Goal: Task Accomplishment & Management: Manage account settings

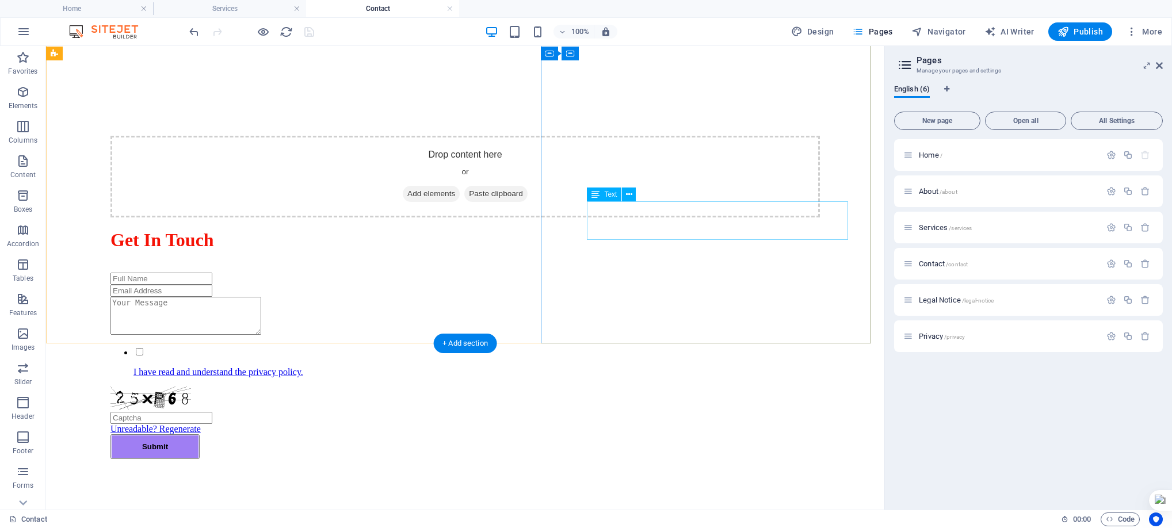
scroll to position [810, 0]
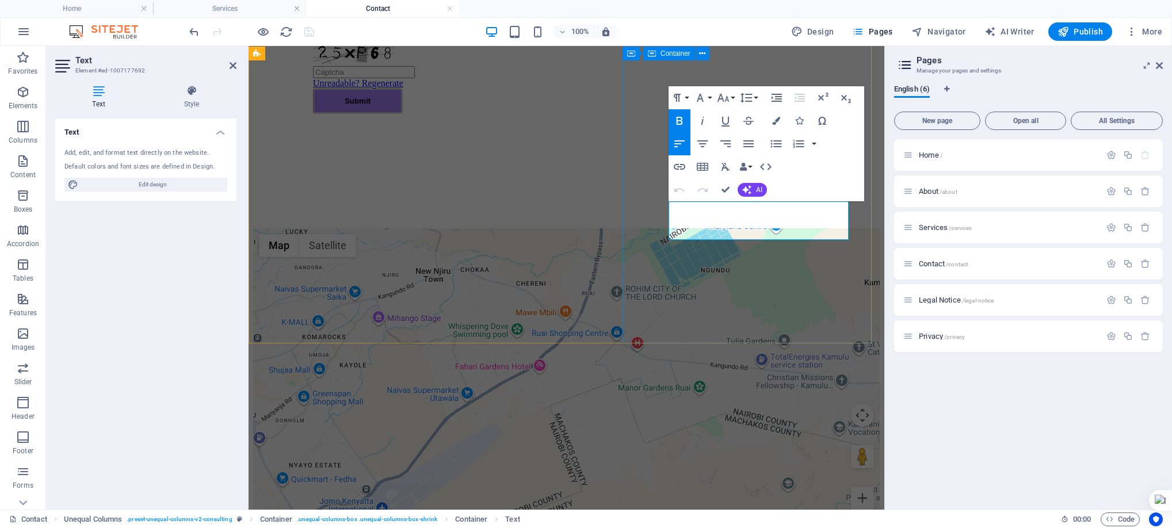
scroll to position [869, 0]
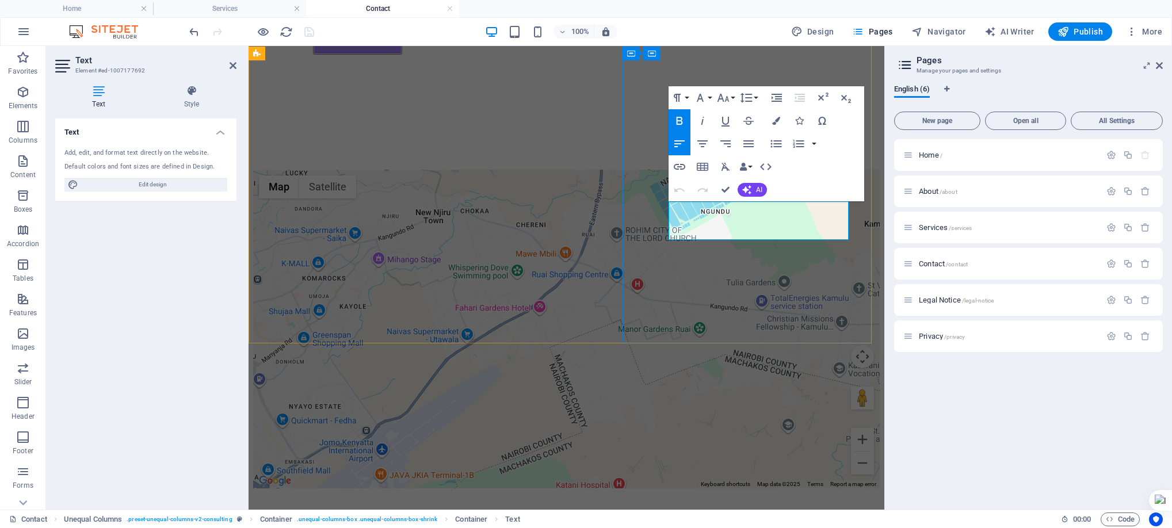
click at [511, 213] on div "← Move left → Move right ↑ Move up ↓ Move down + Zoom in - Zoom out Home Jump l…" at bounding box center [566, 329] width 627 height 319
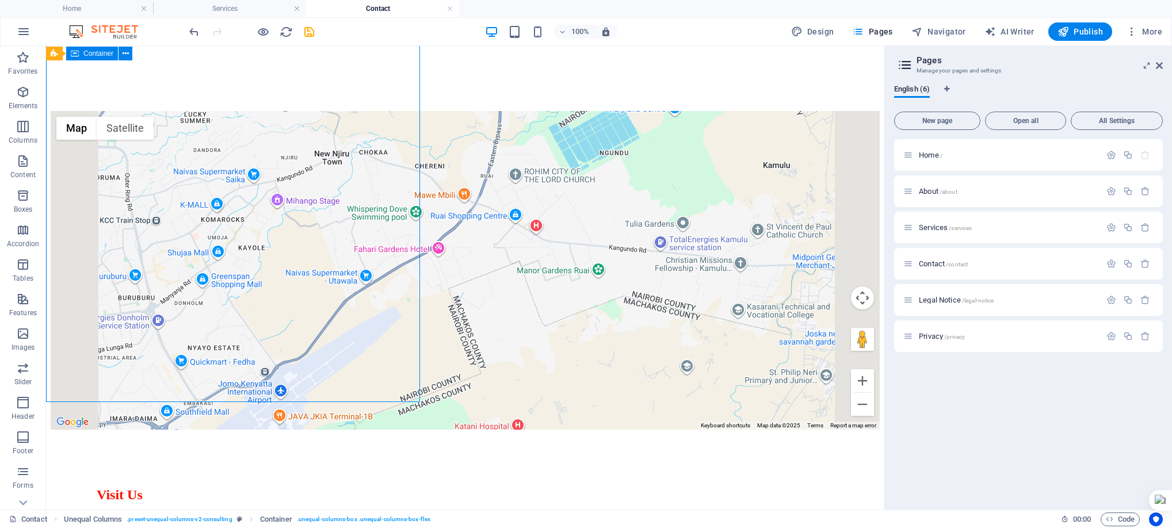
scroll to position [810, 0]
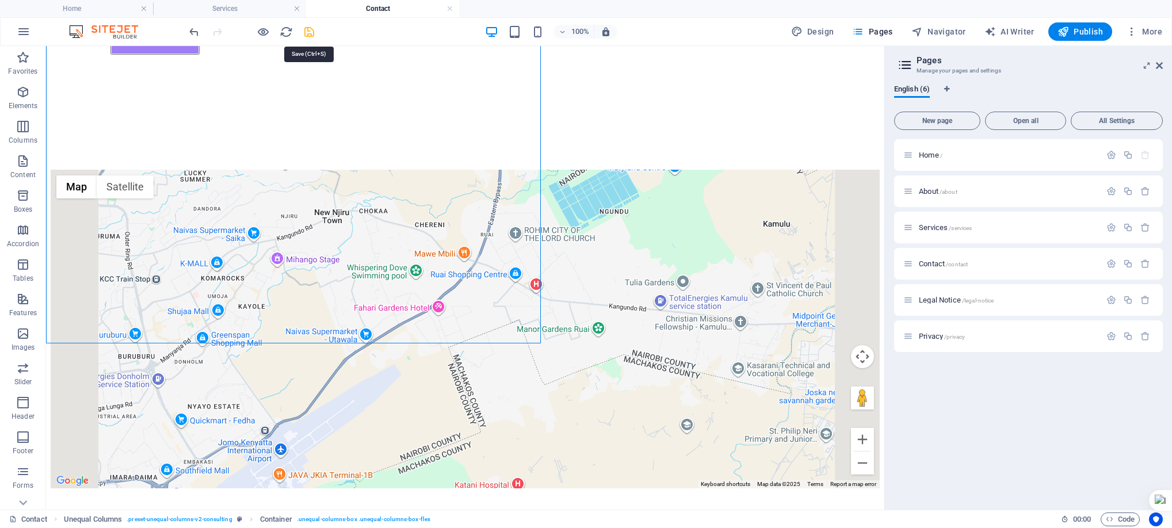
click at [306, 33] on icon "save" at bounding box center [309, 31] width 13 height 13
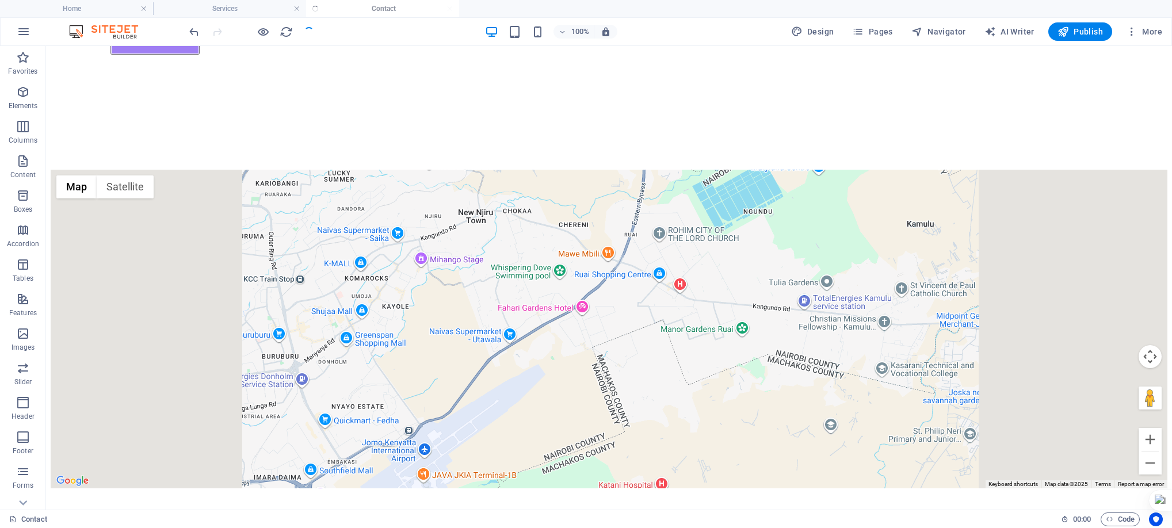
checkbox input "false"
click at [874, 33] on span "Pages" at bounding box center [872, 32] width 40 height 12
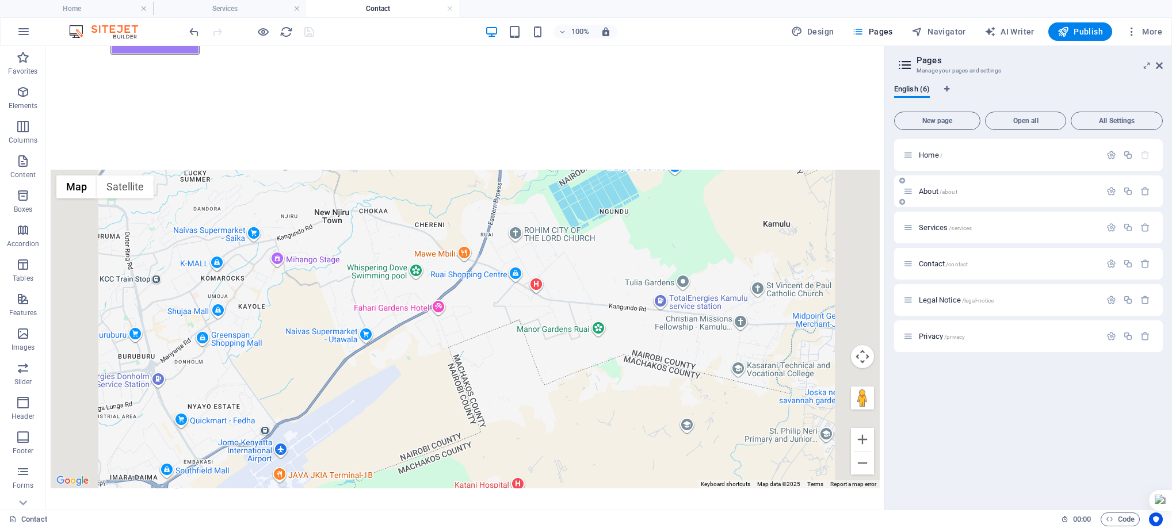
click at [957, 192] on span "/about" at bounding box center [949, 192] width 18 height 6
click at [957, 221] on div "Services /services" at bounding box center [1002, 227] width 197 height 13
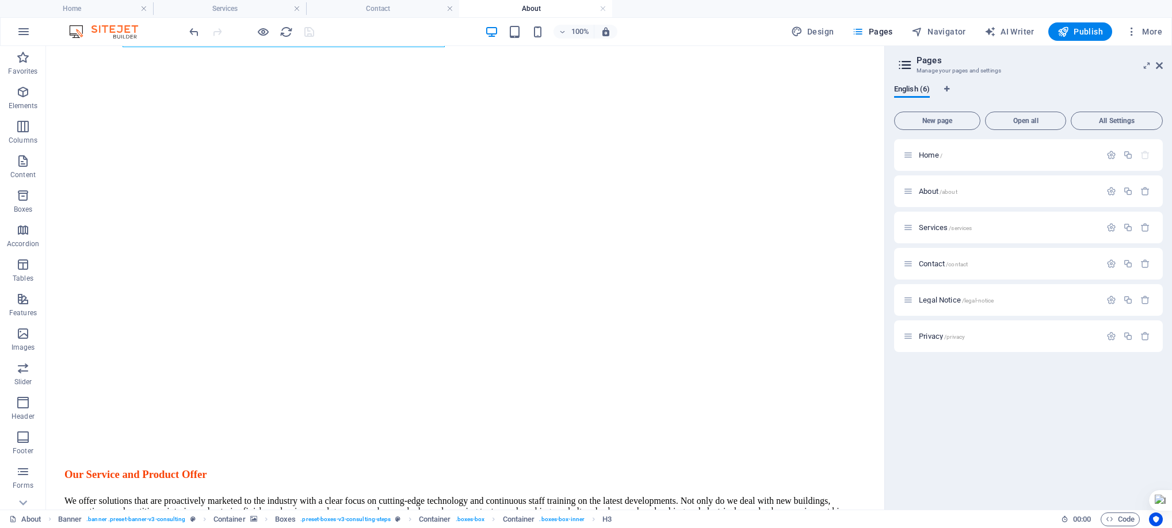
scroll to position [242, 0]
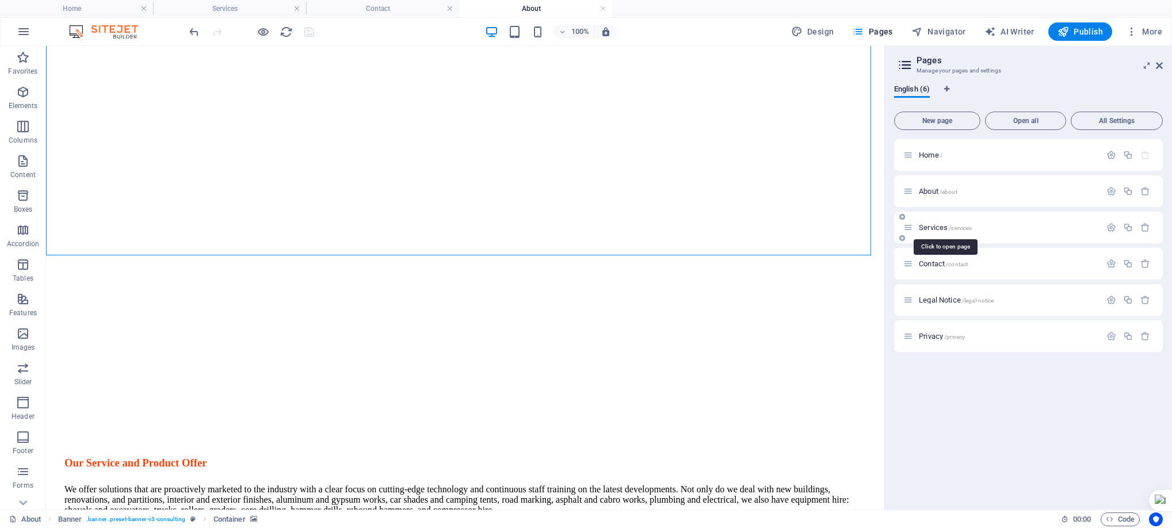
click at [936, 224] on span "Services /services" at bounding box center [945, 227] width 53 height 9
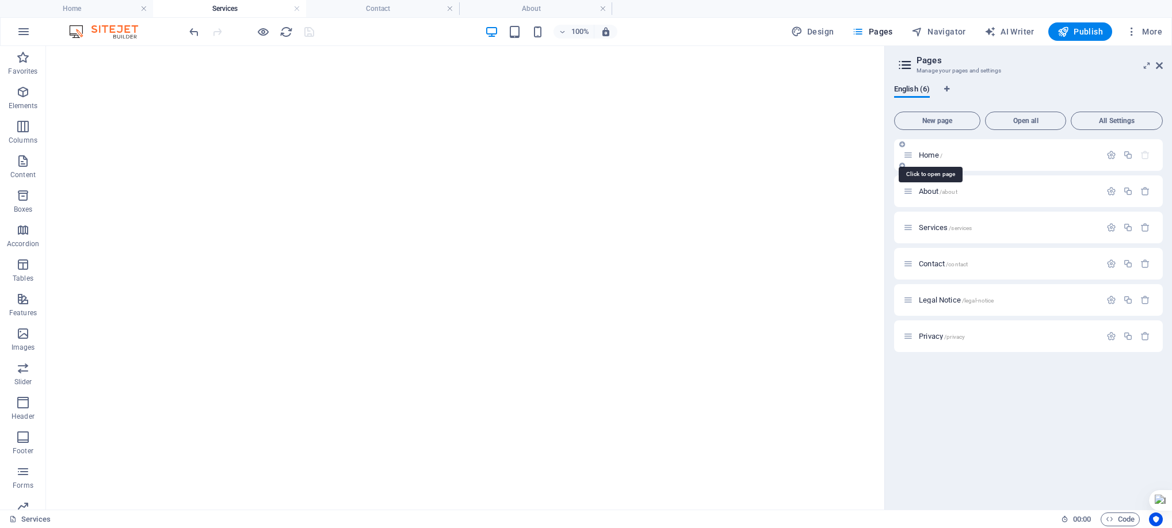
scroll to position [7843, 0]
click at [934, 156] on span "Home /" at bounding box center [931, 155] width 24 height 9
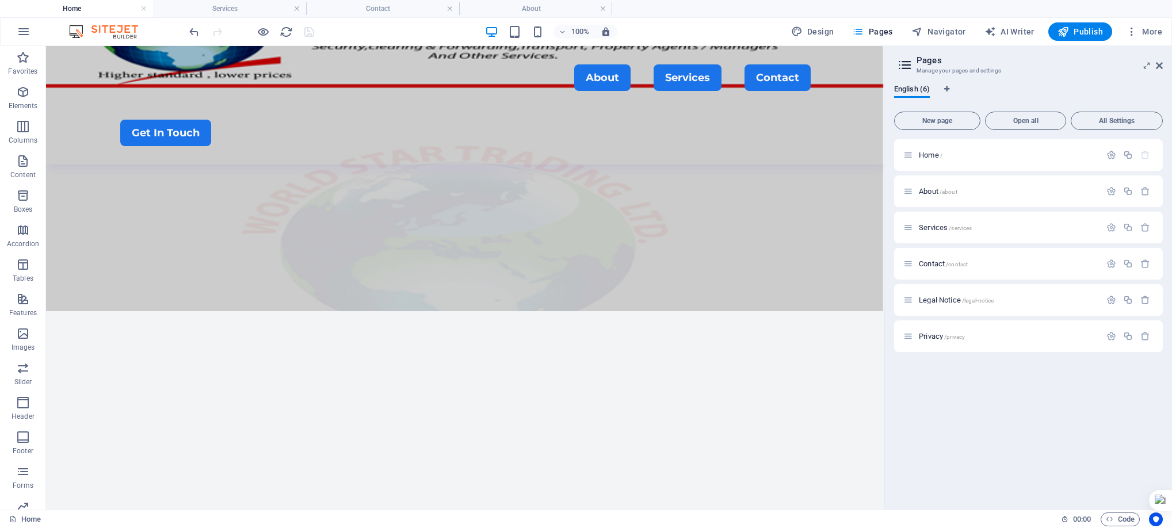
scroll to position [207, 0]
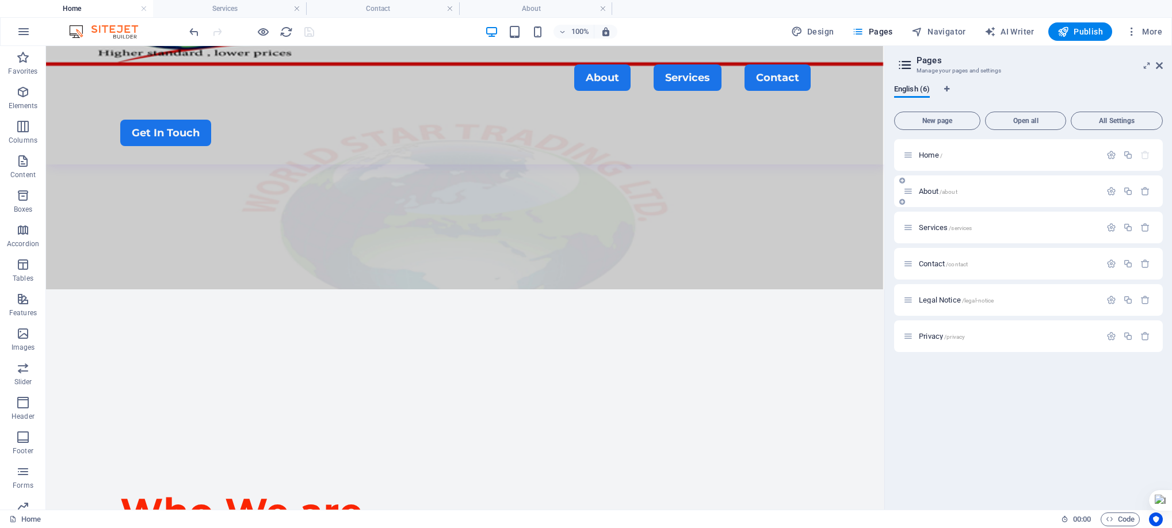
click at [946, 186] on div "About /about" at bounding box center [1002, 191] width 197 height 13
click at [934, 192] on span "About /about" at bounding box center [938, 191] width 39 height 9
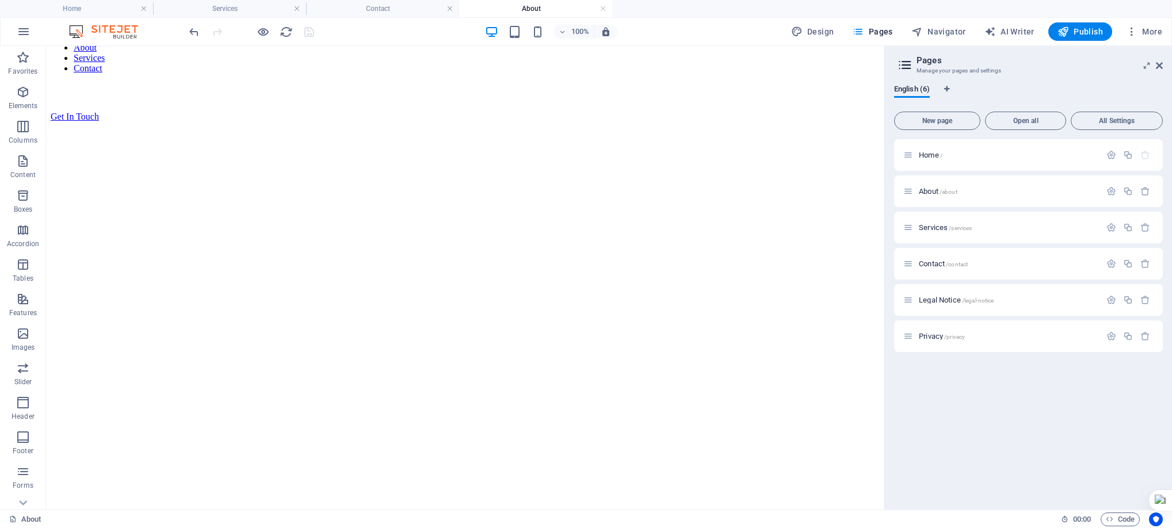
scroll to position [35, 0]
click at [936, 225] on span "Services /services" at bounding box center [945, 227] width 53 height 9
click at [753, 513] on div "Services" at bounding box center [530, 520] width 1043 height 14
click at [936, 194] on span "About /about" at bounding box center [938, 191] width 39 height 9
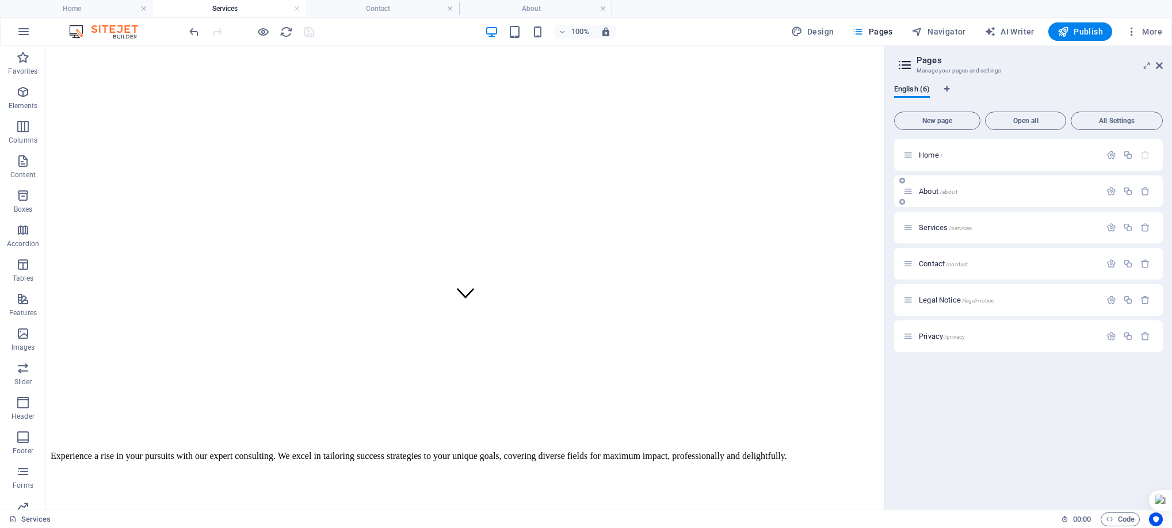
scroll to position [0, 0]
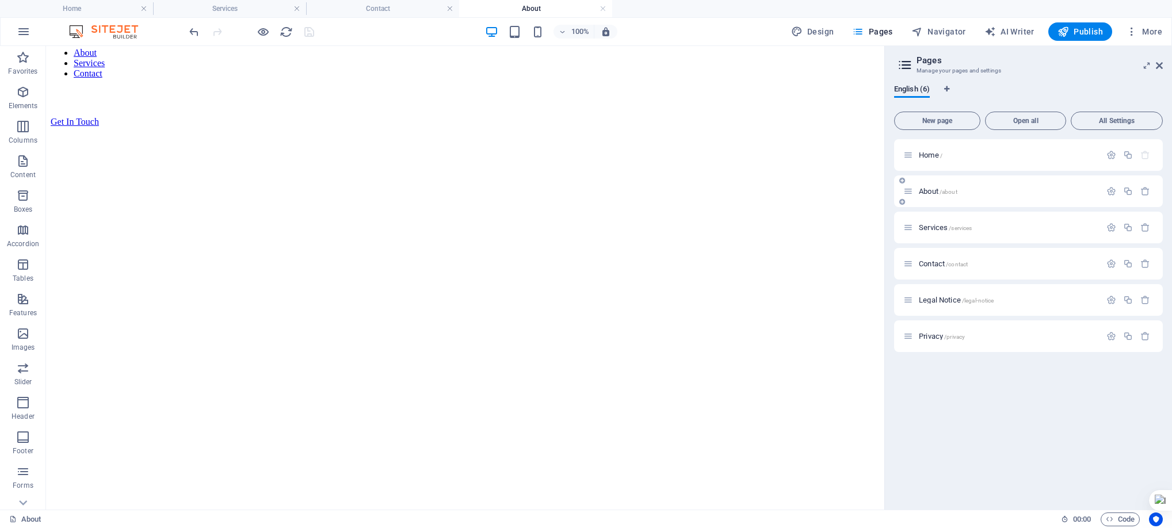
click at [922, 193] on span "About /about" at bounding box center [938, 191] width 39 height 9
click at [947, 155] on p "Home /" at bounding box center [1008, 154] width 178 height 7
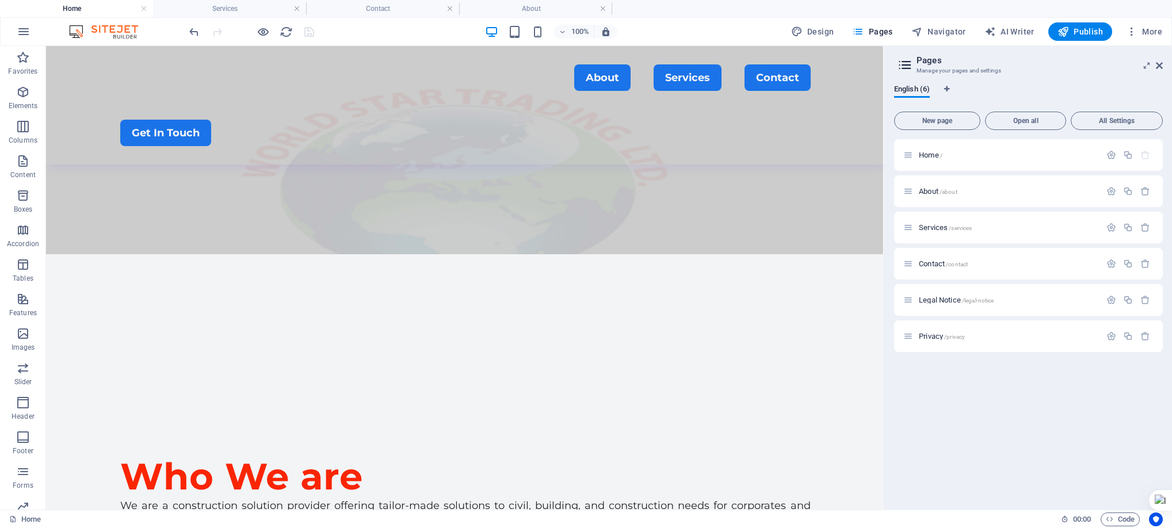
scroll to position [207, 0]
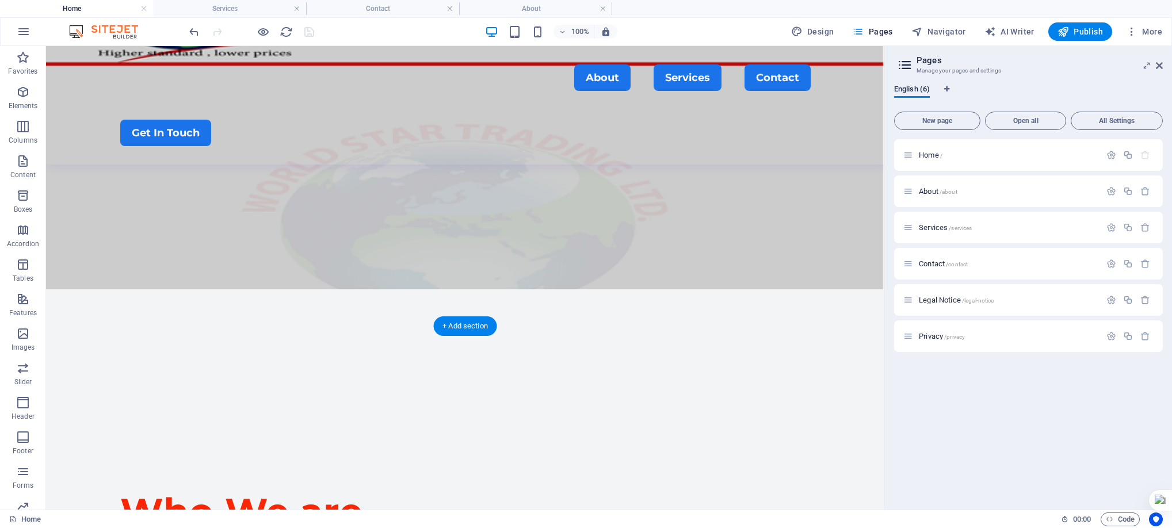
click at [71, 206] on figure at bounding box center [465, 119] width 839 height 341
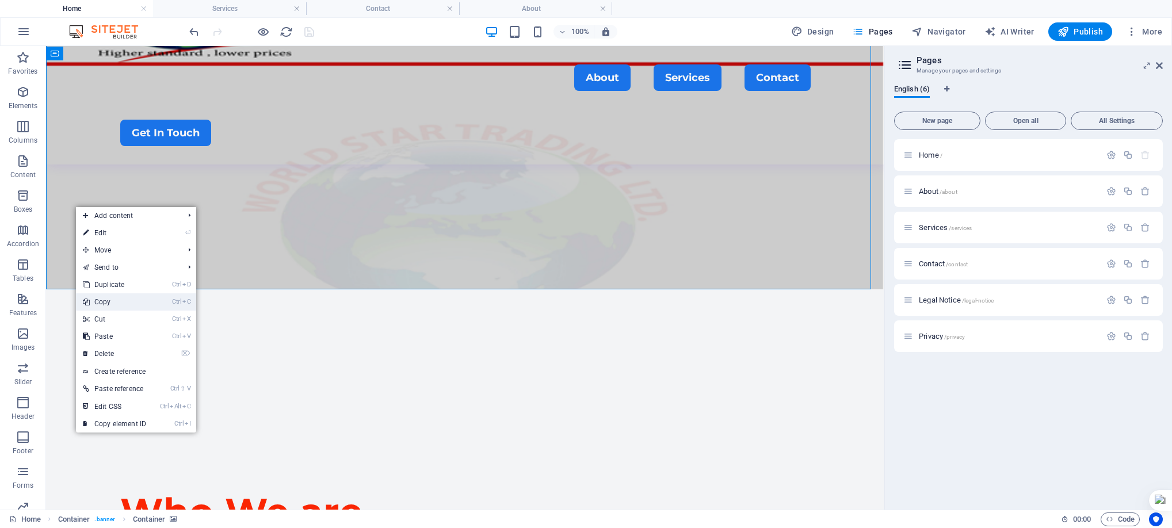
click at [109, 304] on link "Ctrl C Copy" at bounding box center [114, 302] width 77 height 17
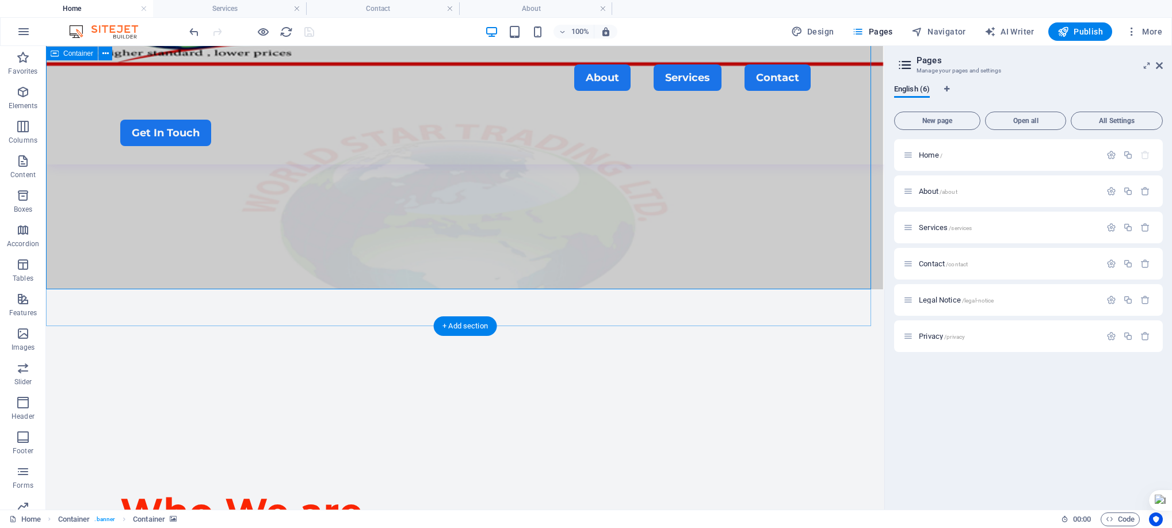
click at [148, 306] on div "​ Who We are We are a construction solution provider offering tailor-made solut…" at bounding box center [465, 276] width 839 height 875
select select "vh"
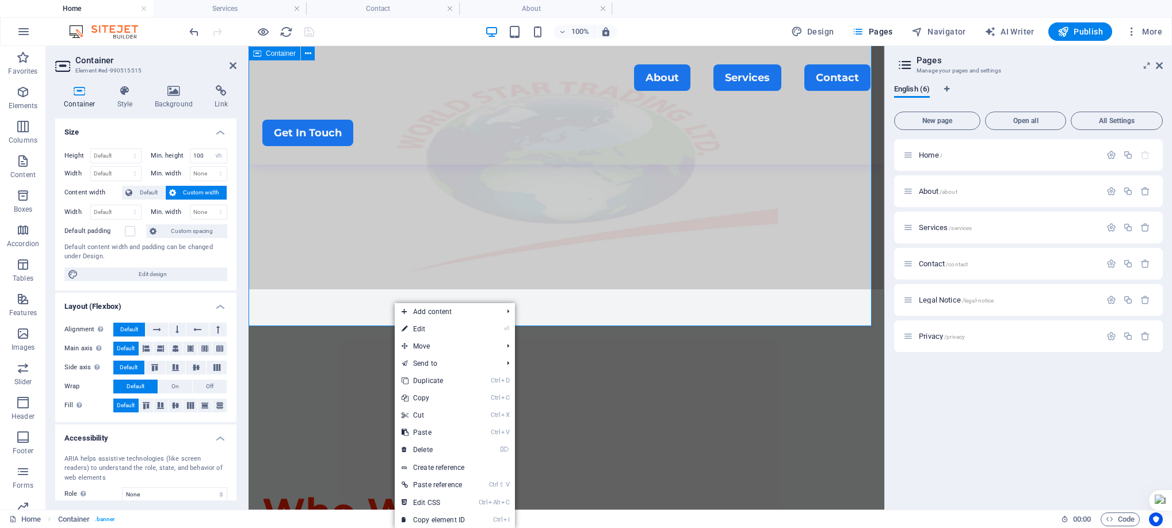
click at [375, 297] on div "​ Who We are We are a construction solution provider offering tailor-made solut…" at bounding box center [567, 276] width 636 height 875
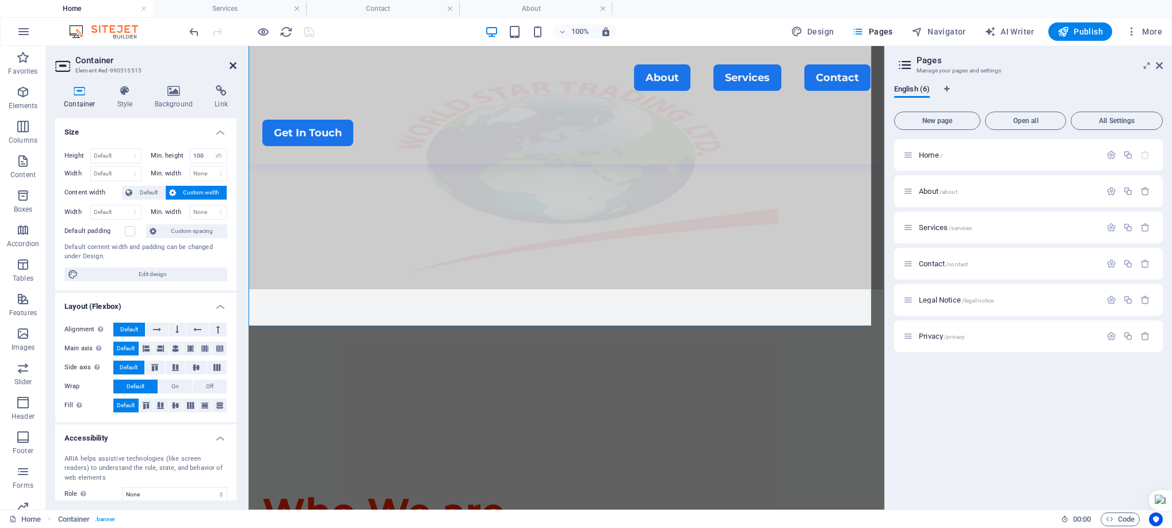
click at [233, 64] on icon at bounding box center [233, 65] width 7 height 9
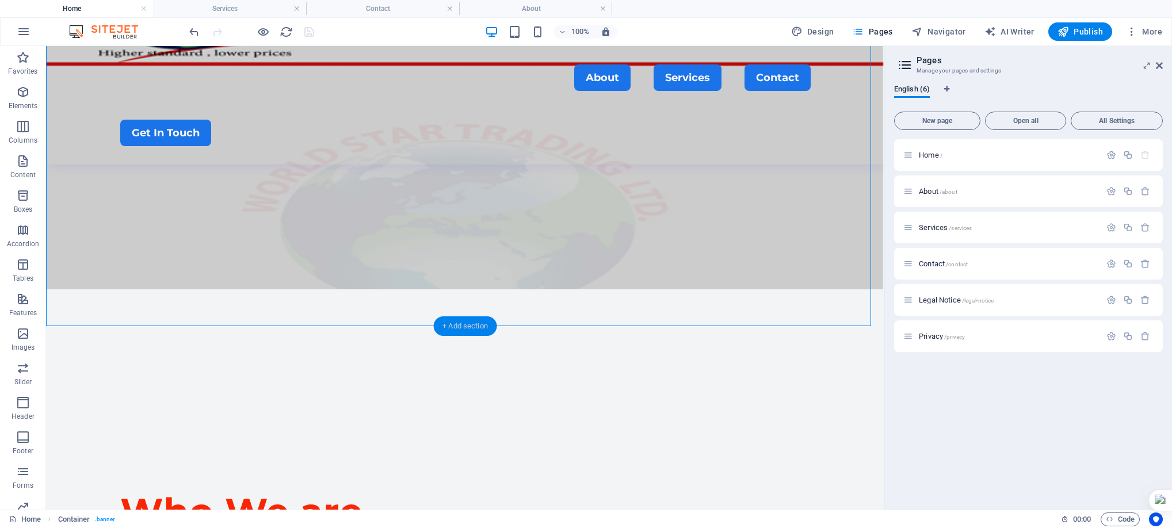
click at [481, 322] on div "+ Add section" at bounding box center [465, 327] width 64 height 20
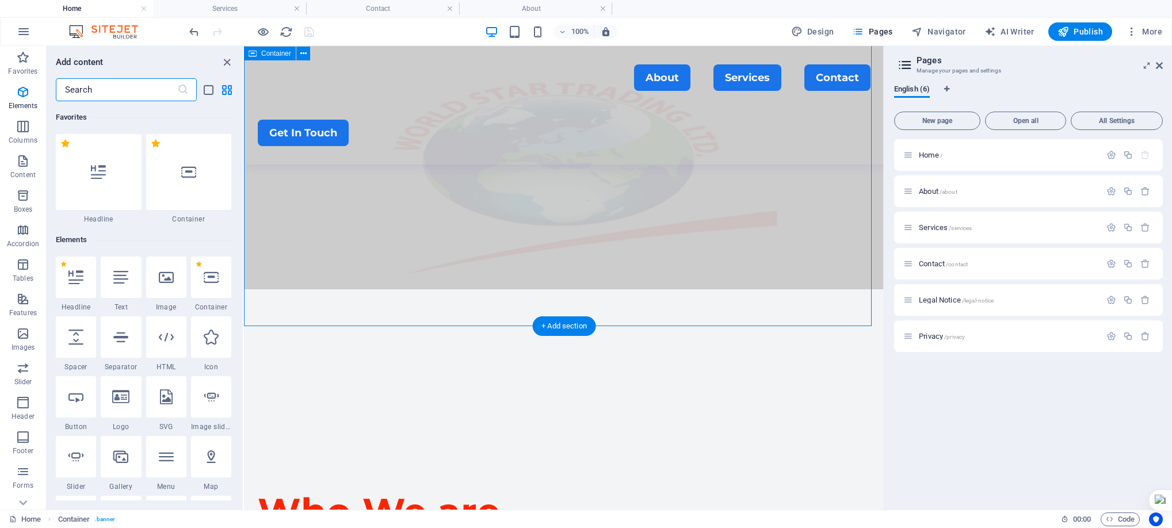
scroll to position [2014, 0]
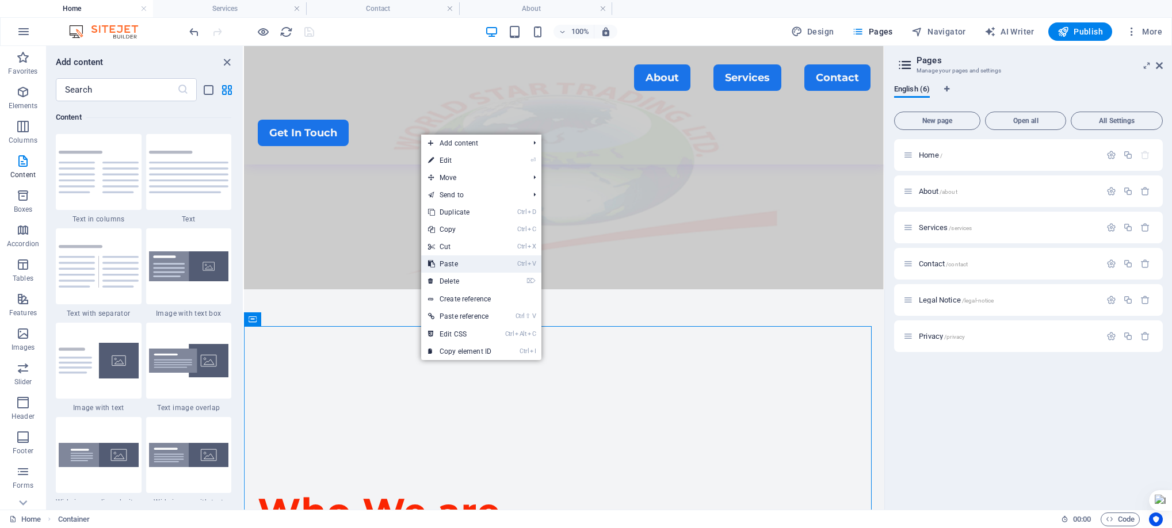
click at [473, 262] on link "Ctrl V Paste" at bounding box center [459, 264] width 77 height 17
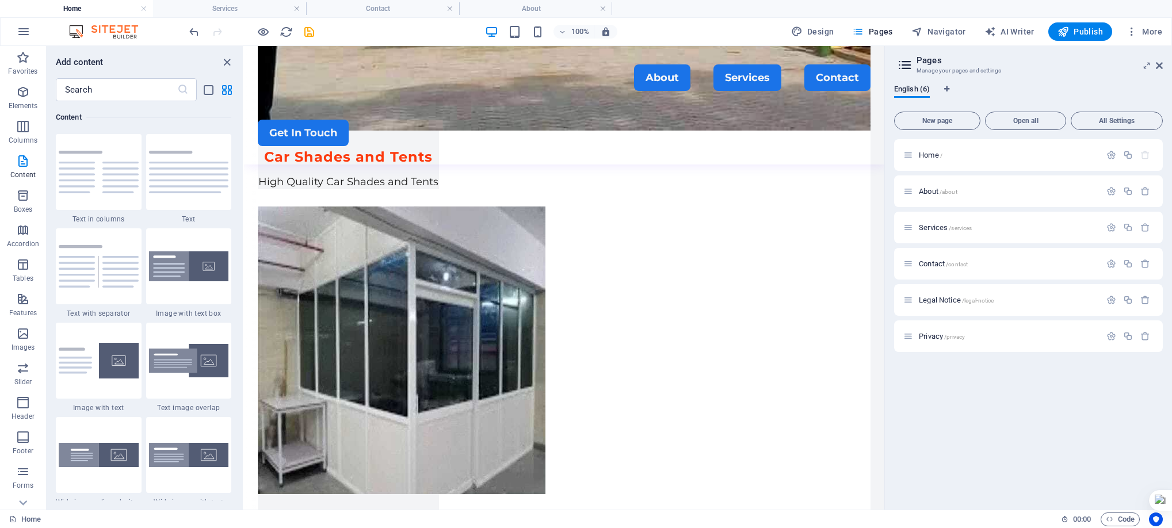
scroll to position [1466, 0]
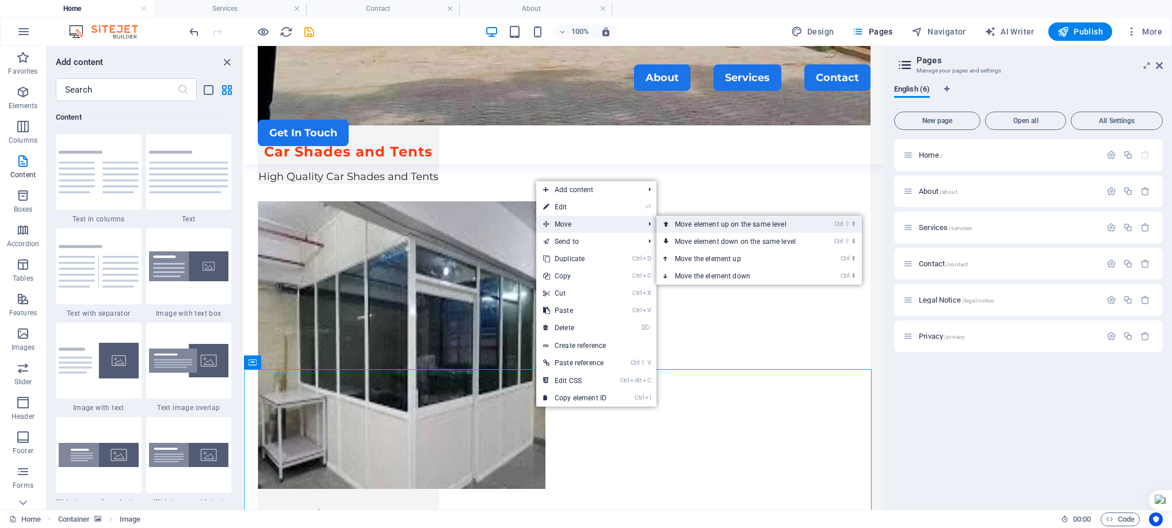
click at [706, 225] on link "Ctrl ⇧ ⬆ Move element up on the same level" at bounding box center [738, 224] width 162 height 17
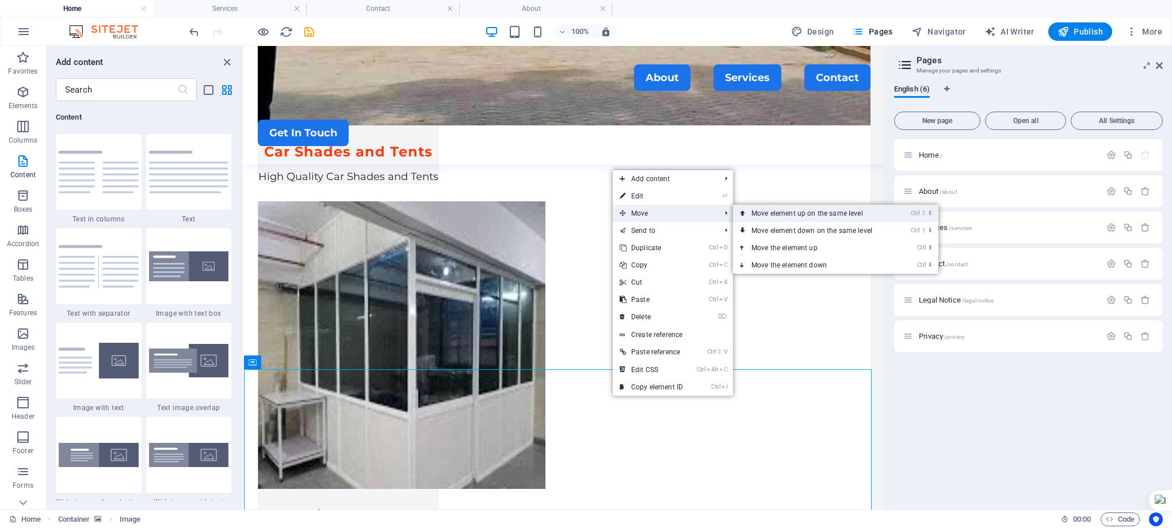
click at [805, 214] on link "Ctrl ⇧ ⬆ Move element up on the same level" at bounding box center [814, 213] width 162 height 17
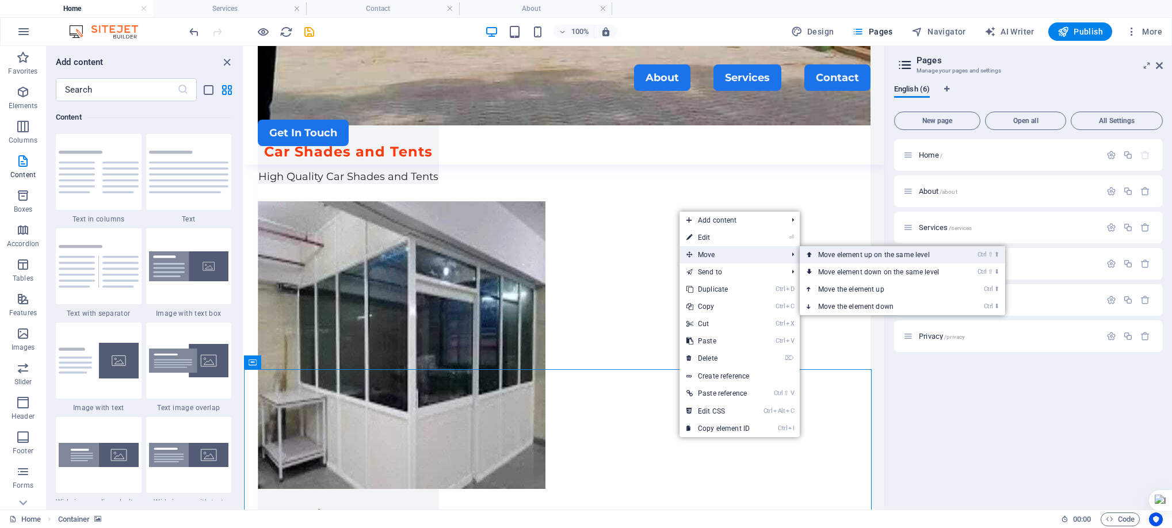
click at [841, 257] on link "Ctrl ⇧ ⬆ Move element up on the same level" at bounding box center [881, 254] width 162 height 17
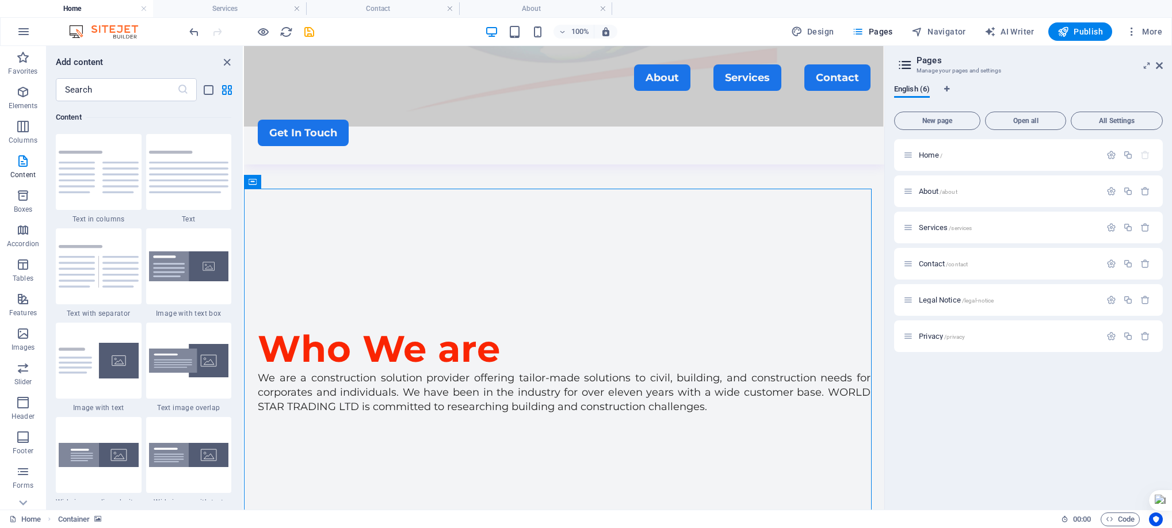
scroll to position [375, 0]
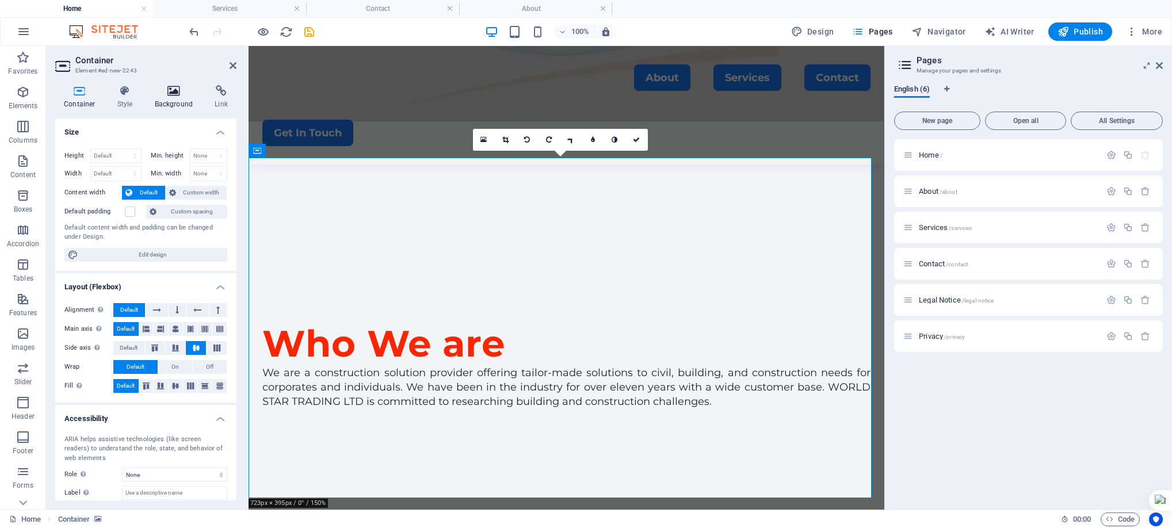
click at [168, 92] on icon at bounding box center [174, 91] width 56 height 12
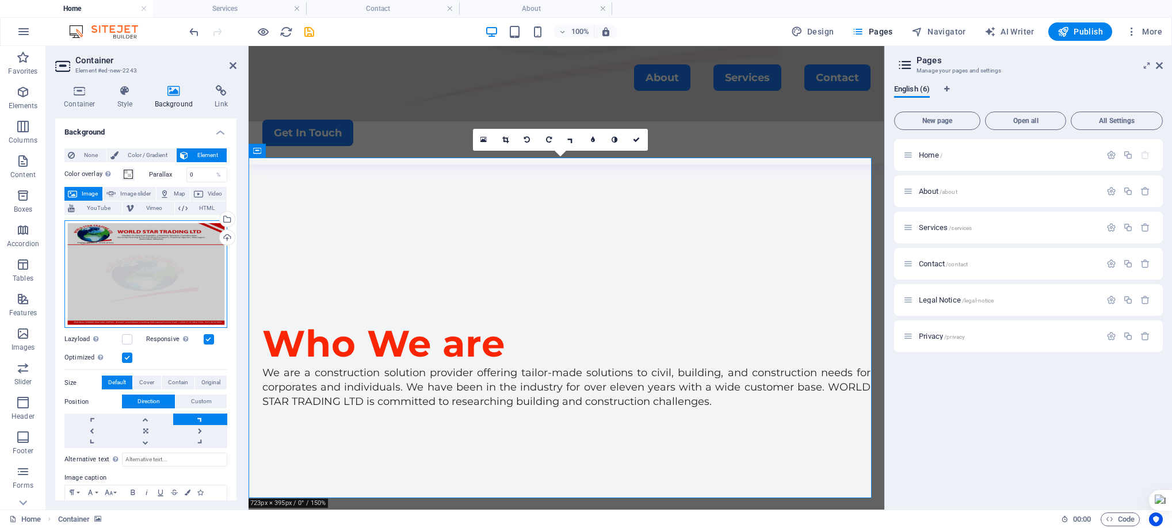
click at [169, 275] on div "Drag files here, click to choose files or select files from Files or our free s…" at bounding box center [145, 274] width 163 height 108
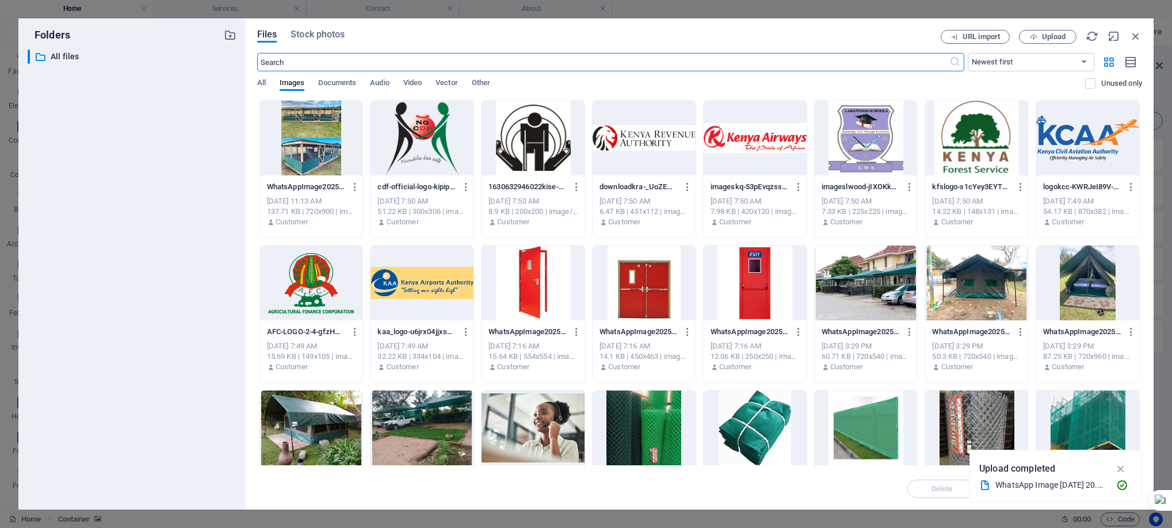
scroll to position [384, 0]
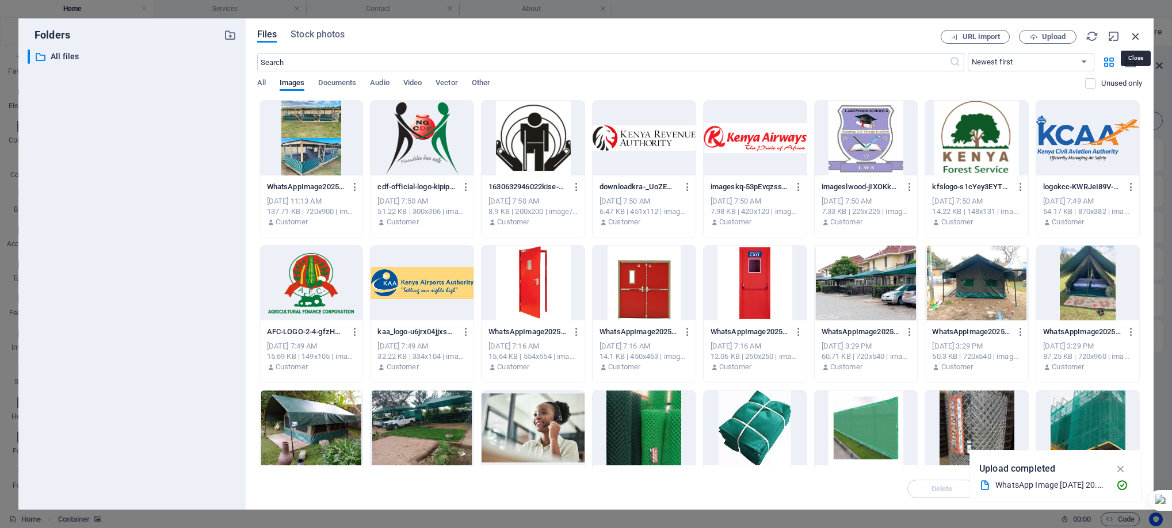
click at [1131, 30] on icon "button" at bounding box center [1136, 36] width 13 height 13
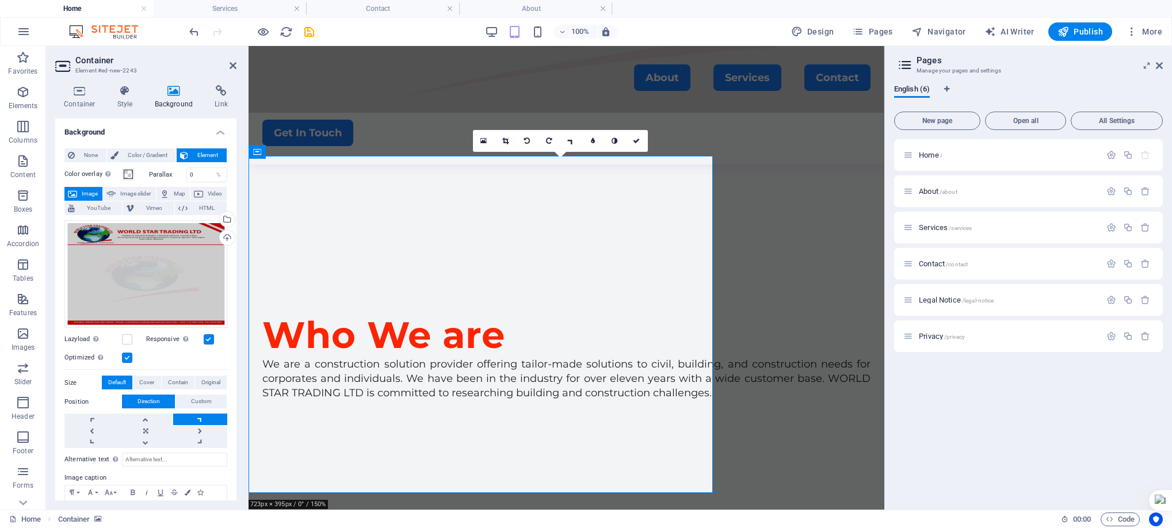
scroll to position [375, 0]
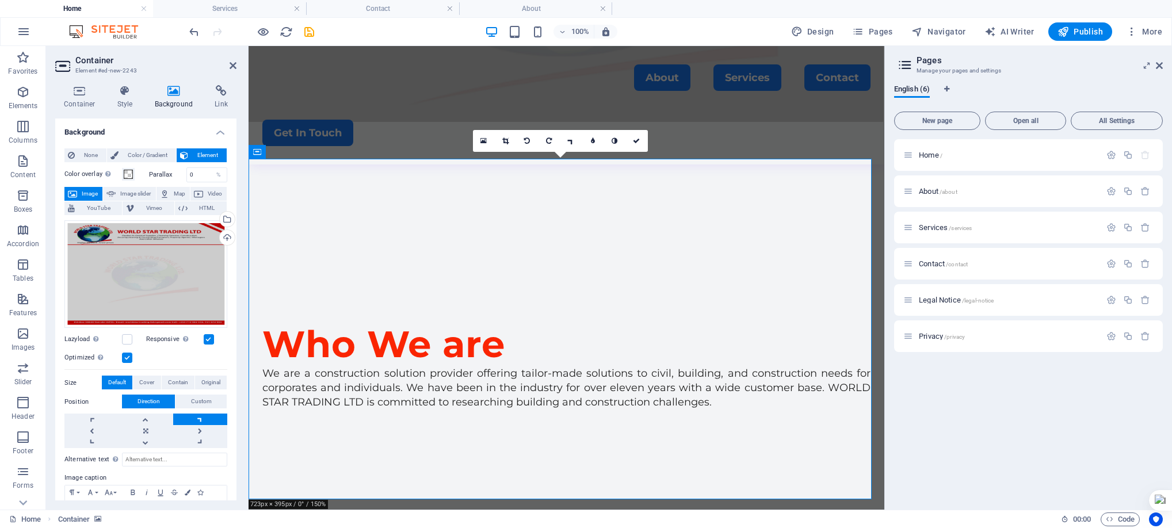
click at [1131, 30] on icon "button" at bounding box center [1132, 32] width 12 height 12
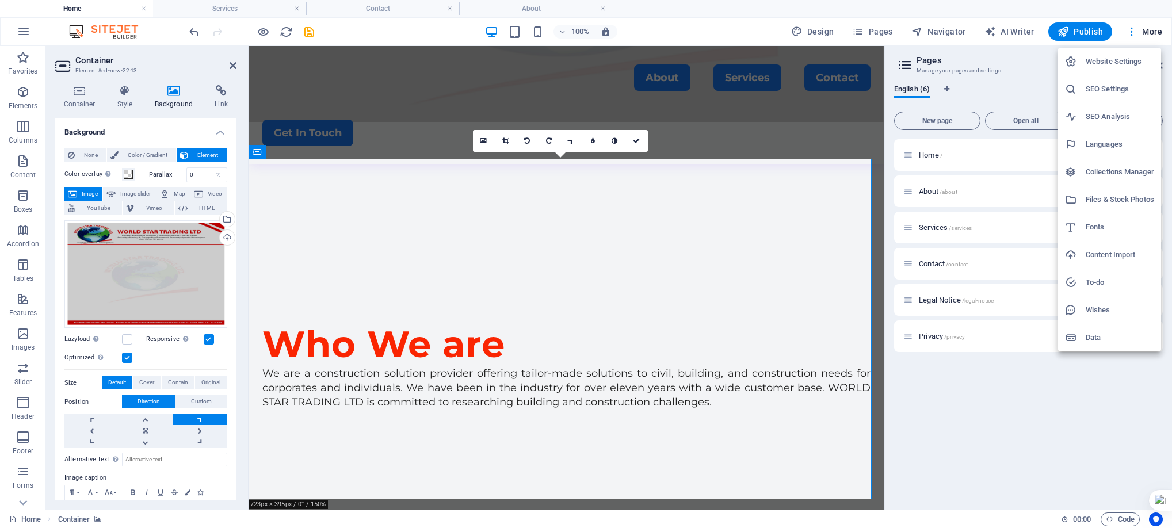
click at [145, 275] on div at bounding box center [586, 264] width 1172 height 528
click at [145, 275] on div "Website Settings SEO Settings SEO Analysis Languages Collections Manager Files …" at bounding box center [586, 267] width 1172 height 521
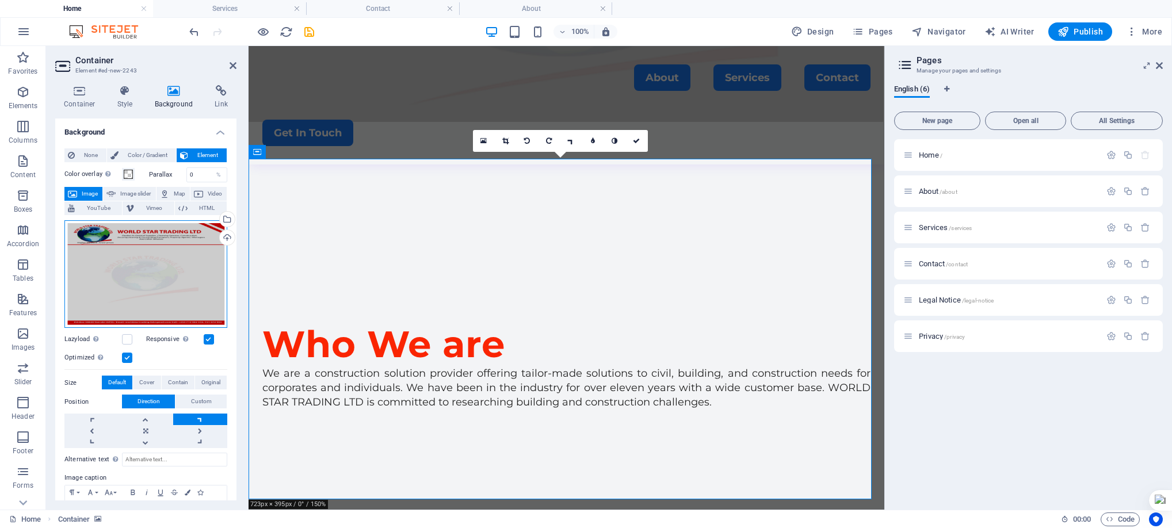
drag, startPoint x: 145, startPoint y: 275, endPoint x: 88, endPoint y: 273, distance: 57.0
click at [88, 273] on div "Drag files here, click to choose files or select files from Files or our free s…" at bounding box center [145, 274] width 163 height 108
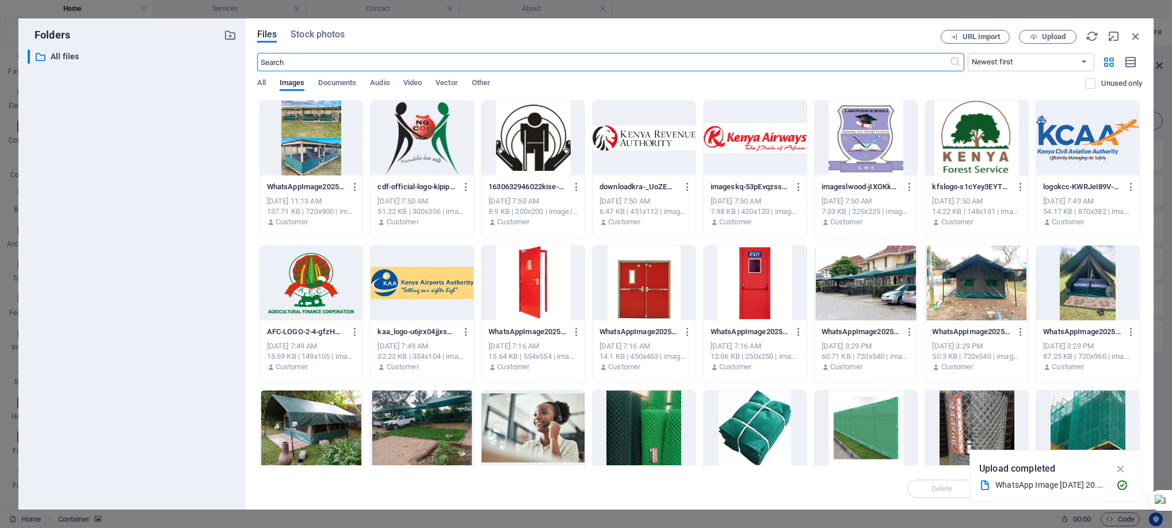
scroll to position [383, 0]
click at [1138, 32] on icon "button" at bounding box center [1136, 36] width 13 height 13
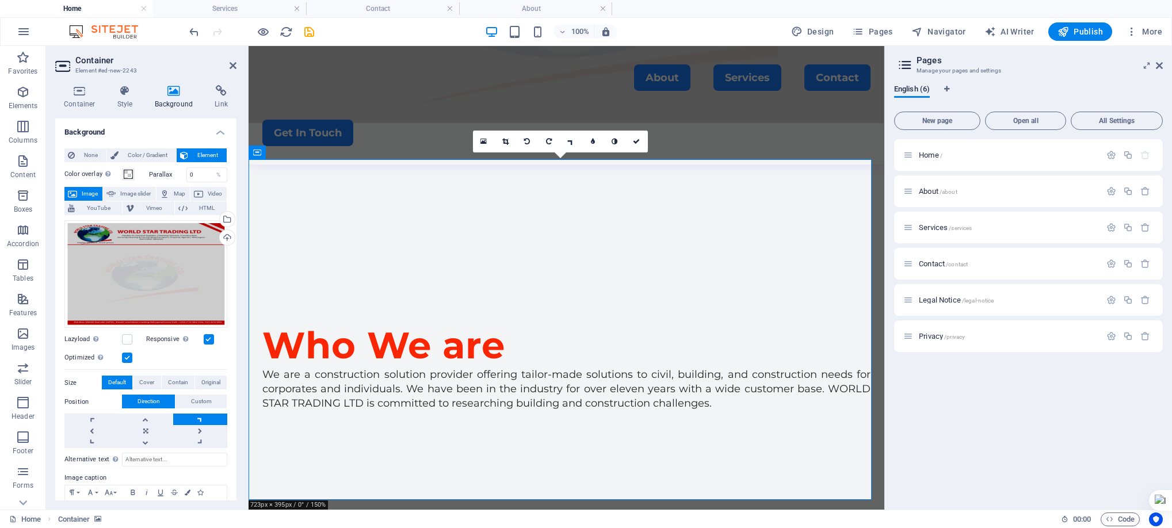
drag, startPoint x: 232, startPoint y: 352, endPoint x: 234, endPoint y: 367, distance: 14.5
click at [234, 367] on div "None Color / Gradient Element Stretch background to full-width Color overlay Pl…" at bounding box center [145, 349] width 181 height 420
drag, startPoint x: 234, startPoint y: 367, endPoint x: 231, endPoint y: 433, distance: 66.8
click at [231, 433] on div "None Color / Gradient Element Stretch background to full-width Color overlay Pl…" at bounding box center [145, 349] width 181 height 420
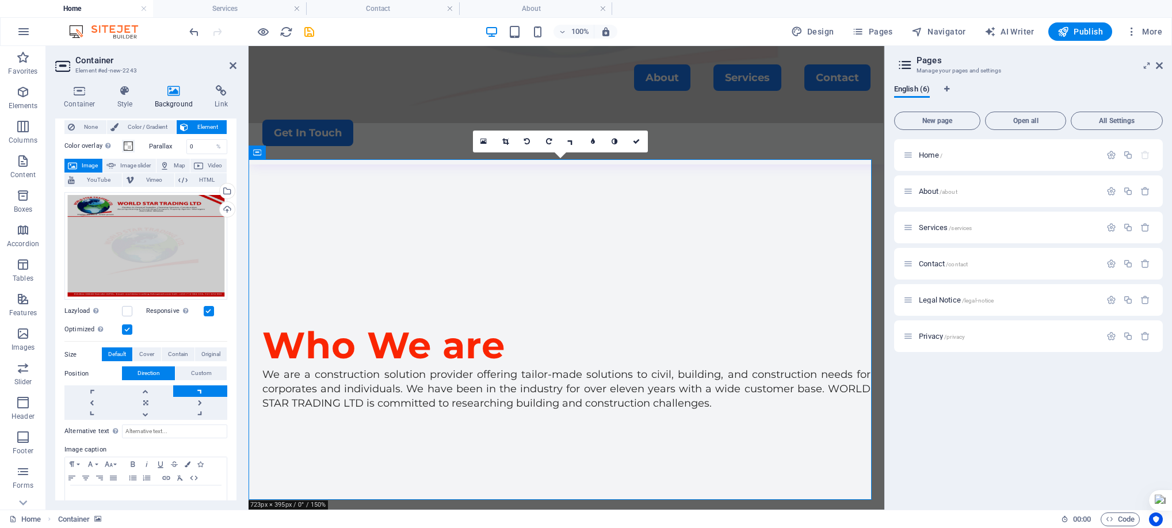
scroll to position [0, 0]
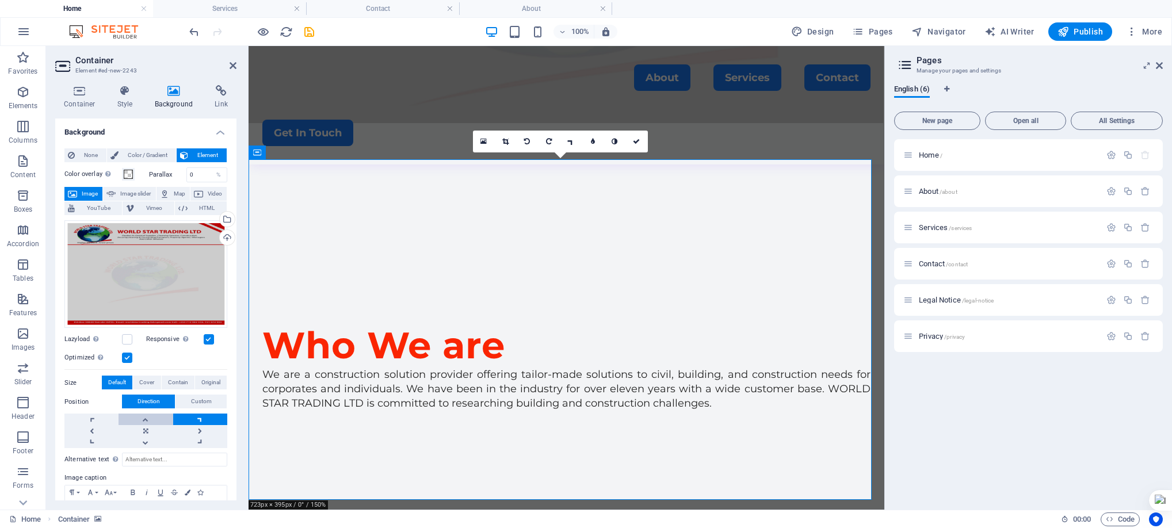
click at [143, 415] on link at bounding box center [146, 420] width 54 height 12
click at [146, 440] on link at bounding box center [146, 443] width 54 height 12
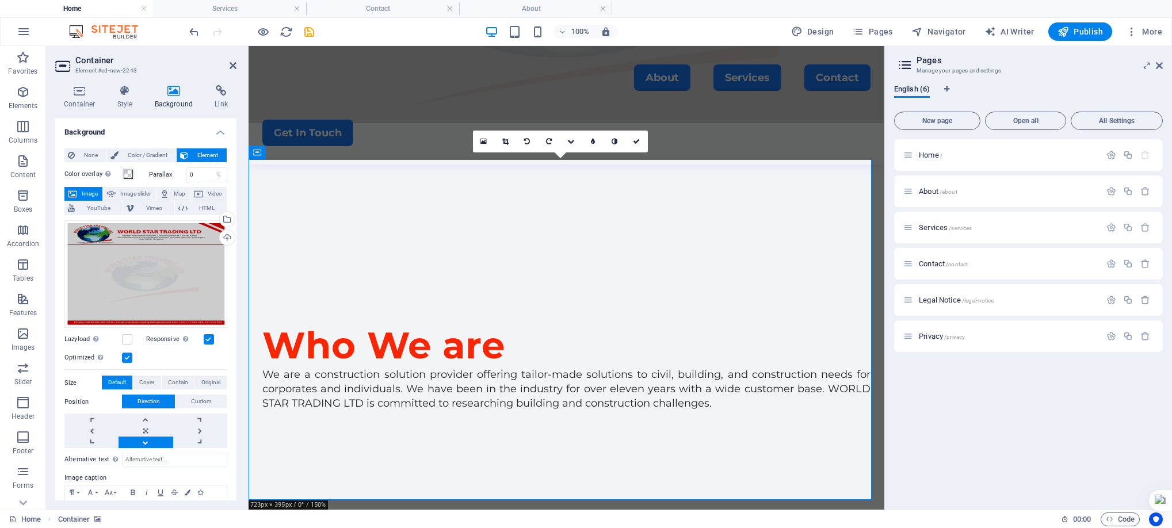
click at [146, 440] on link at bounding box center [146, 443] width 54 height 12
click at [145, 439] on link at bounding box center [146, 443] width 54 height 12
click at [144, 439] on link at bounding box center [146, 443] width 54 height 12
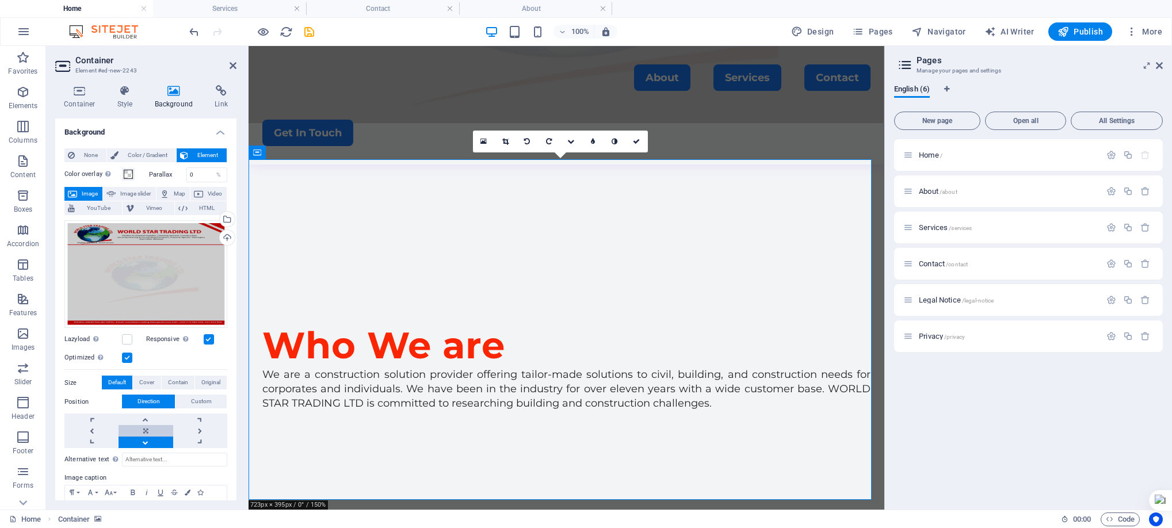
click at [139, 431] on link at bounding box center [146, 431] width 54 height 12
click at [147, 439] on link at bounding box center [146, 443] width 54 height 12
click at [232, 66] on icon at bounding box center [233, 65] width 7 height 9
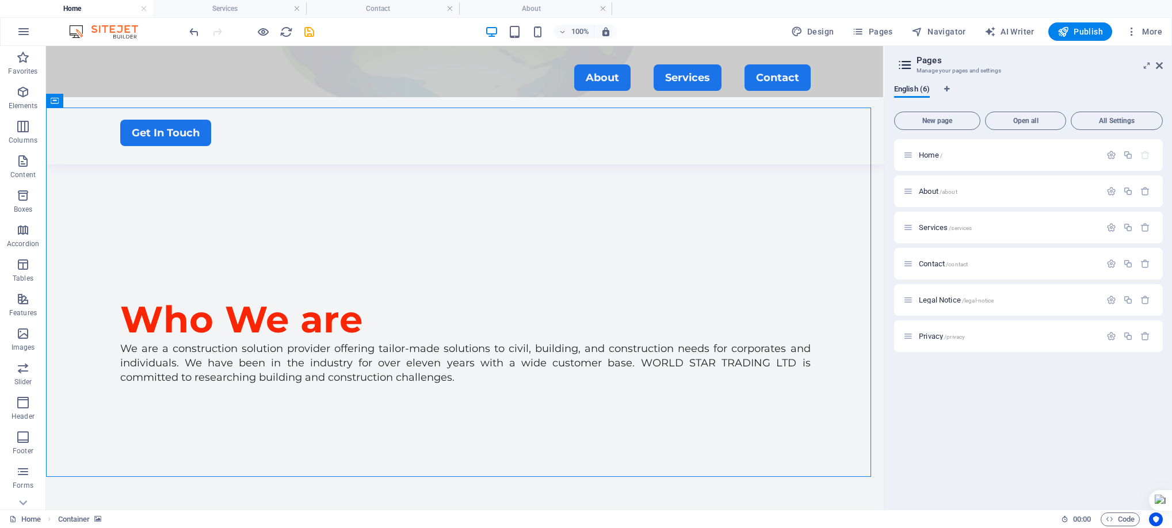
scroll to position [437, 0]
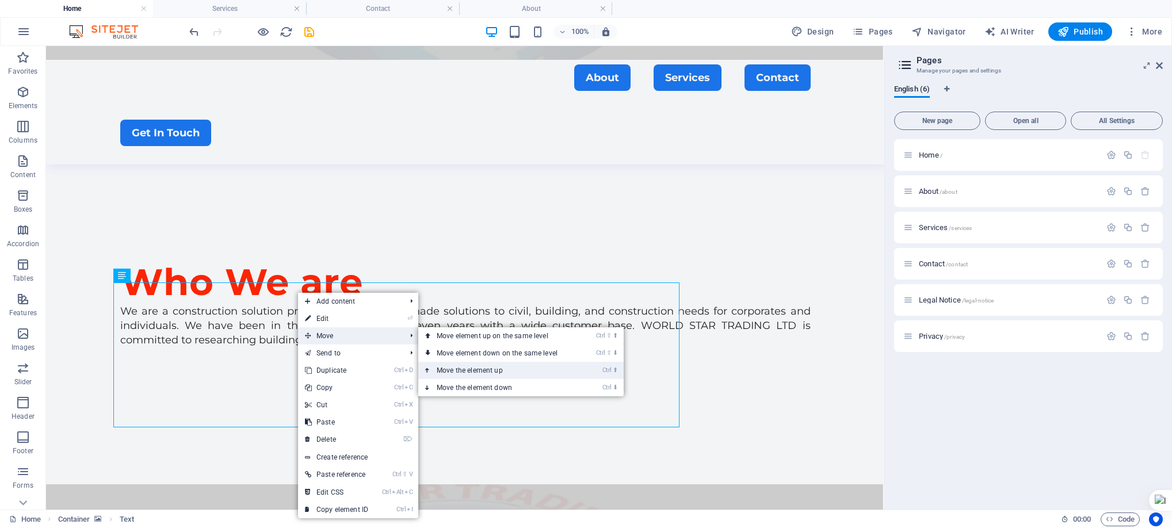
click at [492, 368] on link "Ctrl ⬆ Move the element up" at bounding box center [499, 370] width 162 height 17
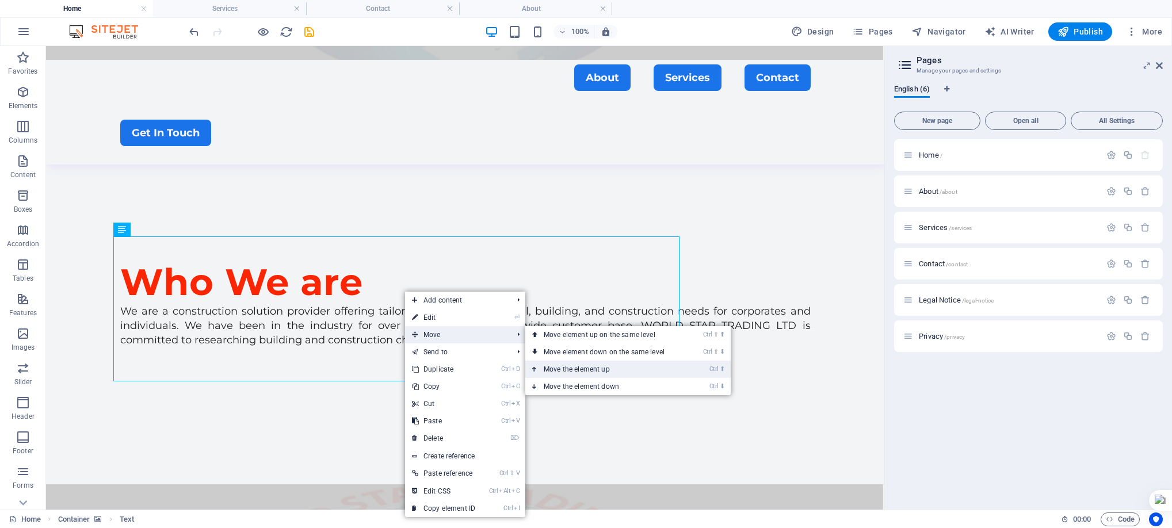
click at [610, 370] on link "Ctrl ⬆ Move the element up" at bounding box center [606, 369] width 162 height 17
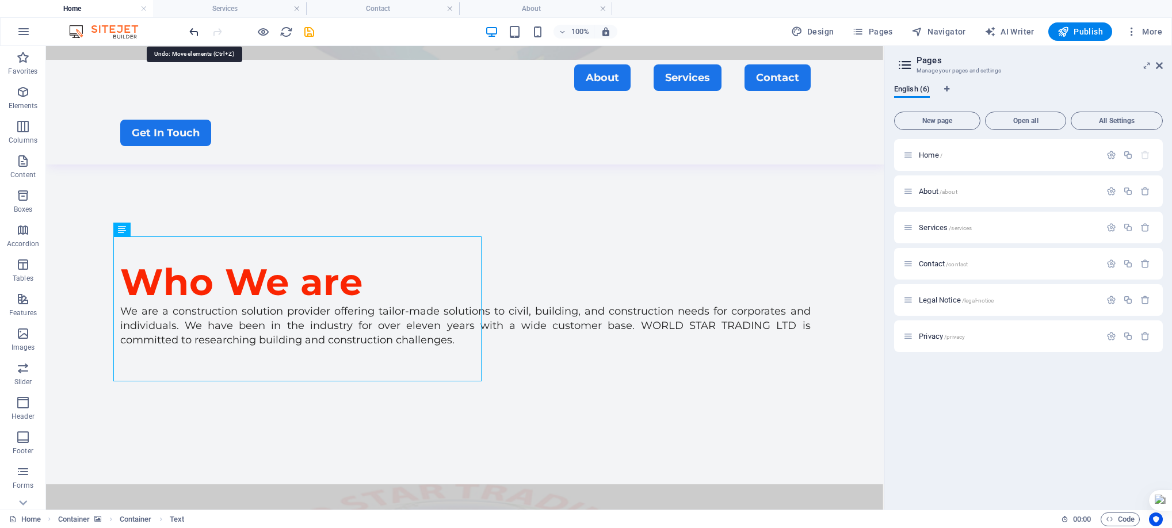
click at [188, 29] on icon "undo" at bounding box center [194, 31] width 13 height 13
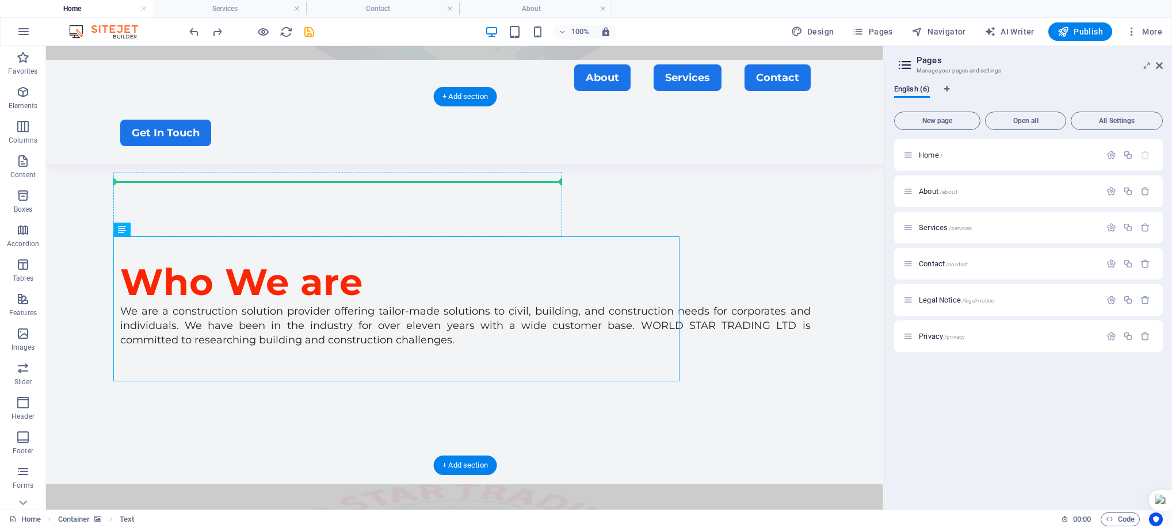
drag, startPoint x: 373, startPoint y: 251, endPoint x: 372, endPoint y: 185, distance: 66.2
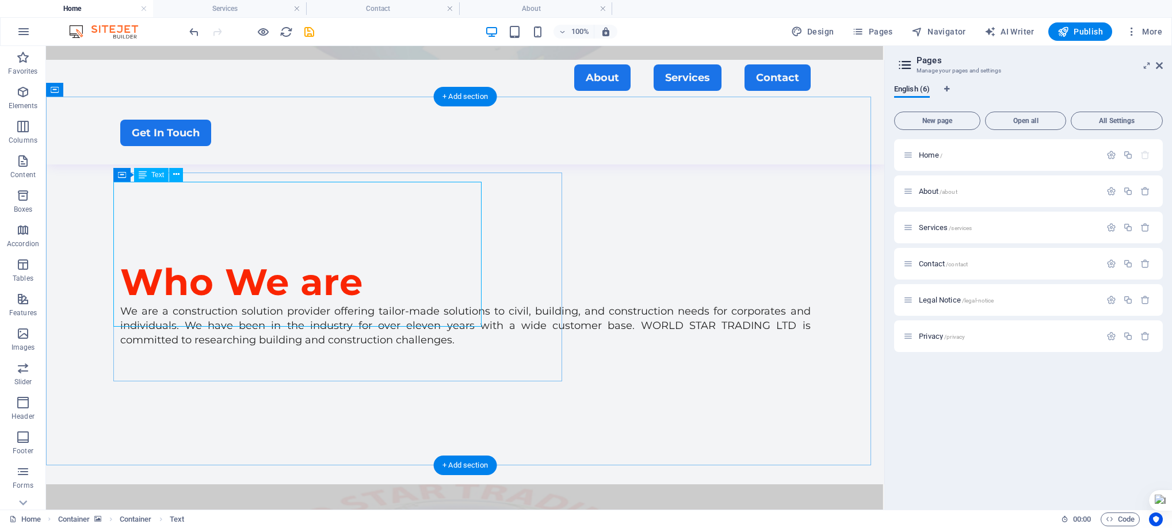
drag, startPoint x: 480, startPoint y: 226, endPoint x: 643, endPoint y: 218, distance: 163.1
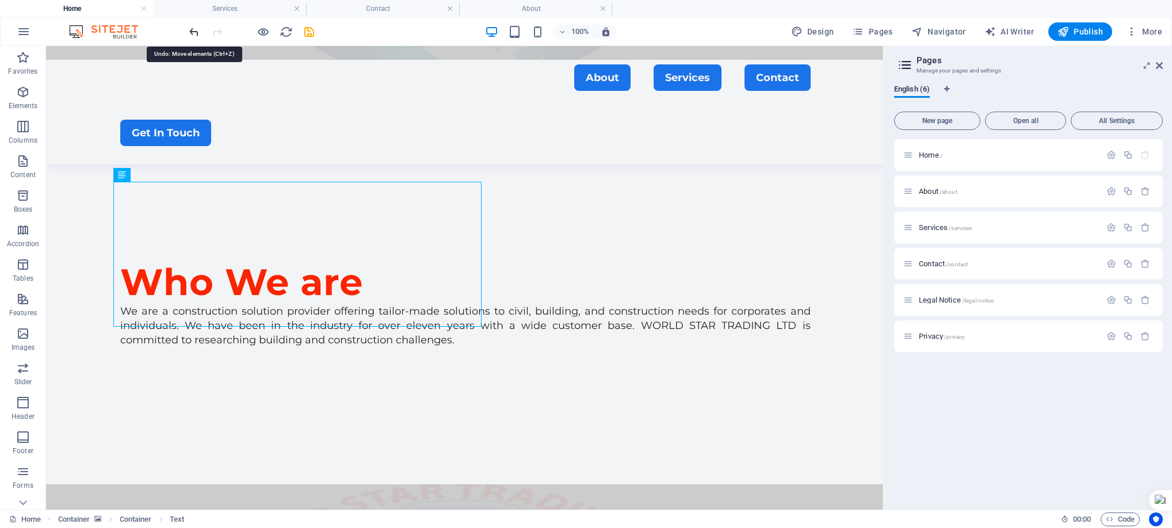
click at [192, 31] on icon "undo" at bounding box center [194, 31] width 13 height 13
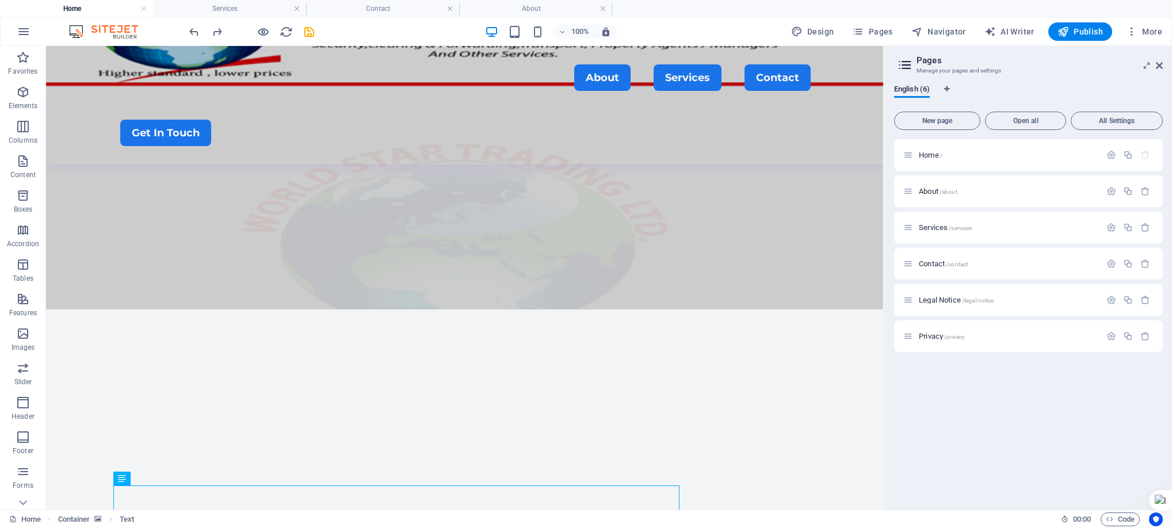
scroll to position [192, 0]
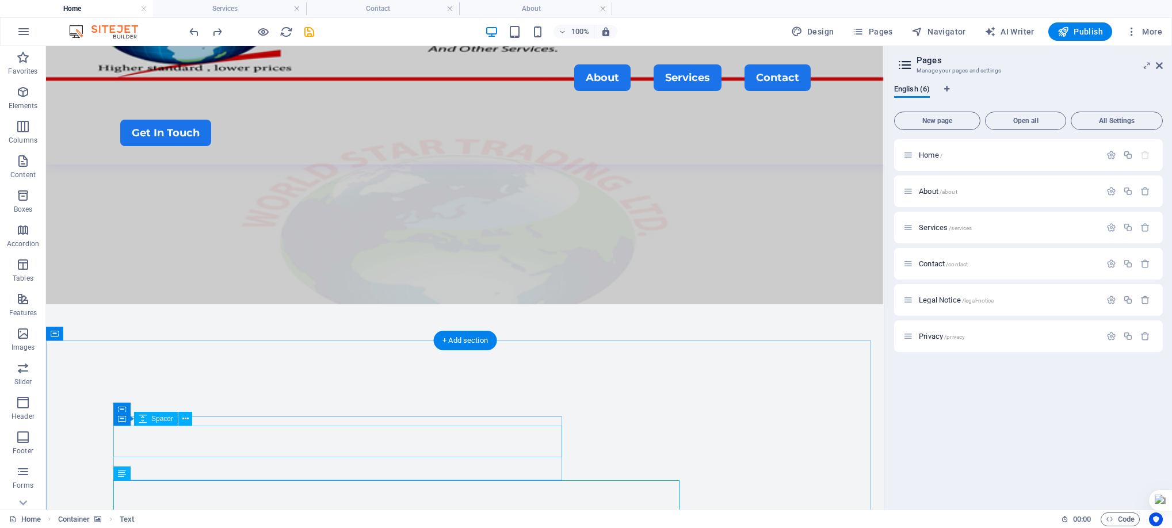
click at [183, 420] on icon at bounding box center [185, 419] width 6 height 12
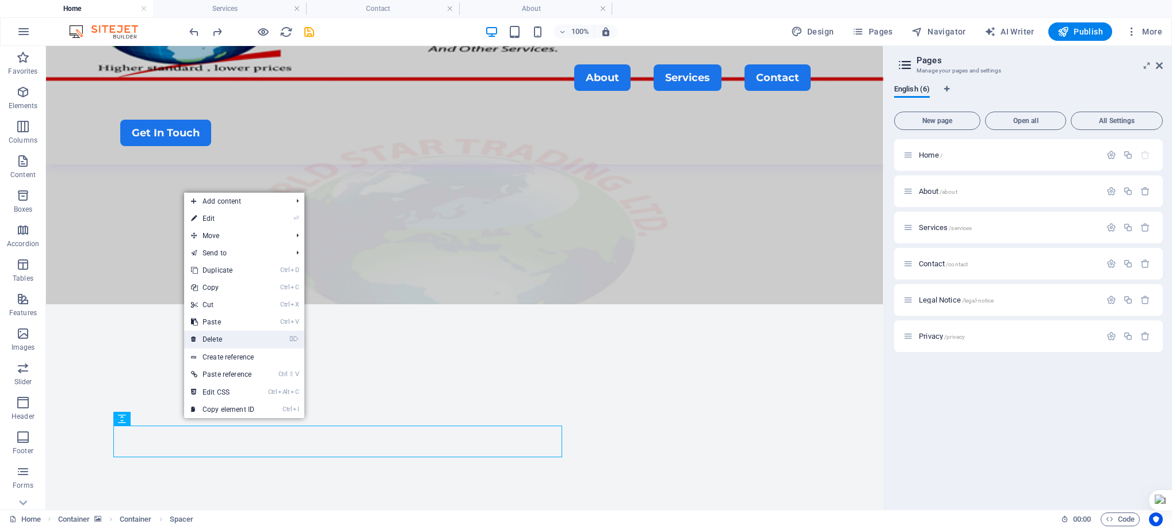
click at [219, 336] on link "⌦ Delete" at bounding box center [222, 339] width 77 height 17
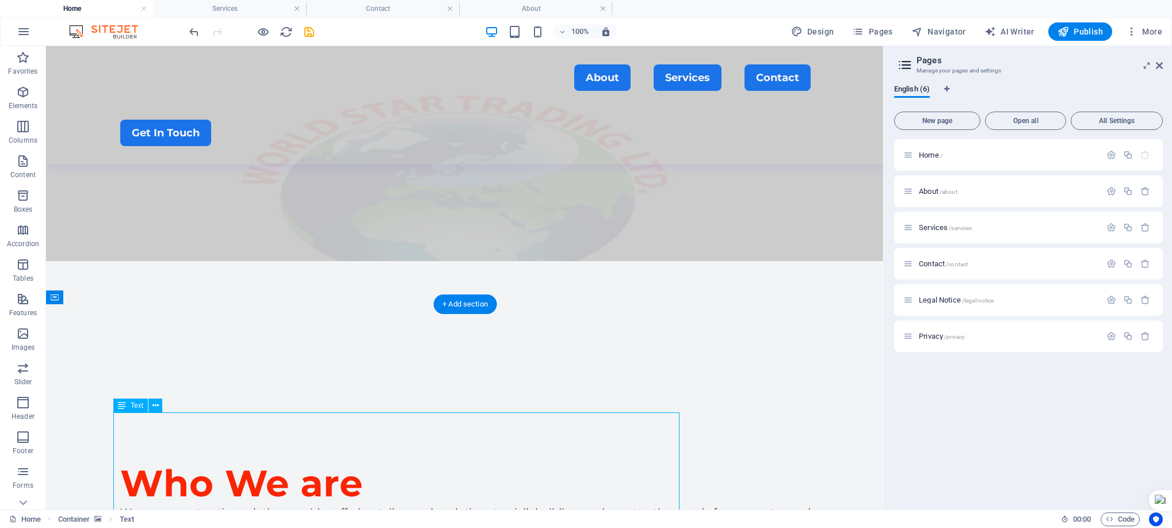
scroll to position [247, 0]
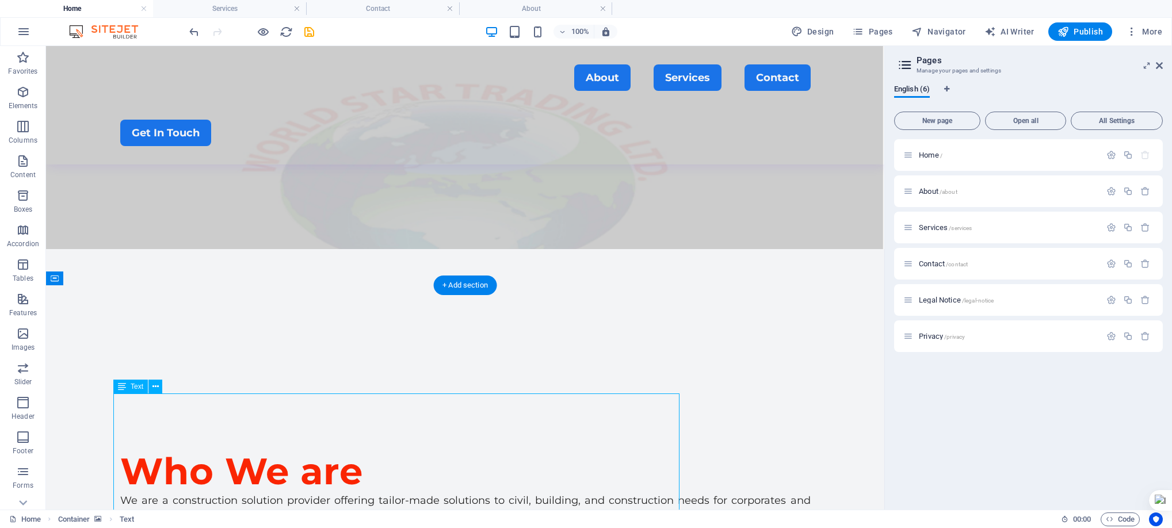
drag, startPoint x: 209, startPoint y: 473, endPoint x: 209, endPoint y: 402, distance: 70.8
click at [186, 365] on icon at bounding box center [185, 364] width 6 height 12
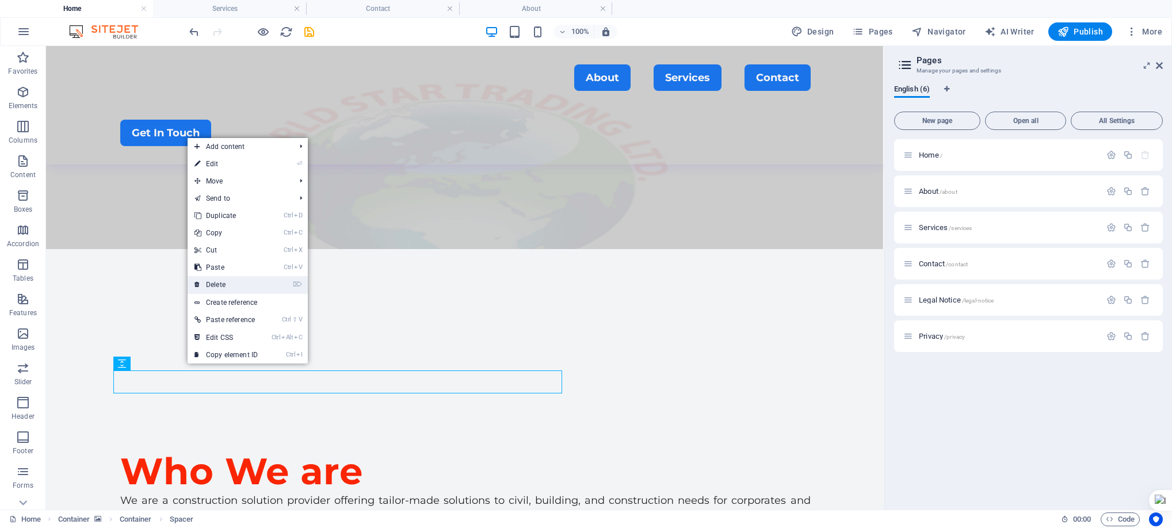
click at [239, 277] on link "⌦ Delete" at bounding box center [226, 284] width 77 height 17
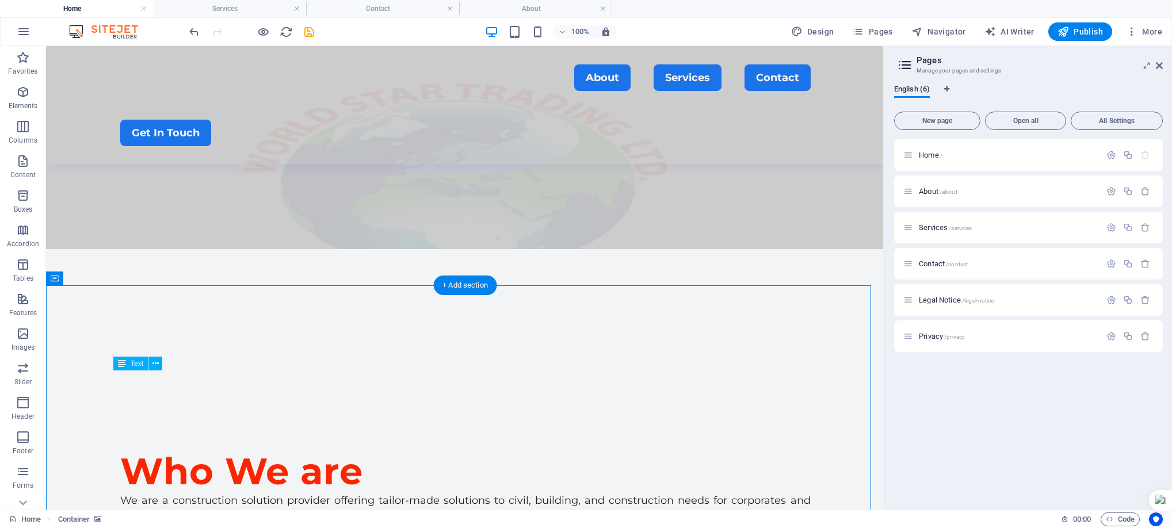
drag, startPoint x: 213, startPoint y: 424, endPoint x: 212, endPoint y: 405, distance: 19.0
drag, startPoint x: 220, startPoint y: 385, endPoint x: 220, endPoint y: 371, distance: 13.8
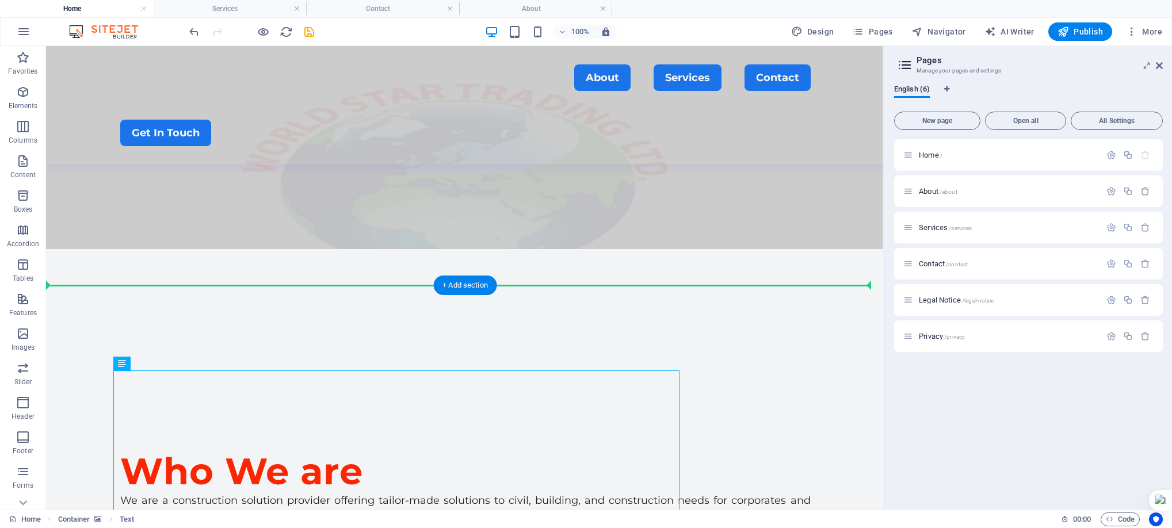
drag, startPoint x: 229, startPoint y: 375, endPoint x: 227, endPoint y: 311, distance: 63.9
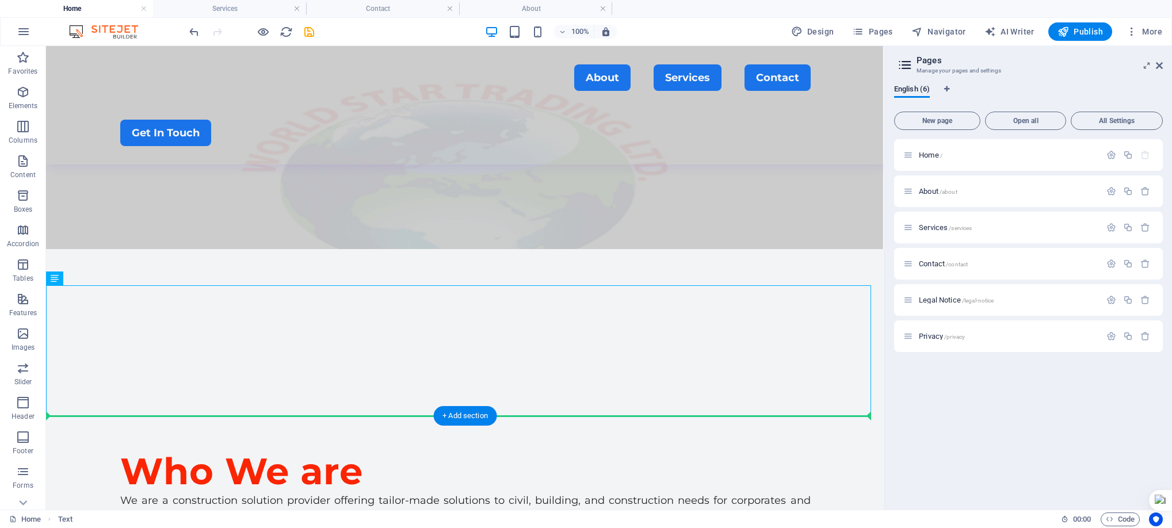
drag, startPoint x: 336, startPoint y: 382, endPoint x: 341, endPoint y: 437, distance: 55.5
drag, startPoint x: 422, startPoint y: 349, endPoint x: 420, endPoint y: 460, distance: 110.5
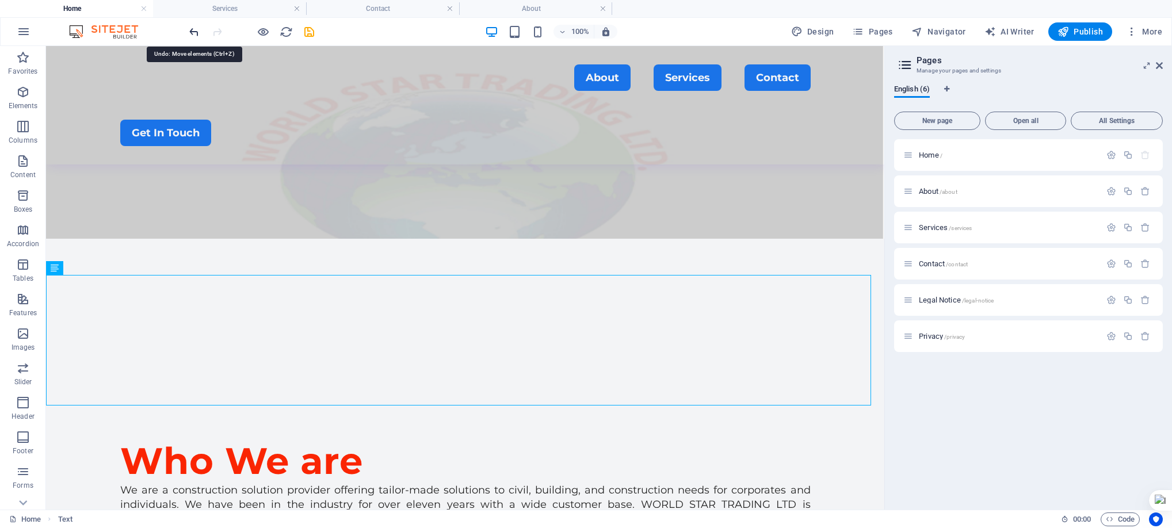
click at [195, 29] on icon "undo" at bounding box center [194, 31] width 13 height 13
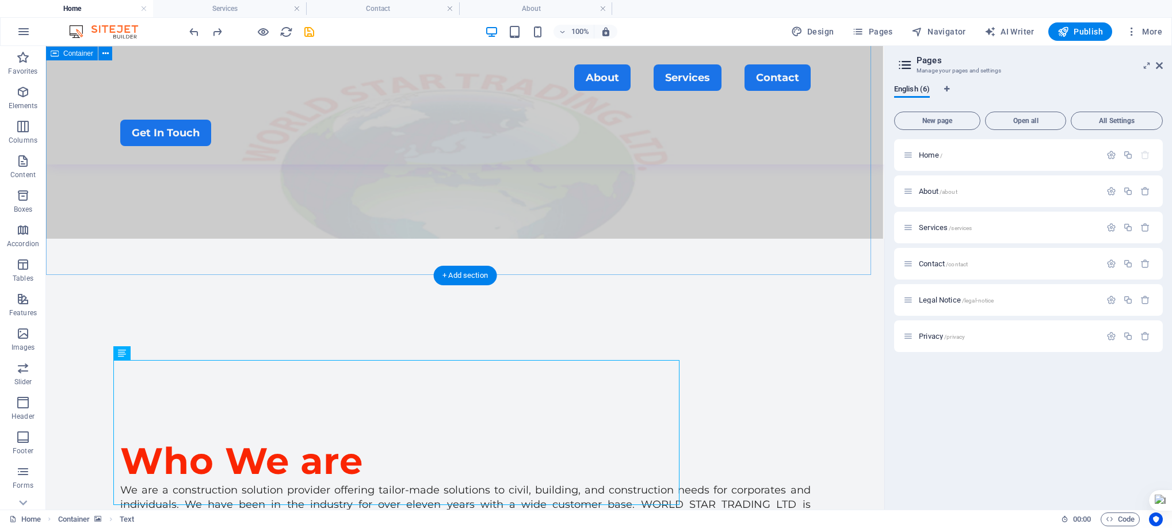
drag, startPoint x: 382, startPoint y: 292, endPoint x: 382, endPoint y: 254, distance: 37.4
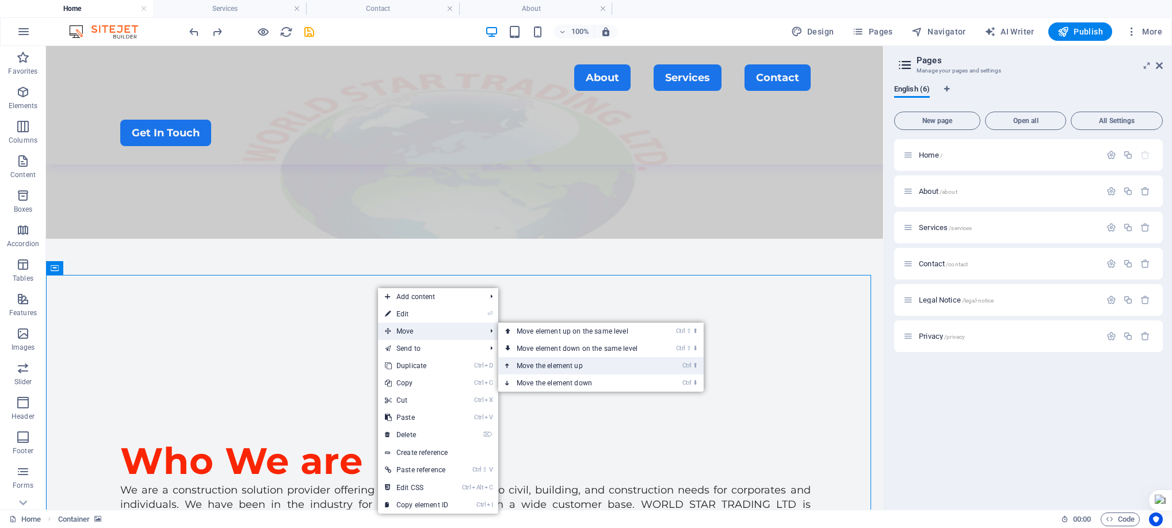
click at [594, 366] on link "Ctrl ⬆ Move the element up" at bounding box center [579, 365] width 162 height 17
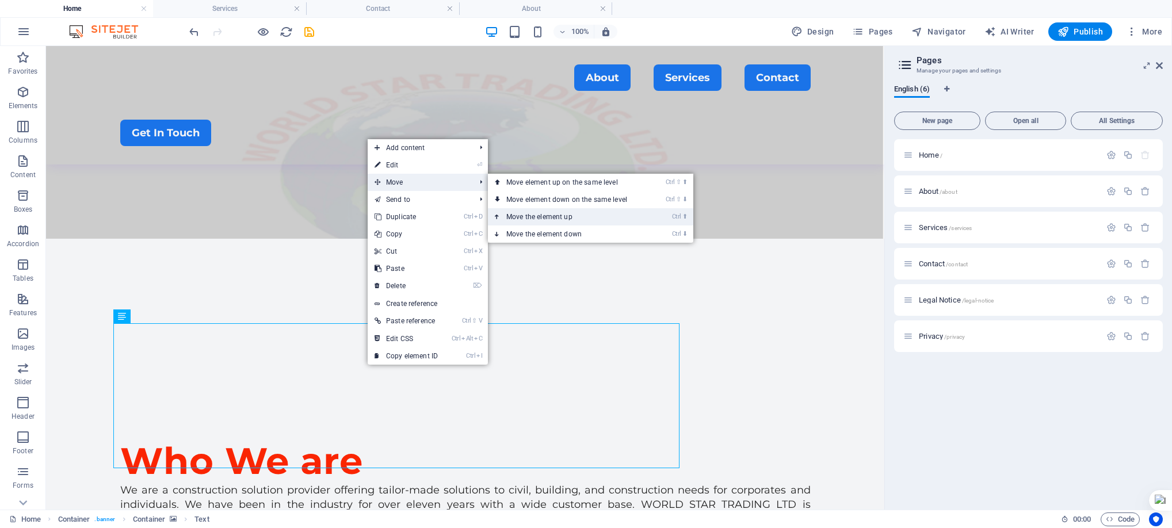
click at [585, 210] on link "Ctrl ⬆ Move the element up" at bounding box center [569, 216] width 162 height 17
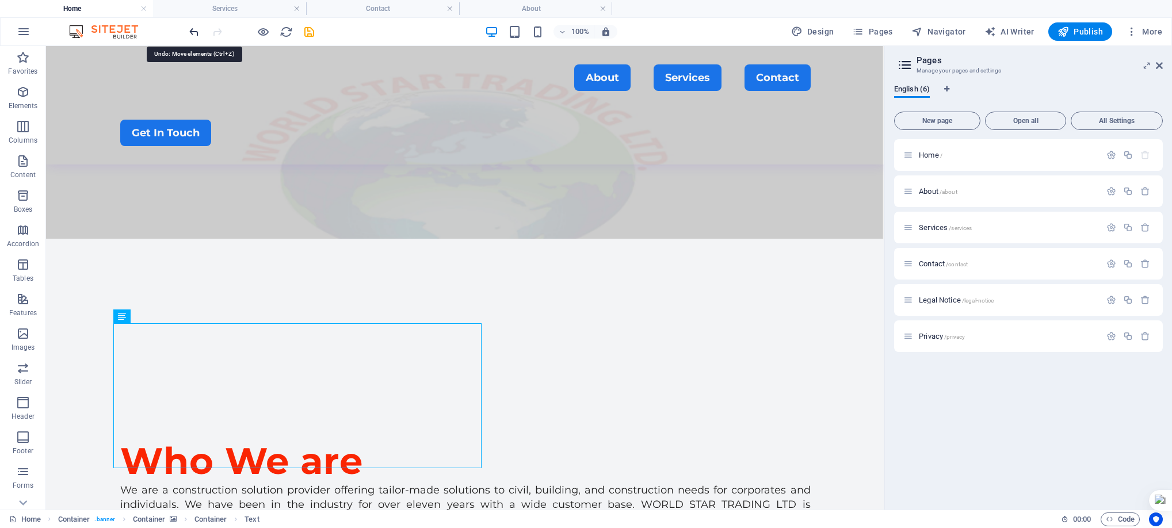
click at [195, 30] on icon "undo" at bounding box center [194, 31] width 13 height 13
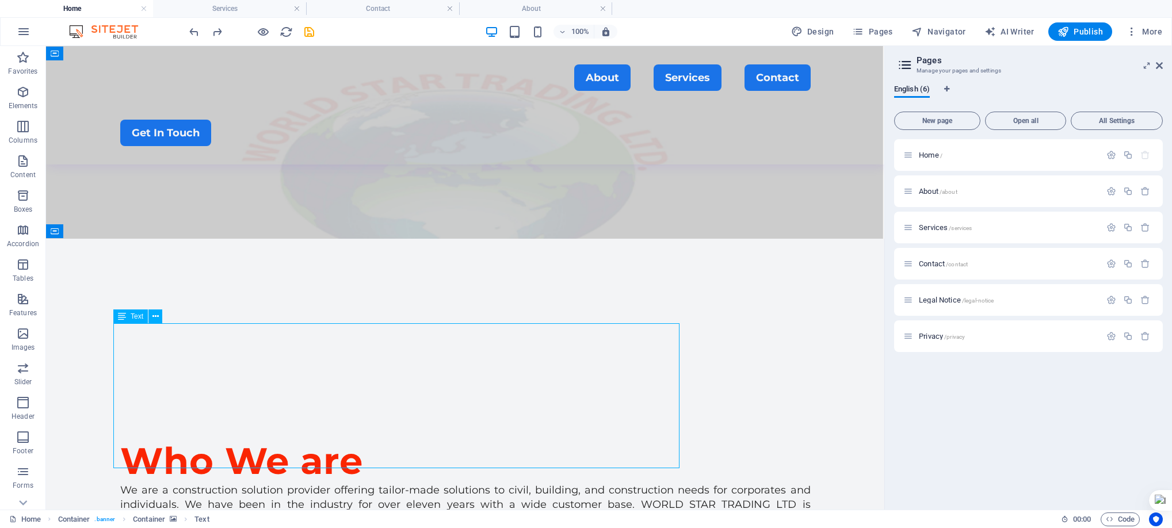
drag, startPoint x: 591, startPoint y: 399, endPoint x: 613, endPoint y: 387, distance: 25.0
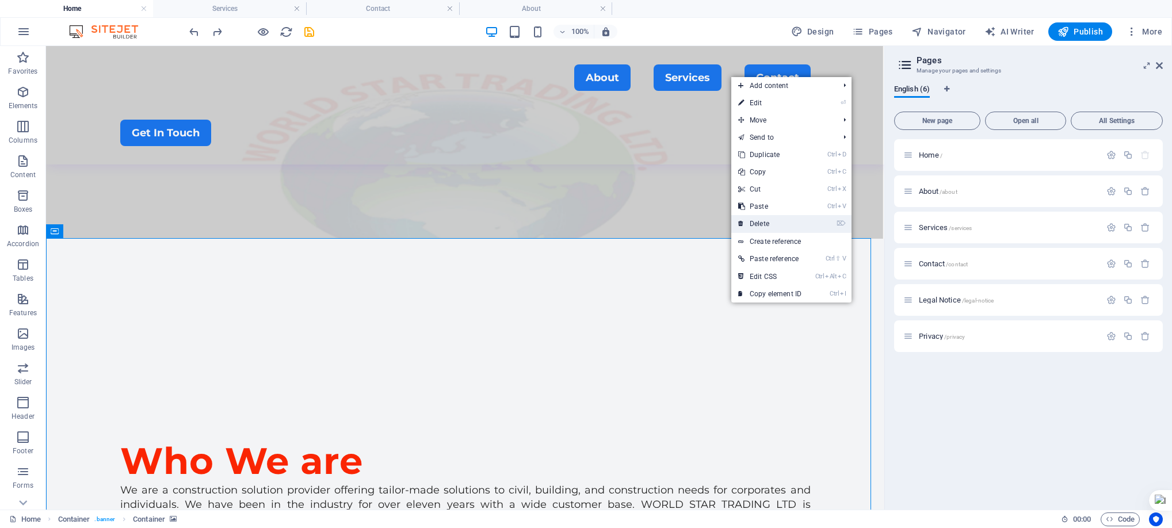
click at [778, 222] on link "⌦ Delete" at bounding box center [770, 223] width 77 height 17
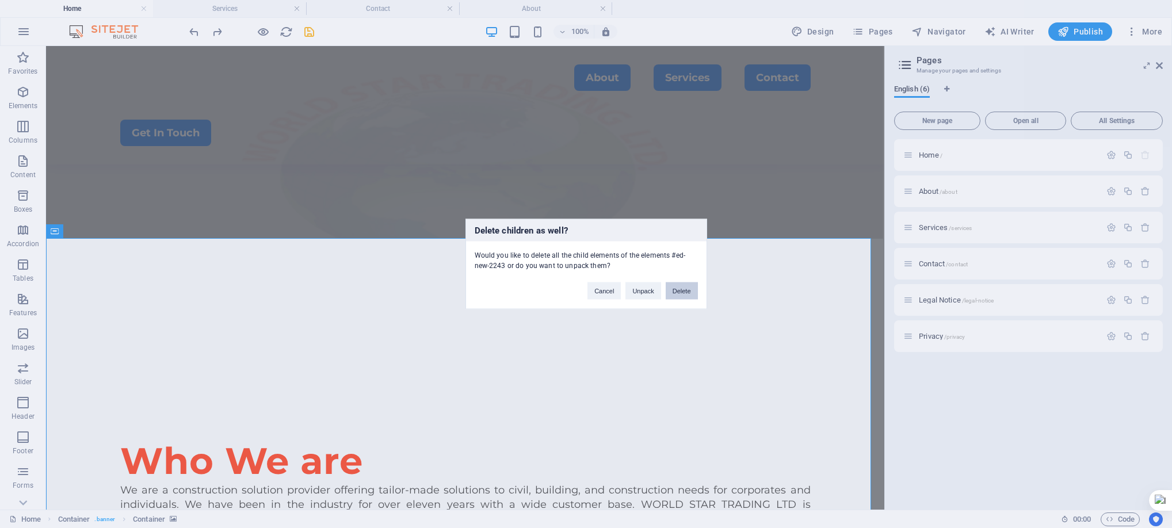
click at [687, 285] on button "Delete" at bounding box center [682, 291] width 32 height 17
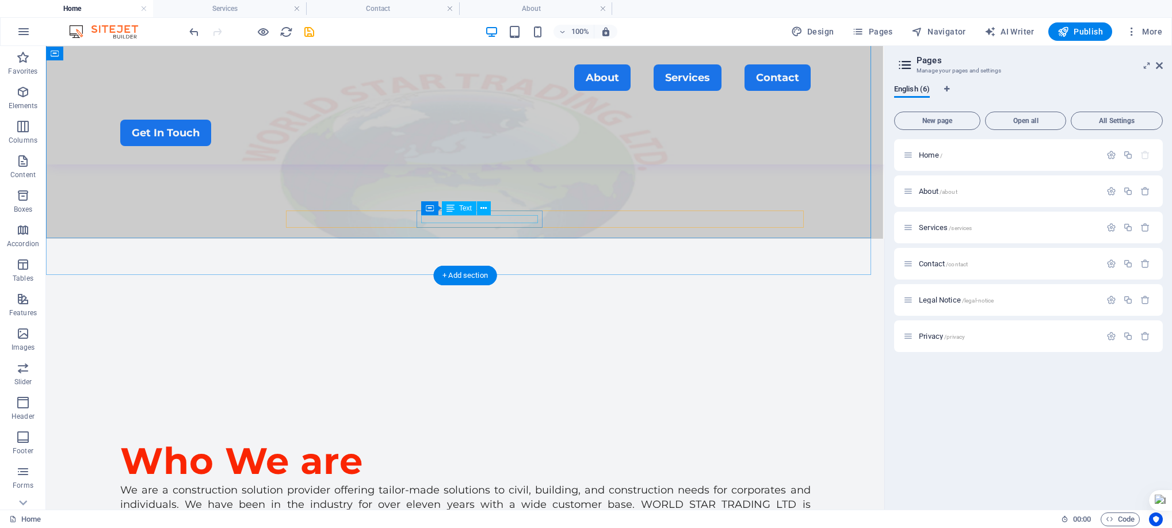
click at [736, 175] on figure at bounding box center [465, 68] width 839 height 341
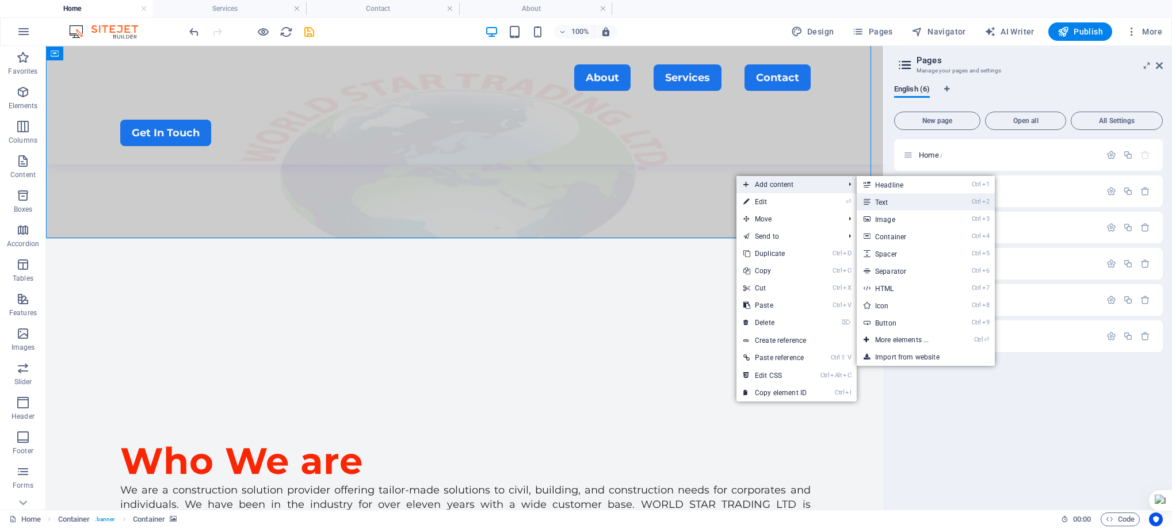
click at [884, 200] on link "Ctrl 2 Text" at bounding box center [904, 201] width 95 height 17
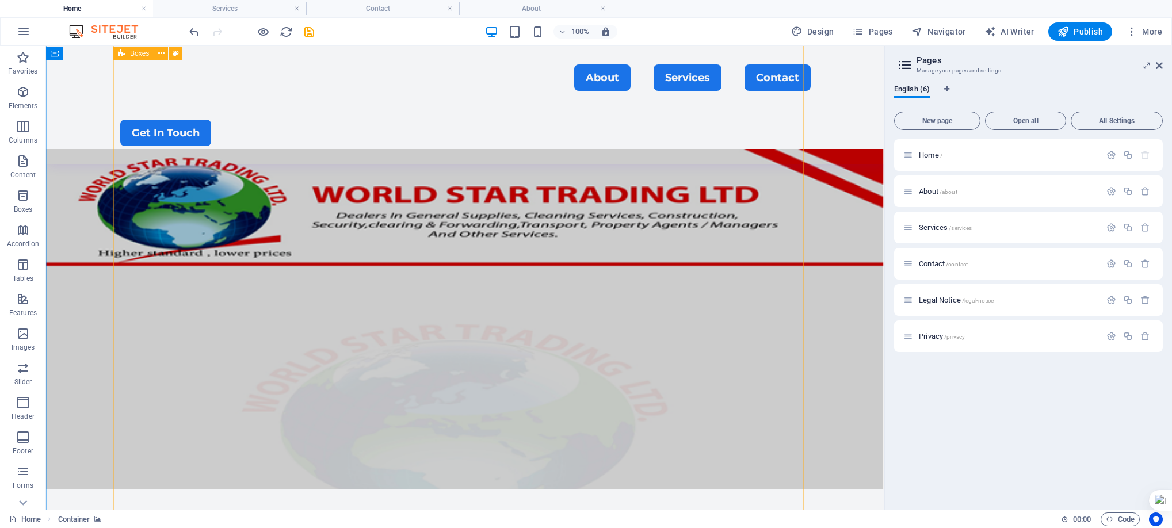
scroll to position [2061, 0]
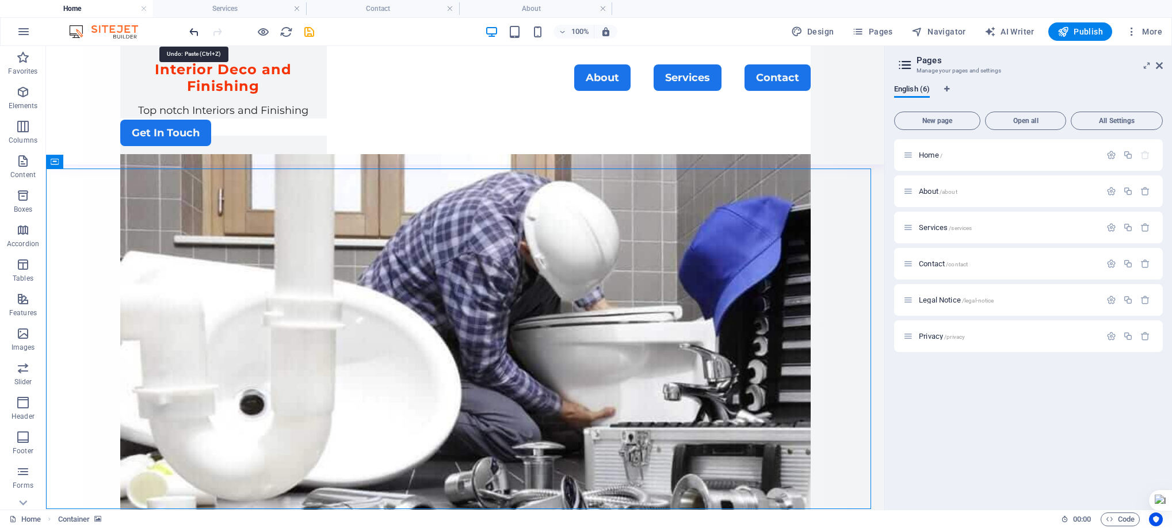
click at [196, 29] on icon "undo" at bounding box center [194, 31] width 13 height 13
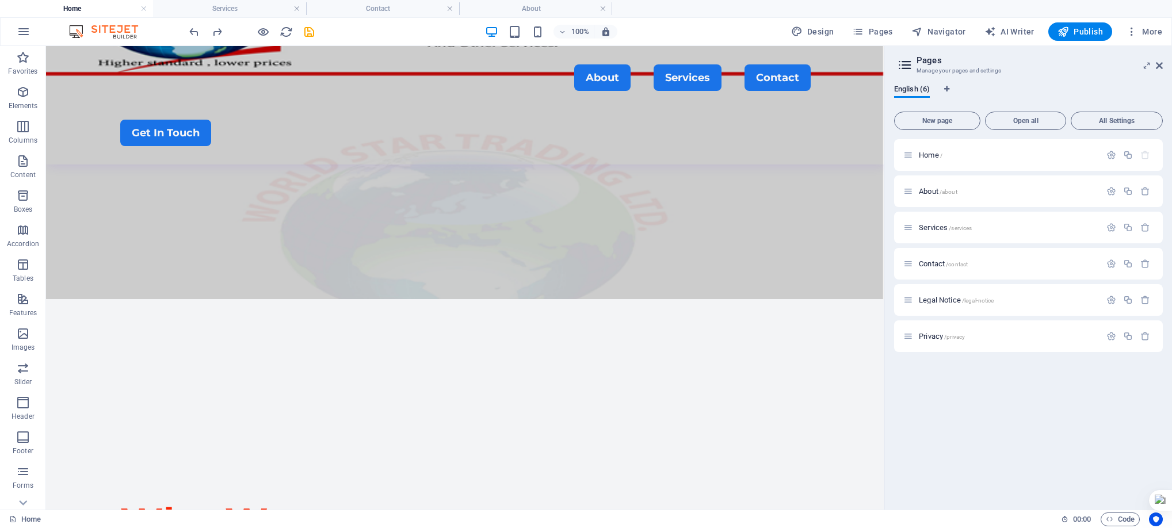
scroll to position [193, 0]
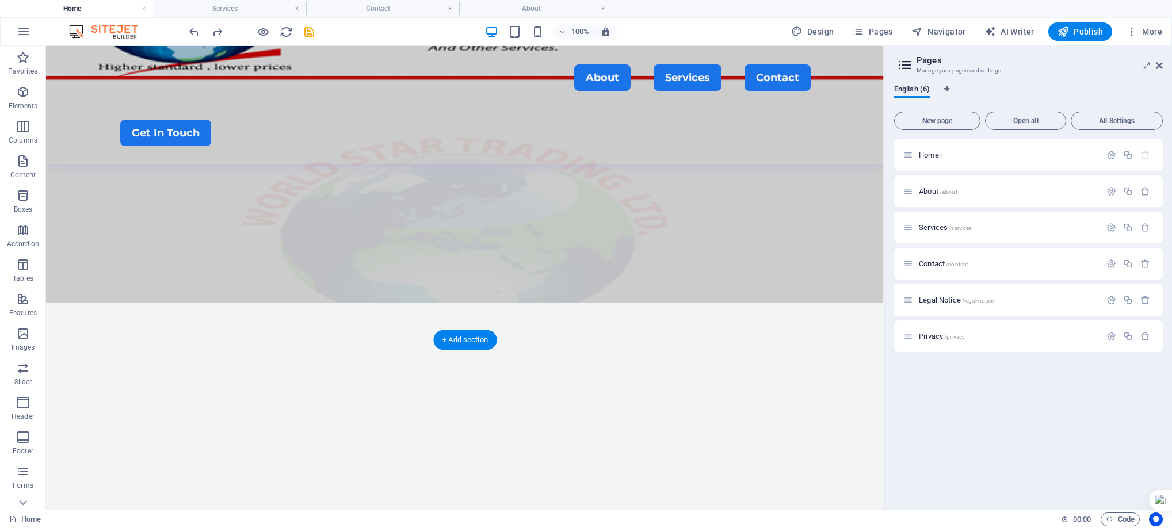
click at [62, 202] on figure at bounding box center [465, 133] width 839 height 341
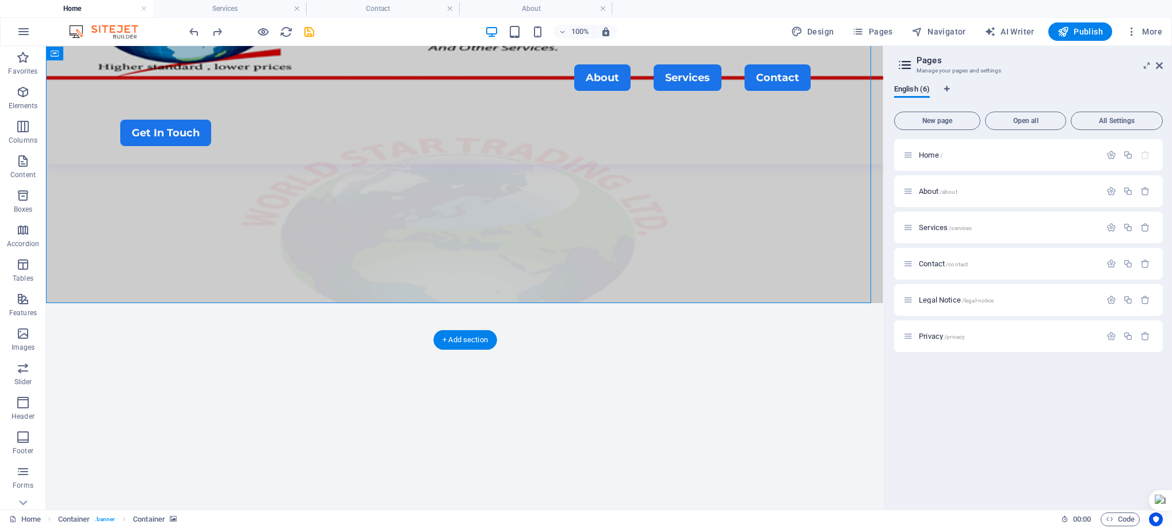
click at [62, 202] on figure at bounding box center [465, 133] width 839 height 341
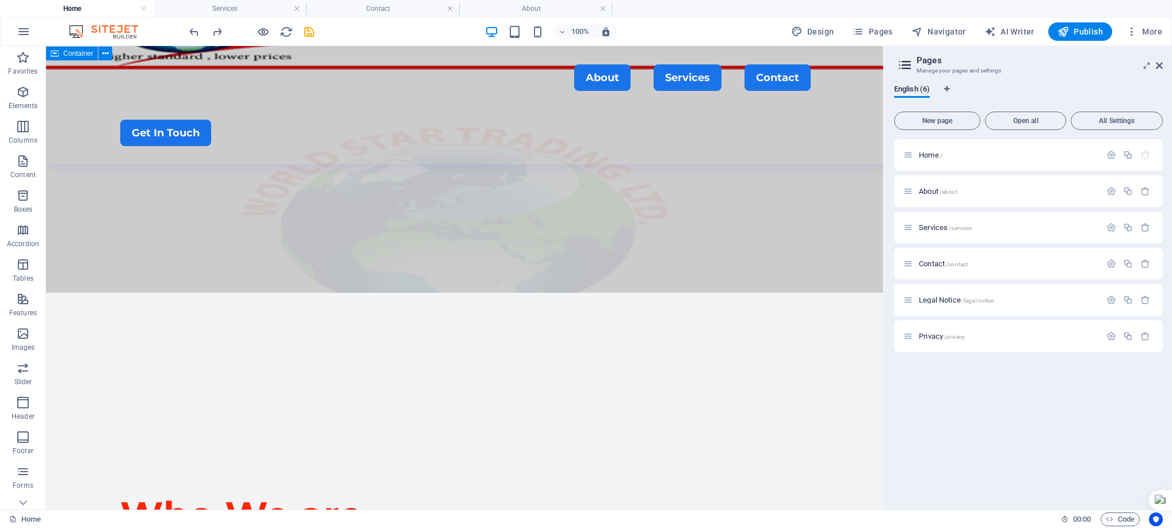
scroll to position [182, 0]
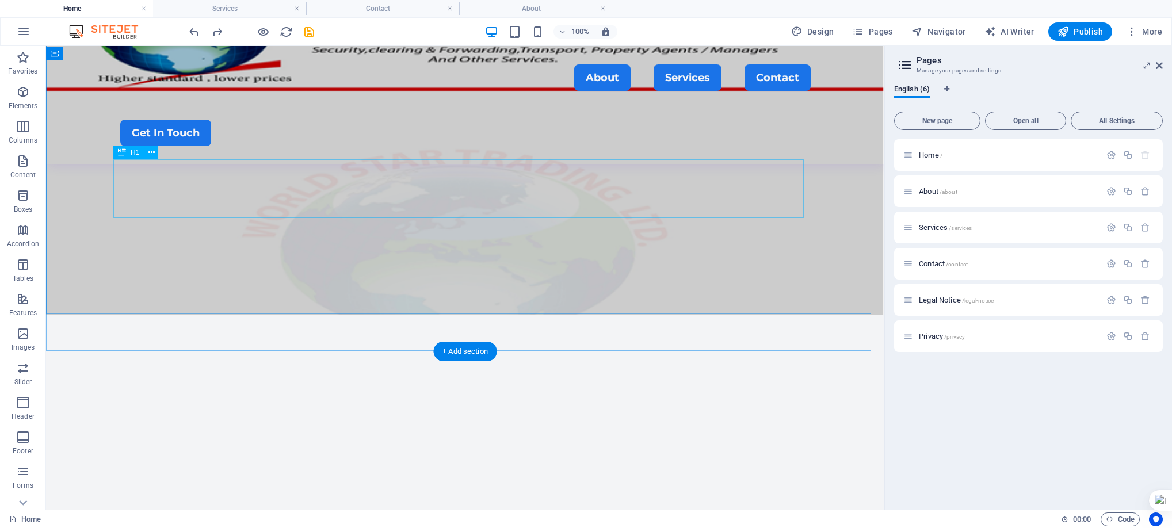
click at [803, 501] on div "​ Who We are" at bounding box center [465, 530] width 691 height 59
click at [831, 189] on figure at bounding box center [465, 144] width 839 height 341
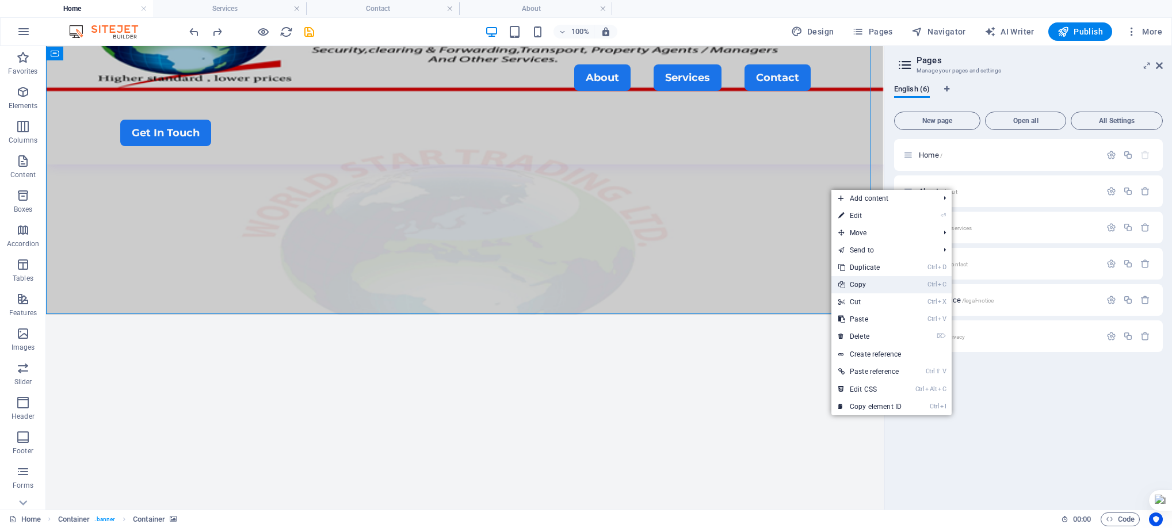
click at [860, 284] on link "Ctrl C Copy" at bounding box center [870, 284] width 77 height 17
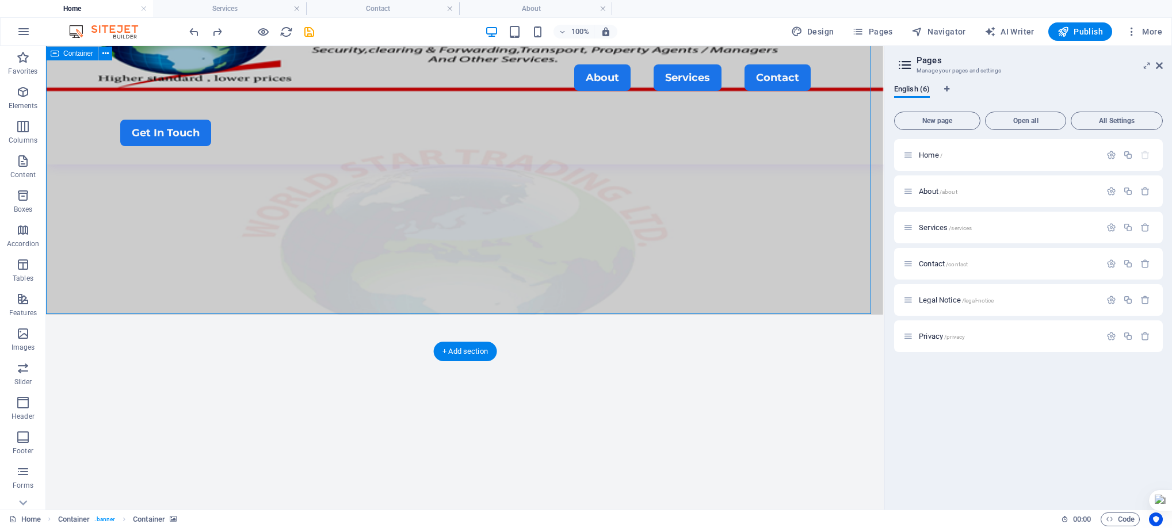
drag, startPoint x: 512, startPoint y: 395, endPoint x: 399, endPoint y: 337, distance: 127.7
click at [399, 337] on div "​ Who We are We are a construction solution provider offering tailor-made solut…" at bounding box center [465, 301] width 839 height 875
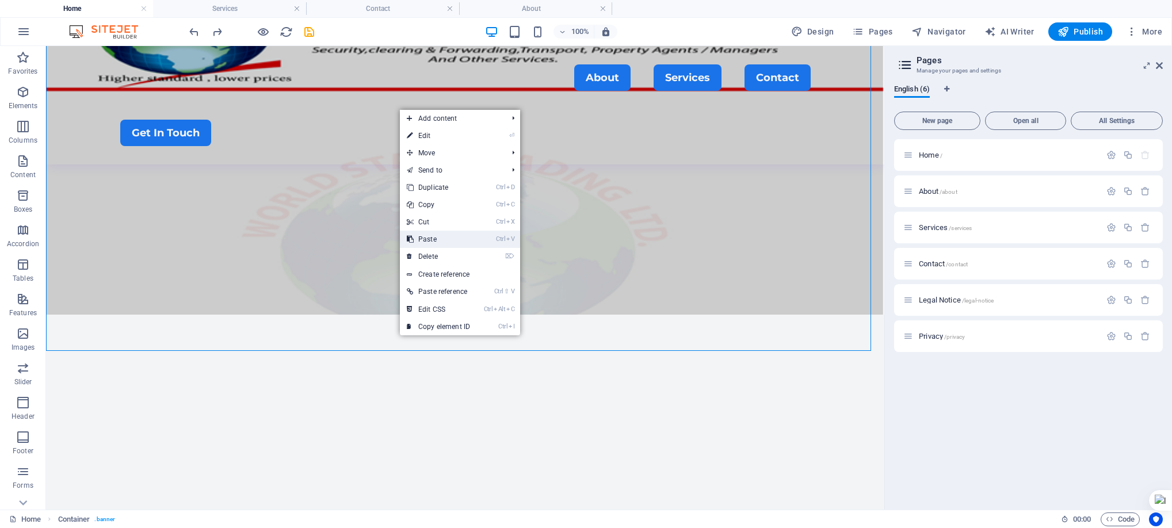
click at [463, 238] on link "Ctrl V Paste" at bounding box center [438, 239] width 77 height 17
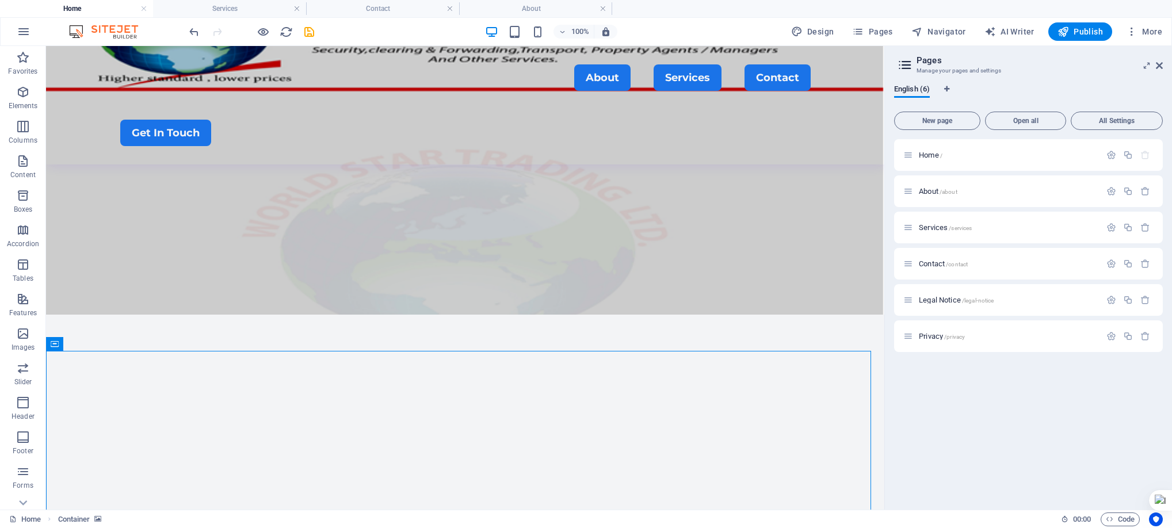
drag, startPoint x: 453, startPoint y: 391, endPoint x: 453, endPoint y: 364, distance: 26.5
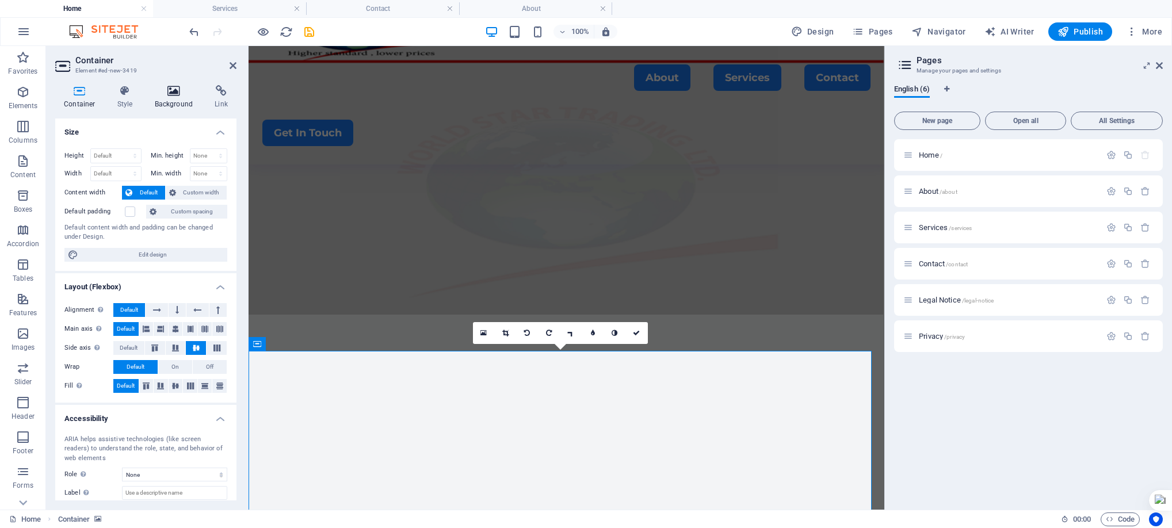
click at [181, 96] on icon at bounding box center [174, 91] width 56 height 12
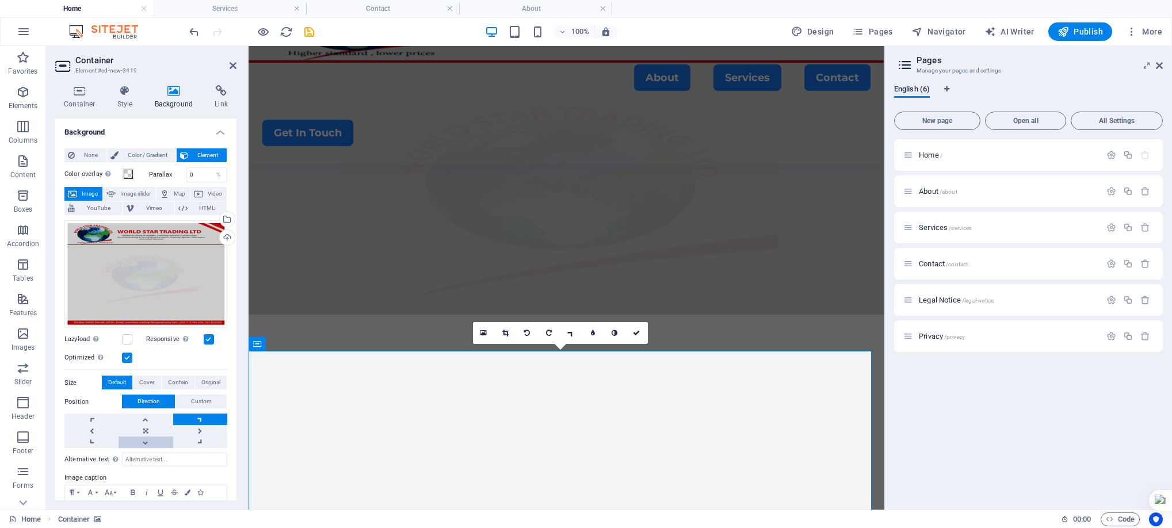
click at [144, 441] on link at bounding box center [146, 443] width 54 height 12
click at [230, 64] on icon at bounding box center [233, 65] width 7 height 9
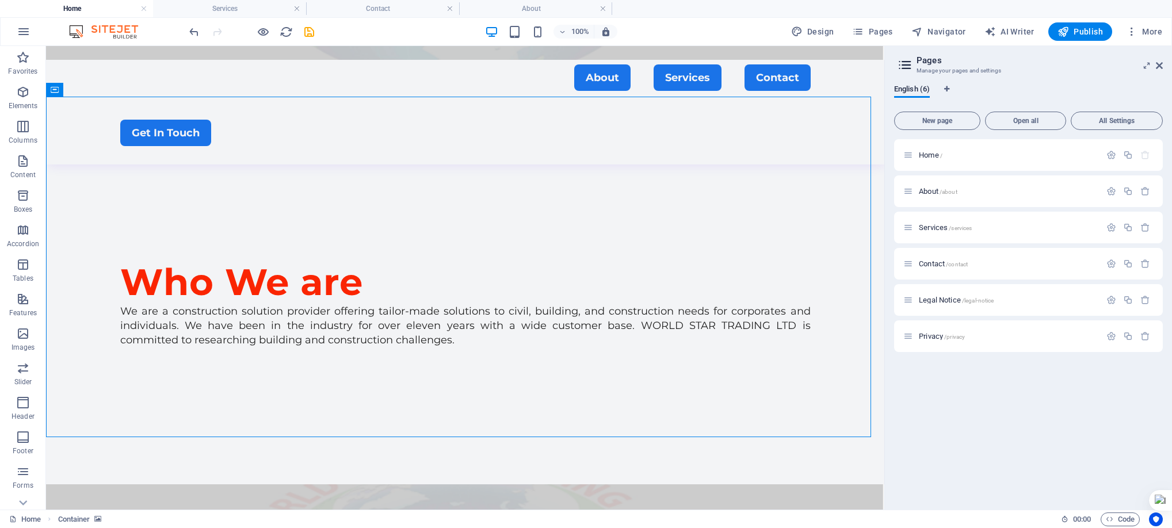
scroll to position [498, 0]
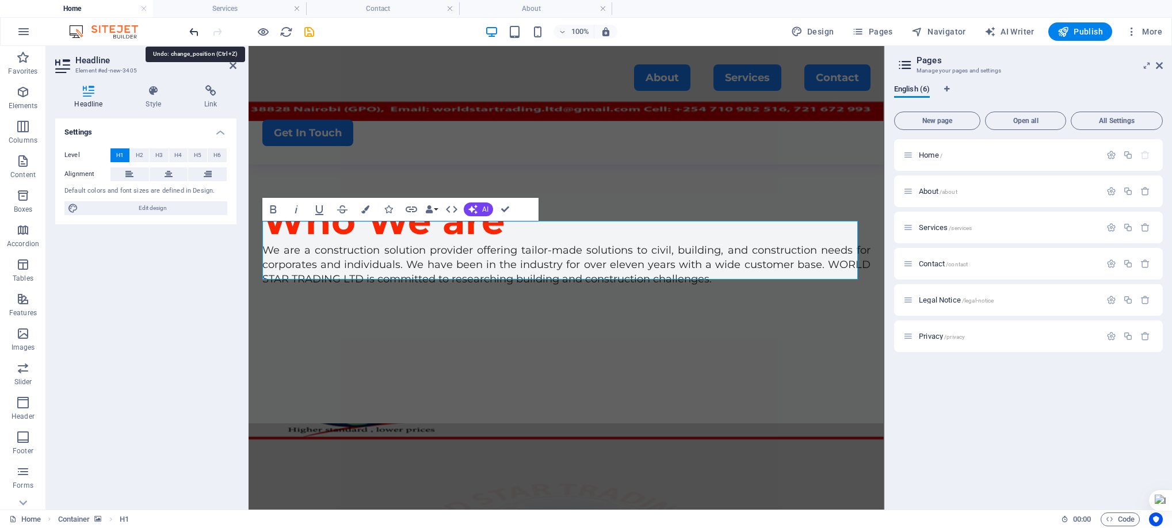
click at [192, 26] on icon "undo" at bounding box center [194, 31] width 13 height 13
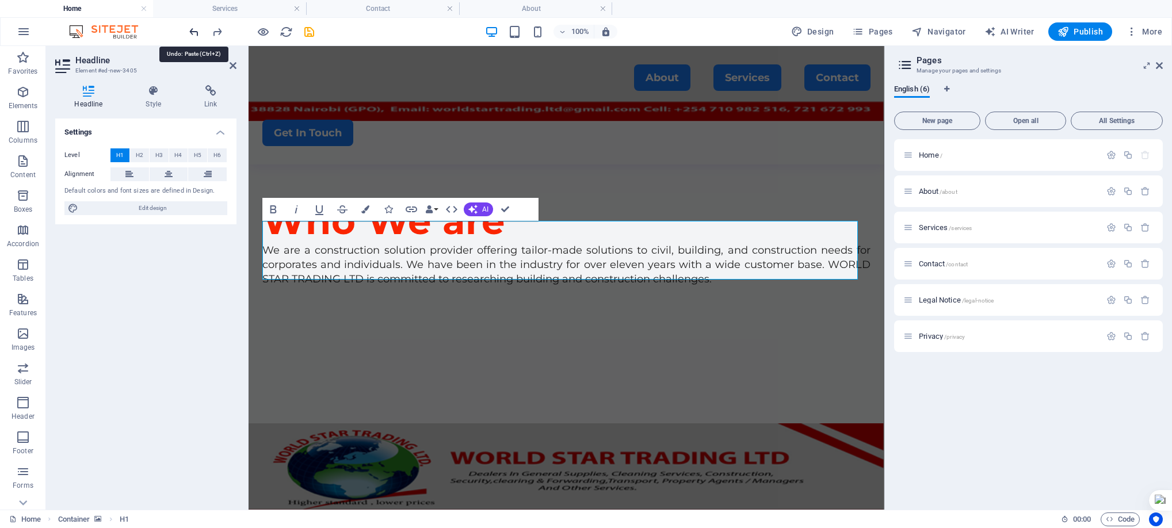
click at [192, 26] on icon "undo" at bounding box center [194, 31] width 13 height 13
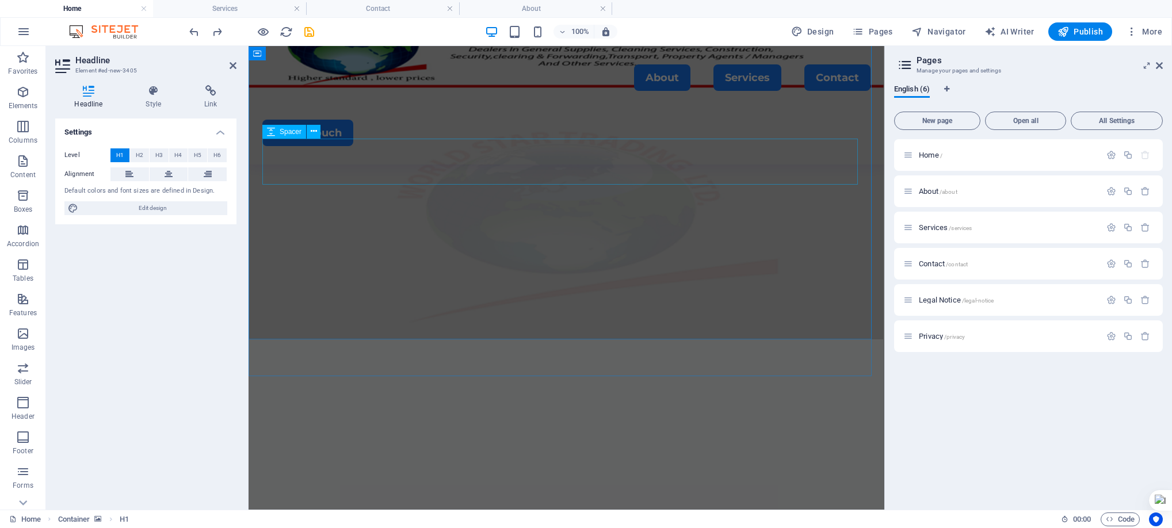
drag, startPoint x: 879, startPoint y: 159, endPoint x: 477, endPoint y: 178, distance: 402.8
click at [477, 479] on div at bounding box center [566, 502] width 608 height 46
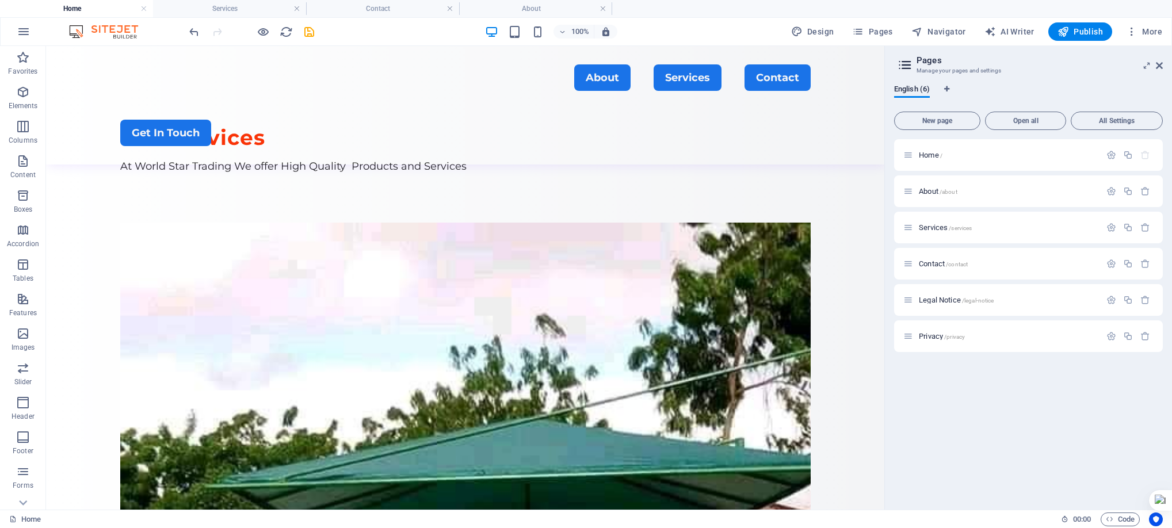
scroll to position [0, 0]
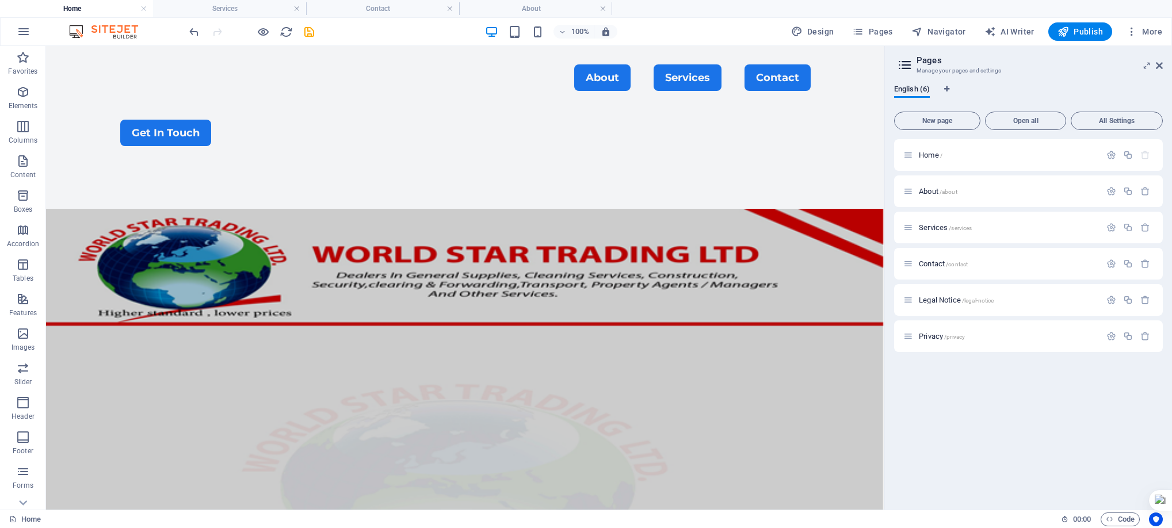
drag, startPoint x: 879, startPoint y: 131, endPoint x: 935, endPoint y: 130, distance: 55.9
click at [964, 117] on span "New page" at bounding box center [938, 120] width 76 height 7
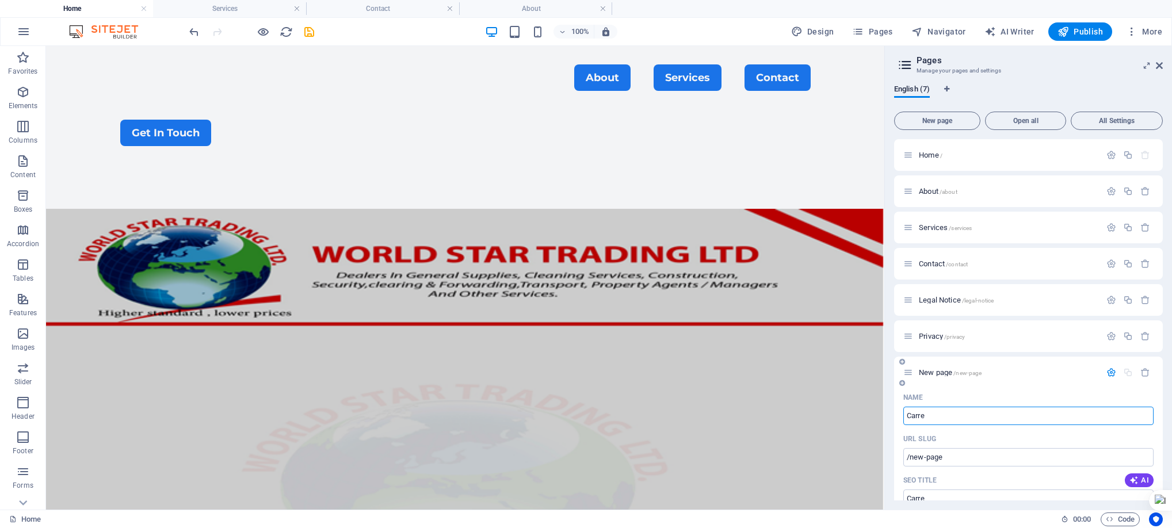
type input "Carre"
type input "/carre"
type input "Car"
type input "/carr"
type input "Car"
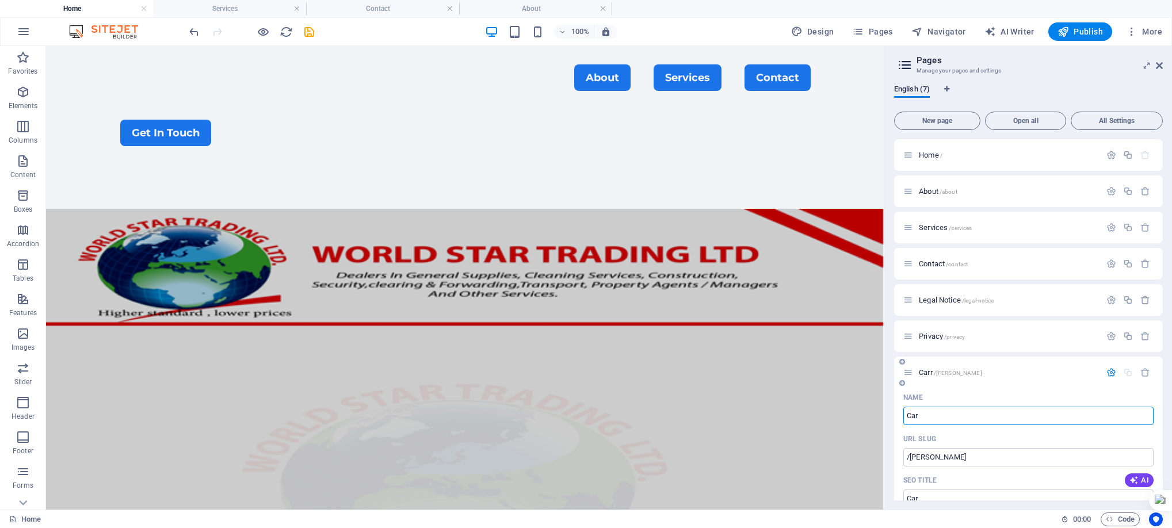
type input "/car"
type input "Careers"
type input "/careers"
type input "Careers"
drag, startPoint x: 1164, startPoint y: 271, endPoint x: 1169, endPoint y: 304, distance: 33.8
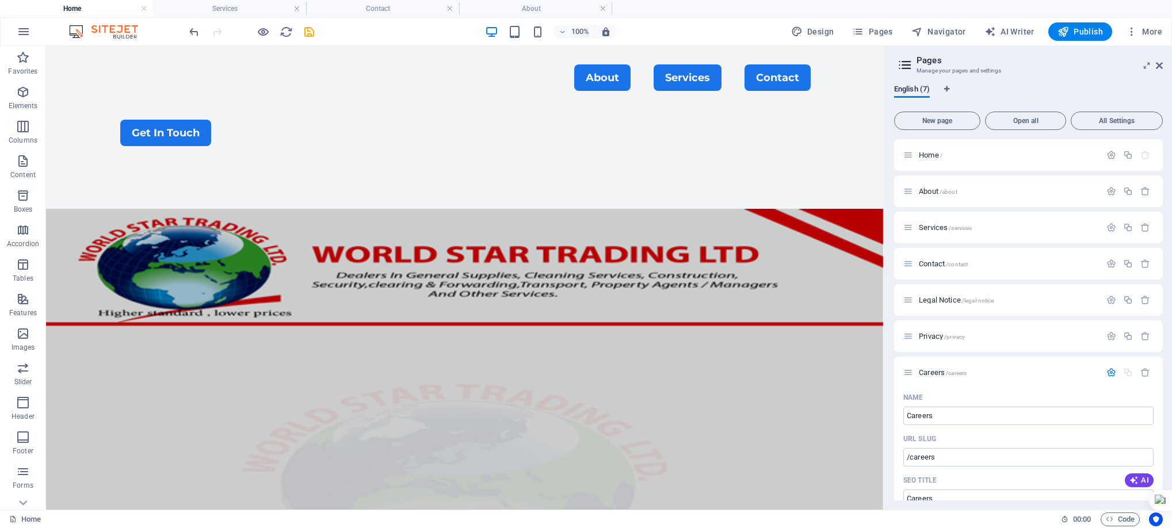
click at [1169, 304] on div "English (7) New page Open all All Settings Home / About /about Services /servic…" at bounding box center [1028, 293] width 287 height 434
drag, startPoint x: 1163, startPoint y: 303, endPoint x: 1164, endPoint y: 325, distance: 22.5
click at [1164, 325] on div "English (7) New page Open all All Settings Home / About /about Services /servic…" at bounding box center [1028, 293] width 287 height 434
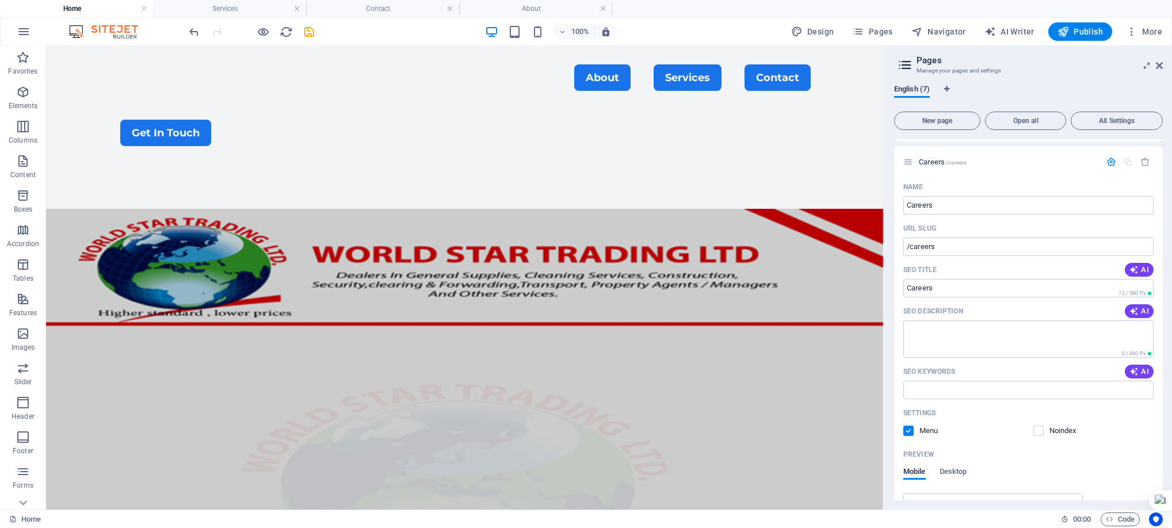
scroll to position [212, 0]
click at [306, 33] on icon "save" at bounding box center [309, 31] width 13 height 13
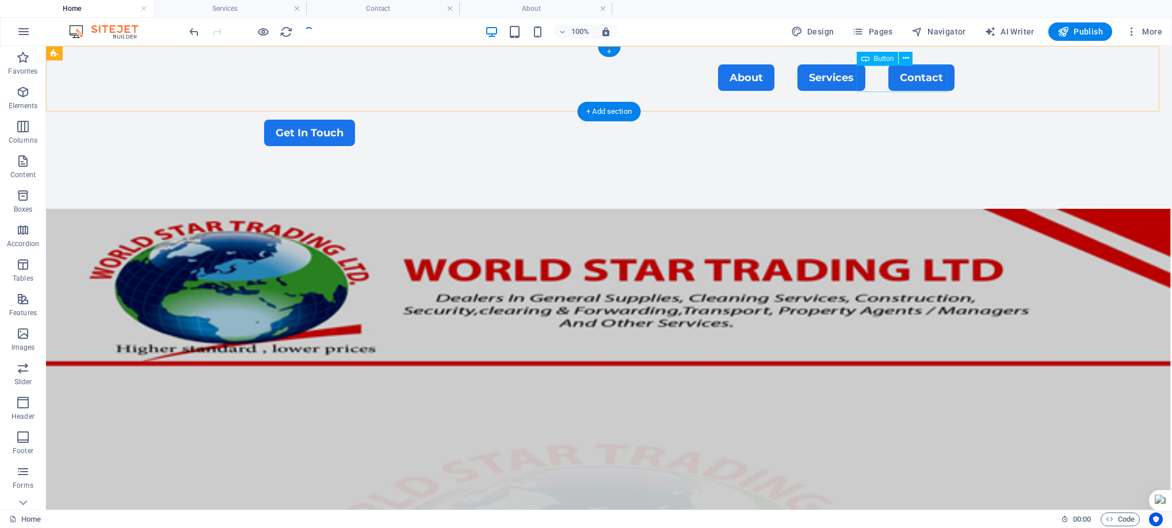
click at [888, 120] on div "Get In Touch" at bounding box center [609, 133] width 691 height 26
click at [903, 59] on icon at bounding box center [906, 58] width 6 height 12
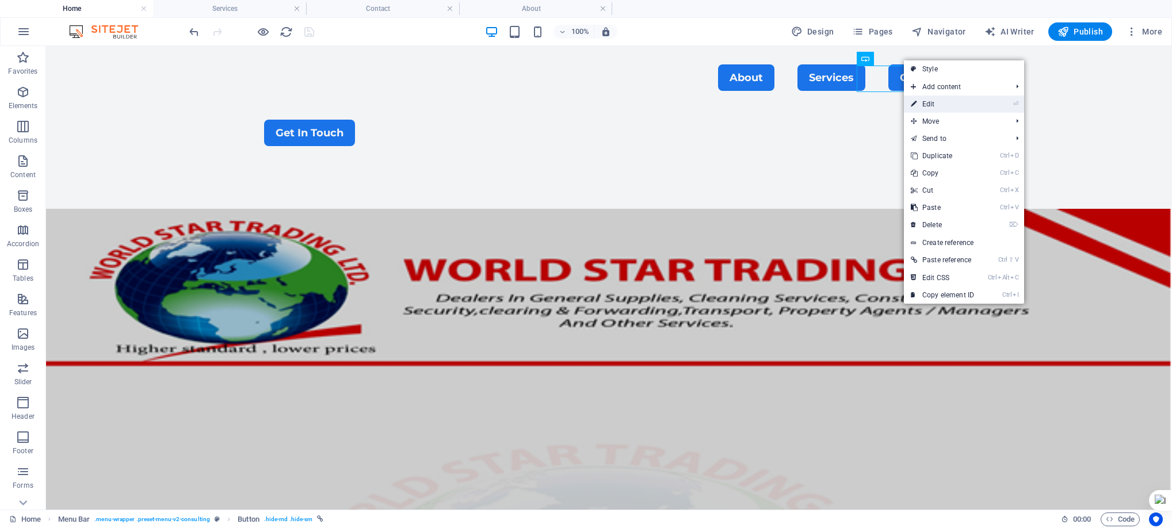
click at [930, 104] on link "⏎ Edit" at bounding box center [942, 104] width 77 height 17
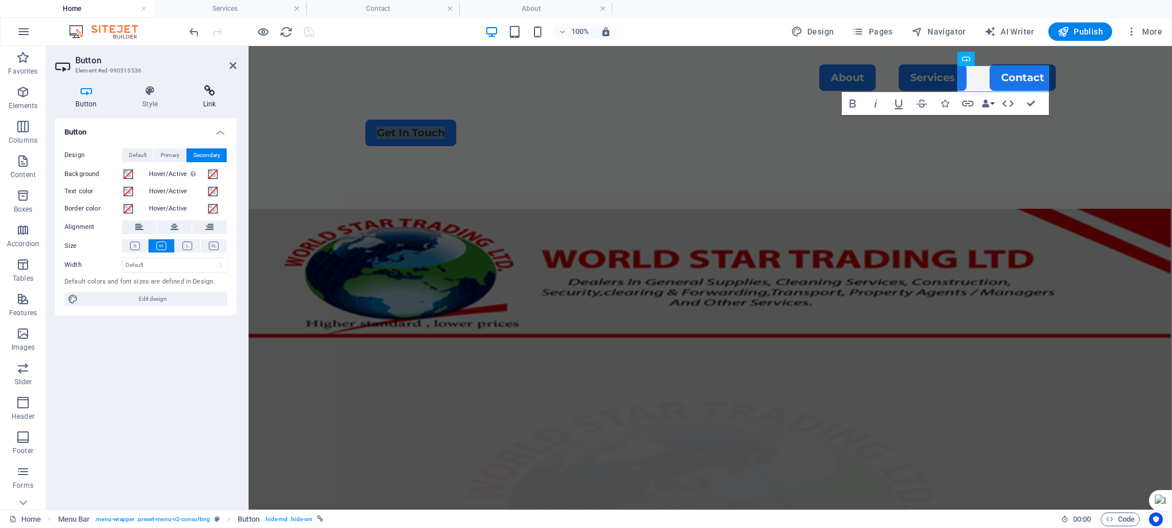
click at [203, 94] on icon at bounding box center [209, 91] width 54 height 12
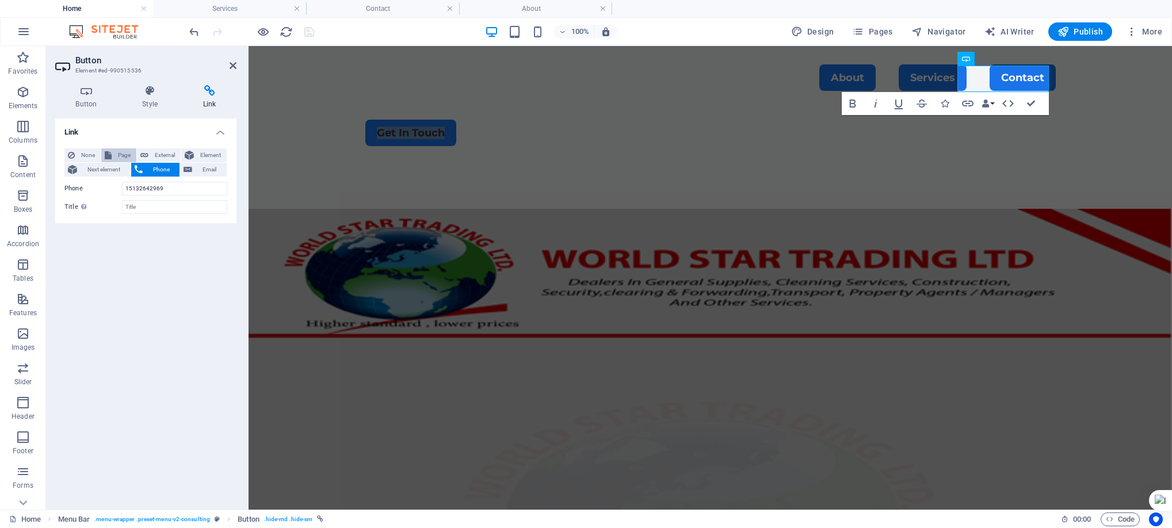
click at [115, 154] on span "Page" at bounding box center [124, 155] width 18 height 14
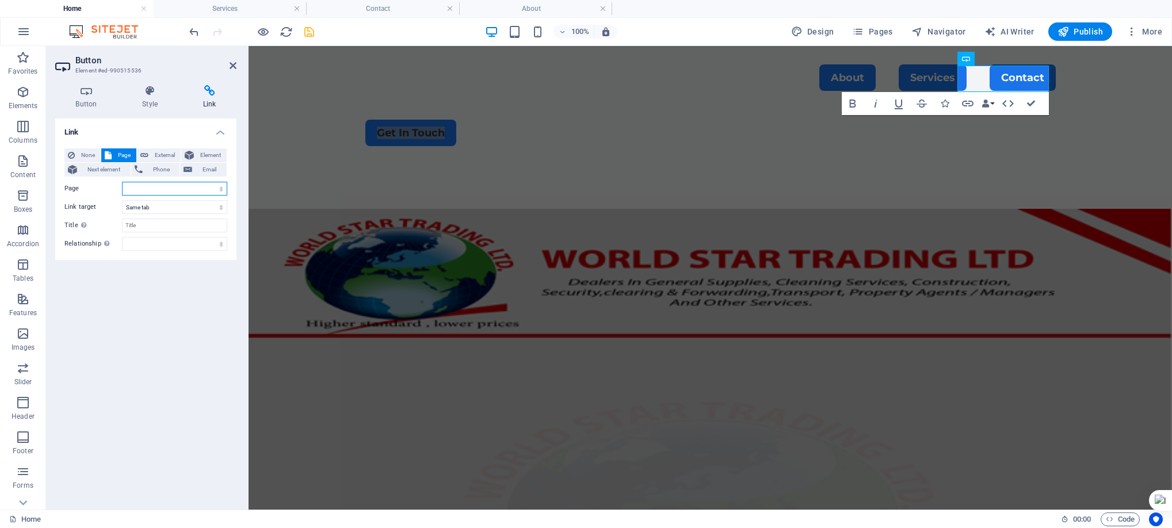
click at [199, 188] on select "Home About Services Contact Legal Notice Privacy Careers" at bounding box center [174, 189] width 105 height 14
select select "6"
click at [122, 182] on select "Home About Services Contact Legal Notice Privacy Careers" at bounding box center [174, 189] width 105 height 14
click at [89, 95] on icon at bounding box center [86, 91] width 62 height 12
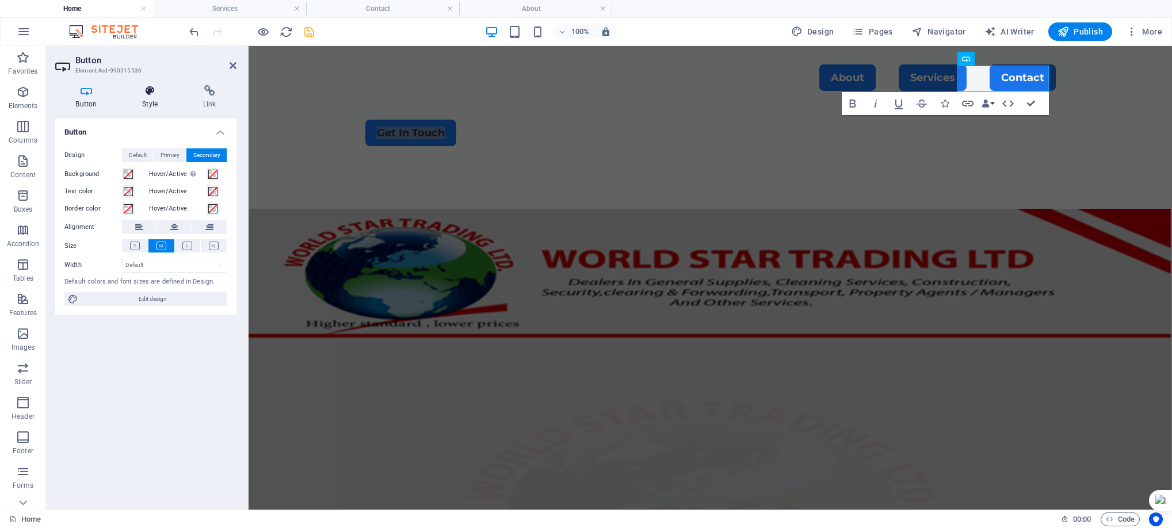
click at [142, 94] on icon at bounding box center [150, 91] width 56 height 12
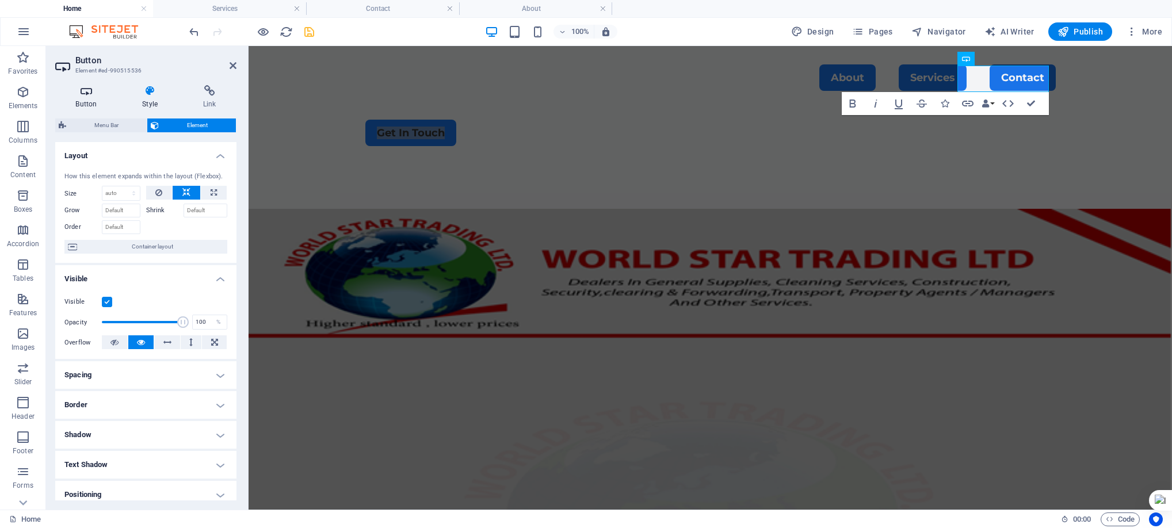
click at [90, 97] on h4 "Button" at bounding box center [88, 97] width 67 height 24
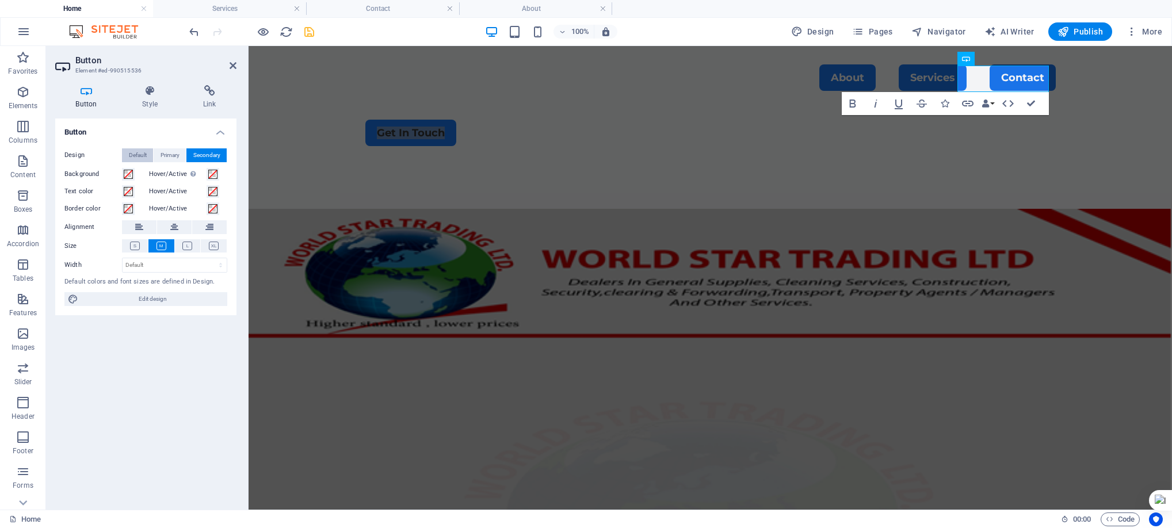
click at [131, 153] on span "Default" at bounding box center [138, 155] width 18 height 14
click at [173, 152] on span "Primary" at bounding box center [170, 155] width 19 height 14
click at [205, 153] on span "Secondary" at bounding box center [206, 155] width 27 height 14
click at [149, 98] on h4 "Style" at bounding box center [152, 97] width 61 height 24
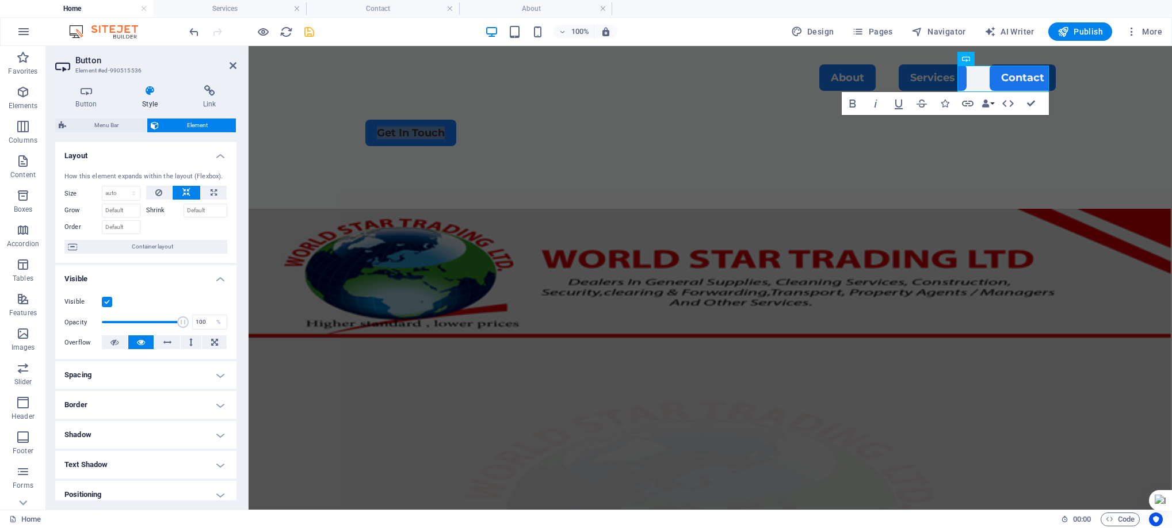
drag, startPoint x: 233, startPoint y: 247, endPoint x: 234, endPoint y: 295, distance: 47.8
click at [234, 295] on ul "Layout How this element expands within the layout (Flexbox). Size Default auto …" at bounding box center [145, 385] width 181 height 487
drag, startPoint x: 234, startPoint y: 329, endPoint x: 232, endPoint y: 387, distance: 58.7
click at [232, 389] on ul "Layout How this element expands within the layout (Flexbox). Size Default auto …" at bounding box center [145, 385] width 181 height 487
drag, startPoint x: 233, startPoint y: 387, endPoint x: 238, endPoint y: 451, distance: 64.1
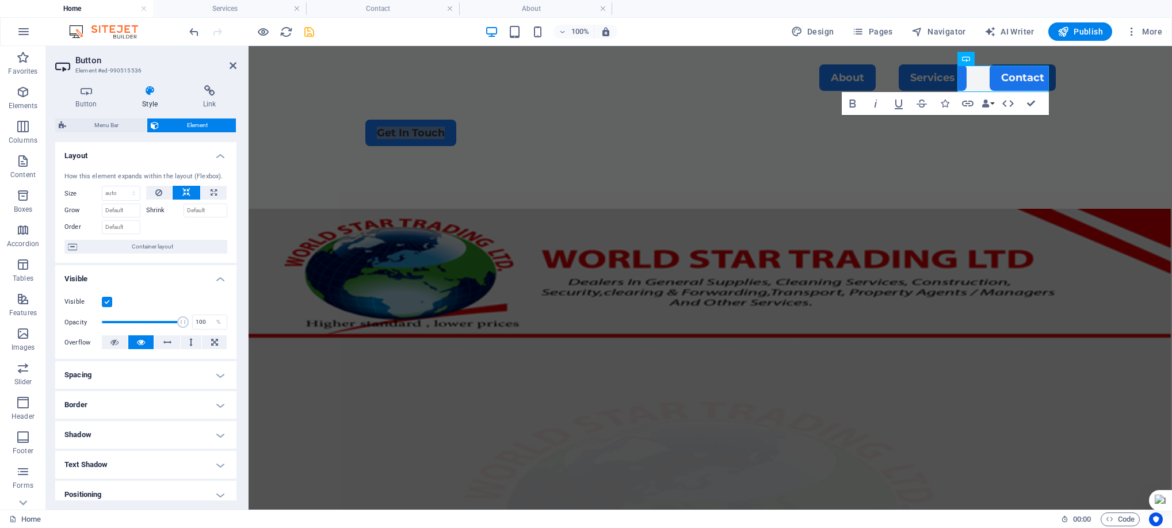
click at [238, 451] on div "Button Style Link Button Design Default Primary Secondary Background Hover/Acti…" at bounding box center [146, 293] width 200 height 434
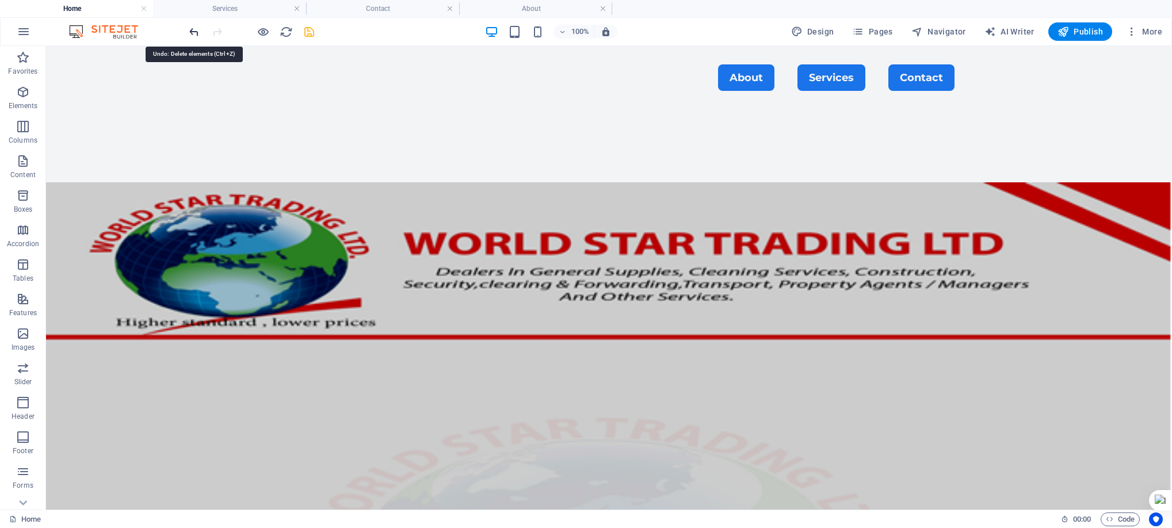
click at [199, 32] on icon "undo" at bounding box center [194, 31] width 13 height 13
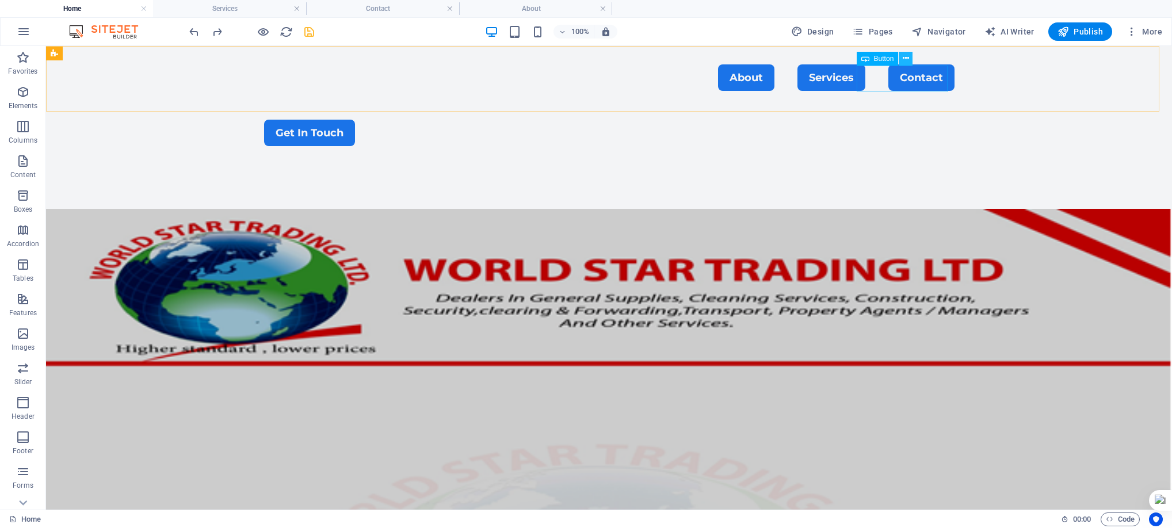
click at [903, 59] on icon at bounding box center [906, 58] width 6 height 12
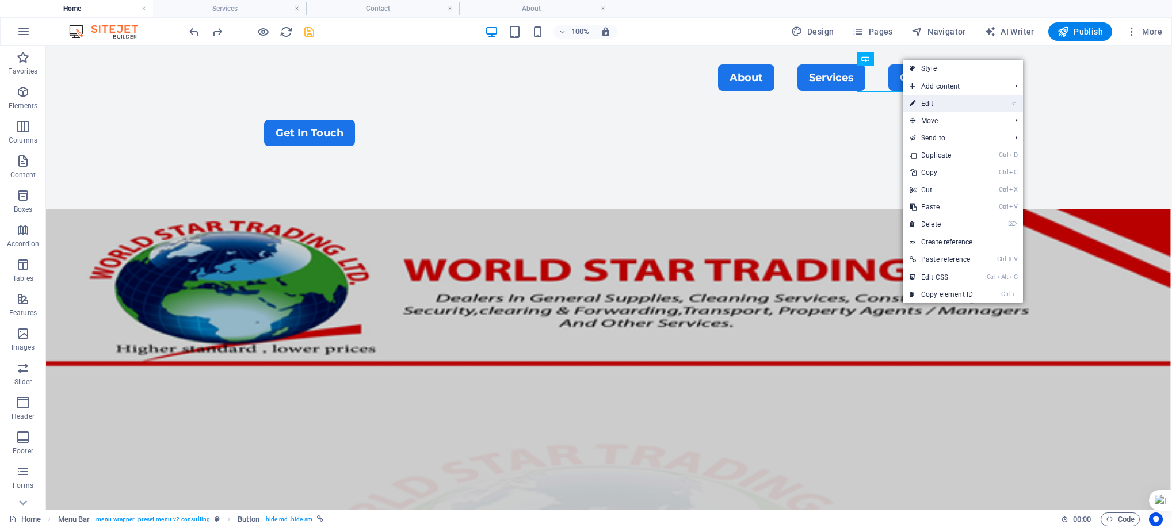
click at [924, 99] on link "⏎ Edit" at bounding box center [941, 103] width 77 height 17
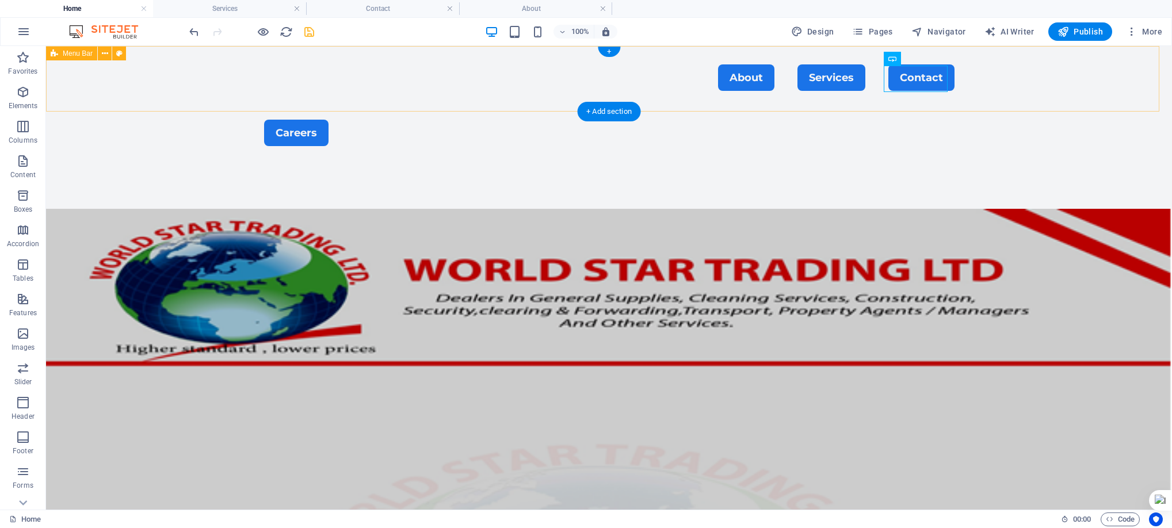
click at [1062, 95] on div "Menu About Services Contact Careers" at bounding box center [609, 105] width 1126 height 119
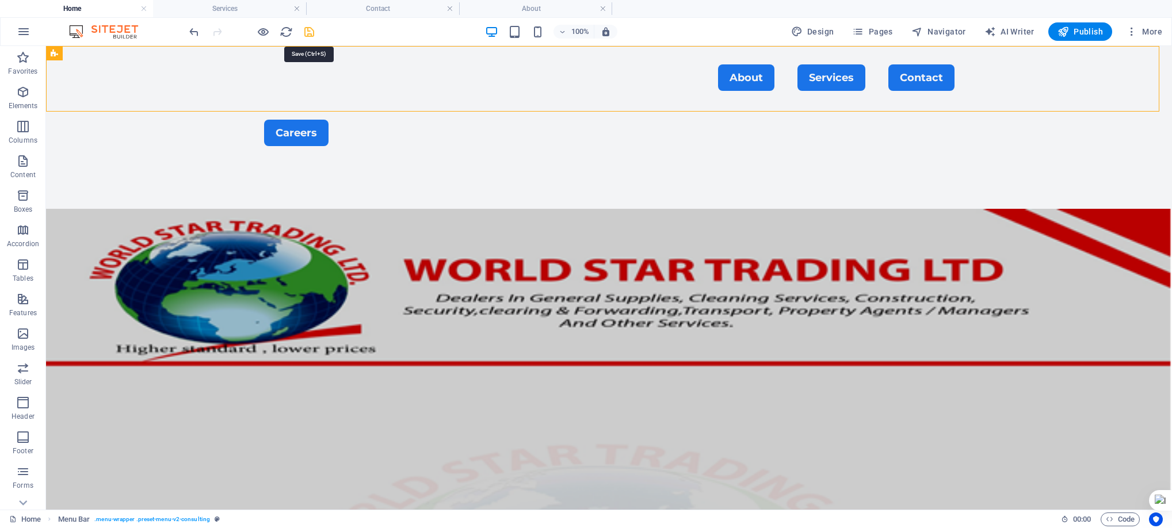
click at [310, 31] on icon "save" at bounding box center [309, 31] width 13 height 13
click at [872, 31] on span "Pages" at bounding box center [872, 32] width 40 height 12
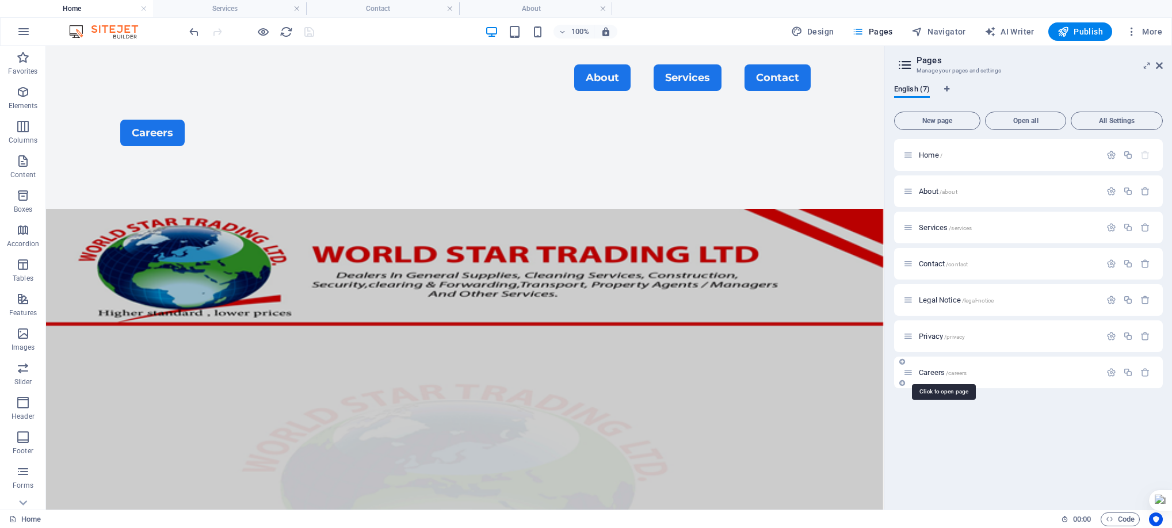
click at [942, 375] on span "Careers /careers" at bounding box center [943, 372] width 48 height 9
click at [942, 375] on div "Home / About /about Services /services Contact /contact Legal Notice /legal-not…" at bounding box center [1028, 319] width 269 height 361
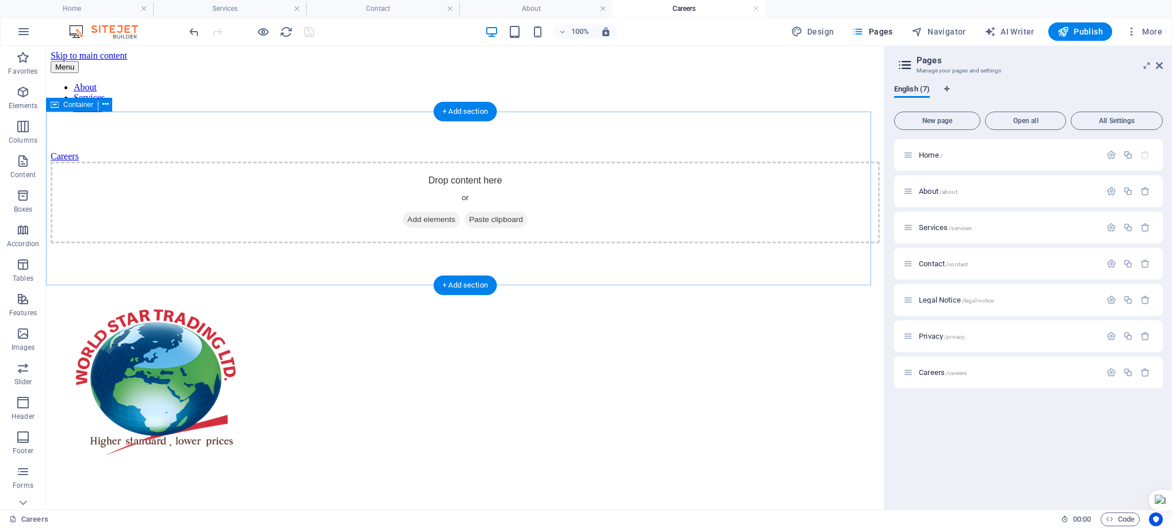
scroll to position [0, 0]
click at [472, 113] on div "+ Add section" at bounding box center [465, 112] width 64 height 20
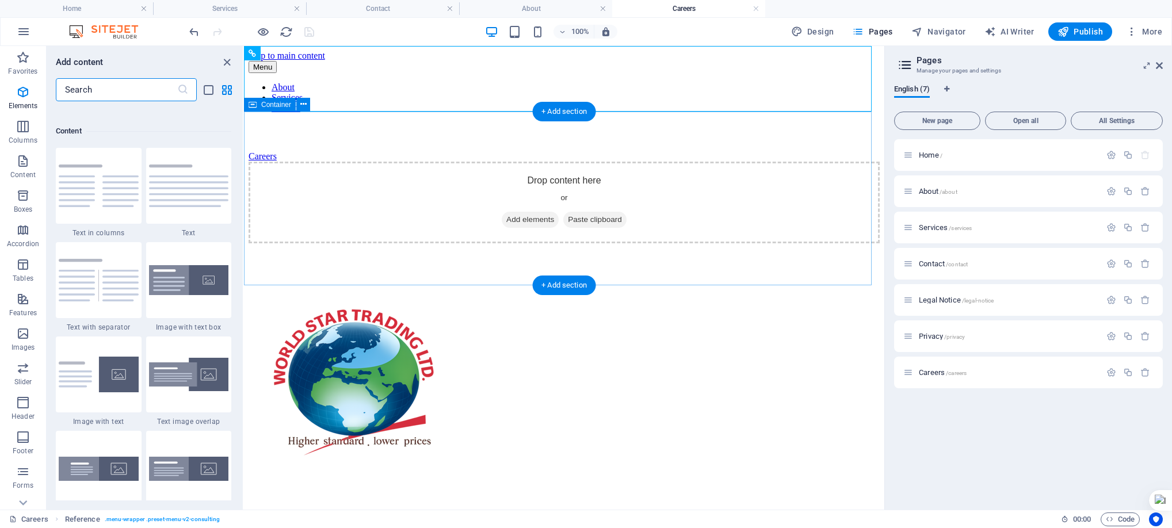
scroll to position [2014, 0]
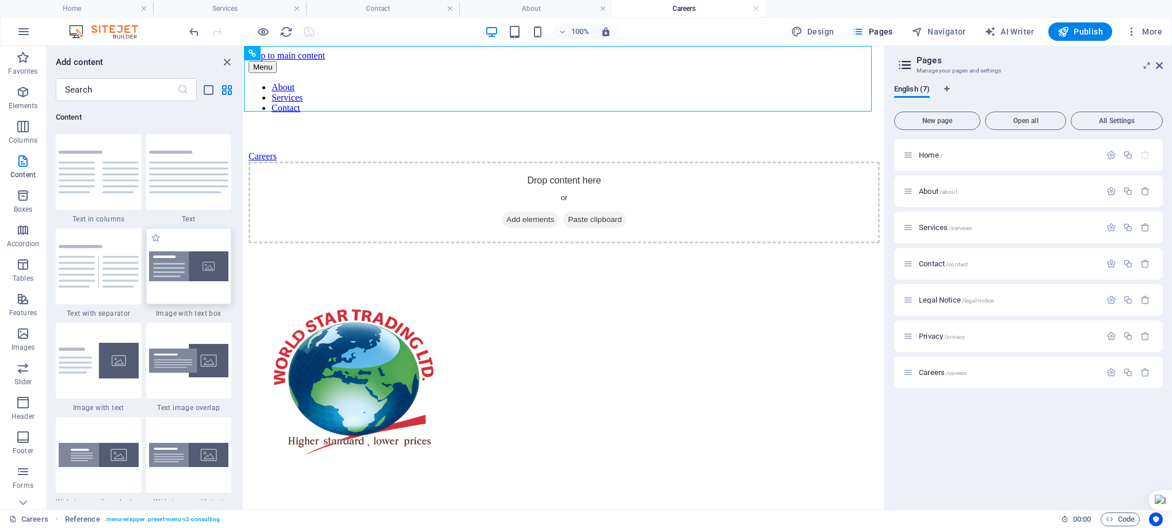
click at [206, 266] on img at bounding box center [189, 267] width 80 height 31
click at [244, 266] on div "Drag here to replace the existing content. Press “Ctrl” if you want to create a…" at bounding box center [564, 278] width 641 height 464
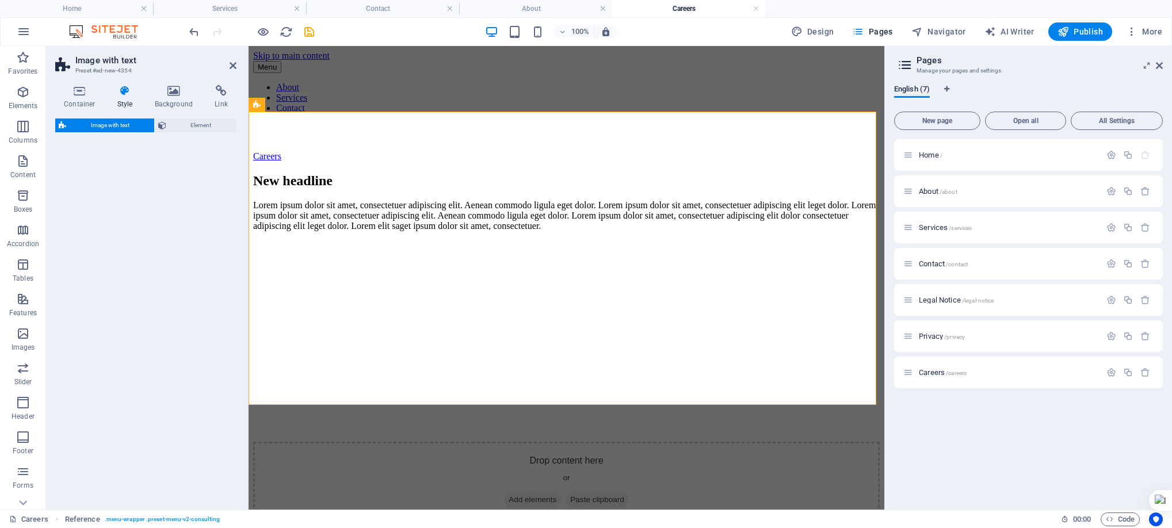
select select "rem"
select select "px"
select select "preset-text-with-image-v4-boxed"
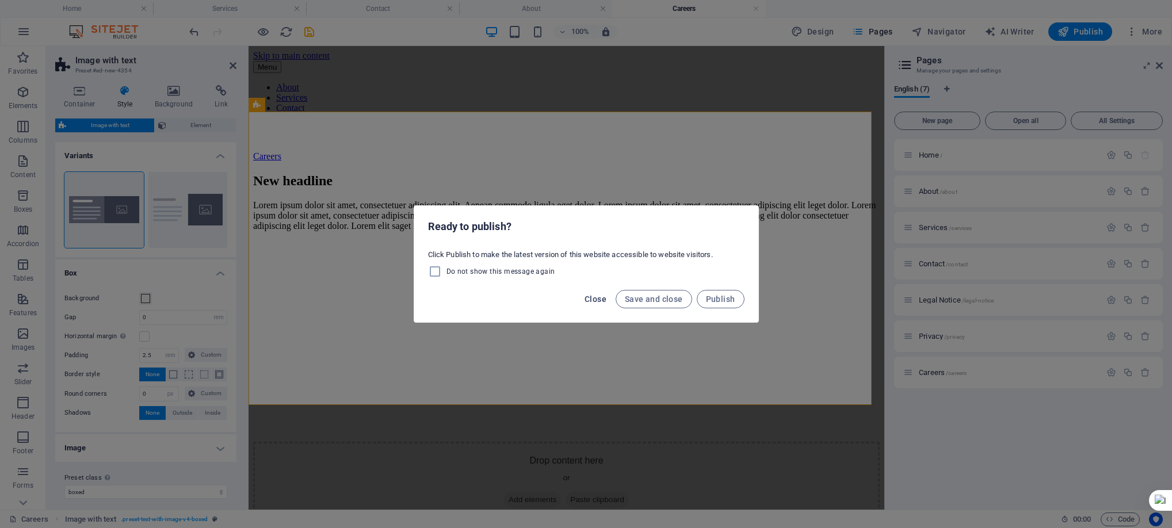
click at [601, 296] on span "Close" at bounding box center [596, 299] width 22 height 9
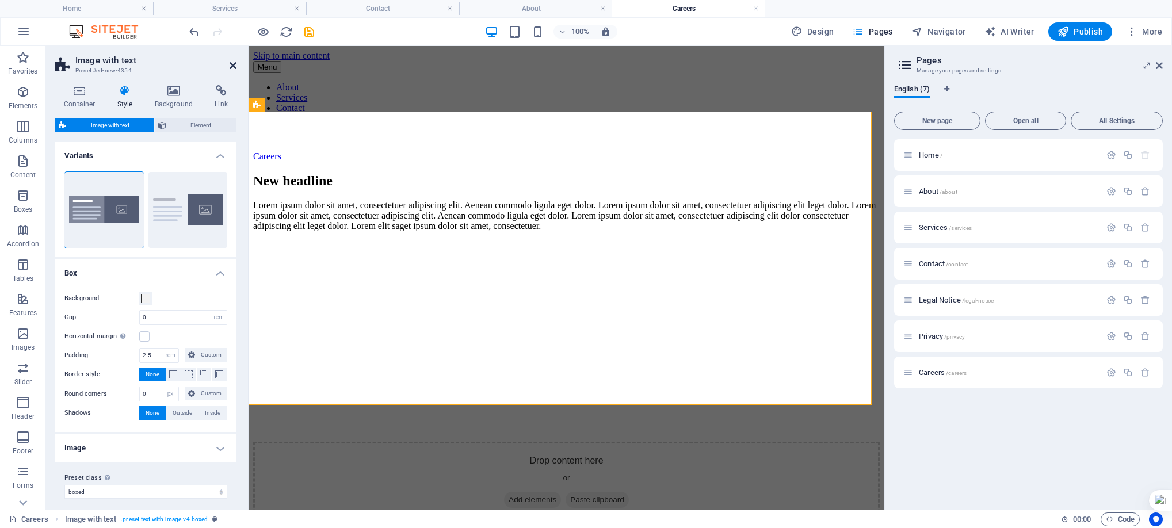
click at [233, 70] on icon at bounding box center [233, 65] width 7 height 9
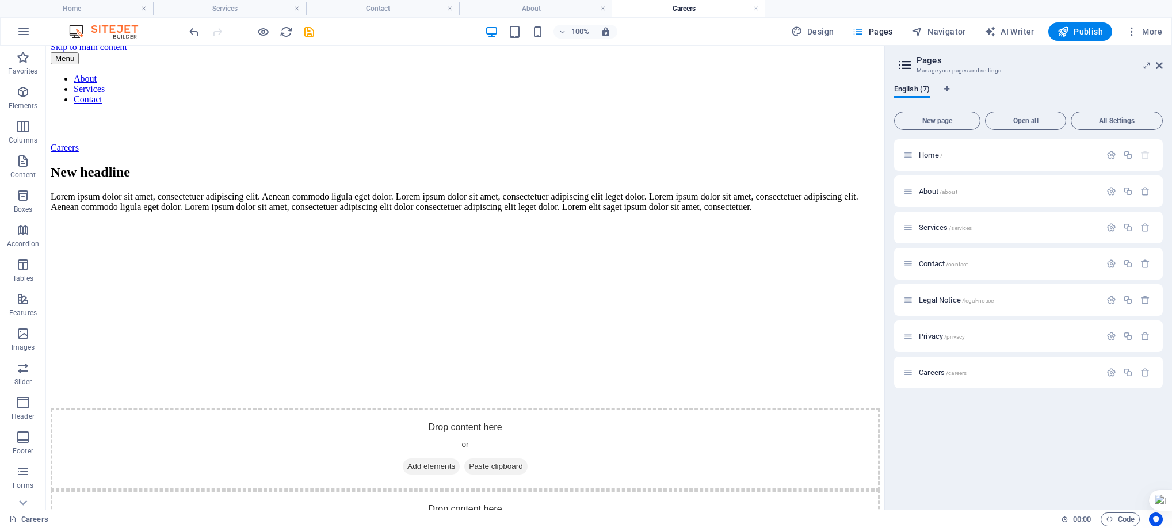
scroll to position [0, 0]
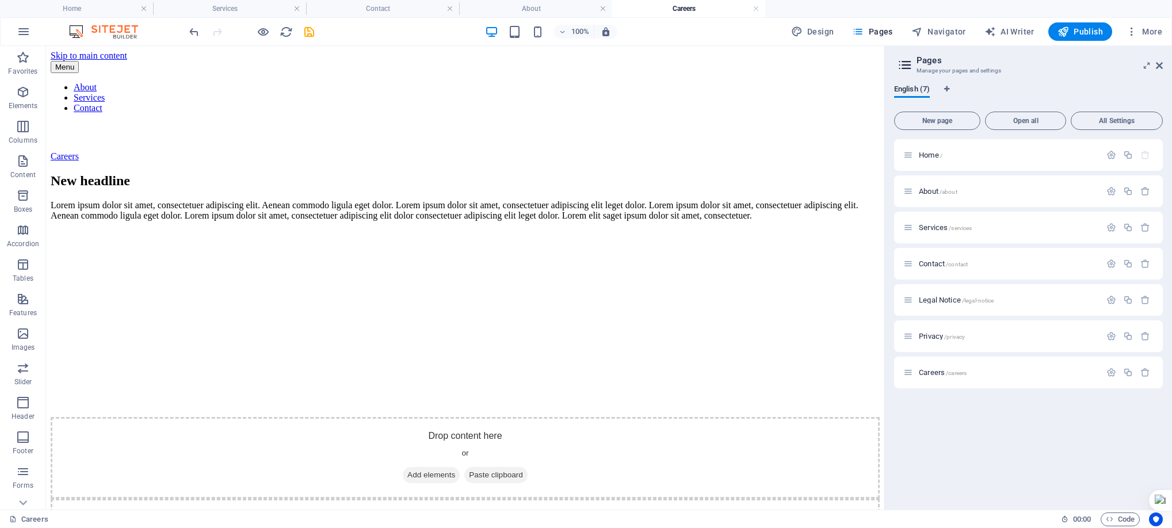
drag, startPoint x: 877, startPoint y: 229, endPoint x: 951, endPoint y: 219, distance: 74.8
click at [173, 151] on icon at bounding box center [173, 150] width 6 height 12
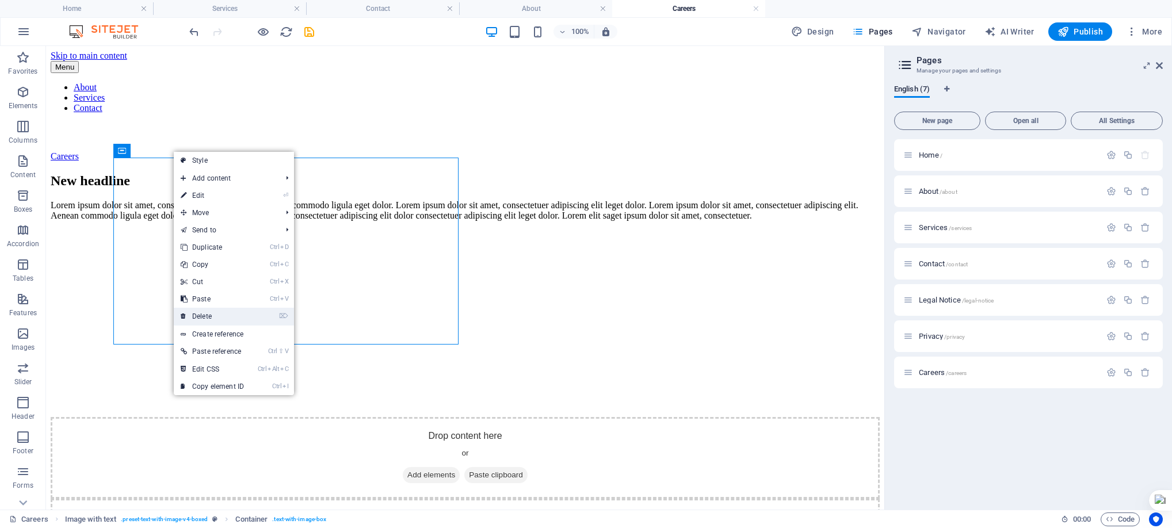
click at [234, 317] on link "⌦ Delete" at bounding box center [212, 316] width 77 height 17
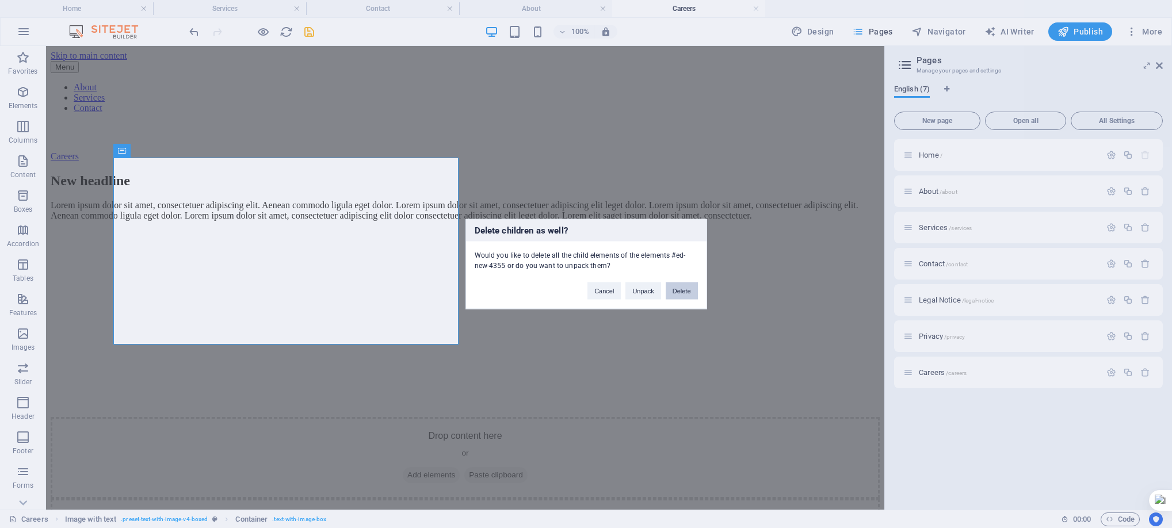
click at [675, 287] on button "Delete" at bounding box center [682, 291] width 32 height 17
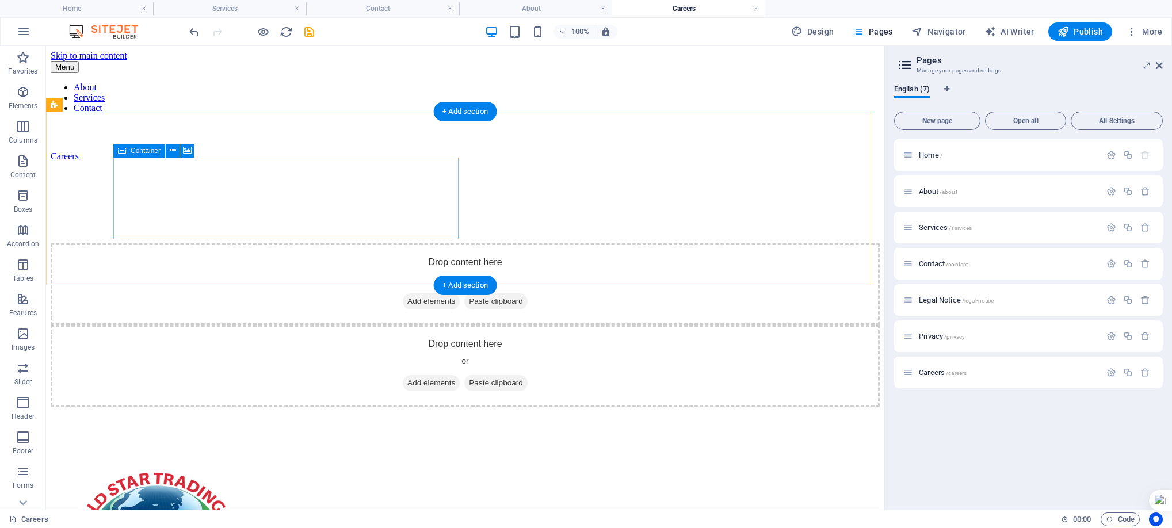
click at [379, 243] on div "Drop content here or Add elements Paste clipboard" at bounding box center [465, 284] width 829 height 82
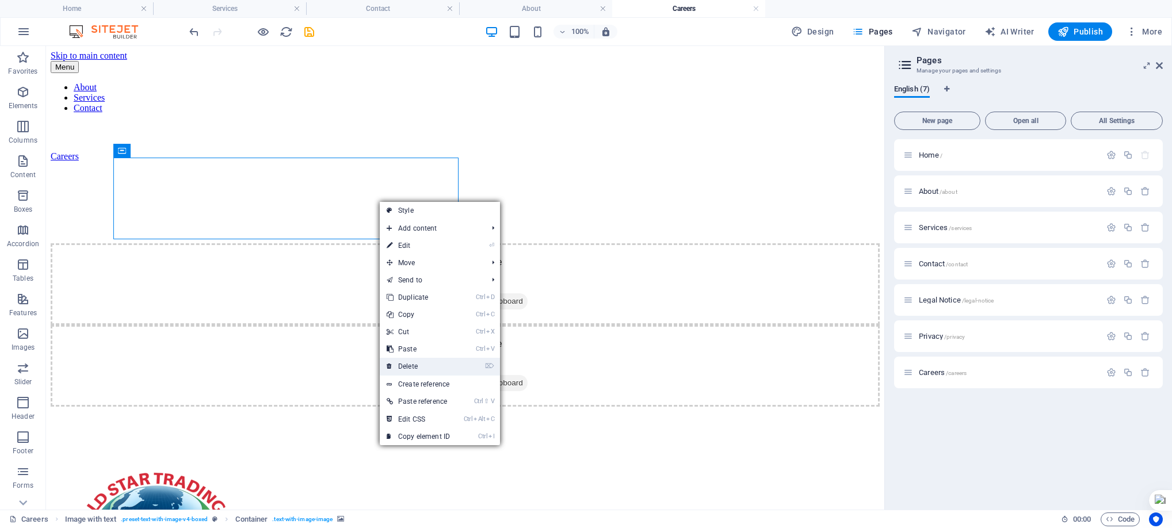
click at [432, 365] on link "⌦ Delete" at bounding box center [418, 366] width 77 height 17
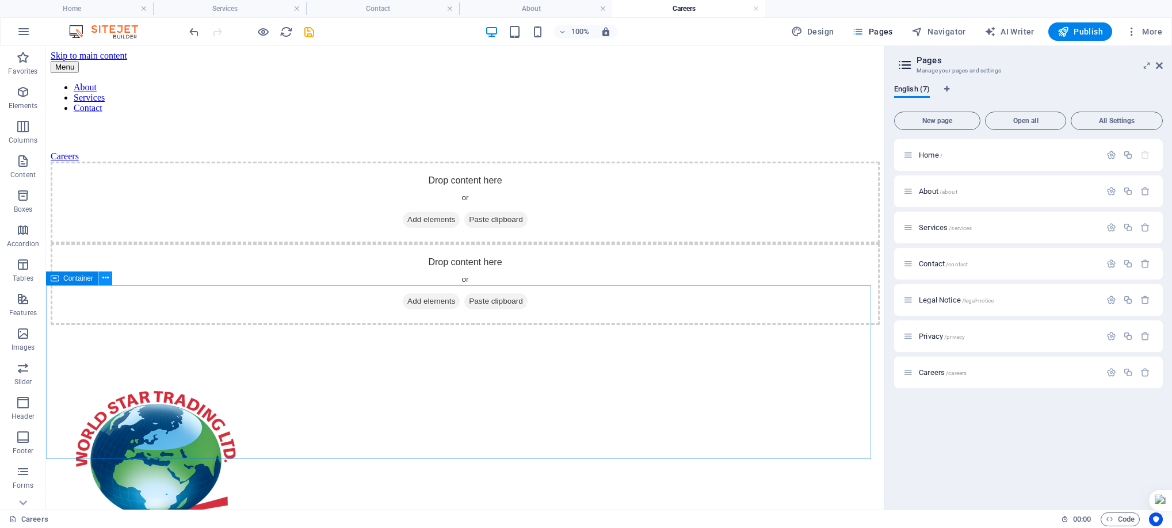
click at [102, 277] on icon at bounding box center [105, 278] width 6 height 12
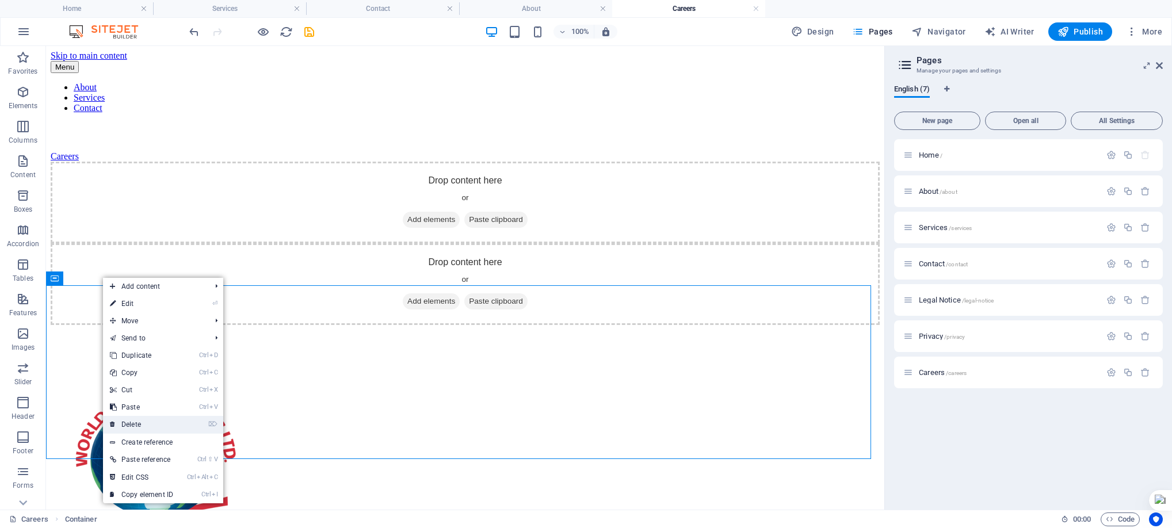
click at [169, 418] on link "⌦ Delete" at bounding box center [141, 424] width 77 height 17
click at [169, 418] on div at bounding box center [465, 463] width 802 height 185
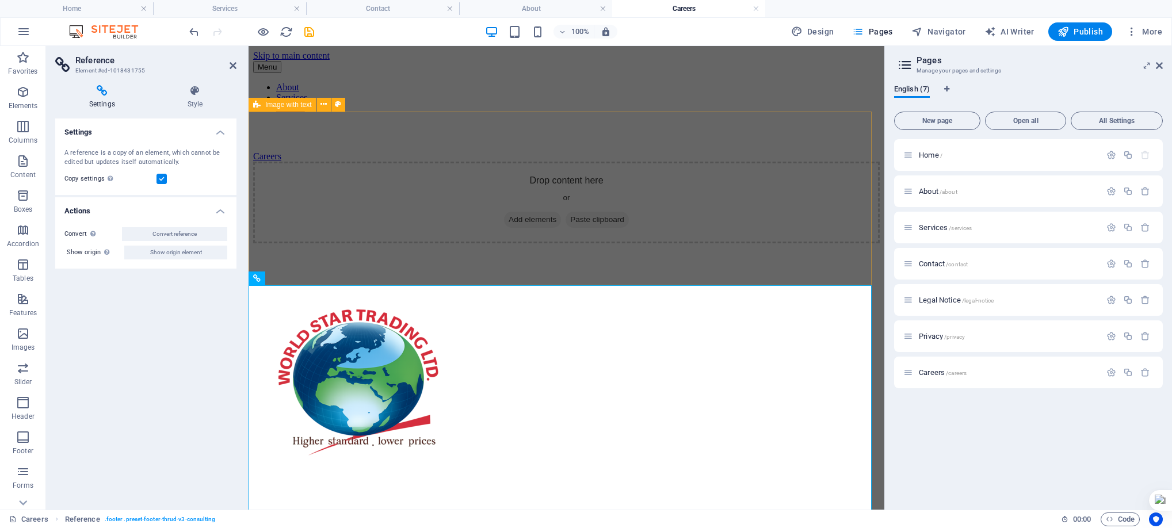
click at [661, 237] on div "Drop content here or Add elements Paste clipboard" at bounding box center [566, 203] width 627 height 82
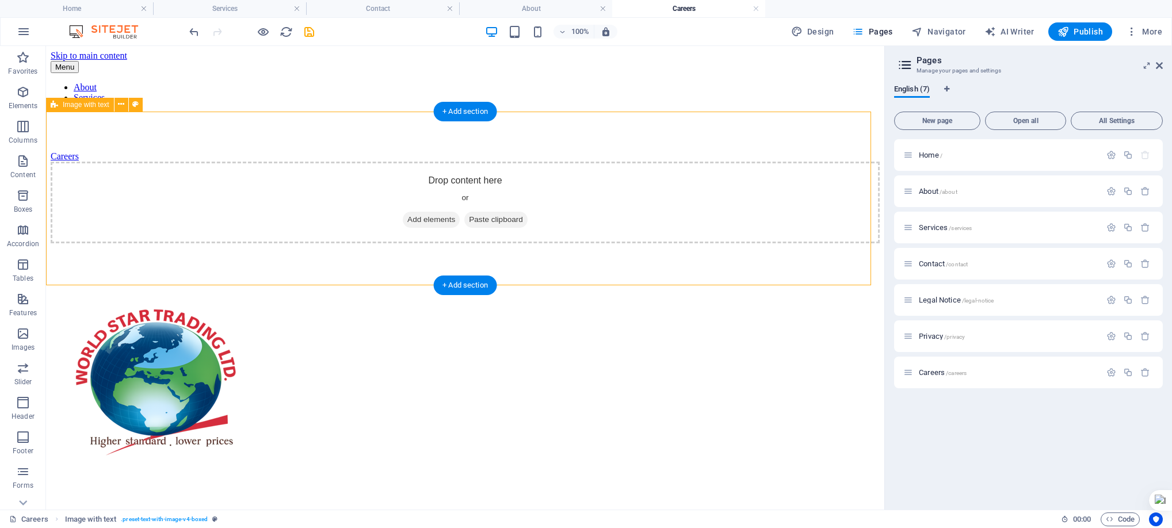
click at [218, 162] on div "Drop content here or Add elements Paste clipboard" at bounding box center [465, 203] width 829 height 82
click at [123, 107] on icon at bounding box center [121, 104] width 6 height 12
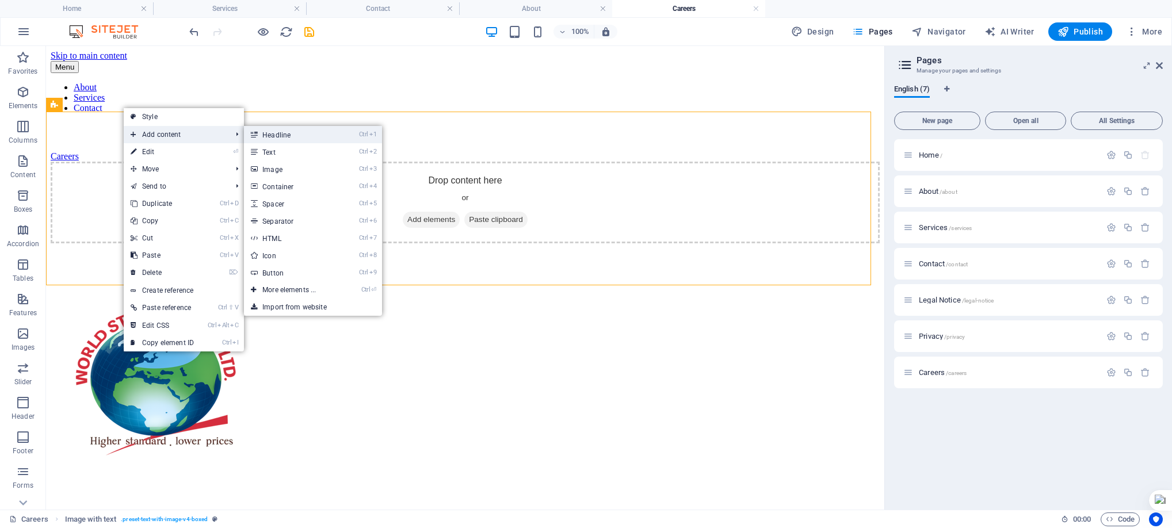
click at [297, 135] on link "Ctrl 1 Headline" at bounding box center [291, 134] width 95 height 17
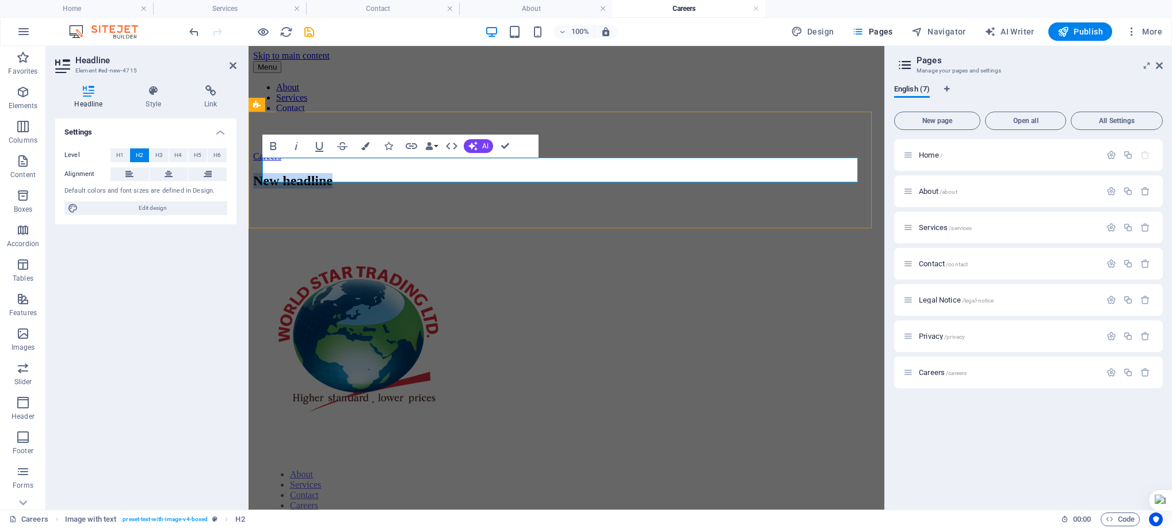
click at [437, 173] on h2 "New headline" at bounding box center [566, 181] width 627 height 16
click at [421, 189] on div "​Careers" at bounding box center [566, 181] width 627 height 16
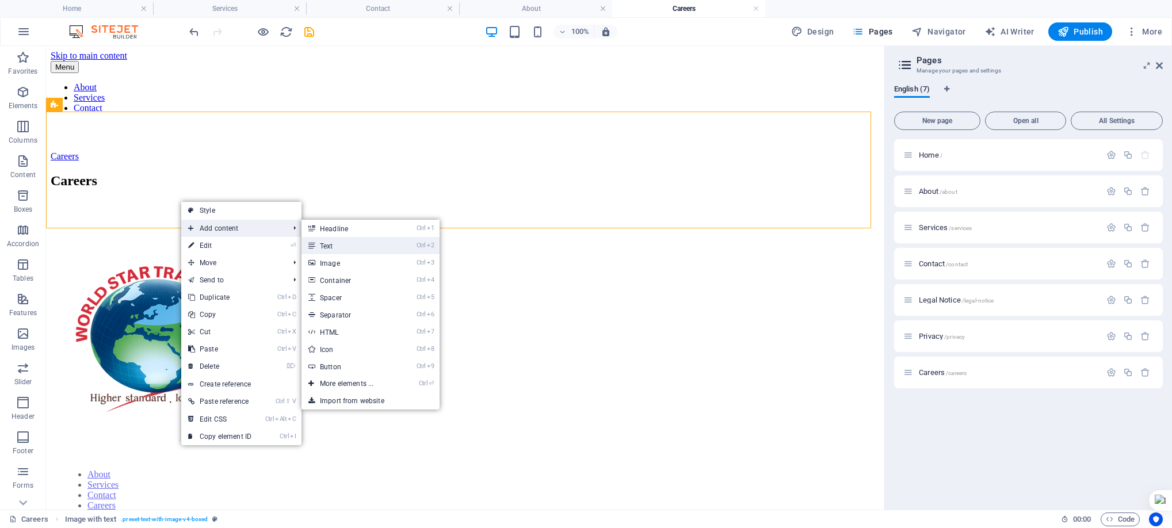
click at [323, 241] on link "Ctrl 2 Text" at bounding box center [349, 245] width 95 height 17
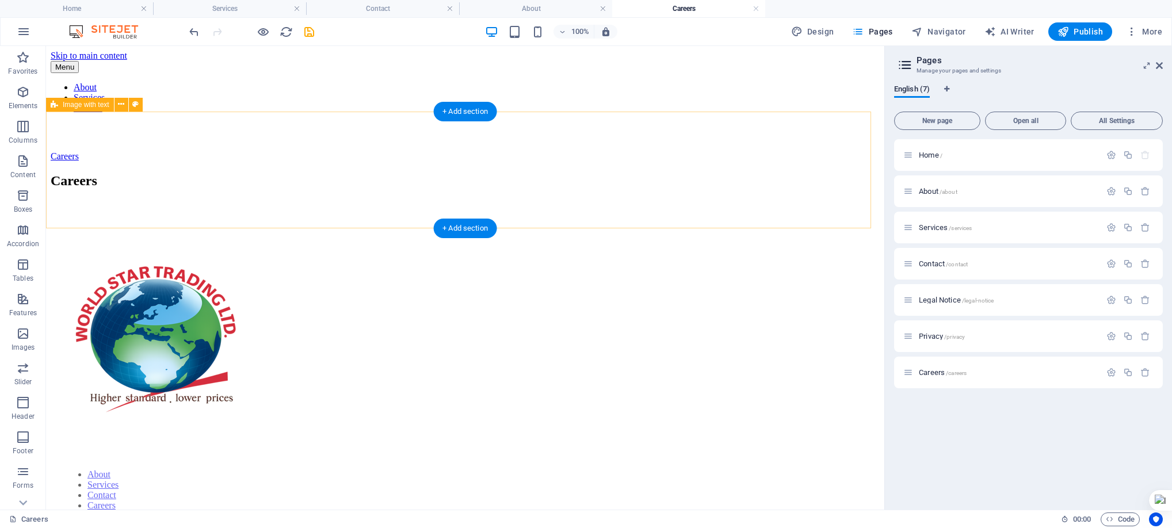
click at [254, 189] on div "Careers" at bounding box center [465, 181] width 829 height 16
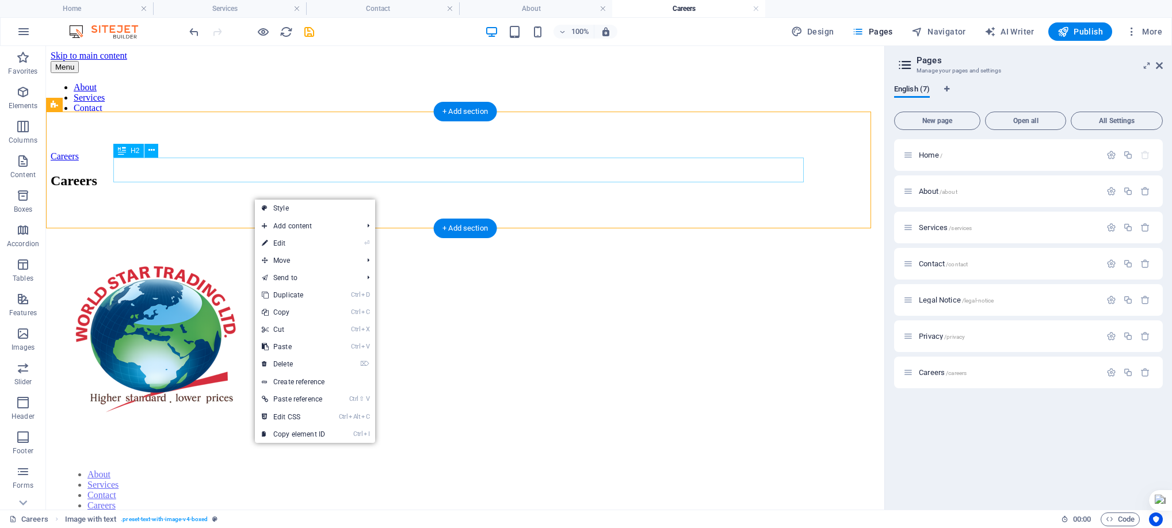
click at [171, 173] on div "Careers" at bounding box center [465, 181] width 829 height 16
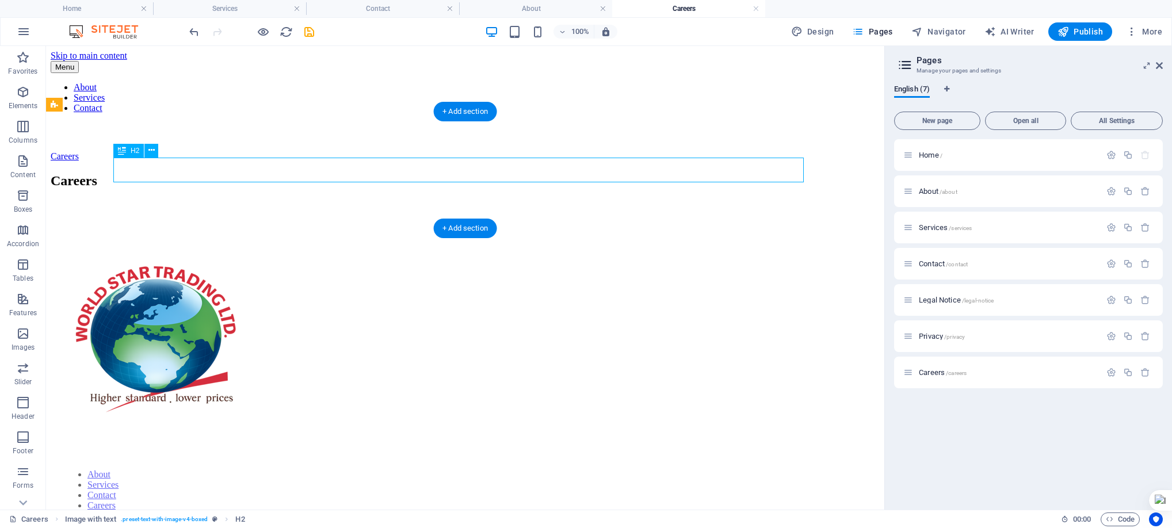
click at [201, 173] on div "Careers" at bounding box center [465, 181] width 829 height 16
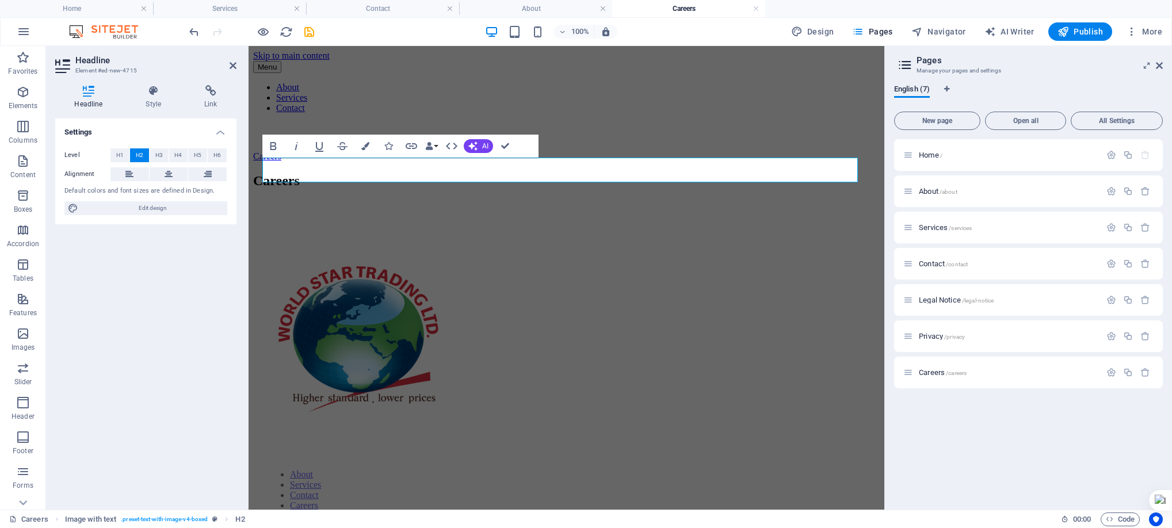
click at [201, 171] on button at bounding box center [207, 174] width 39 height 14
click at [288, 173] on h2 "Careers" at bounding box center [566, 181] width 627 height 16
click at [123, 153] on span "H1" at bounding box center [119, 155] width 7 height 14
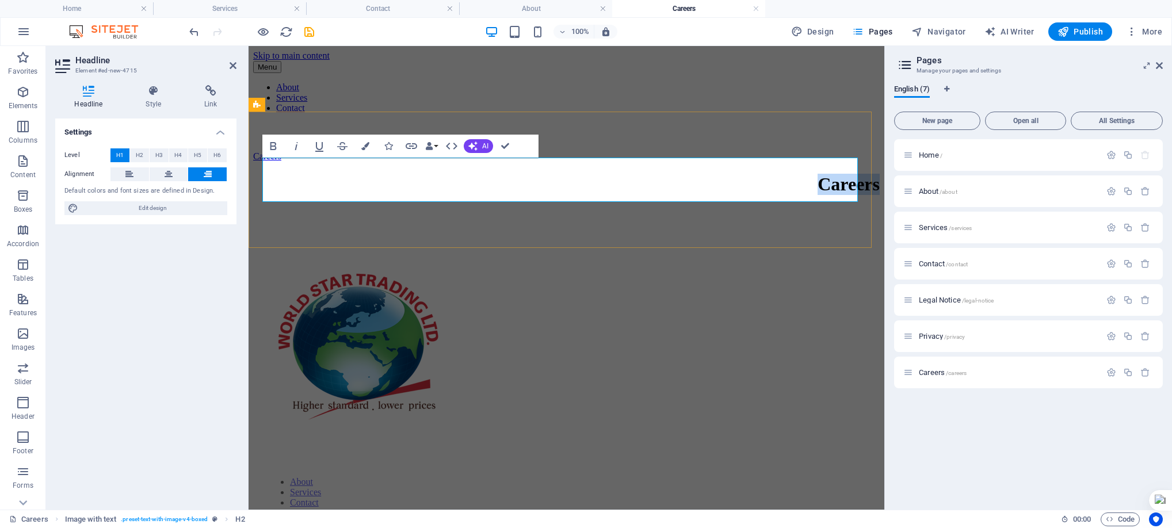
drag, startPoint x: 847, startPoint y: 180, endPoint x: 669, endPoint y: 180, distance: 177.9
click at [669, 180] on h1 "Careers" at bounding box center [566, 184] width 627 height 21
click at [167, 171] on icon at bounding box center [169, 174] width 8 height 14
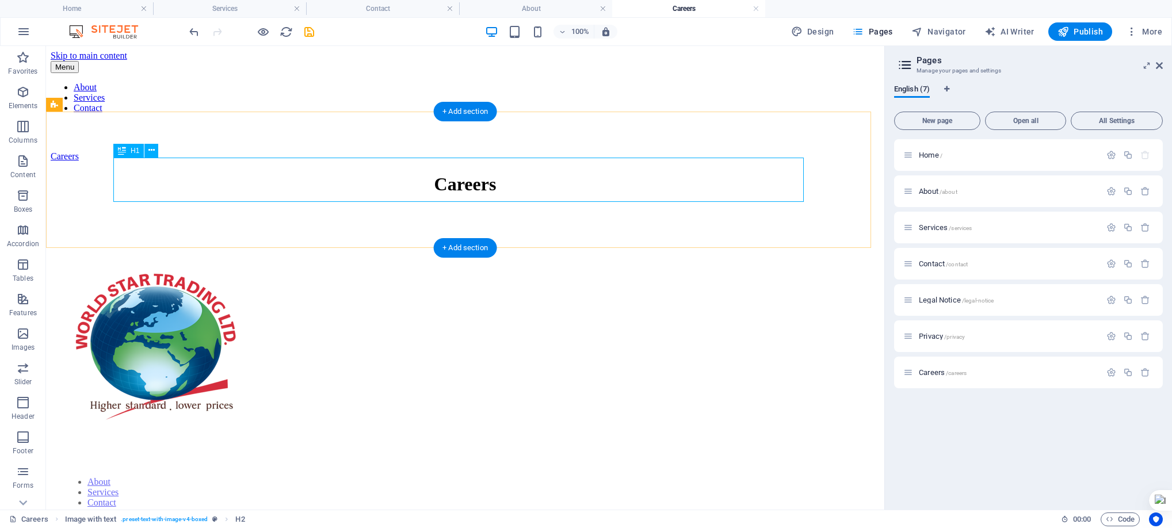
click at [447, 185] on div "Careers" at bounding box center [465, 184] width 829 height 21
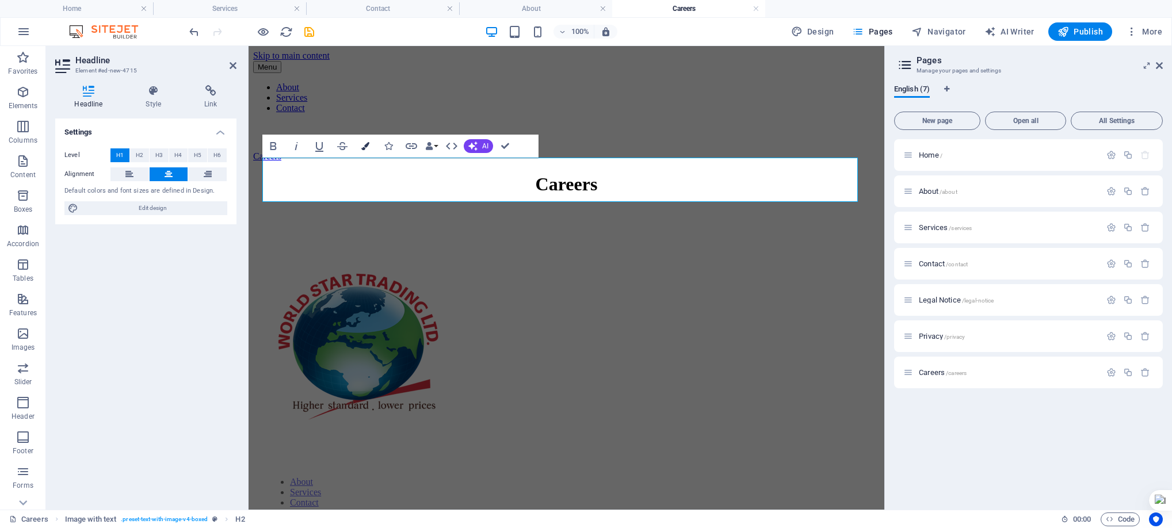
click at [366, 144] on icon "button" at bounding box center [365, 146] width 8 height 8
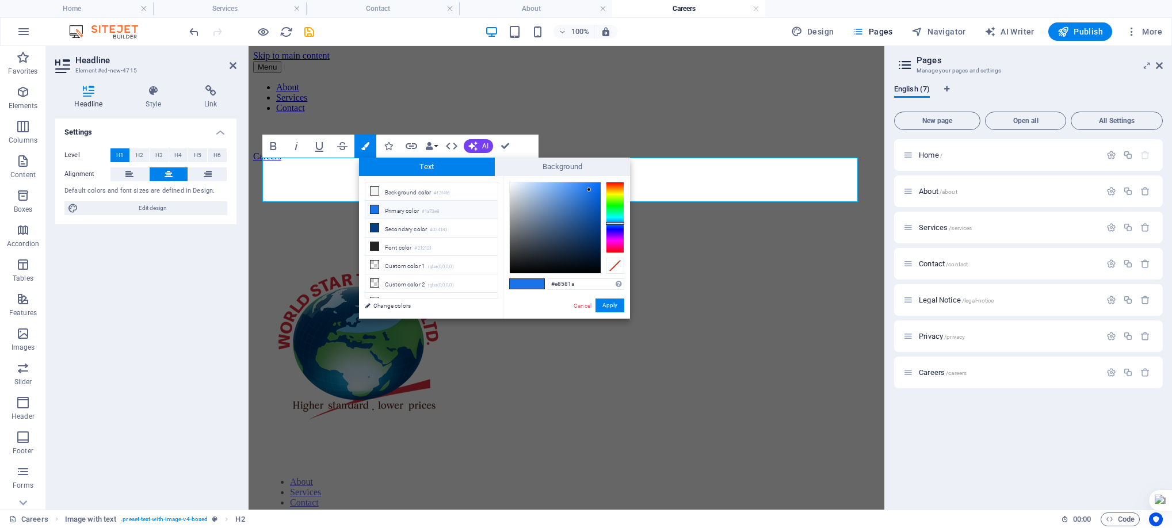
click at [615, 185] on div at bounding box center [615, 217] width 18 height 71
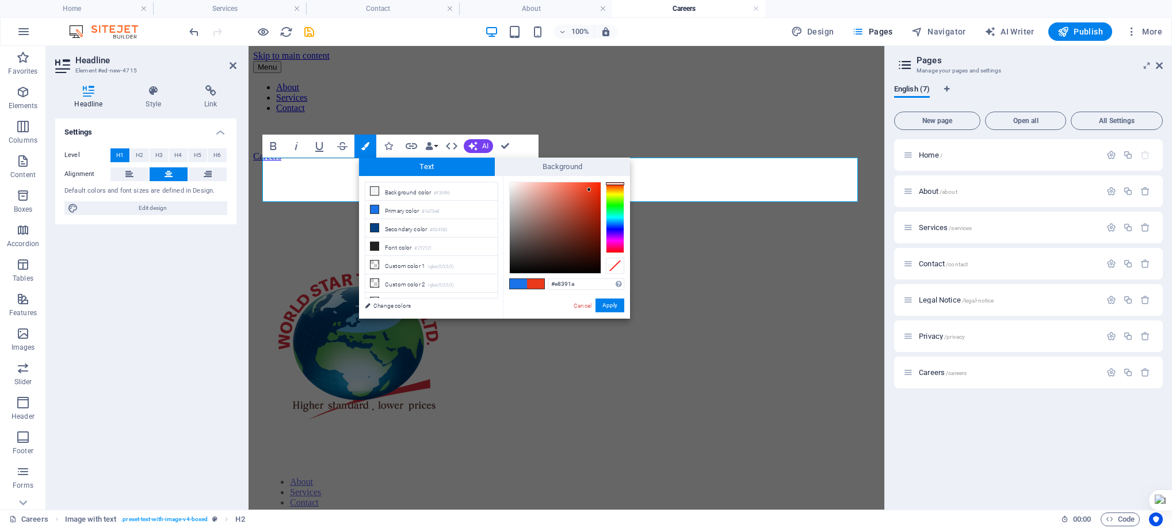
click at [620, 184] on div at bounding box center [615, 183] width 18 height 3
type input "#f52a05"
click at [598, 185] on div at bounding box center [555, 227] width 91 height 91
click at [613, 308] on button "Apply" at bounding box center [610, 306] width 29 height 14
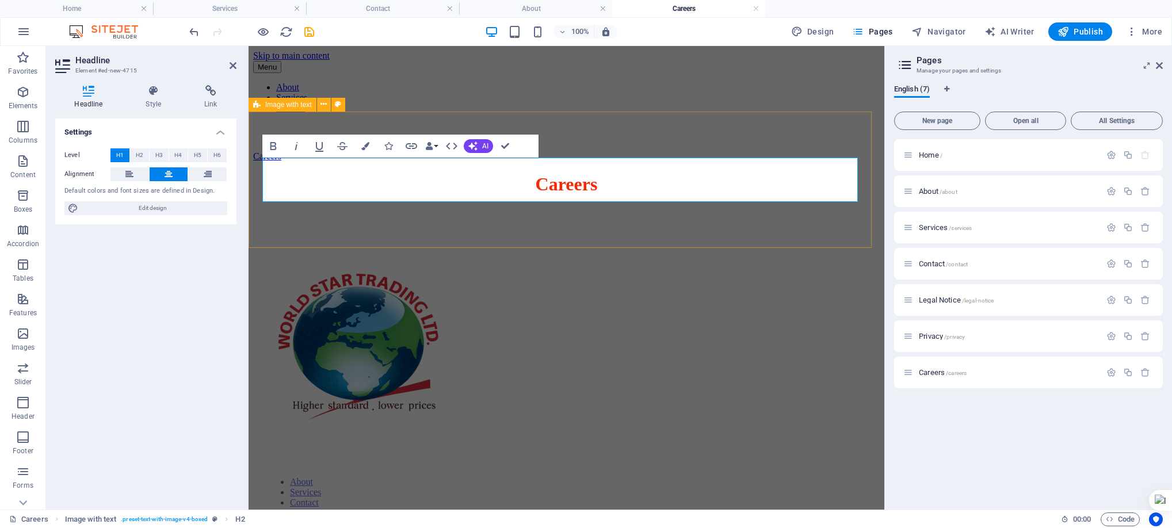
click at [378, 195] on div "Careers" at bounding box center [566, 184] width 627 height 21
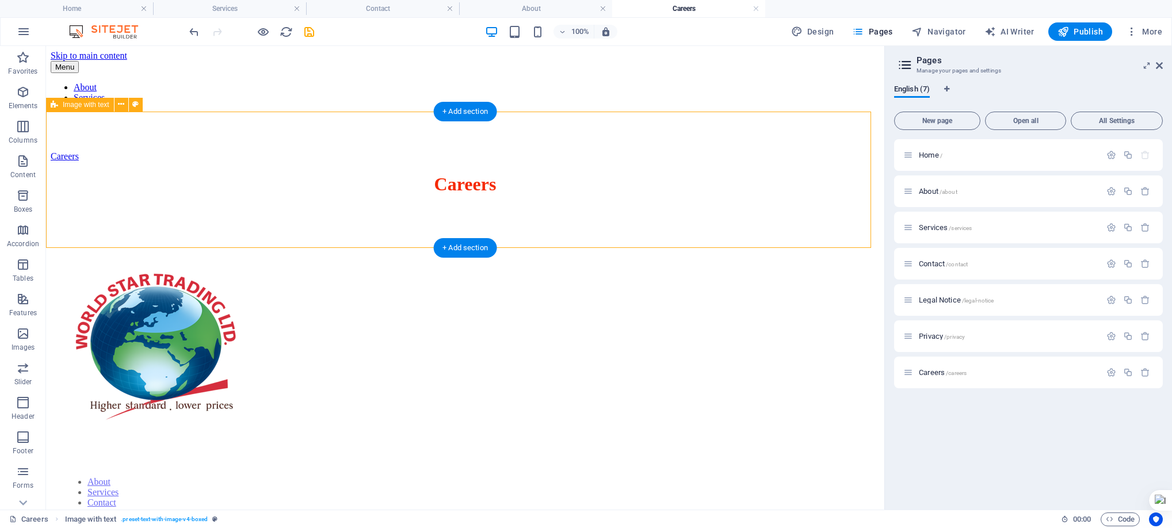
click at [449, 195] on div "Careers" at bounding box center [465, 184] width 829 height 21
click at [408, 195] on div "Careers" at bounding box center [465, 184] width 829 height 21
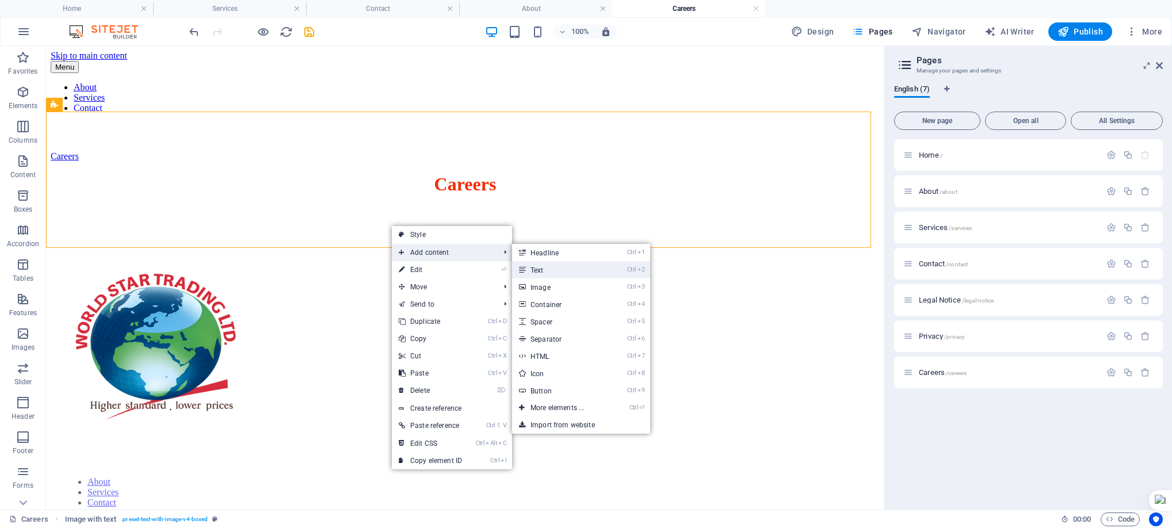
click at [537, 263] on link "Ctrl 2 Text" at bounding box center [559, 269] width 95 height 17
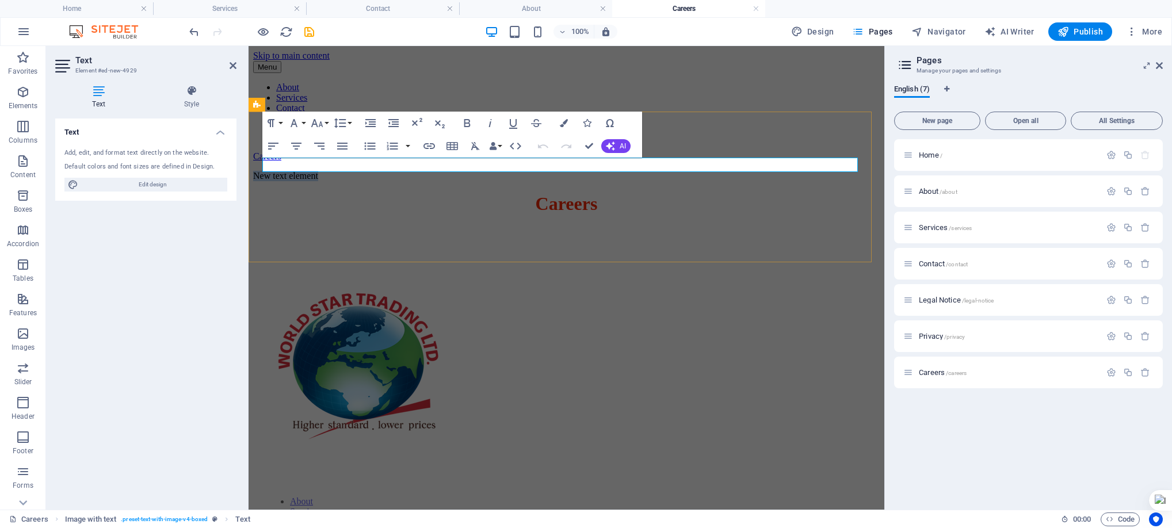
click at [368, 171] on p "New text element" at bounding box center [566, 176] width 627 height 10
click at [448, 171] on p "​Currently we are not recruiting ," at bounding box center [566, 176] width 627 height 10
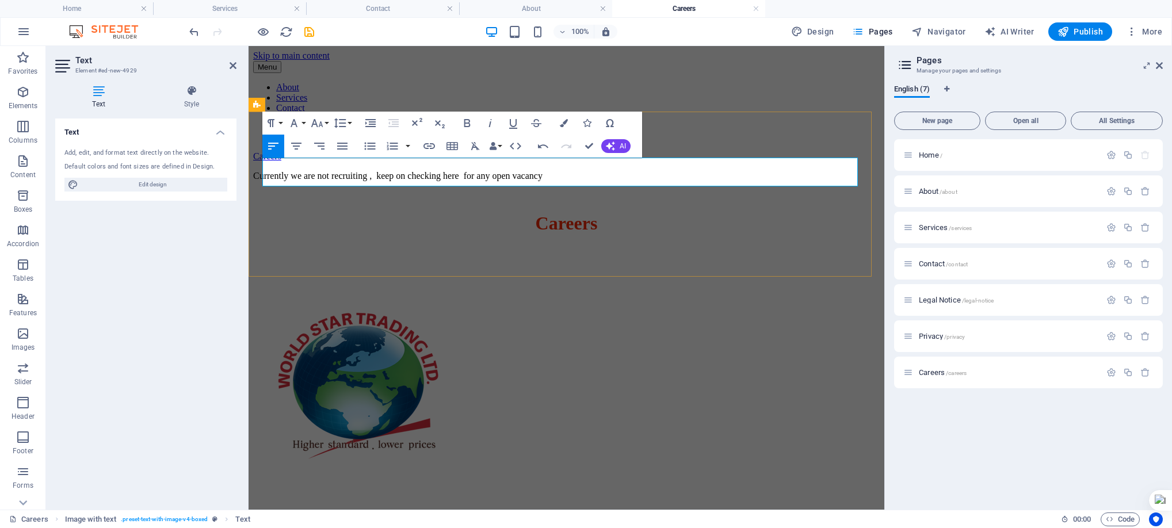
click at [675, 171] on p "​Currently we are not recruiting , keep on checking here for any open vacancy" at bounding box center [566, 176] width 627 height 10
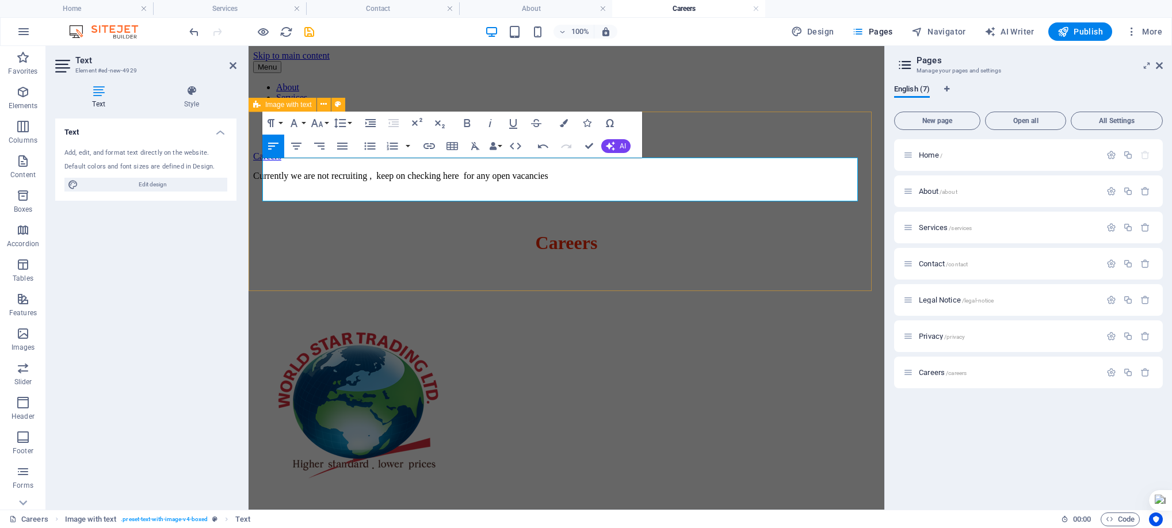
click at [398, 254] on div "Currently we are not recruiting , keep on checking here for any open vacancies …" at bounding box center [566, 212] width 627 height 83
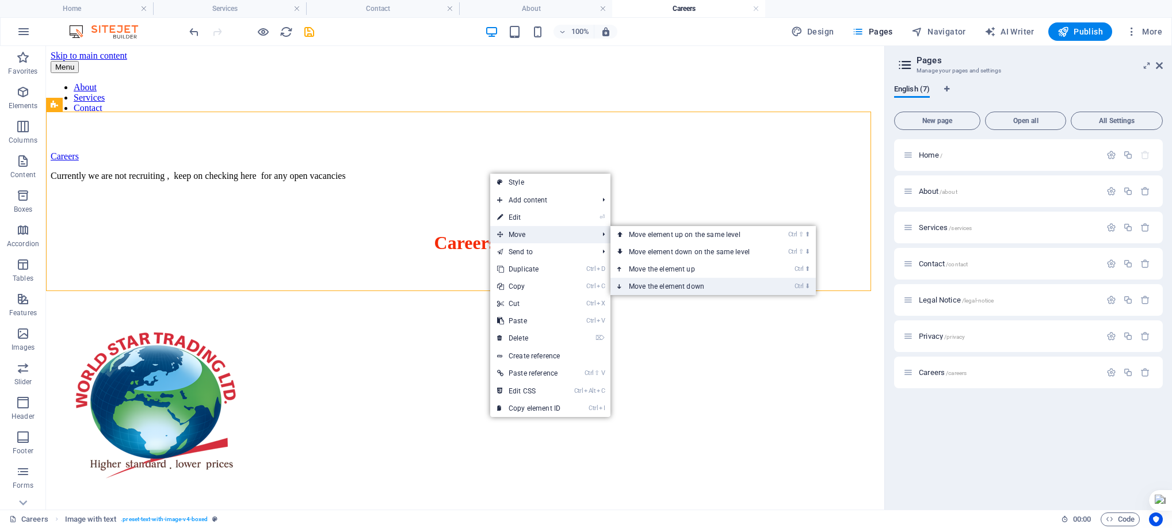
click at [672, 284] on link "Ctrl ⬇ Move the element down" at bounding box center [692, 286] width 162 height 17
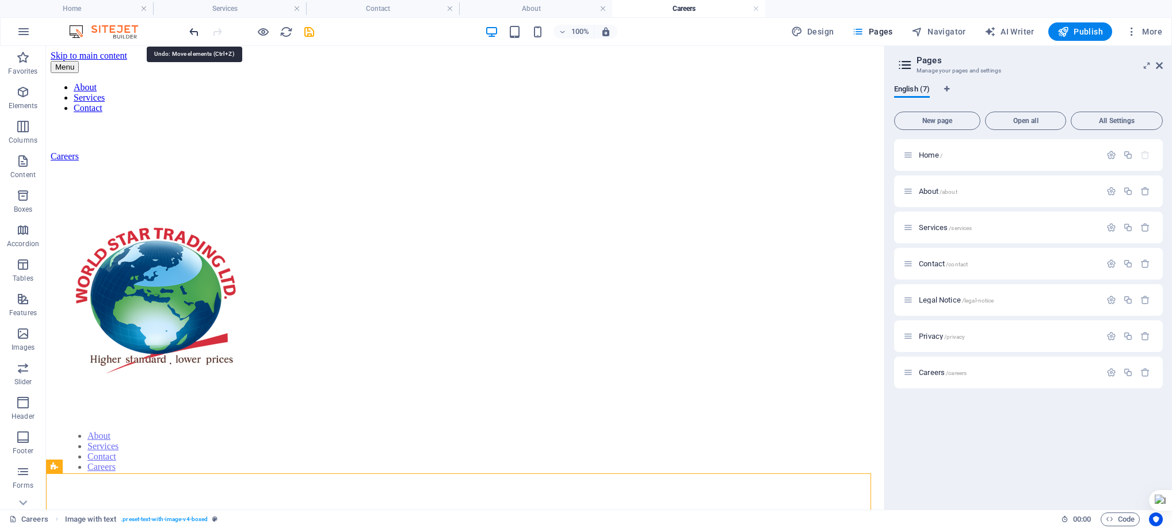
click at [193, 26] on icon "undo" at bounding box center [194, 31] width 13 height 13
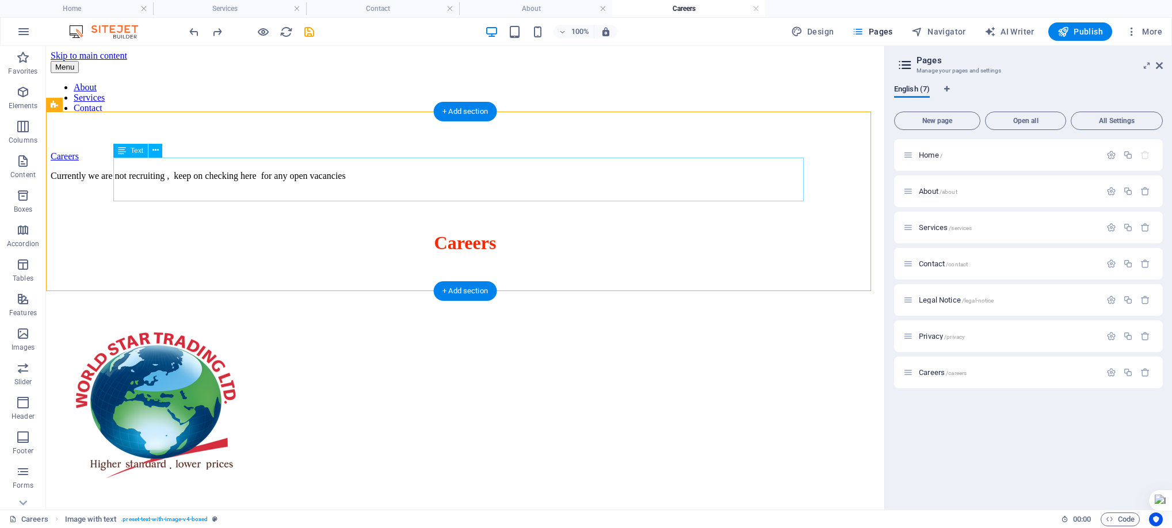
click at [329, 173] on div "Currently we are not recruiting , keep on checking here for any open vacancies" at bounding box center [465, 195] width 829 height 49
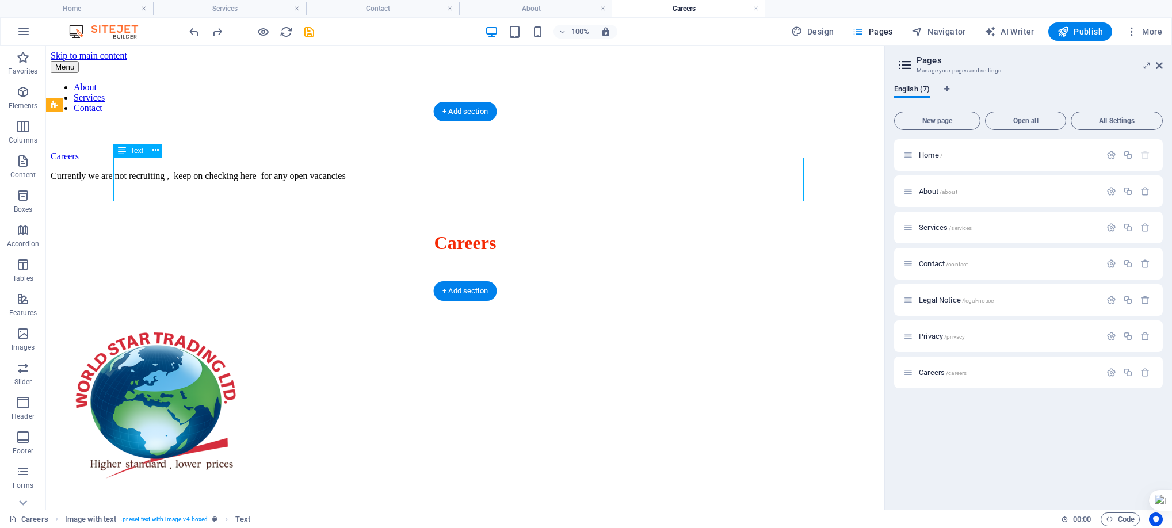
click at [329, 173] on div "Currently we are not recruiting , keep on checking here for any open vacancies" at bounding box center [465, 195] width 829 height 49
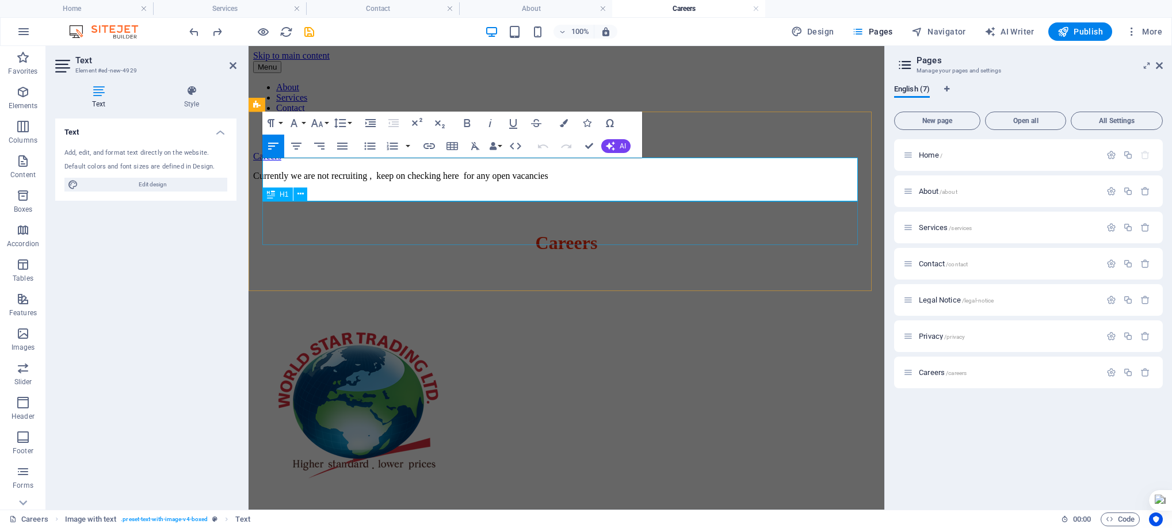
click at [378, 237] on div "Careers" at bounding box center [566, 243] width 627 height 21
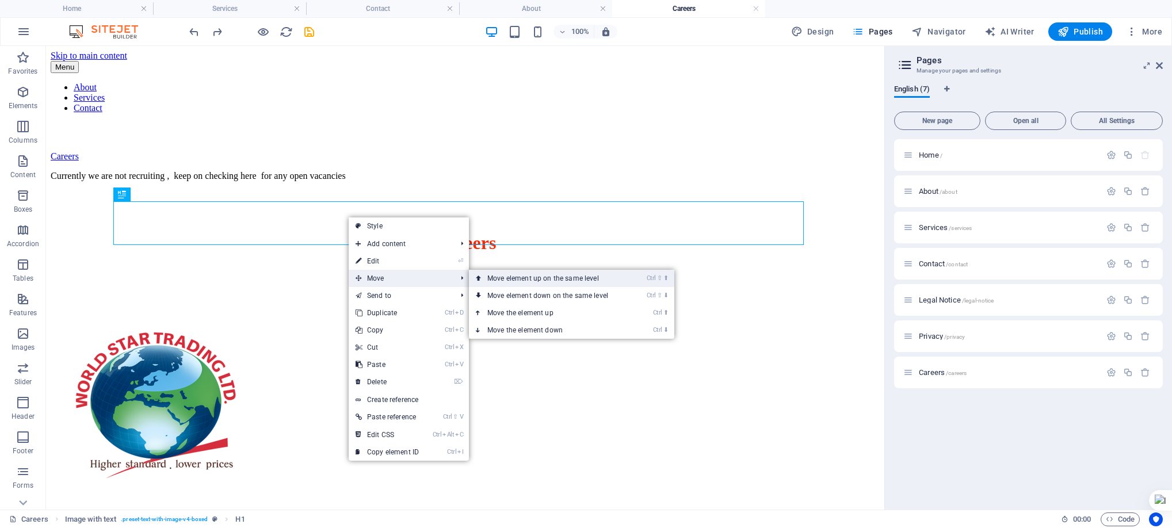
click at [524, 280] on link "Ctrl ⇧ ⬆ Move element up on the same level" at bounding box center [550, 278] width 162 height 17
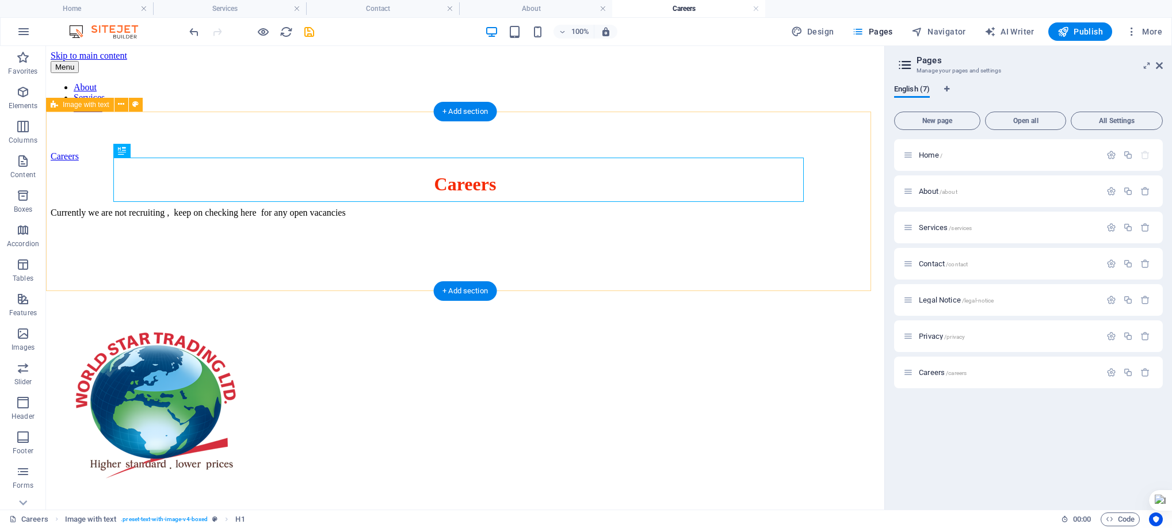
click at [256, 257] on div "Careers Currently we are not recruiting , keep on checking here for any open va…" at bounding box center [465, 215] width 829 height 83
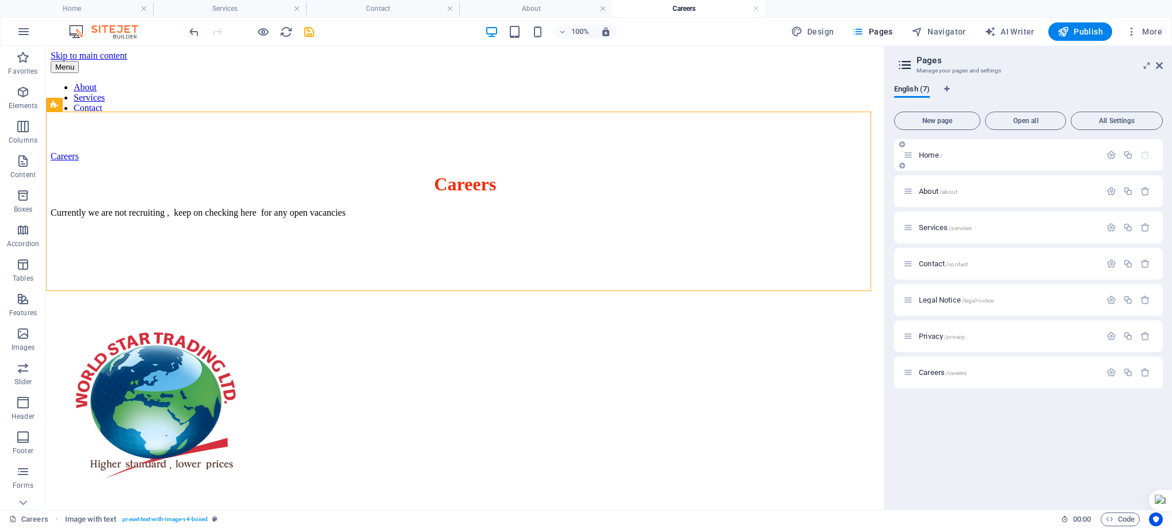
click at [912, 159] on icon at bounding box center [909, 155] width 10 height 10
click at [908, 154] on icon at bounding box center [909, 155] width 10 height 10
click at [958, 159] on div "Home /" at bounding box center [1002, 154] width 197 height 13
click at [913, 159] on icon at bounding box center [909, 155] width 10 height 10
click at [1111, 157] on icon "button" at bounding box center [1112, 155] width 10 height 10
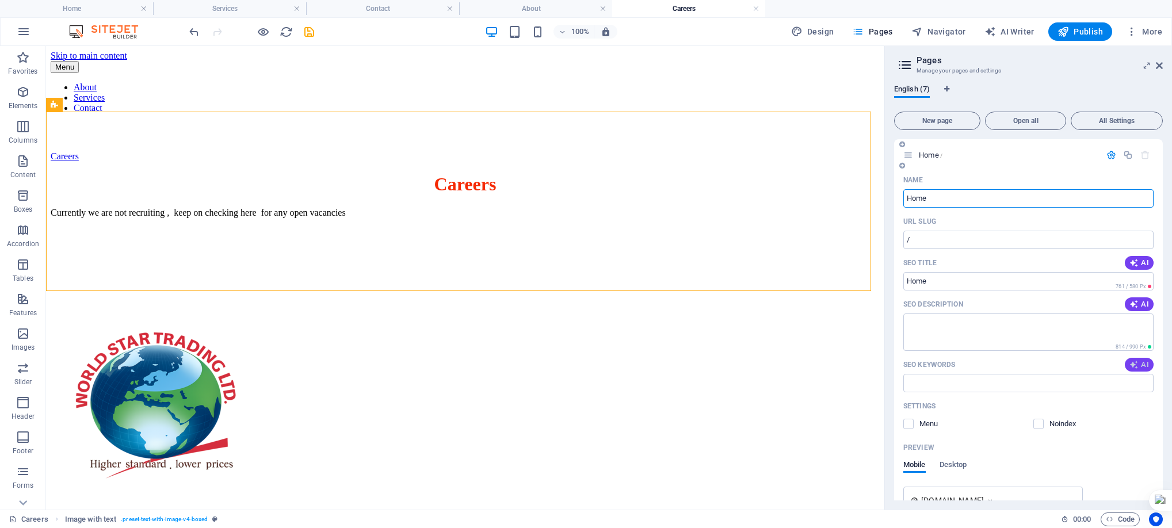
click at [1138, 361] on span "AI" at bounding box center [1140, 364] width 20 height 9
type input "construction solutions, civil and building services, high-quality car shades, p…"
click at [1137, 303] on icon "button" at bounding box center [1134, 304] width 9 height 9
type textarea "Discover World Star Trading Ltd: Your trusted partner for tailored construction…"
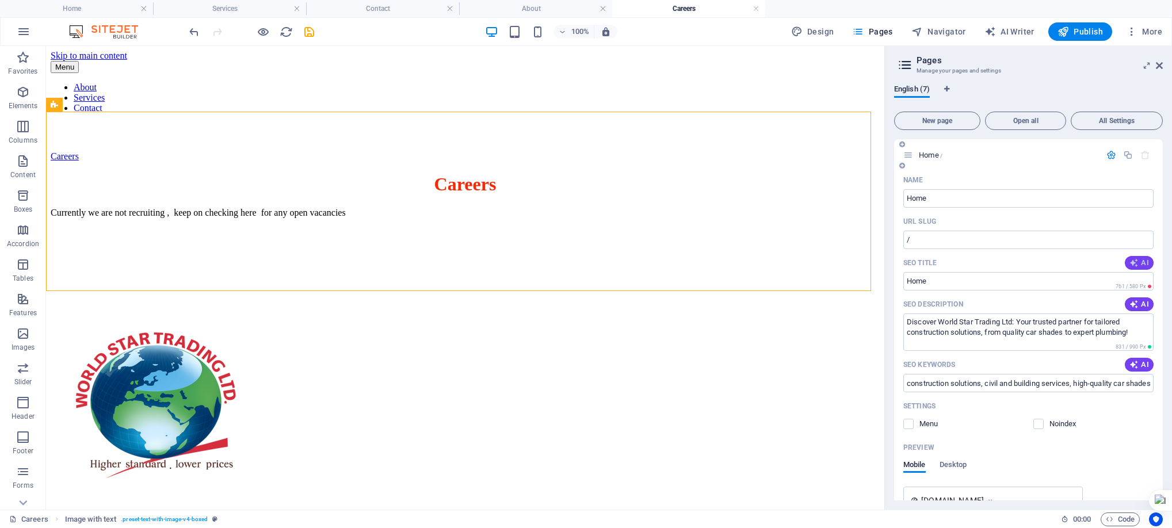
click at [1138, 258] on span "AI" at bounding box center [1140, 262] width 20 height 9
type input "Quality Construction Solutions"
click at [311, 29] on icon "save" at bounding box center [309, 31] width 13 height 13
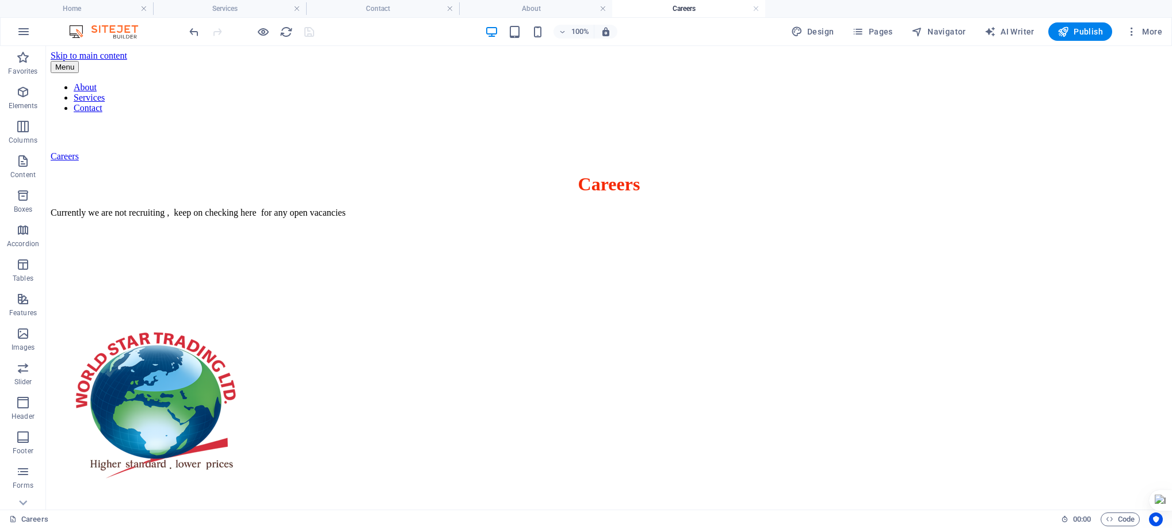
click at [702, 4] on h4 "Careers" at bounding box center [688, 8] width 153 height 13
click at [884, 36] on span "Pages" at bounding box center [872, 32] width 40 height 12
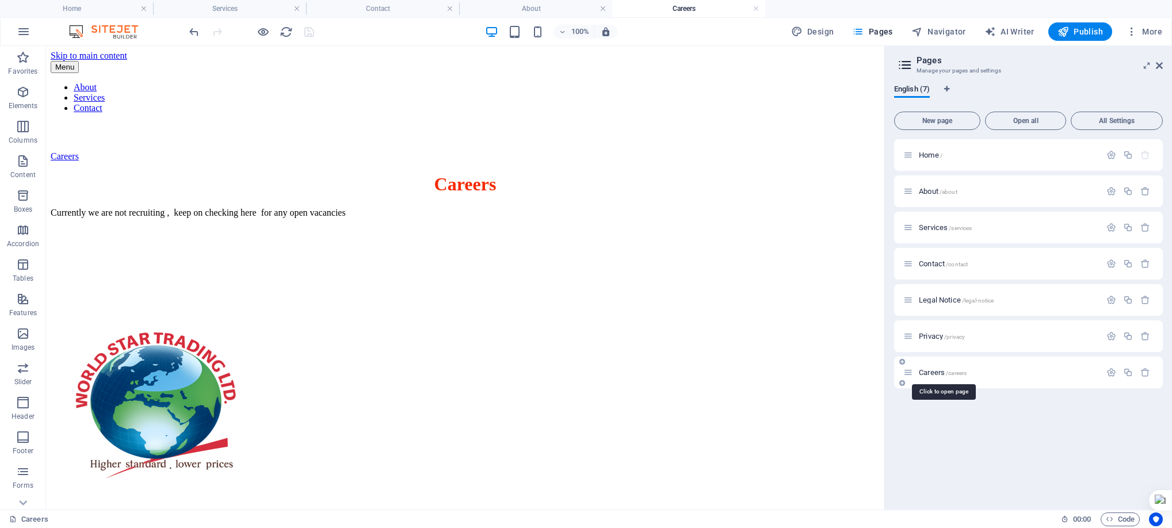
click at [945, 370] on span "Careers /careers" at bounding box center [943, 372] width 48 height 9
click at [1113, 374] on icon "button" at bounding box center [1112, 373] width 10 height 10
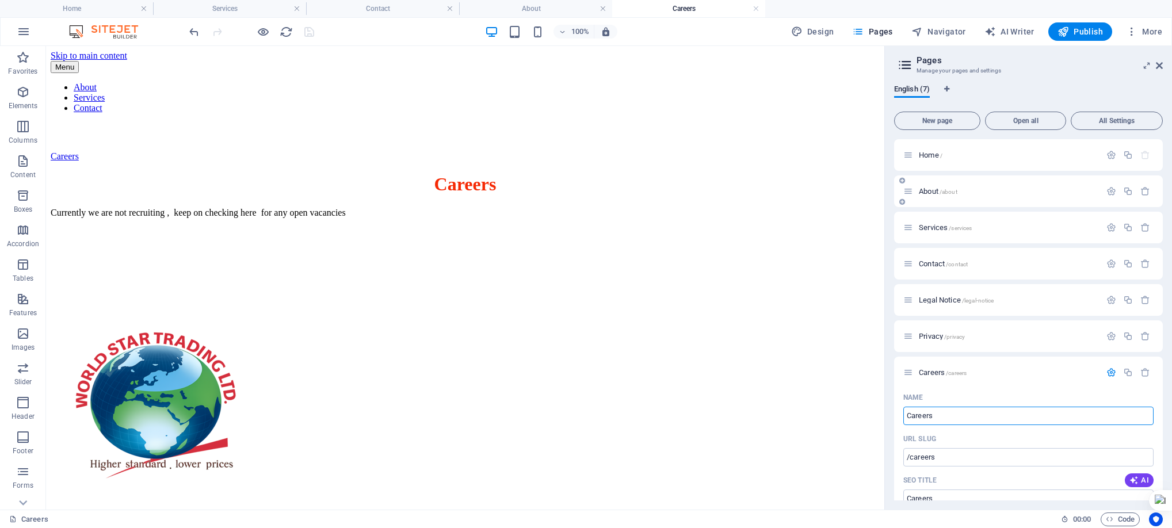
click at [942, 189] on span "/about" at bounding box center [949, 192] width 18 height 6
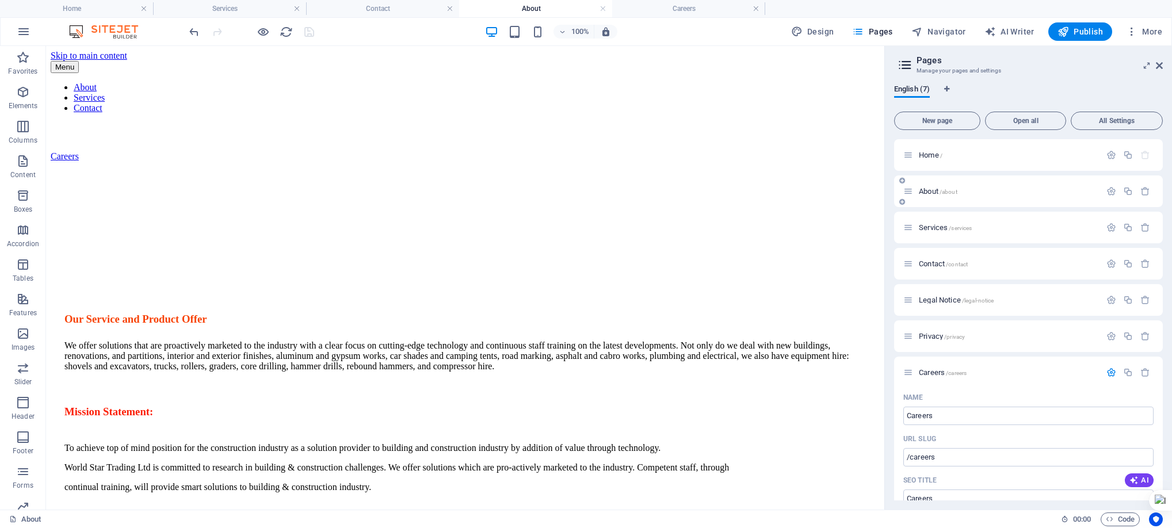
scroll to position [35, 0]
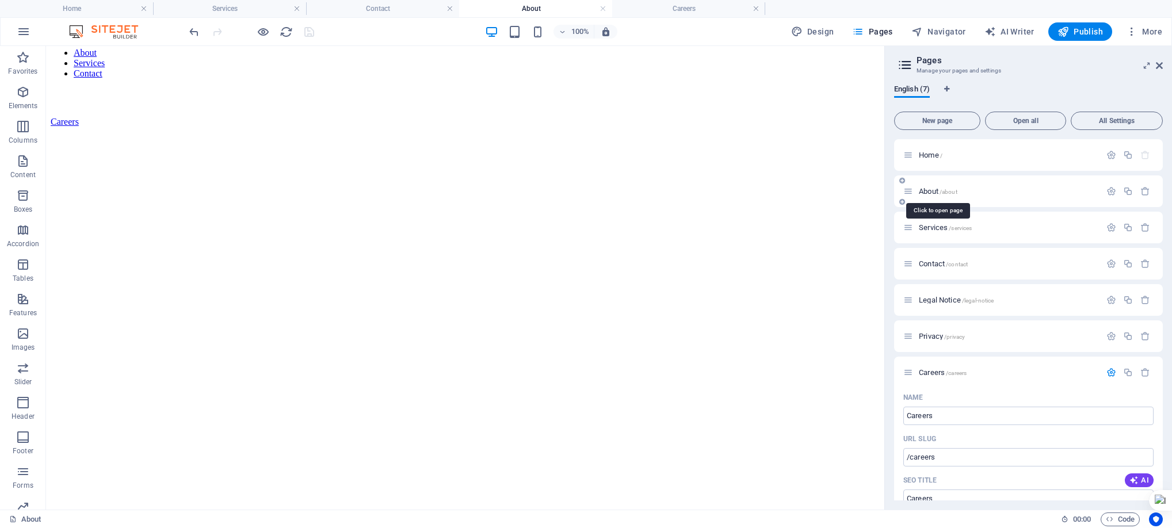
click at [930, 188] on span "About /about" at bounding box center [938, 191] width 39 height 9
click at [1109, 187] on icon "button" at bounding box center [1112, 191] width 10 height 10
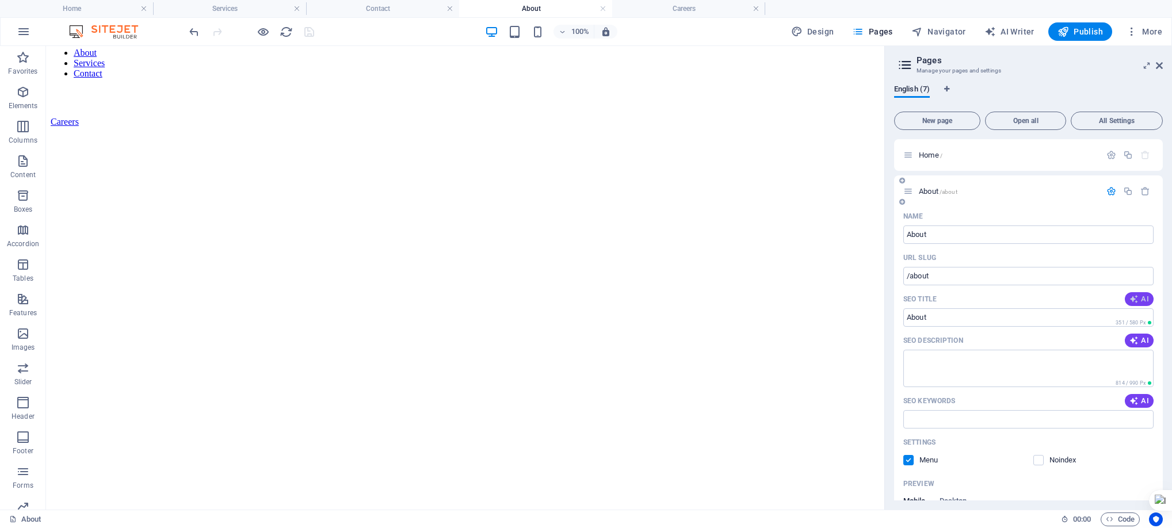
click at [1142, 295] on span "AI" at bounding box center [1140, 299] width 20 height 9
type input "Proactive Construction Solutions"
click at [1135, 338] on icon "button" at bounding box center [1134, 340] width 9 height 9
type textarea "Transform your construction projects with our cutting-edge solutions, expert st…"
click at [1142, 397] on span "AI" at bounding box center [1140, 401] width 20 height 9
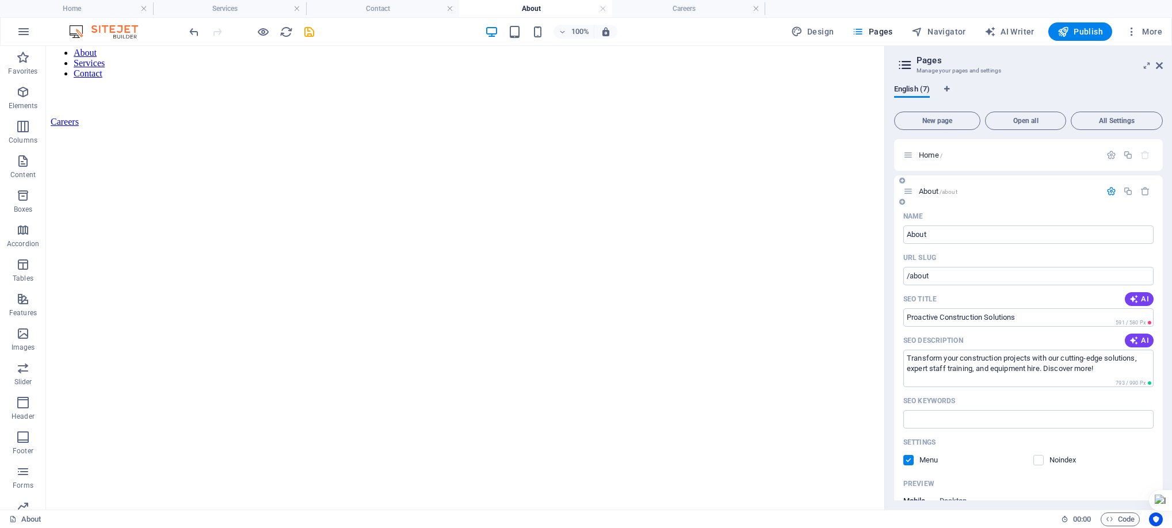
type input "construction solutions, building technology, equipment hire, renovations and pa…"
click at [304, 28] on icon "save" at bounding box center [309, 31] width 13 height 13
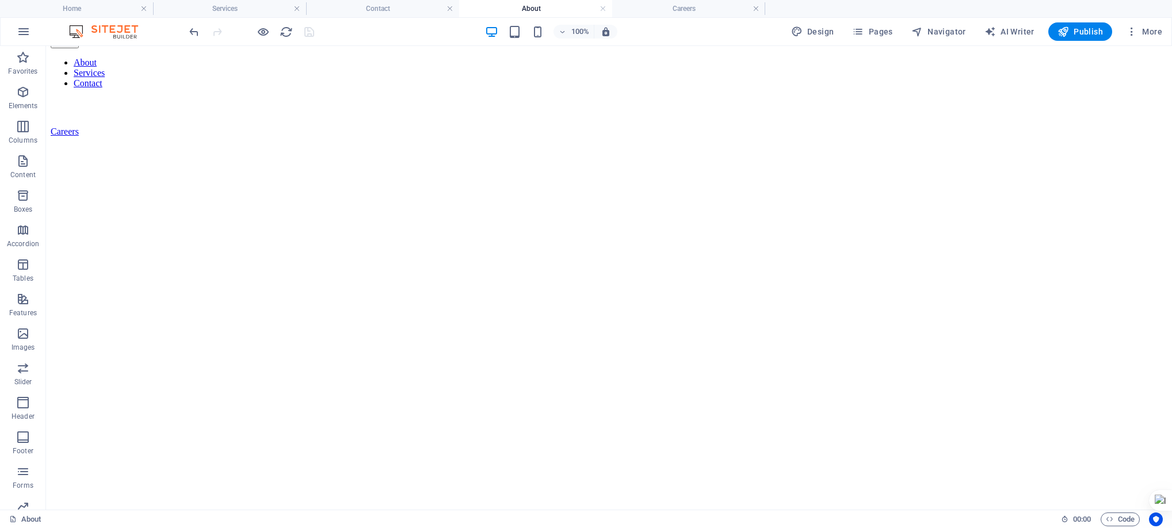
scroll to position [0, 0]
click at [294, 9] on link at bounding box center [297, 8] width 7 height 11
click at [106, 10] on h4 "Home" at bounding box center [76, 8] width 153 height 13
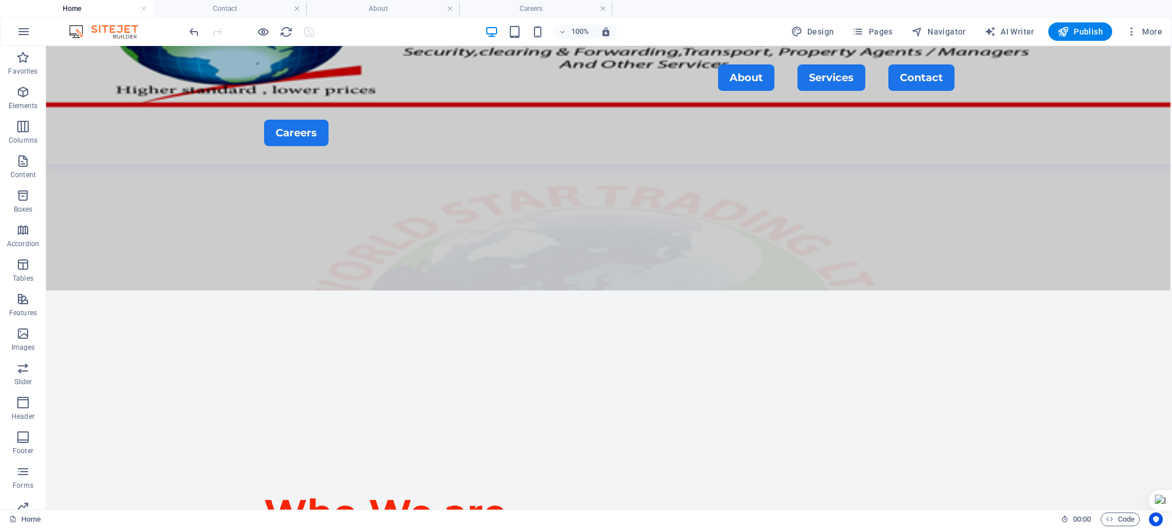
scroll to position [202, 0]
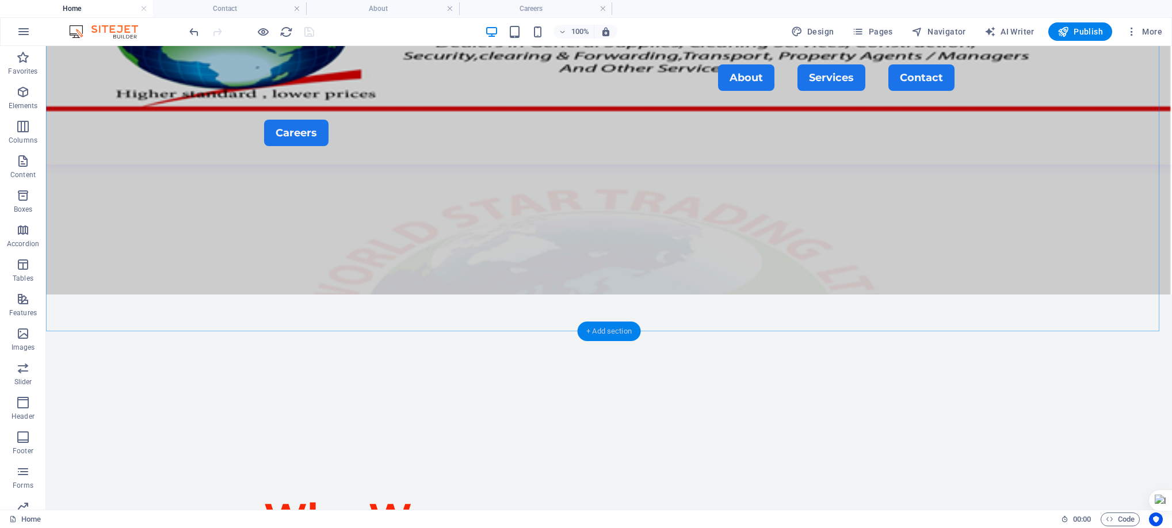
click at [610, 330] on div "+ Add section" at bounding box center [609, 332] width 64 height 20
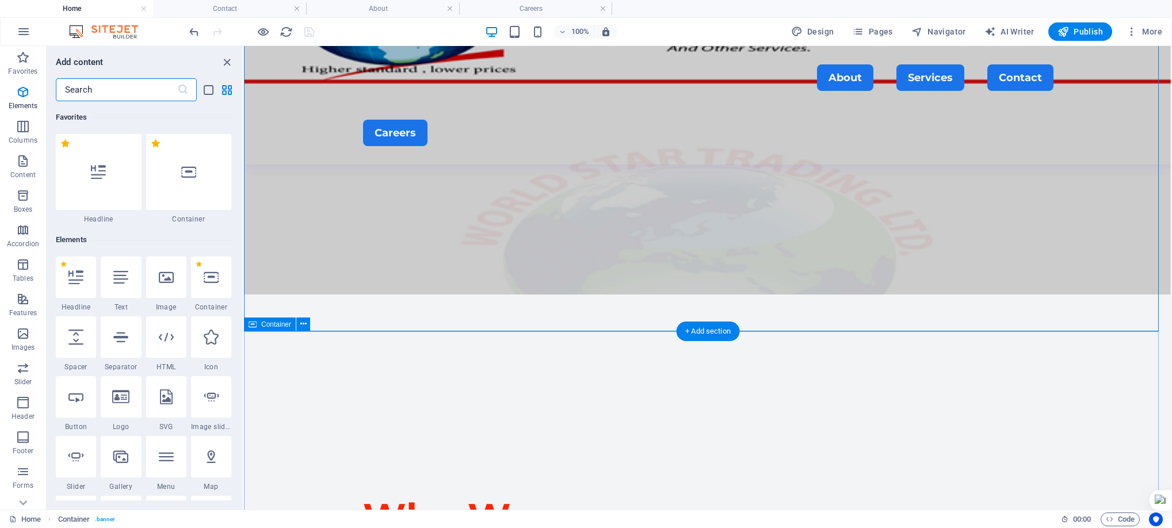
scroll to position [2014, 0]
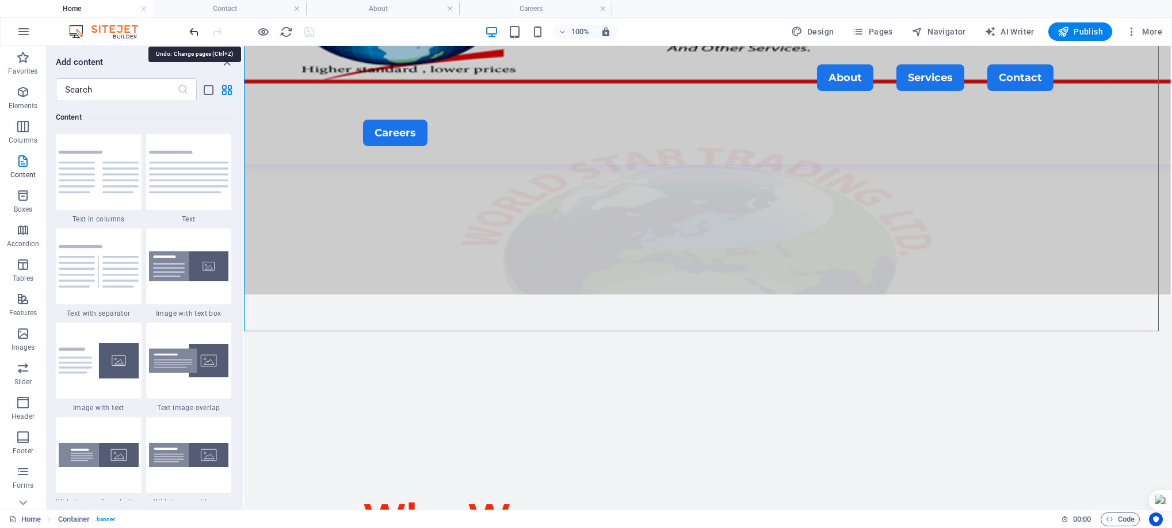
click at [195, 28] on icon "undo" at bounding box center [194, 31] width 13 height 13
click at [226, 62] on icon "close panel" at bounding box center [226, 62] width 13 height 13
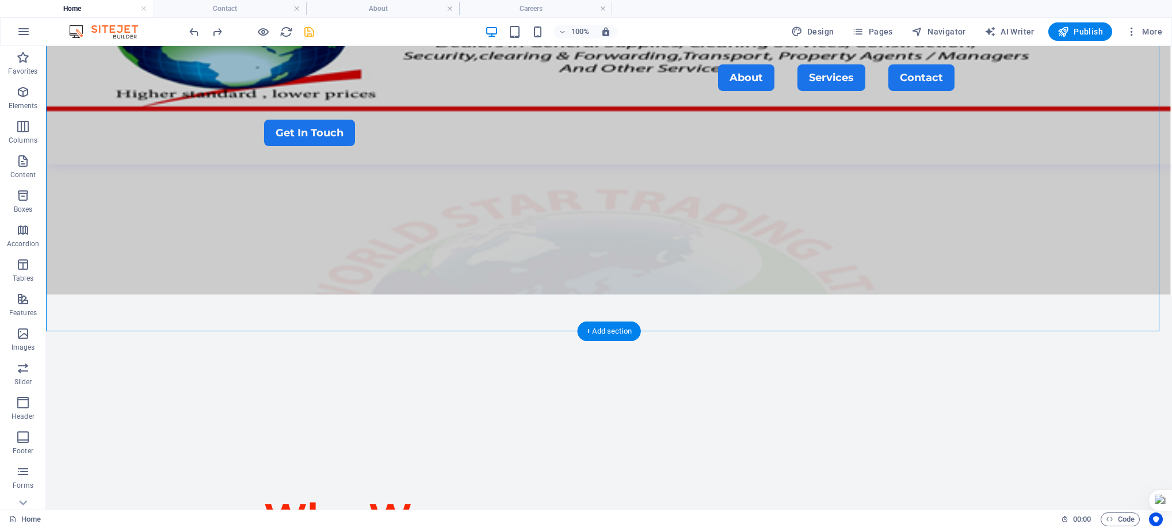
click at [177, 242] on figure at bounding box center [609, 124] width 1126 height 341
click at [168, 237] on figure at bounding box center [609, 124] width 1126 height 341
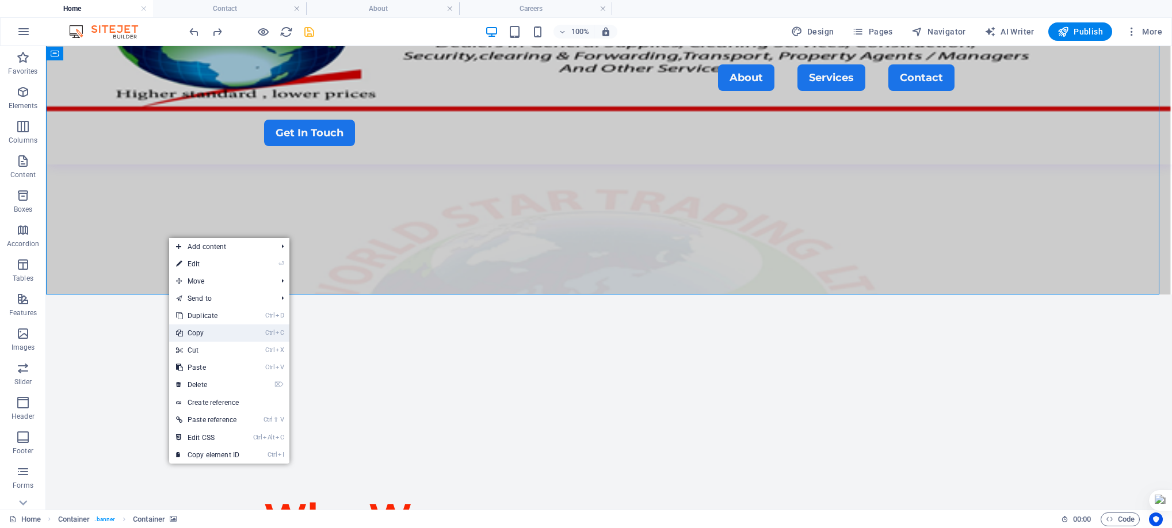
click at [214, 329] on link "Ctrl C Copy" at bounding box center [207, 333] width 77 height 17
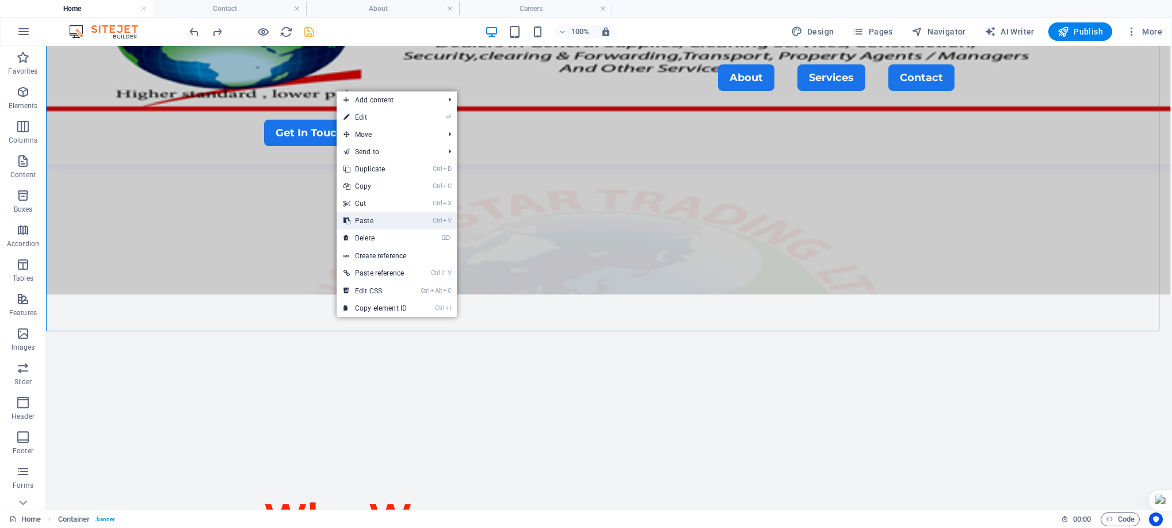
click at [385, 218] on link "Ctrl V Paste" at bounding box center [375, 220] width 77 height 17
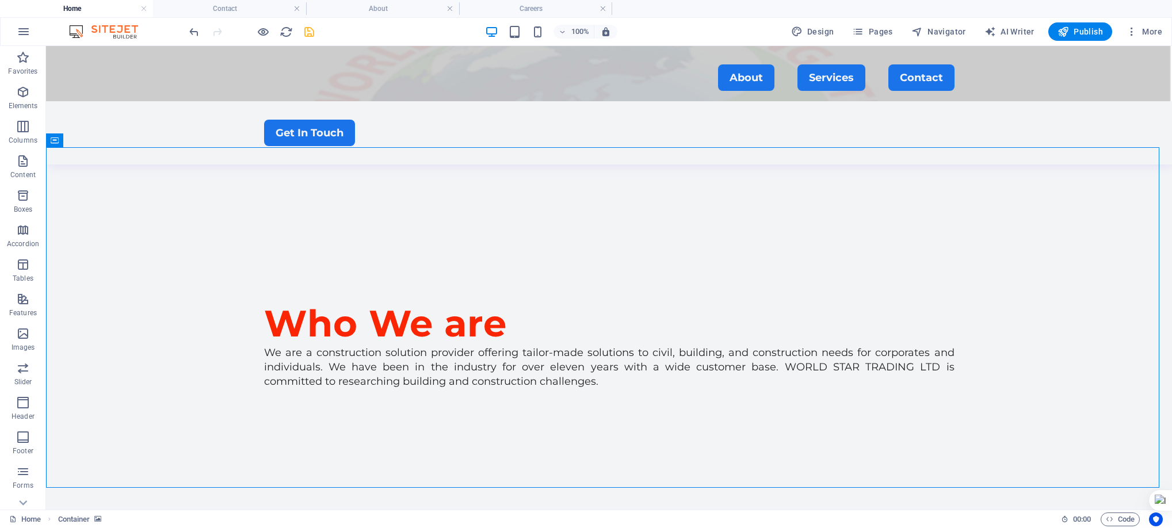
scroll to position [386, 0]
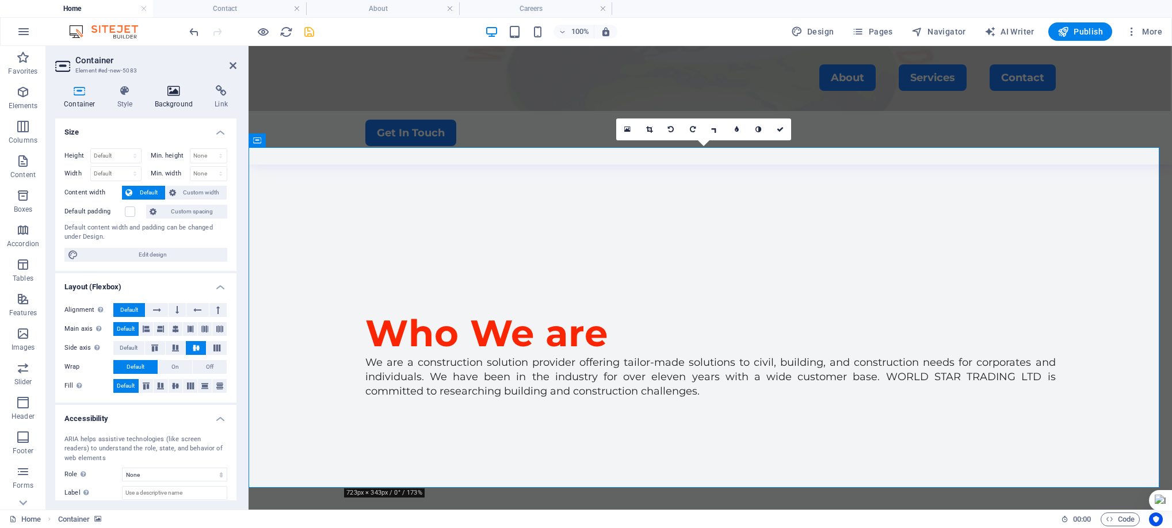
click at [180, 89] on icon at bounding box center [174, 91] width 56 height 12
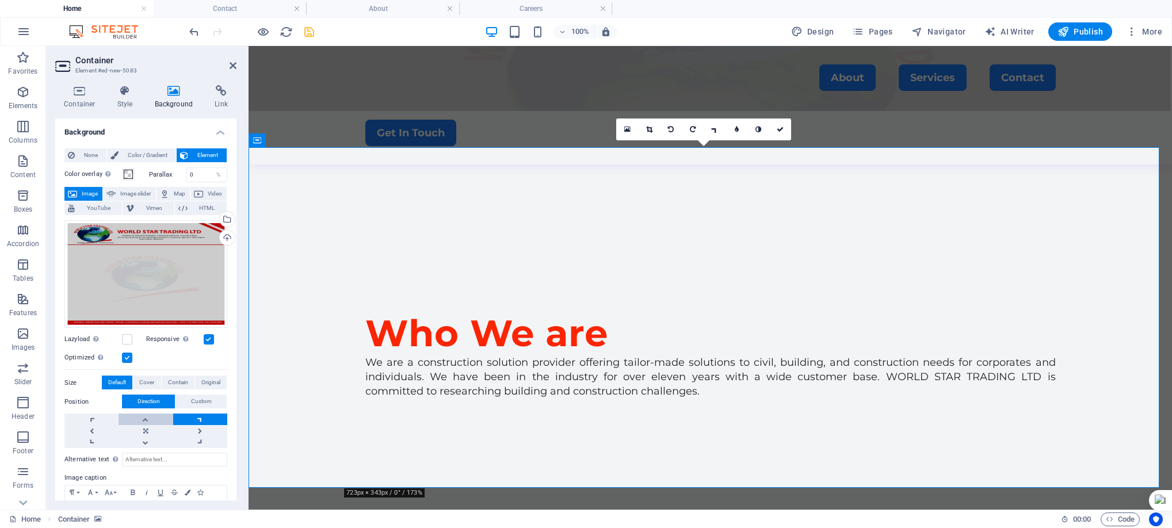
click at [147, 418] on link at bounding box center [146, 420] width 54 height 12
click at [177, 244] on div "Drag files here, click to choose files or select files from Files or our free s…" at bounding box center [145, 274] width 163 height 108
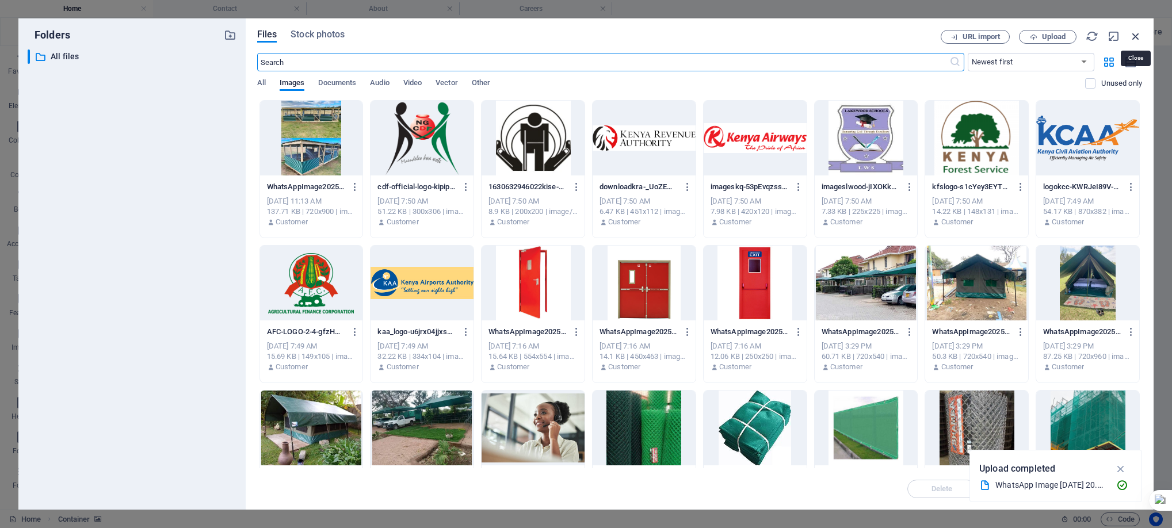
click at [1132, 33] on icon "button" at bounding box center [1136, 36] width 13 height 13
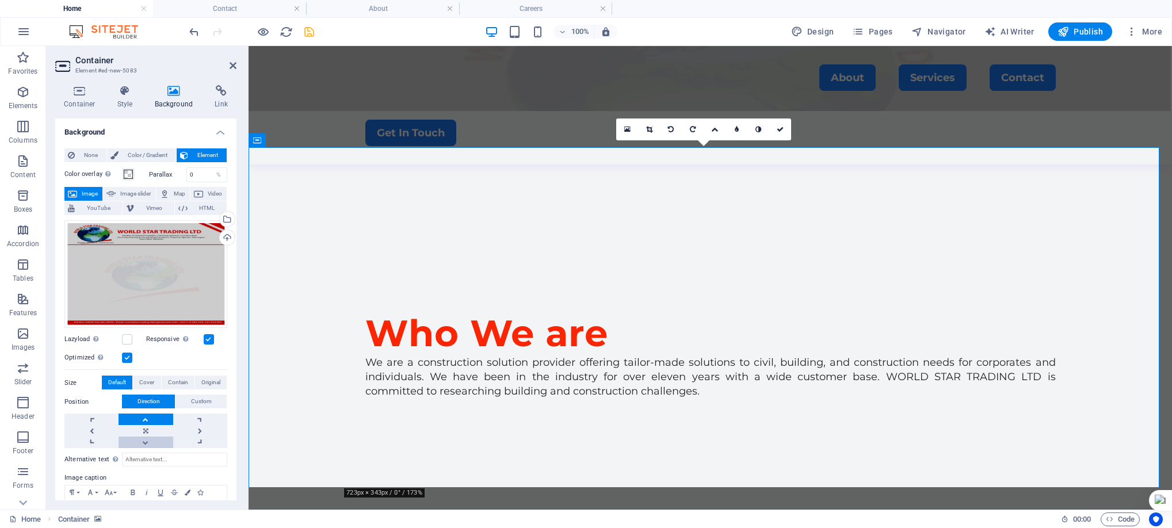
click at [147, 443] on link at bounding box center [146, 443] width 54 height 12
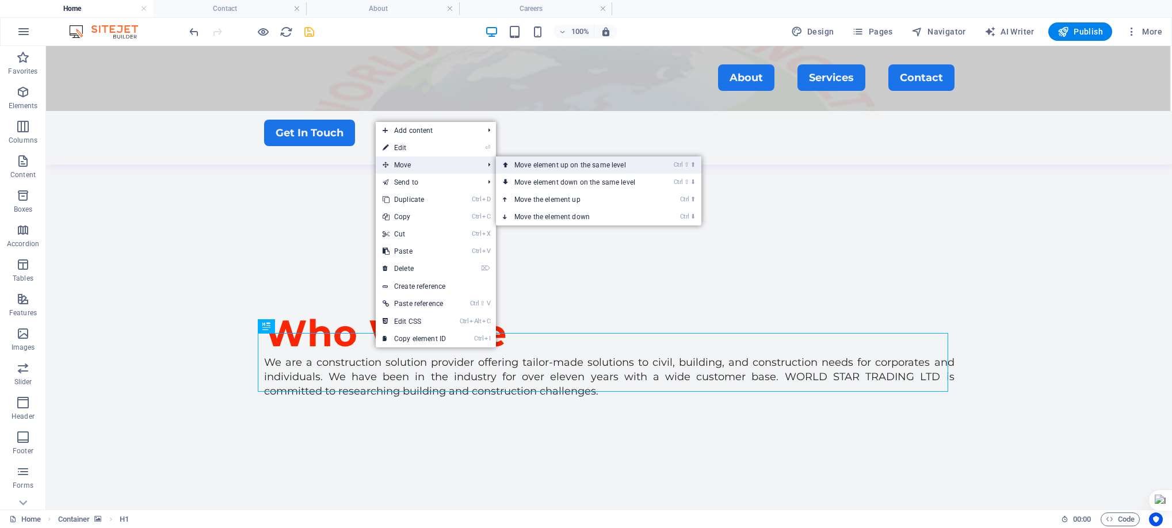
click at [572, 166] on link "Ctrl ⇧ ⬆ Move element up on the same level" at bounding box center [577, 165] width 162 height 17
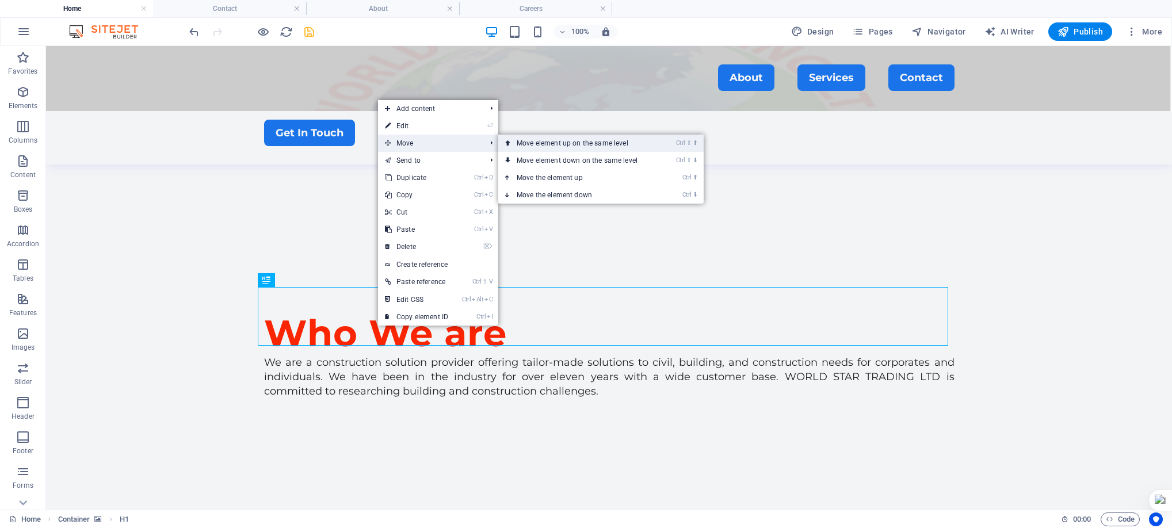
click at [553, 137] on link "Ctrl ⇧ ⬆ Move element up on the same level" at bounding box center [579, 143] width 162 height 17
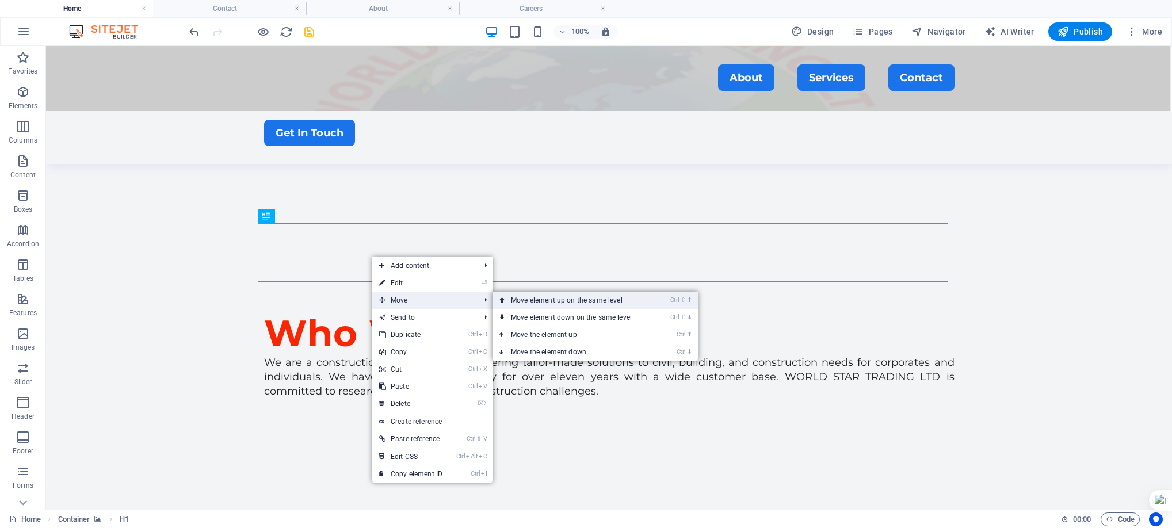
click at [573, 295] on link "Ctrl ⇧ ⬆ Move element up on the same level" at bounding box center [574, 300] width 162 height 17
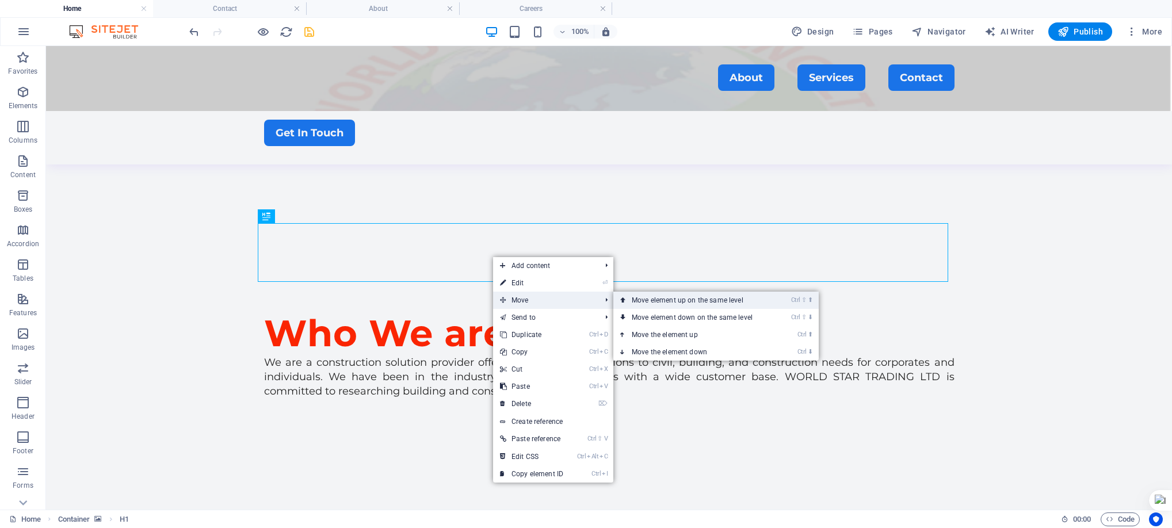
click at [699, 297] on link "Ctrl ⇧ ⬆ Move element up on the same level" at bounding box center [695, 300] width 162 height 17
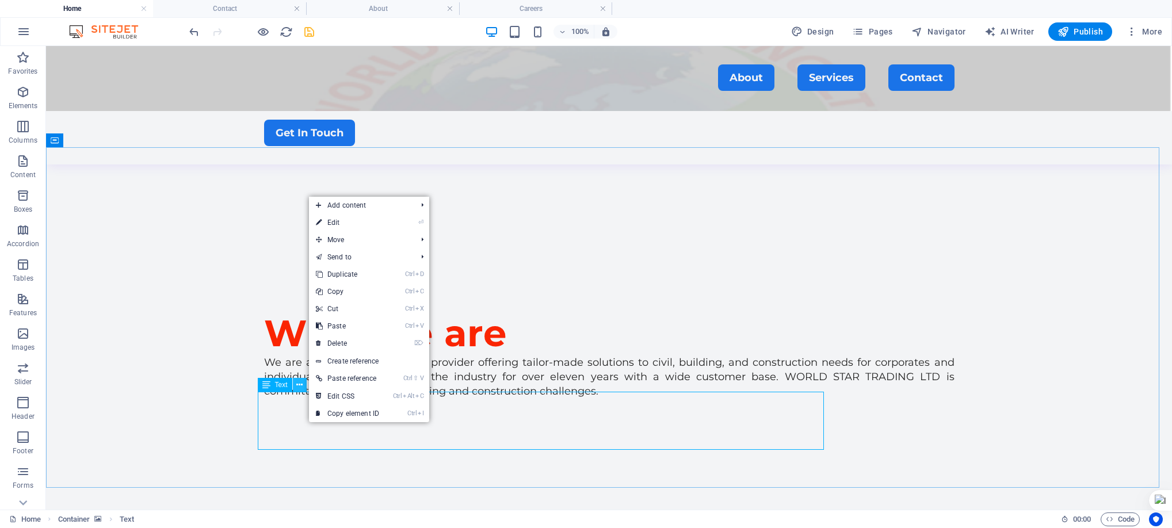
click at [297, 382] on icon at bounding box center [299, 385] width 6 height 12
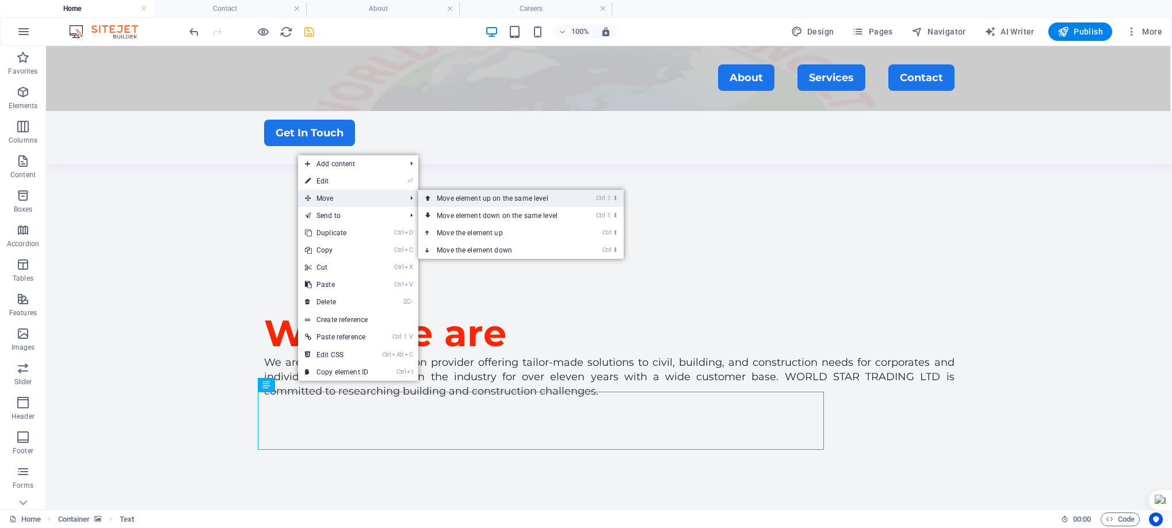
click at [482, 200] on link "Ctrl ⇧ ⬆ Move element up on the same level" at bounding box center [499, 198] width 162 height 17
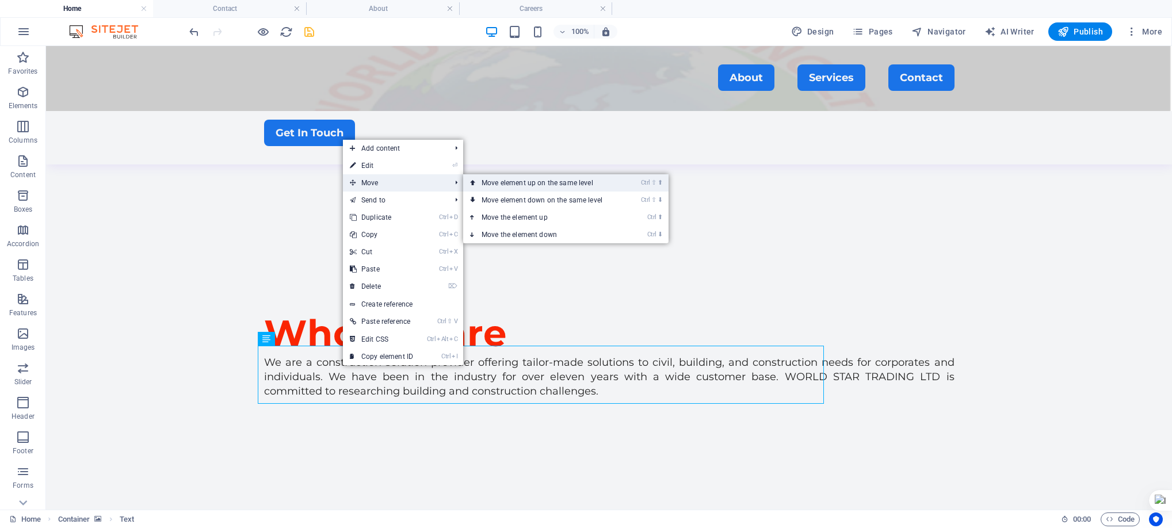
click at [573, 178] on link "Ctrl ⇧ ⬆ Move element up on the same level" at bounding box center [544, 182] width 162 height 17
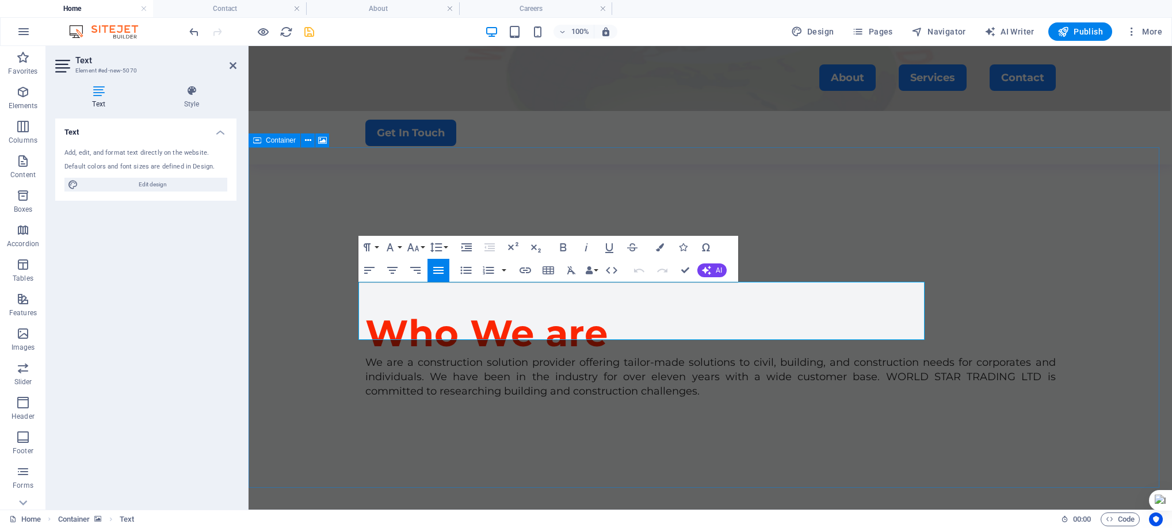
drag, startPoint x: 452, startPoint y: 332, endPoint x: 336, endPoint y: 287, distance: 125.2
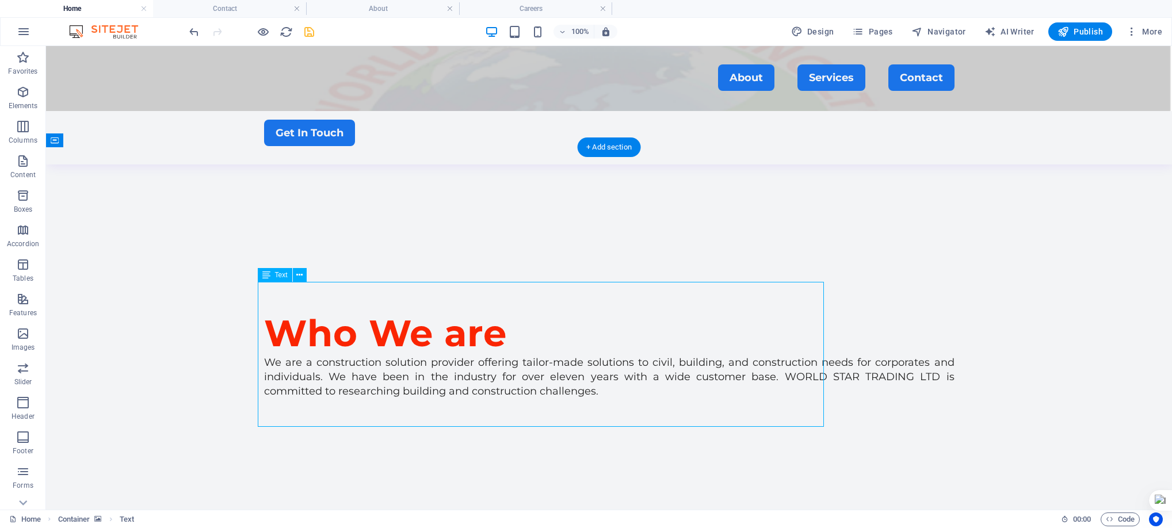
drag, startPoint x: 391, startPoint y: 418, endPoint x: 318, endPoint y: 389, distance: 78.8
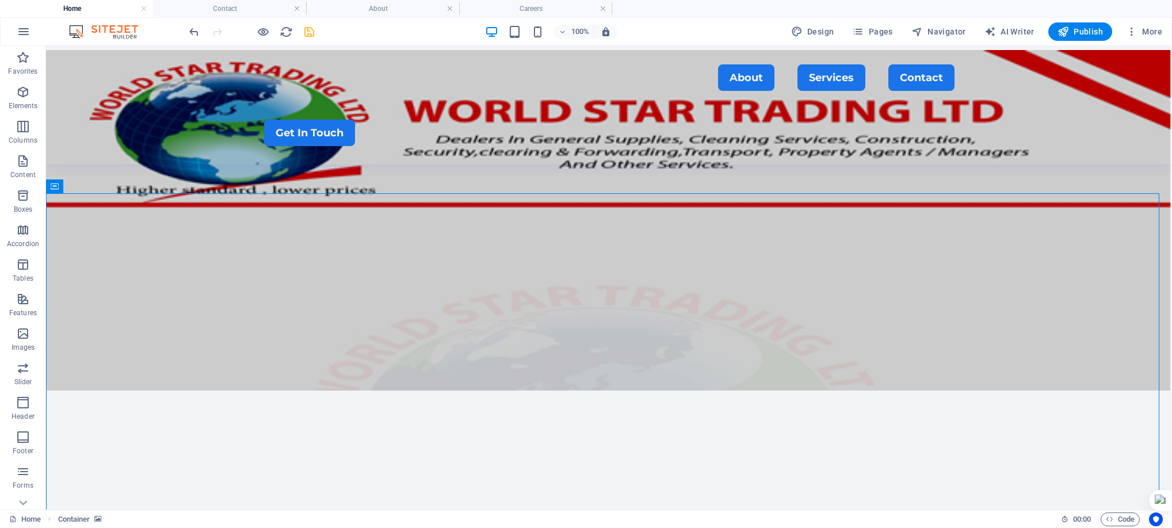
scroll to position [90, 0]
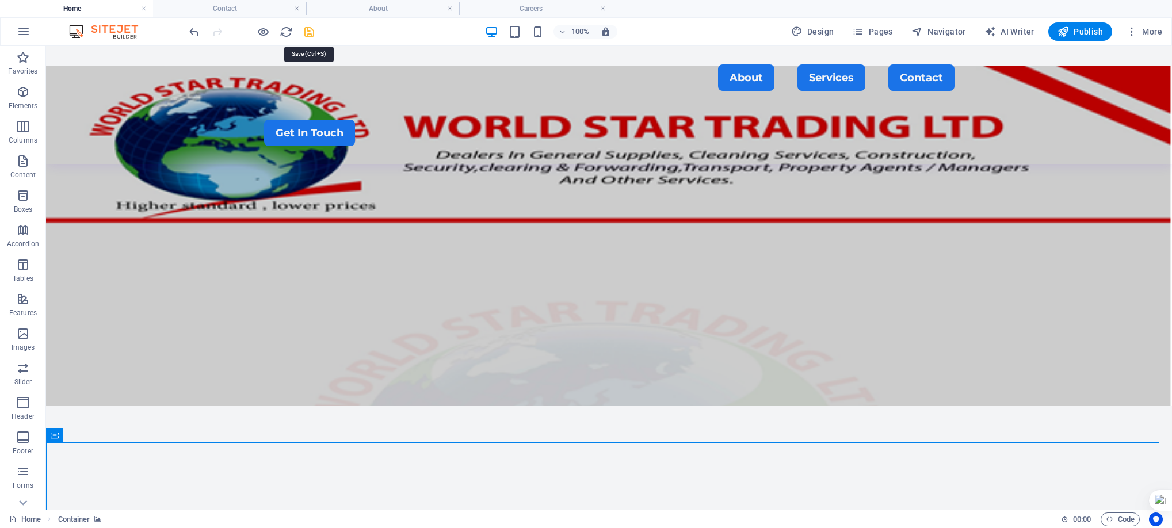
click at [308, 29] on icon "save" at bounding box center [309, 31] width 13 height 13
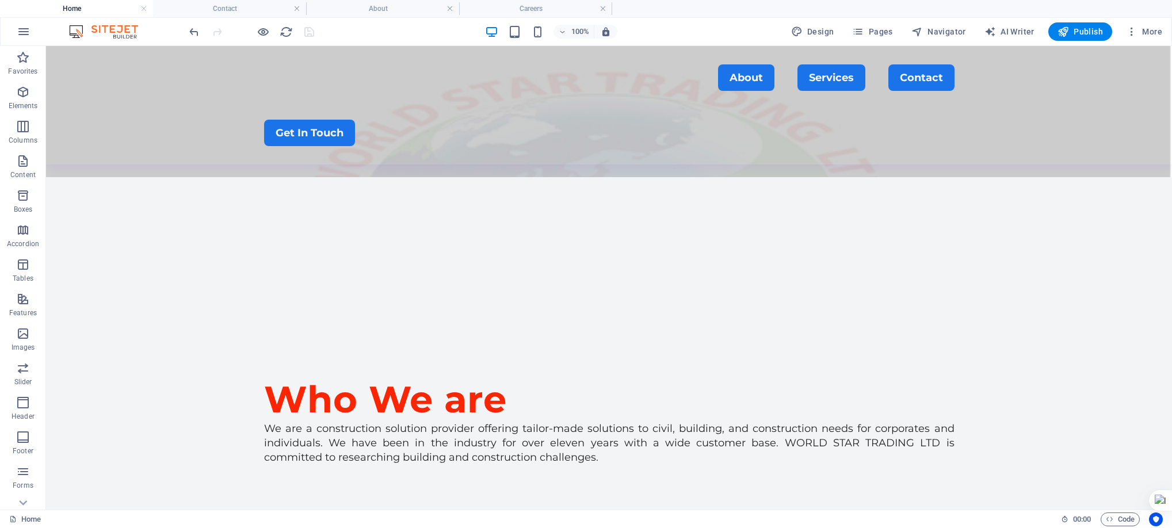
scroll to position [377, 0]
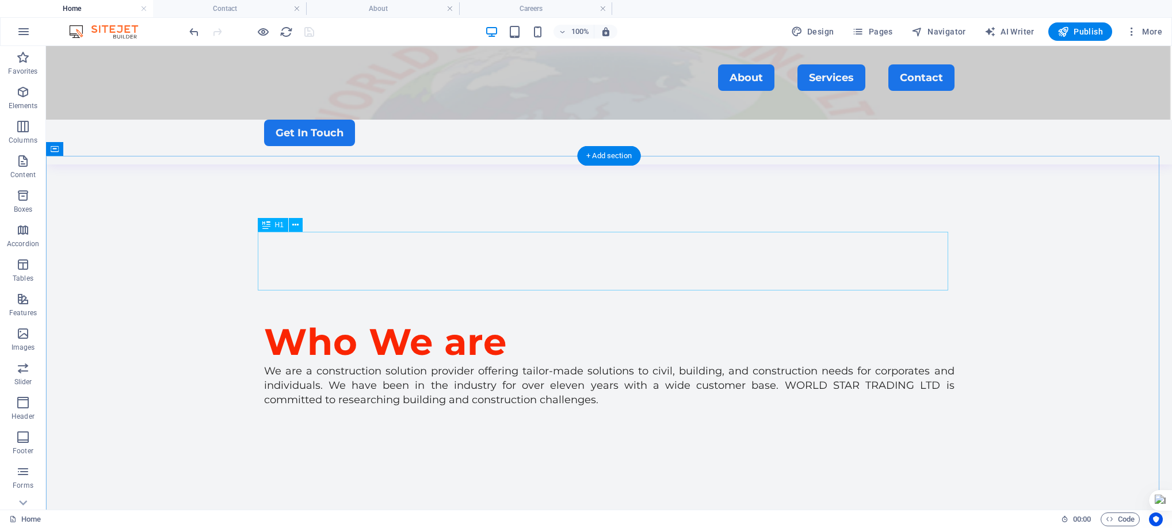
click at [294, 225] on icon at bounding box center [295, 225] width 6 height 12
click at [297, 226] on icon at bounding box center [295, 225] width 6 height 12
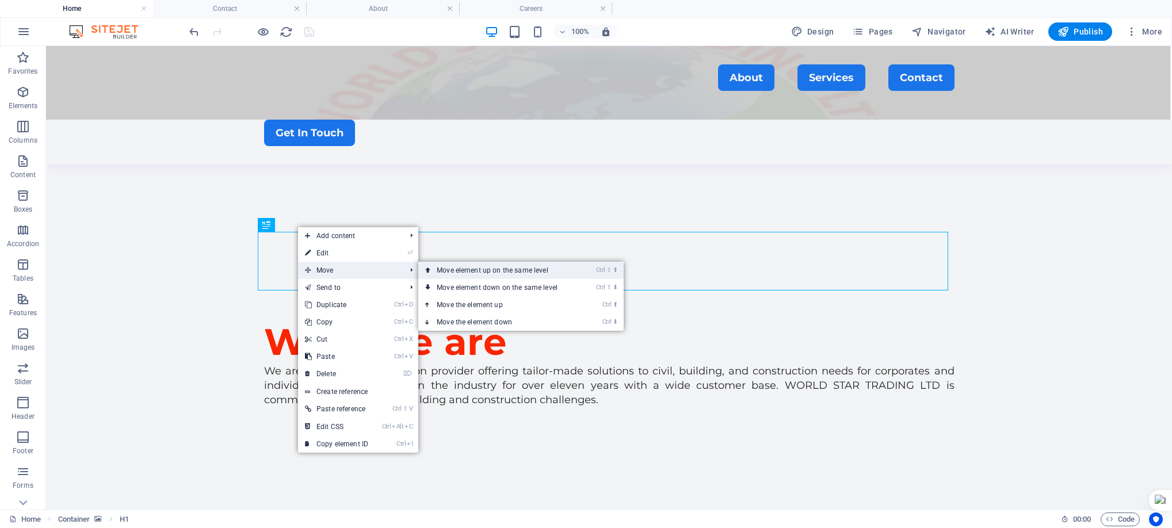
click at [450, 268] on link "Ctrl ⇧ ⬆ Move element up on the same level" at bounding box center [499, 270] width 162 height 17
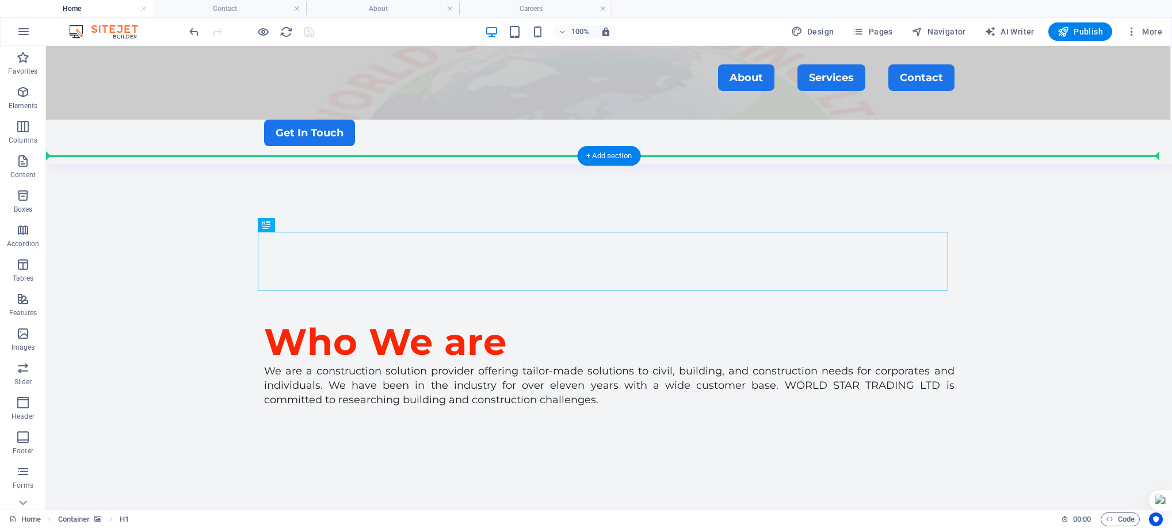
drag, startPoint x: 385, startPoint y: 237, endPoint x: 386, endPoint y: 221, distance: 16.1
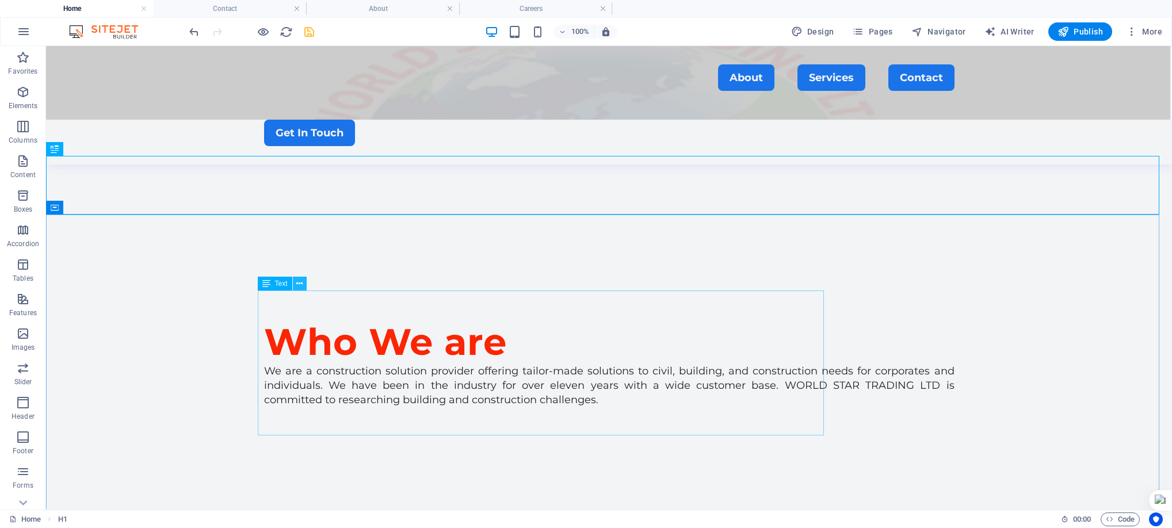
click at [298, 287] on icon at bounding box center [299, 284] width 6 height 12
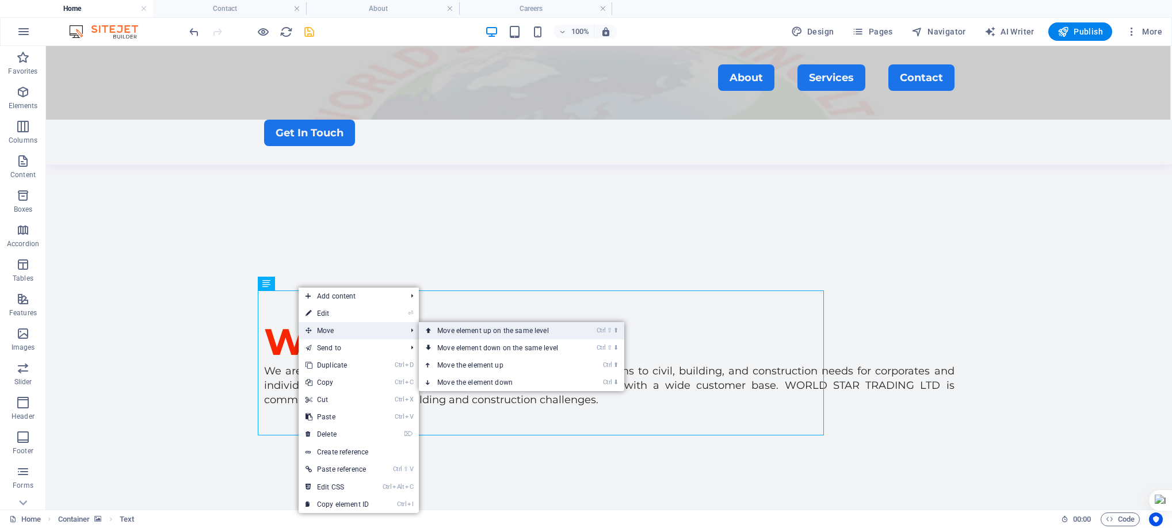
click at [475, 330] on link "Ctrl ⇧ ⬆ Move element up on the same level" at bounding box center [500, 330] width 162 height 17
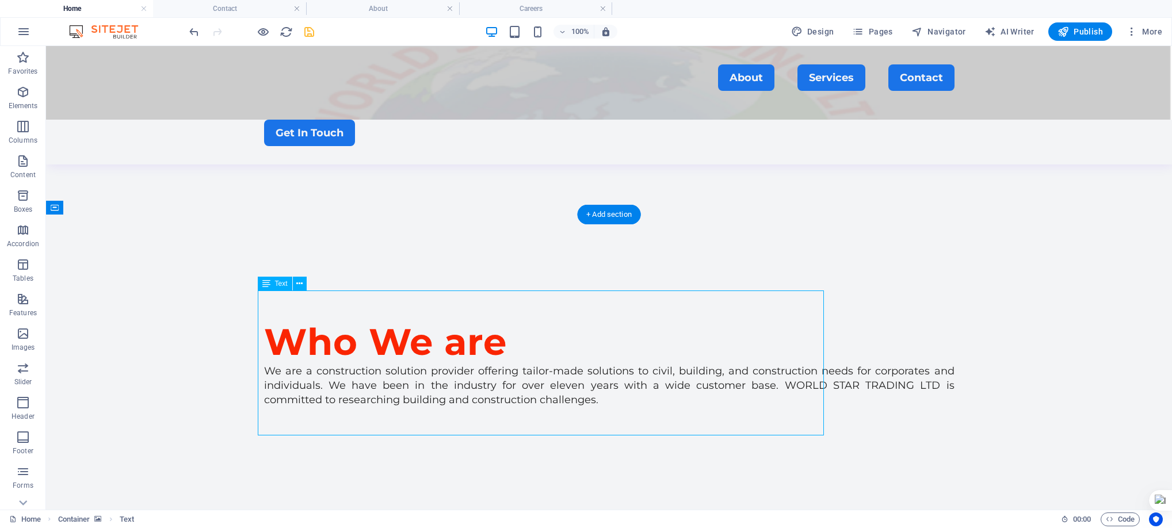
drag, startPoint x: 463, startPoint y: 332, endPoint x: 392, endPoint y: 307, distance: 75.5
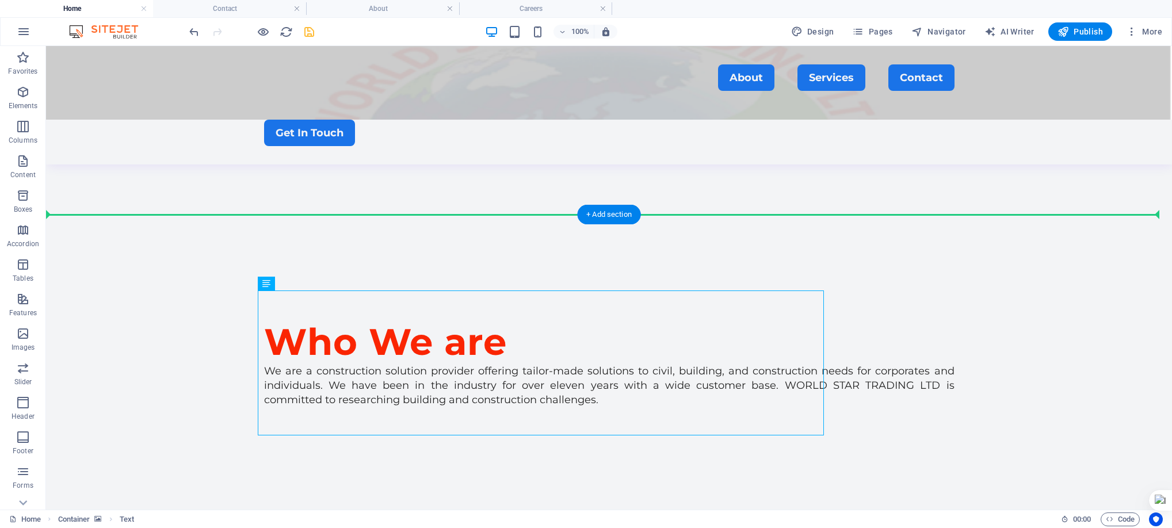
drag, startPoint x: 323, startPoint y: 310, endPoint x: 104, endPoint y: 315, distance: 218.8
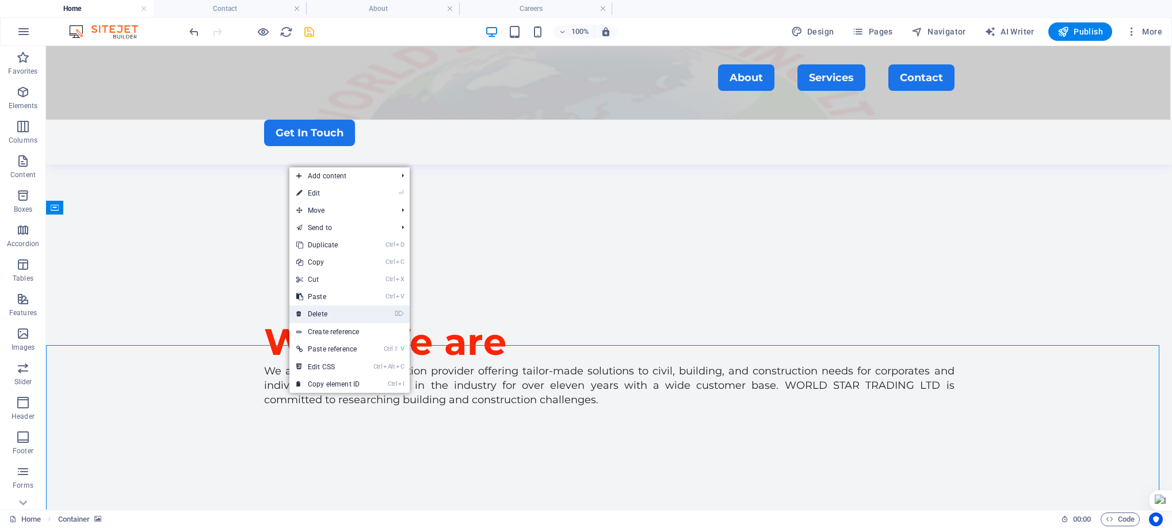
click at [326, 313] on link "⌦ Delete" at bounding box center [328, 314] width 77 height 17
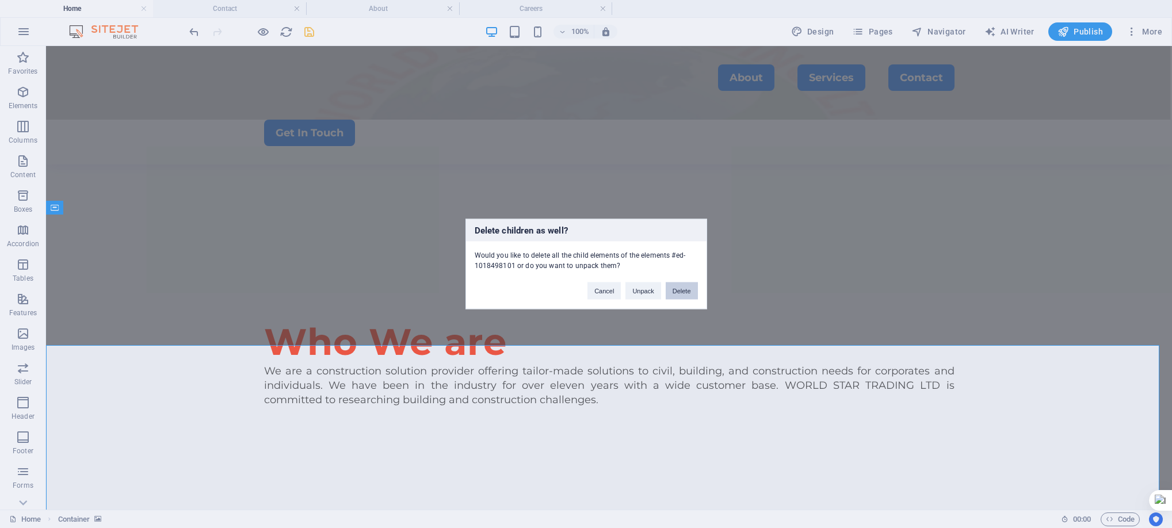
click at [681, 294] on button "Delete" at bounding box center [682, 291] width 32 height 17
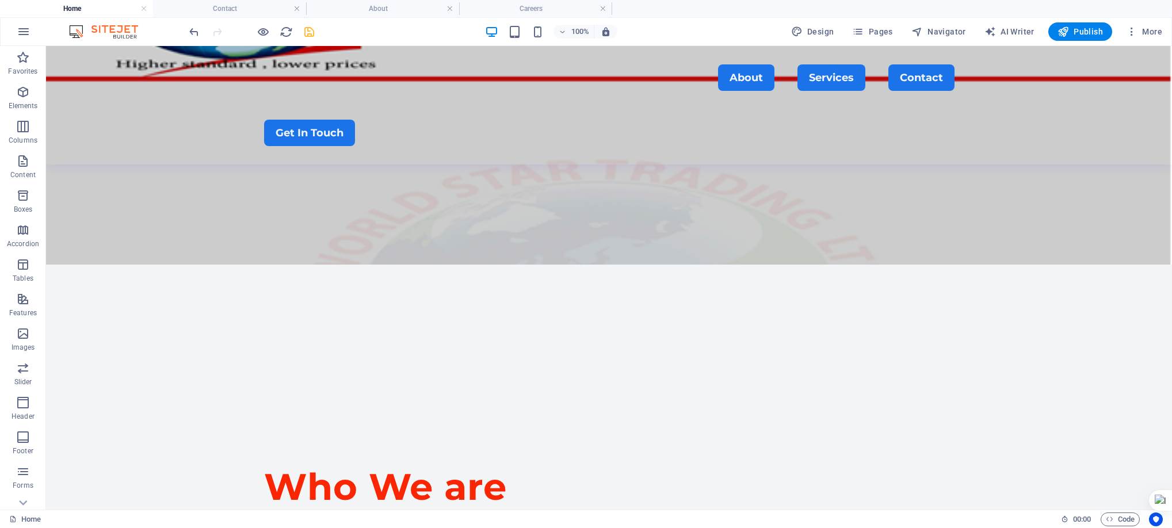
scroll to position [304, 0]
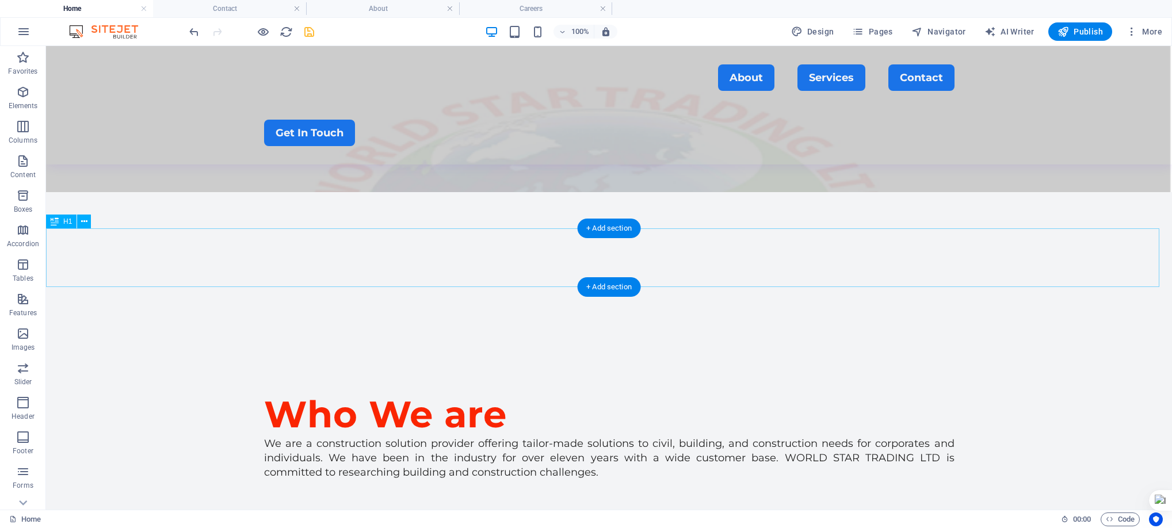
click at [81, 224] on icon at bounding box center [84, 222] width 6 height 12
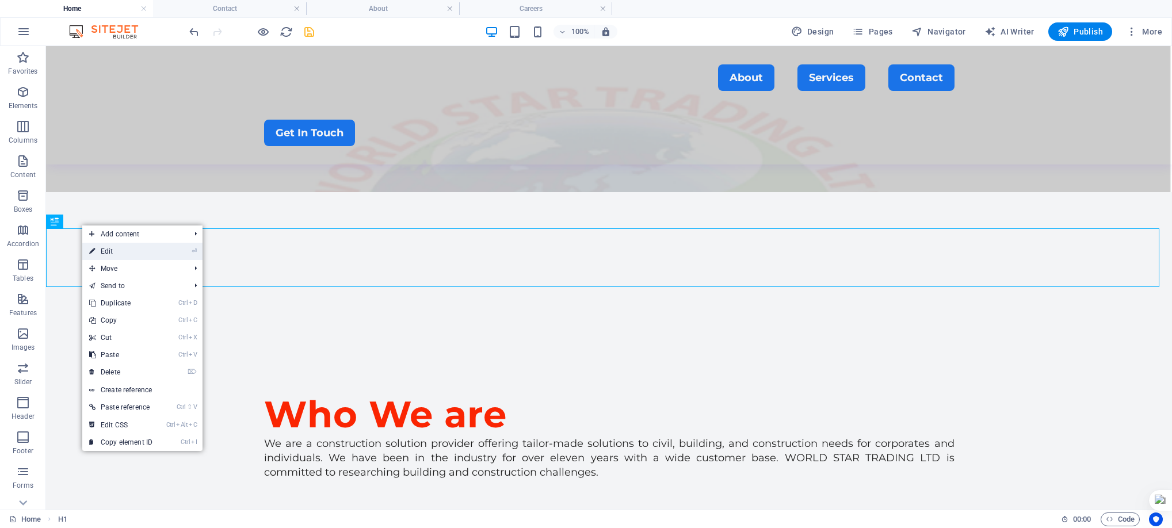
click at [104, 247] on link "⏎ Edit" at bounding box center [120, 251] width 77 height 17
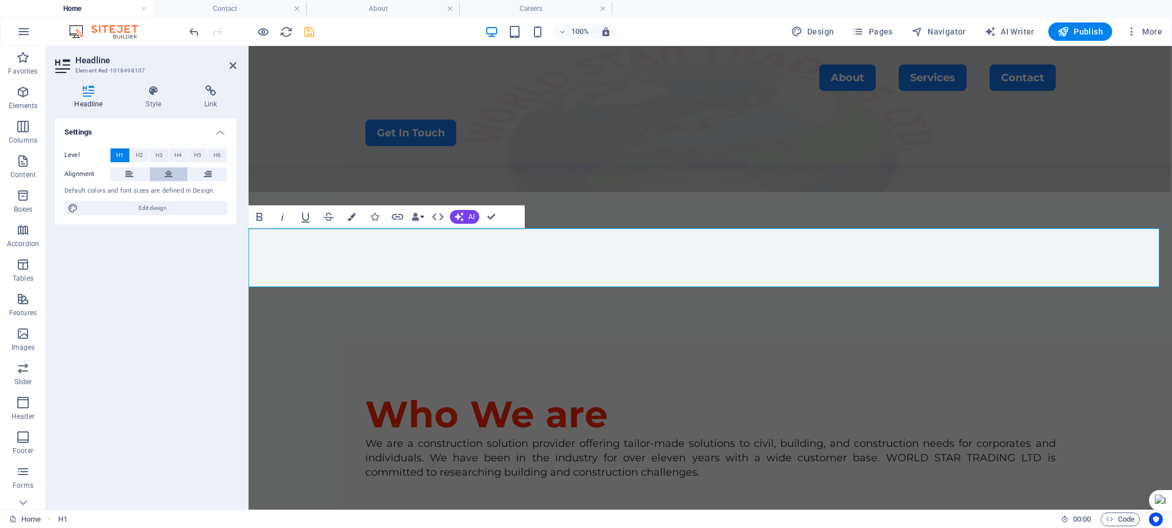
click at [162, 170] on button at bounding box center [169, 174] width 39 height 14
click at [192, 30] on icon "undo" at bounding box center [194, 31] width 13 height 13
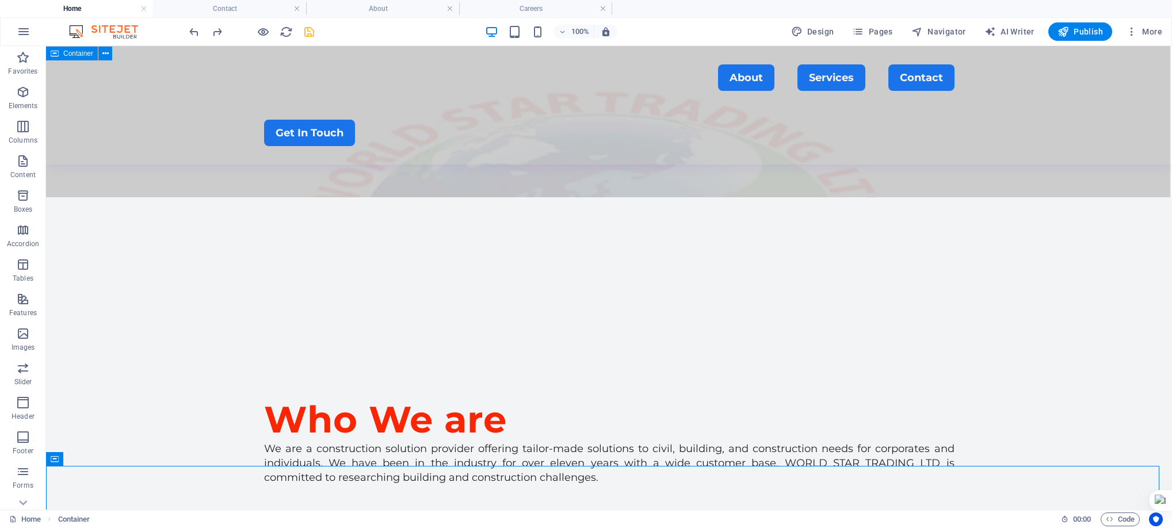
scroll to position [227, 0]
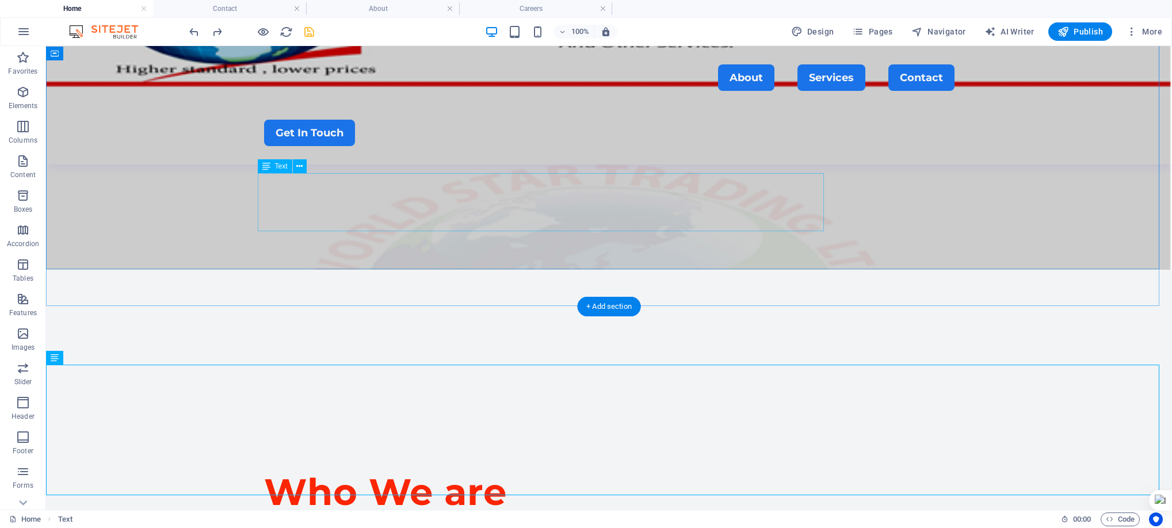
click at [342, 515] on div "We are a construction solution provider offering tailor-made solutions to civil…" at bounding box center [609, 537] width 691 height 44
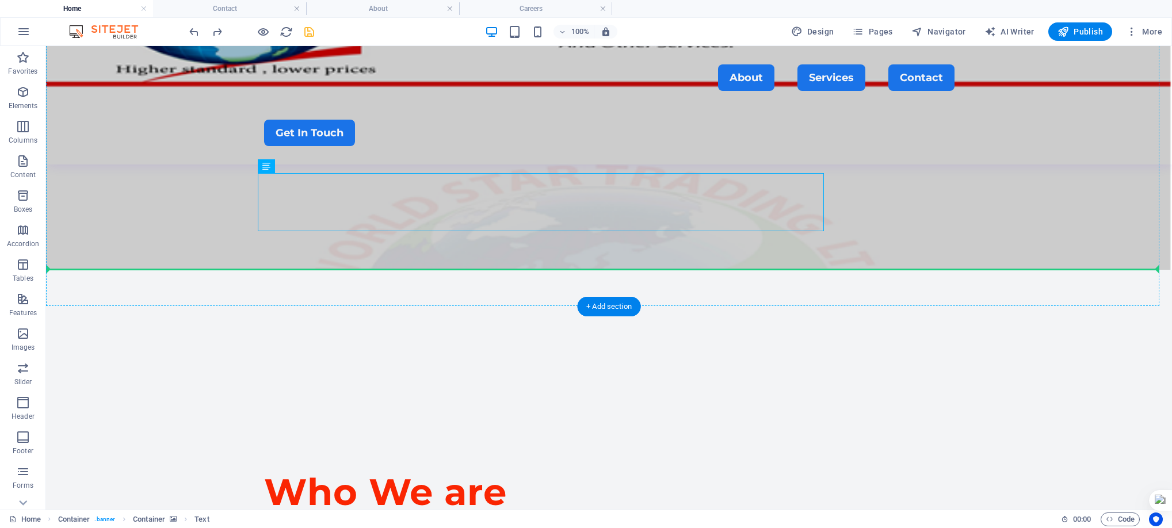
drag, startPoint x: 342, startPoint y: 185, endPoint x: 100, endPoint y: 209, distance: 242.9
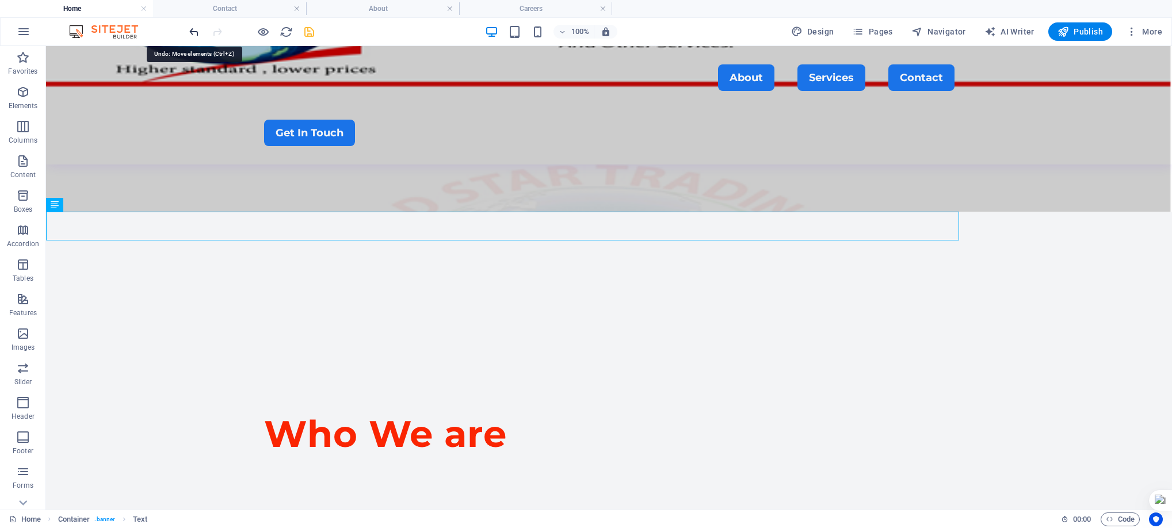
click at [191, 35] on icon "undo" at bounding box center [194, 31] width 13 height 13
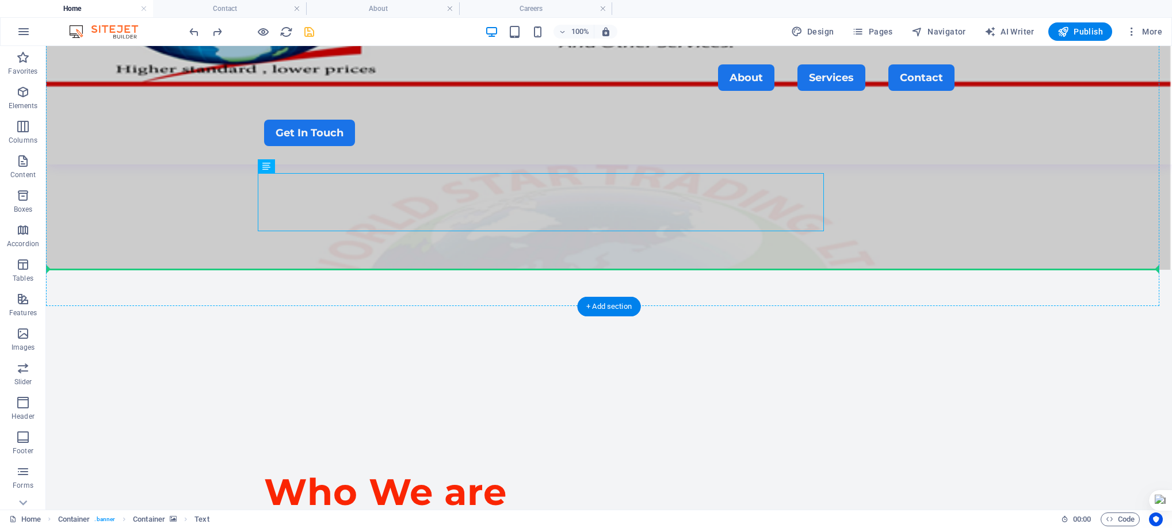
drag, startPoint x: 353, startPoint y: 195, endPoint x: 210, endPoint y: 190, distance: 143.4
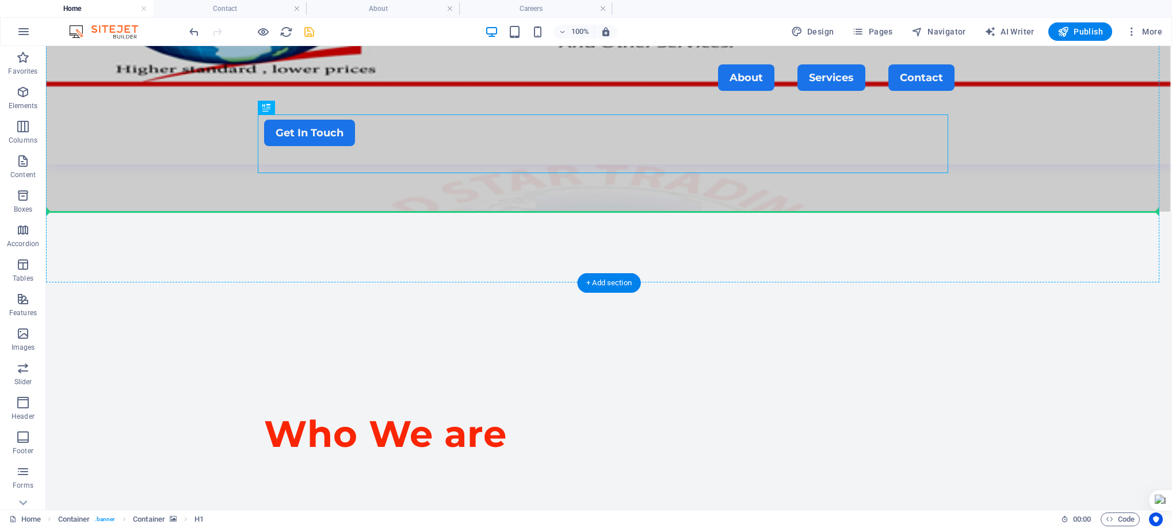
drag, startPoint x: 323, startPoint y: 158, endPoint x: 133, endPoint y: 163, distance: 190.6
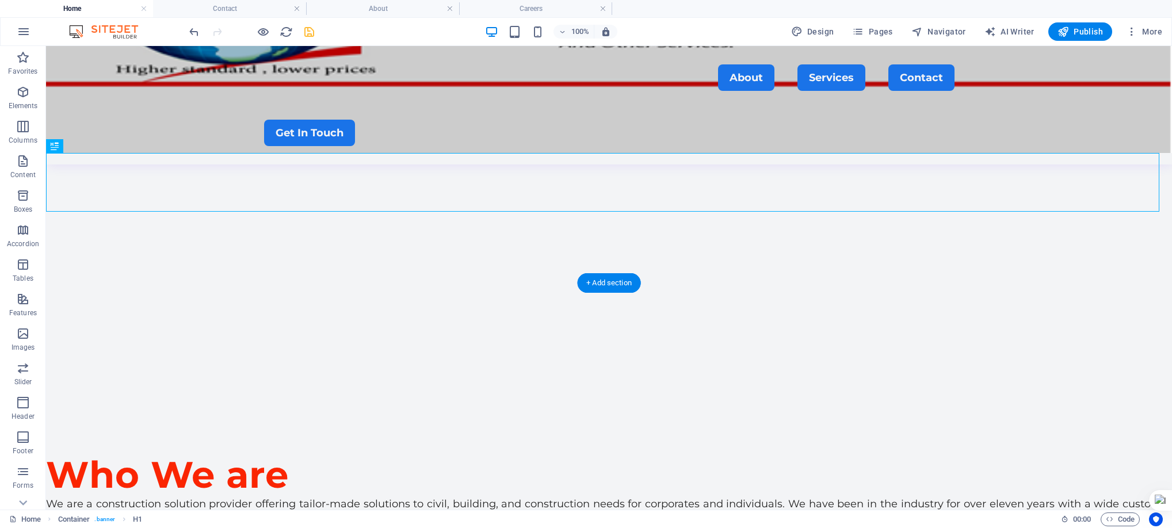
click at [1045, 139] on figure at bounding box center [609, 41] width 1126 height 224
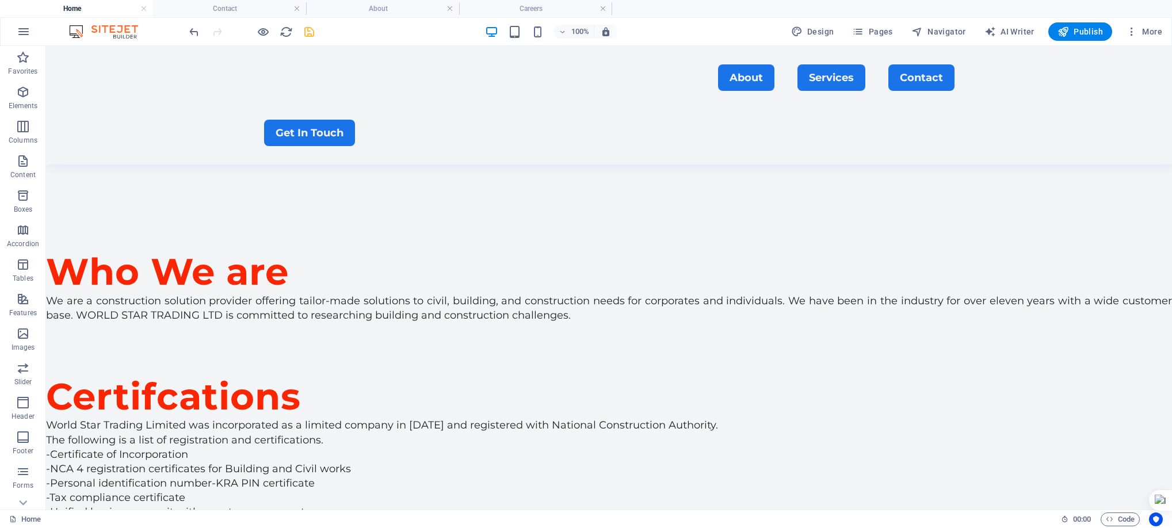
scroll to position [660, 0]
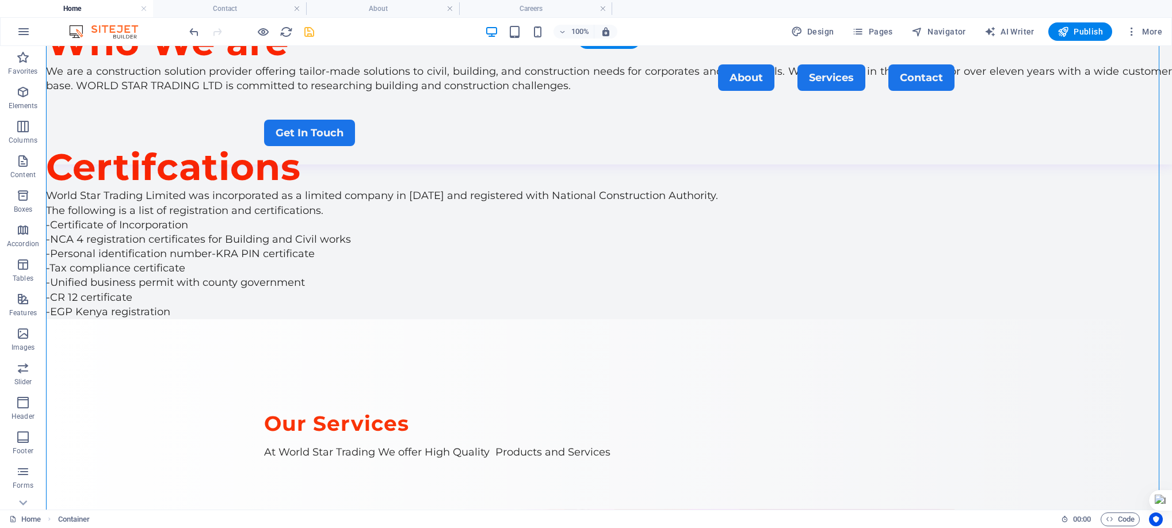
drag, startPoint x: 412, startPoint y: 153, endPoint x: 105, endPoint y: 145, distance: 306.3
click at [197, 33] on icon "undo" at bounding box center [194, 31] width 13 height 13
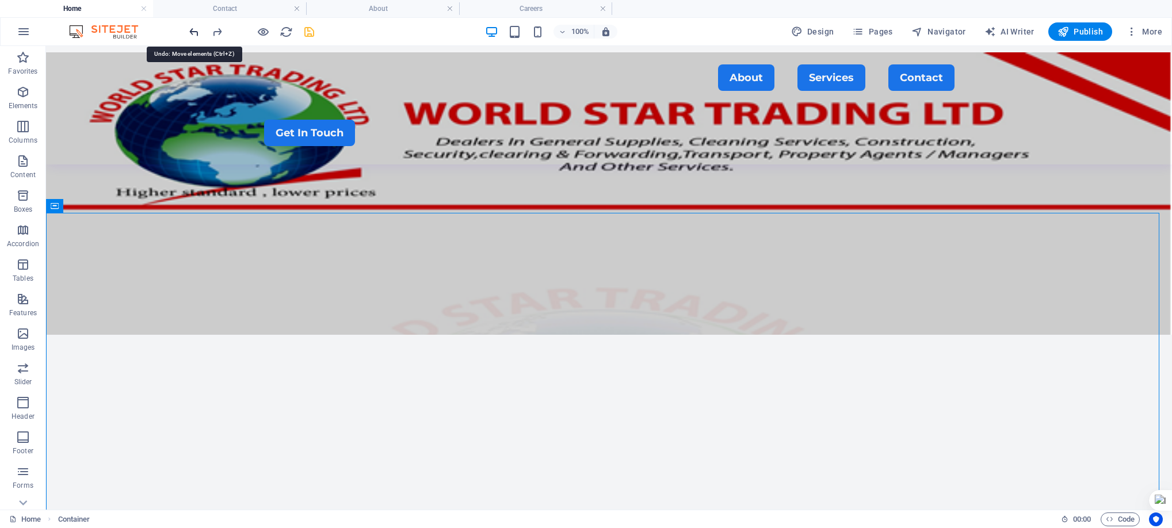
scroll to position [93, 0]
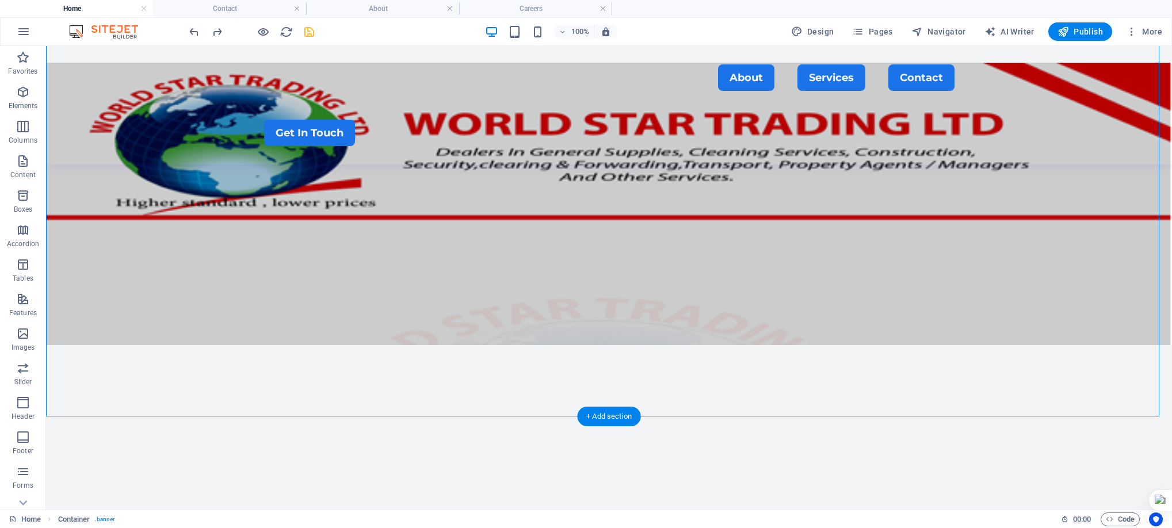
drag, startPoint x: 488, startPoint y: 281, endPoint x: 309, endPoint y: 349, distance: 190.7
click at [309, 349] on div "​ Who We are How capable we are at work shines in every endeavour. Client Proje…" at bounding box center [609, 386] width 1126 height 737
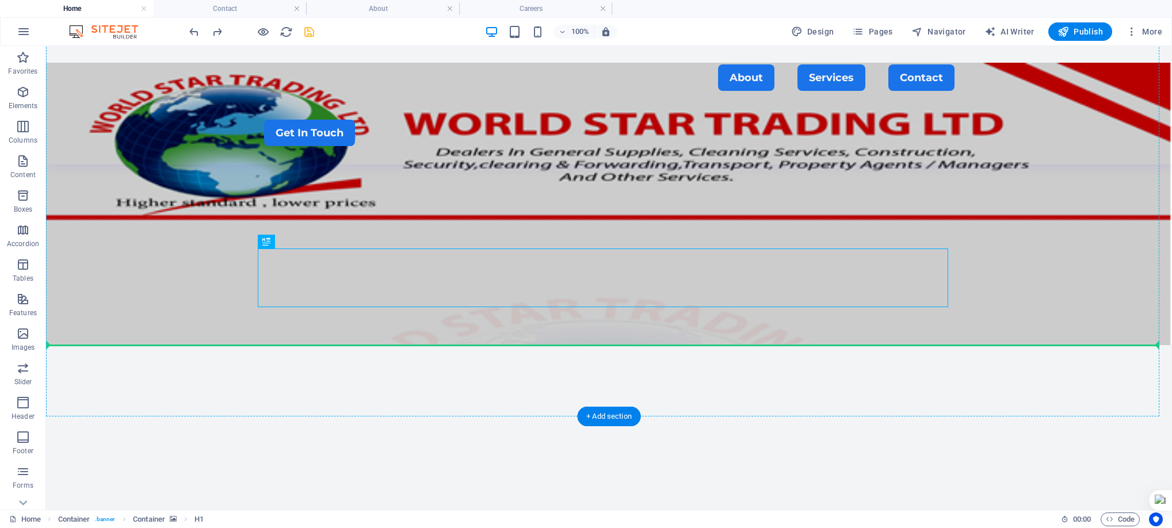
drag, startPoint x: 372, startPoint y: 277, endPoint x: 183, endPoint y: 292, distance: 189.4
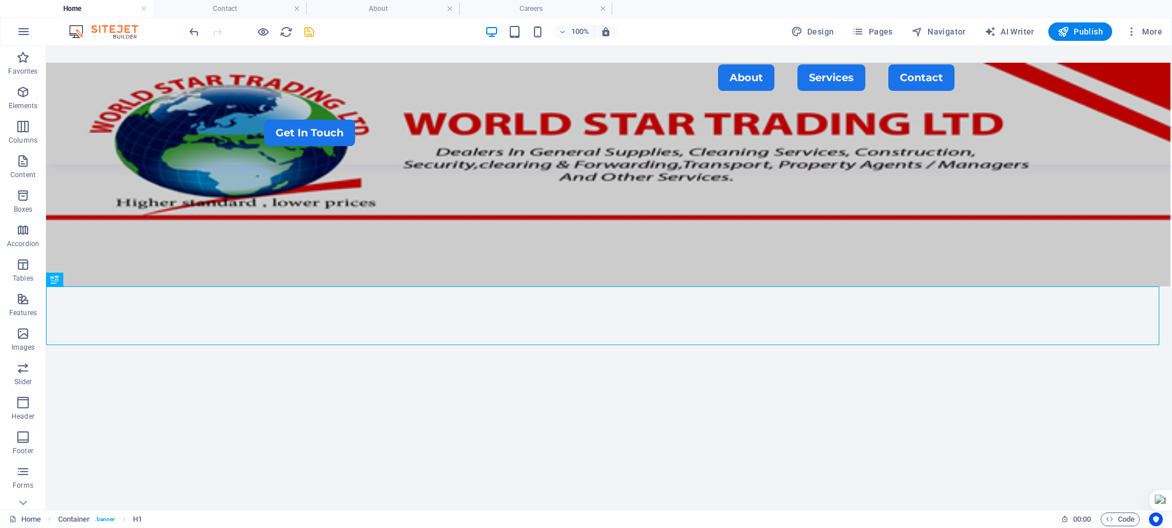
drag, startPoint x: 1174, startPoint y: 123, endPoint x: 1174, endPoint y: 147, distance: 23.6
click at [1172, 147] on html "WORLD STAR TRADING LTD Home Contact About Careers Favorites Elements Columns Co…" at bounding box center [586, 264] width 1172 height 528
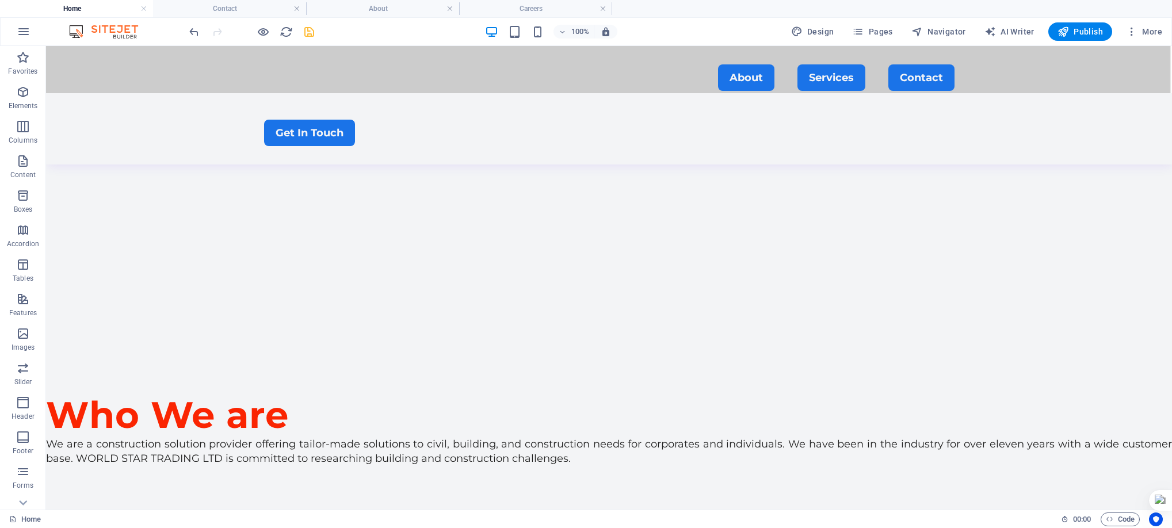
scroll to position [0, 0]
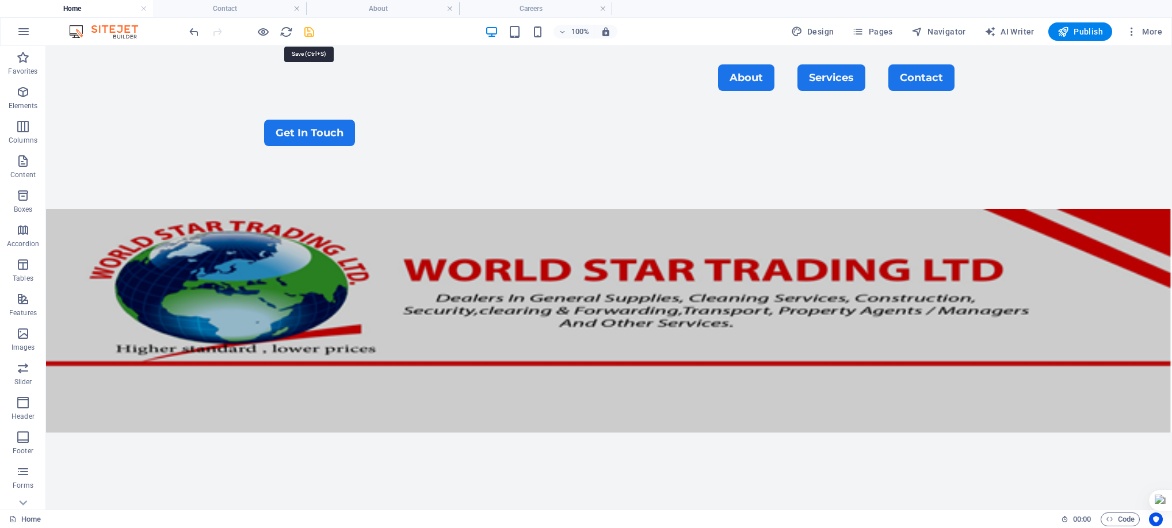
click at [310, 30] on icon "save" at bounding box center [309, 31] width 13 height 13
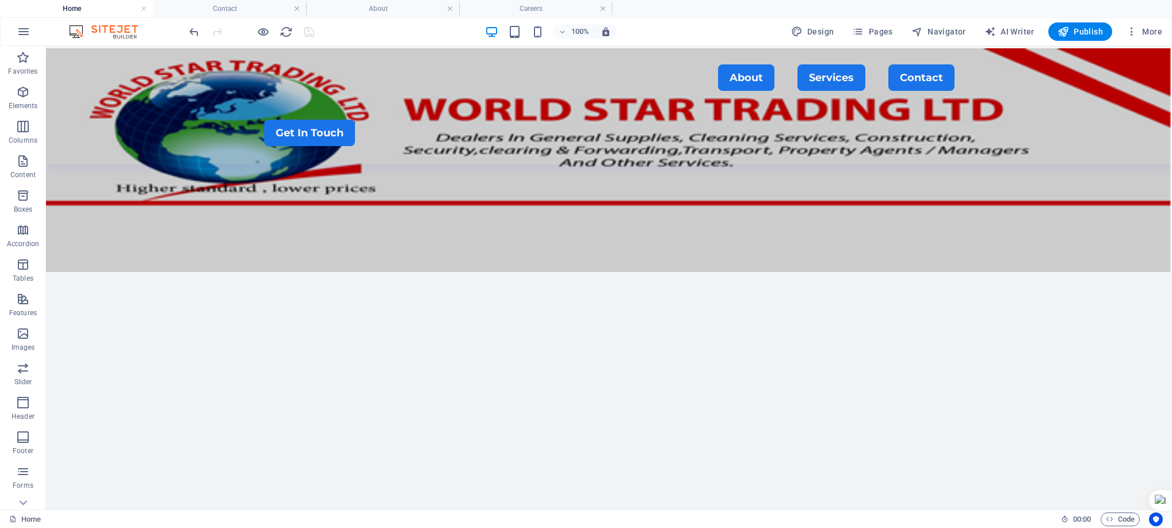
drag, startPoint x: 1168, startPoint y: 97, endPoint x: 1217, endPoint y: 170, distance: 88.3
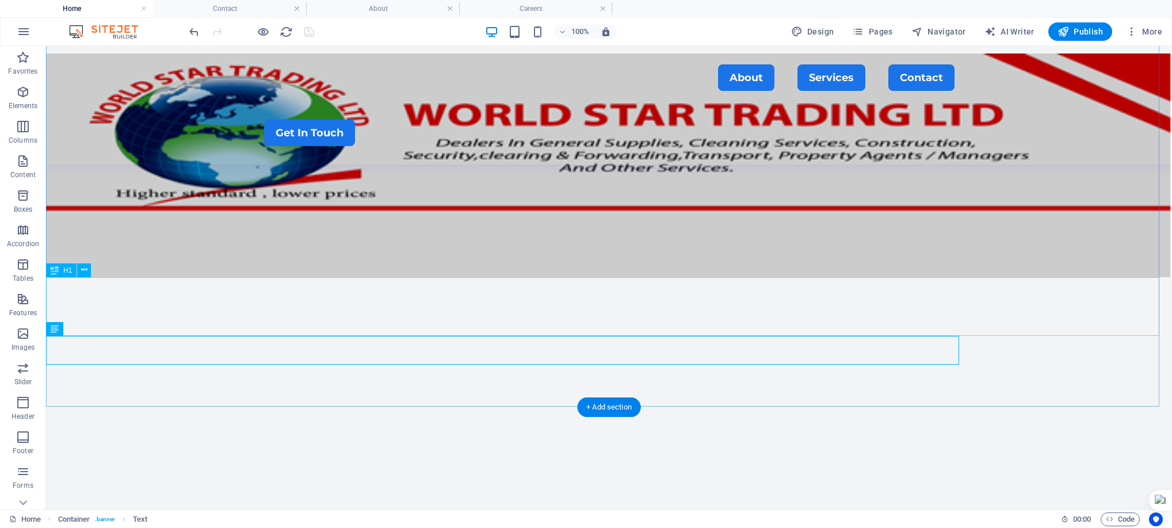
click at [168, 384] on div "How capable we are at work shines in every endeavour. Client Projects Years of …" at bounding box center [609, 316] width 1126 height 744
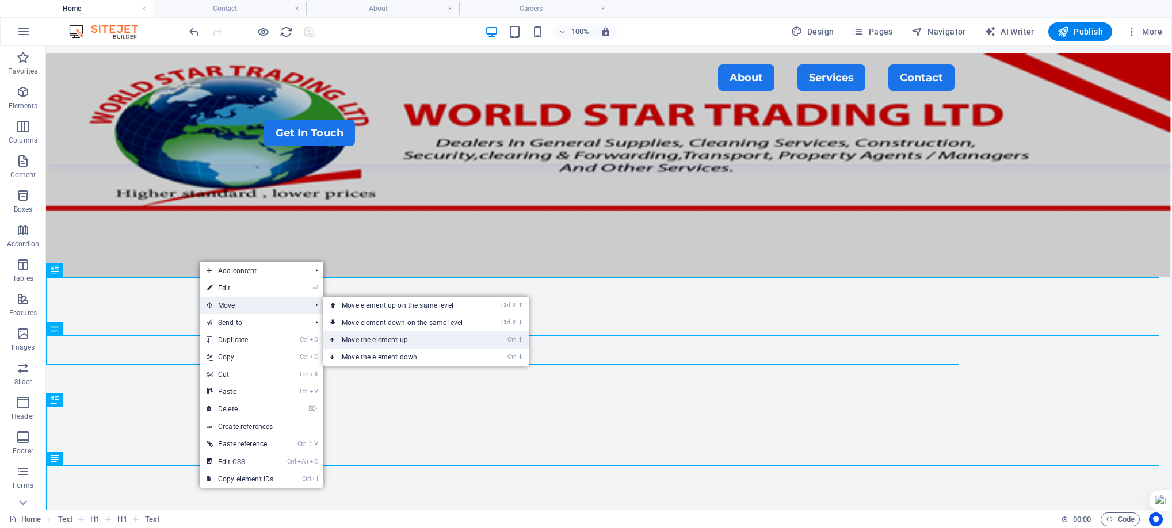
click at [387, 338] on link "Ctrl ⬆ Move the element up" at bounding box center [404, 340] width 162 height 17
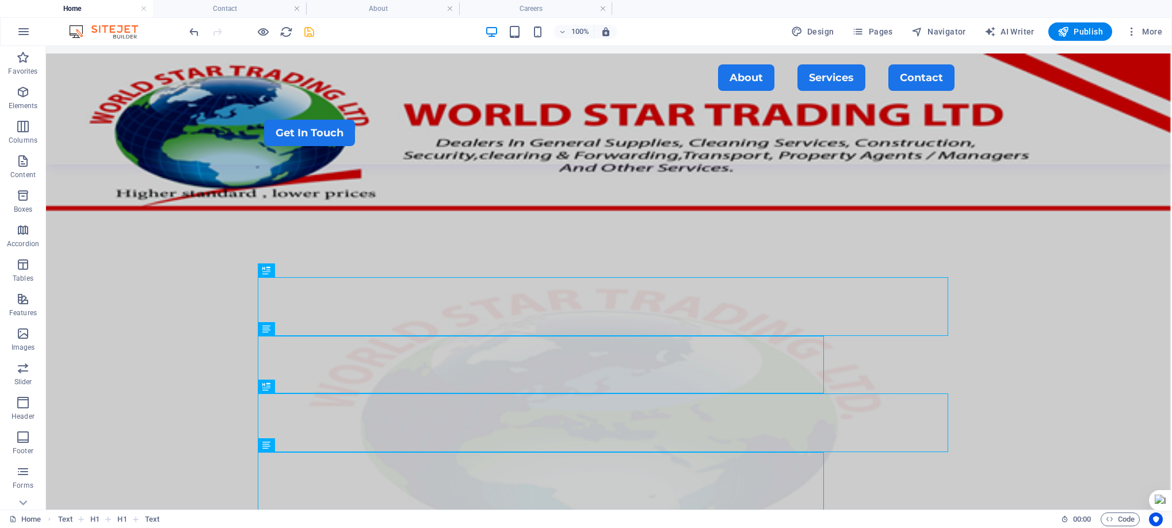
click at [94, 317] on figure at bounding box center [609, 326] width 1126 height 544
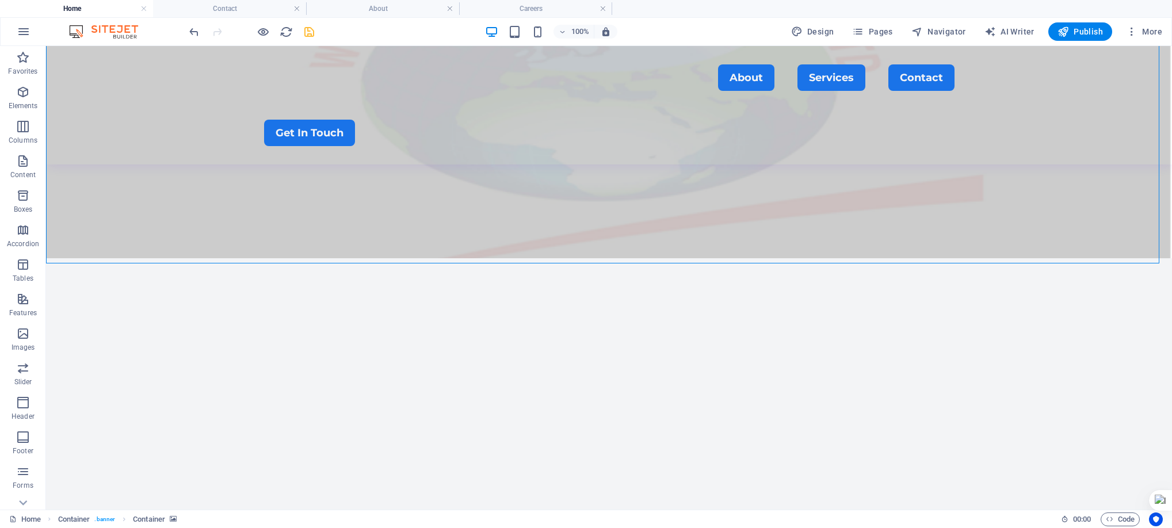
scroll to position [451, 0]
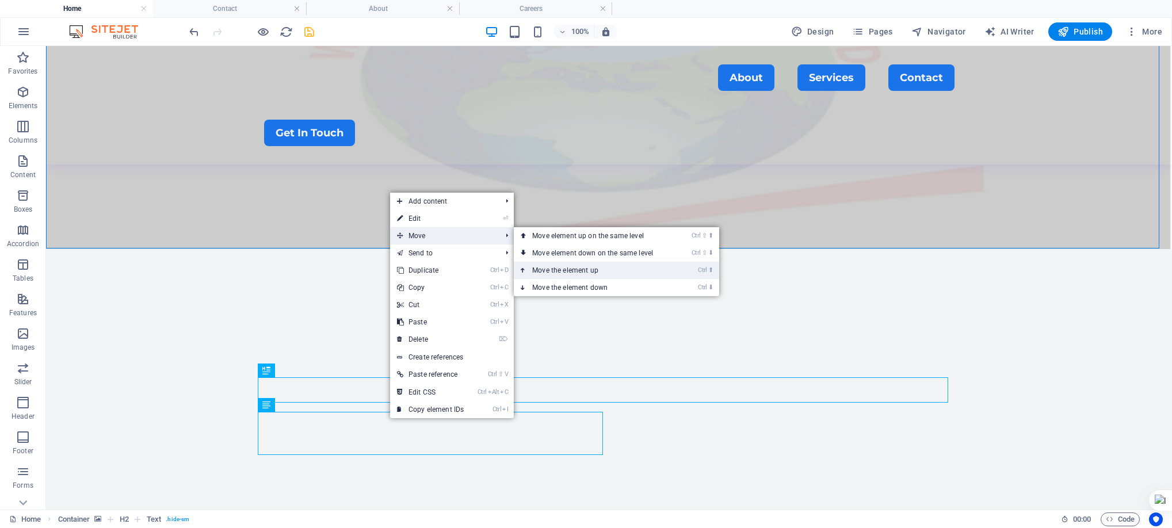
click at [585, 266] on link "Ctrl ⬆ Move the element up" at bounding box center [595, 270] width 162 height 17
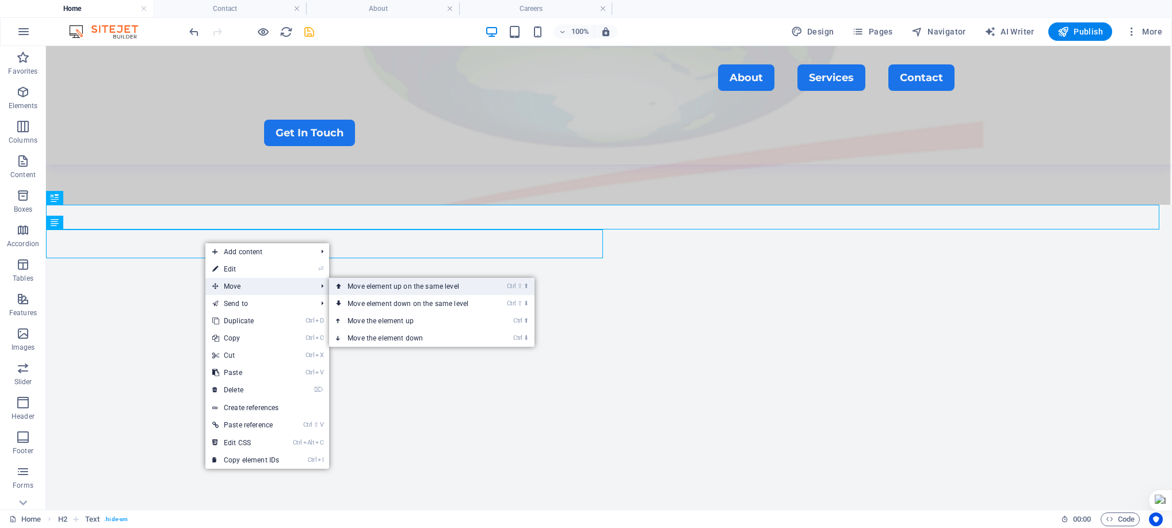
click at [439, 283] on link "Ctrl ⇧ ⬆ Move element up on the same level" at bounding box center [410, 286] width 162 height 17
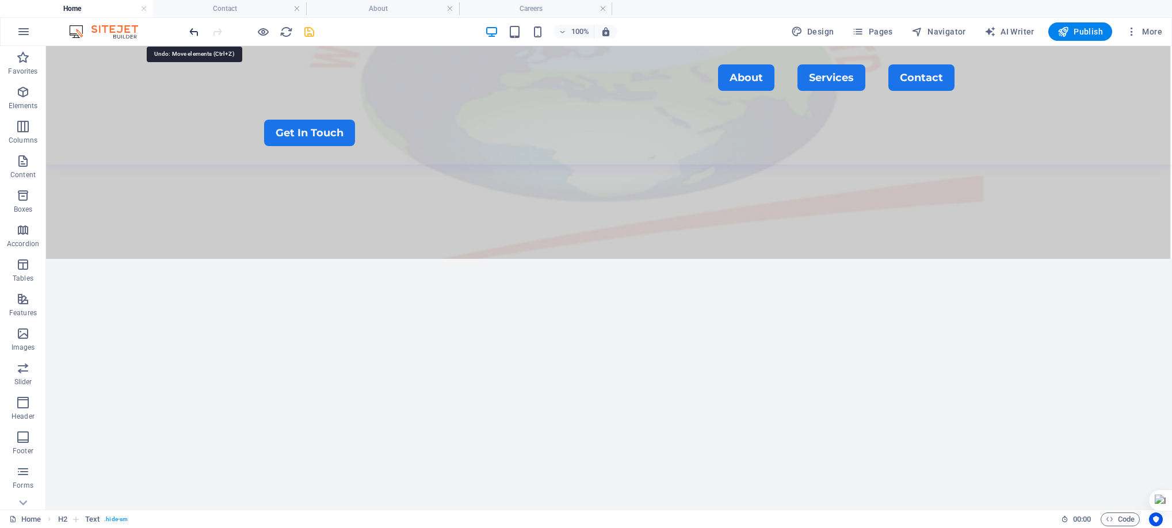
click at [192, 28] on icon "undo" at bounding box center [194, 31] width 13 height 13
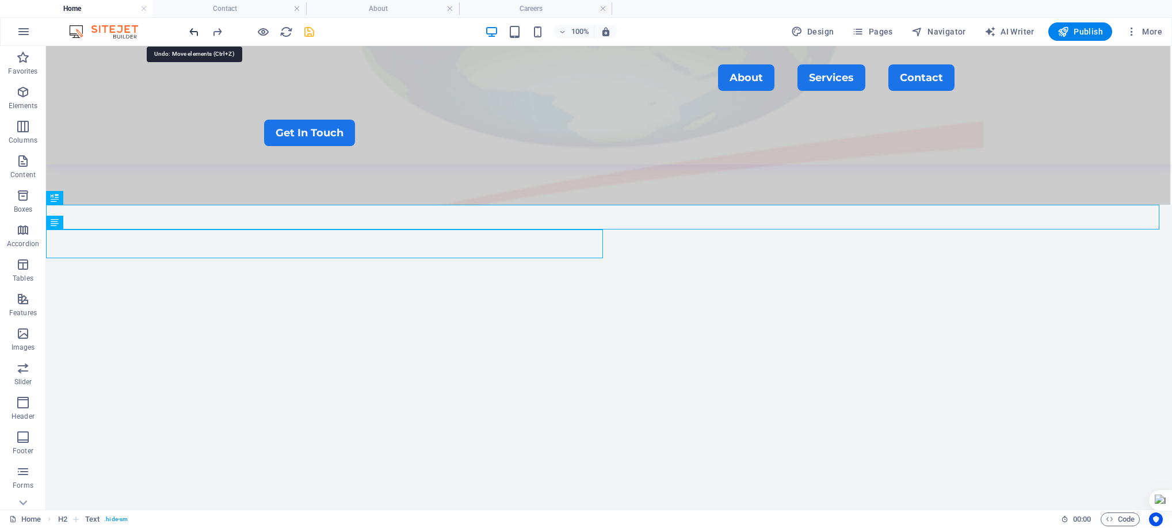
click at [189, 29] on icon "undo" at bounding box center [194, 31] width 13 height 13
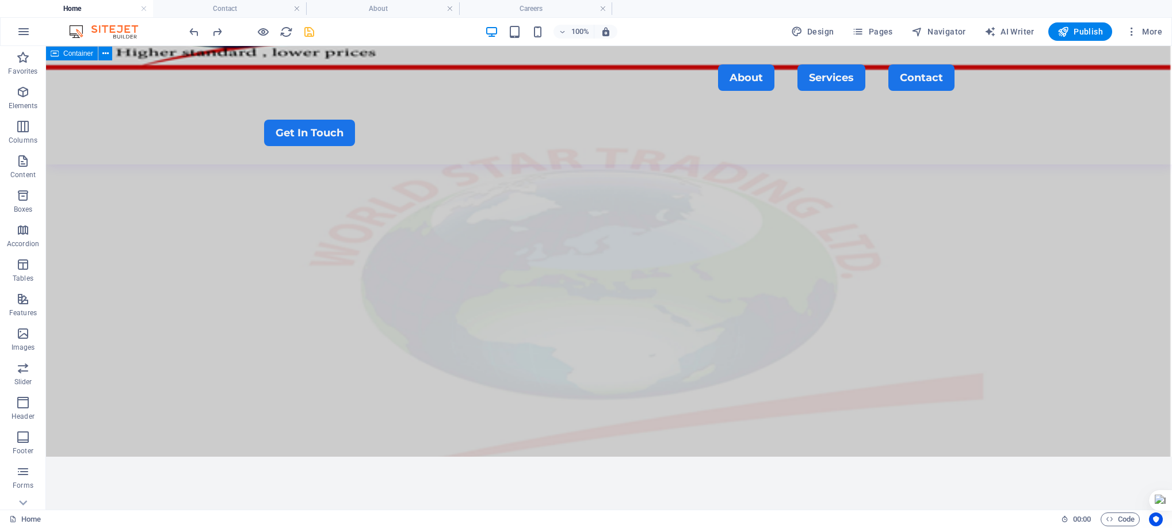
scroll to position [253, 0]
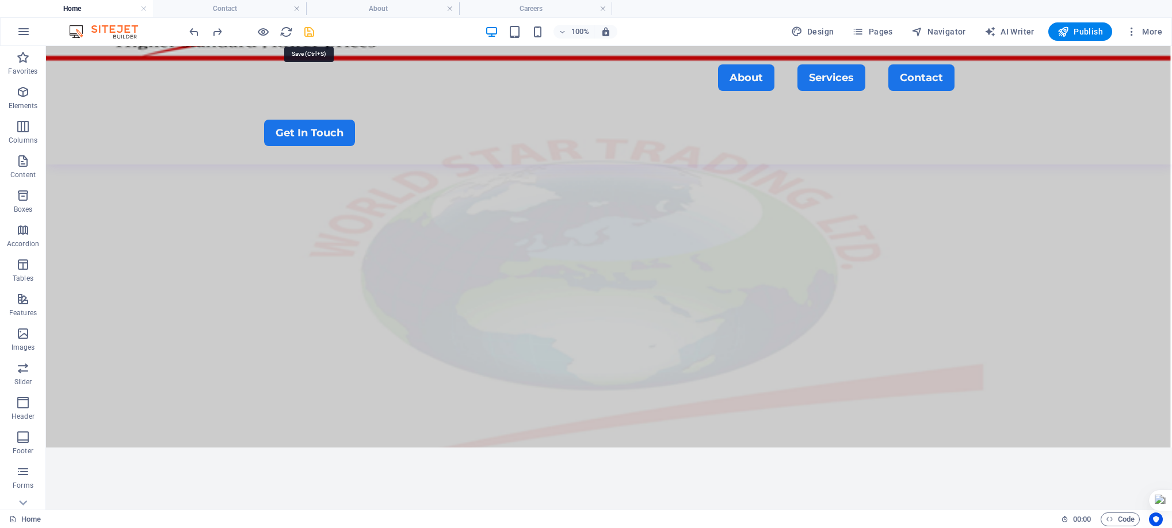
click at [310, 29] on icon "save" at bounding box center [309, 31] width 13 height 13
click at [71, 435] on figure at bounding box center [609, 175] width 1126 height 544
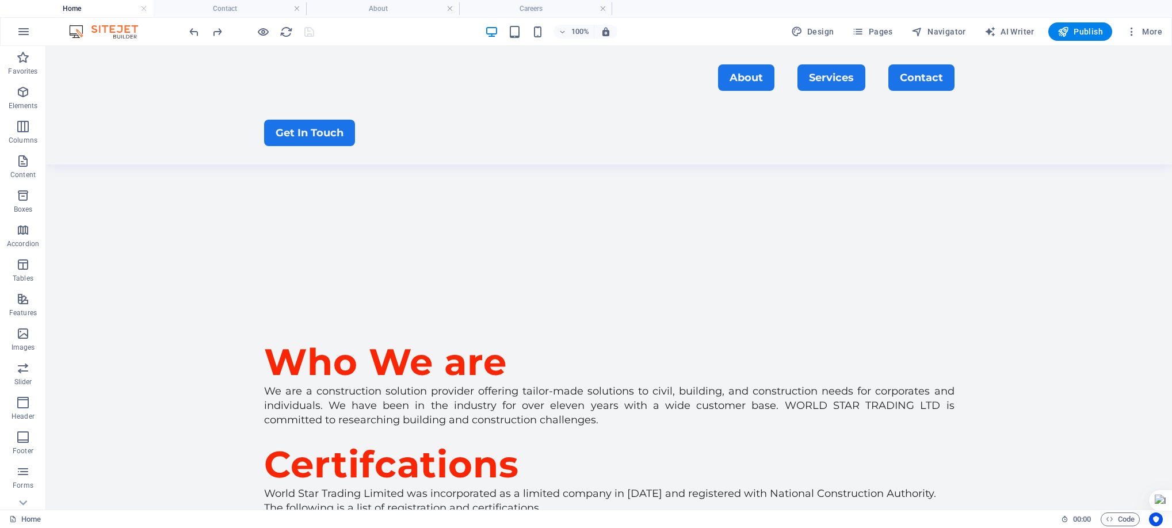
scroll to position [646, 0]
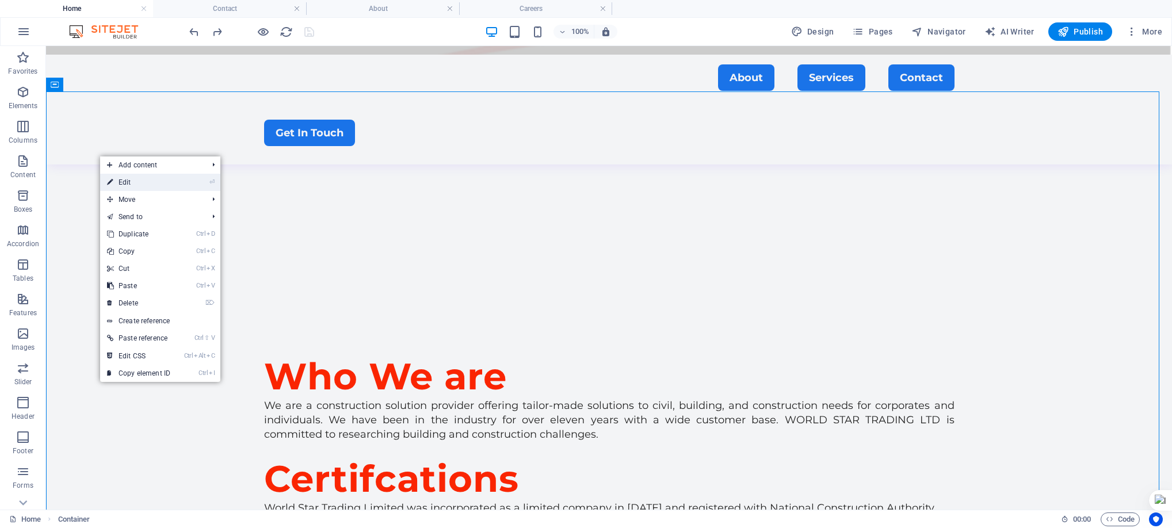
click at [140, 178] on link "⏎ Edit" at bounding box center [138, 182] width 77 height 17
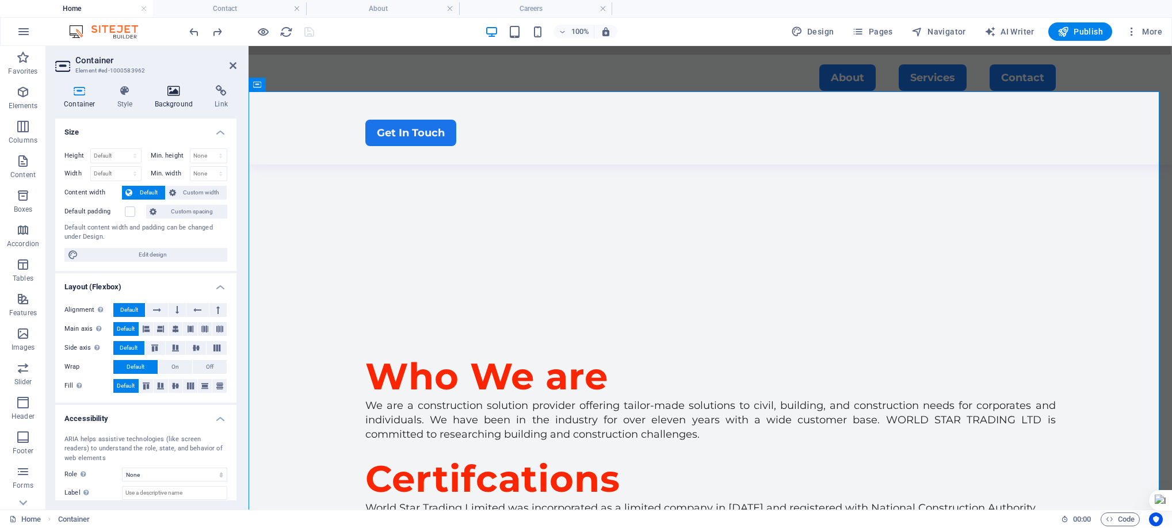
click at [171, 93] on icon at bounding box center [174, 91] width 56 height 12
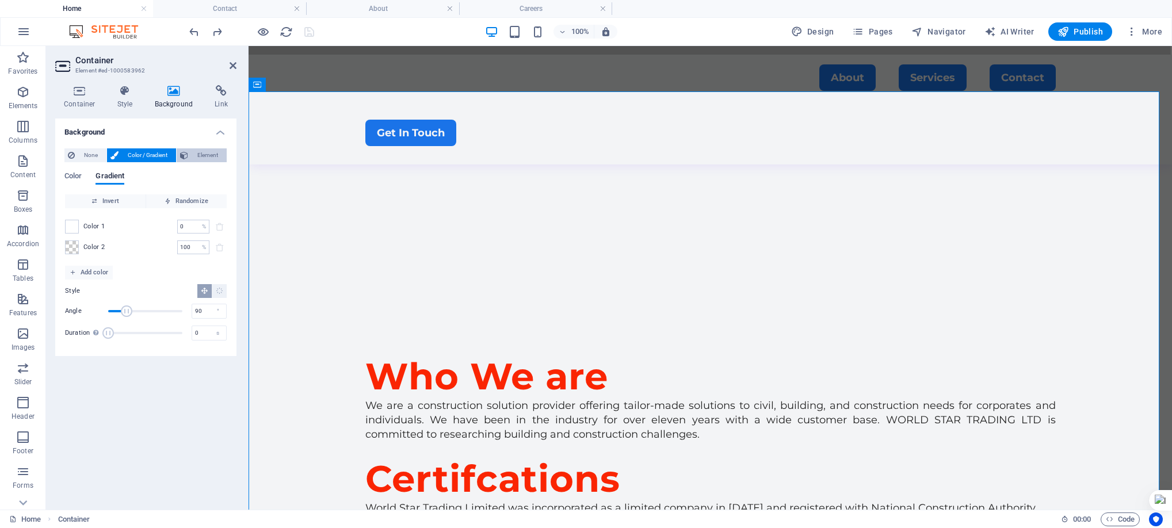
click at [205, 154] on span "Element" at bounding box center [208, 155] width 32 height 14
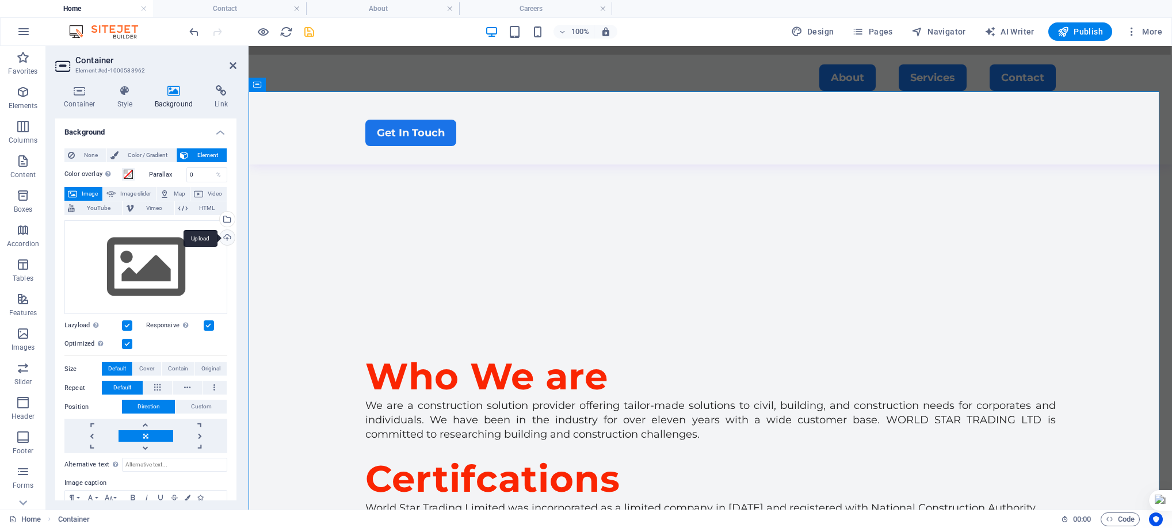
click at [226, 235] on div "Upload" at bounding box center [226, 238] width 17 height 17
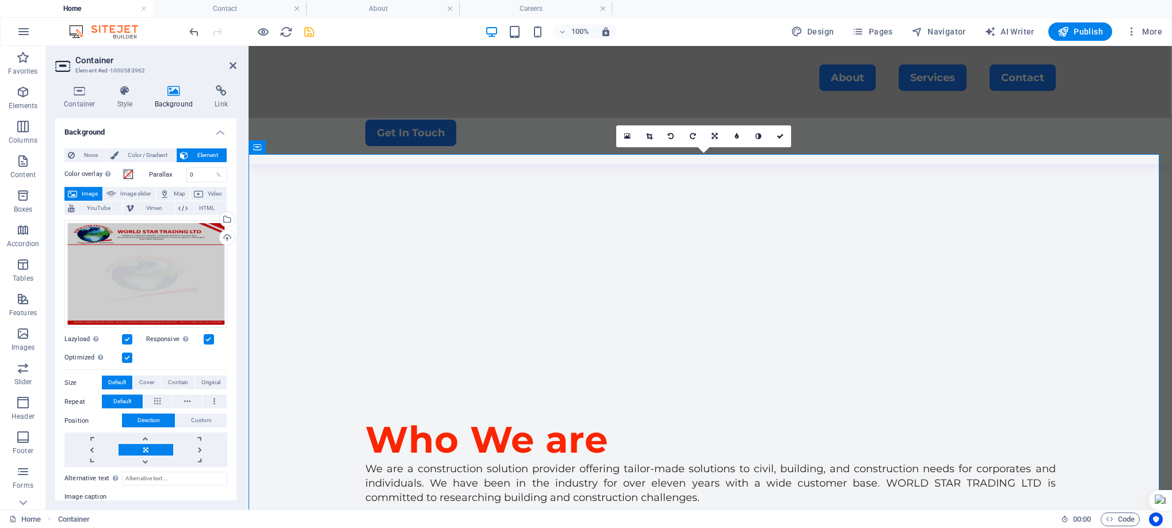
scroll to position [573, 0]
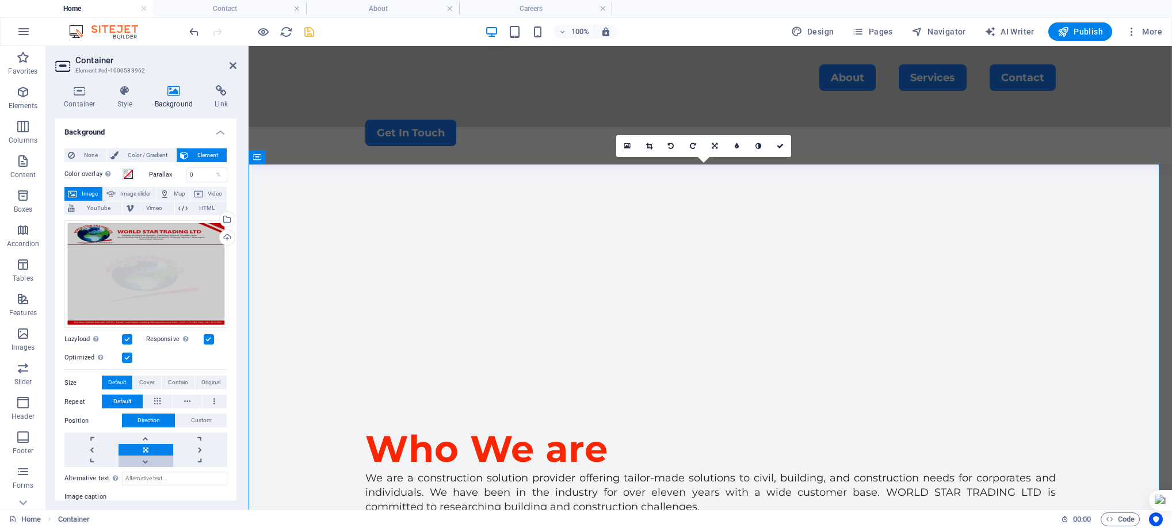
click at [145, 461] on link at bounding box center [146, 462] width 54 height 12
click at [147, 458] on link at bounding box center [146, 462] width 54 height 12
click at [144, 437] on link at bounding box center [146, 439] width 54 height 12
click at [176, 272] on div "Drag files here, click to choose files or select files from Files or our free s…" at bounding box center [145, 274] width 163 height 108
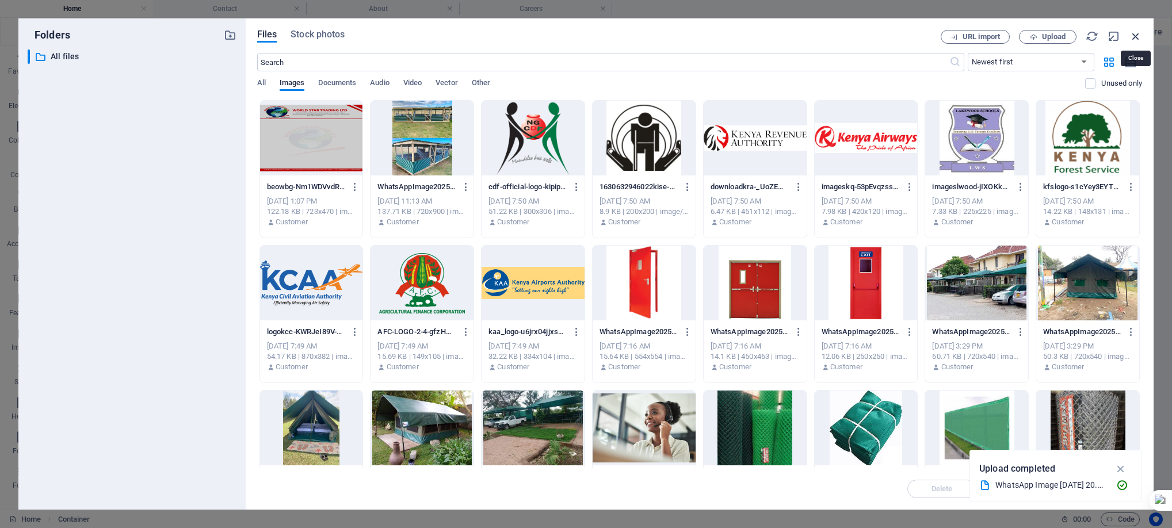
click at [1138, 33] on icon "button" at bounding box center [1136, 36] width 13 height 13
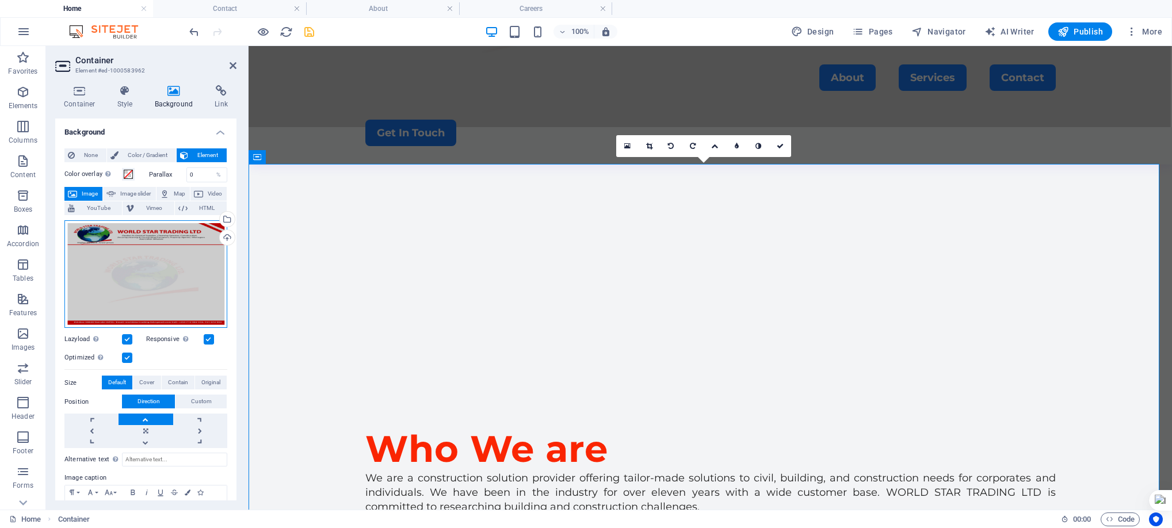
drag, startPoint x: 138, startPoint y: 292, endPoint x: 109, endPoint y: 275, distance: 33.6
click at [109, 275] on div "Drag files here, click to choose files or select files from Files or our free s…" at bounding box center [145, 274] width 163 height 108
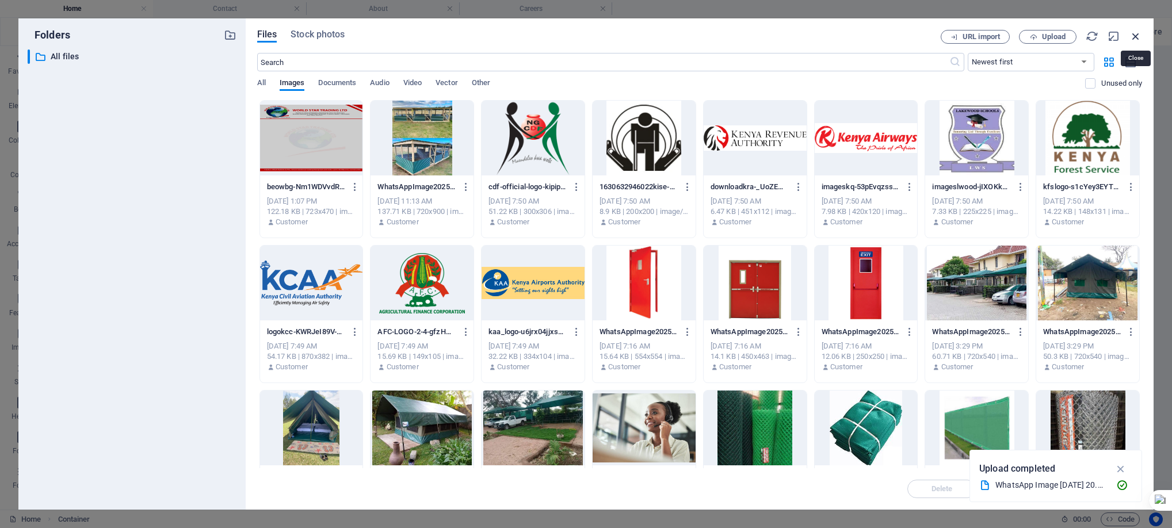
click at [1140, 31] on icon "button" at bounding box center [1136, 36] width 13 height 13
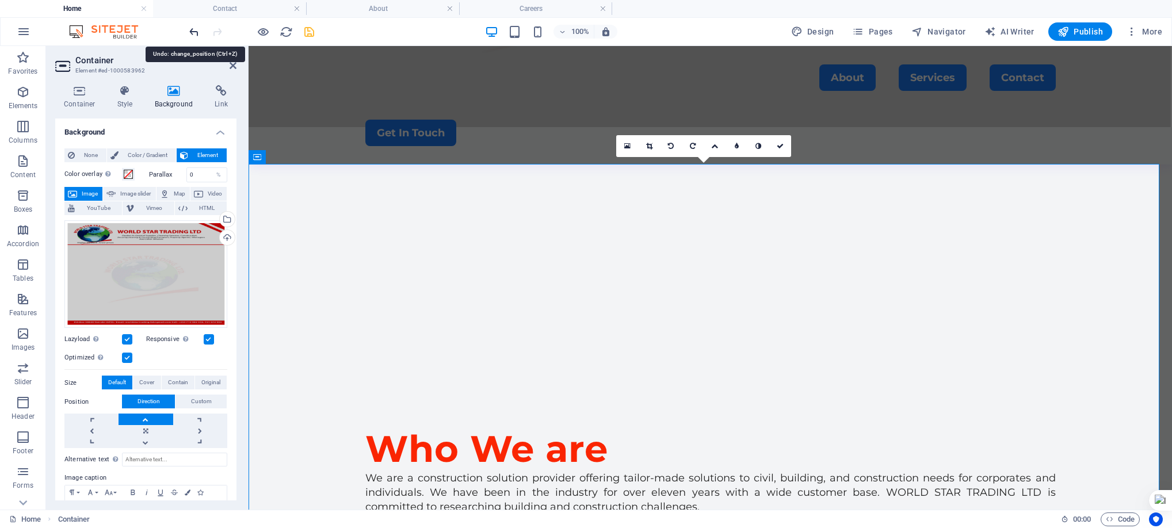
click at [191, 29] on icon "undo" at bounding box center [194, 31] width 13 height 13
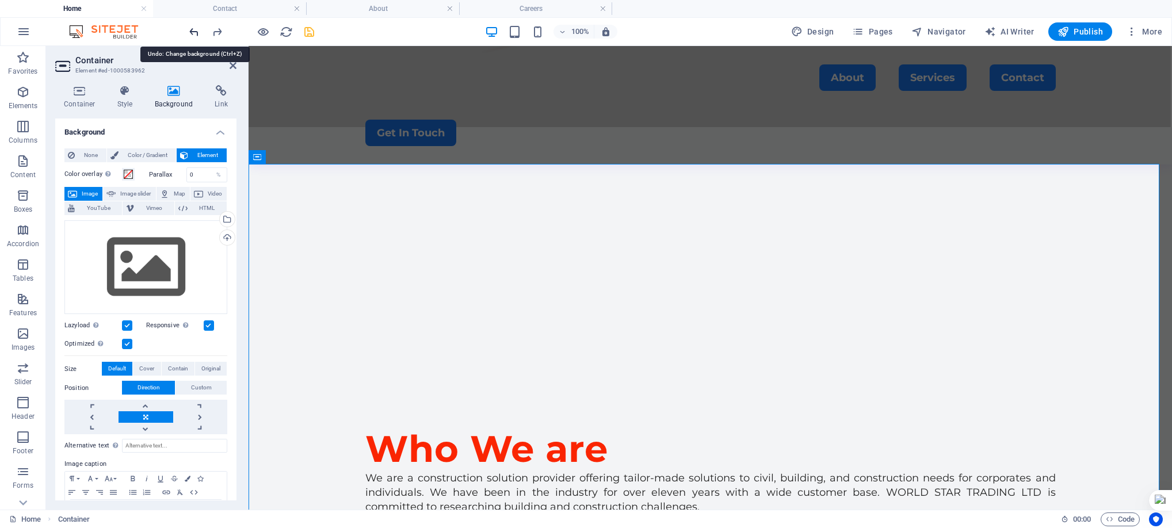
click at [191, 29] on icon "undo" at bounding box center [194, 31] width 13 height 13
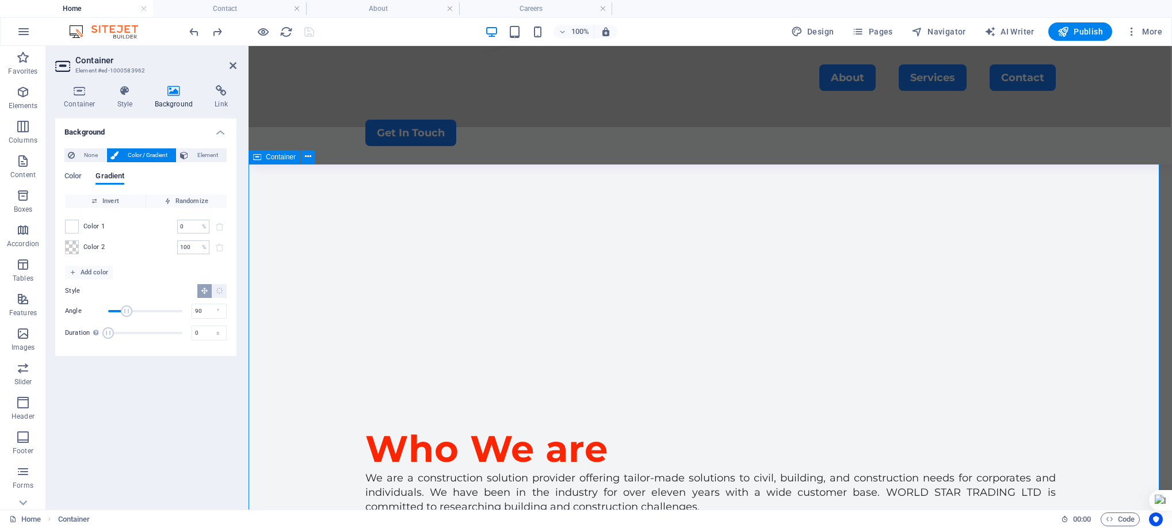
click at [231, 63] on icon at bounding box center [233, 65] width 7 height 9
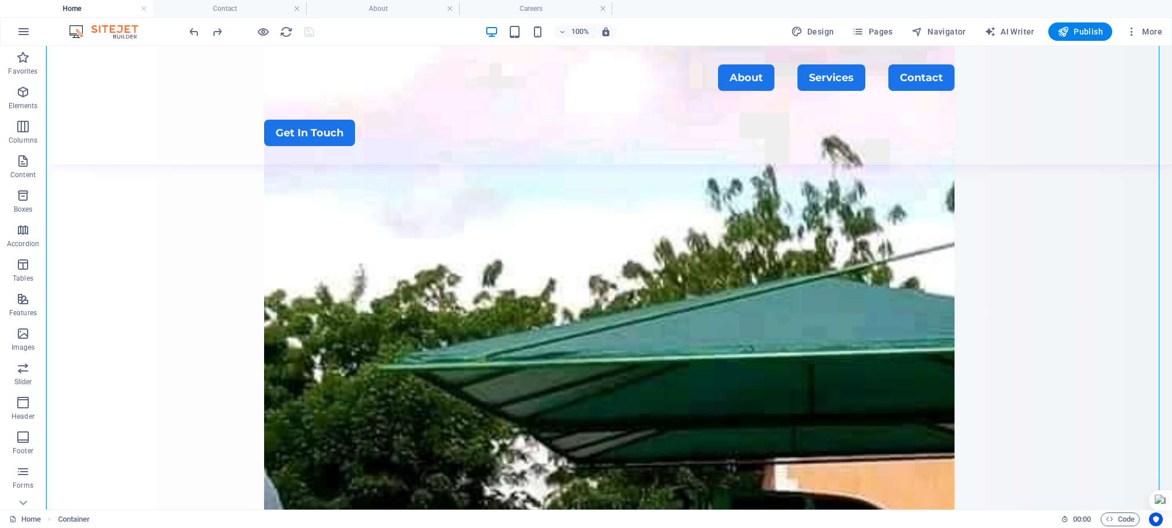
scroll to position [0, 0]
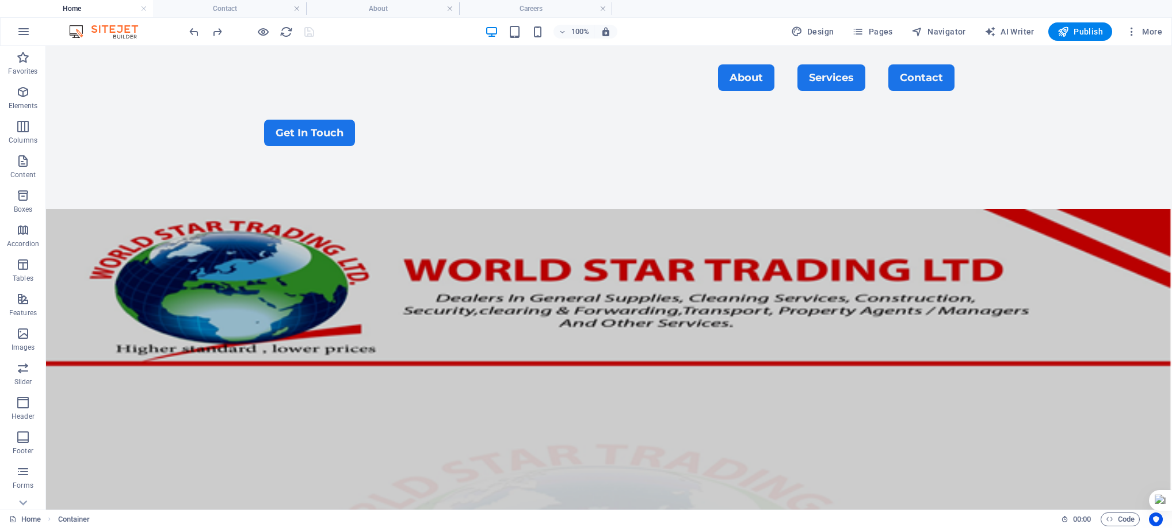
drag, startPoint x: 1164, startPoint y: 188, endPoint x: 1178, endPoint y: 81, distance: 107.9
click at [389, 80] on nav "About Services Contact" at bounding box center [609, 77] width 691 height 26
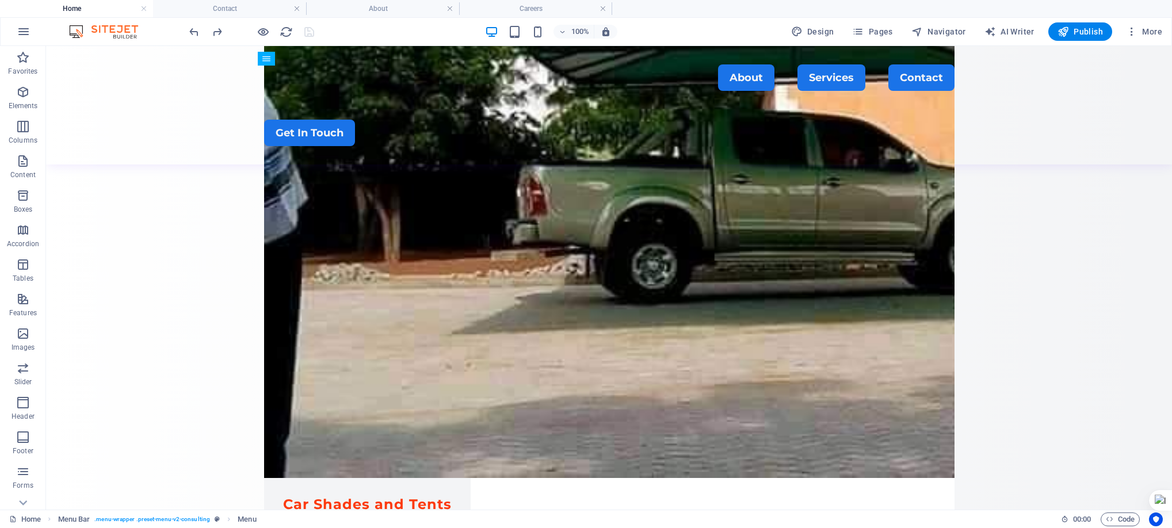
scroll to position [1924, 0]
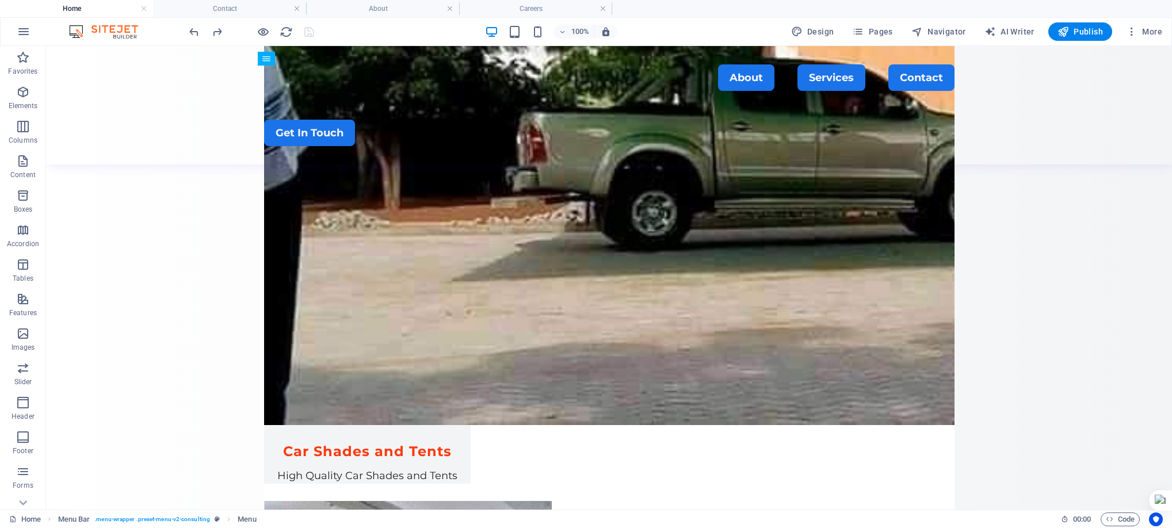
drag, startPoint x: 1164, startPoint y: 121, endPoint x: 1217, endPoint y: 526, distance: 408.2
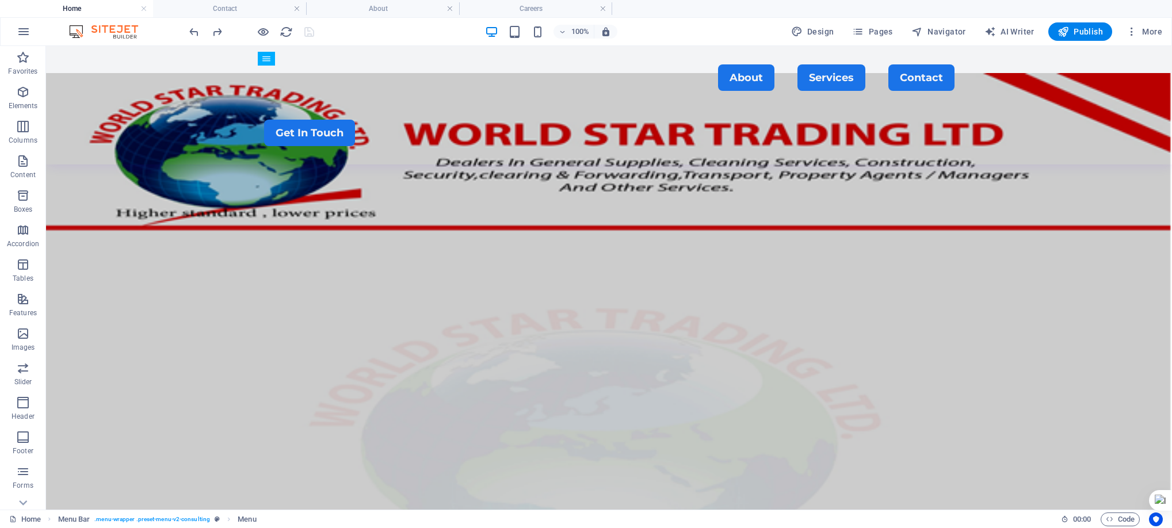
scroll to position [0, 0]
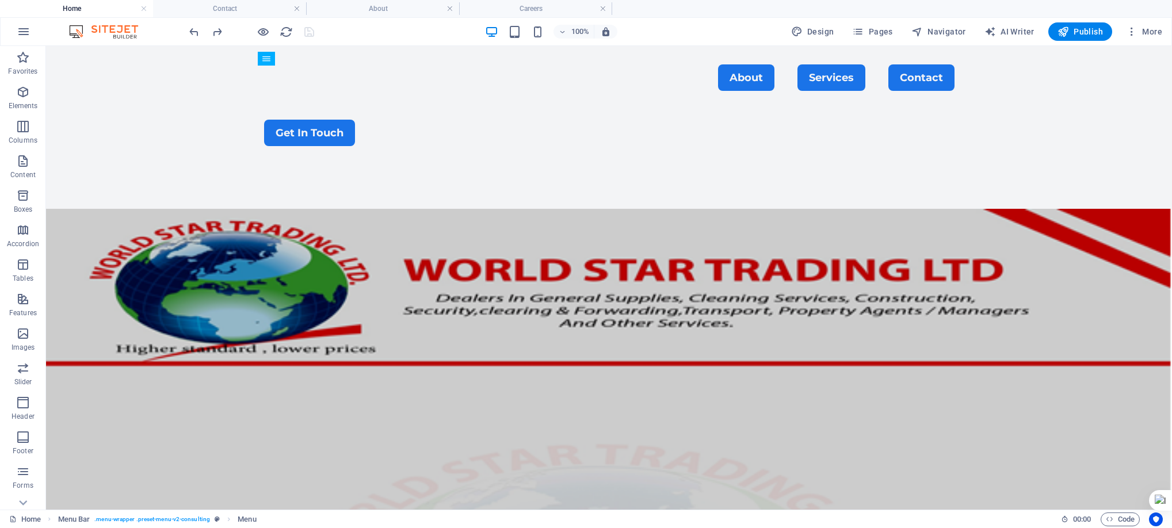
drag, startPoint x: 1164, startPoint y: 439, endPoint x: 1168, endPoint y: 92, distance: 347.1
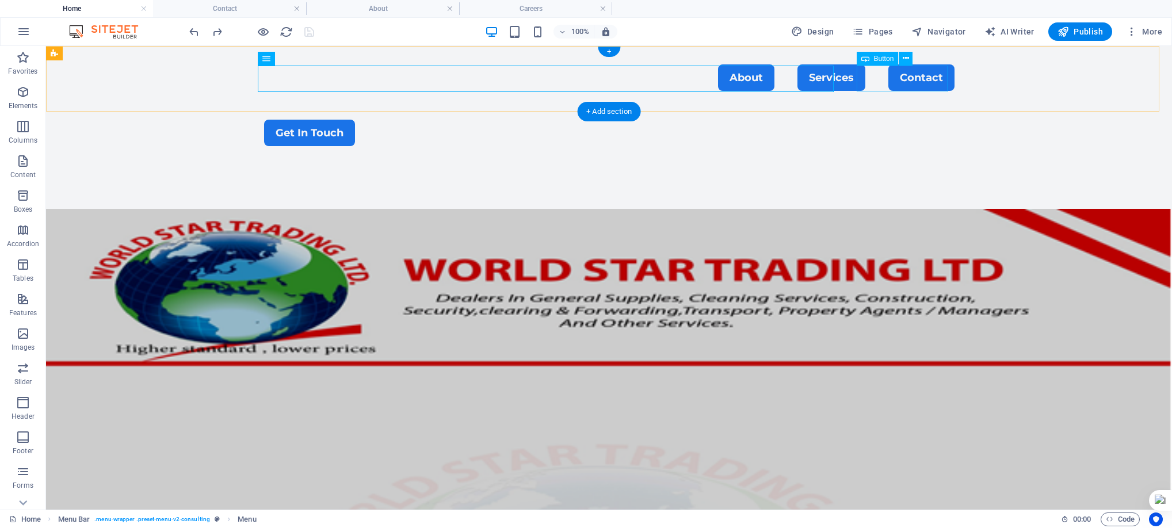
click at [888, 120] on div "Get In Touch" at bounding box center [609, 133] width 691 height 26
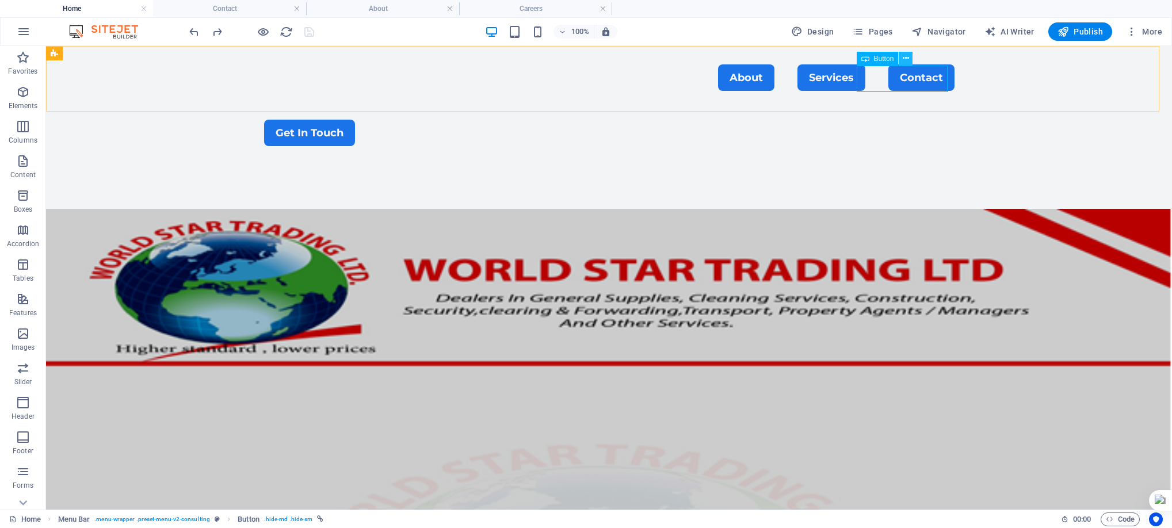
click at [905, 56] on icon at bounding box center [906, 58] width 6 height 12
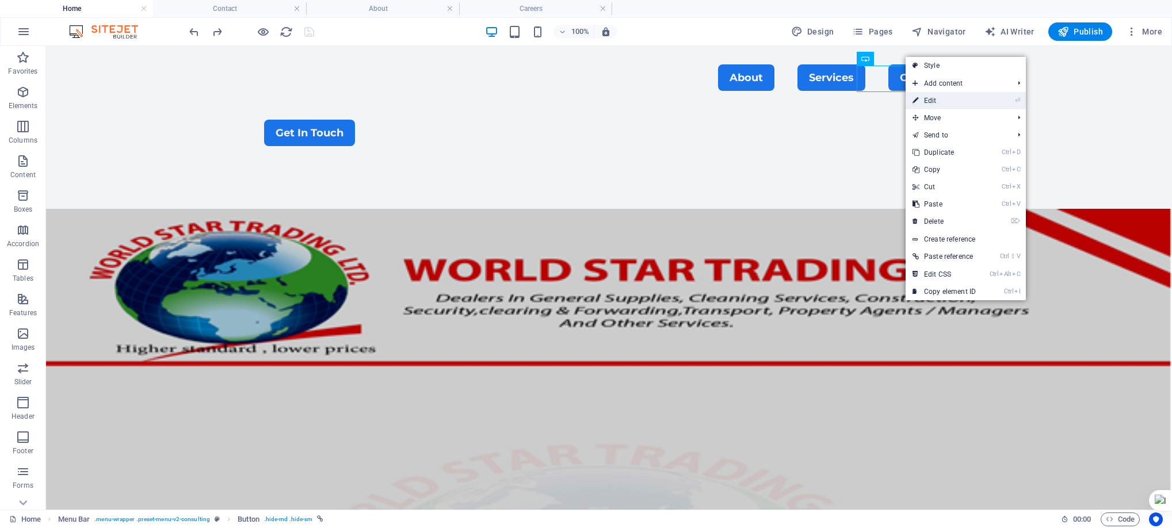
click at [924, 96] on link "⏎ Edit" at bounding box center [944, 100] width 77 height 17
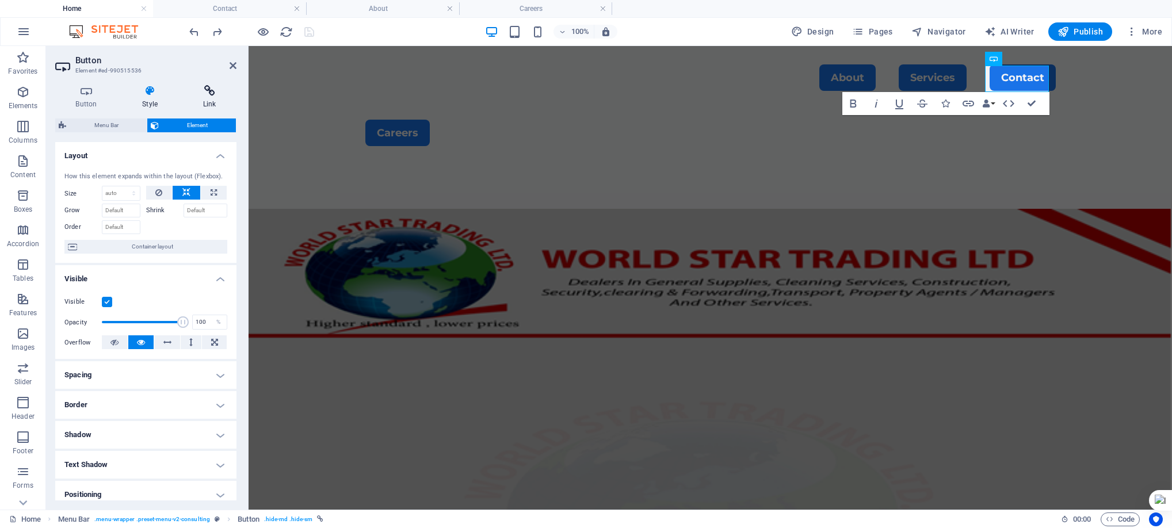
click at [204, 88] on icon at bounding box center [209, 91] width 54 height 12
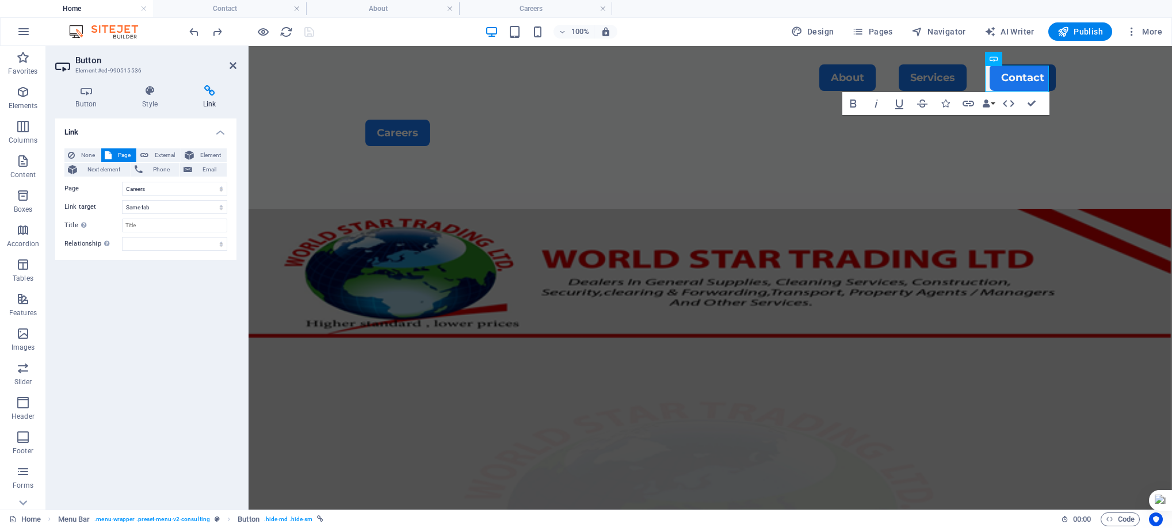
click at [116, 154] on span "Page" at bounding box center [124, 155] width 18 height 14
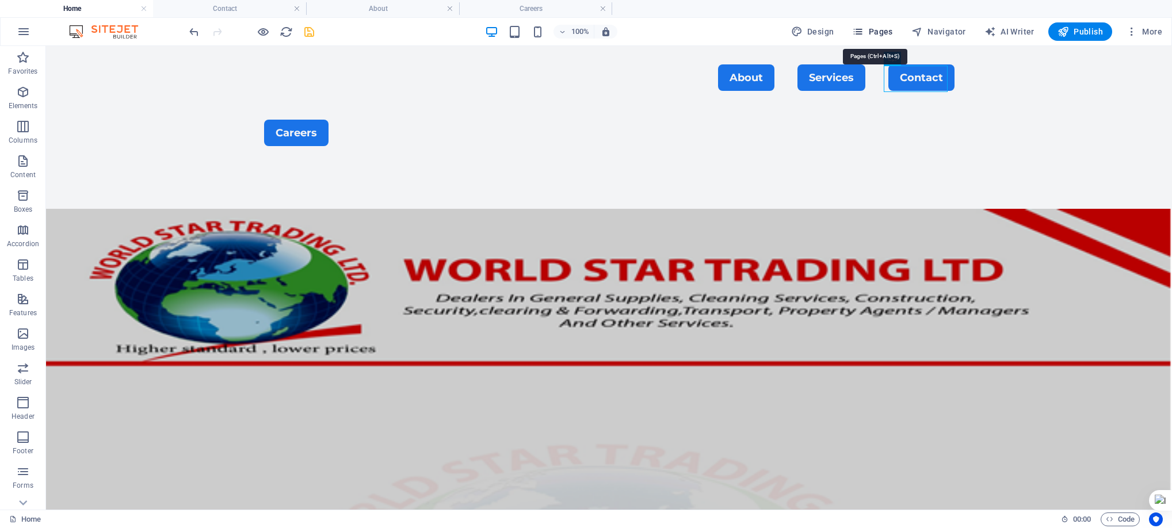
click at [864, 29] on icon "button" at bounding box center [858, 32] width 12 height 12
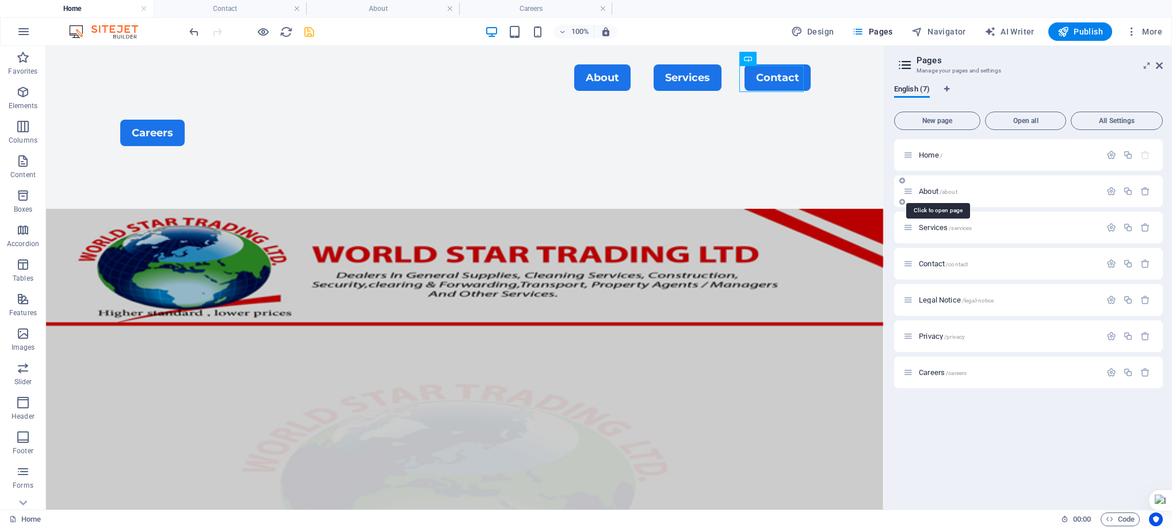
click at [936, 191] on span "About /about" at bounding box center [938, 191] width 39 height 9
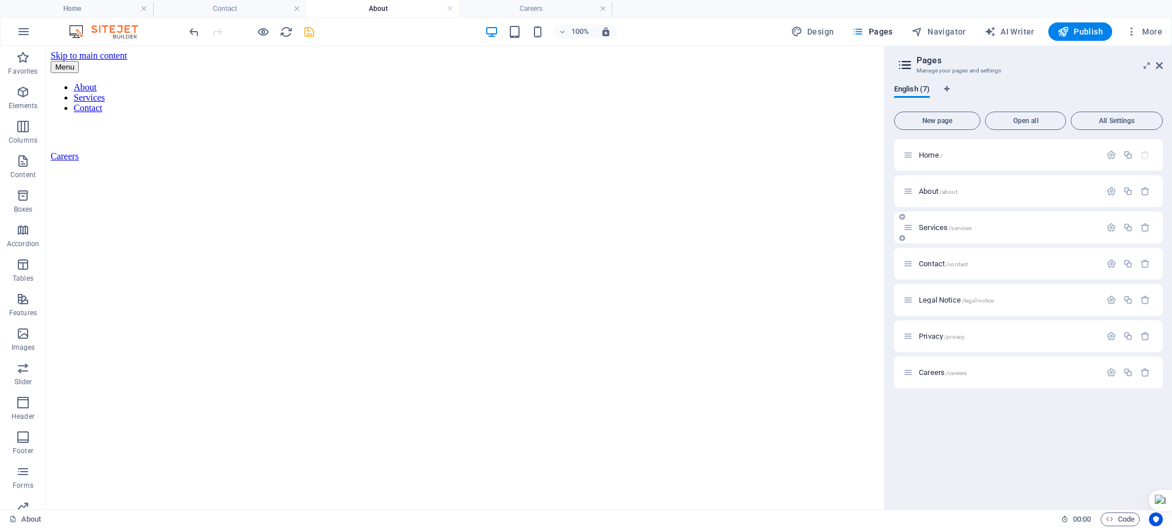
click at [931, 232] on div "Services /services" at bounding box center [1002, 227] width 197 height 13
click at [931, 227] on span "Services /services" at bounding box center [945, 227] width 53 height 9
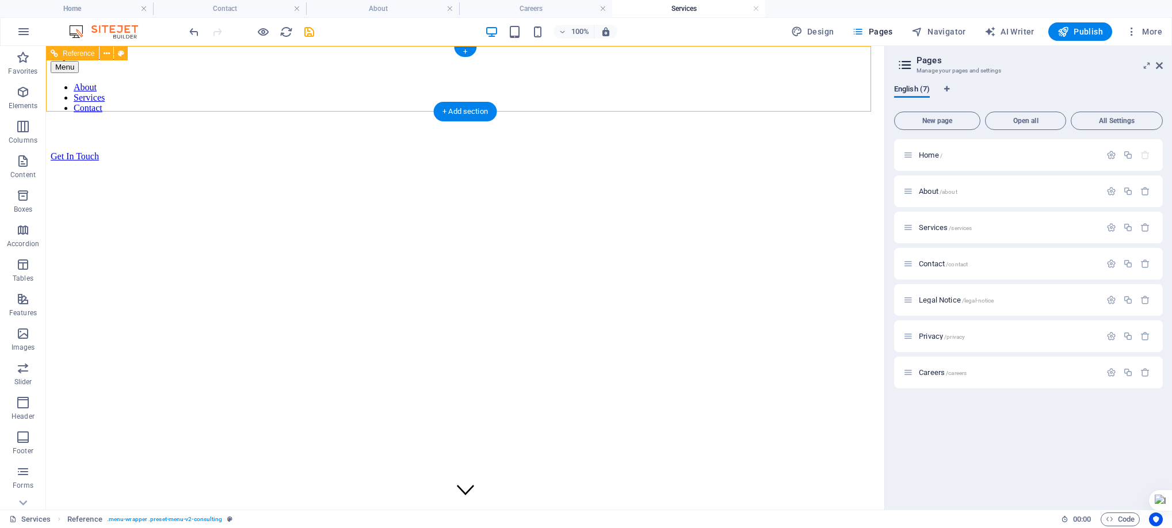
click at [761, 151] on div "Get In Touch" at bounding box center [465, 156] width 829 height 10
click at [603, 151] on div "Get In Touch" at bounding box center [465, 156] width 829 height 10
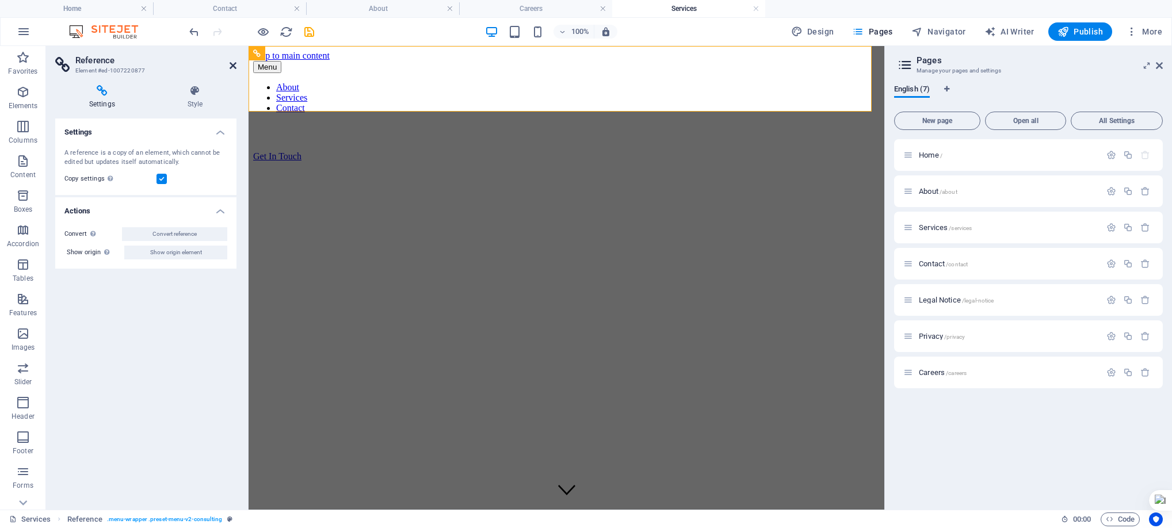
click at [230, 64] on icon at bounding box center [233, 65] width 7 height 9
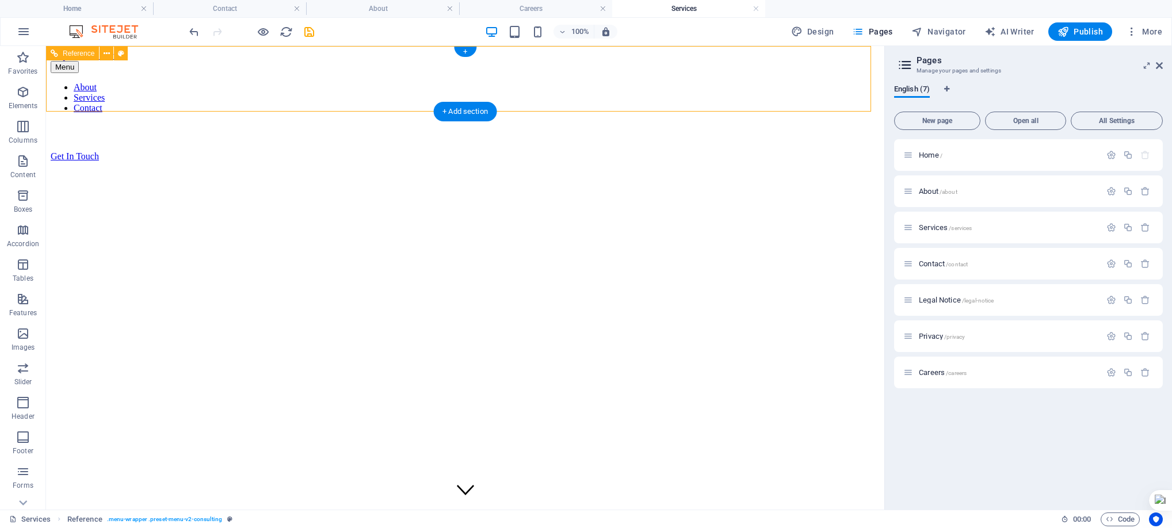
click at [772, 151] on div "Get In Touch" at bounding box center [465, 156] width 829 height 10
click at [570, 151] on div "Get In Touch" at bounding box center [465, 156] width 829 height 10
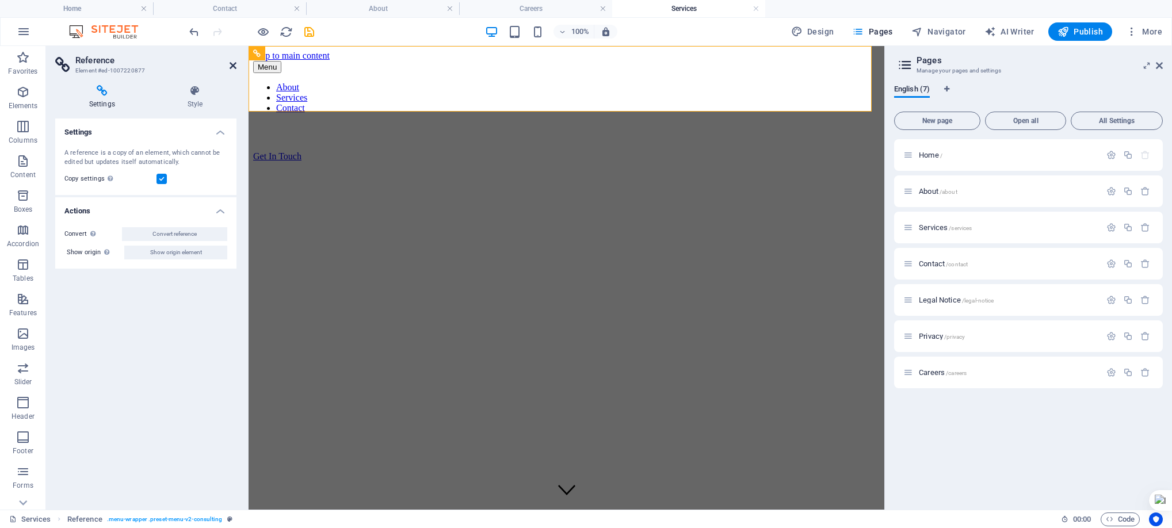
click at [233, 64] on icon at bounding box center [233, 65] width 7 height 9
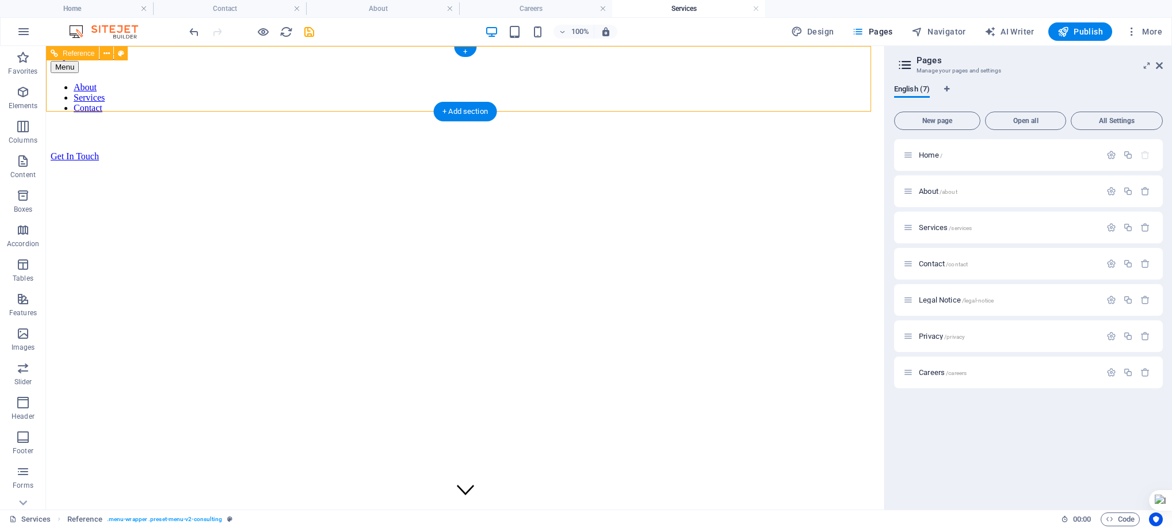
click at [278, 82] on nav "About Services Contact" at bounding box center [465, 97] width 829 height 31
click at [742, 151] on div "Get In Touch" at bounding box center [465, 156] width 829 height 10
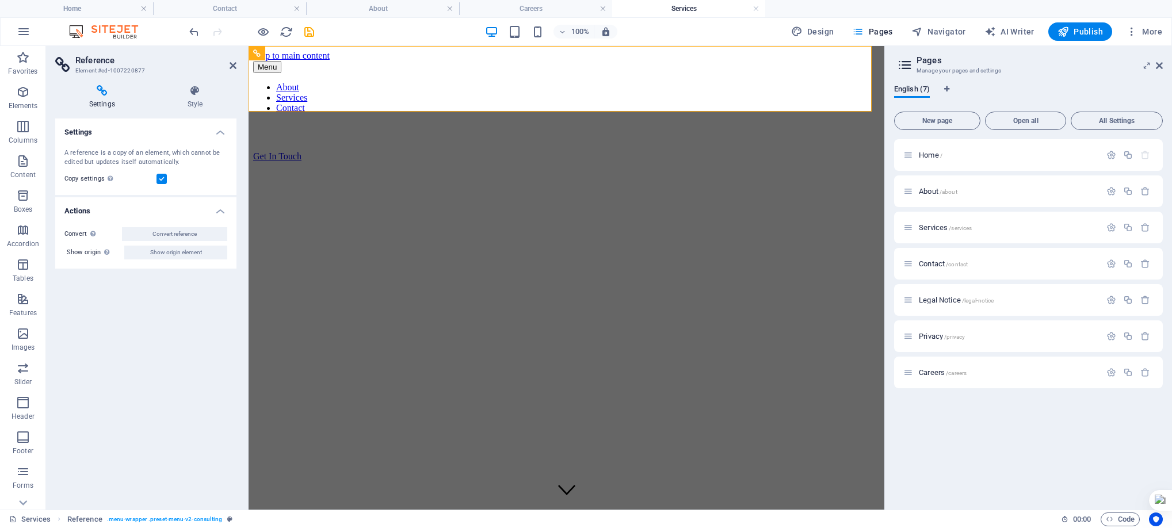
click at [227, 61] on h2 "Reference" at bounding box center [155, 60] width 161 height 10
click at [231, 63] on icon at bounding box center [233, 65] width 7 height 9
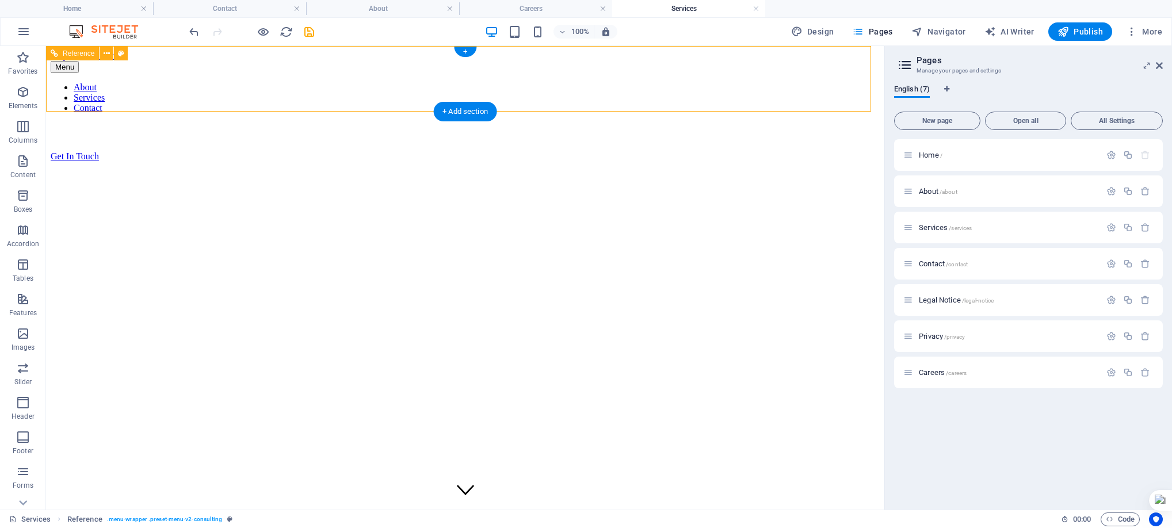
click at [779, 151] on div "Get In Touch" at bounding box center [465, 156] width 829 height 10
click at [367, 82] on nav "About Services Contact" at bounding box center [465, 97] width 829 height 31
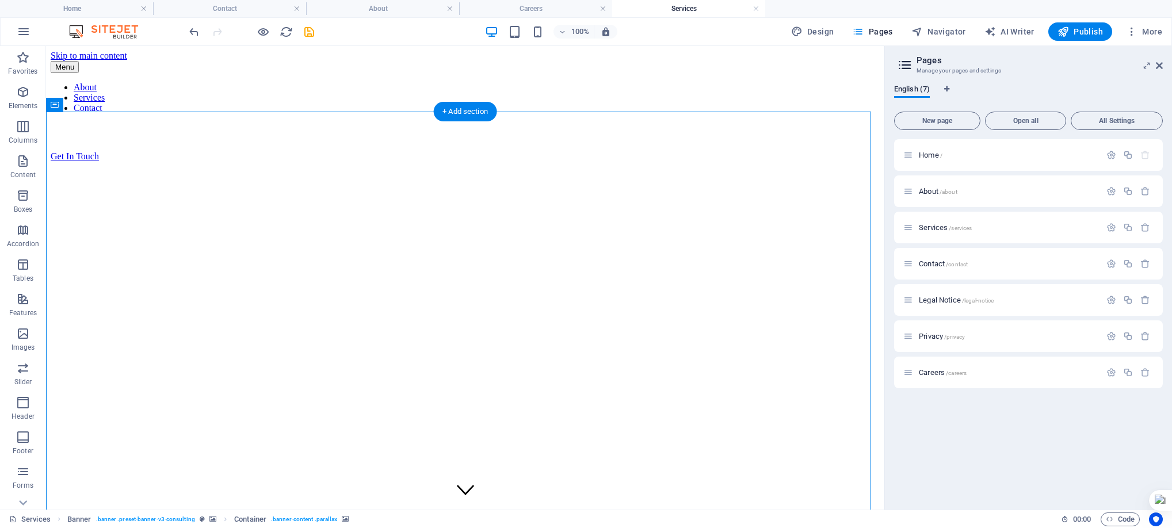
click at [959, 266] on span "/contact" at bounding box center [957, 264] width 22 height 6
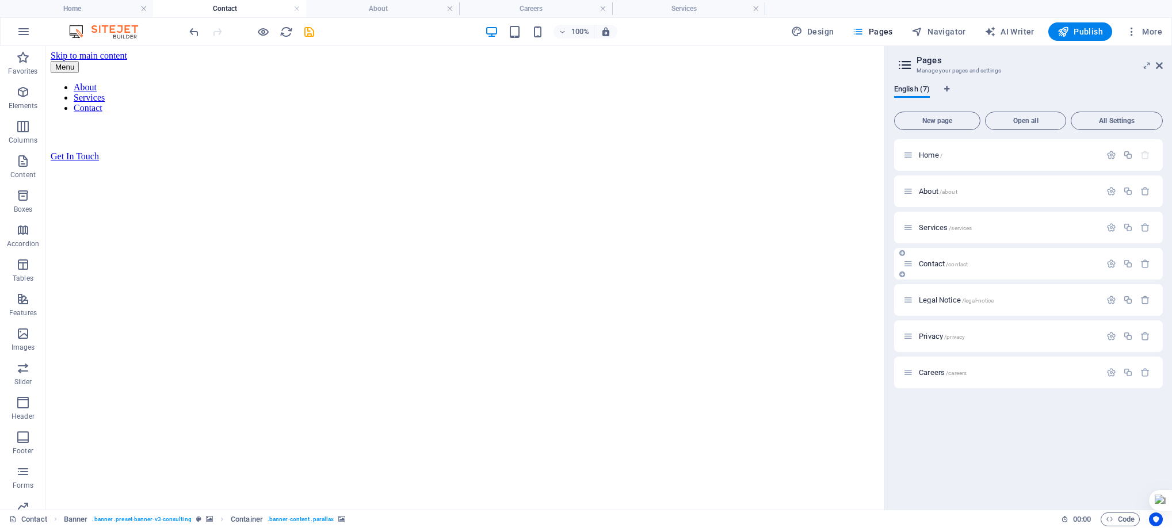
scroll to position [810, 0]
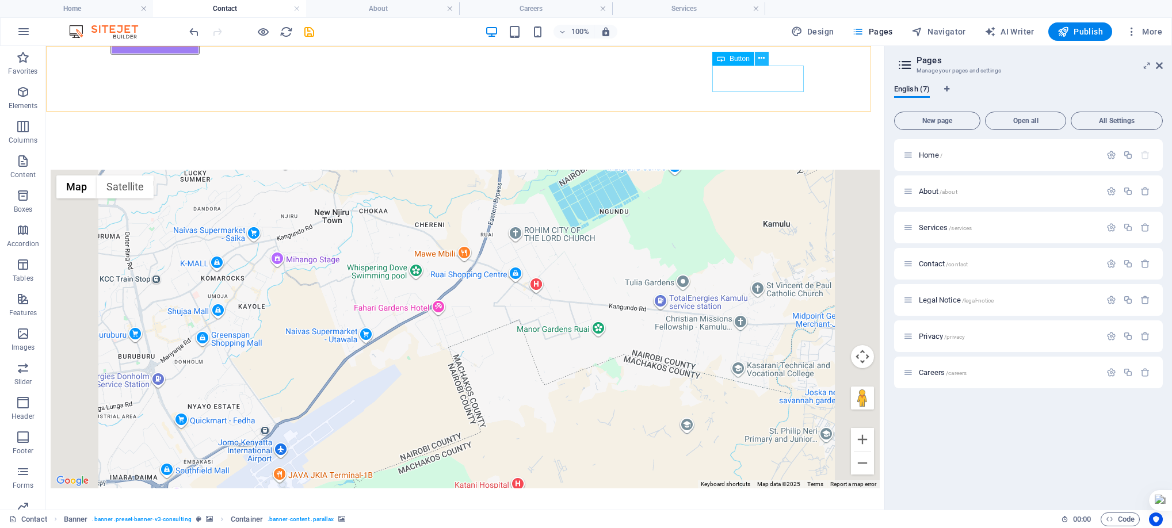
click at [761, 60] on icon at bounding box center [762, 58] width 6 height 12
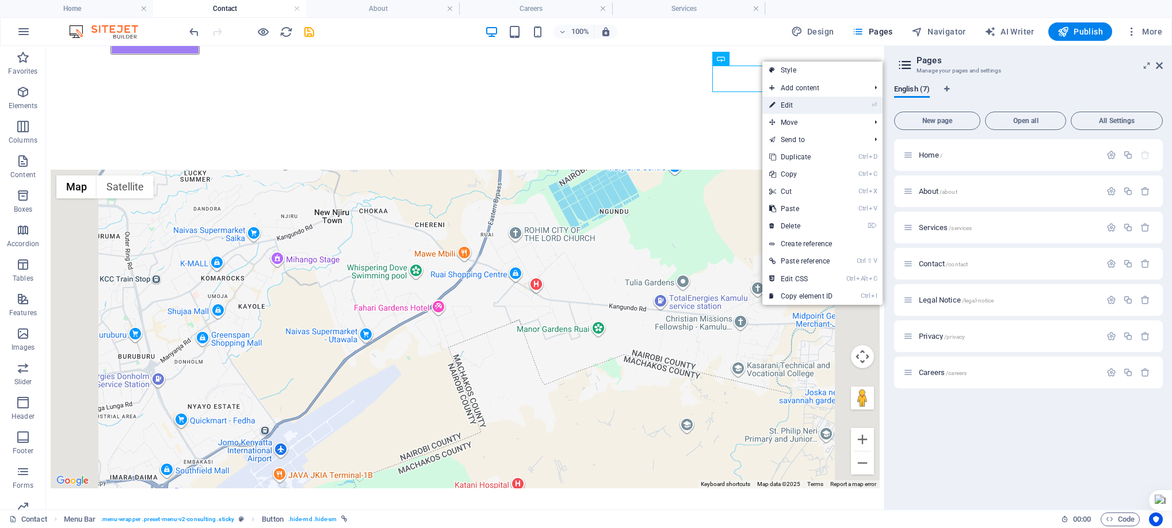
click at [789, 106] on link "⏎ Edit" at bounding box center [801, 105] width 77 height 17
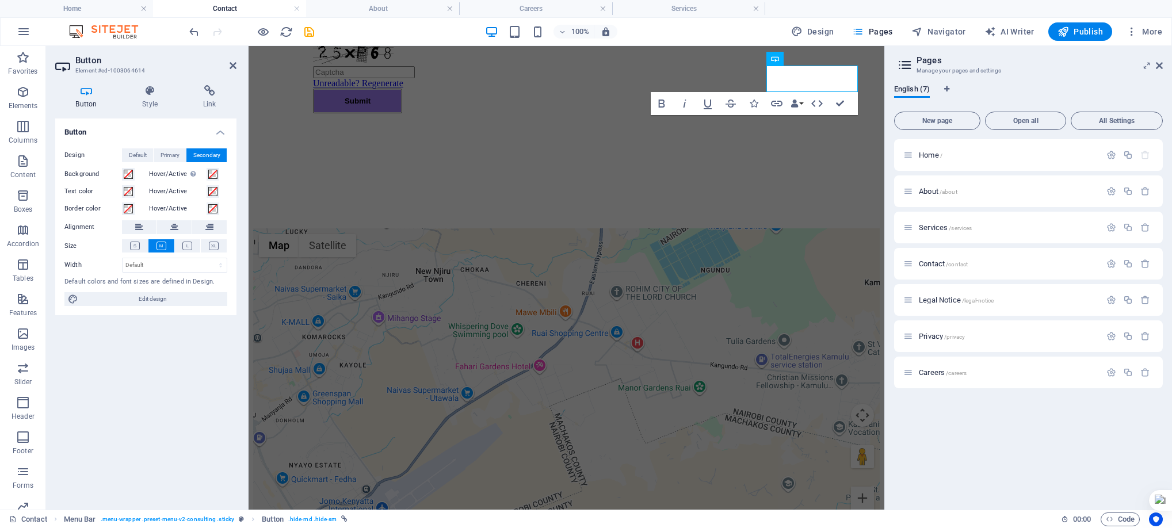
scroll to position [869, 0]
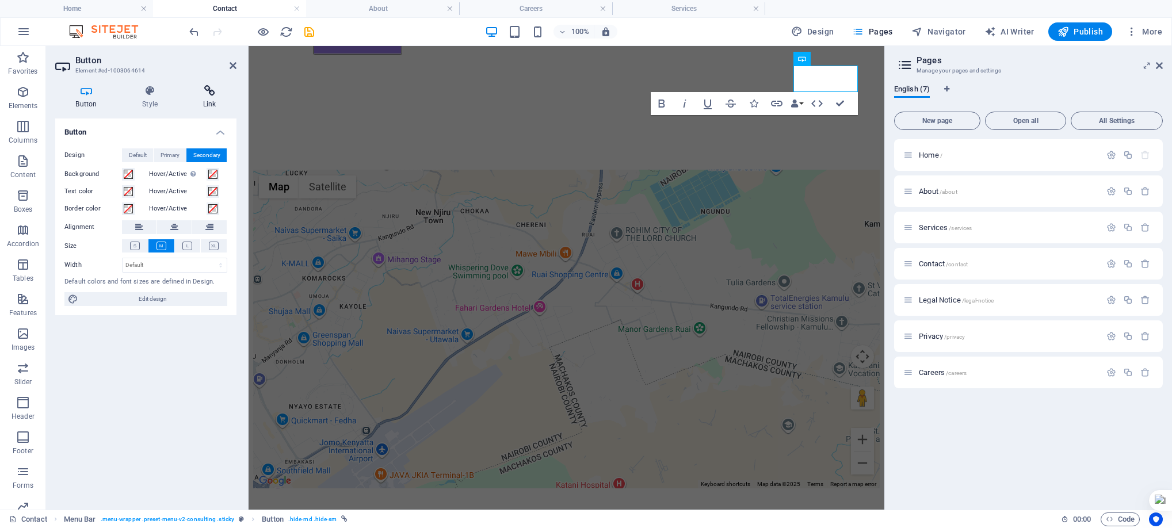
click at [211, 90] on icon at bounding box center [209, 91] width 54 height 12
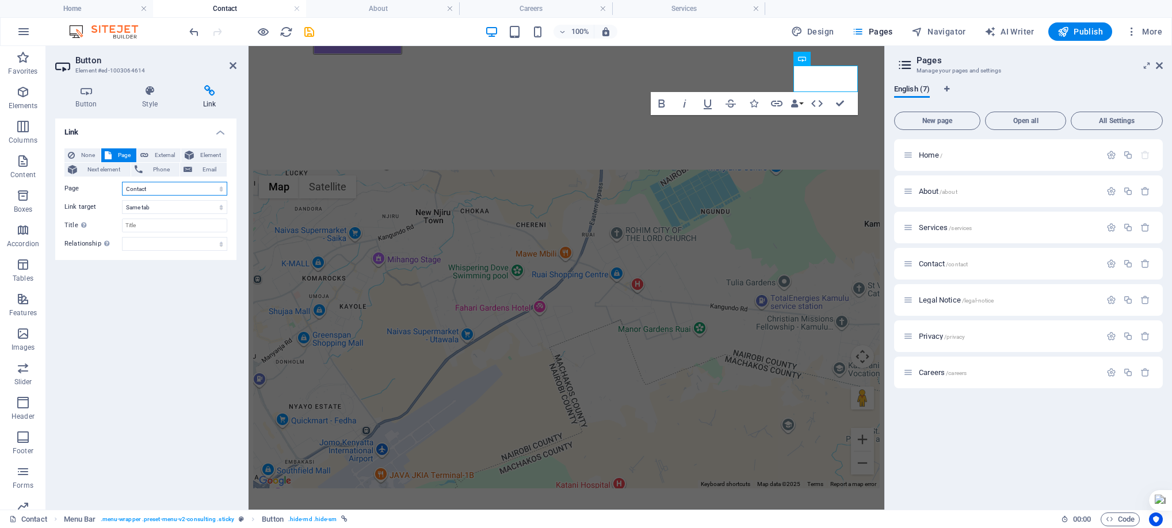
click at [174, 191] on select "Home About Services Contact Legal Notice Privacy Careers" at bounding box center [174, 189] width 105 height 14
select select "6"
click at [122, 182] on select "Home About Services Contact Legal Notice Privacy Careers" at bounding box center [174, 189] width 105 height 14
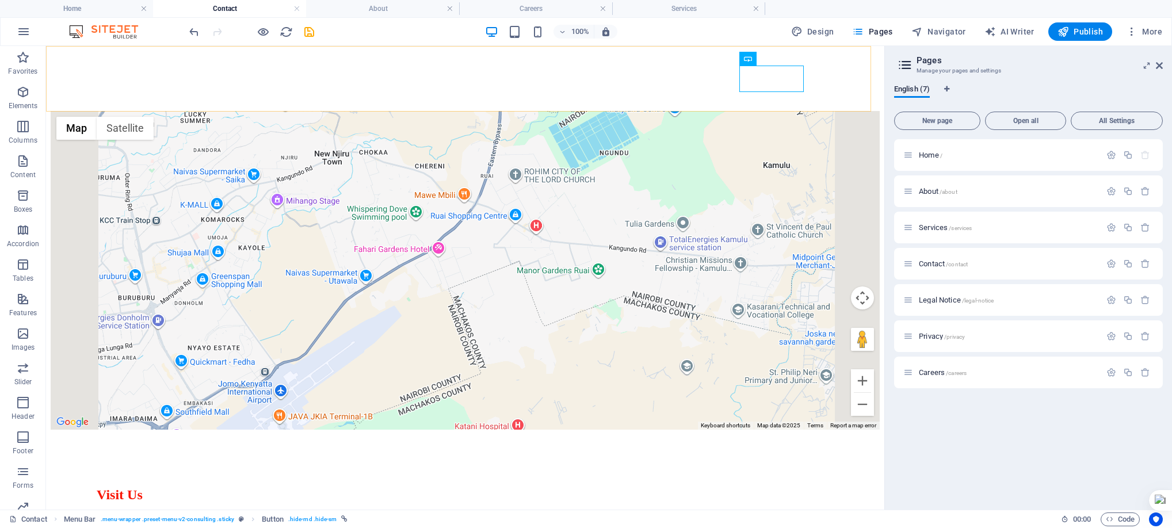
scroll to position [810, 0]
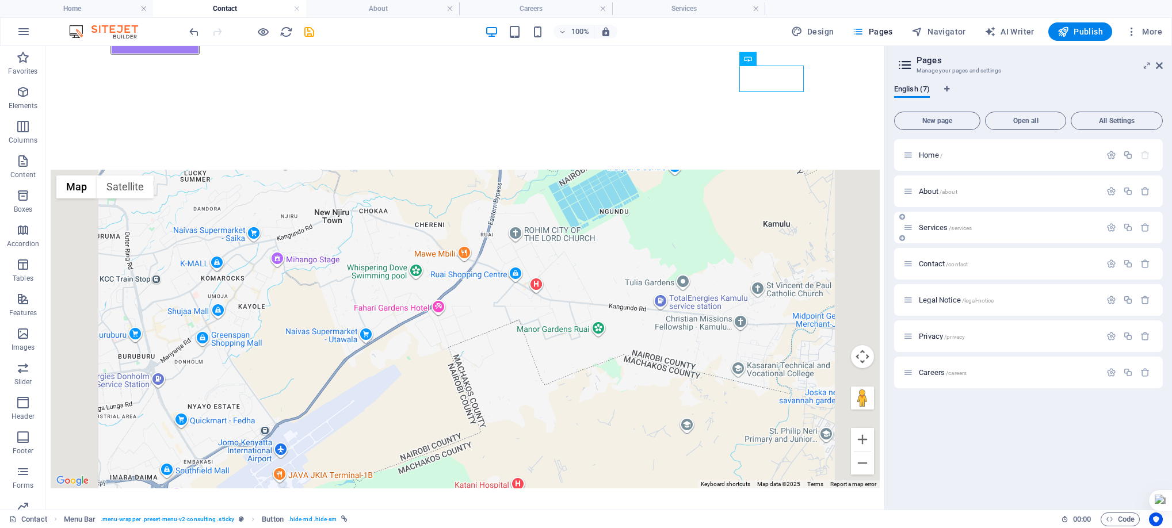
click at [932, 225] on span "Services /services" at bounding box center [945, 227] width 53 height 9
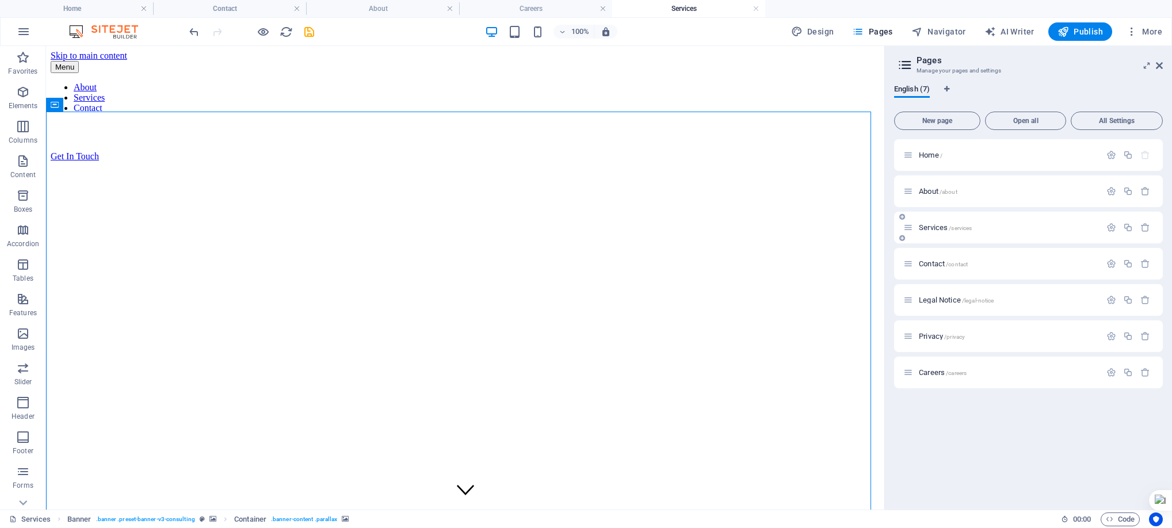
scroll to position [0, 0]
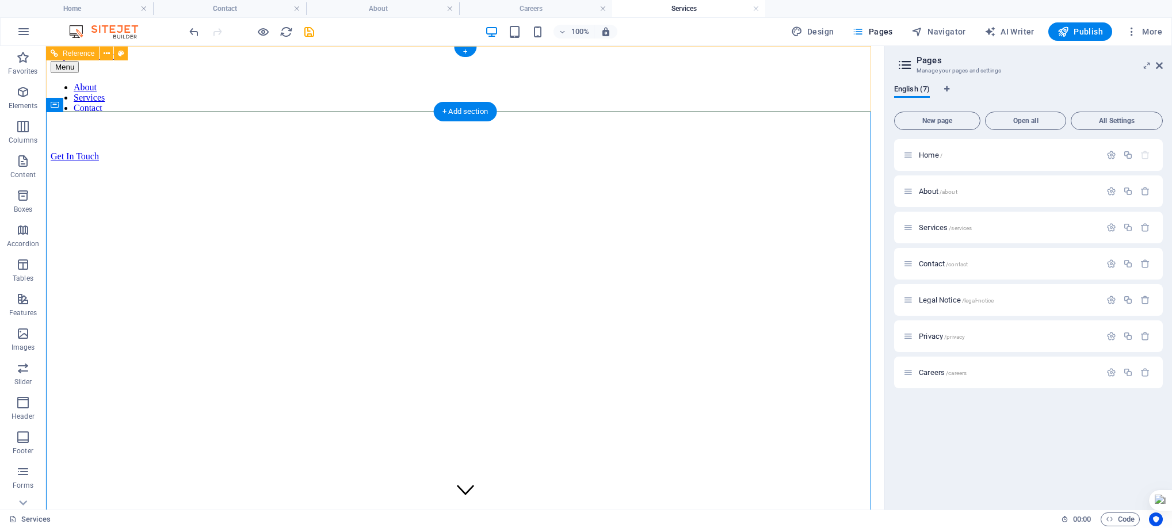
click at [838, 75] on div "Menu About Services Contact Get In Touch" at bounding box center [465, 111] width 829 height 101
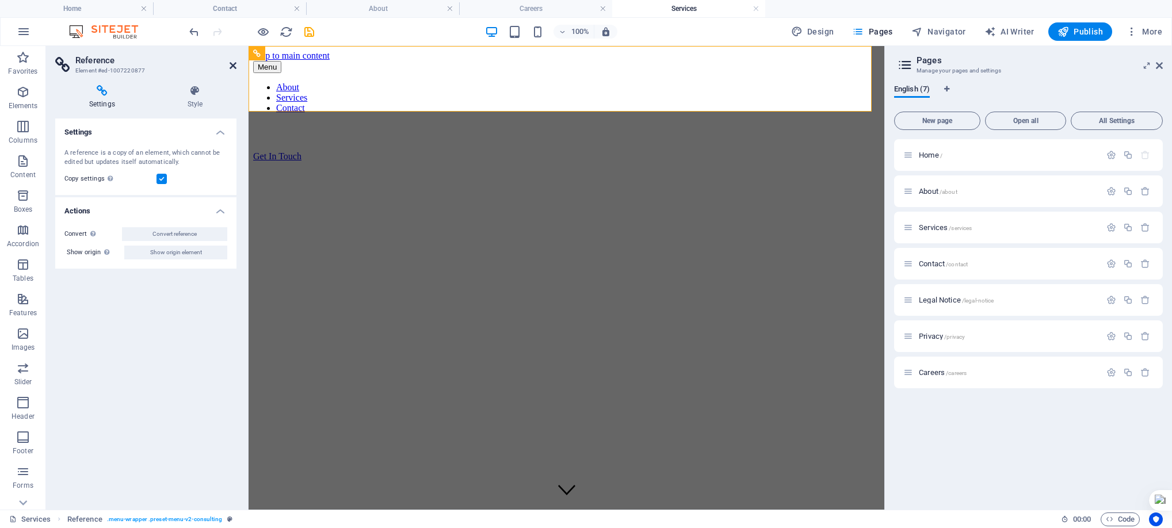
click at [231, 68] on icon at bounding box center [233, 65] width 7 height 9
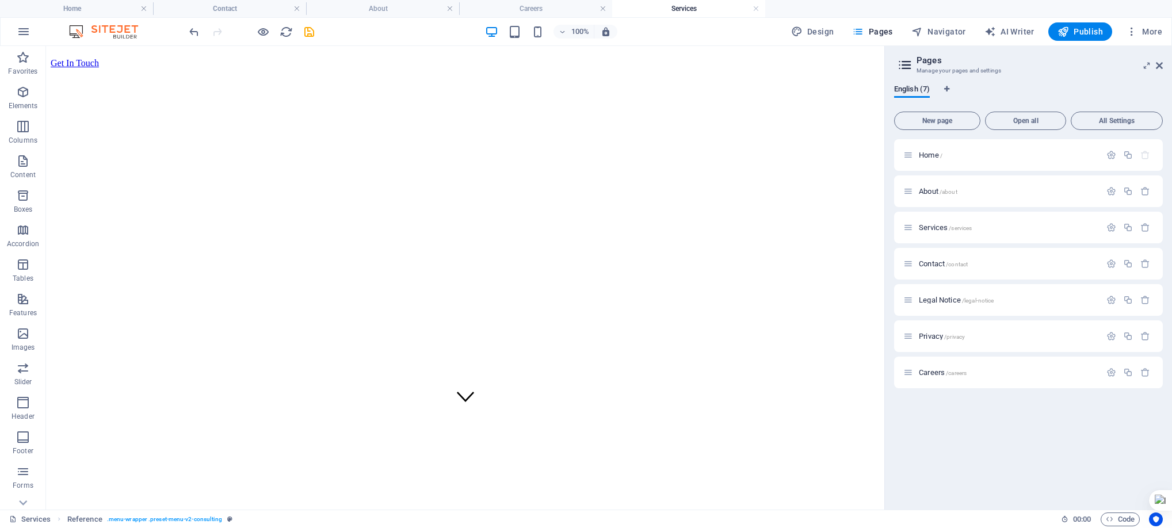
scroll to position [104, 0]
click at [765, 58] on div "Get In Touch" at bounding box center [465, 53] width 829 height 10
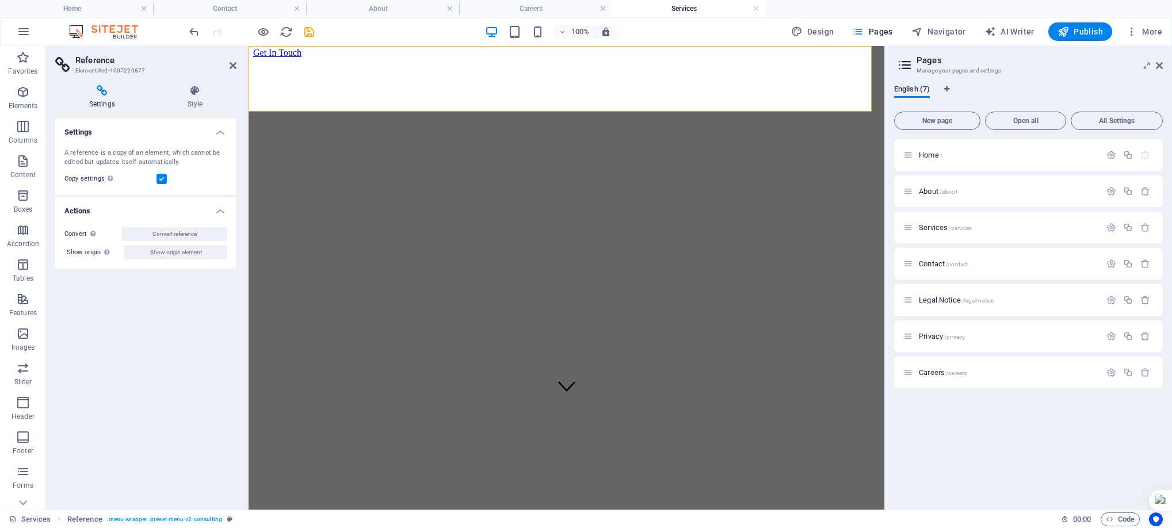
click at [793, 58] on div "Get In Touch" at bounding box center [566, 53] width 627 height 10
click at [231, 64] on icon at bounding box center [233, 65] width 7 height 9
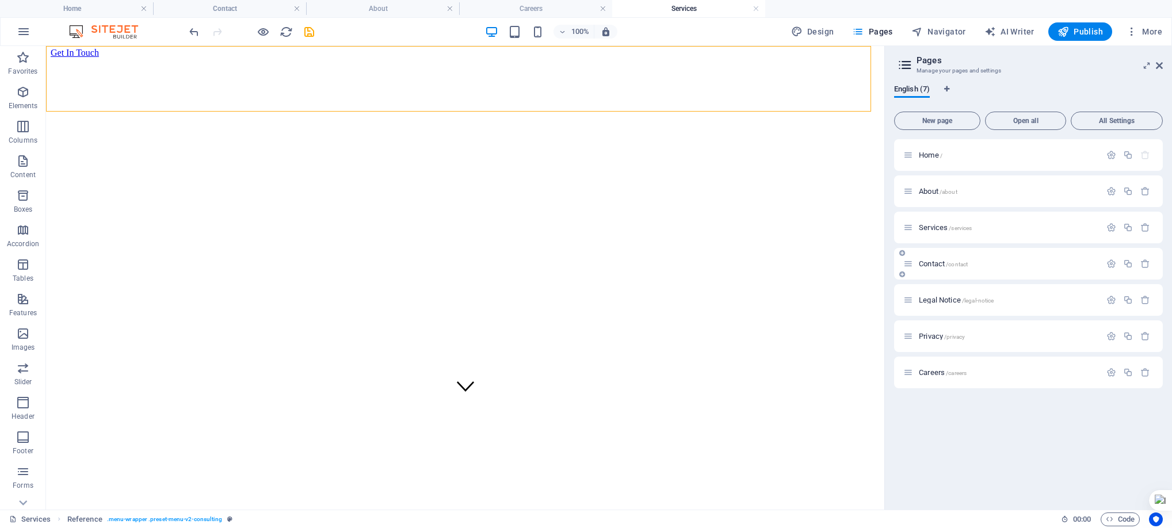
click at [929, 266] on span "Contact /contact" at bounding box center [943, 264] width 49 height 9
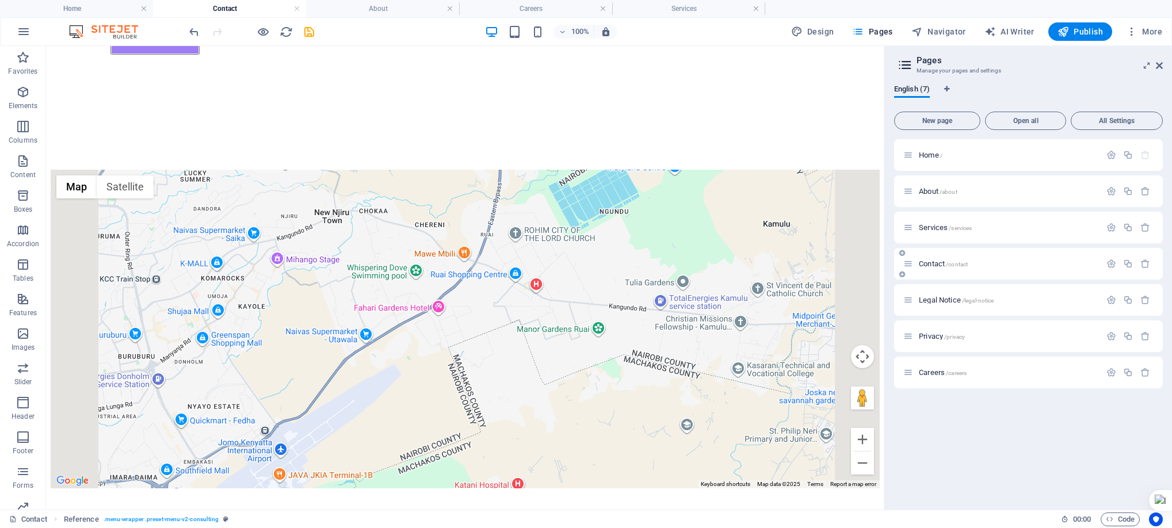
scroll to position [0, 0]
click at [927, 194] on span "About /about" at bounding box center [938, 191] width 39 height 9
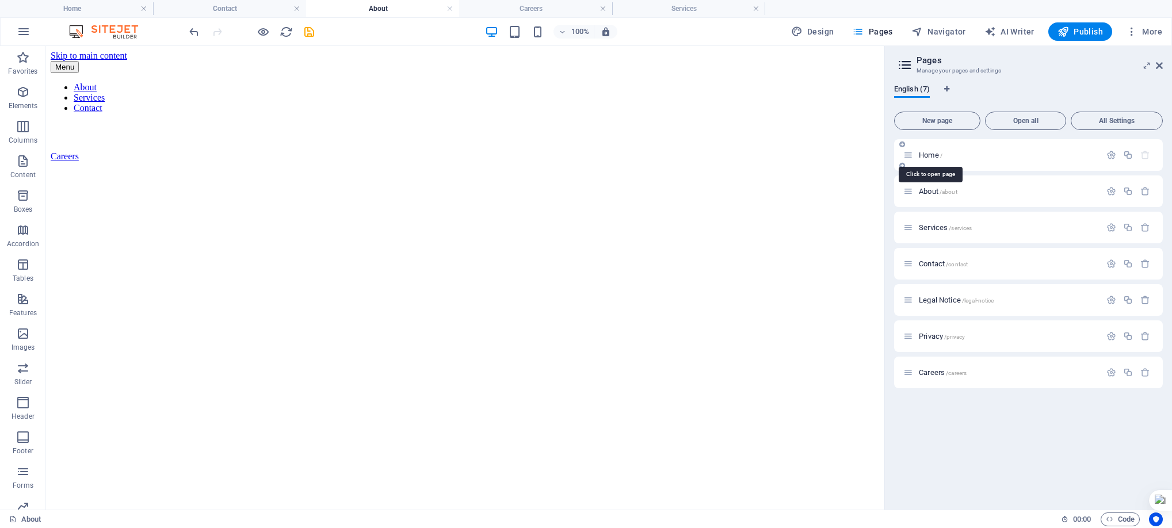
click at [933, 154] on span "Home /" at bounding box center [931, 155] width 24 height 9
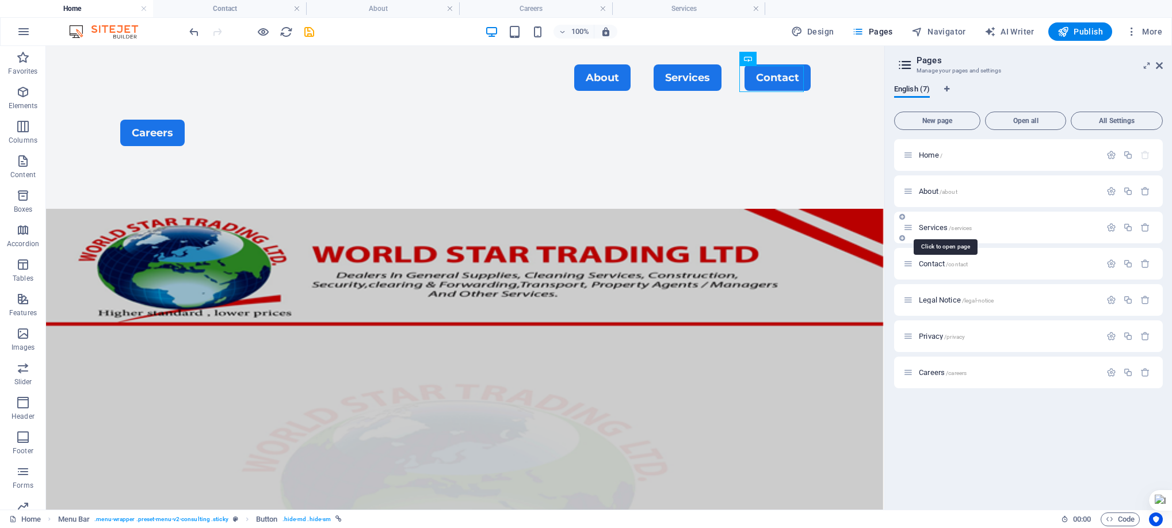
click at [934, 226] on span "Services /services" at bounding box center [945, 227] width 53 height 9
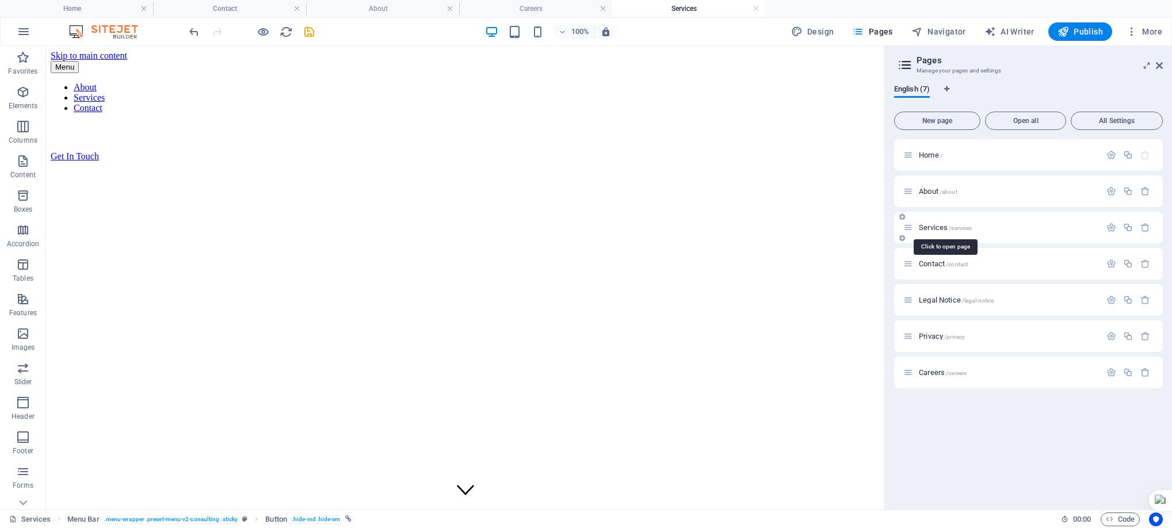
scroll to position [104, 0]
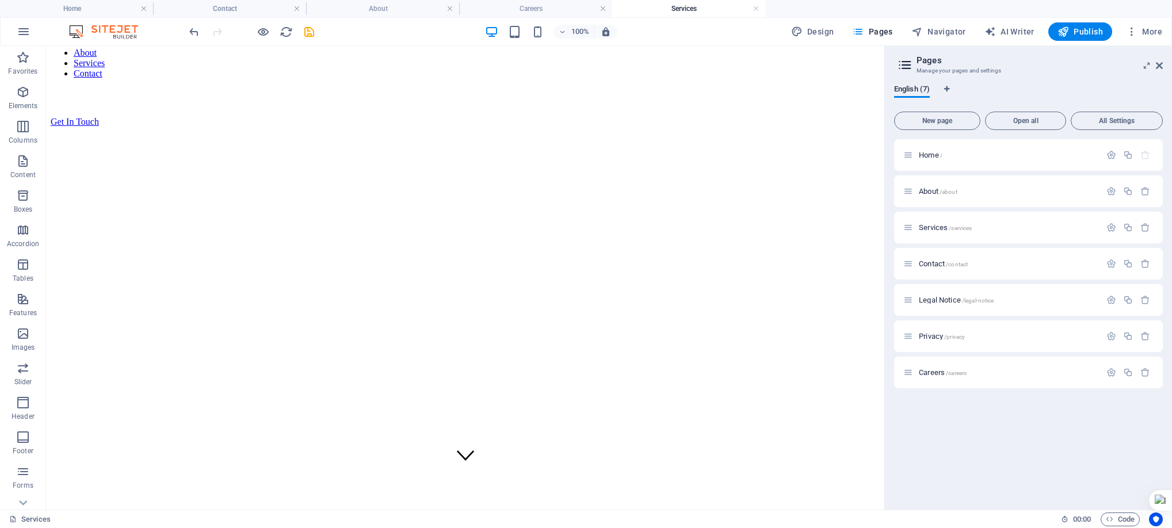
scroll to position [0, 0]
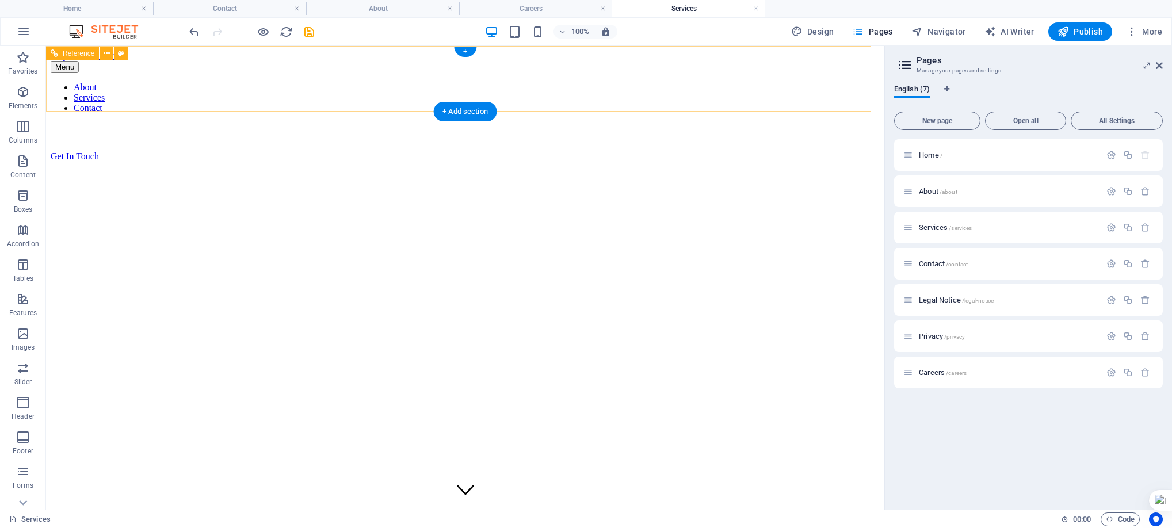
click at [791, 151] on div "Get In Touch" at bounding box center [465, 156] width 829 height 10
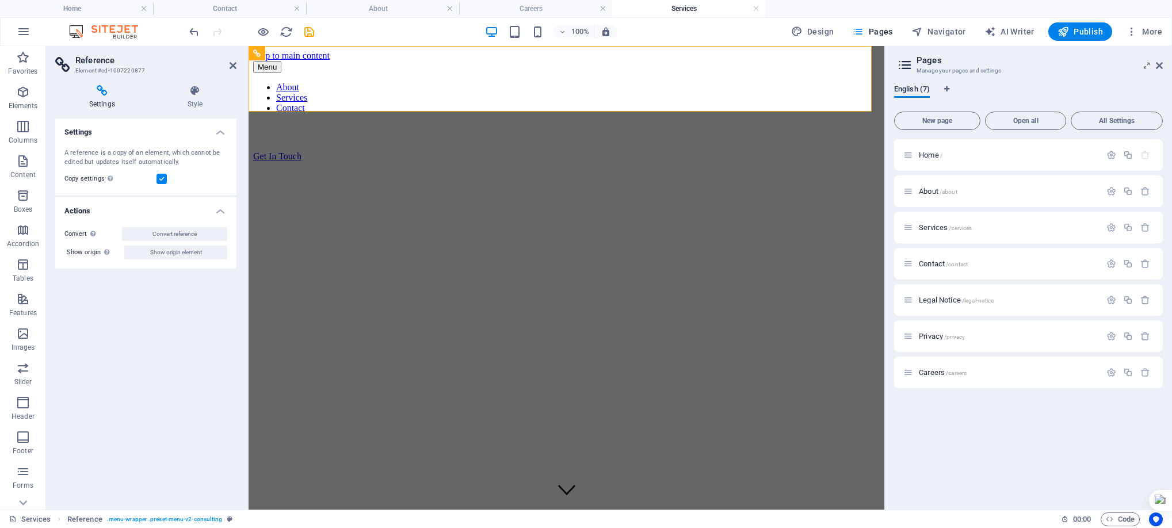
click at [237, 64] on aside "Reference Element #ed-1007220877 Settings Style Settings A reference is a copy …" at bounding box center [147, 278] width 203 height 464
click at [232, 62] on icon at bounding box center [233, 65] width 7 height 9
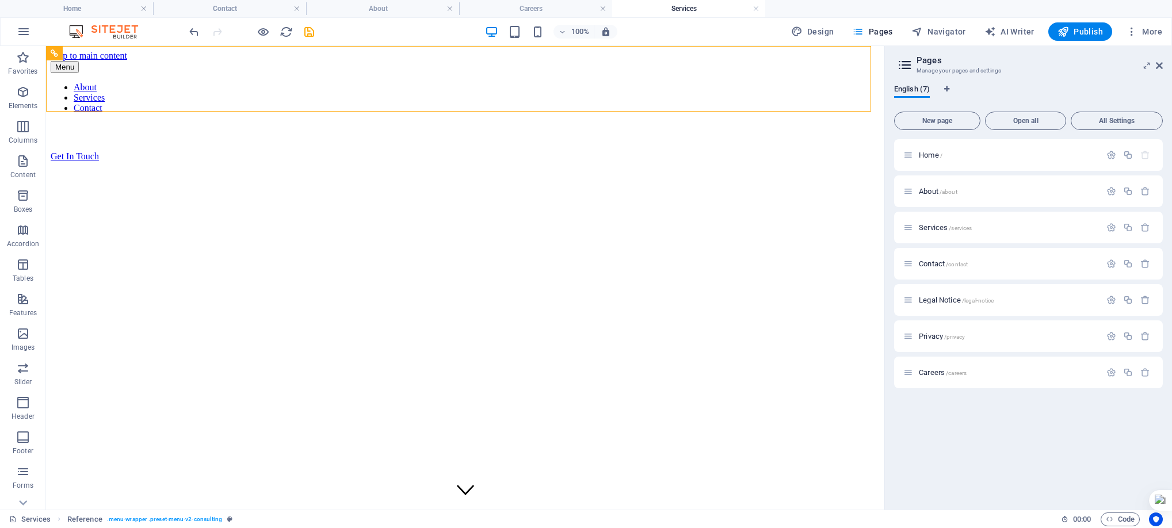
drag, startPoint x: 879, startPoint y: 79, endPoint x: 925, endPoint y: 92, distance: 47.6
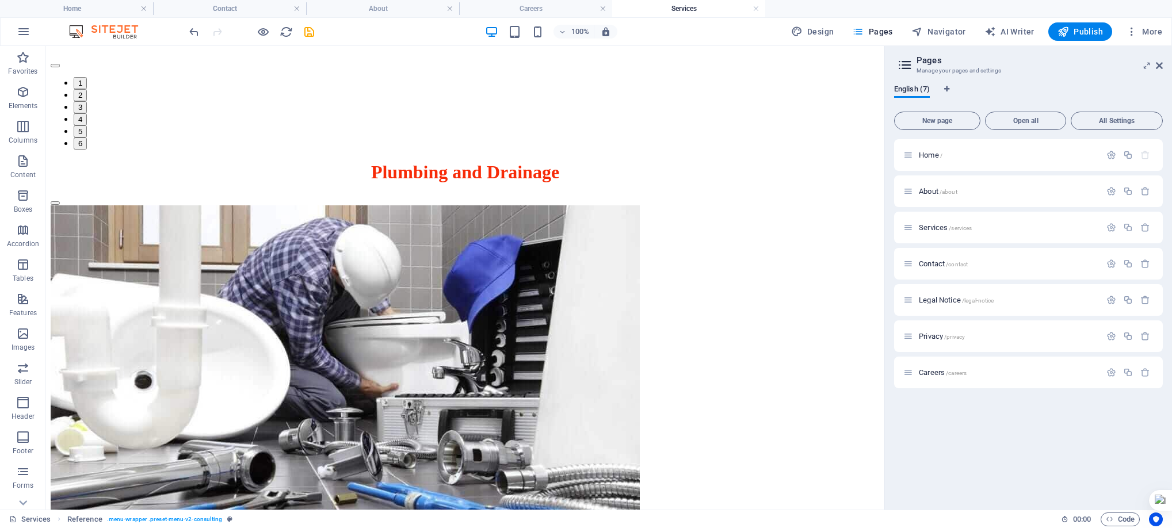
scroll to position [6346, 0]
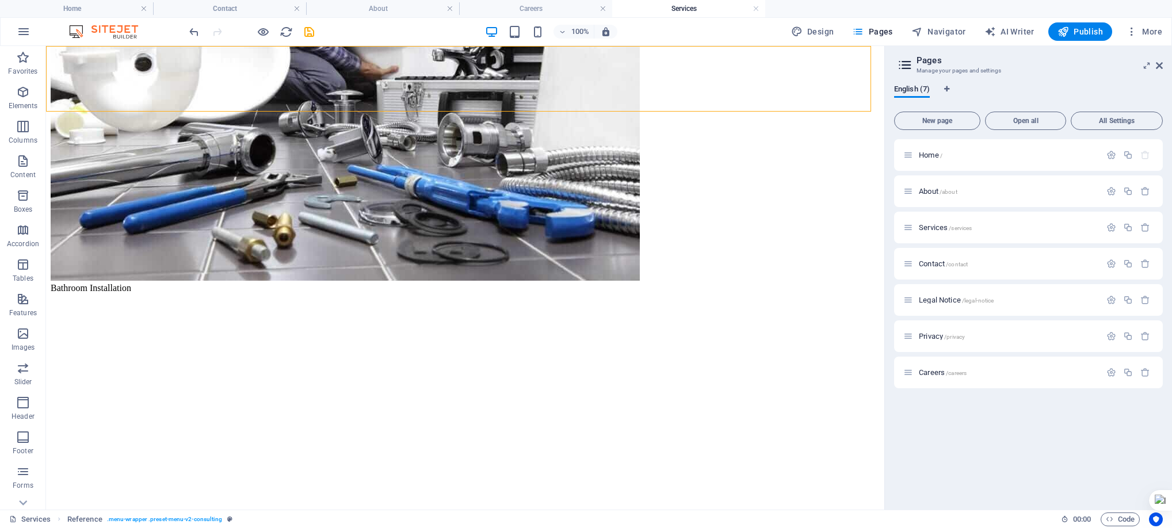
drag, startPoint x: 879, startPoint y: 78, endPoint x: 950, endPoint y: 398, distance: 328.3
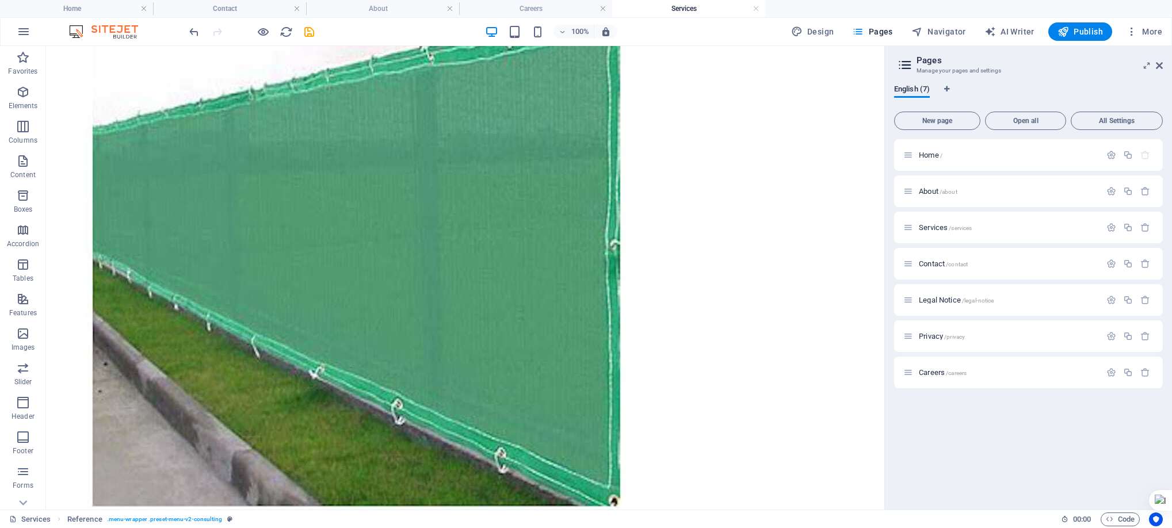
scroll to position [9282, 0]
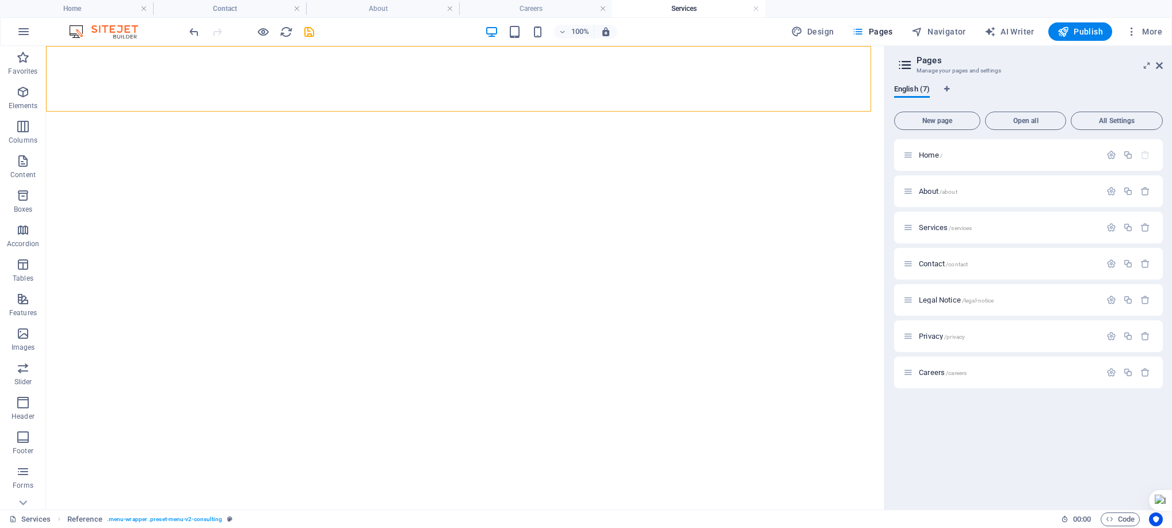
drag, startPoint x: 879, startPoint y: 351, endPoint x: 946, endPoint y: 551, distance: 211.1
click at [851, 30] on button "Pages" at bounding box center [872, 31] width 49 height 18
click at [113, 54] on button at bounding box center [107, 54] width 14 height 14
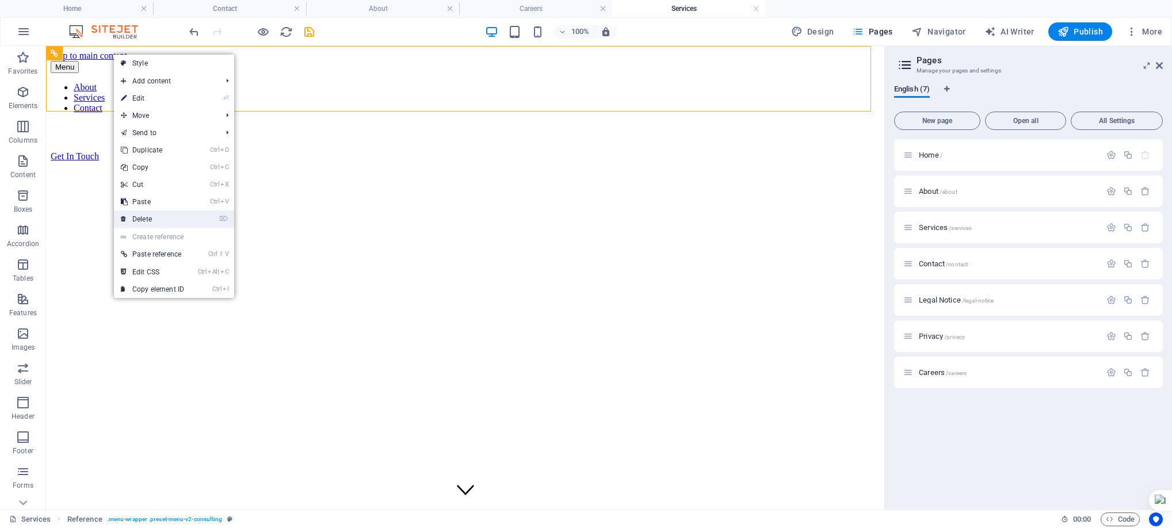
click at [165, 222] on link "⌦ Delete" at bounding box center [152, 219] width 77 height 17
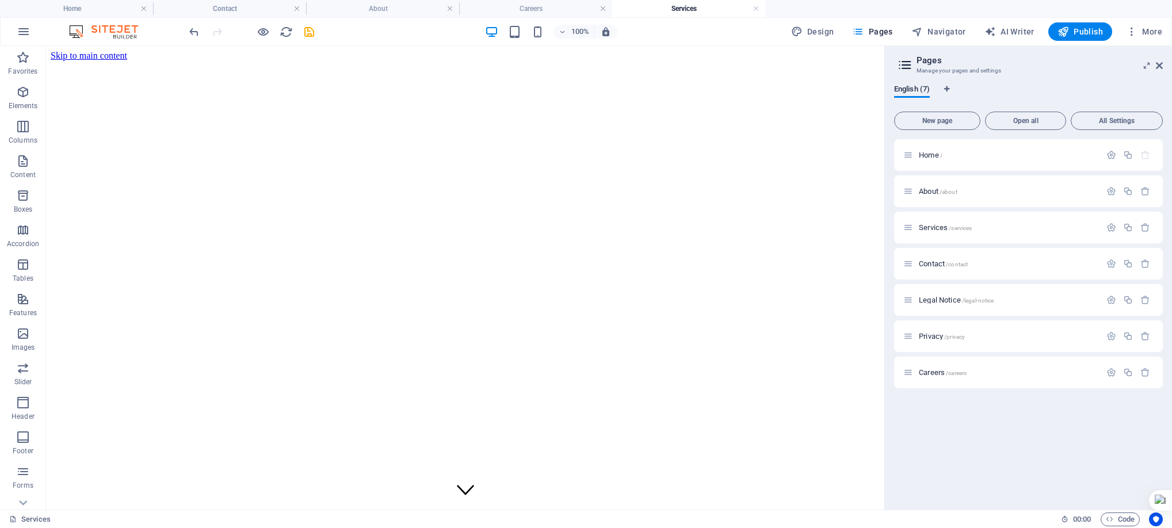
drag, startPoint x: 875, startPoint y: 71, endPoint x: 925, endPoint y: 82, distance: 50.8
click at [193, 26] on icon "undo" at bounding box center [194, 31] width 13 height 13
click at [105, 51] on icon at bounding box center [107, 54] width 6 height 12
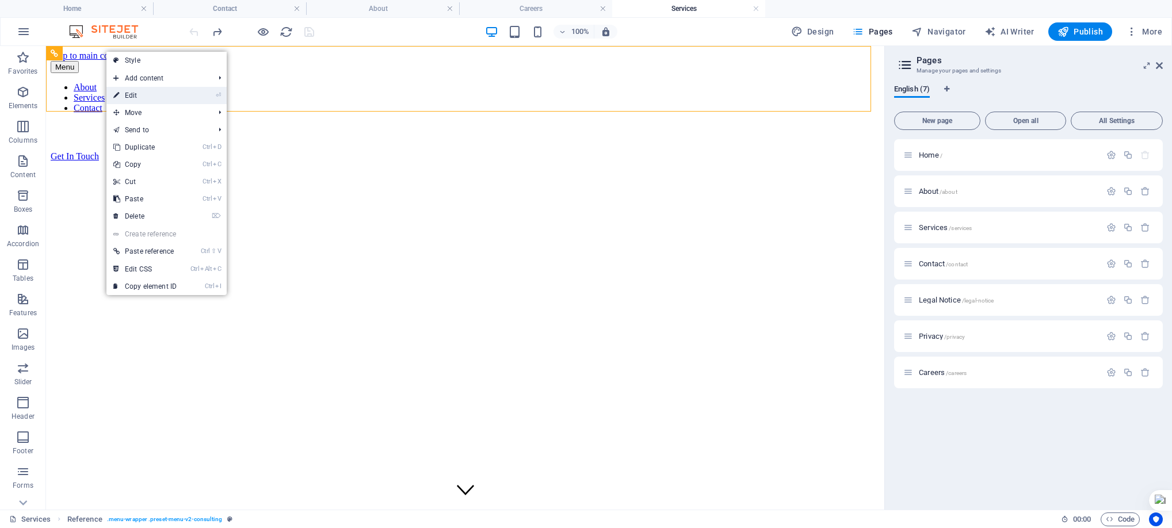
click at [151, 97] on link "⏎ Edit" at bounding box center [144, 95] width 77 height 17
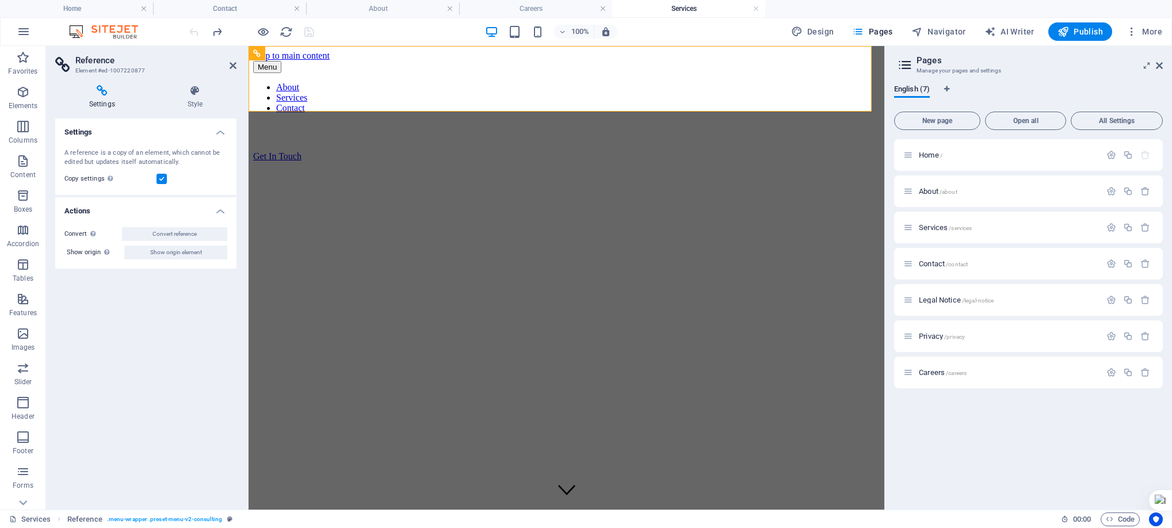
click at [97, 99] on h4 "Settings" at bounding box center [104, 97] width 98 height 24
click at [199, 97] on h4 "Style" at bounding box center [195, 97] width 83 height 24
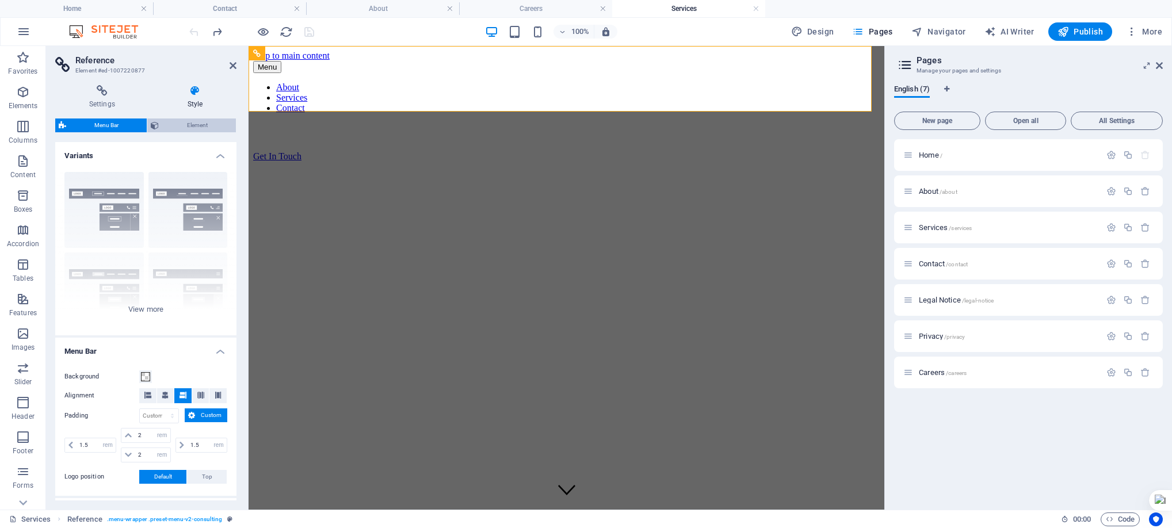
click at [192, 121] on span "Element" at bounding box center [197, 126] width 70 height 14
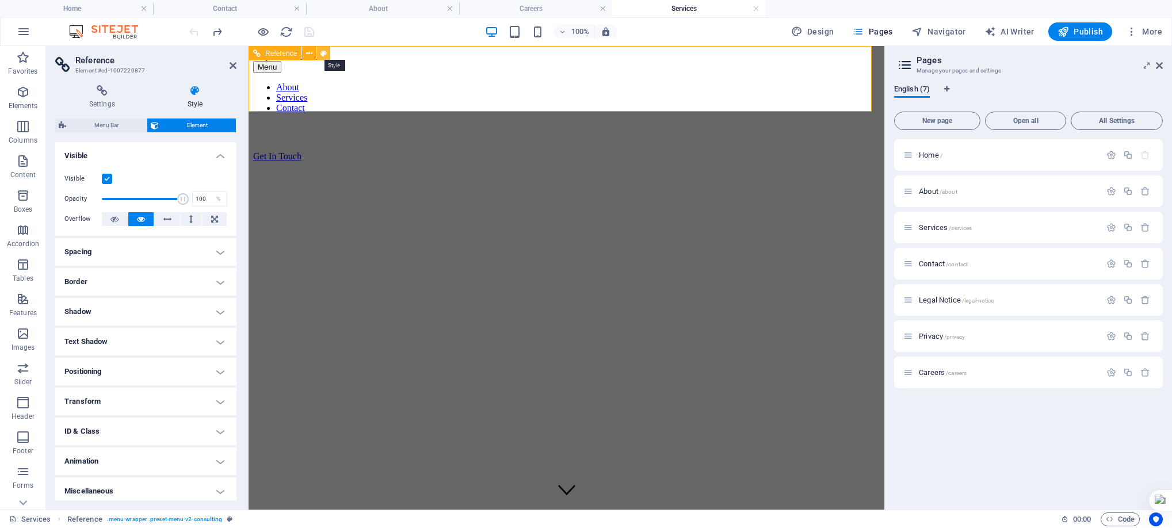
click at [323, 52] on icon at bounding box center [324, 54] width 6 height 12
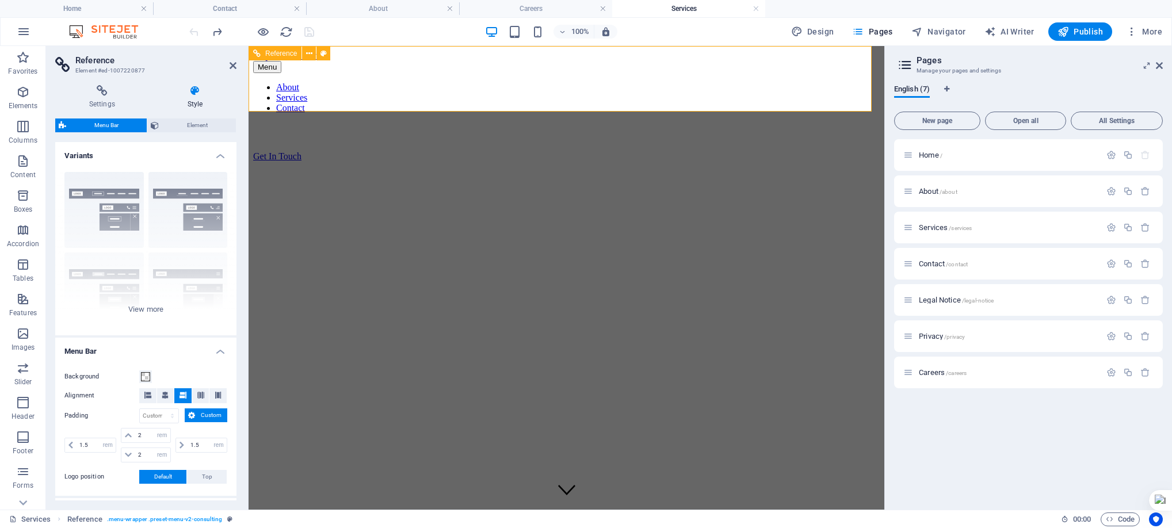
click at [814, 151] on div "Get In Touch" at bounding box center [566, 156] width 627 height 10
click at [230, 64] on icon at bounding box center [233, 65] width 7 height 9
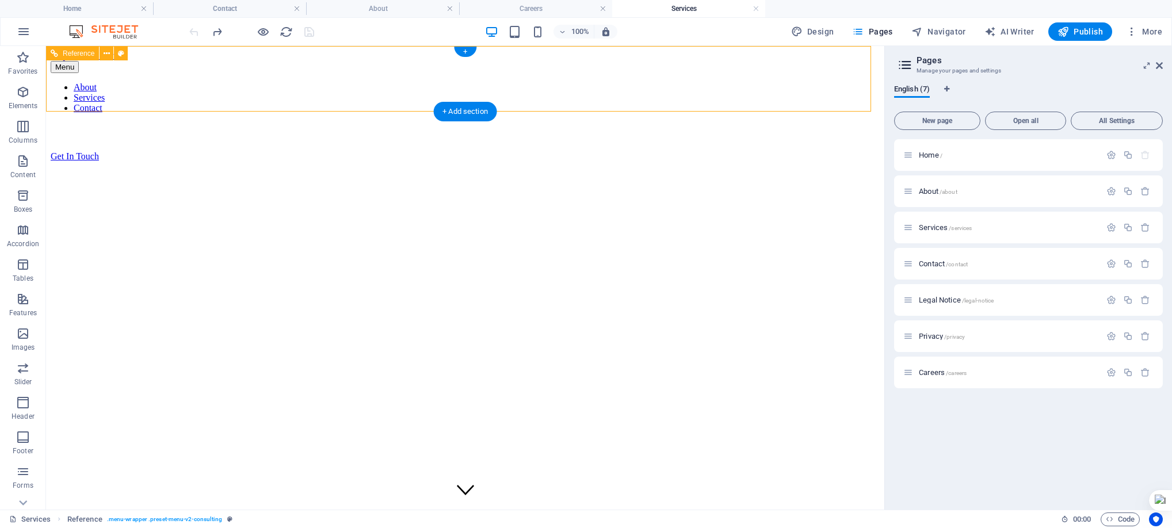
click at [280, 82] on nav "About Services Contact" at bounding box center [465, 97] width 829 height 31
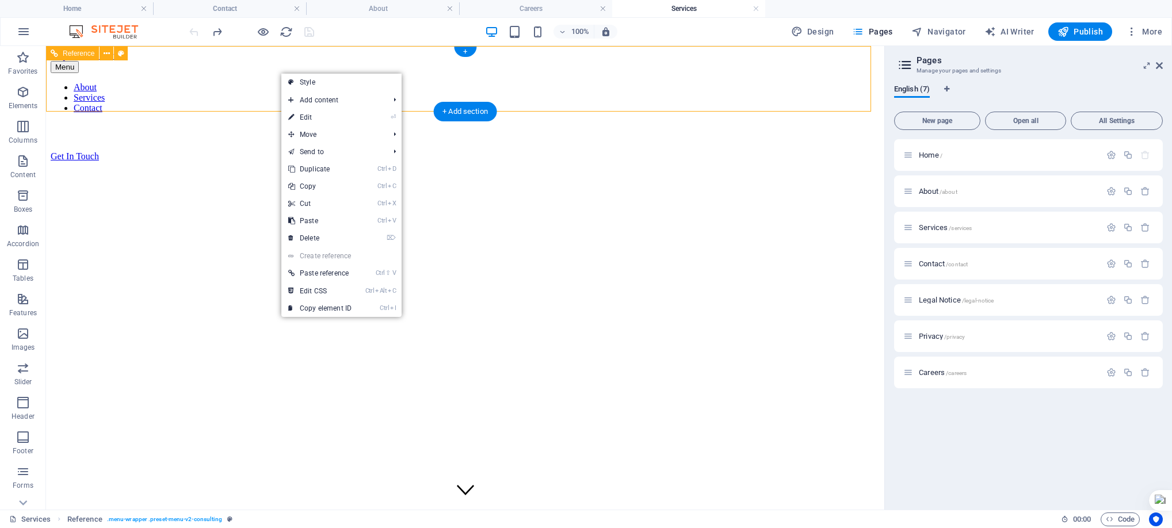
click at [477, 82] on nav "About Services Contact" at bounding box center [465, 97] width 829 height 31
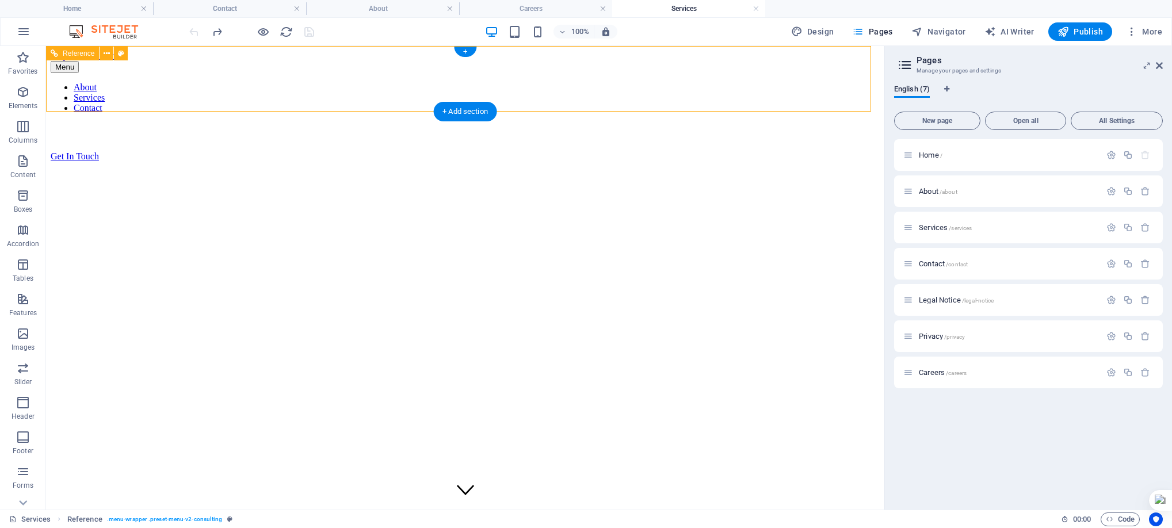
click at [774, 151] on div "Get In Touch" at bounding box center [465, 156] width 829 height 10
click at [757, 151] on div "Get In Touch" at bounding box center [465, 156] width 829 height 10
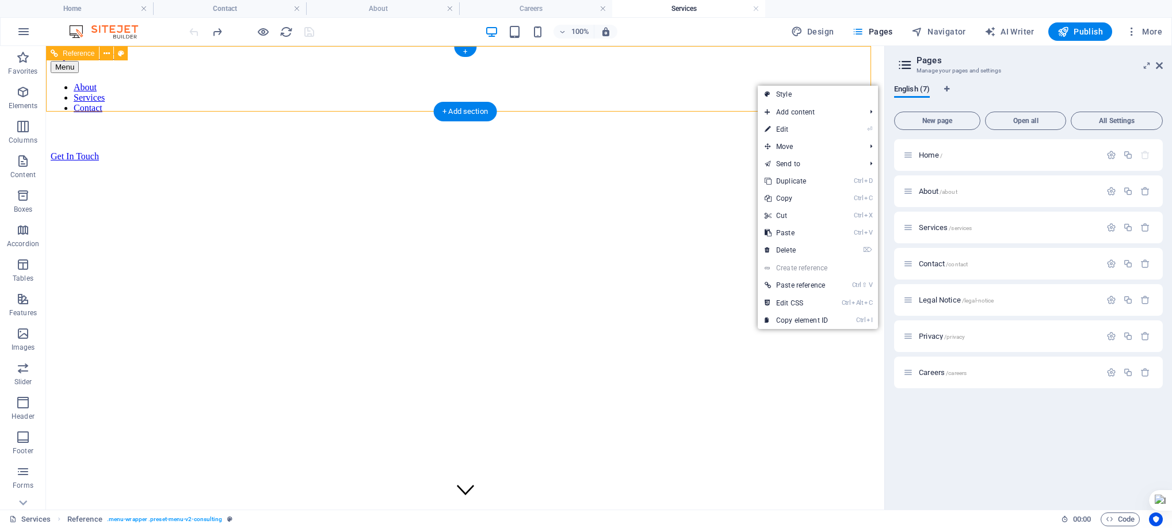
click at [752, 151] on div "Get In Touch" at bounding box center [465, 156] width 829 height 10
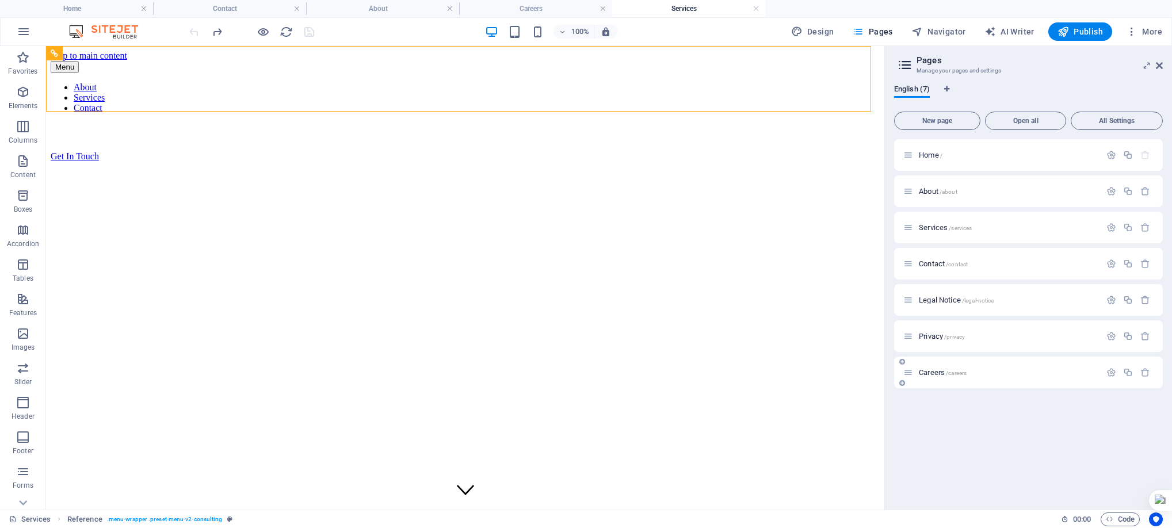
click at [962, 371] on span "/careers" at bounding box center [956, 373] width 21 height 6
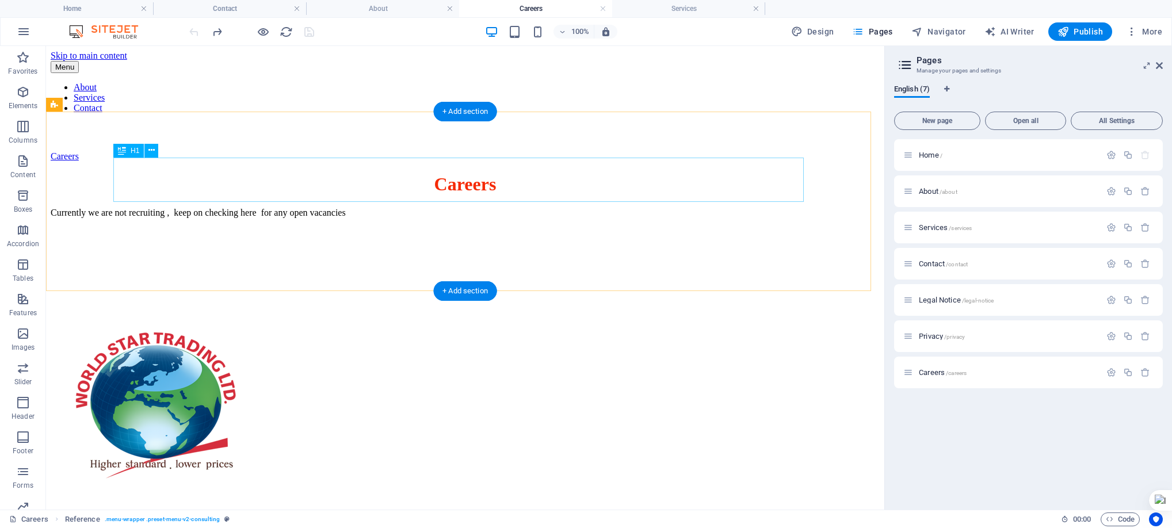
click at [452, 174] on div "Careers" at bounding box center [465, 184] width 829 height 21
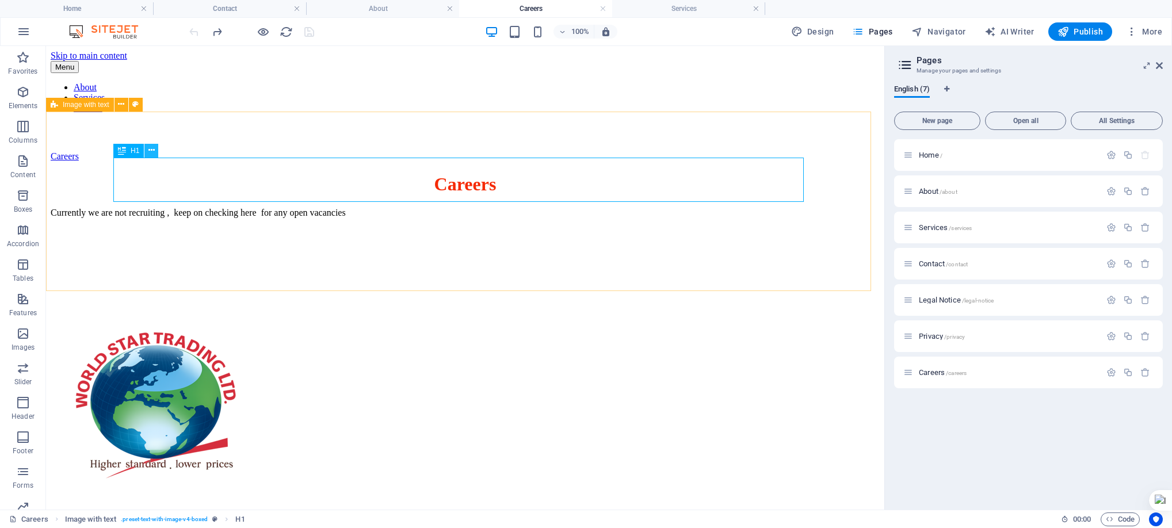
click at [149, 151] on icon at bounding box center [151, 150] width 6 height 12
click at [150, 151] on icon at bounding box center [151, 150] width 6 height 12
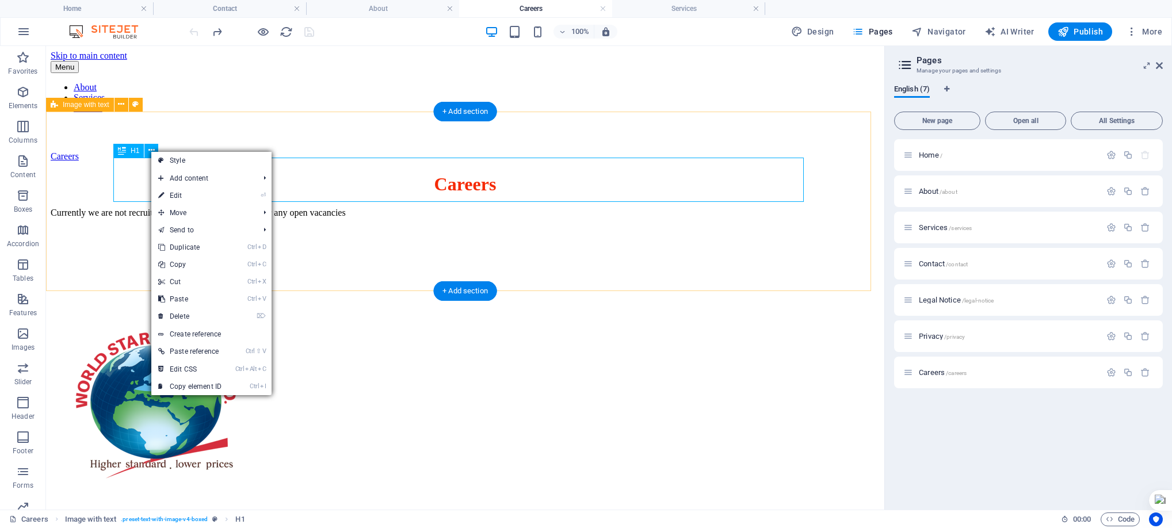
click at [138, 174] on div "Careers" at bounding box center [465, 184] width 829 height 21
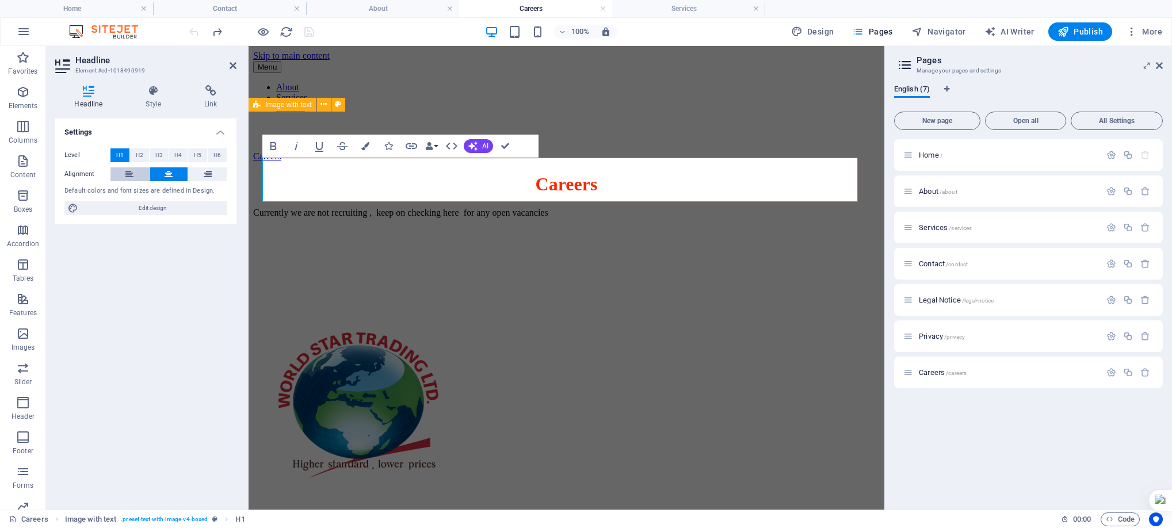
click at [126, 173] on icon at bounding box center [129, 174] width 8 height 14
click at [307, 28] on icon "save" at bounding box center [309, 31] width 13 height 13
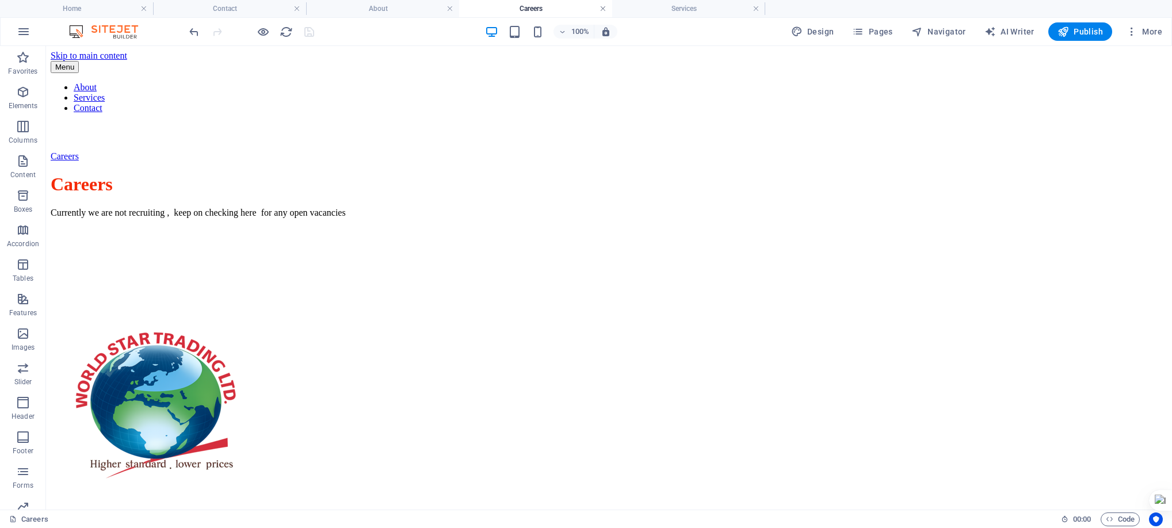
click at [603, 7] on link at bounding box center [603, 8] width 7 height 11
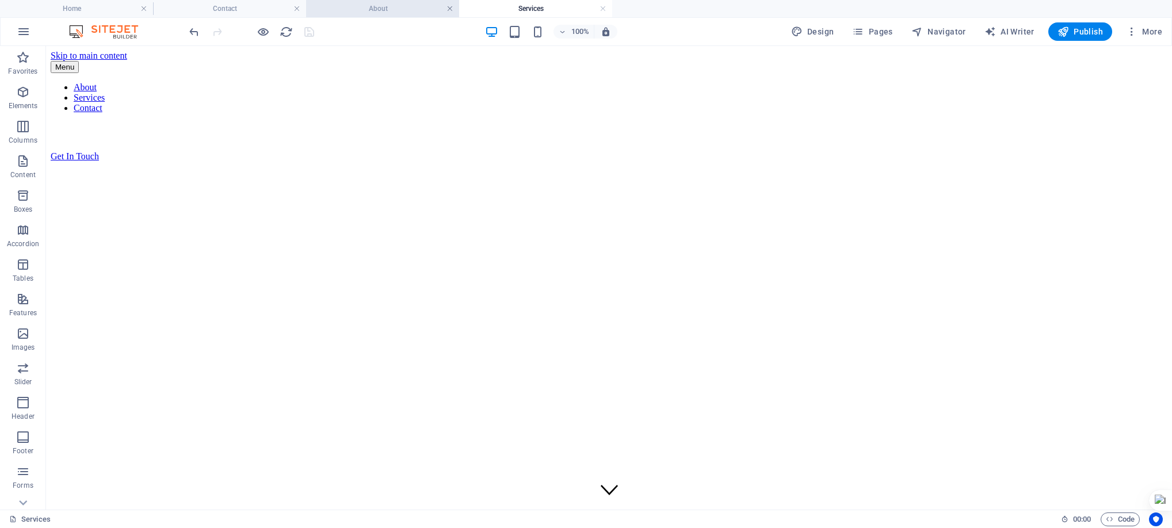
click at [447, 9] on link at bounding box center [450, 8] width 7 height 11
click at [294, 9] on link at bounding box center [297, 8] width 7 height 11
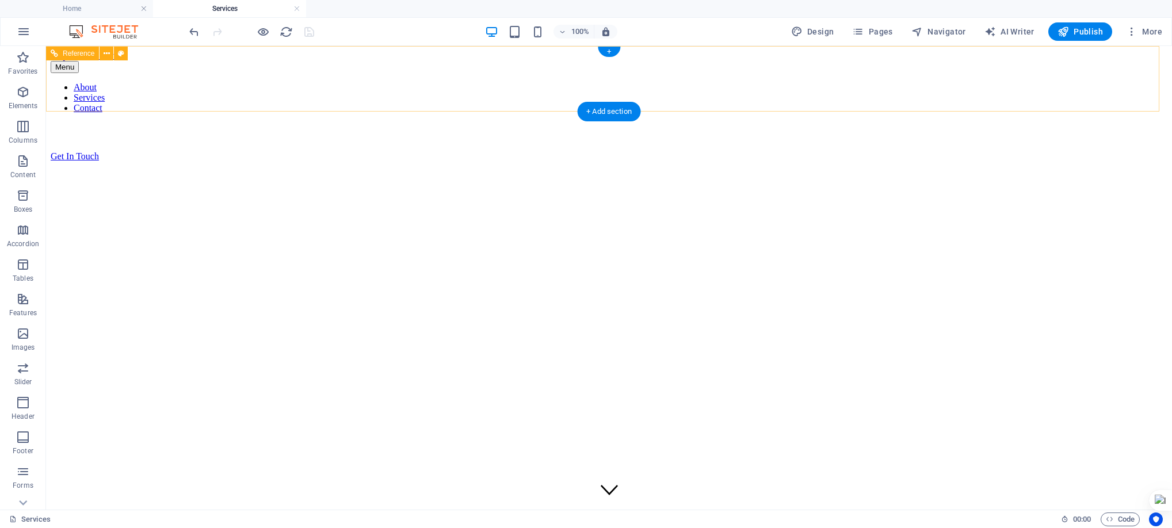
click at [895, 151] on div "Get In Touch" at bounding box center [609, 156] width 1117 height 10
click at [432, 82] on nav "About Services Contact" at bounding box center [609, 97] width 1117 height 31
select select "rem"
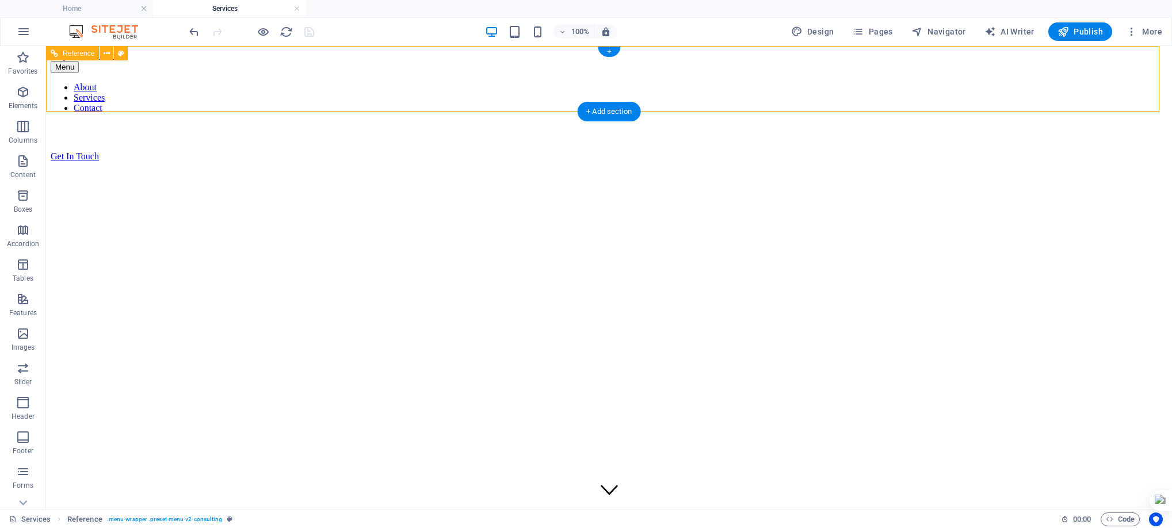
select select "rem"
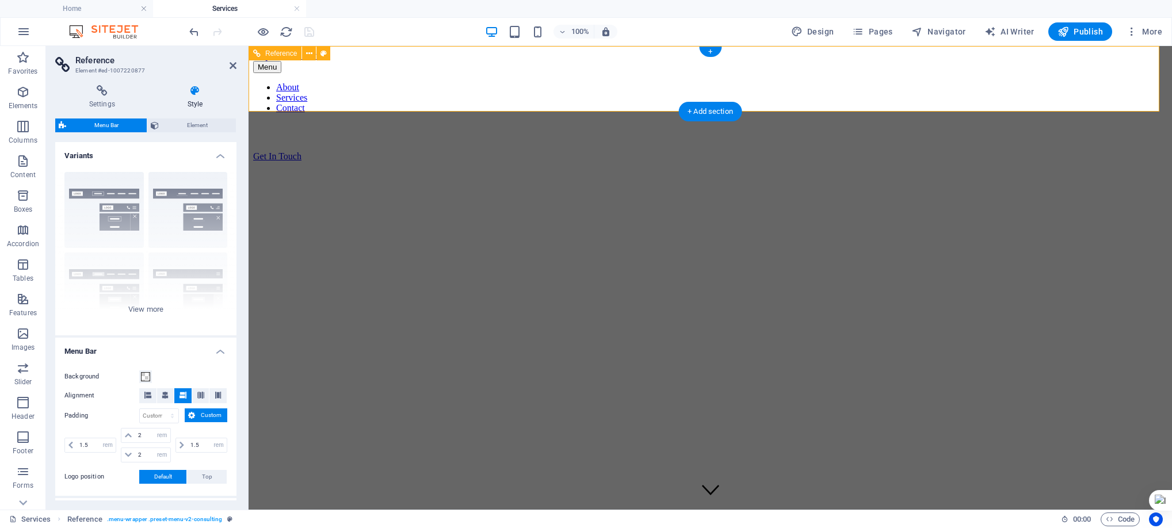
click at [724, 82] on nav "About Services Contact" at bounding box center [710, 97] width 915 height 31
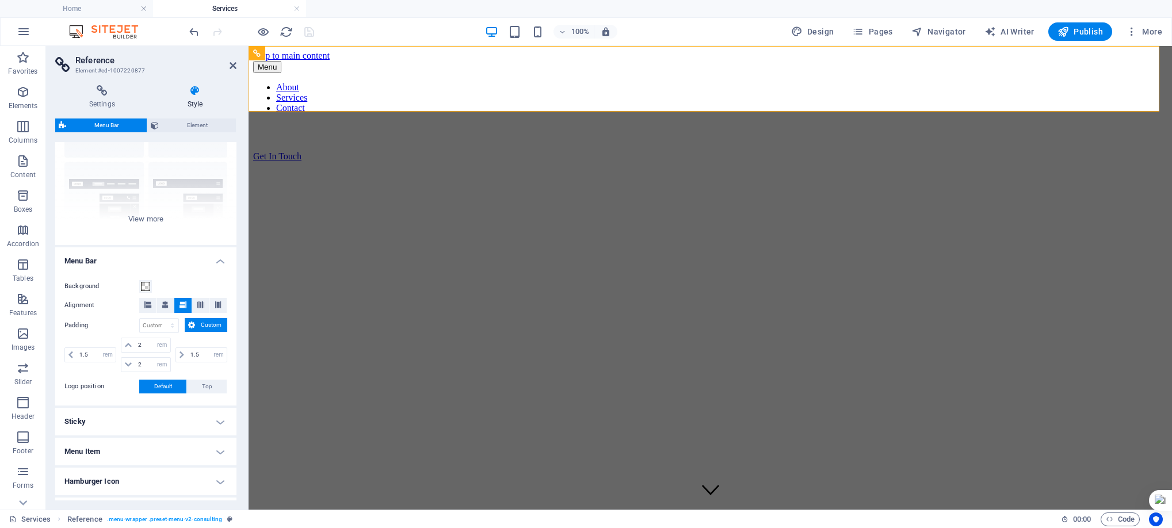
scroll to position [192, 0]
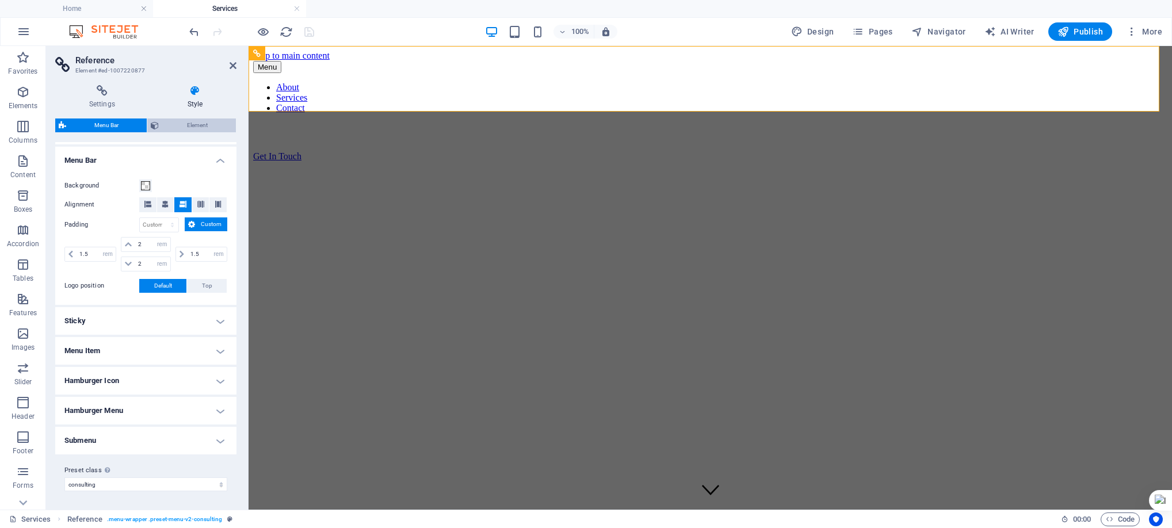
click at [200, 128] on span "Element" at bounding box center [197, 126] width 70 height 14
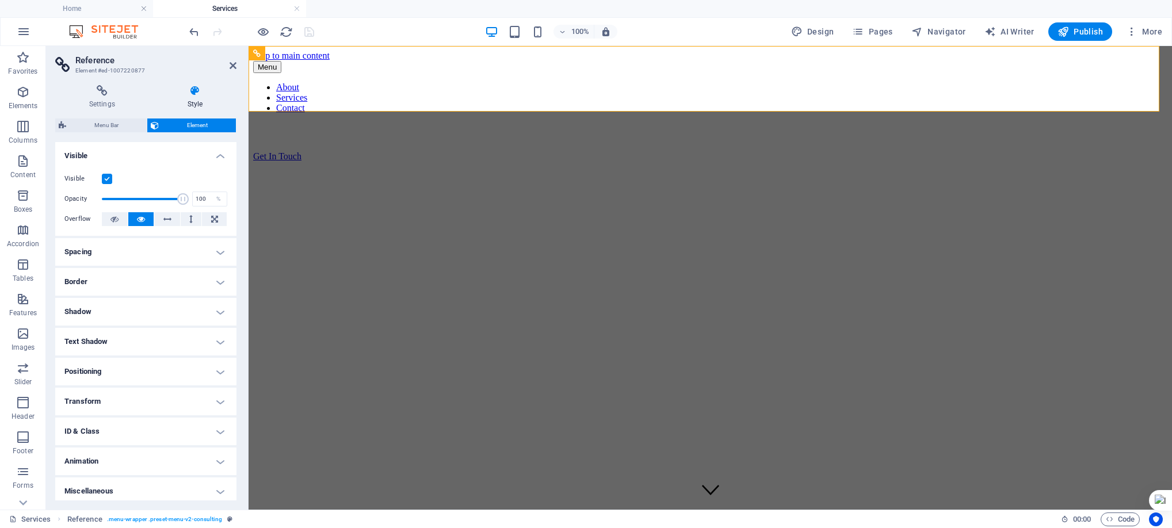
drag, startPoint x: 232, startPoint y: 176, endPoint x: 233, endPoint y: 205, distance: 29.4
click at [233, 205] on div "Visible Opacity 100 % Overflow" at bounding box center [145, 199] width 181 height 73
drag, startPoint x: 234, startPoint y: 205, endPoint x: 235, endPoint y: 302, distance: 96.7
click at [235, 302] on div "Layout How this element expands within the layout (Flexbox). Size Default auto …" at bounding box center [145, 321] width 181 height 359
click at [86, 127] on span "Menu Bar" at bounding box center [107, 126] width 74 height 14
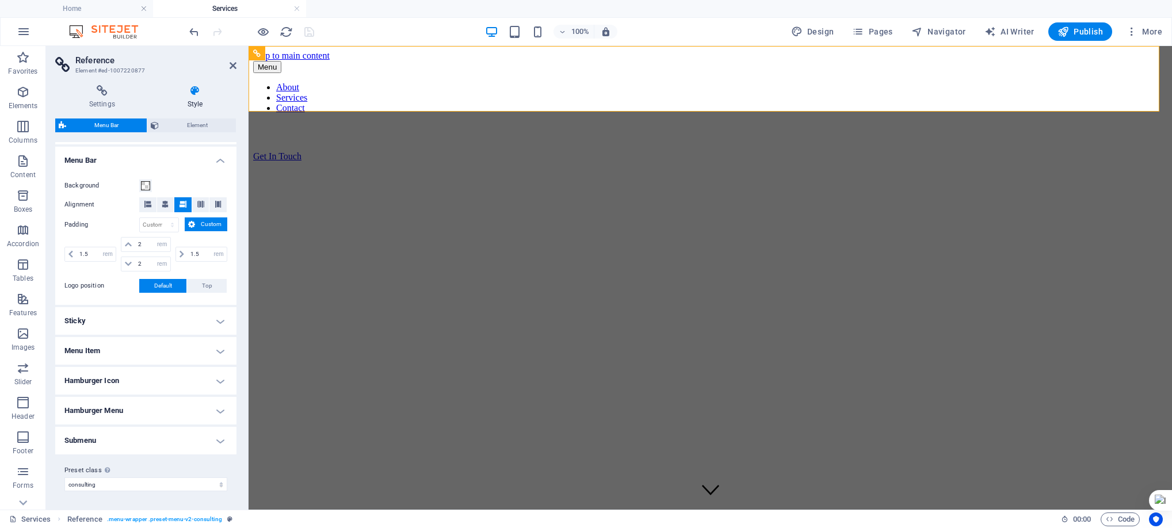
click at [136, 351] on h4 "Menu Item" at bounding box center [145, 351] width 181 height 28
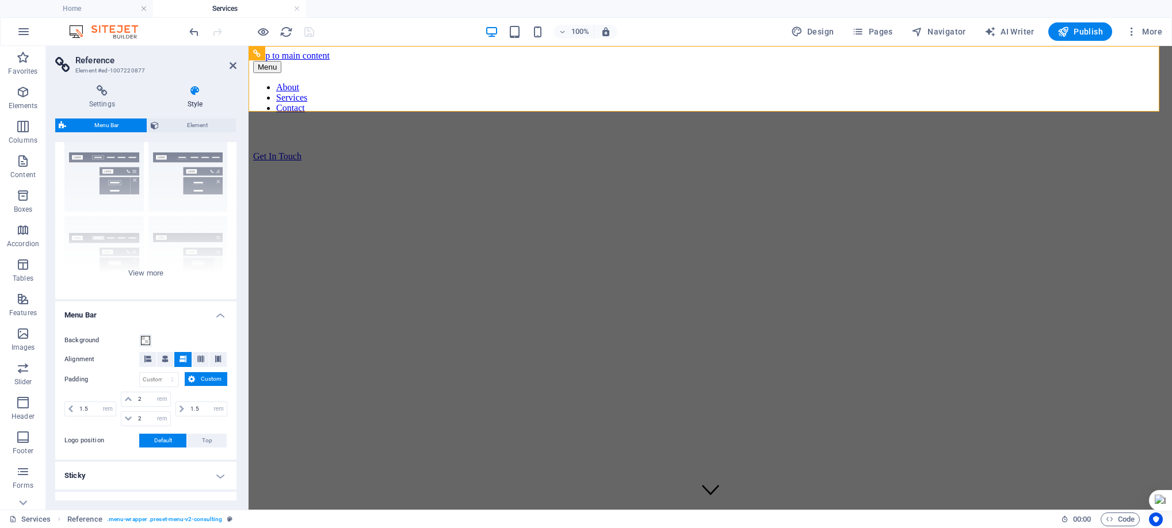
scroll to position [0, 0]
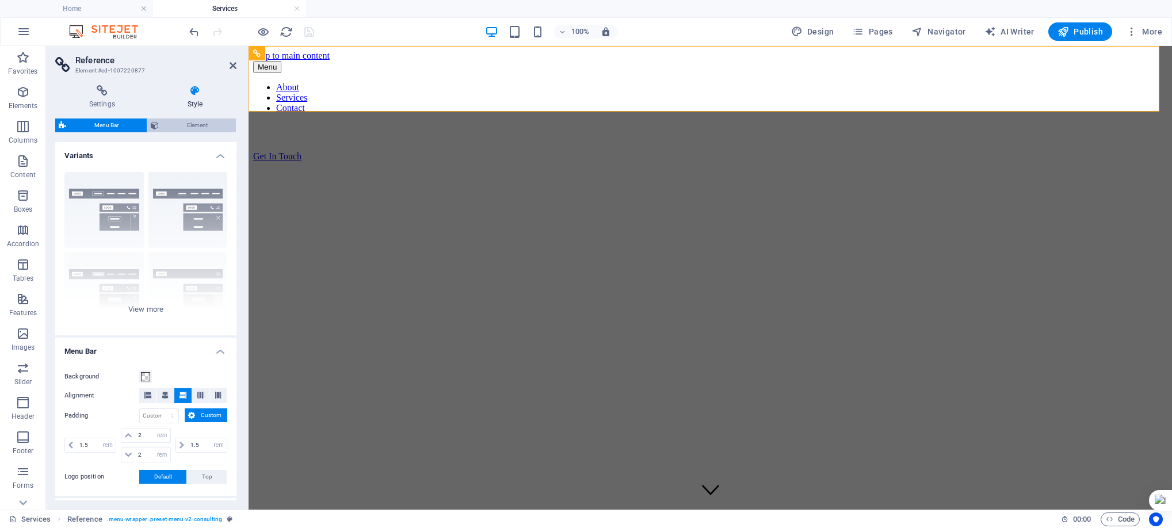
click at [222, 131] on span "Element" at bounding box center [197, 126] width 70 height 14
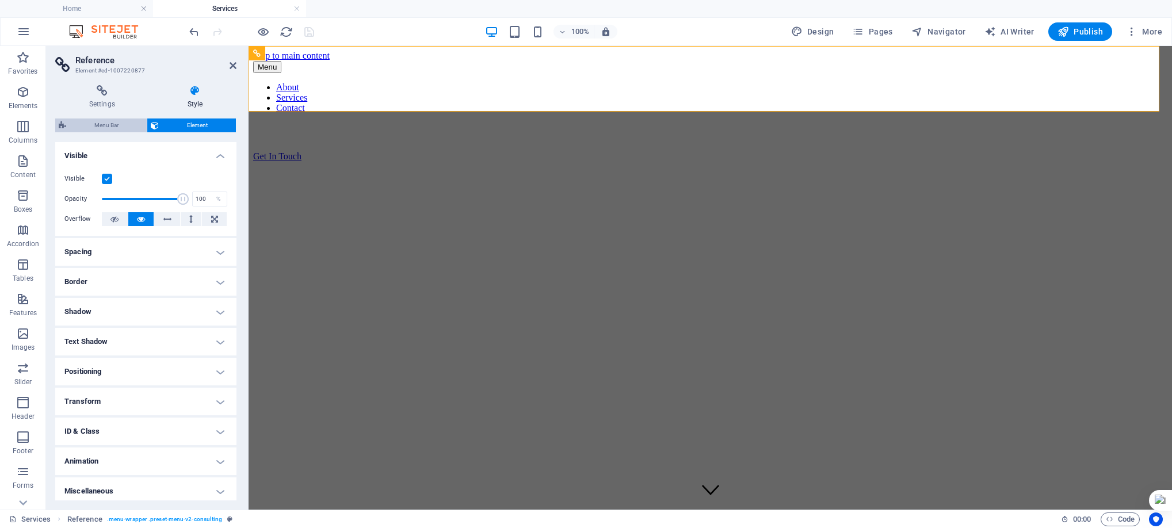
click at [118, 121] on span "Menu Bar" at bounding box center [107, 126] width 74 height 14
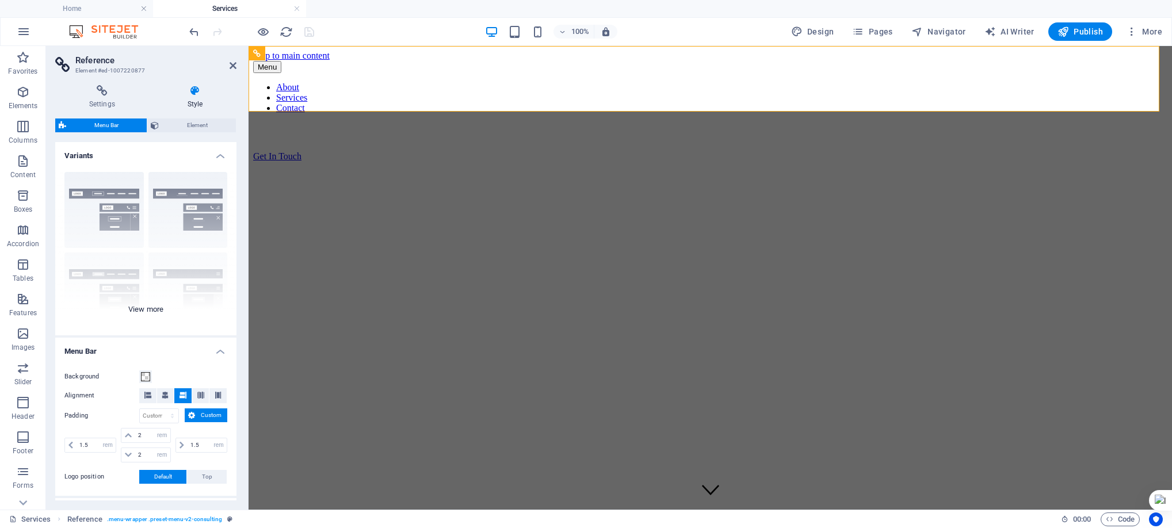
click at [137, 316] on div "Border Centered Default Fixed Loki Trigger Wide XXL" at bounding box center [145, 249] width 181 height 173
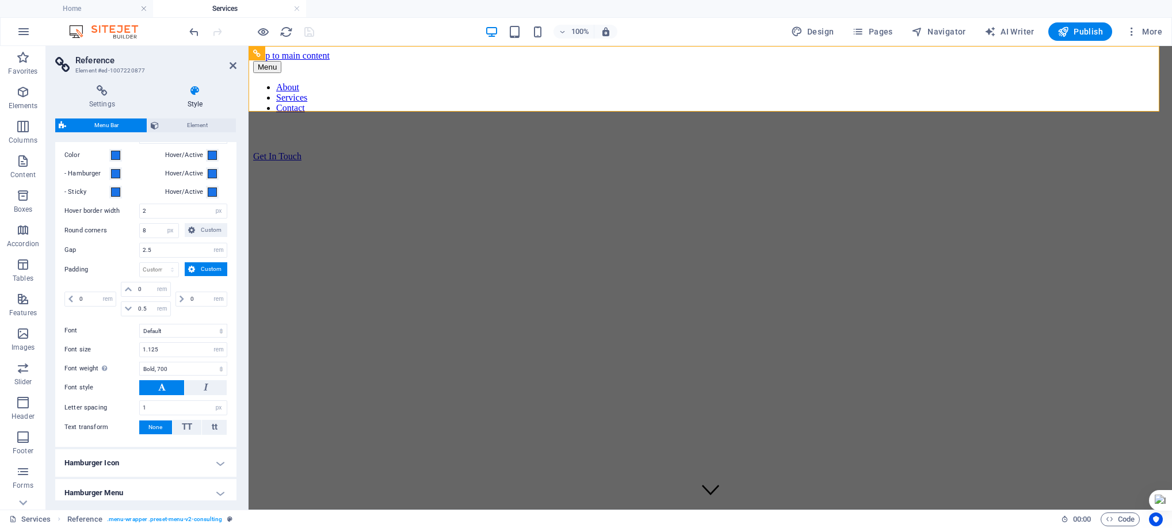
scroll to position [699, 0]
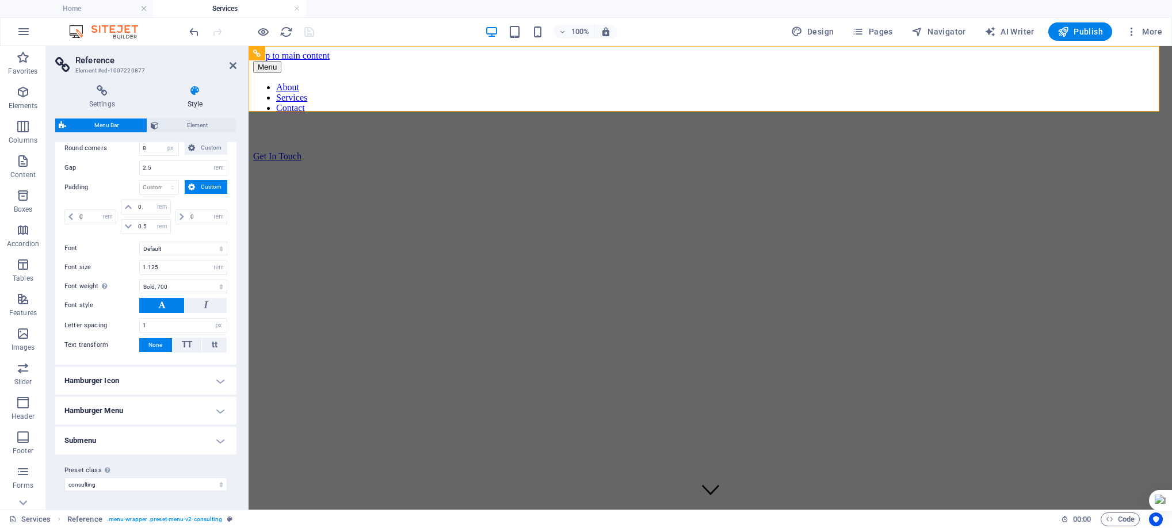
click at [177, 436] on h4 "Submenu" at bounding box center [145, 441] width 181 height 28
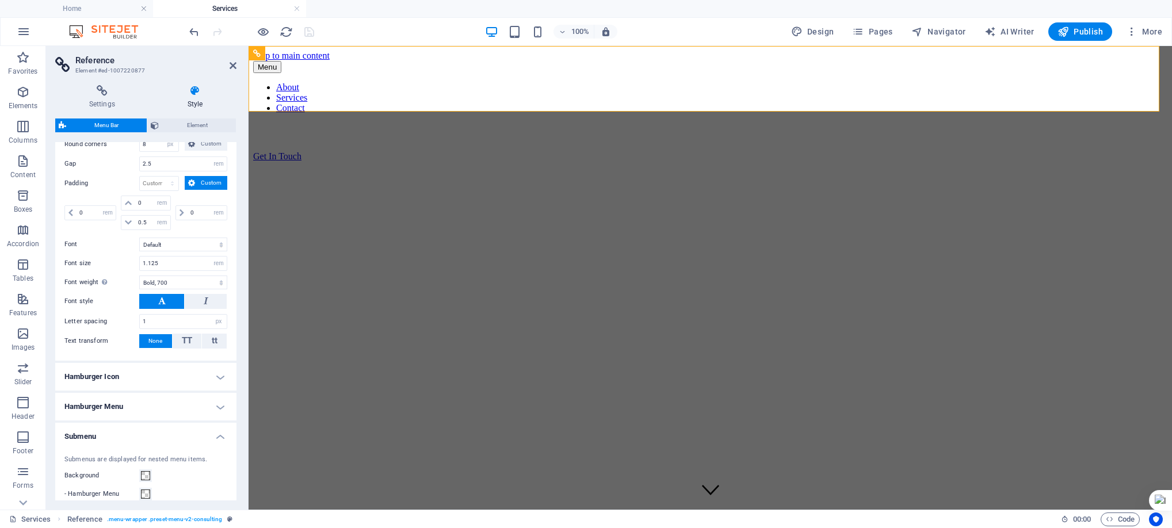
drag, startPoint x: 237, startPoint y: 403, endPoint x: 237, endPoint y: 472, distance: 69.1
click at [237, 472] on div "Settings Style Settings A reference is a copy of an element, which cannot be ed…" at bounding box center [146, 293] width 200 height 434
click at [313, 54] on button at bounding box center [309, 54] width 14 height 14
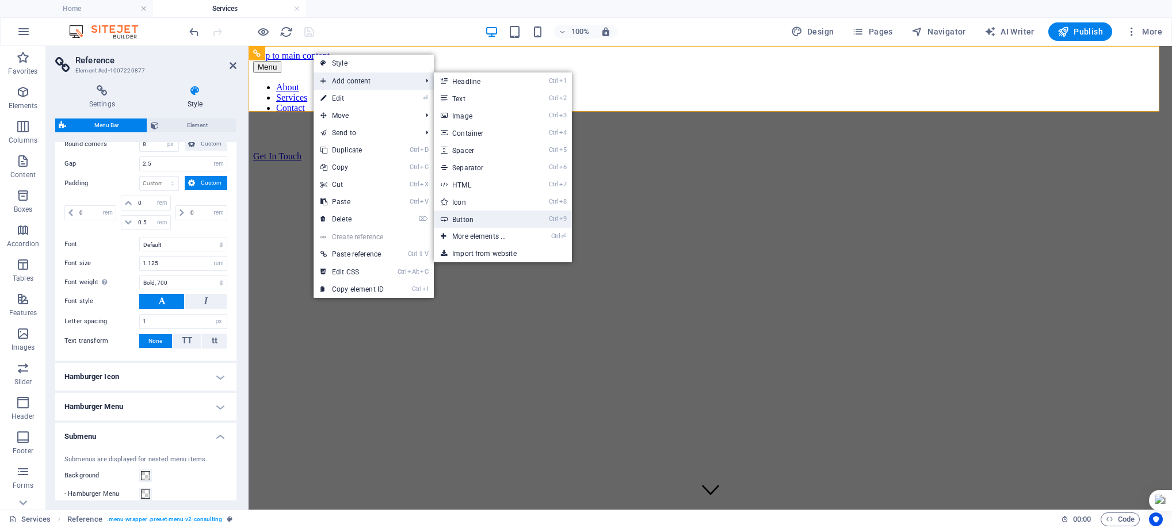
click at [505, 218] on link "Ctrl 9 Button" at bounding box center [481, 219] width 95 height 17
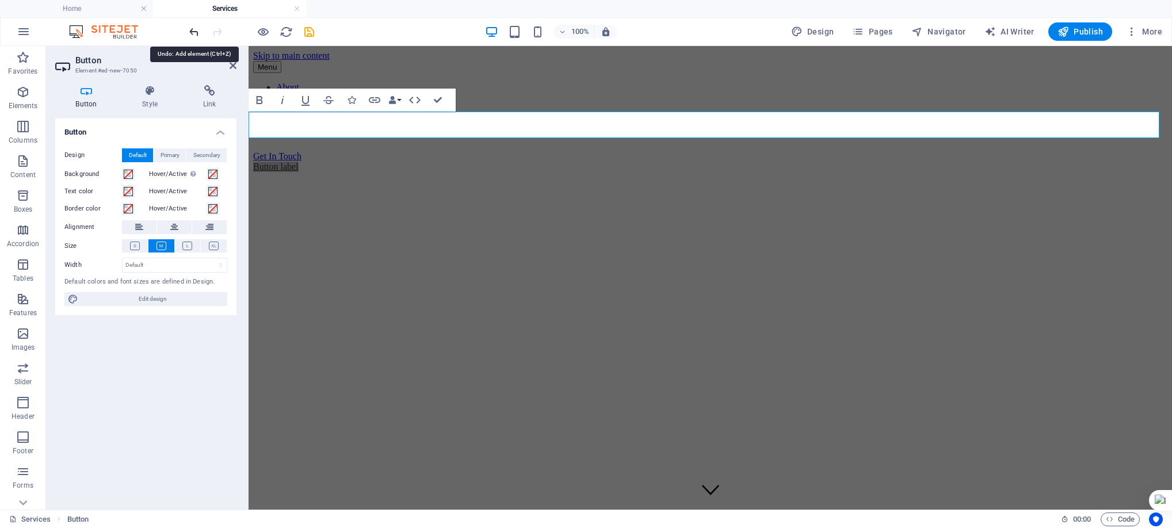
click at [197, 28] on icon "undo" at bounding box center [194, 31] width 13 height 13
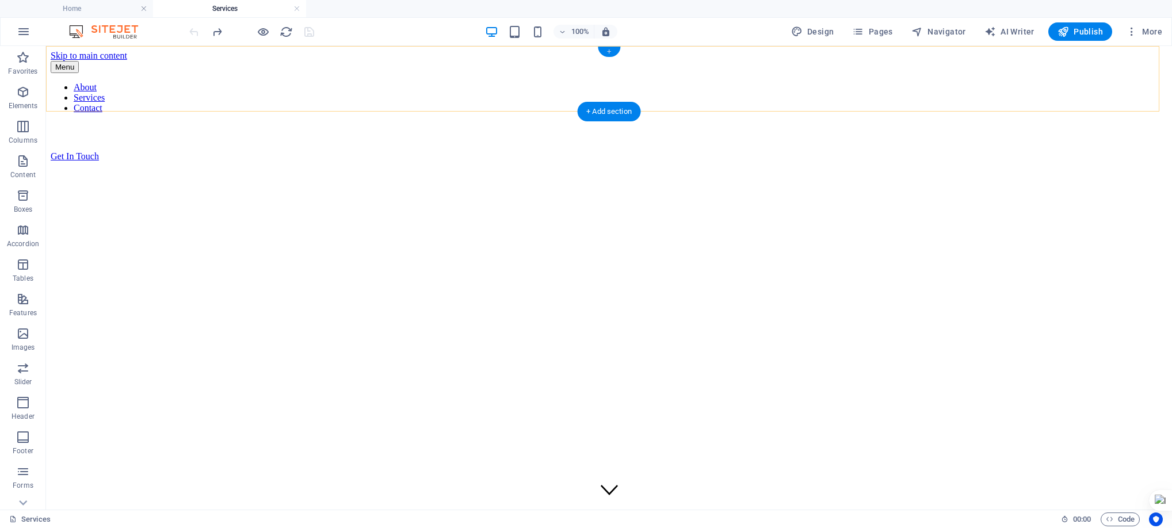
click at [610, 51] on div "+" at bounding box center [609, 52] width 22 height 10
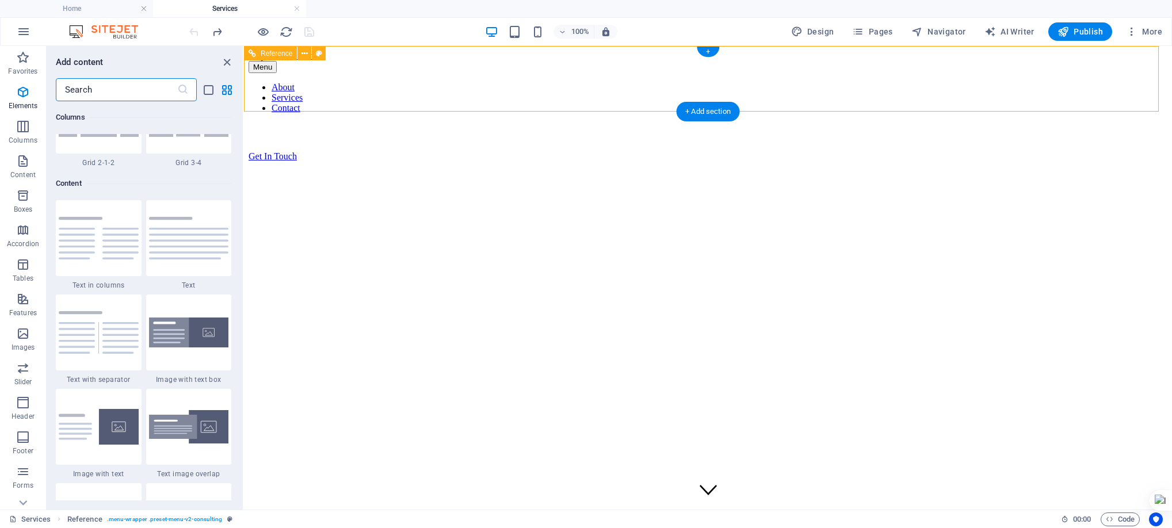
scroll to position [2014, 0]
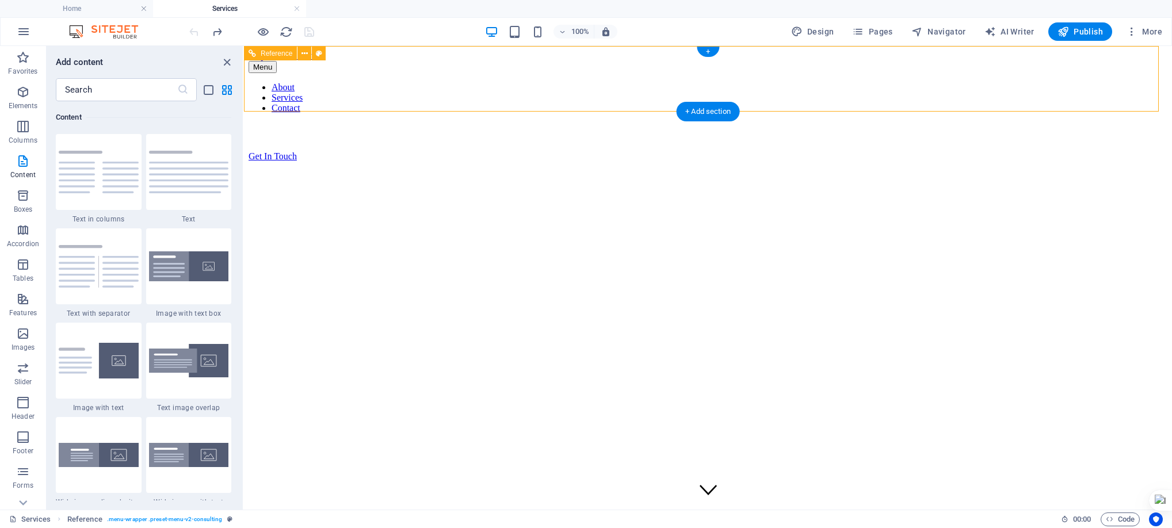
click at [997, 151] on div "Get In Touch" at bounding box center [708, 156] width 919 height 10
select select "rem"
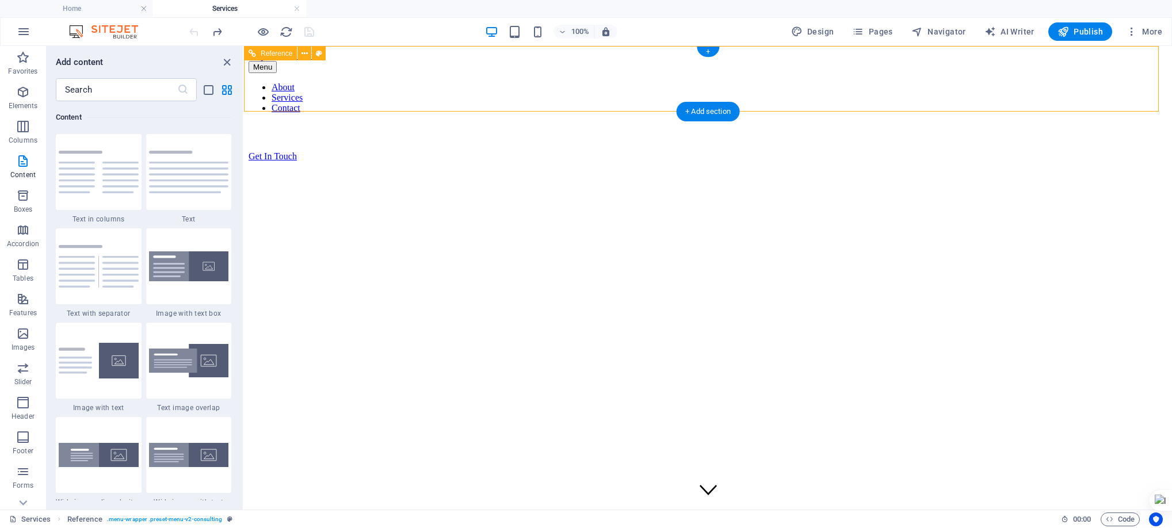
select select "rem"
select select "hover_border_bottom"
select select "px"
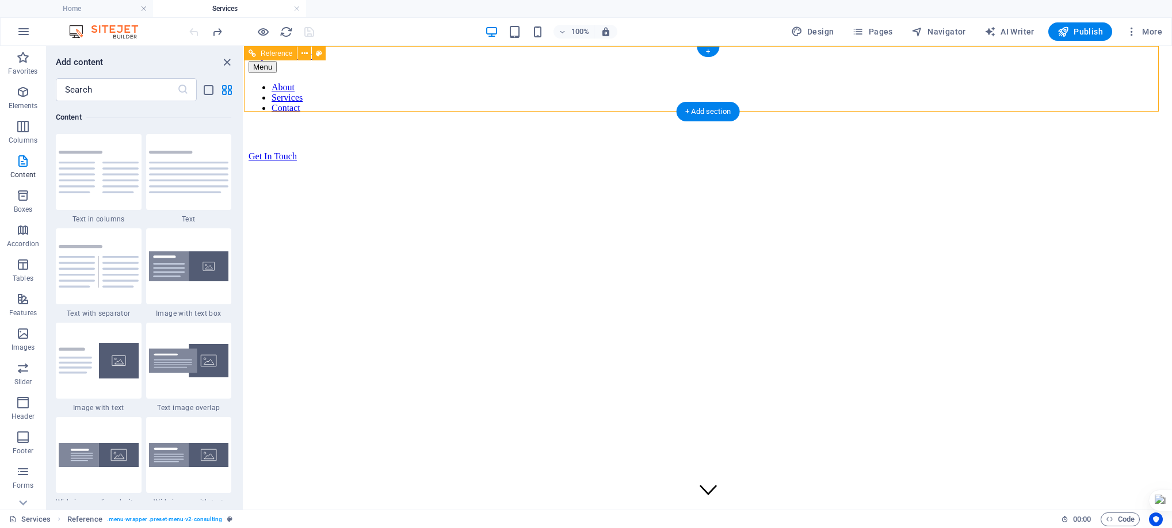
select select "rem"
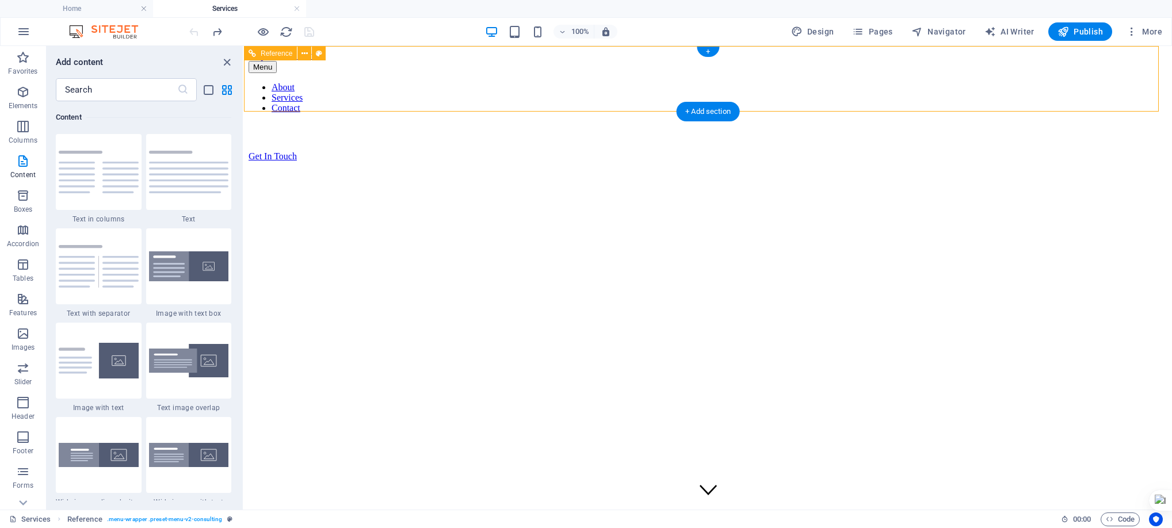
select select "rem"
select select "700"
select select "px"
select select "rem"
select select "px"
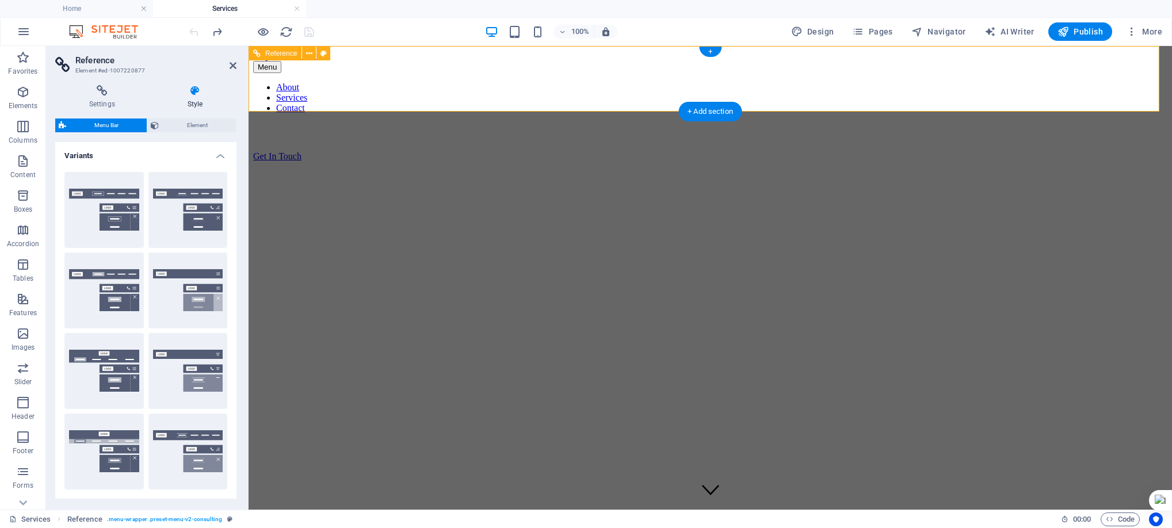
click at [996, 151] on div "Get In Touch" at bounding box center [710, 156] width 915 height 10
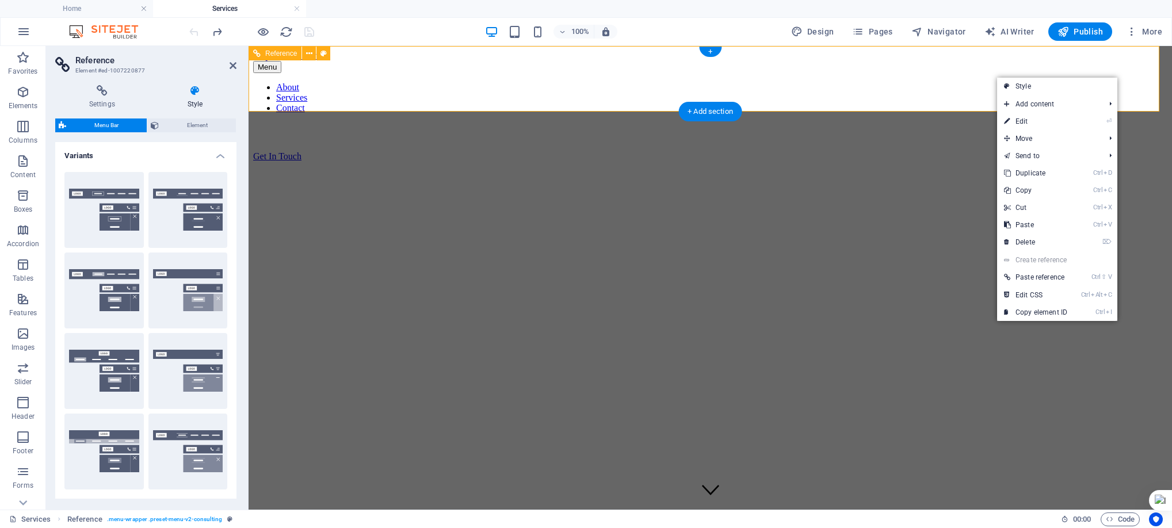
click at [991, 151] on div "Get In Touch" at bounding box center [710, 156] width 915 height 10
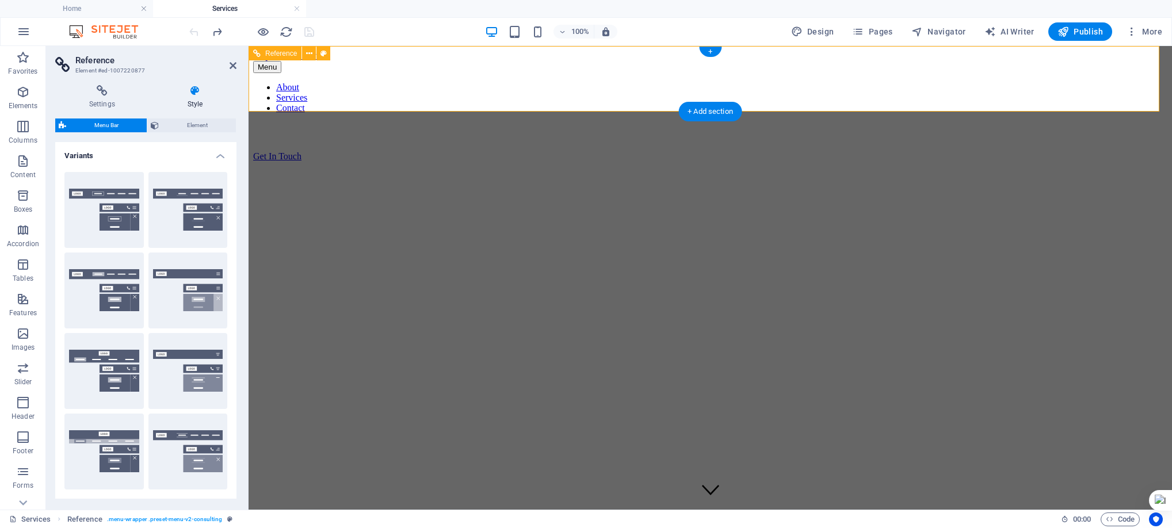
click at [991, 151] on div "Get In Touch" at bounding box center [710, 156] width 915 height 10
click at [728, 82] on nav "About Services Contact" at bounding box center [710, 97] width 915 height 31
click at [922, 82] on nav "About Services Contact" at bounding box center [710, 97] width 915 height 31
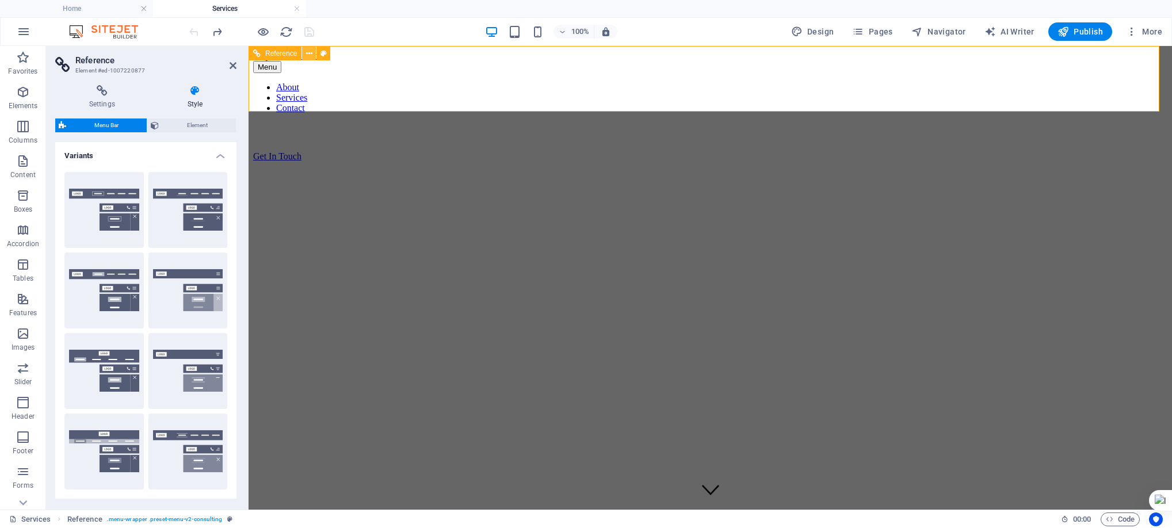
click at [307, 49] on icon at bounding box center [309, 54] width 6 height 12
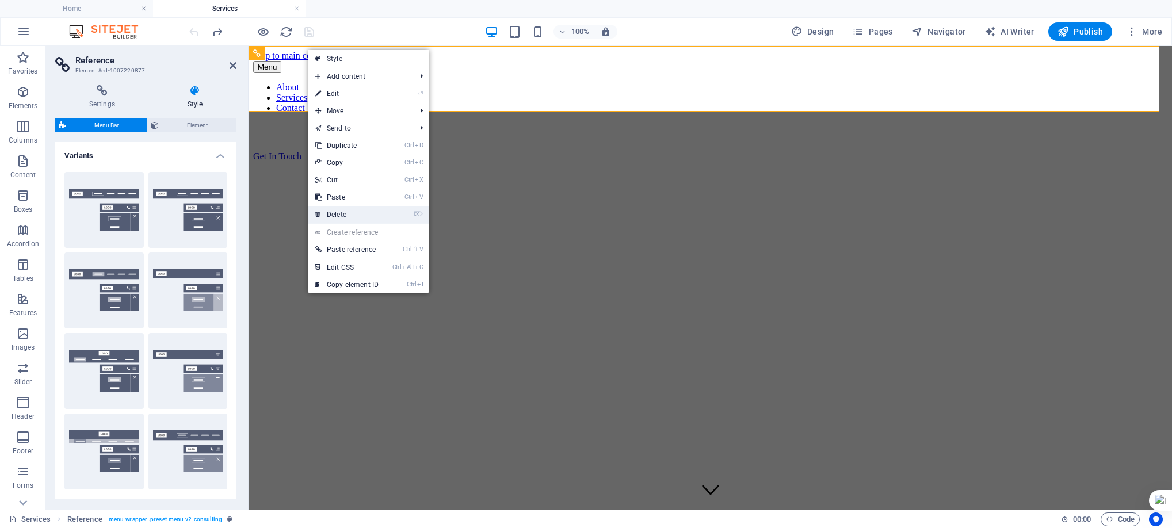
click at [349, 216] on link "⌦ Delete" at bounding box center [347, 214] width 77 height 17
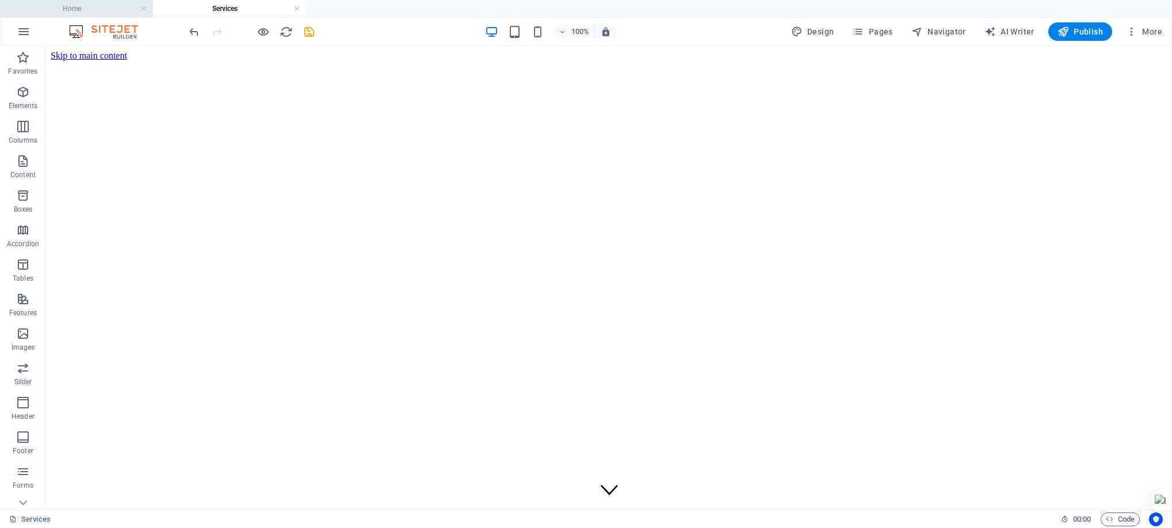
click at [95, 3] on h4 "Home" at bounding box center [76, 8] width 153 height 13
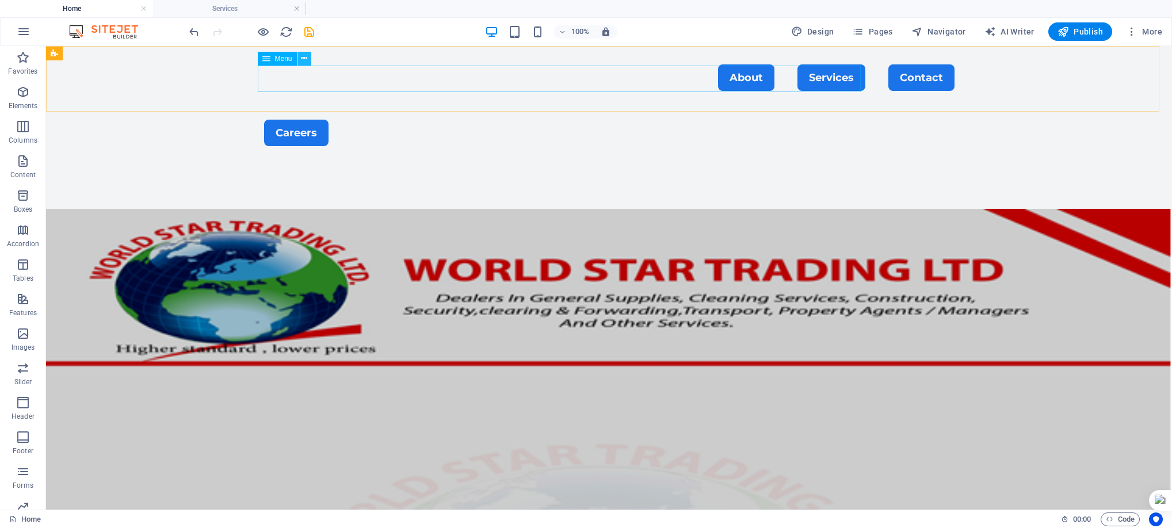
click at [299, 59] on button at bounding box center [305, 59] width 14 height 14
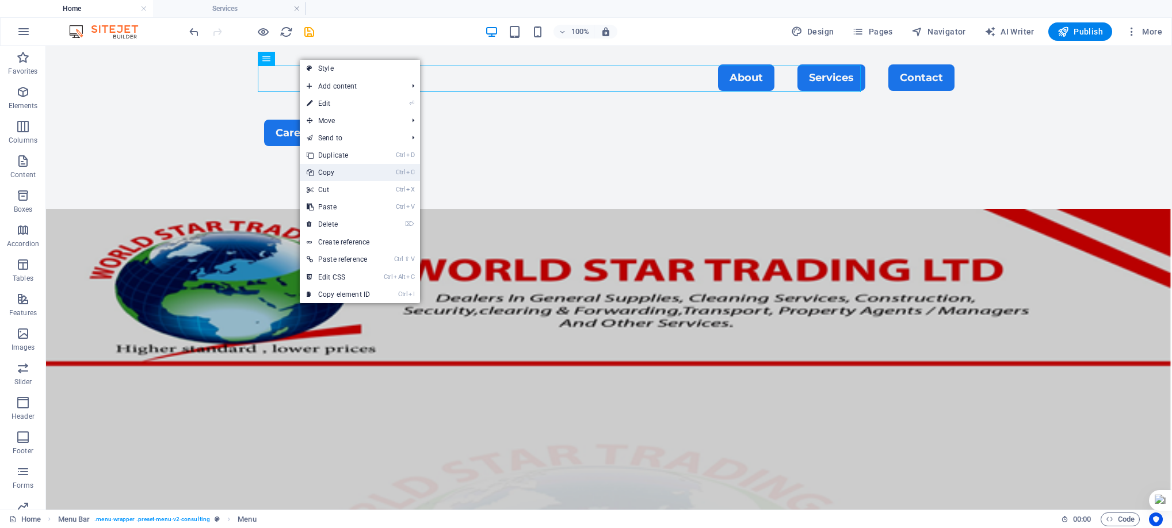
click at [351, 168] on link "Ctrl C Copy" at bounding box center [338, 172] width 77 height 17
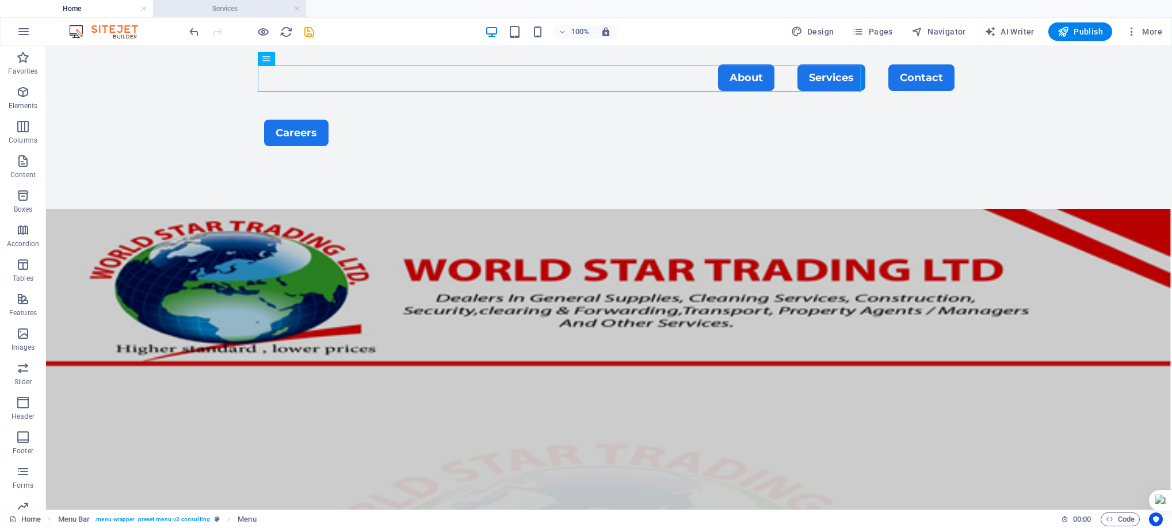
click at [244, 7] on h4 "Services" at bounding box center [229, 8] width 153 height 13
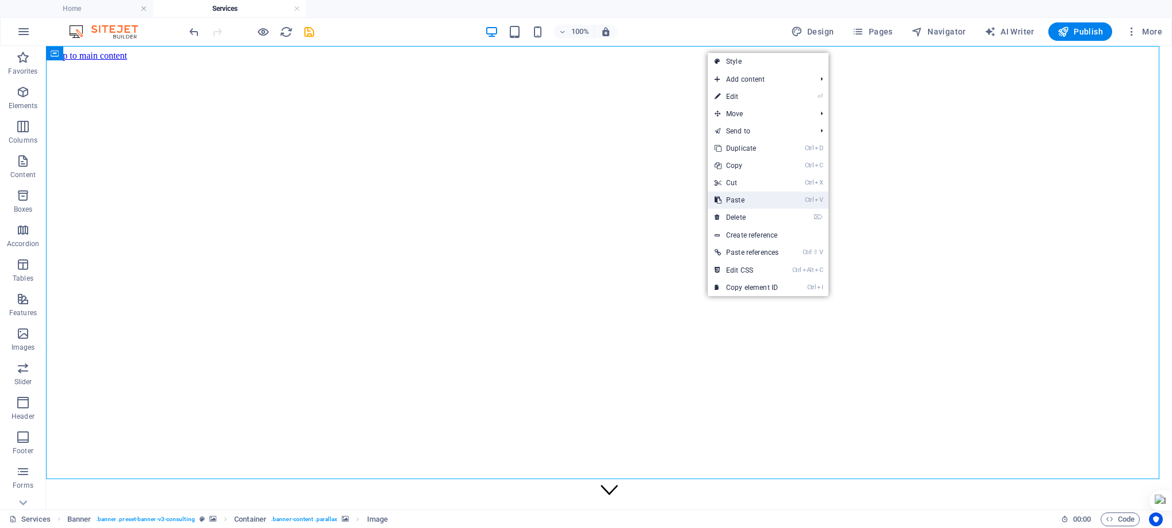
click at [748, 197] on link "Ctrl V Paste" at bounding box center [747, 200] width 78 height 17
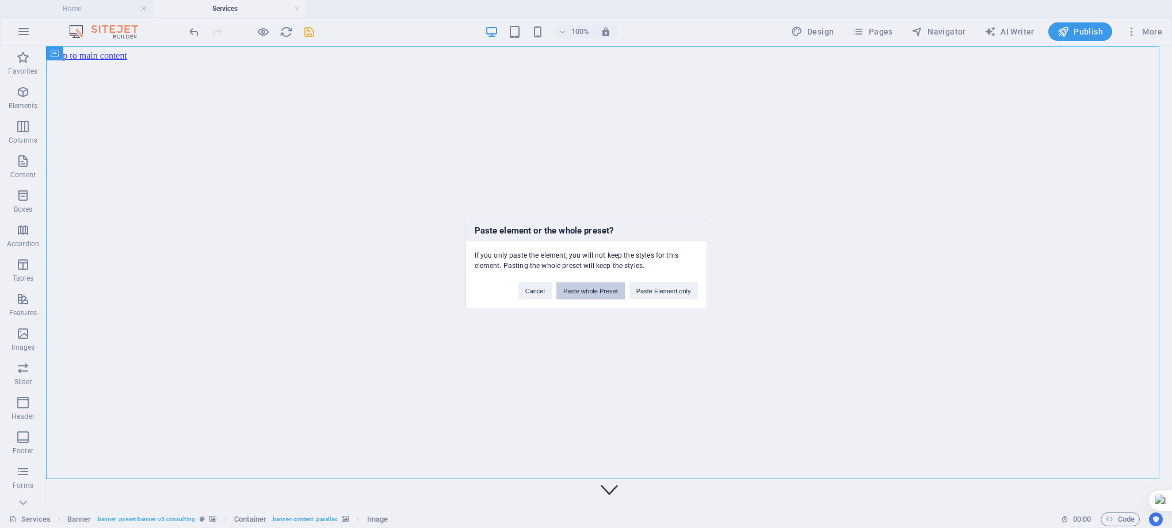
click at [603, 291] on button "Paste whole Preset" at bounding box center [591, 291] width 68 height 17
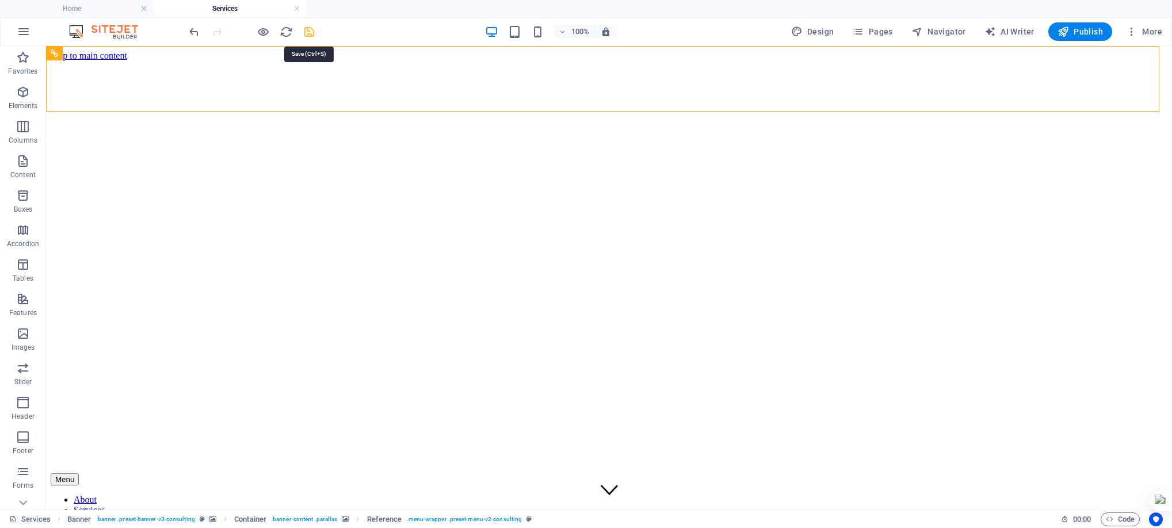
click at [306, 28] on icon "save" at bounding box center [309, 31] width 13 height 13
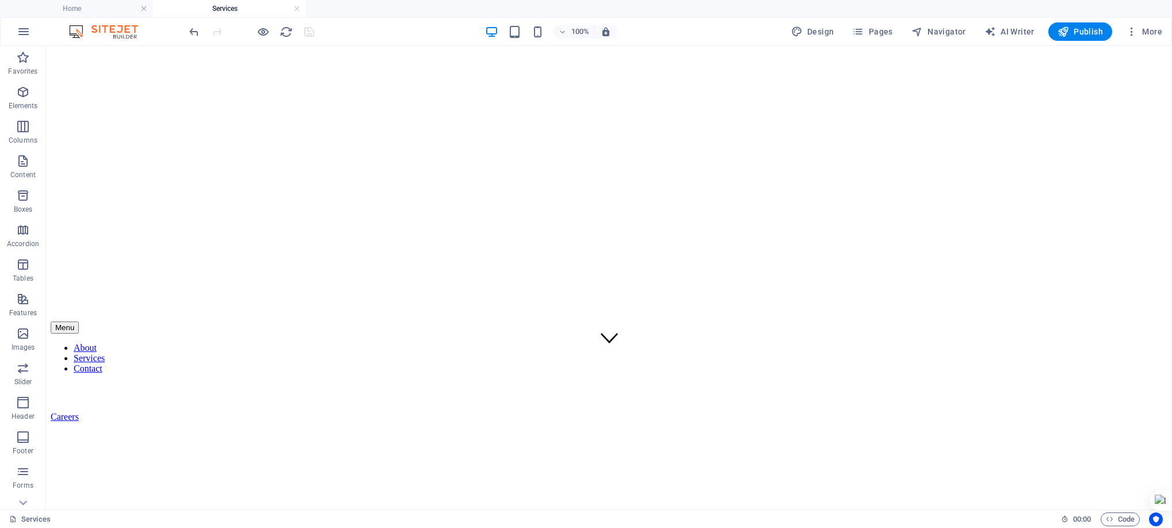
scroll to position [0, 0]
drag, startPoint x: 1163, startPoint y: 70, endPoint x: 1209, endPoint y: 69, distance: 46.0
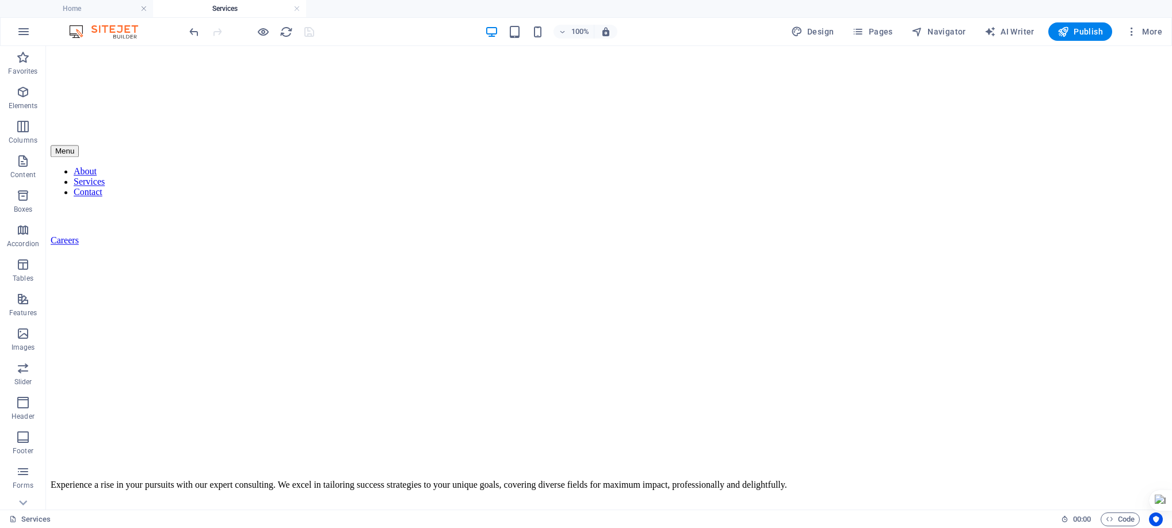
scroll to position [556, 0]
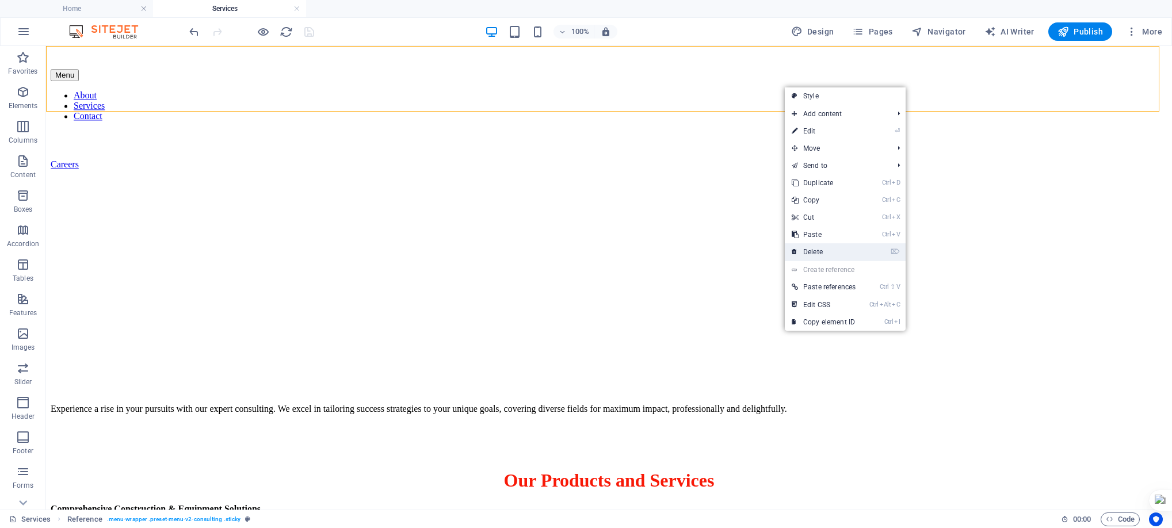
click at [822, 249] on link "⌦ Delete" at bounding box center [824, 251] width 78 height 17
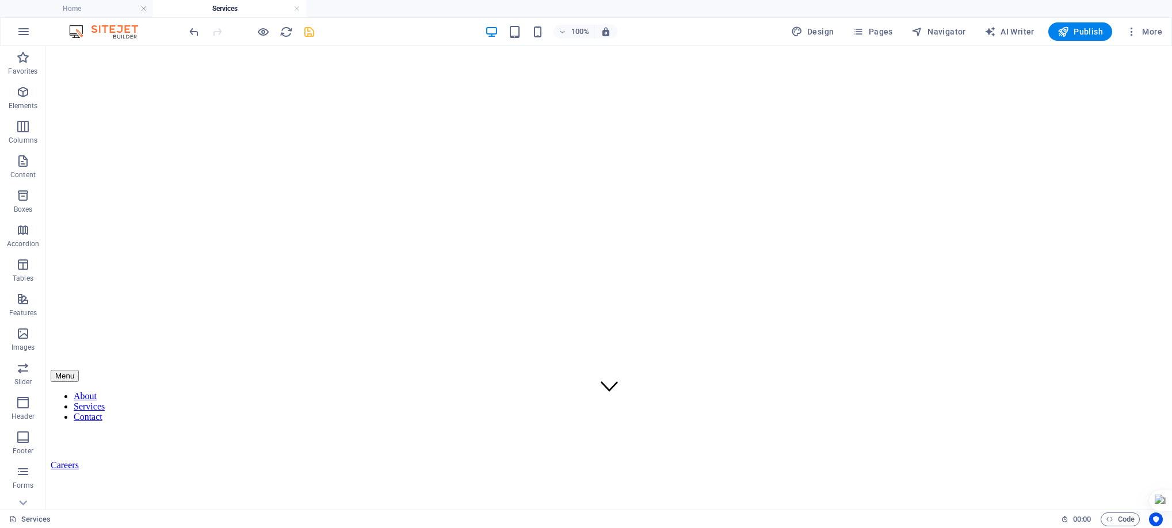
scroll to position [0, 0]
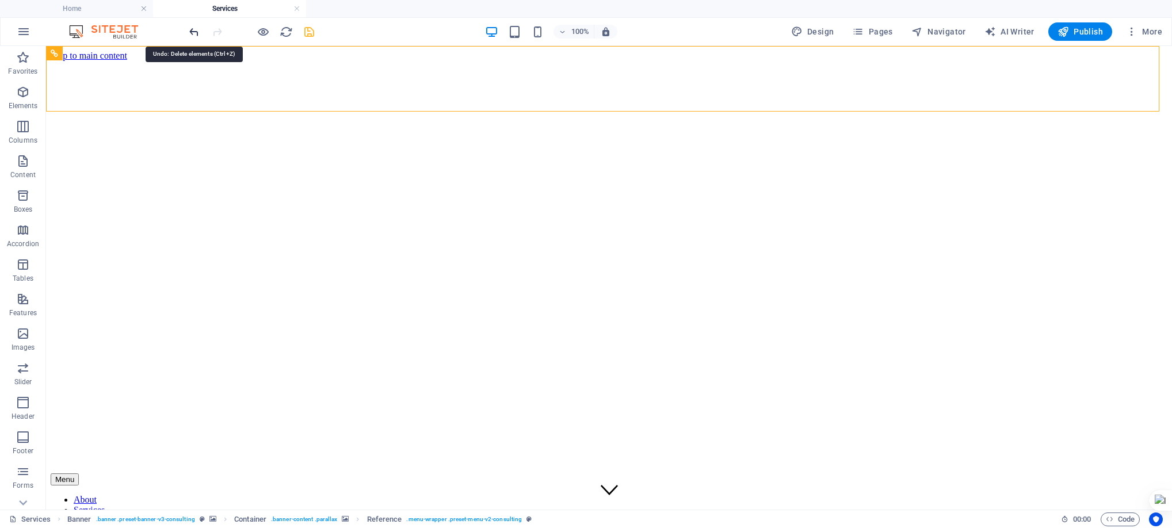
click at [192, 26] on icon "undo" at bounding box center [194, 31] width 13 height 13
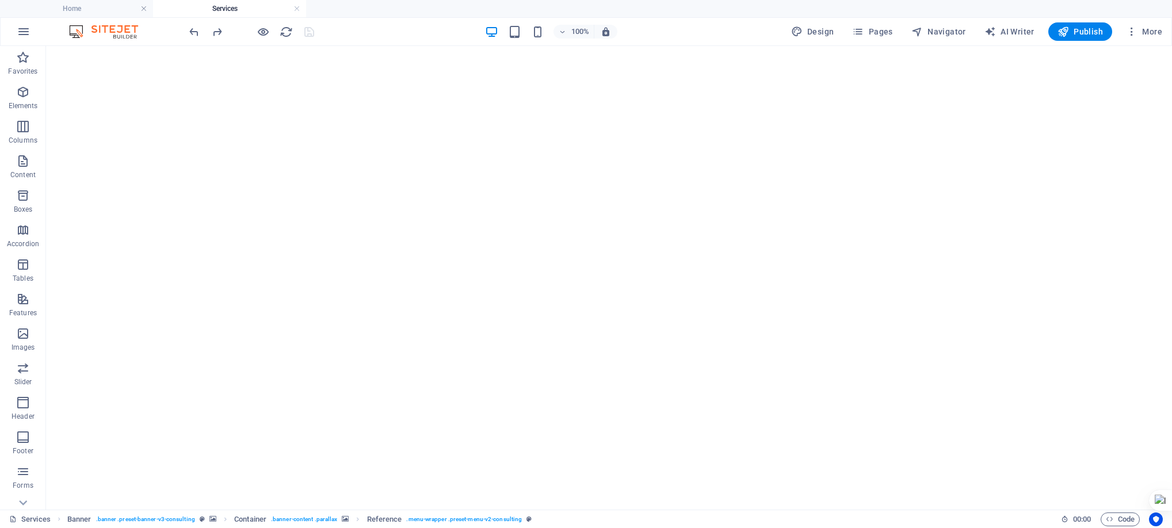
scroll to position [1391, 0]
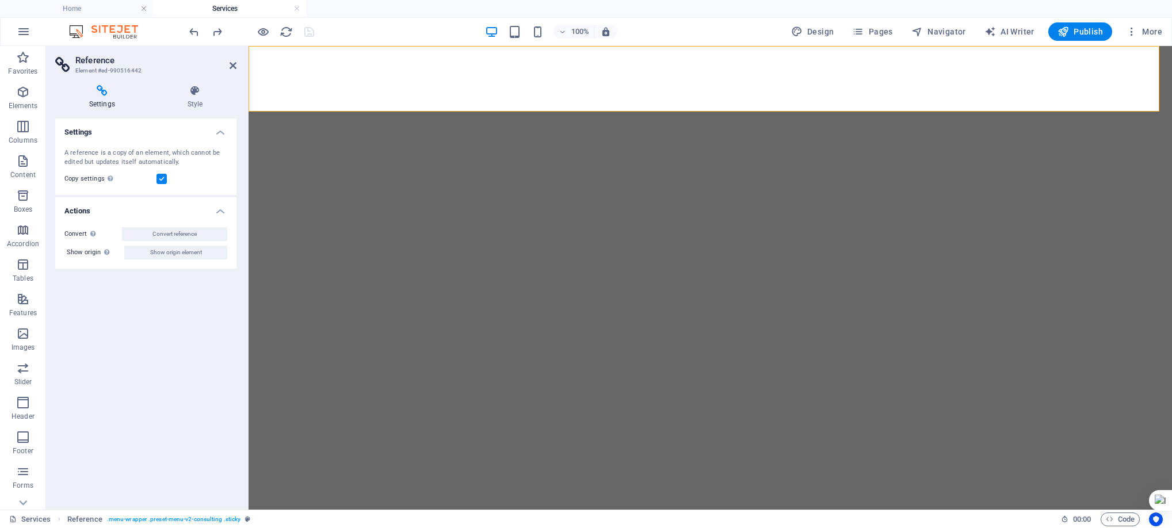
scroll to position [1239, 0]
click at [218, 29] on icon "redo" at bounding box center [217, 31] width 13 height 13
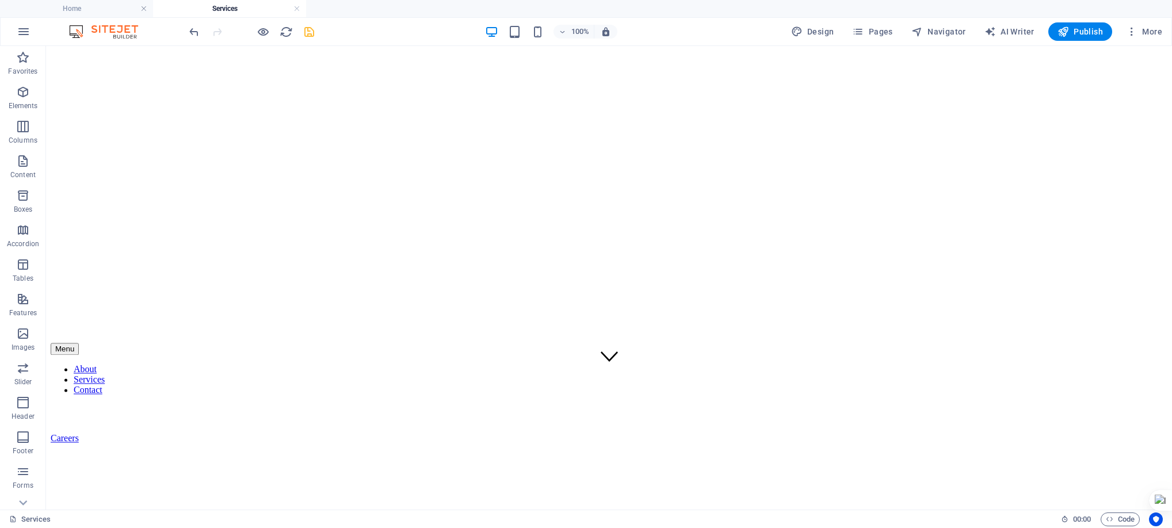
scroll to position [0, 0]
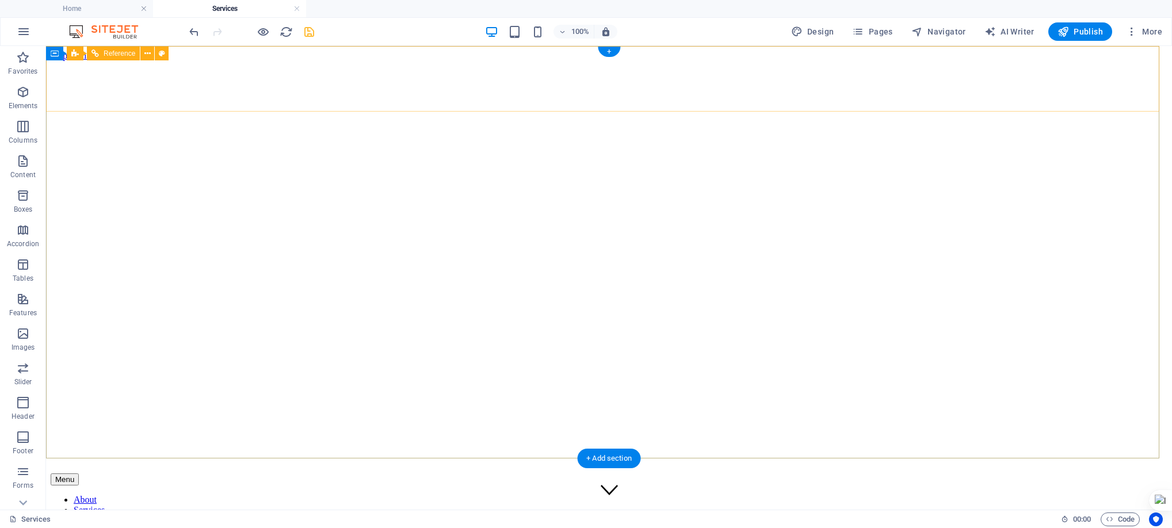
click at [767, 495] on nav "About Services Contact" at bounding box center [609, 510] width 1117 height 31
click at [657, 495] on nav "About Services Contact" at bounding box center [609, 510] width 1117 height 31
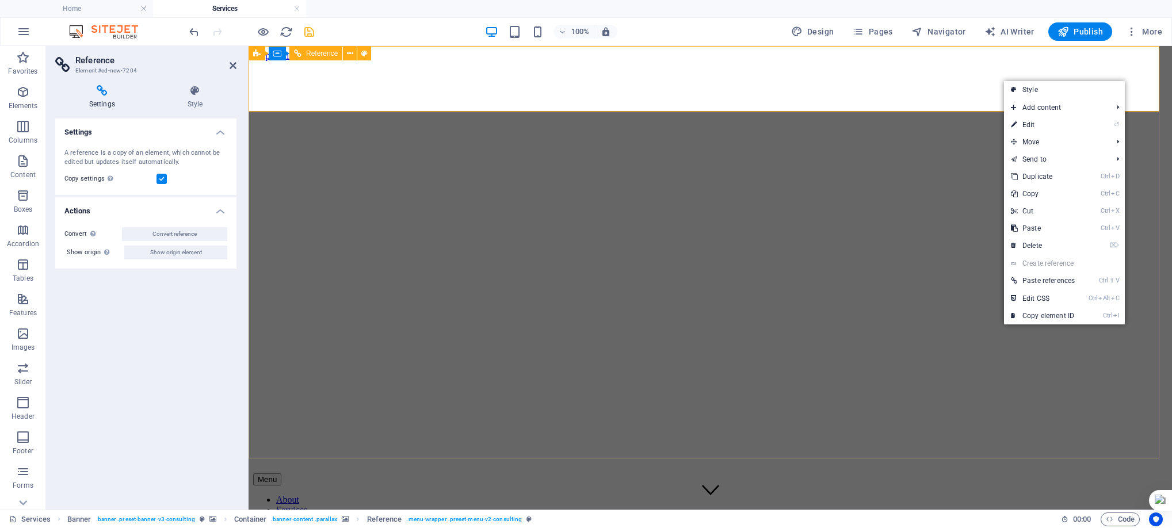
click at [755, 495] on nav "About Services Contact" at bounding box center [710, 510] width 915 height 31
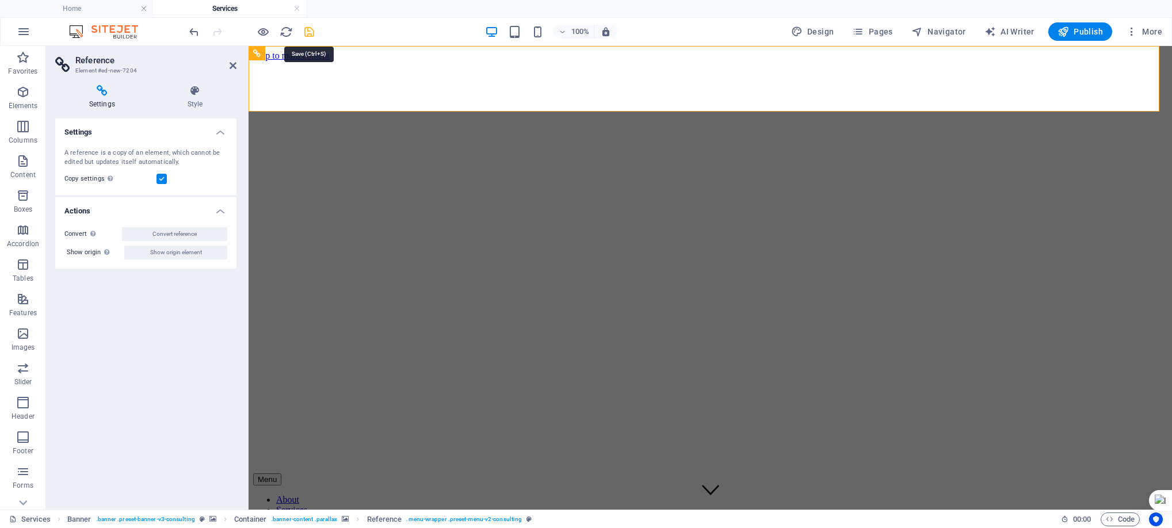
click at [311, 30] on icon "save" at bounding box center [309, 31] width 13 height 13
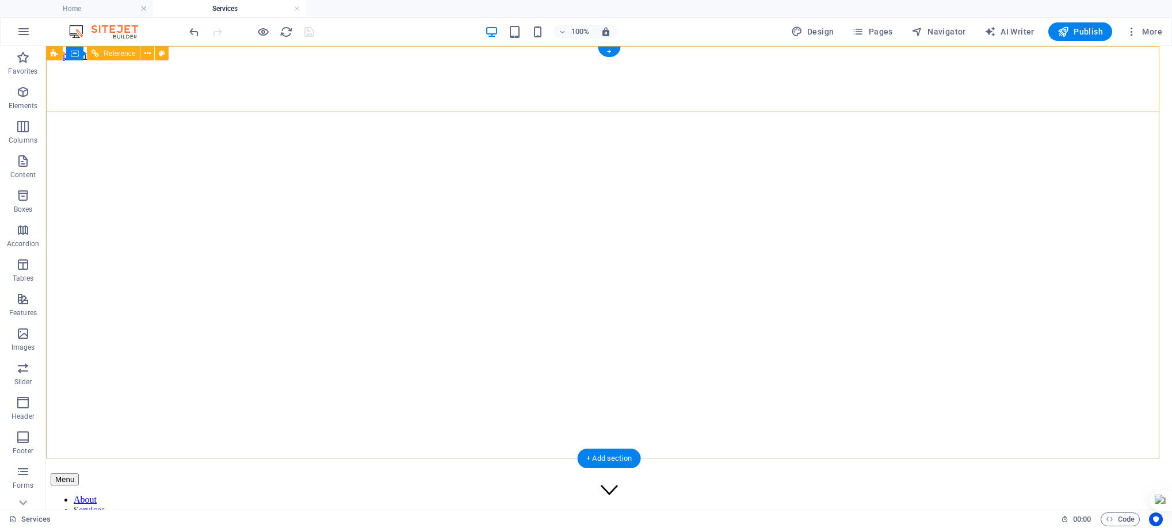
click at [824, 495] on nav "About Services Contact" at bounding box center [609, 510] width 1117 height 31
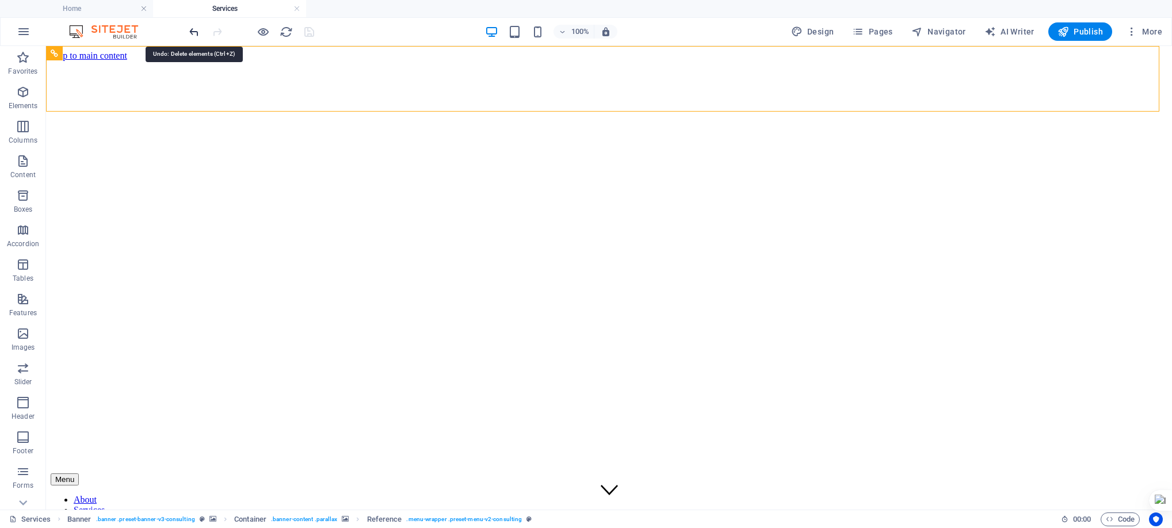
click at [190, 26] on icon "undo" at bounding box center [194, 31] width 13 height 13
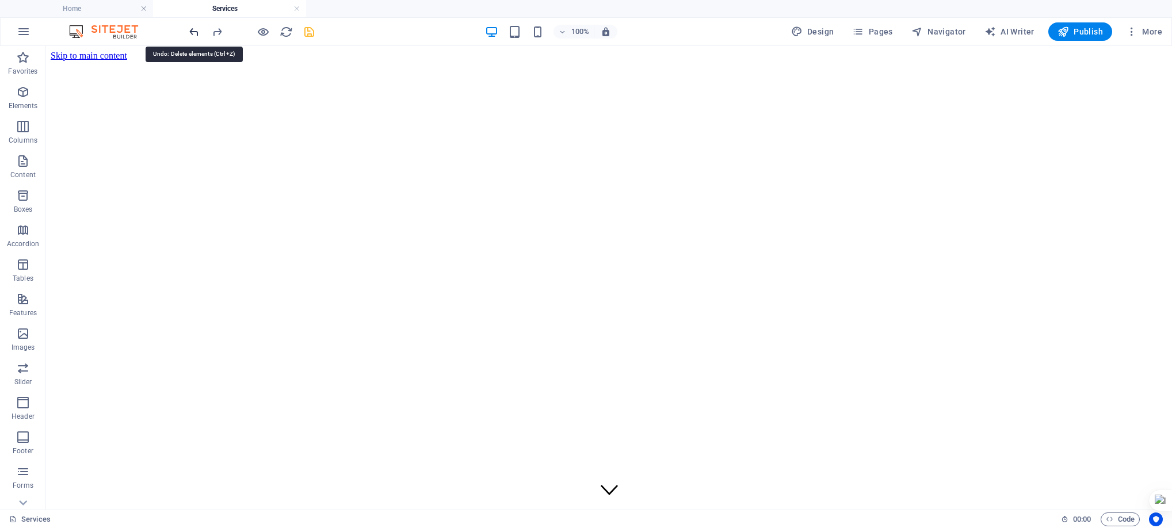
click at [190, 26] on icon "undo" at bounding box center [194, 31] width 13 height 13
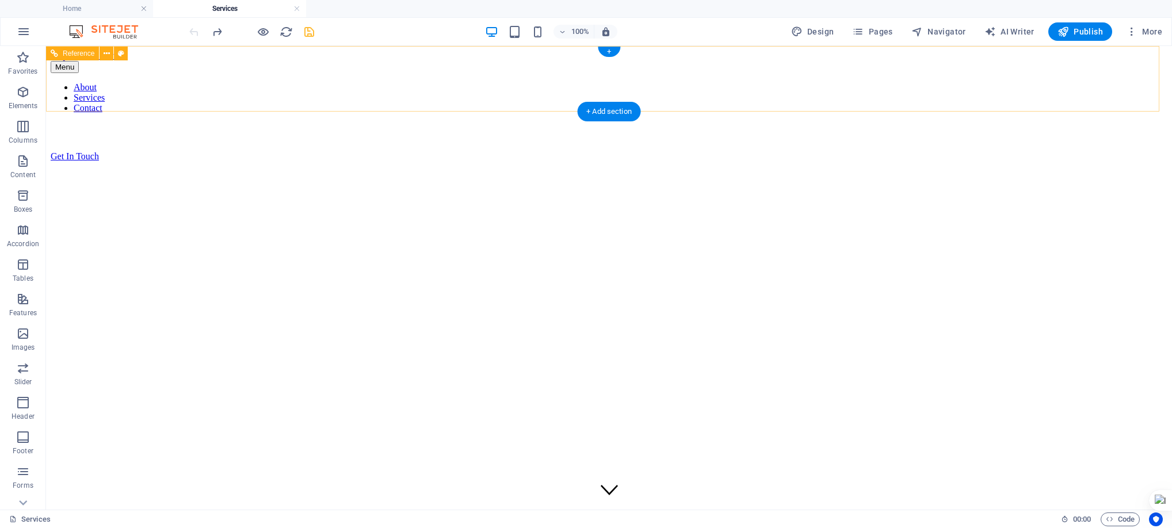
click at [908, 151] on div "Get In Touch" at bounding box center [609, 156] width 1117 height 10
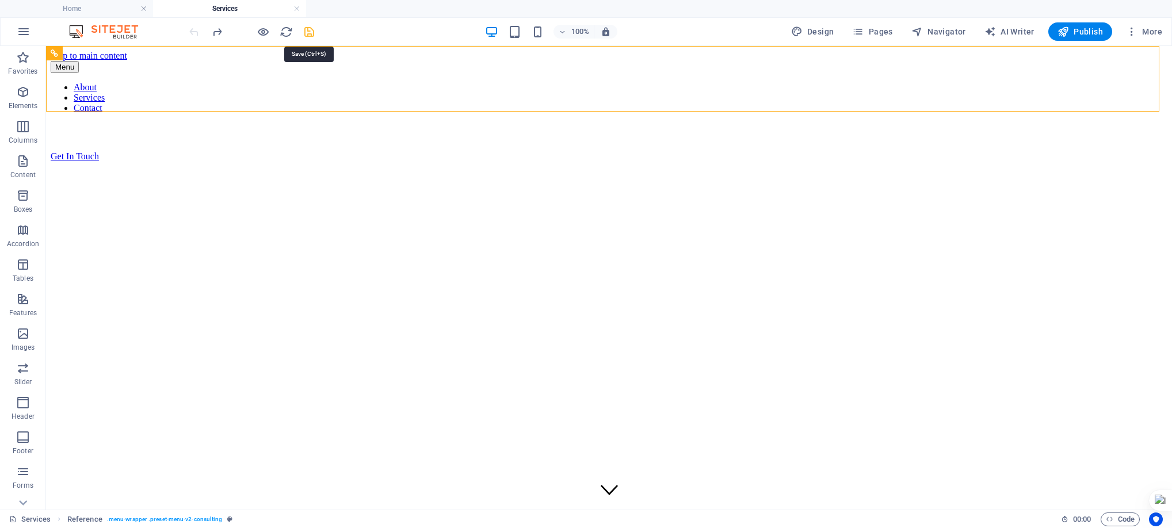
click at [311, 32] on icon "save" at bounding box center [309, 31] width 13 height 13
click at [280, 28] on icon "reload" at bounding box center [286, 31] width 13 height 13
click at [86, 9] on h4 "Home" at bounding box center [76, 8] width 153 height 13
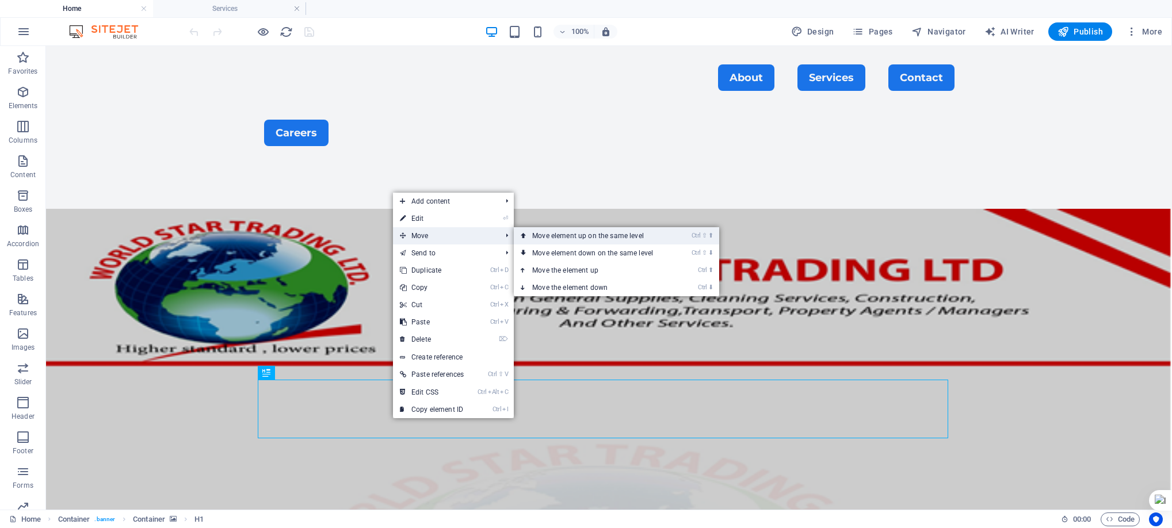
click at [563, 237] on link "Ctrl ⇧ ⬆ Move element up on the same level" at bounding box center [595, 235] width 162 height 17
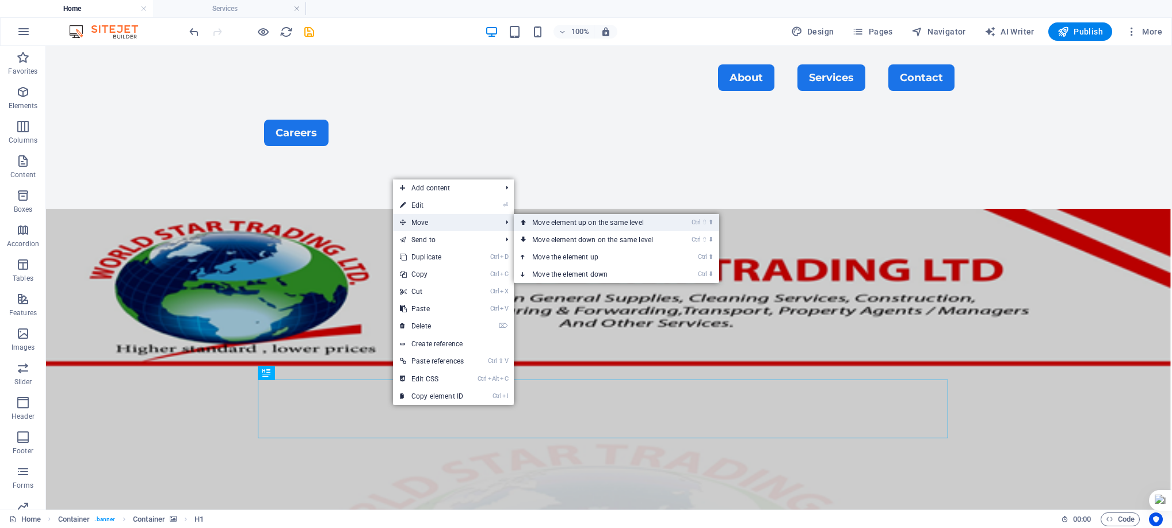
click at [569, 220] on link "Ctrl ⇧ ⬆ Move element up on the same level" at bounding box center [595, 222] width 162 height 17
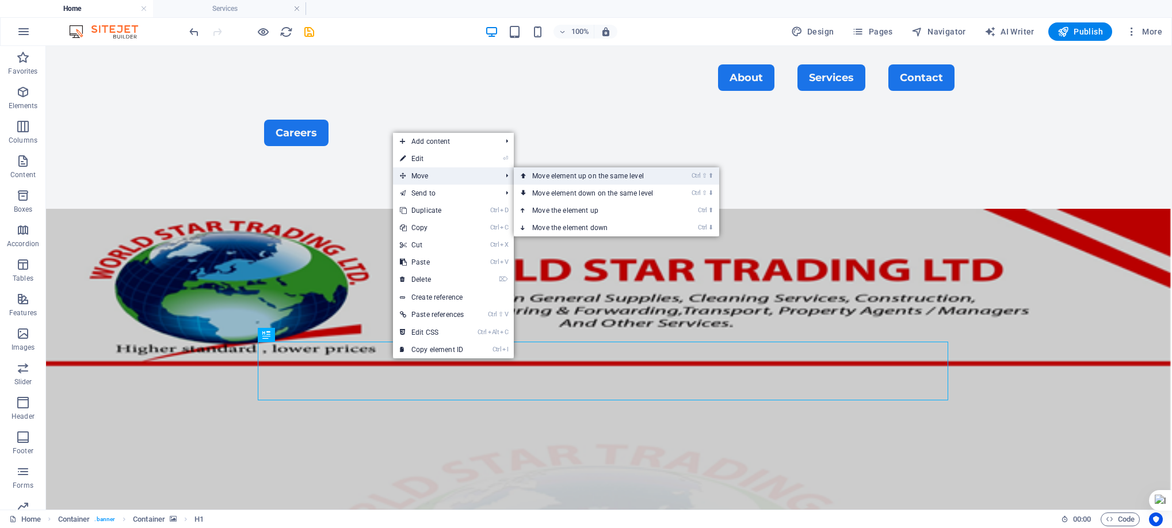
click at [544, 178] on link "Ctrl ⇧ ⬆ Move element up on the same level" at bounding box center [595, 175] width 162 height 17
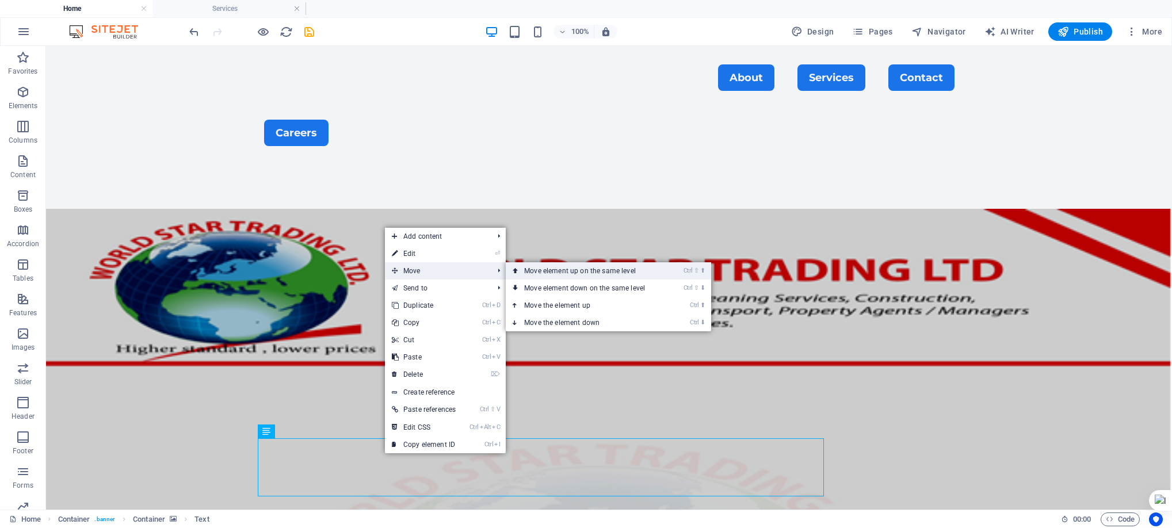
click at [562, 270] on link "Ctrl ⇧ ⬆ Move element up on the same level" at bounding box center [587, 270] width 162 height 17
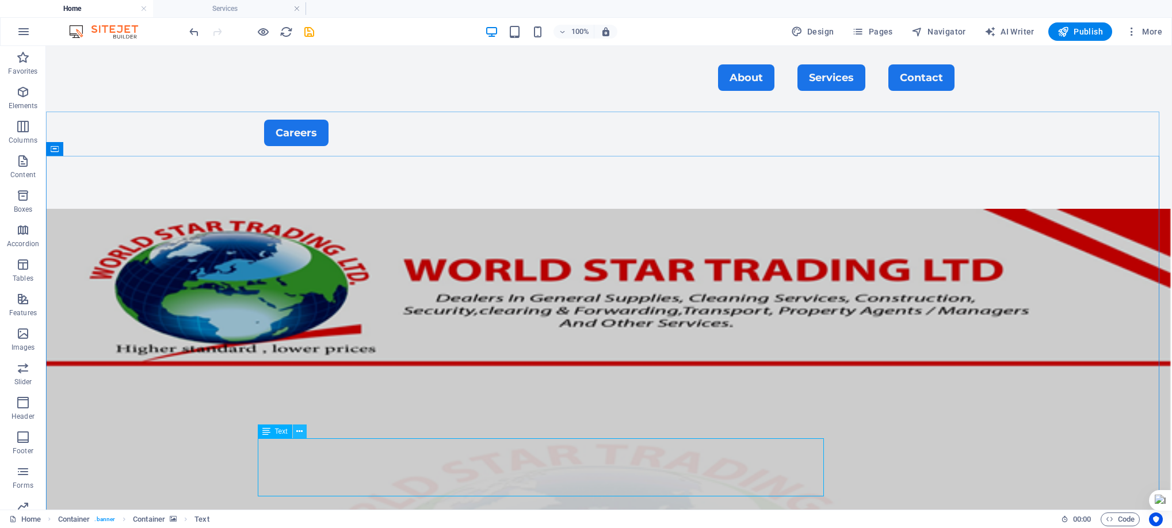
click at [299, 432] on icon at bounding box center [299, 432] width 6 height 12
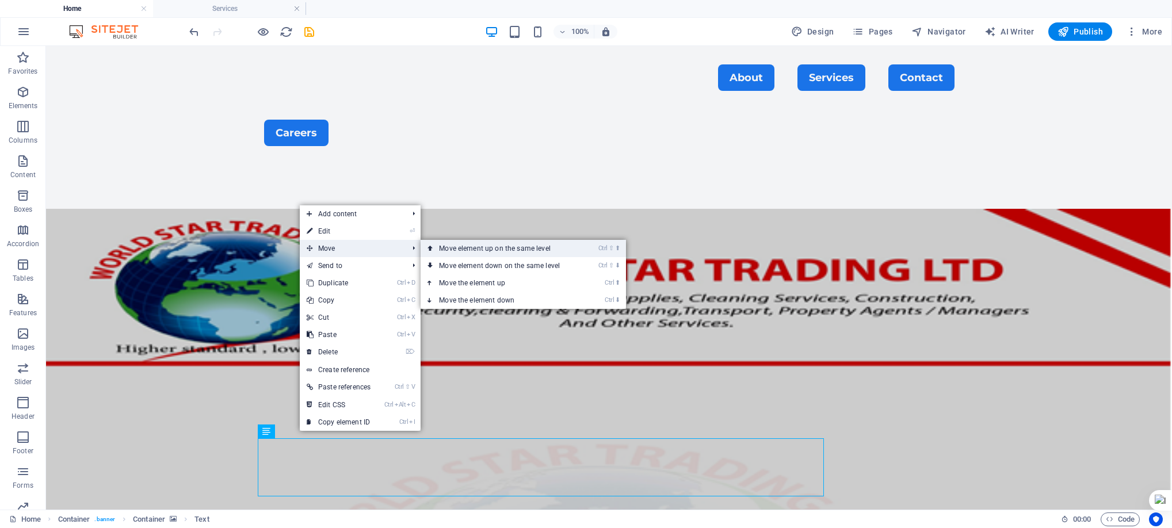
click at [502, 249] on link "Ctrl ⇧ ⬆ Move element up on the same level" at bounding box center [502, 248] width 162 height 17
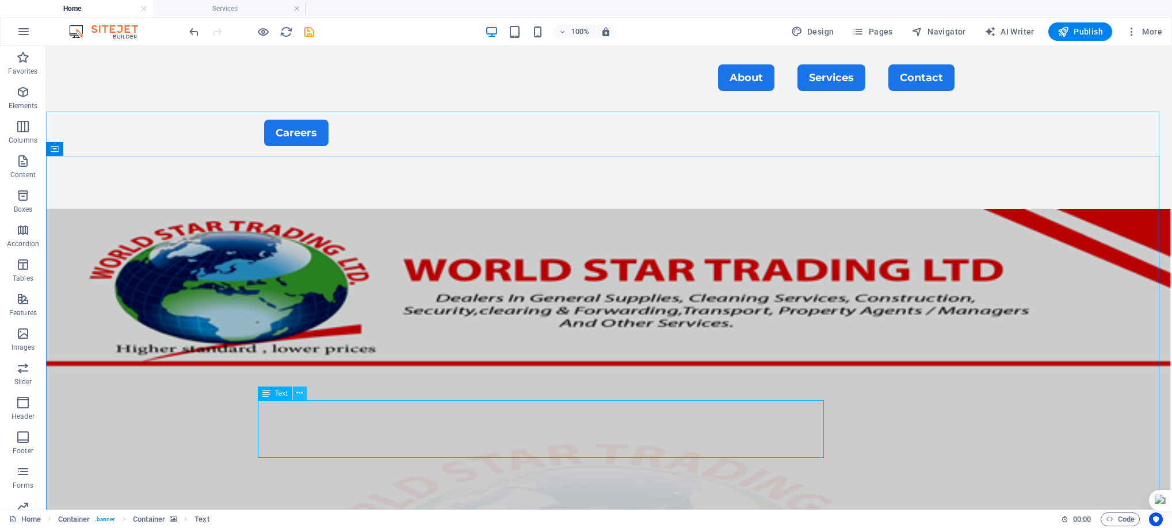
click at [297, 394] on icon at bounding box center [299, 393] width 6 height 12
click at [300, 394] on icon at bounding box center [299, 393] width 6 height 12
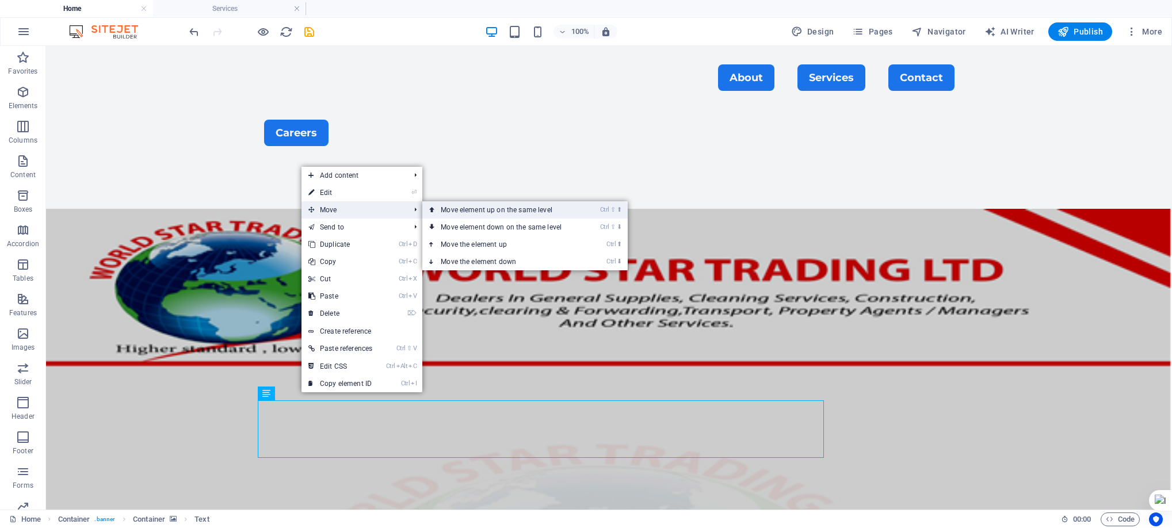
click at [454, 210] on link "Ctrl ⇧ ⬆ Move element up on the same level" at bounding box center [503, 209] width 162 height 17
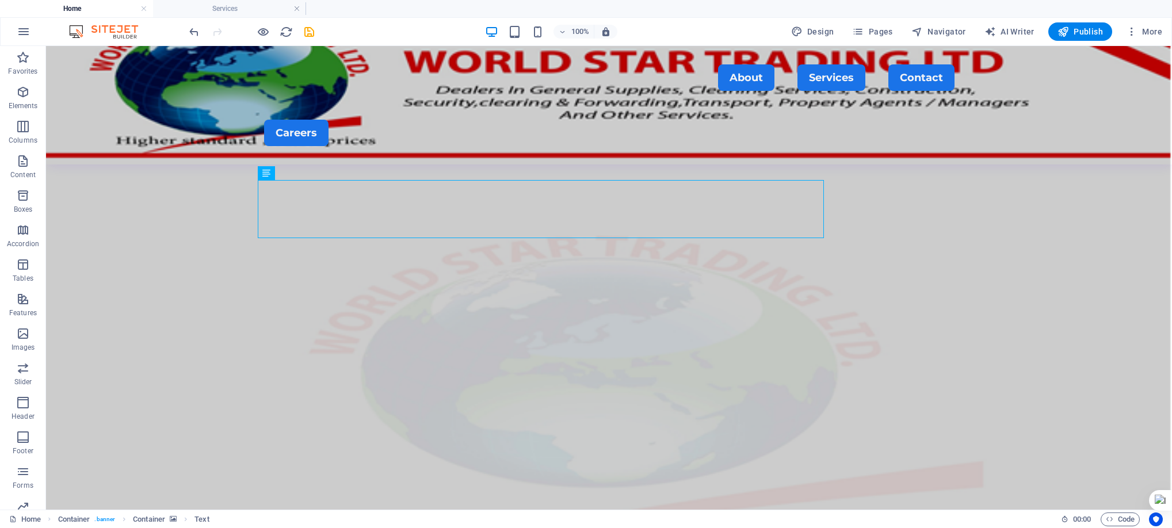
scroll to position [174, 0]
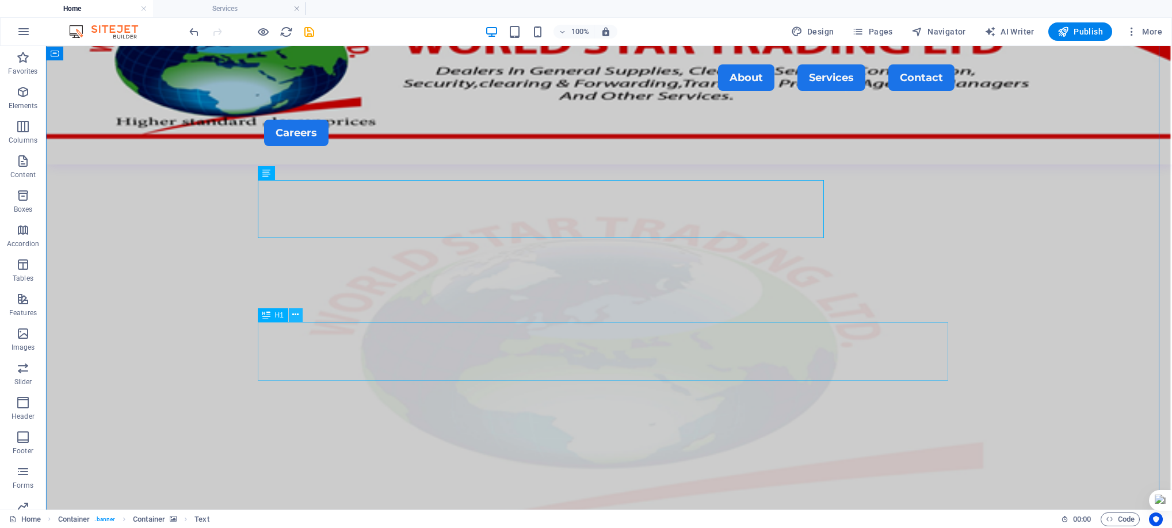
click at [294, 316] on icon at bounding box center [295, 315] width 6 height 12
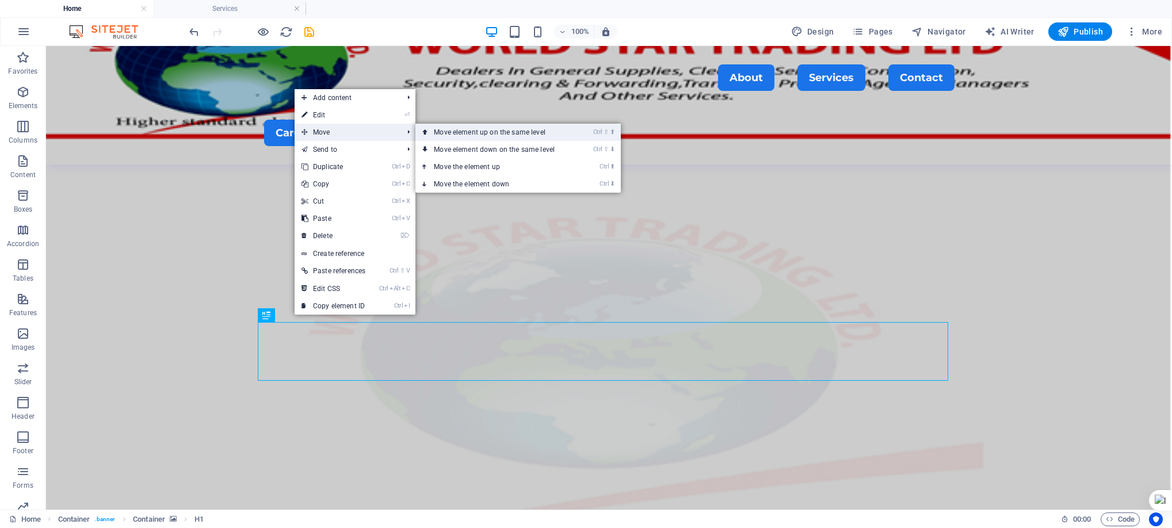
click at [451, 133] on link "Ctrl ⇧ ⬆ Move element up on the same level" at bounding box center [497, 132] width 162 height 17
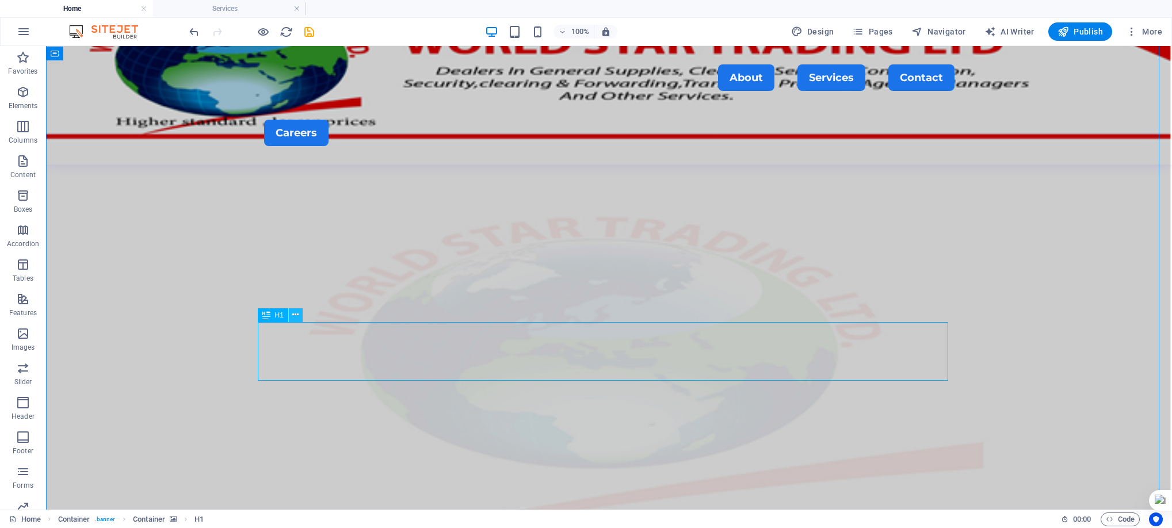
click at [292, 317] on icon at bounding box center [295, 315] width 6 height 12
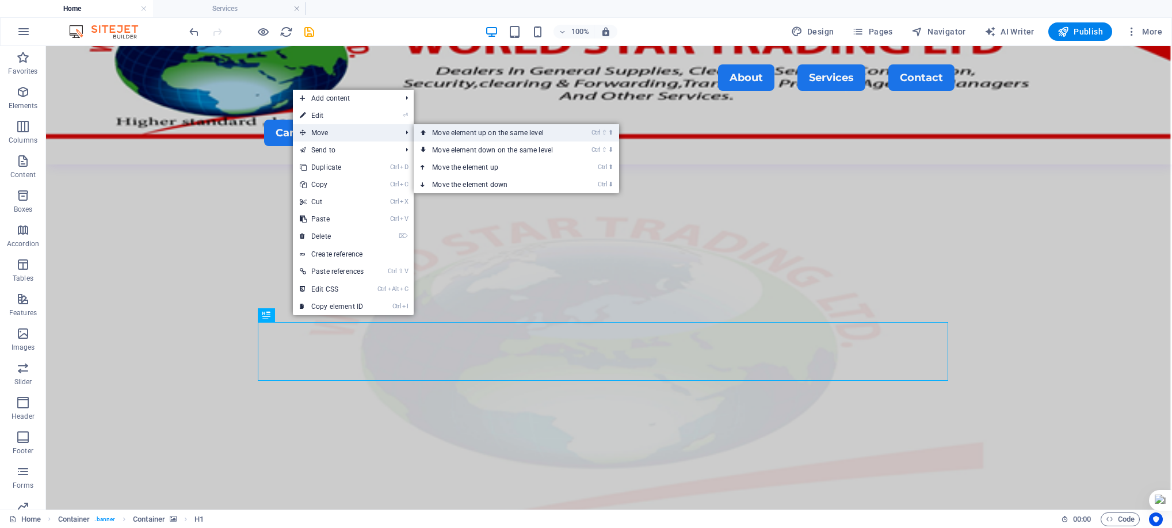
click at [477, 136] on link "Ctrl ⇧ ⬆ Move element up on the same level" at bounding box center [495, 132] width 162 height 17
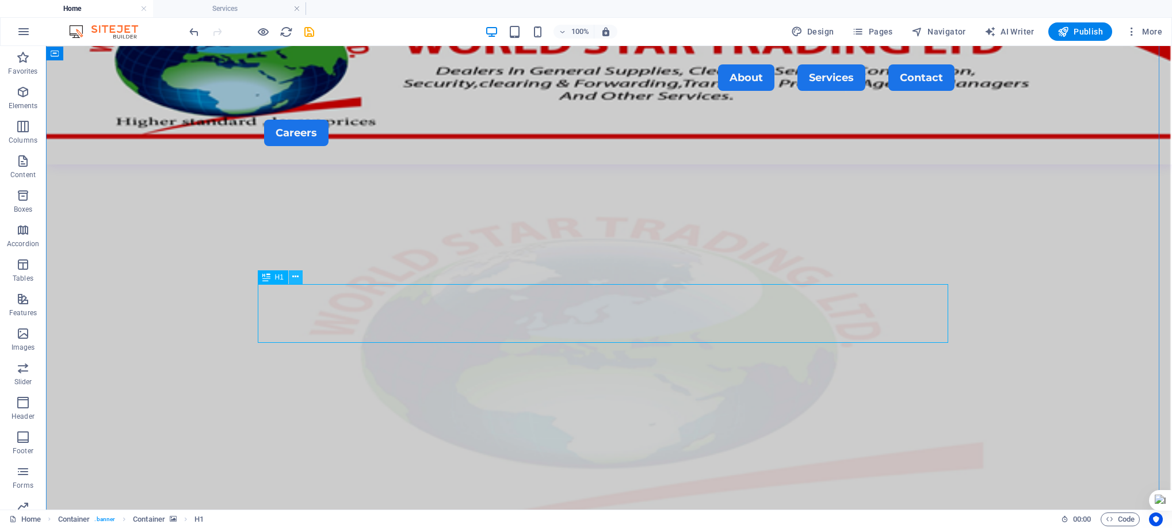
click at [294, 277] on icon at bounding box center [295, 277] width 6 height 12
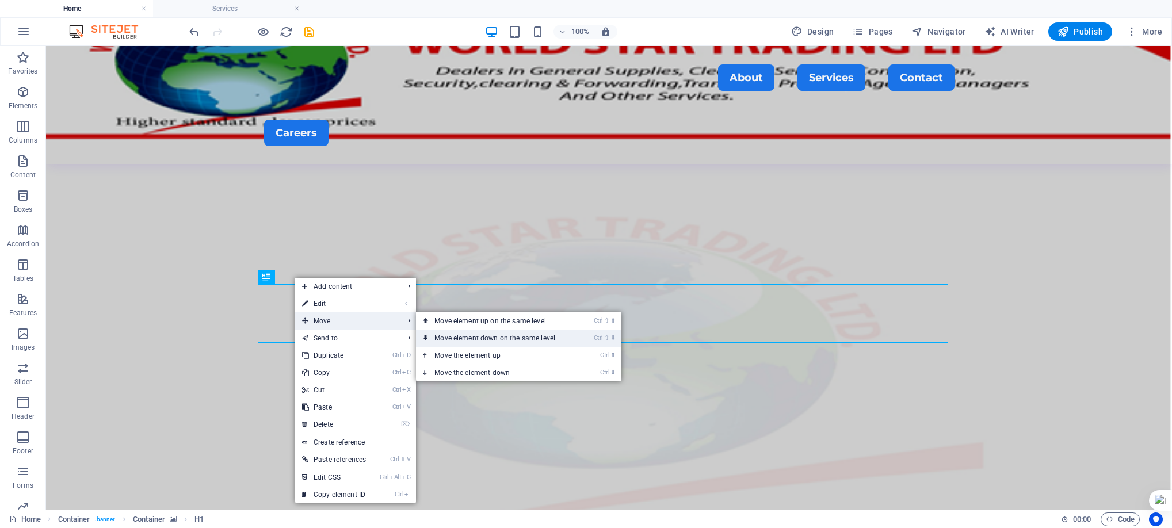
click at [481, 330] on link "Ctrl ⇧ ⬇ Move element down on the same level" at bounding box center [497, 338] width 162 height 17
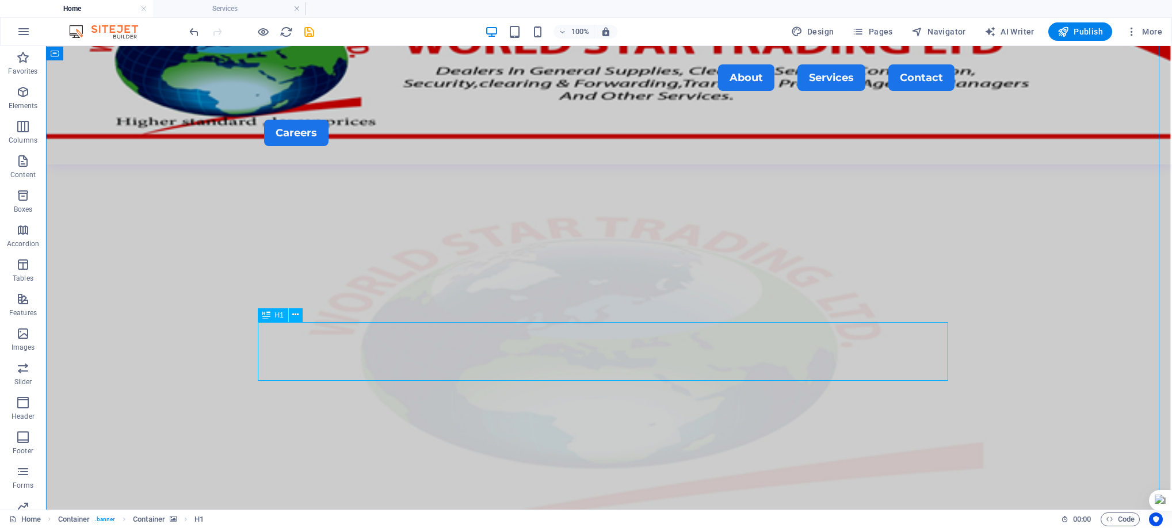
click at [299, 315] on button at bounding box center [296, 316] width 14 height 14
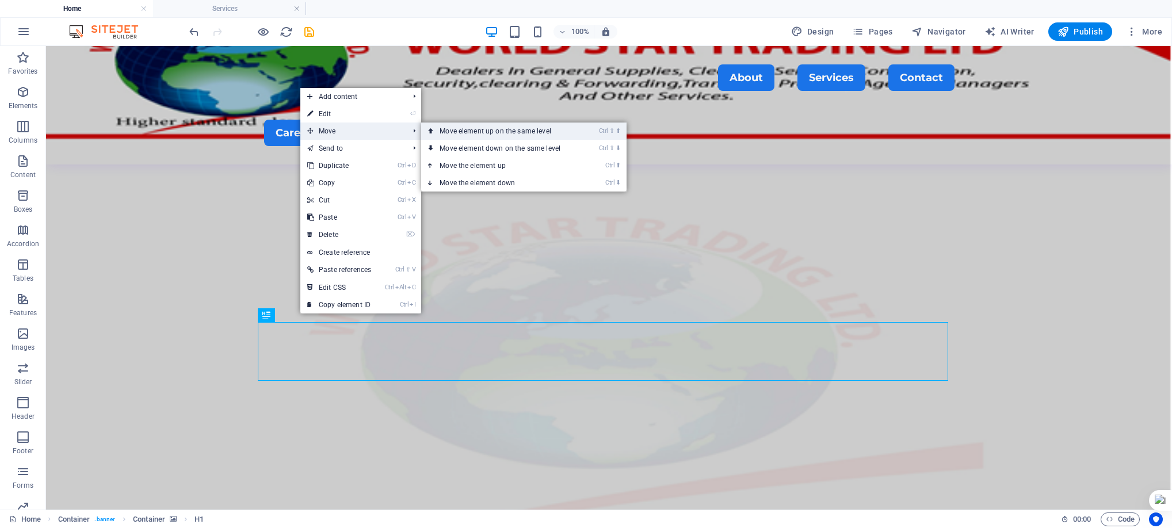
click at [485, 134] on link "Ctrl ⇧ ⬆ Move element up on the same level" at bounding box center [502, 131] width 162 height 17
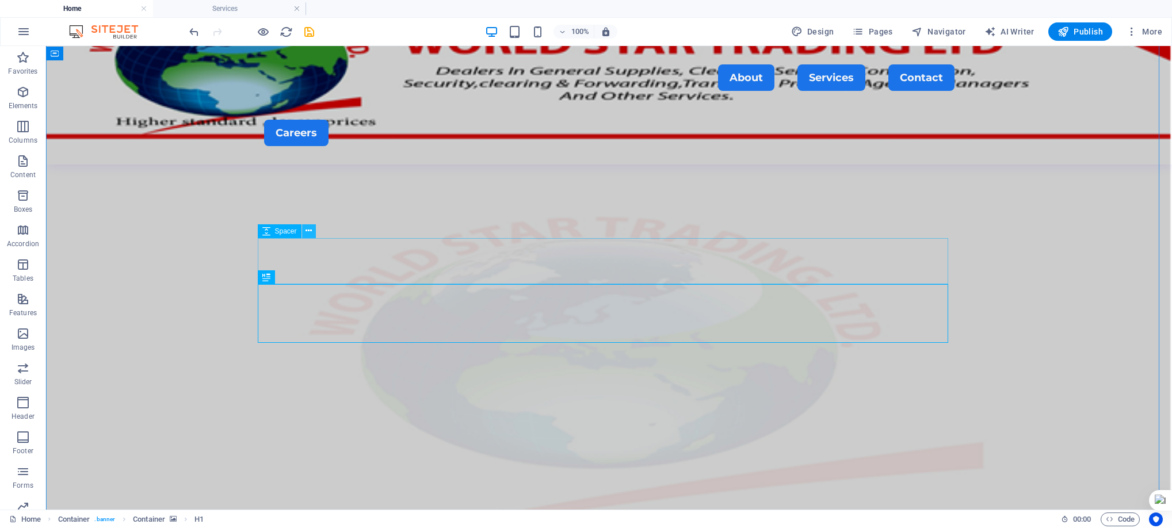
click at [308, 230] on icon at bounding box center [309, 231] width 6 height 12
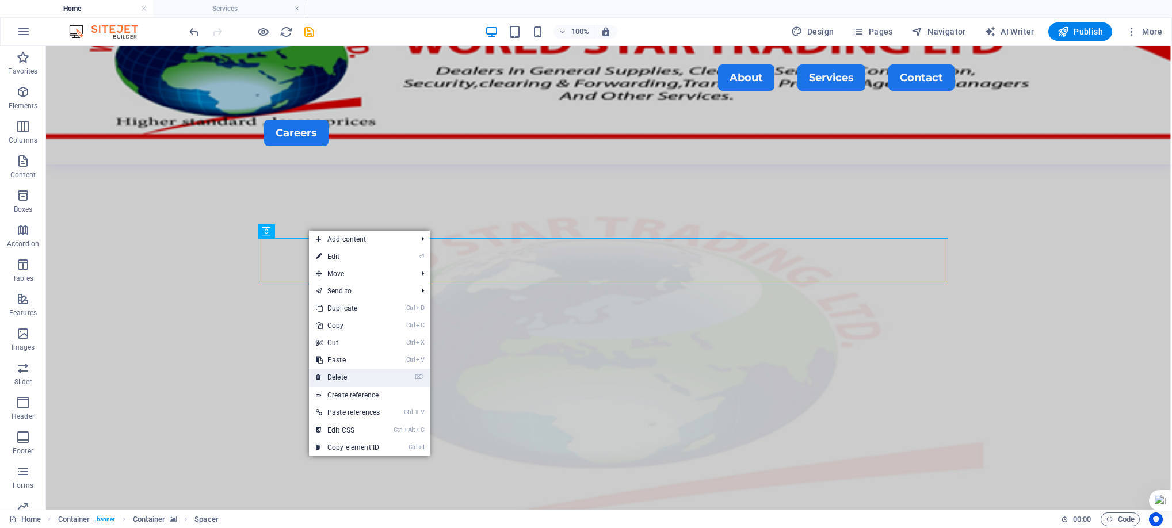
click at [366, 371] on link "⌦ Delete" at bounding box center [348, 377] width 78 height 17
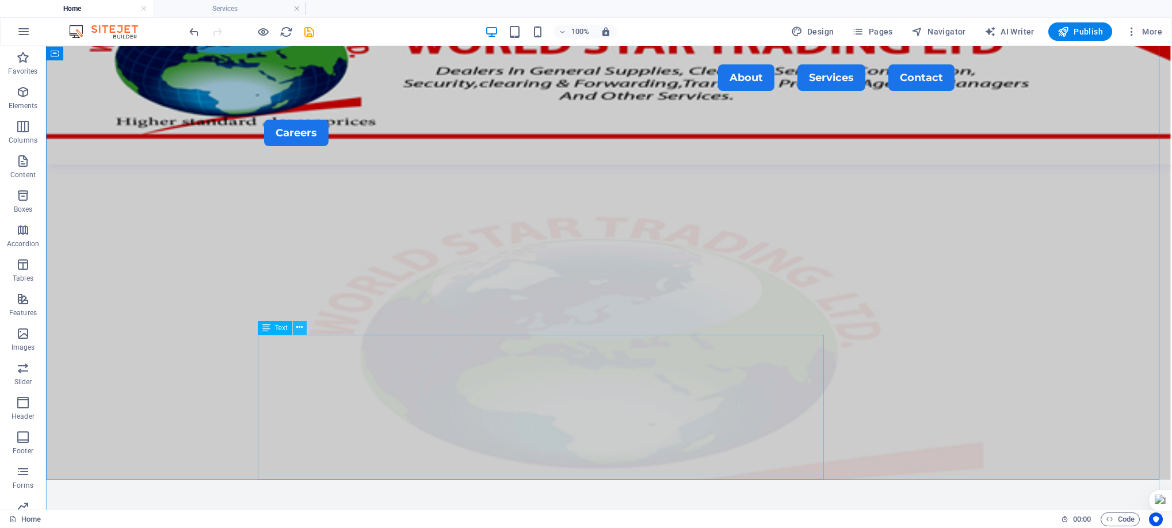
click at [297, 326] on icon at bounding box center [299, 328] width 6 height 12
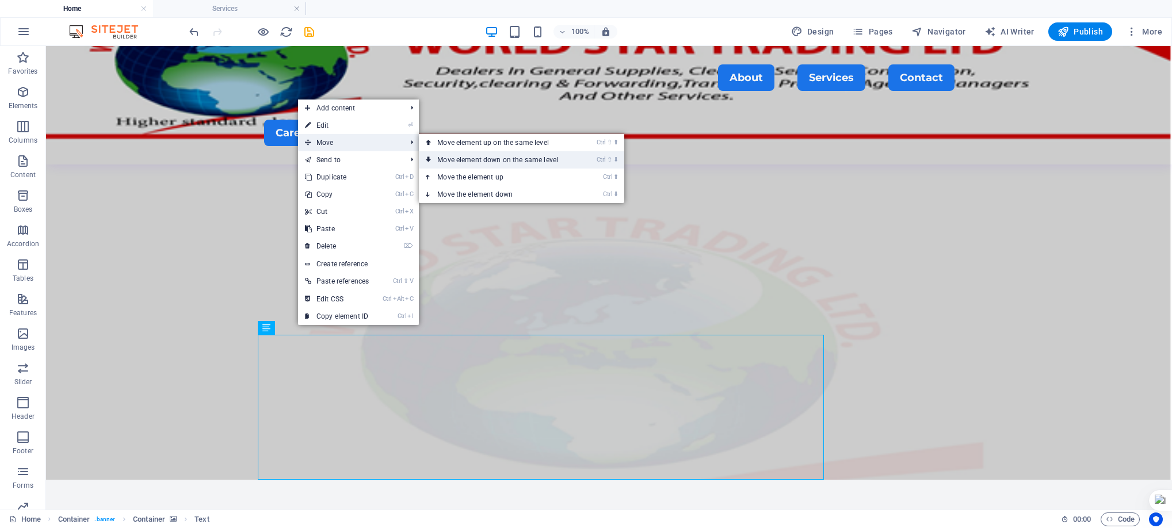
click at [466, 151] on link "Ctrl ⇧ ⬇ Move element down on the same level" at bounding box center [500, 159] width 162 height 17
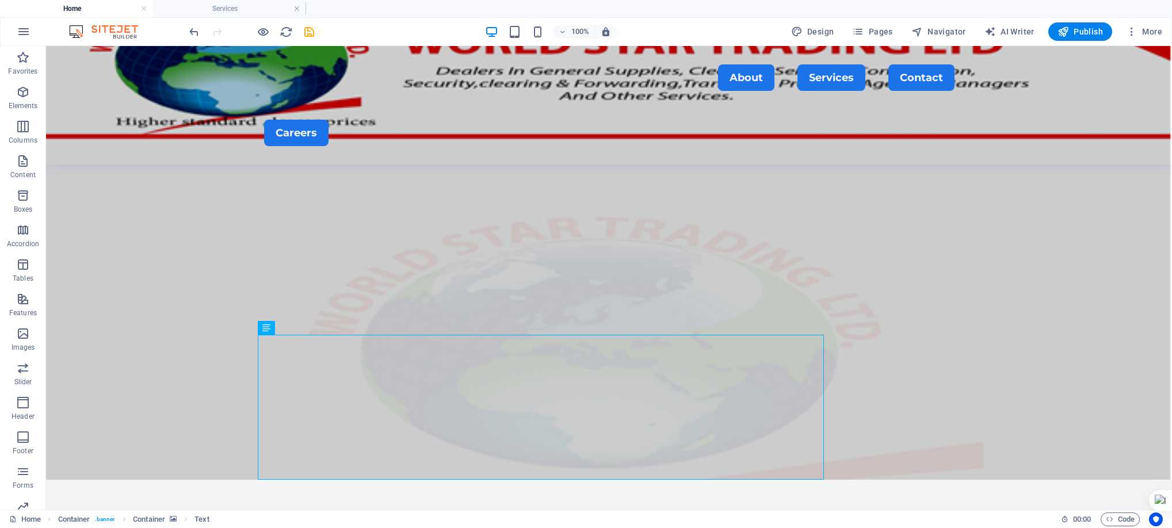
drag, startPoint x: 1125, startPoint y: 66, endPoint x: 1175, endPoint y: 151, distance: 98.3
click at [1172, 151] on html "WORLD STAR TRADING LTD Home Services Favorites Elements Columns Content Boxes A…" at bounding box center [586, 264] width 1172 height 528
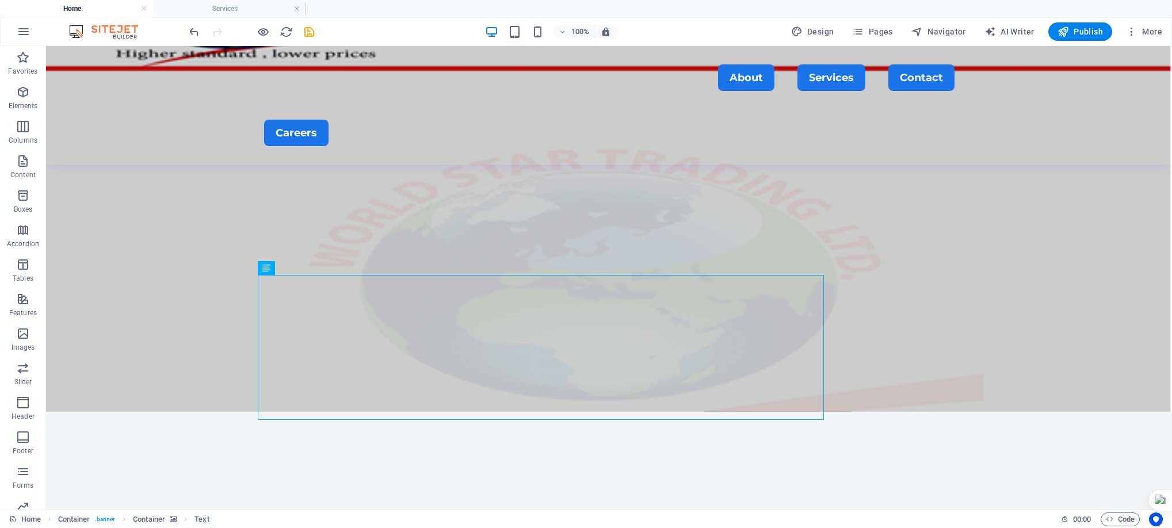
scroll to position [229, 0]
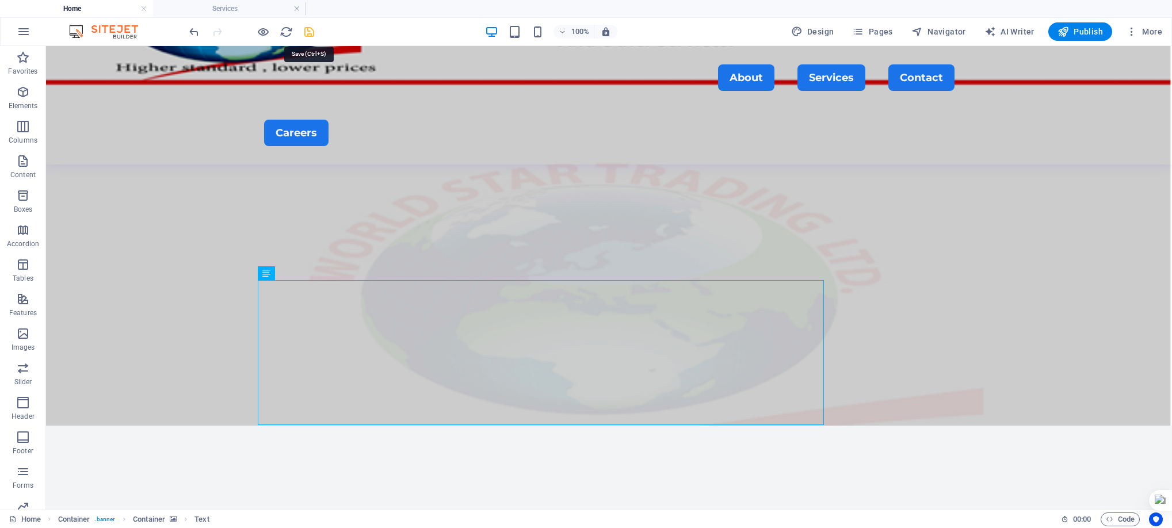
click at [306, 30] on icon "save" at bounding box center [309, 31] width 13 height 13
click at [294, 178] on icon at bounding box center [295, 177] width 6 height 12
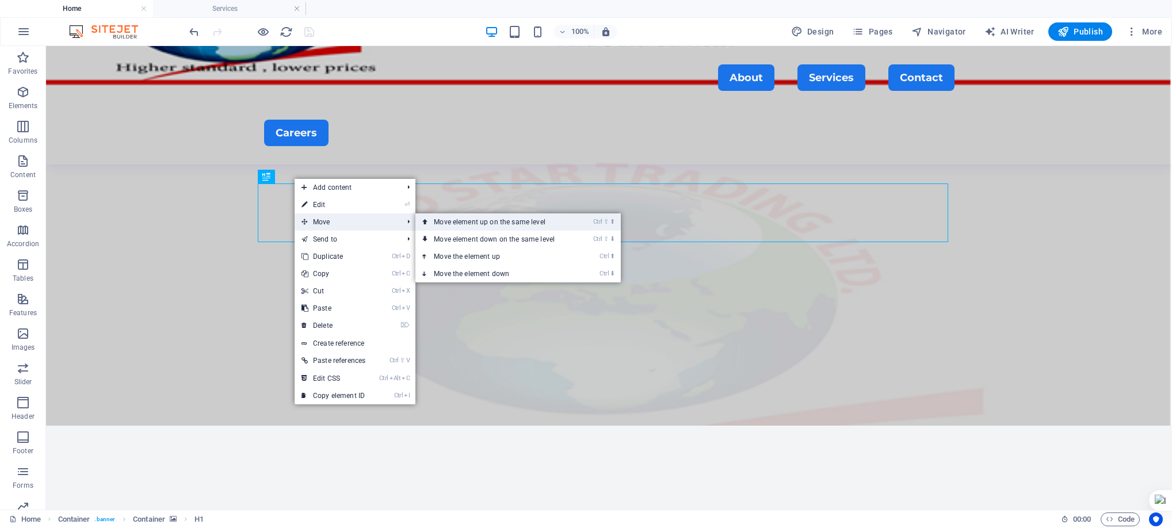
click at [491, 220] on link "Ctrl ⇧ ⬆ Move element up on the same level" at bounding box center [497, 222] width 162 height 17
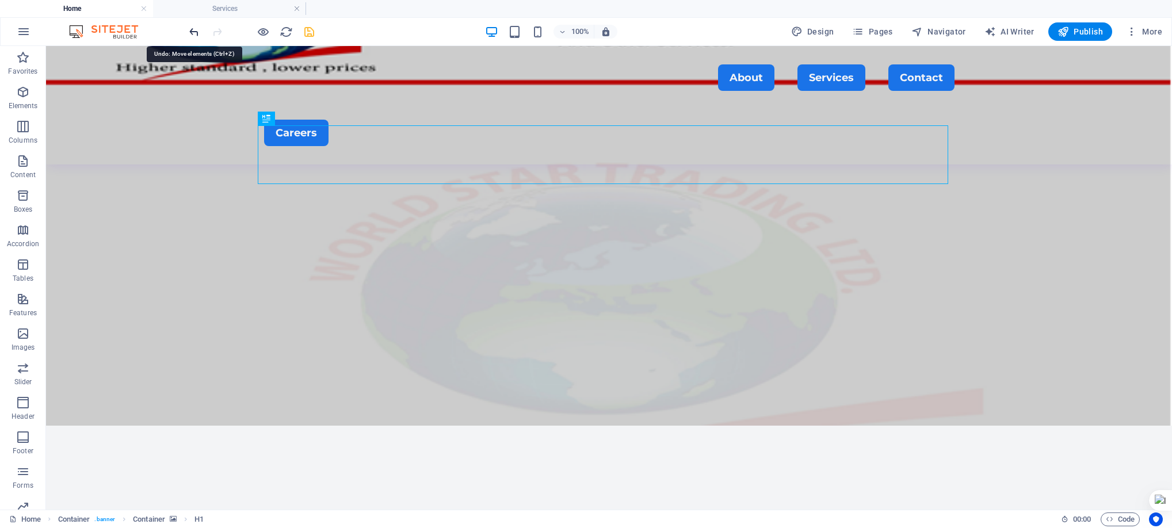
click at [194, 29] on icon "undo" at bounding box center [194, 31] width 13 height 13
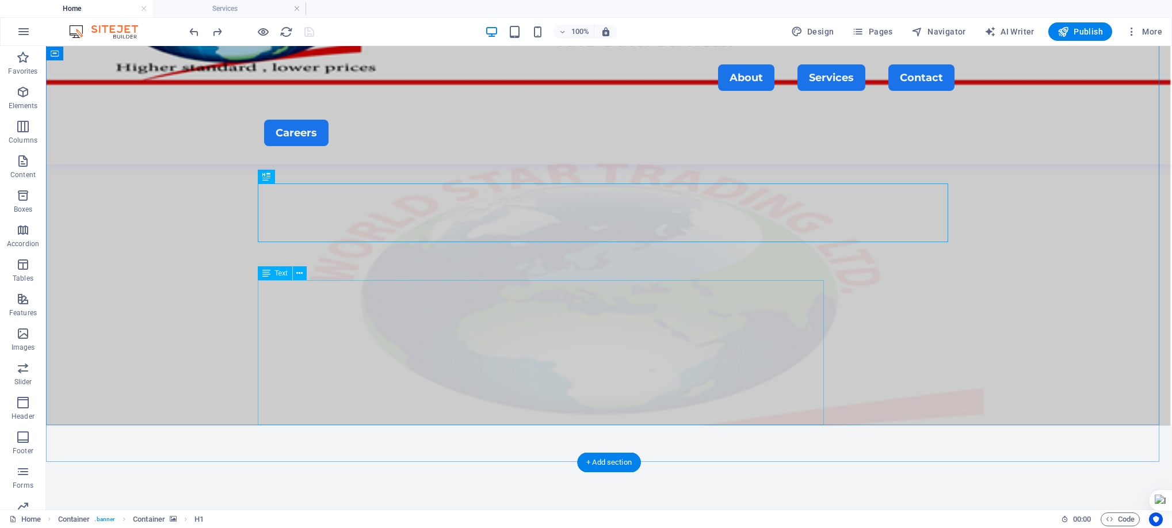
drag, startPoint x: 315, startPoint y: 226, endPoint x: 314, endPoint y: 213, distance: 13.3
drag, startPoint x: 281, startPoint y: 318, endPoint x: 283, endPoint y: 299, distance: 19.1
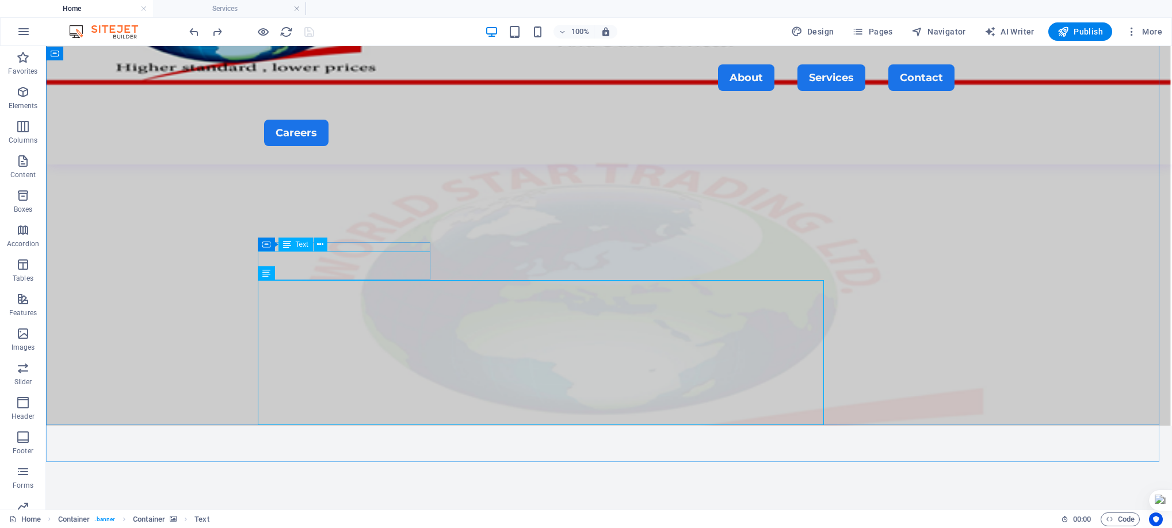
drag, startPoint x: 344, startPoint y: 325, endPoint x: 292, endPoint y: 258, distance: 84.5
click at [319, 244] on icon at bounding box center [320, 245] width 6 height 12
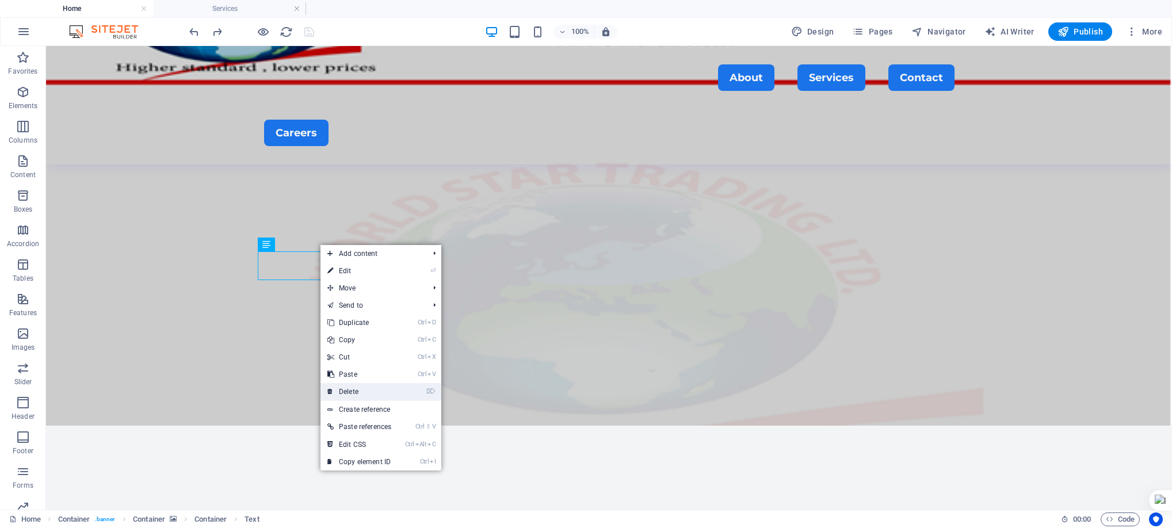
click at [364, 387] on link "⌦ Delete" at bounding box center [360, 391] width 78 height 17
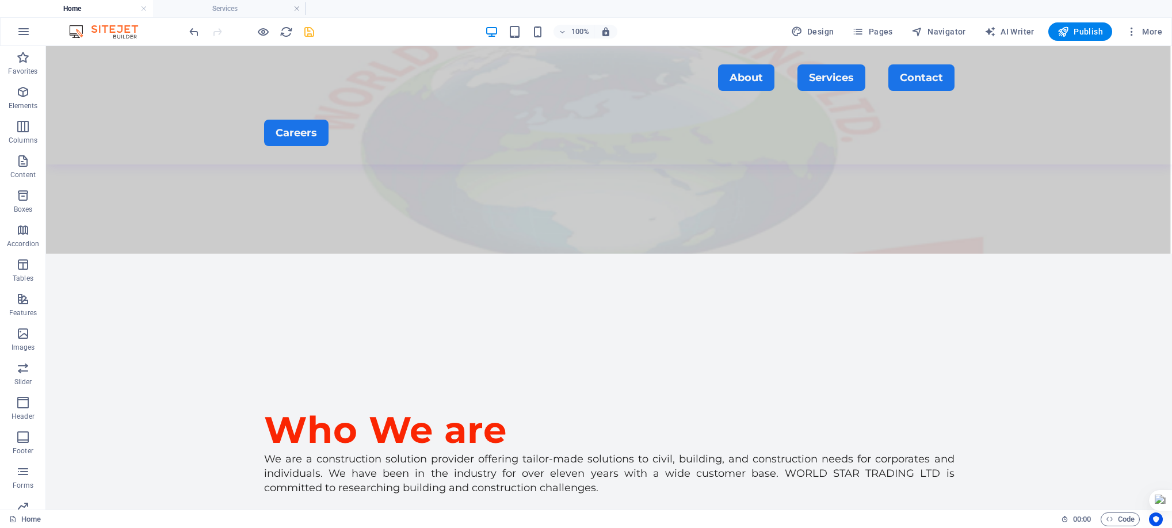
scroll to position [498, 0]
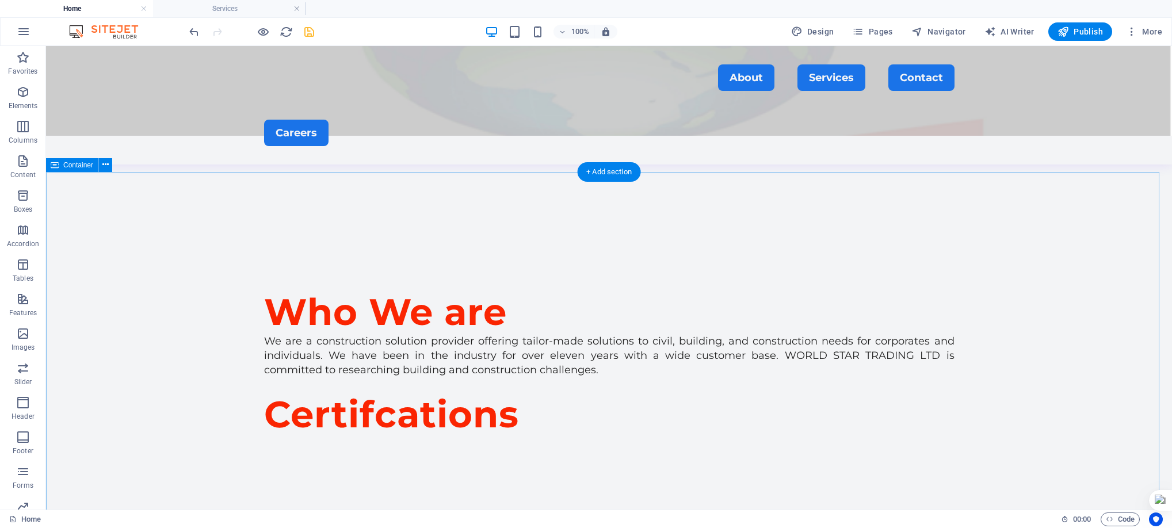
click at [308, 28] on icon "save" at bounding box center [309, 31] width 13 height 13
click at [287, 32] on icon "reload" at bounding box center [286, 31] width 13 height 13
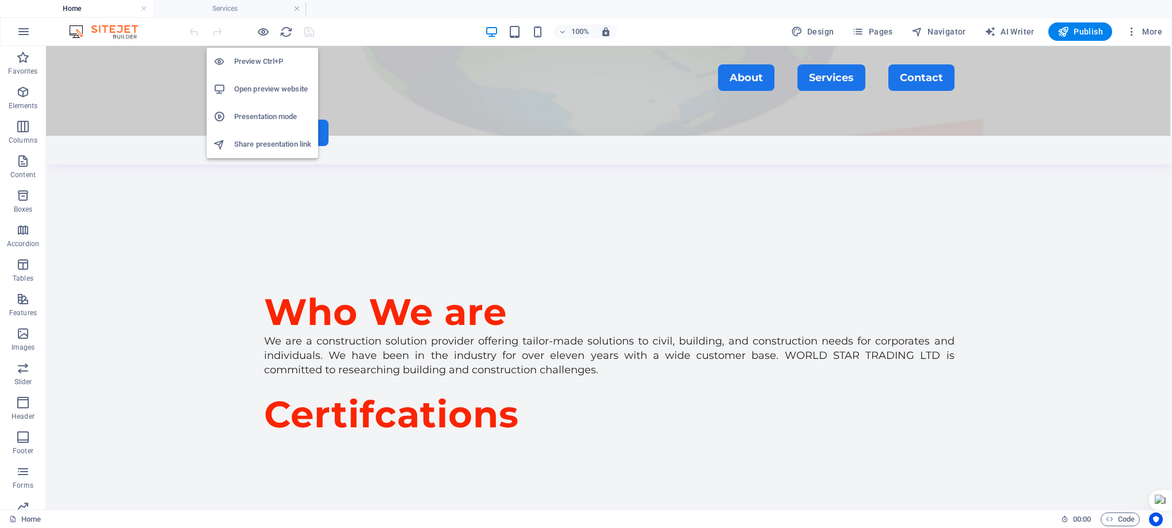
click at [276, 90] on h6 "Open preview website" at bounding box center [272, 89] width 77 height 14
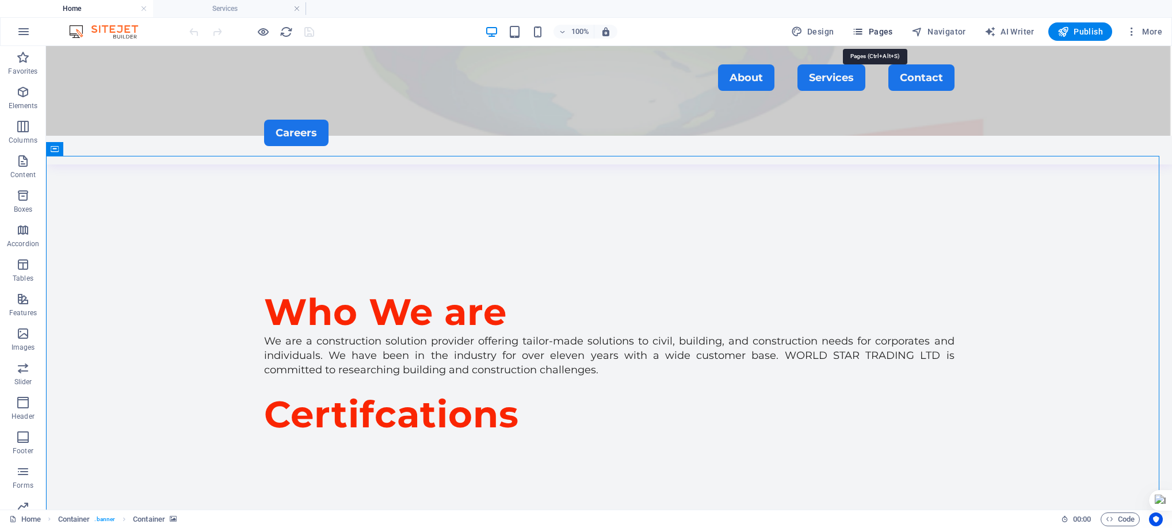
click at [873, 28] on span "Pages" at bounding box center [872, 32] width 40 height 12
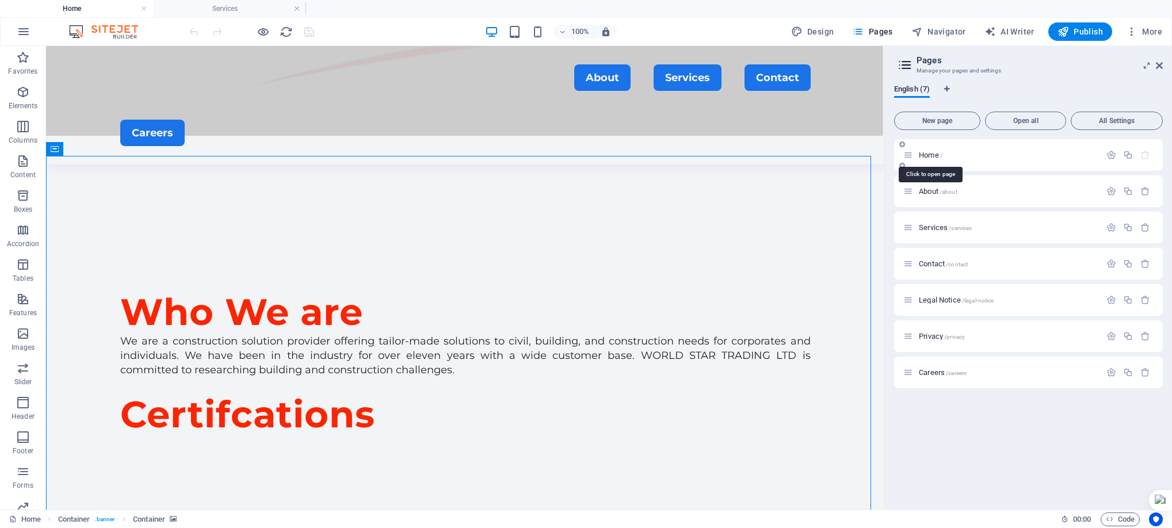
click at [926, 155] on span "Home /" at bounding box center [931, 155] width 24 height 9
click at [980, 157] on p "Home /" at bounding box center [1008, 154] width 178 height 7
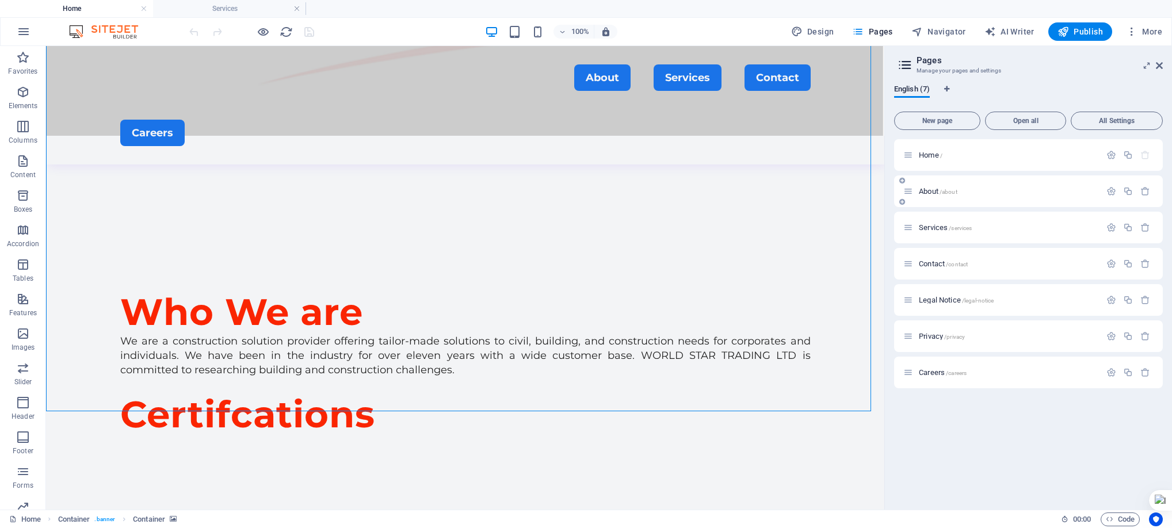
click at [938, 192] on span "About /about" at bounding box center [938, 191] width 39 height 9
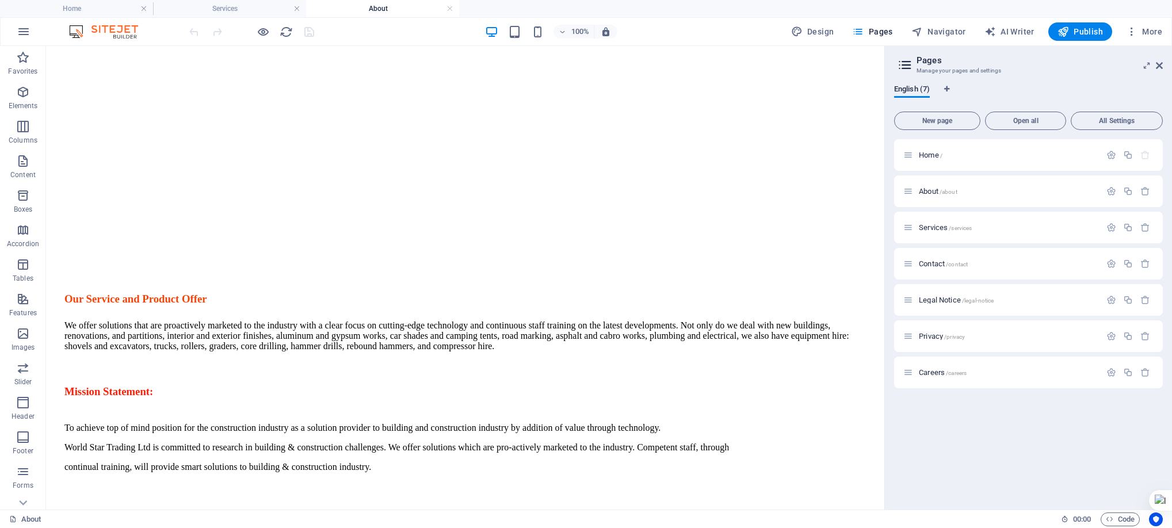
scroll to position [401, 0]
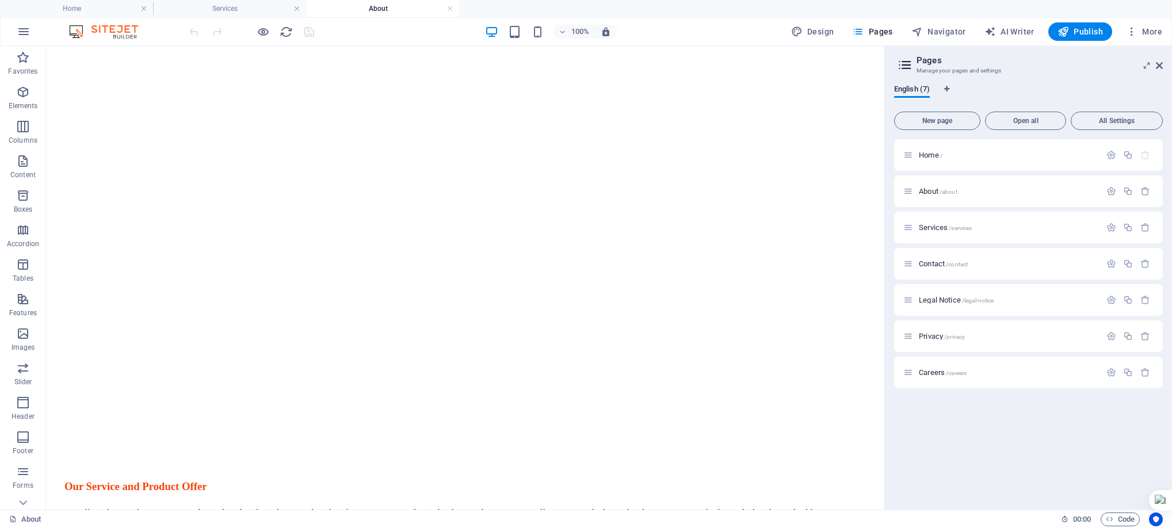
drag, startPoint x: 879, startPoint y: 221, endPoint x: 930, endPoint y: 224, distance: 51.3
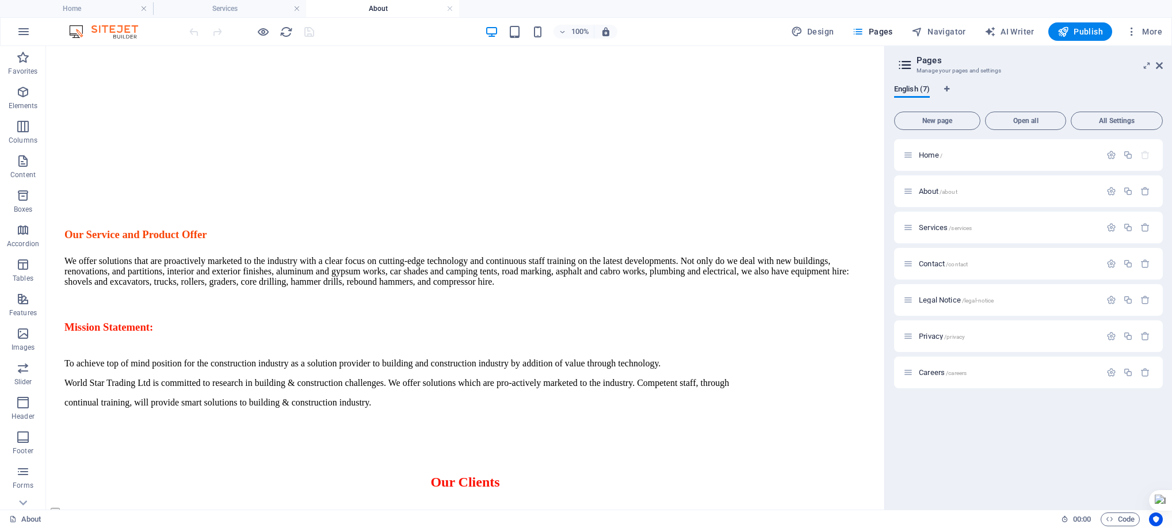
scroll to position [474, 0]
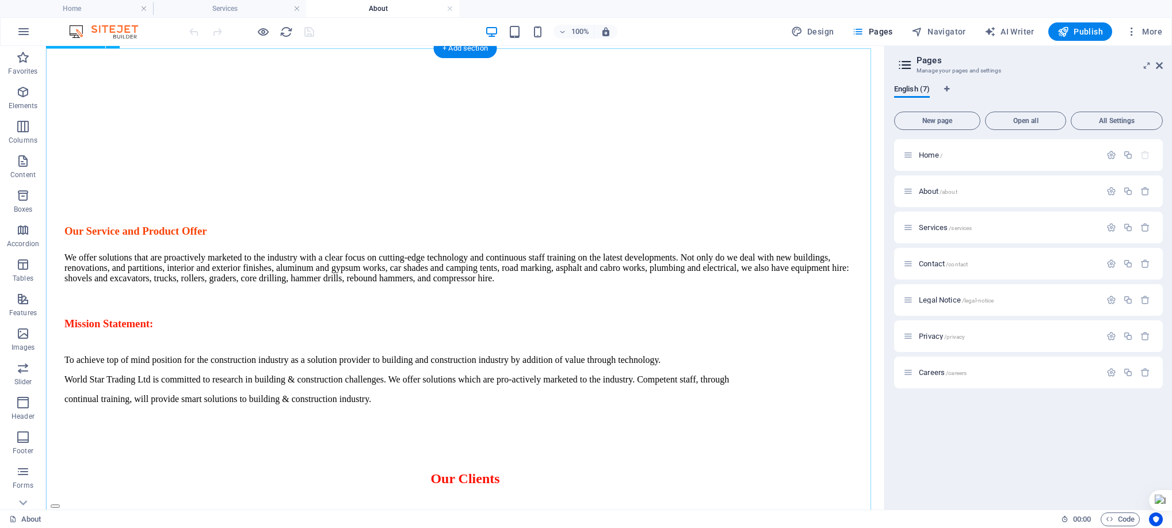
select select "ms"
select select "s"
select select "progressive"
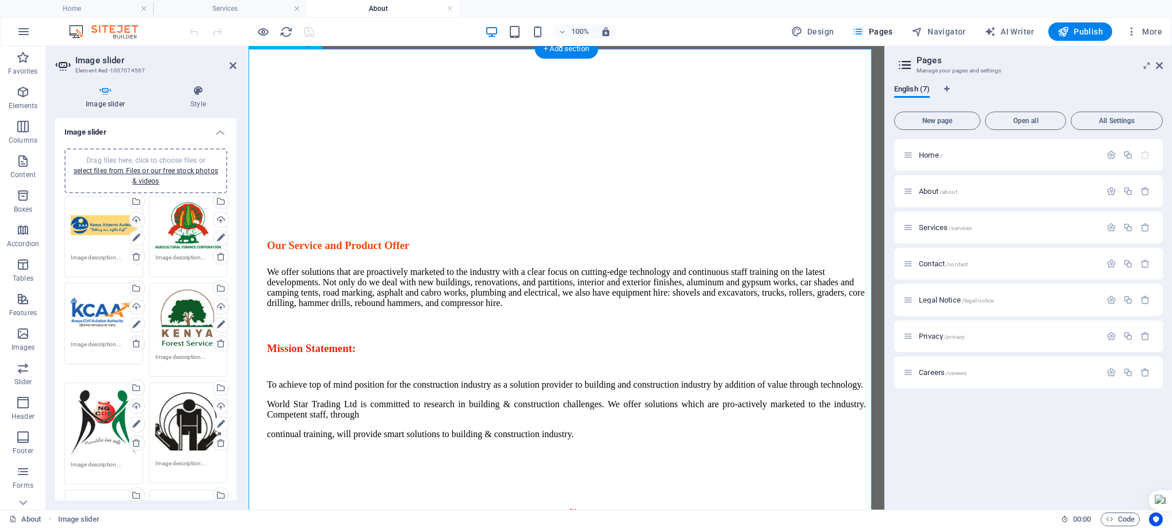
scroll to position [488, 0]
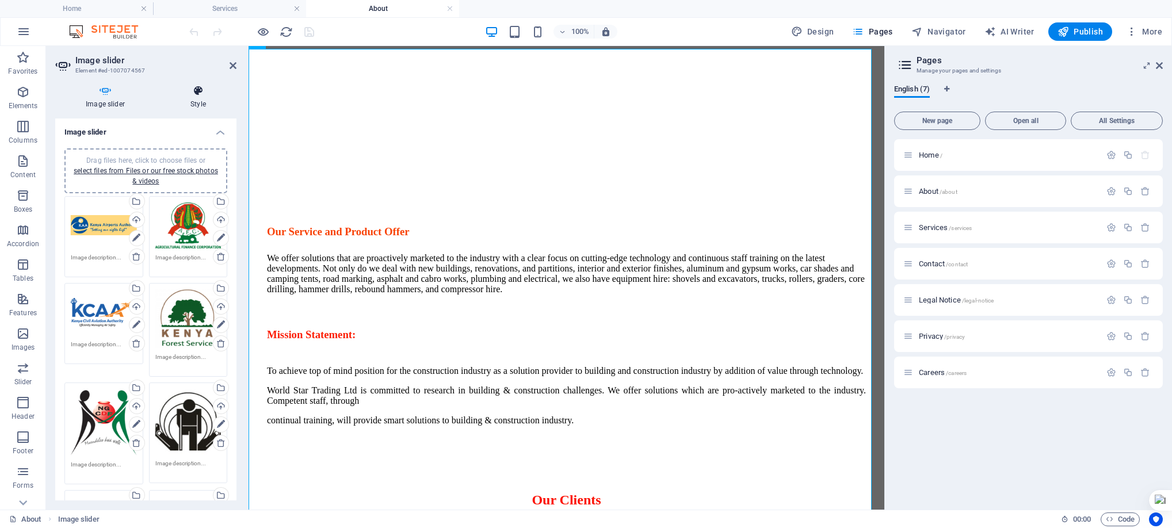
click at [202, 93] on icon at bounding box center [198, 91] width 77 height 12
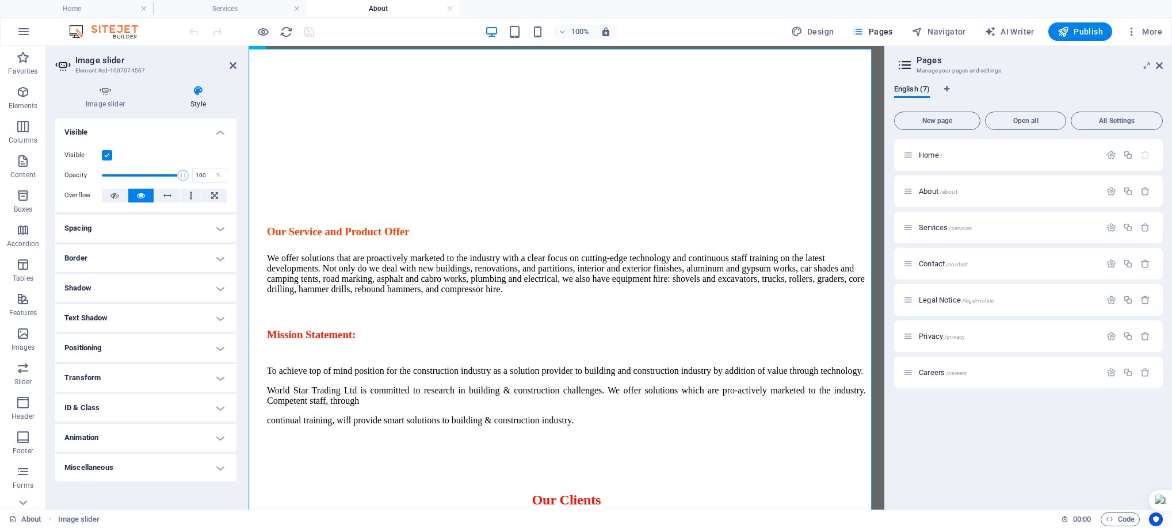
click at [159, 260] on h4 "Border" at bounding box center [145, 259] width 181 height 28
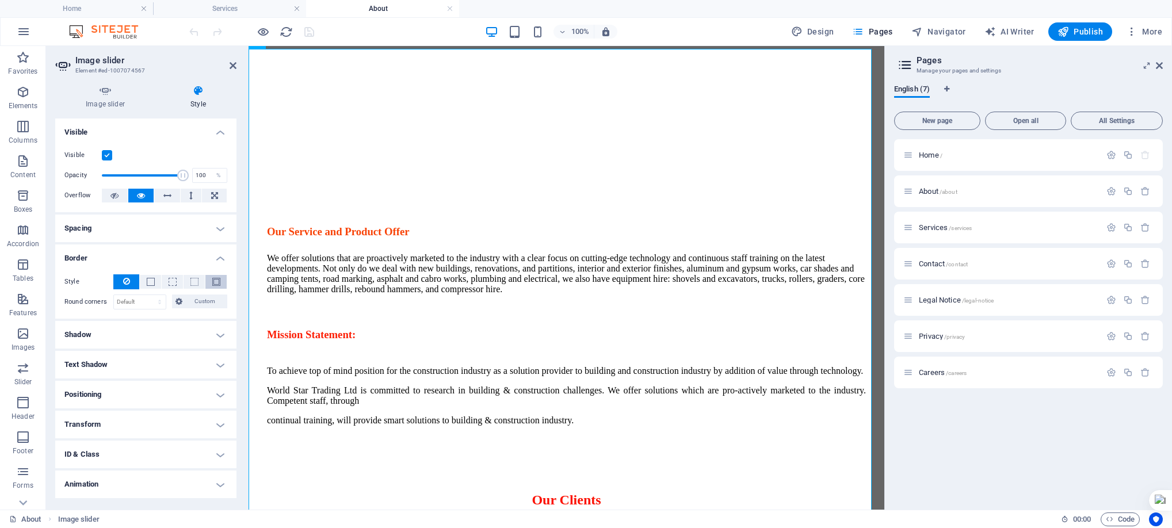
click at [214, 282] on span at bounding box center [216, 282] width 8 height 8
click at [119, 319] on span at bounding box center [119, 321] width 9 height 9
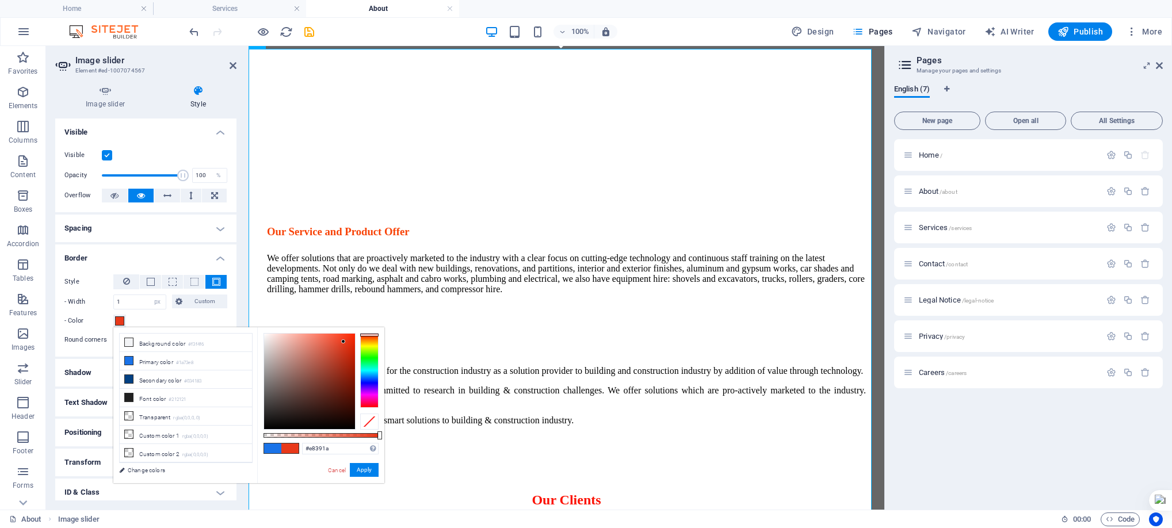
click at [372, 335] on div at bounding box center [369, 370] width 18 height 75
type input "#fd2b06"
click at [352, 334] on div at bounding box center [309, 382] width 91 height 96
click at [370, 474] on button "Apply" at bounding box center [364, 470] width 29 height 14
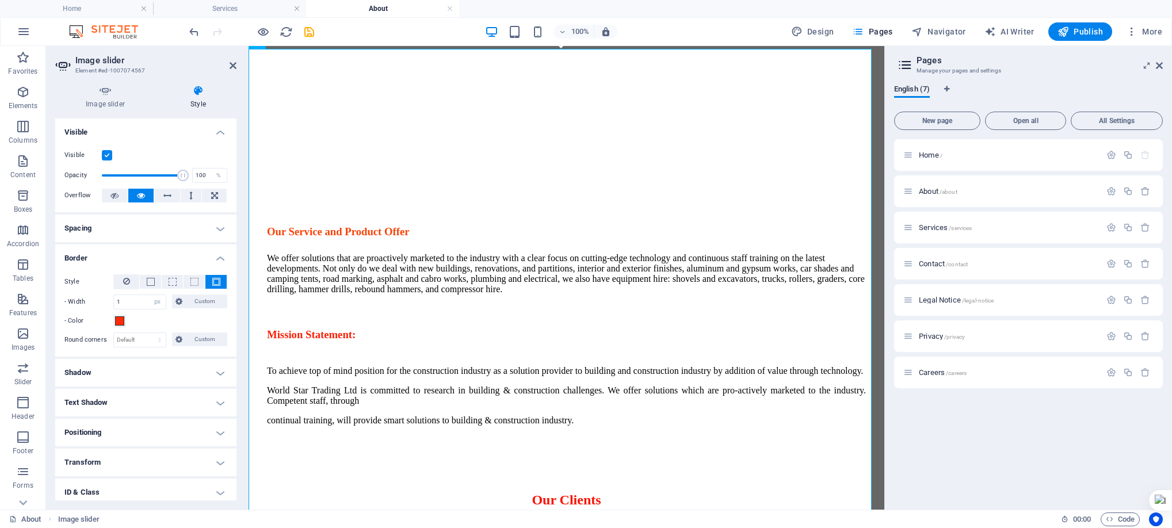
click at [228, 73] on header "Image slider Element #ed-1007074567" at bounding box center [145, 61] width 181 height 30
click at [230, 66] on icon at bounding box center [233, 65] width 7 height 9
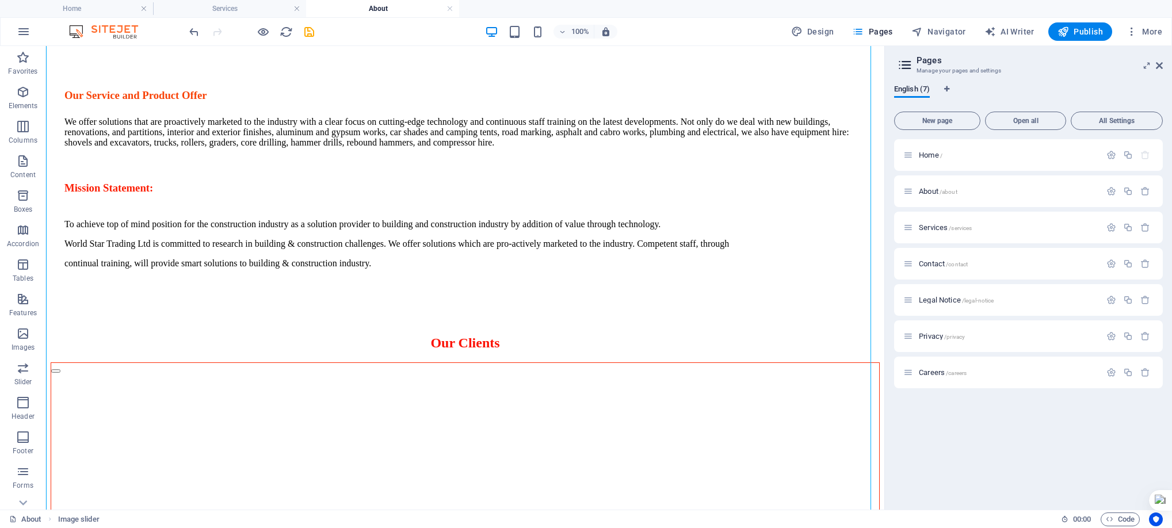
scroll to position [470, 0]
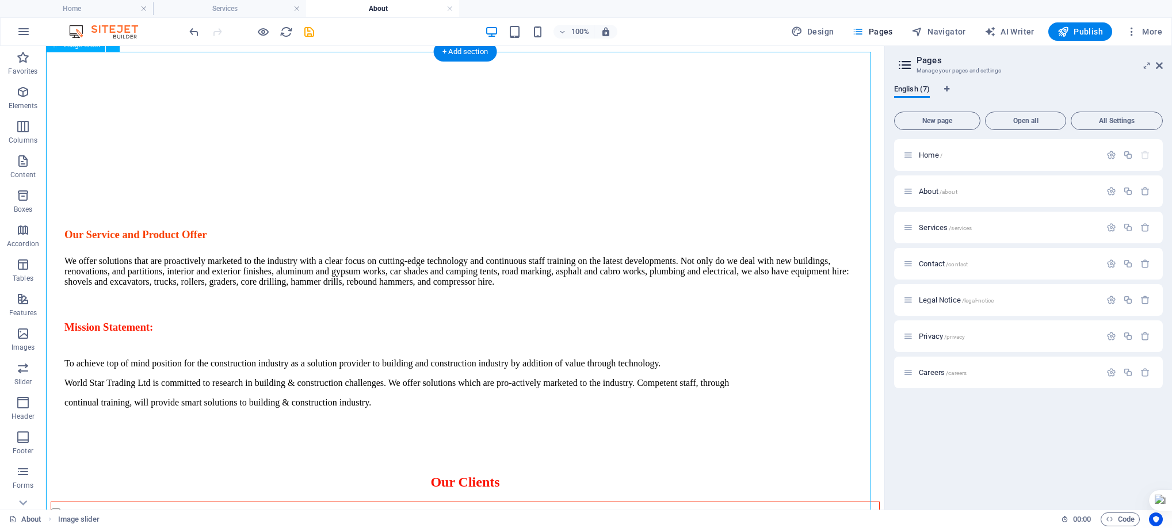
select select "px"
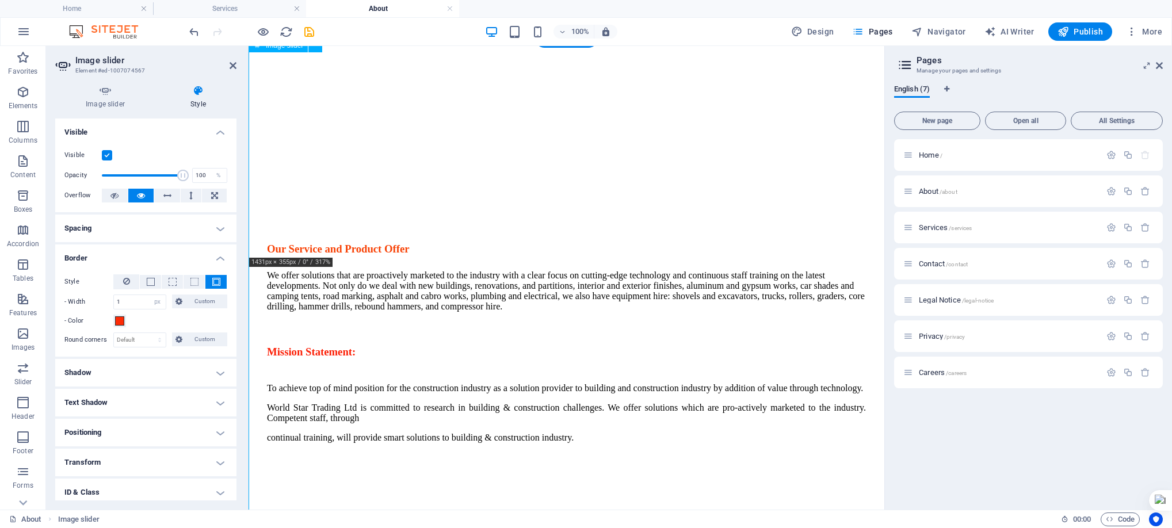
scroll to position [484, 0]
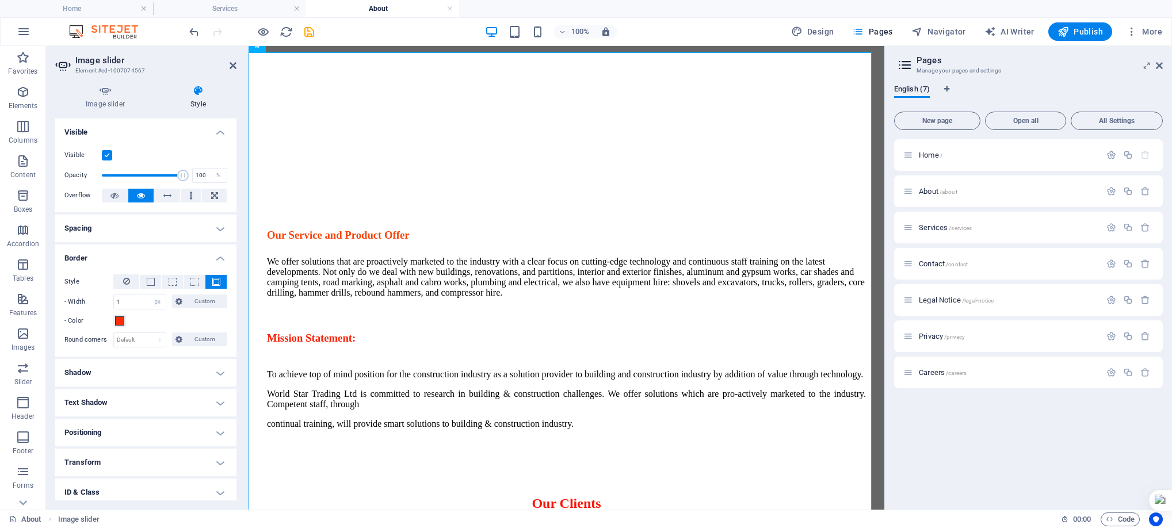
drag, startPoint x: 237, startPoint y: 280, endPoint x: 239, endPoint y: 332, distance: 51.9
click at [239, 332] on div "Image slider Style Image slider Drag files here, click to choose files or selec…" at bounding box center [146, 293] width 200 height 434
click at [162, 370] on h4 "Shadow" at bounding box center [145, 373] width 181 height 28
click at [162, 370] on h4 "Shadow" at bounding box center [145, 369] width 181 height 21
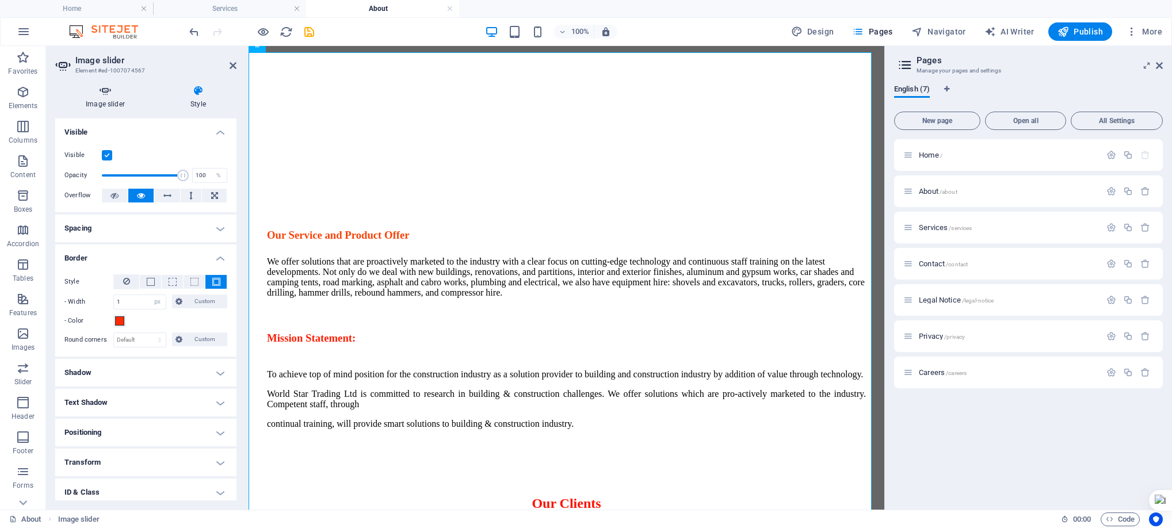
click at [109, 97] on h4 "Image slider" at bounding box center [107, 97] width 105 height 24
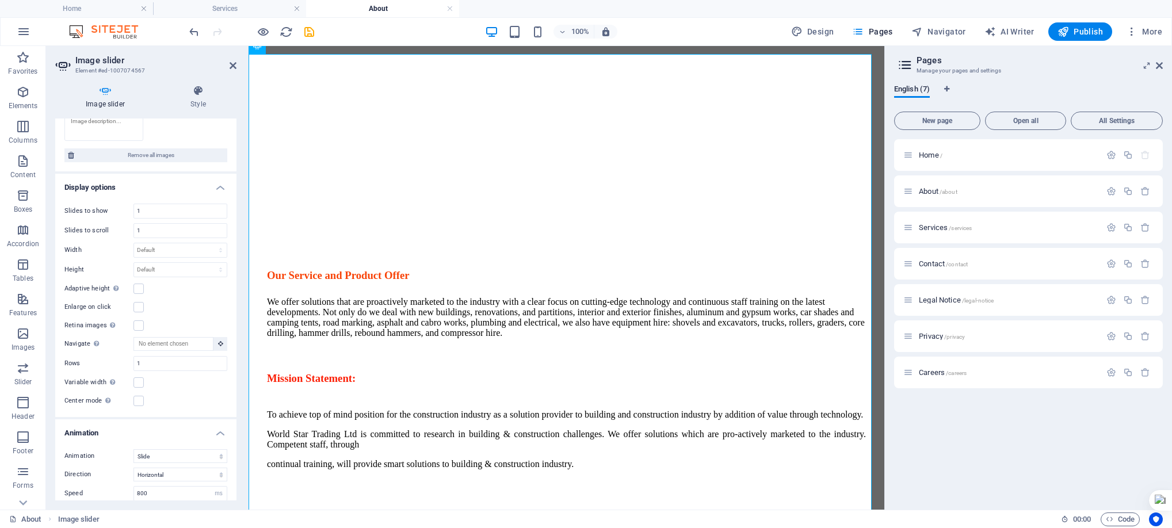
scroll to position [418, 0]
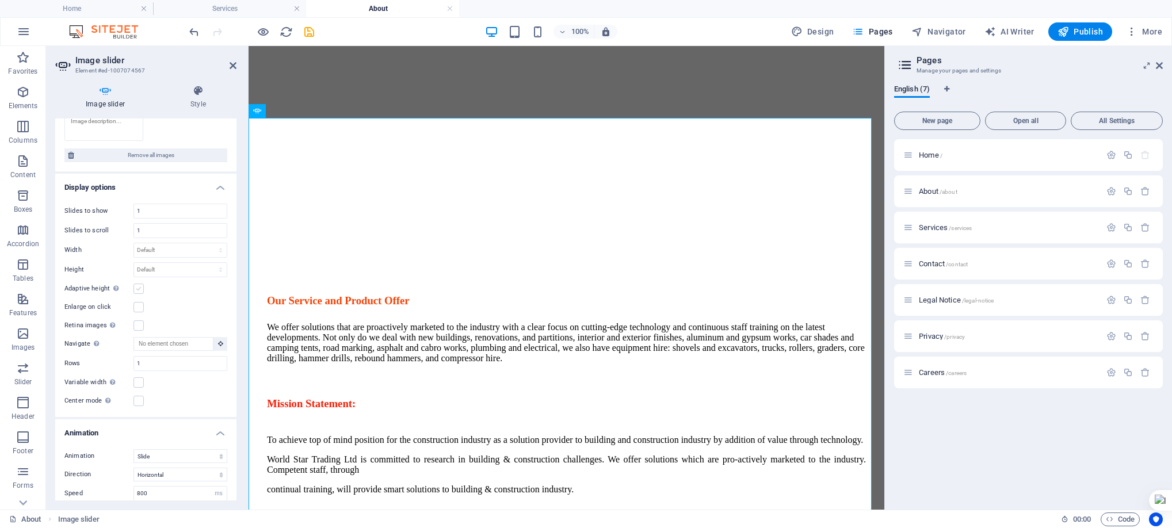
click at [138, 287] on label at bounding box center [139, 289] width 10 height 10
click at [0, 0] on input "Adaptive height Automatically adjust the height for single slide horizontal sli…" at bounding box center [0, 0] width 0 height 0
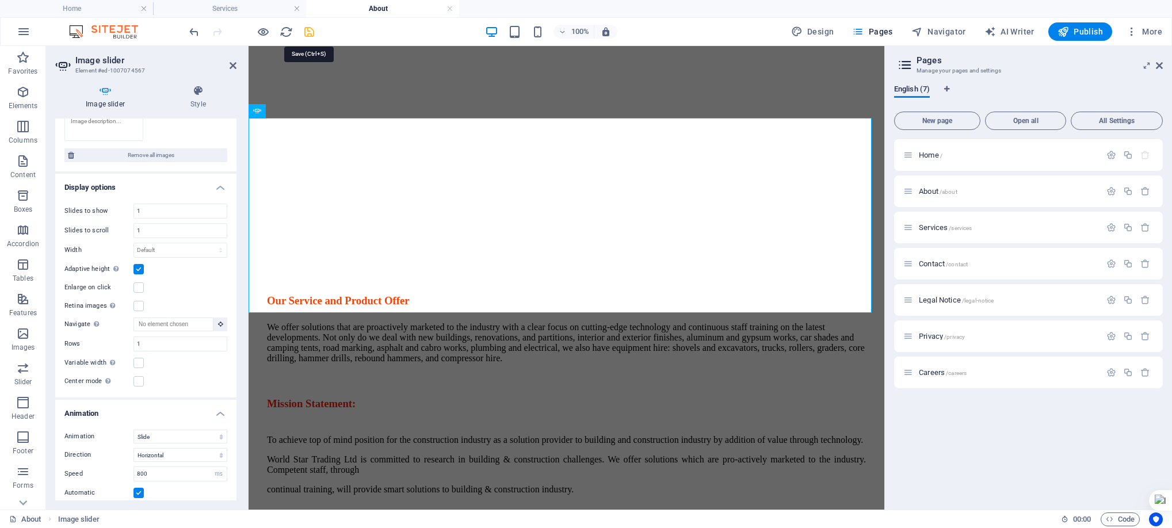
click at [306, 30] on icon "save" at bounding box center [309, 31] width 13 height 13
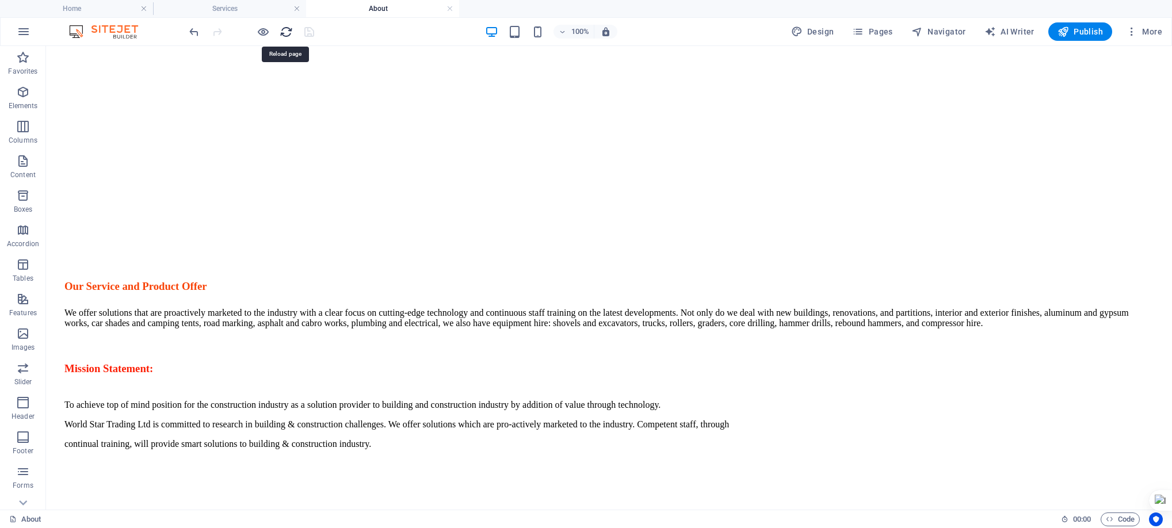
click at [287, 30] on icon "reload" at bounding box center [286, 31] width 13 height 13
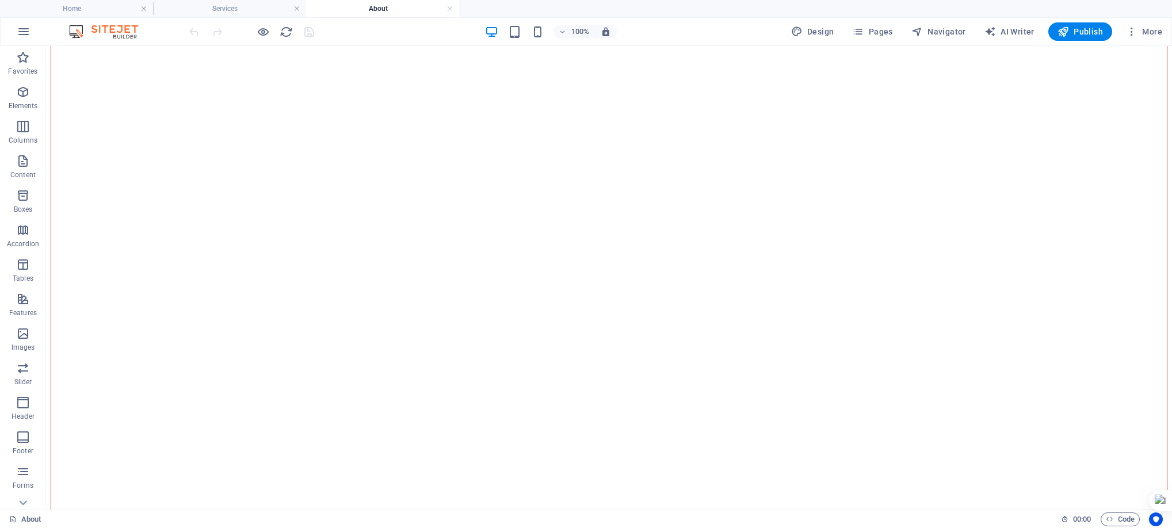
scroll to position [818, 0]
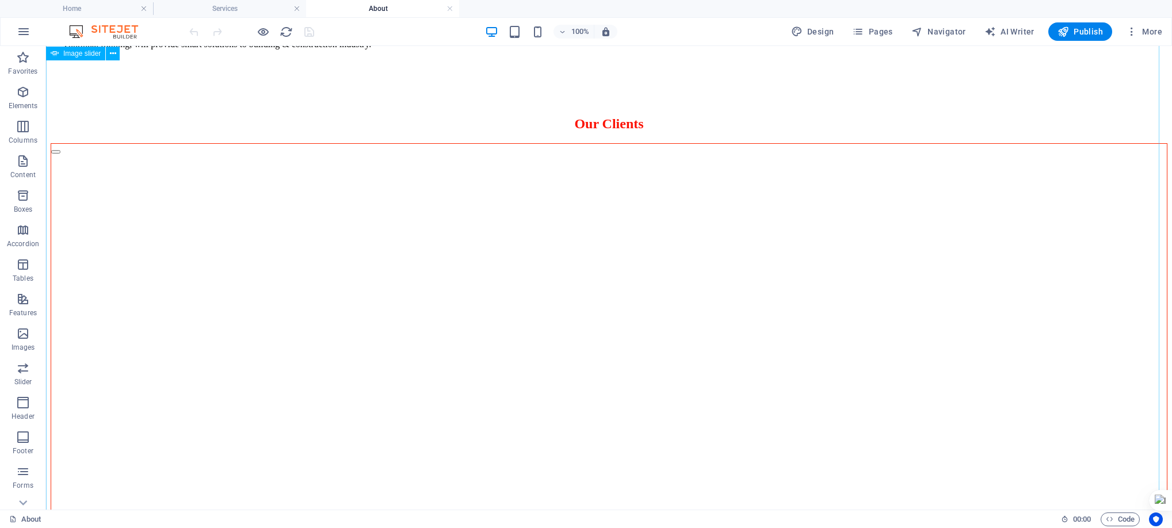
select select "ms"
select select "s"
select select "progressive"
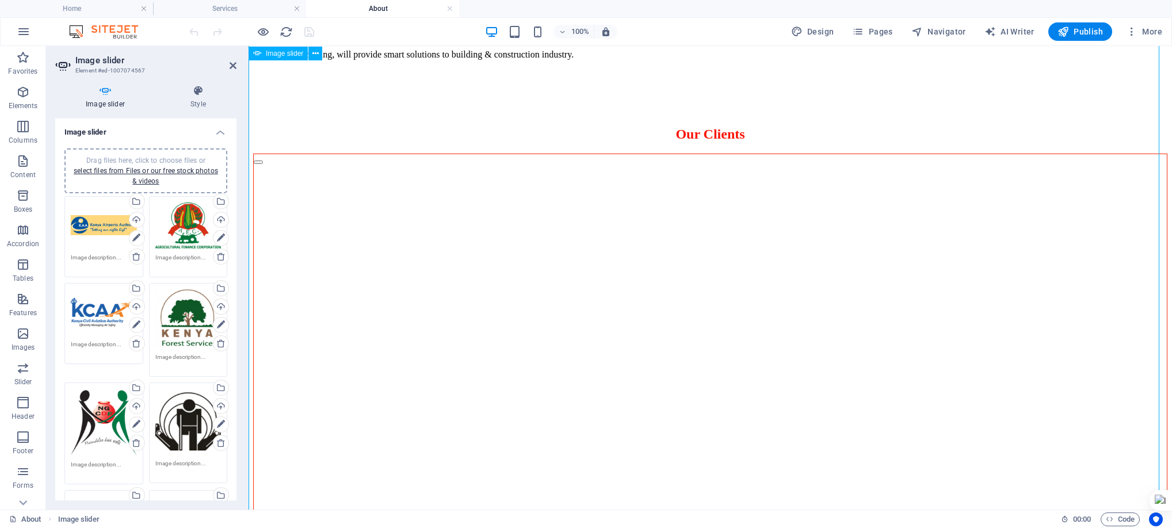
scroll to position [729, 0]
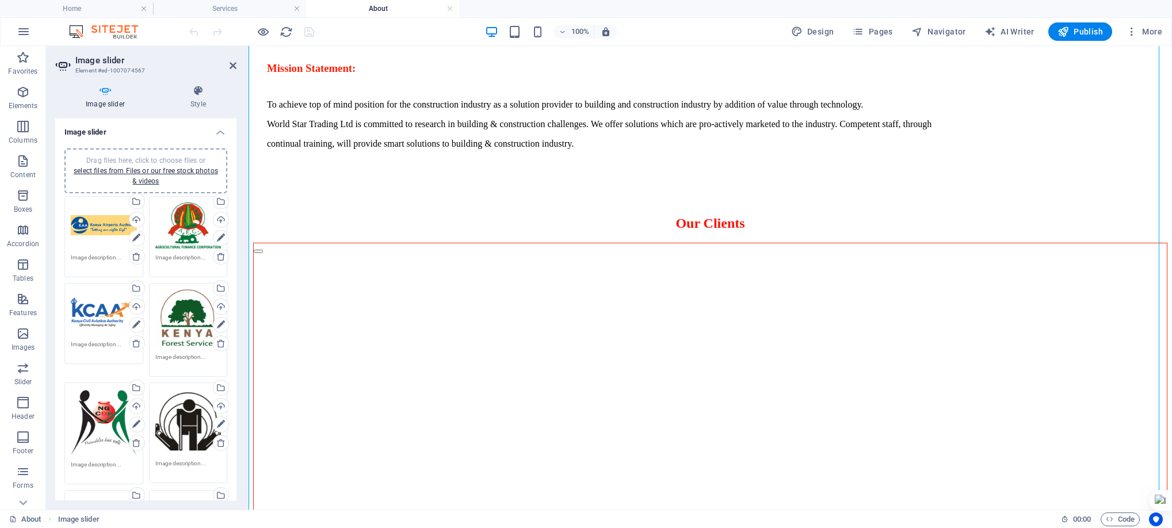
drag, startPoint x: 234, startPoint y: 225, endPoint x: 237, endPoint y: 249, distance: 23.8
click at [237, 249] on div "Image slider Style Image slider Drag files here, click to choose files or selec…" at bounding box center [146, 293] width 200 height 434
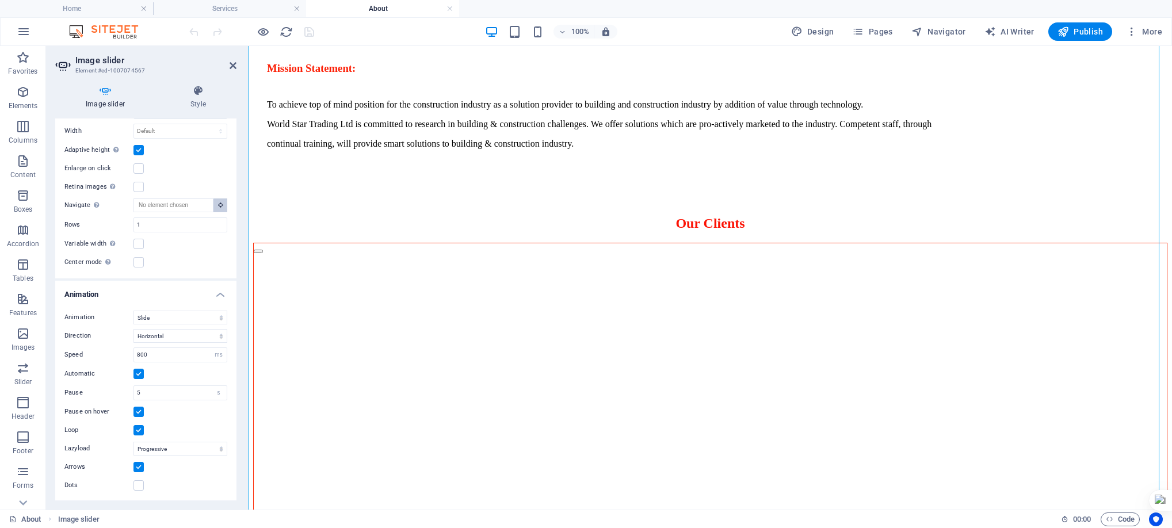
scroll to position [664, 0]
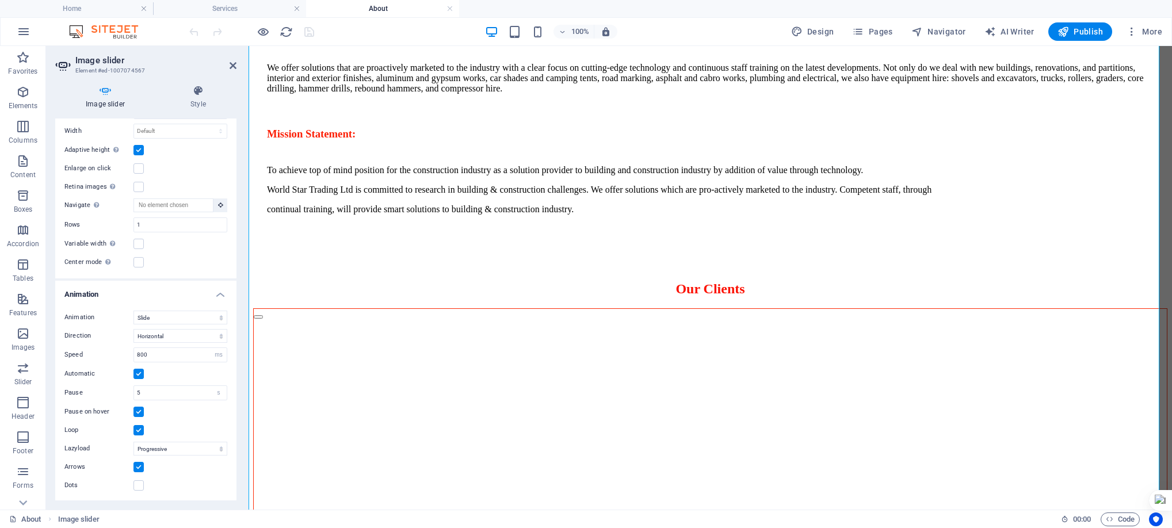
drag, startPoint x: 237, startPoint y: 375, endPoint x: 235, endPoint y: 313, distance: 62.8
click at [235, 313] on div "Image slider Style Image slider Drag files here, click to choose files or selec…" at bounding box center [146, 293] width 200 height 434
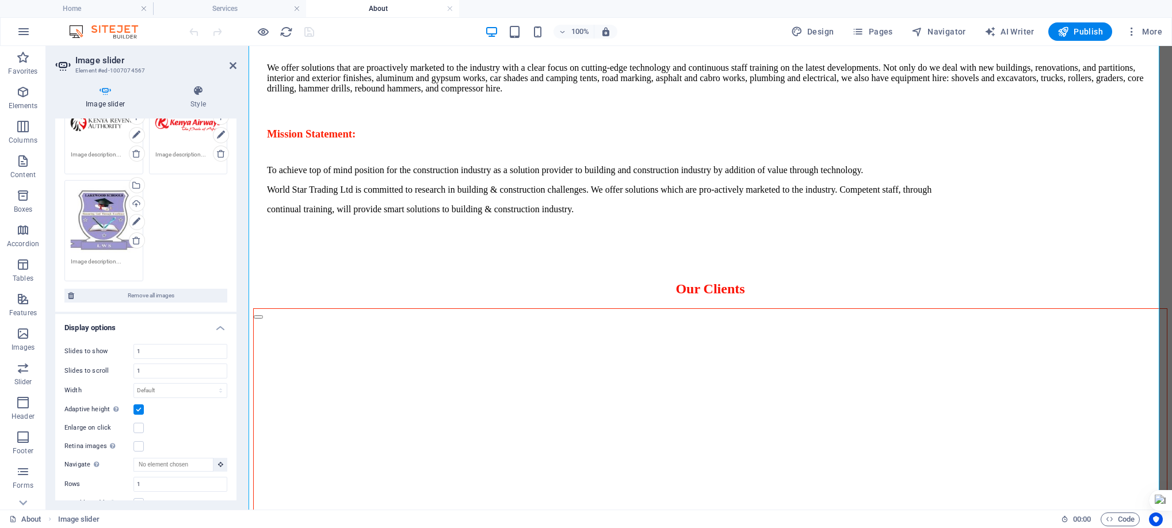
scroll to position [399, 0]
drag, startPoint x: 234, startPoint y: 385, endPoint x: 240, endPoint y: 421, distance: 36.8
click at [240, 421] on div "Image slider Style Image slider Drag files here, click to choose files or selec…" at bounding box center [146, 293] width 200 height 434
drag, startPoint x: 237, startPoint y: 382, endPoint x: 239, endPoint y: 429, distance: 47.3
click at [239, 429] on div "Image slider Style Image slider Drag files here, click to choose files or selec…" at bounding box center [146, 293] width 200 height 434
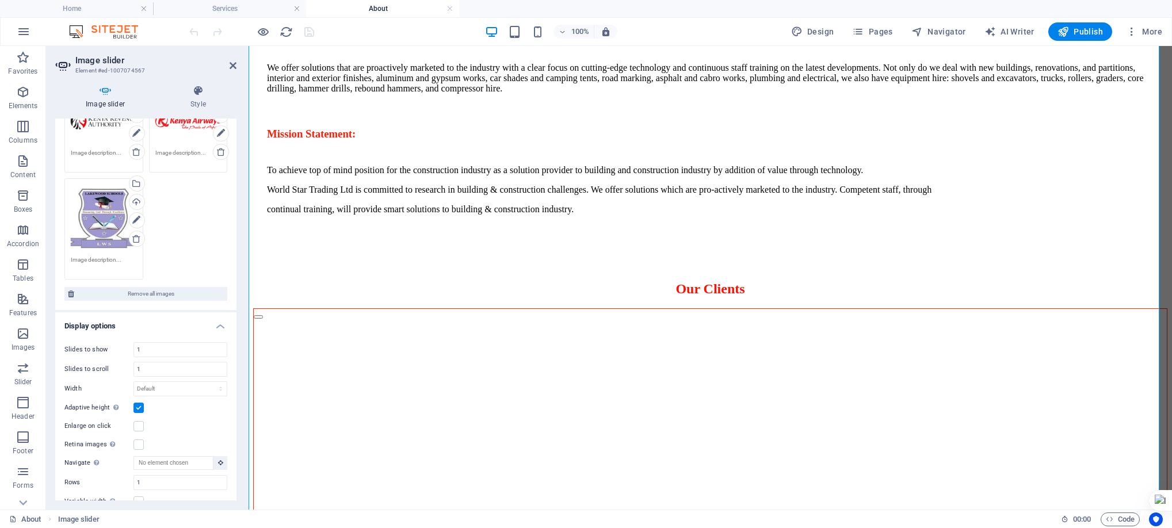
drag, startPoint x: 232, startPoint y: 342, endPoint x: 232, endPoint y: 385, distance: 42.6
click at [232, 384] on div "Slides to show 1 Slides to scroll 1 Width Default px % rem em vw vh Height Defa…" at bounding box center [145, 434] width 181 height 203
drag, startPoint x: 234, startPoint y: 382, endPoint x: 234, endPoint y: 416, distance: 34.0
click at [234, 416] on div "Slides to show 1 Slides to scroll 1 Width Default px % rem em vw vh Height Defa…" at bounding box center [145, 434] width 181 height 203
click at [232, 64] on icon at bounding box center [233, 65] width 7 height 9
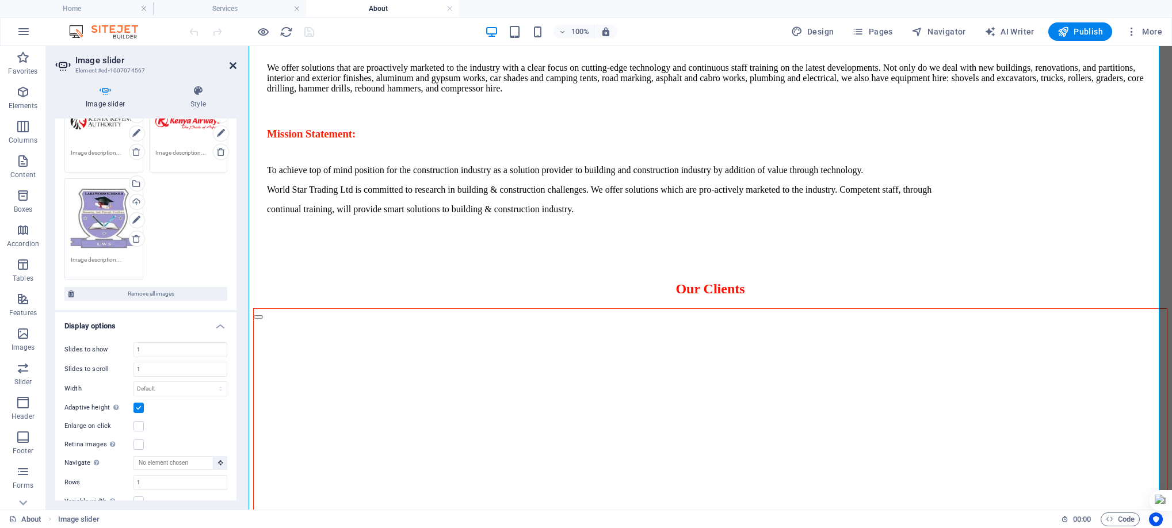
scroll to position [753, 0]
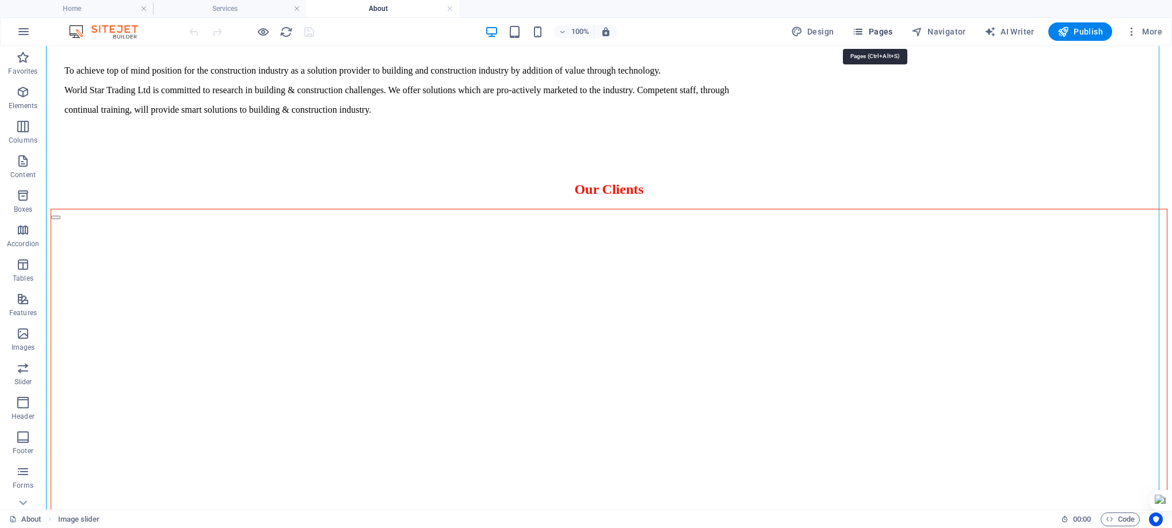
click at [864, 29] on icon "button" at bounding box center [858, 32] width 12 height 12
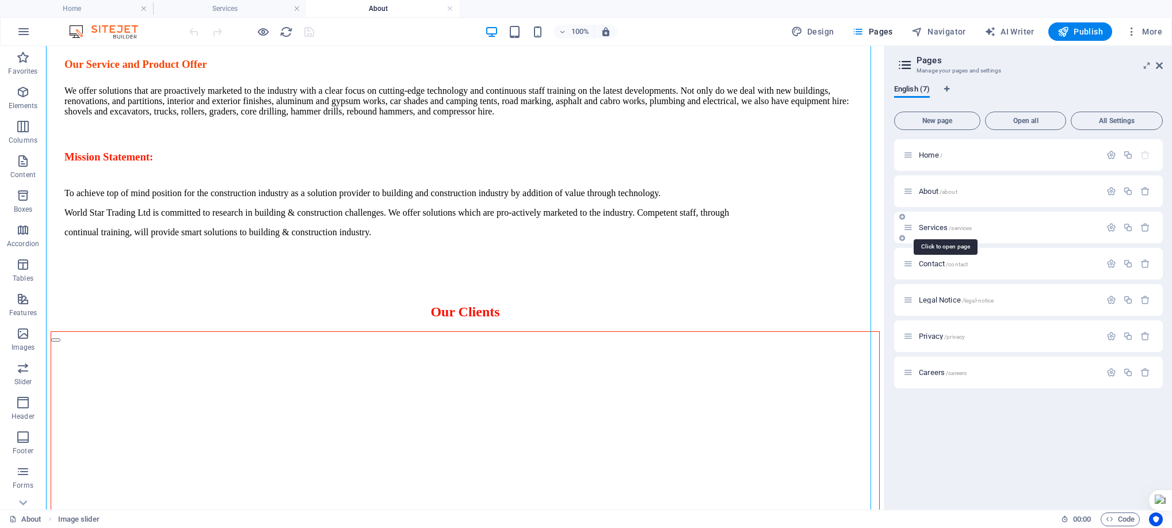
scroll to position [653, 0]
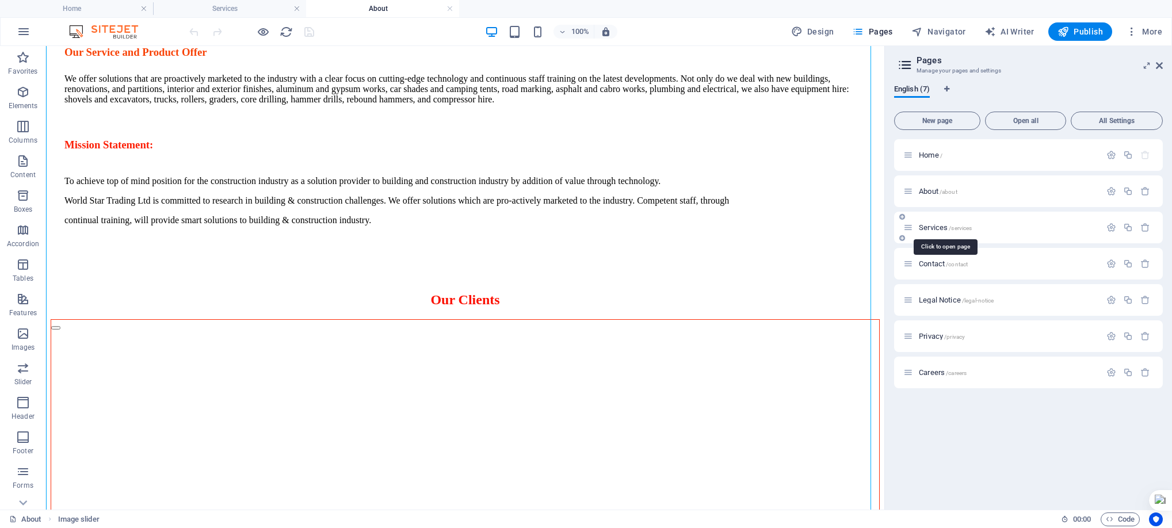
click at [940, 223] on span "Services /services" at bounding box center [945, 227] width 53 height 9
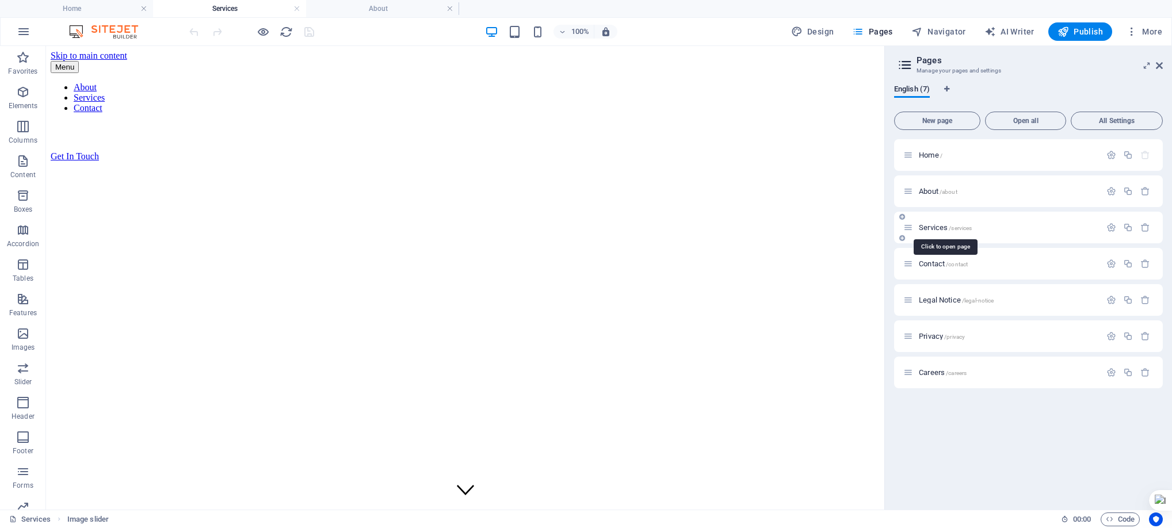
scroll to position [0, 0]
select select "fade"
select select "ms"
select select "s"
select select "progressive"
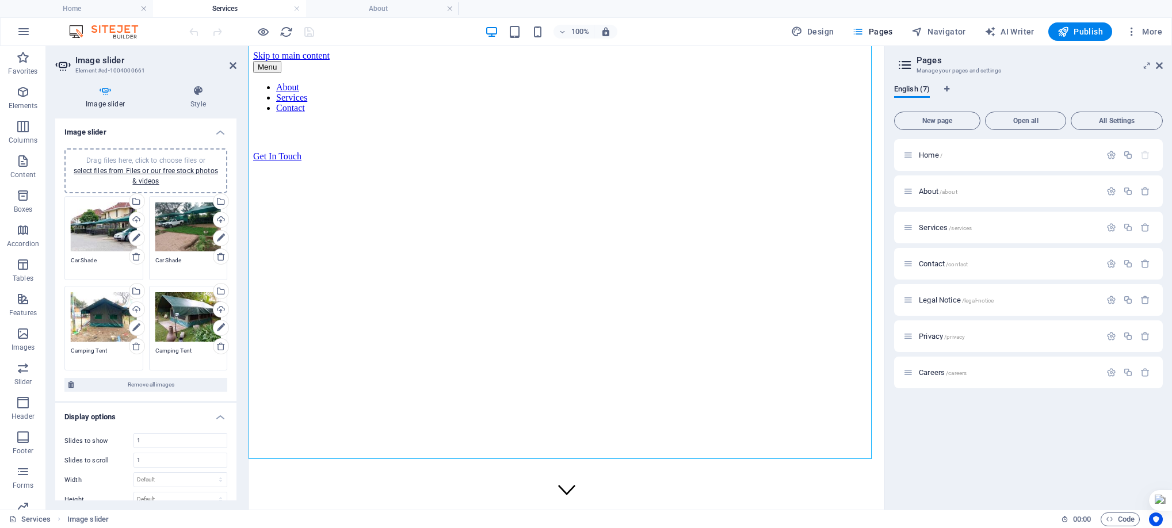
drag, startPoint x: 237, startPoint y: 303, endPoint x: 238, endPoint y: 328, distance: 25.4
click at [238, 328] on div "Image slider Style Image slider Drag files here, click to choose files or selec…" at bounding box center [146, 293] width 200 height 434
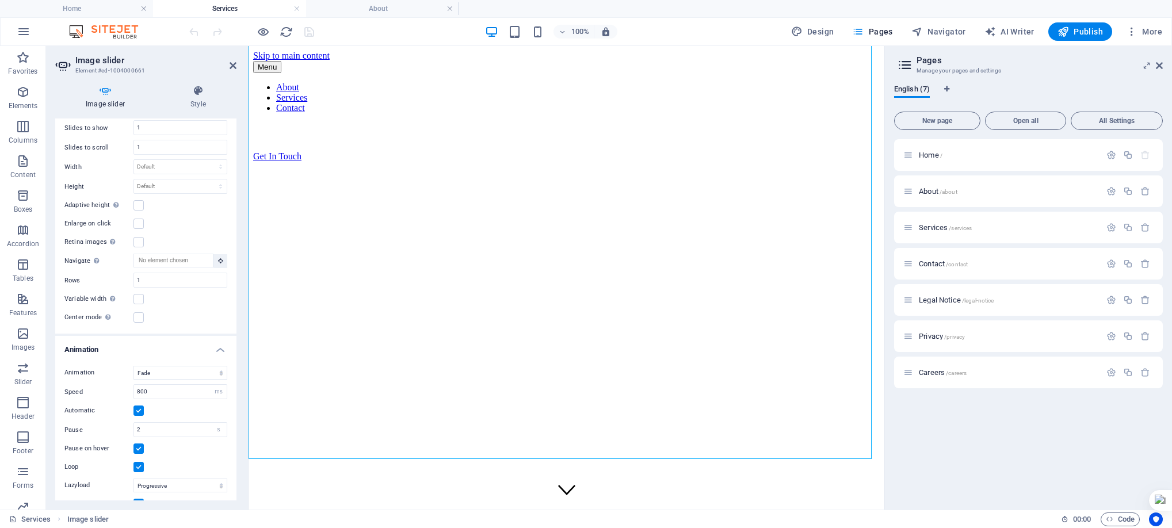
scroll to position [325, 0]
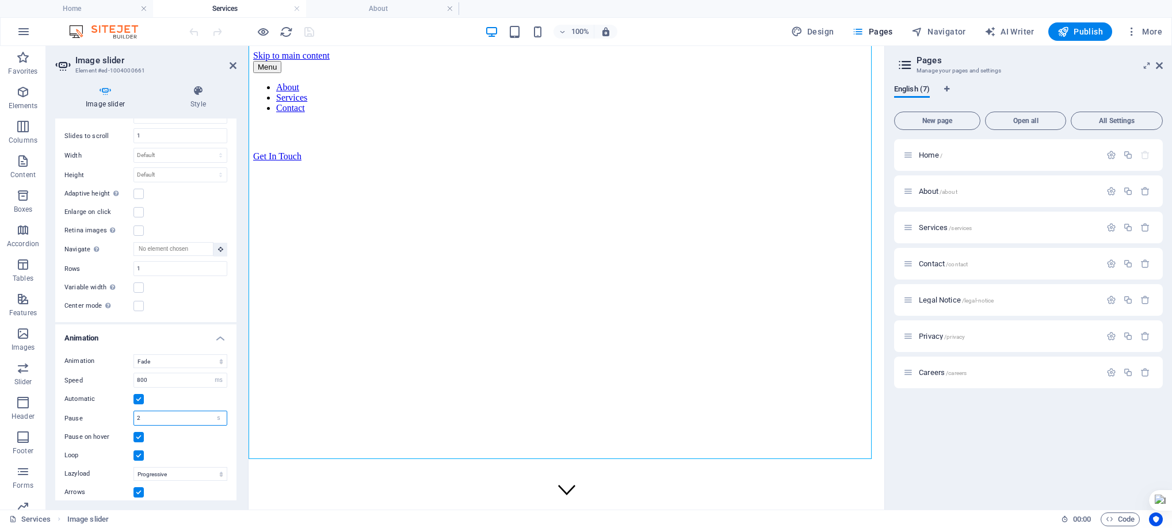
click at [169, 420] on input "2" at bounding box center [180, 419] width 93 height 14
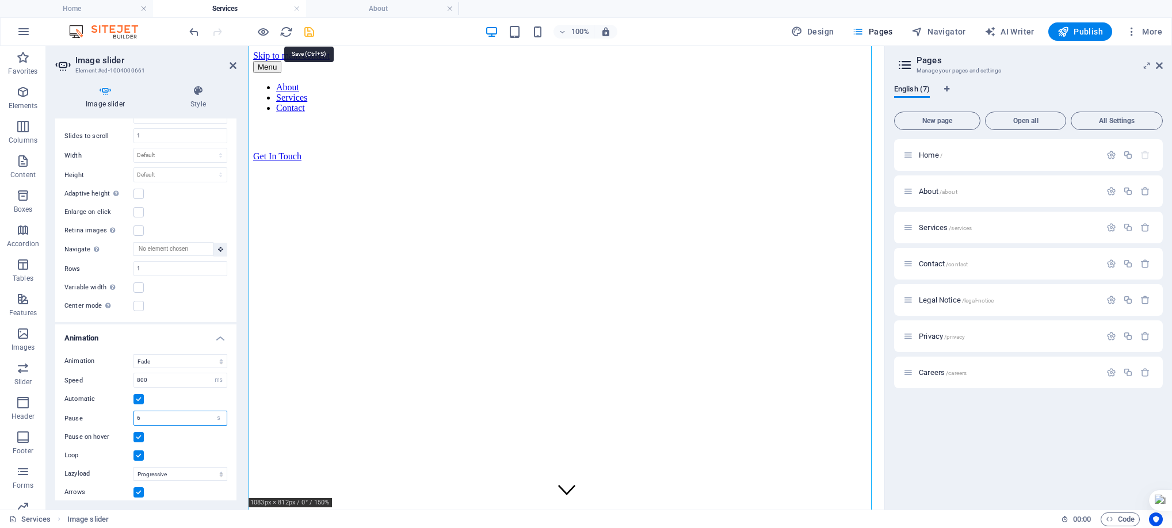
type input "6"
click at [306, 35] on icon "save" at bounding box center [309, 31] width 13 height 13
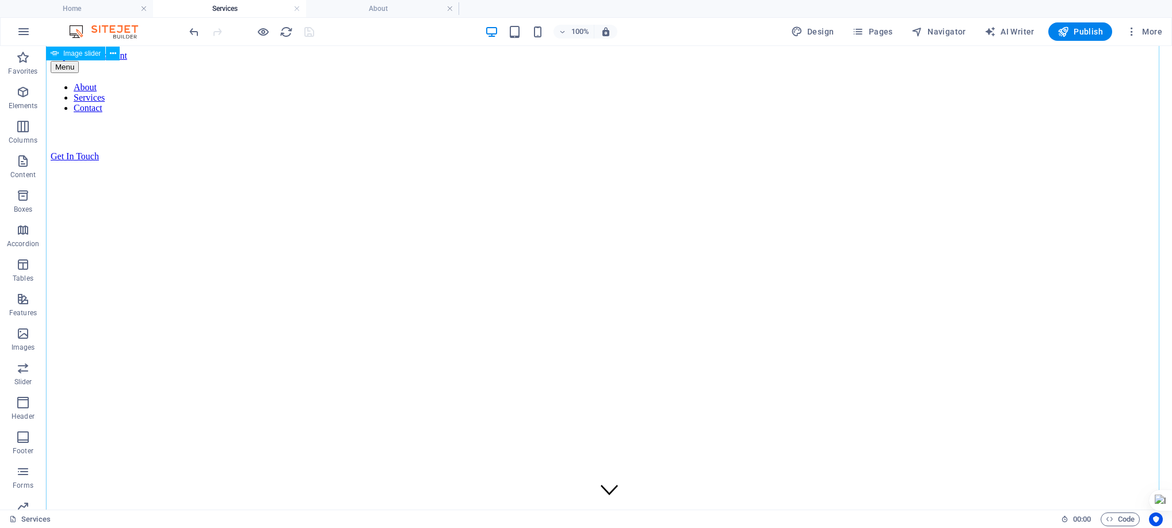
select select "fade"
select select "ms"
select select "s"
select select "progressive"
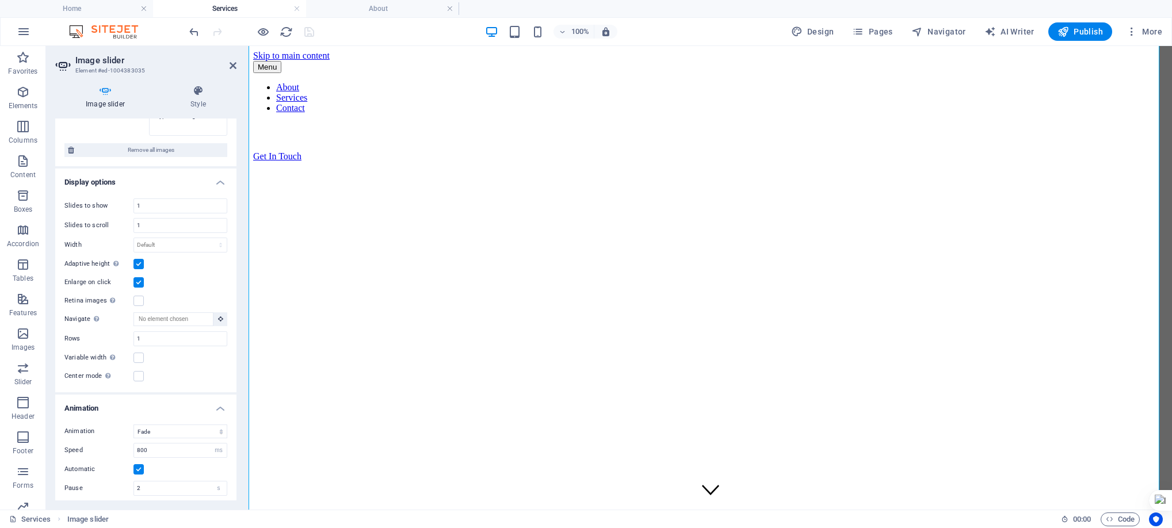
scroll to position [458, 0]
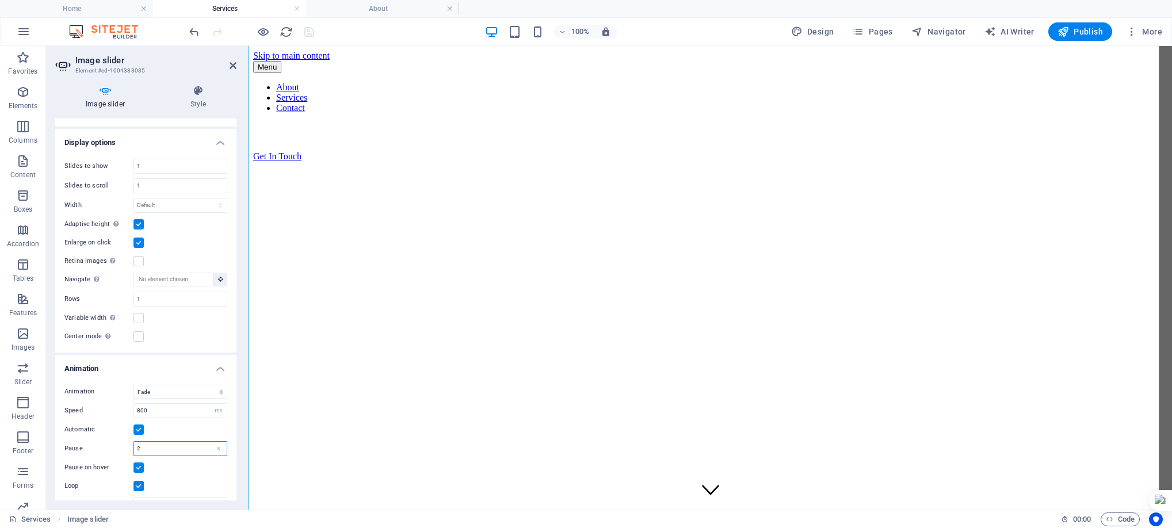
click at [140, 444] on input "2" at bounding box center [180, 449] width 93 height 14
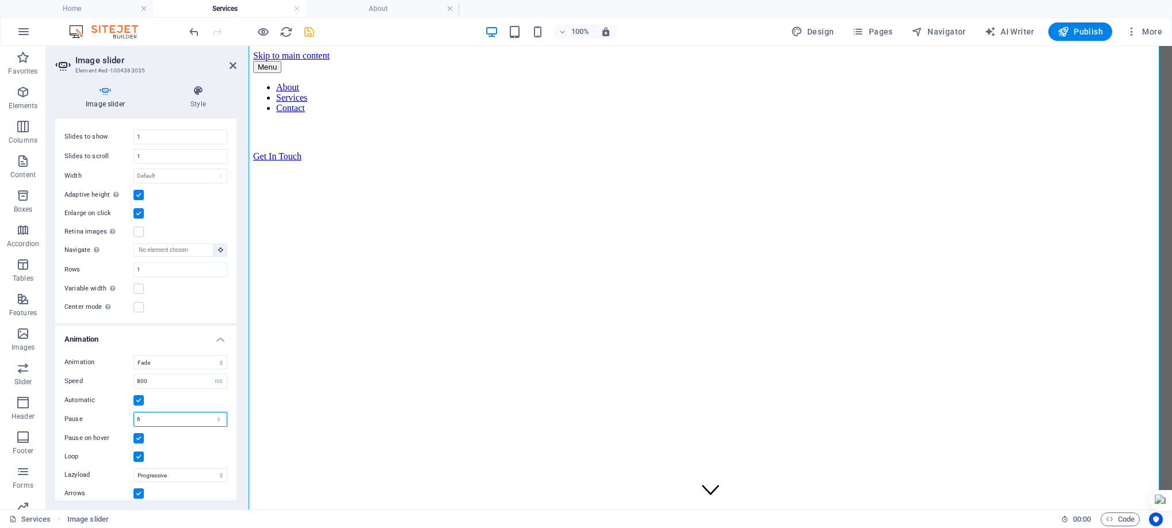
scroll to position [513, 0]
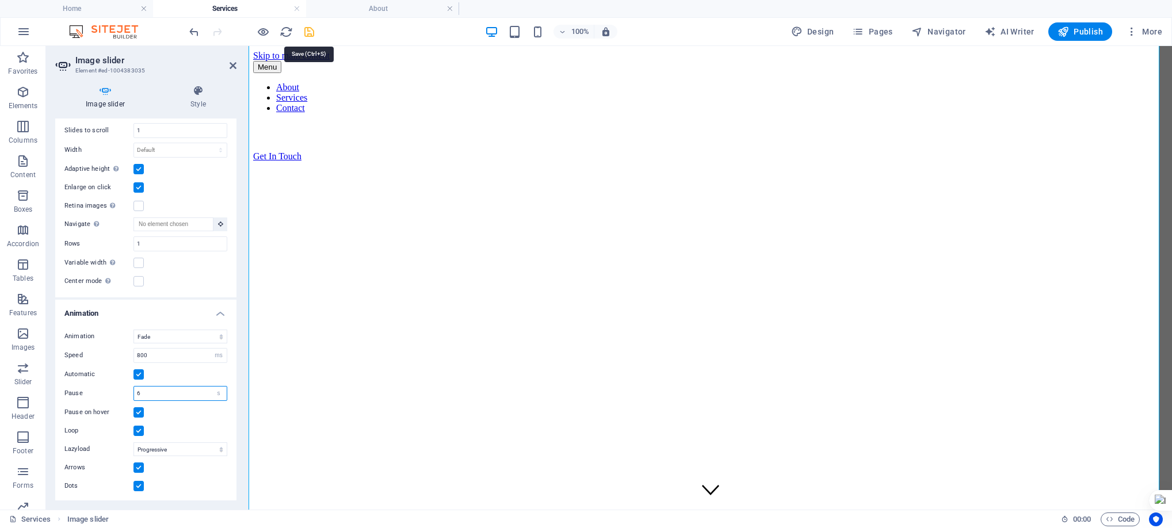
type input "6"
click at [311, 33] on icon "save" at bounding box center [309, 31] width 13 height 13
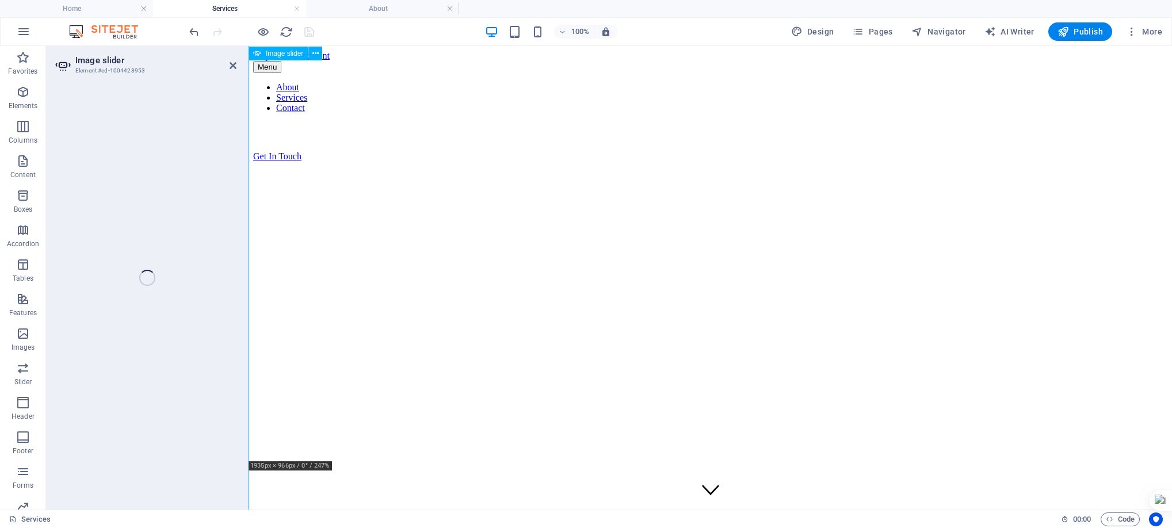
select select "fade"
select select "ms"
select select "s"
select select "progressive"
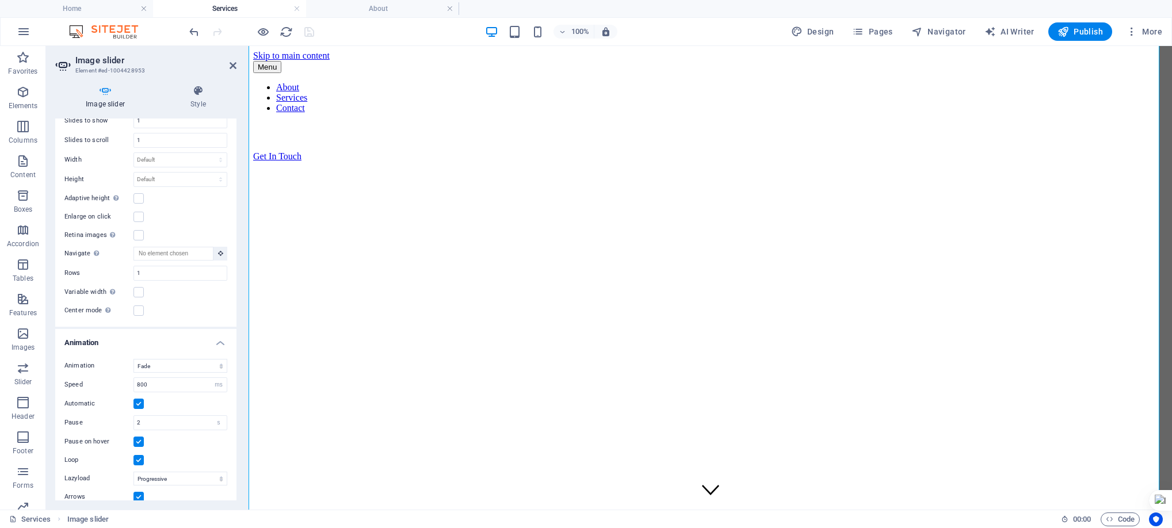
scroll to position [433, 0]
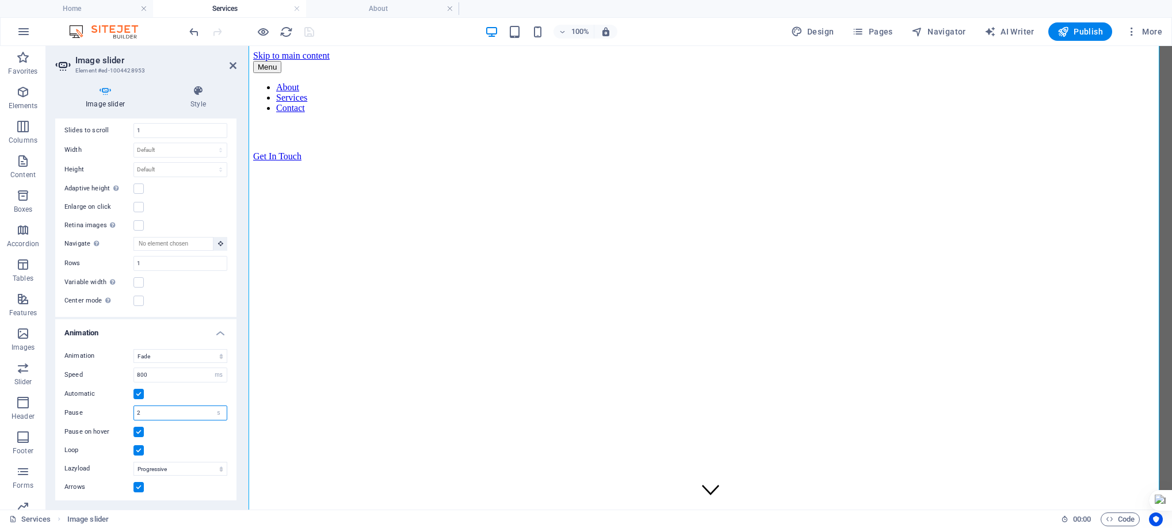
click at [158, 413] on input "2" at bounding box center [180, 413] width 93 height 14
type input "6"
click at [308, 32] on icon "save" at bounding box center [309, 31] width 13 height 13
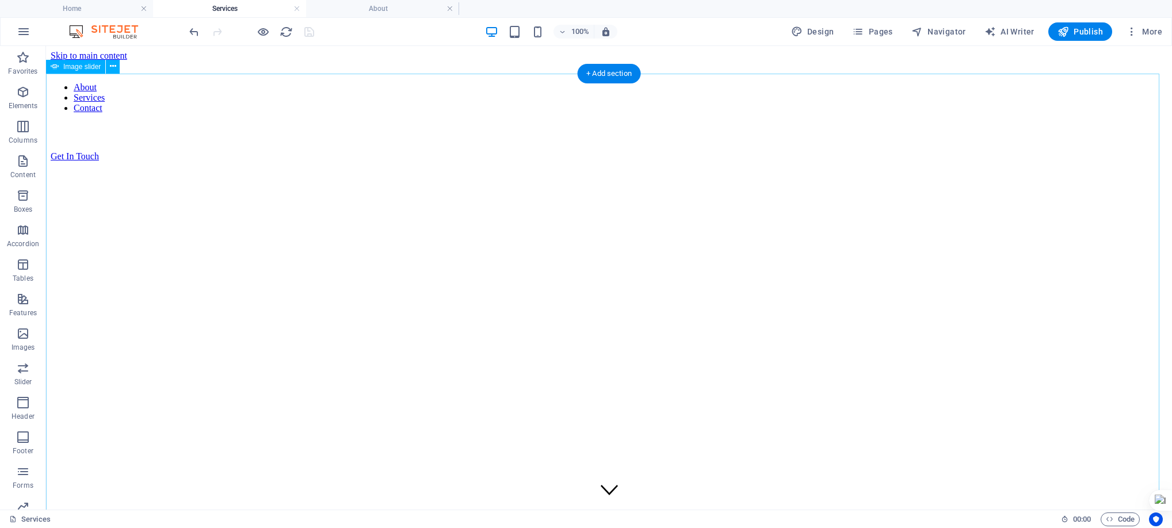
select select "fade"
select select "ms"
select select "s"
select select "progressive"
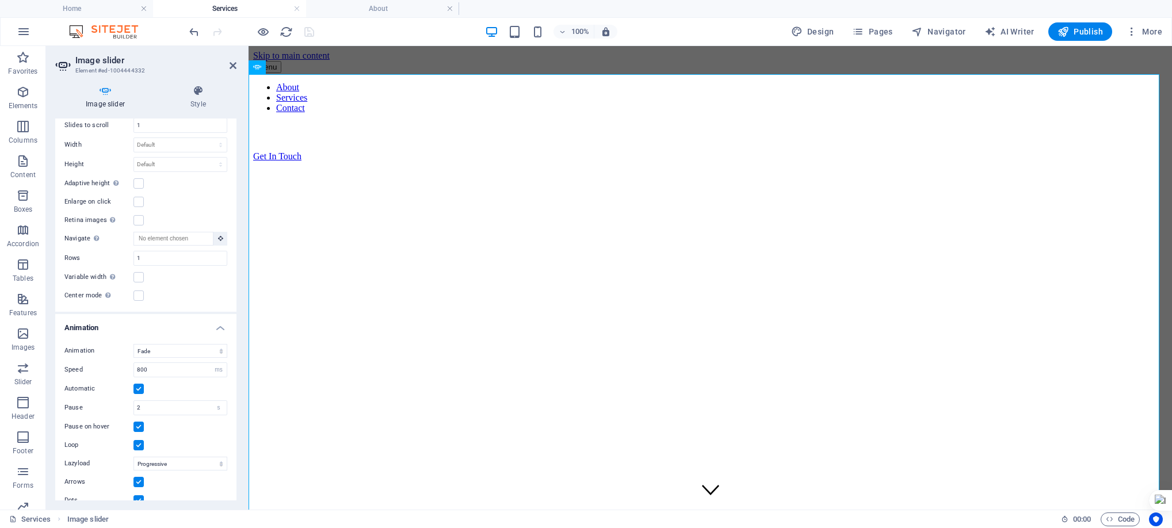
scroll to position [501, 0]
drag, startPoint x: 167, startPoint y: 393, endPoint x: 92, endPoint y: 396, distance: 75.5
click at [92, 396] on div "Pause 2 s ms" at bounding box center [145, 400] width 163 height 15
type input "6"
click at [304, 31] on icon "save" at bounding box center [309, 31] width 13 height 13
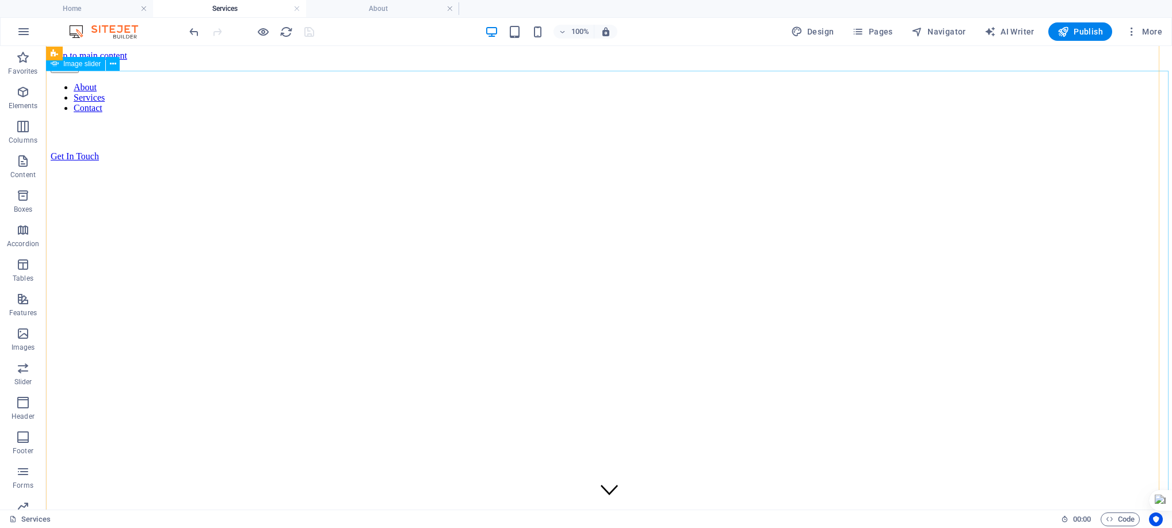
select select "fade"
select select "ms"
select select "s"
select select "progressive"
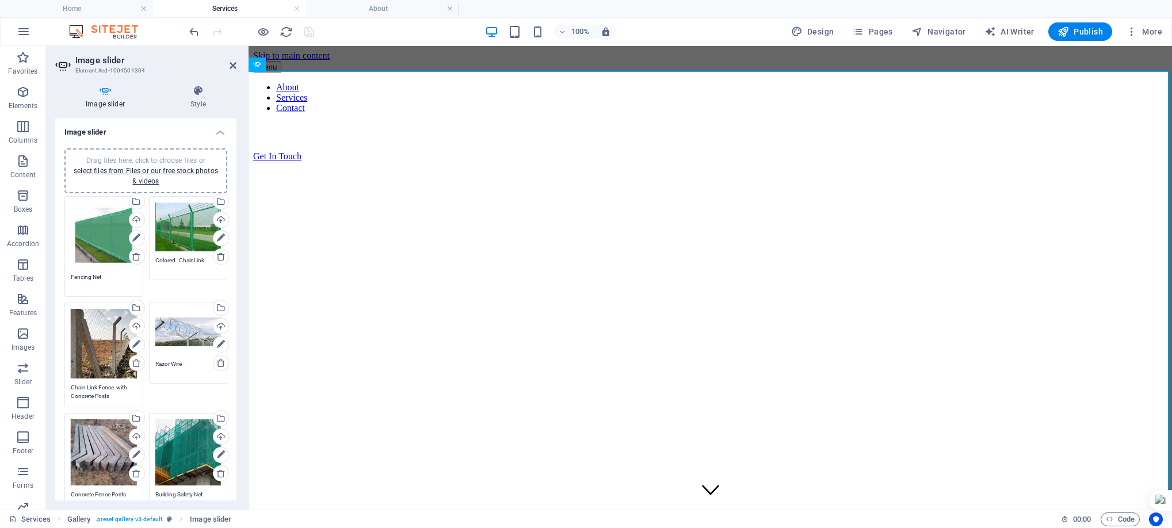
drag, startPoint x: 231, startPoint y: 219, endPoint x: 235, endPoint y: 242, distance: 22.8
click at [235, 242] on div "Image slider Drag files here, click to choose files or select files from Files …" at bounding box center [145, 310] width 181 height 382
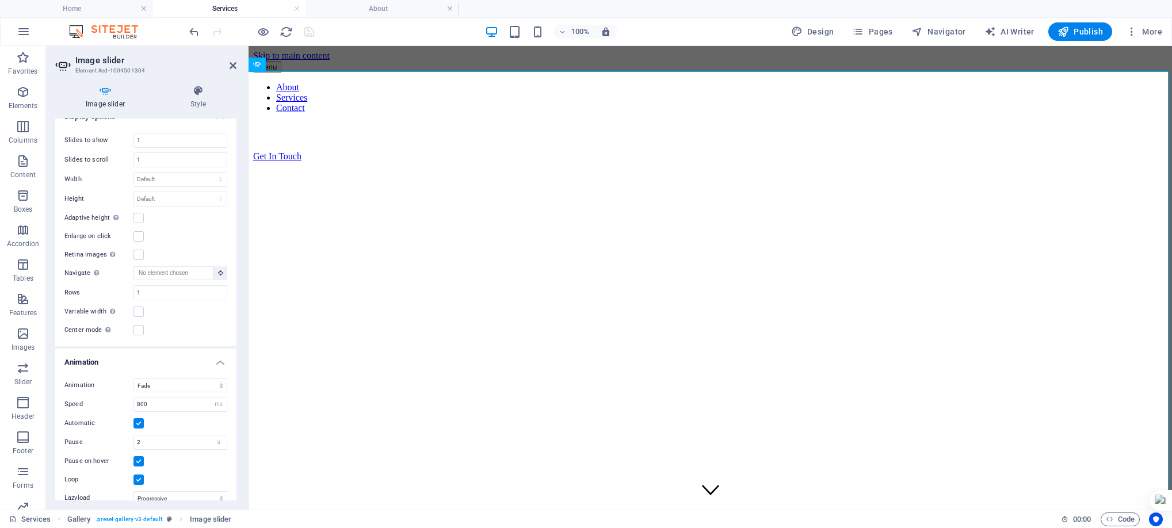
scroll to position [558, 0]
click at [163, 436] on input "2" at bounding box center [180, 438] width 93 height 14
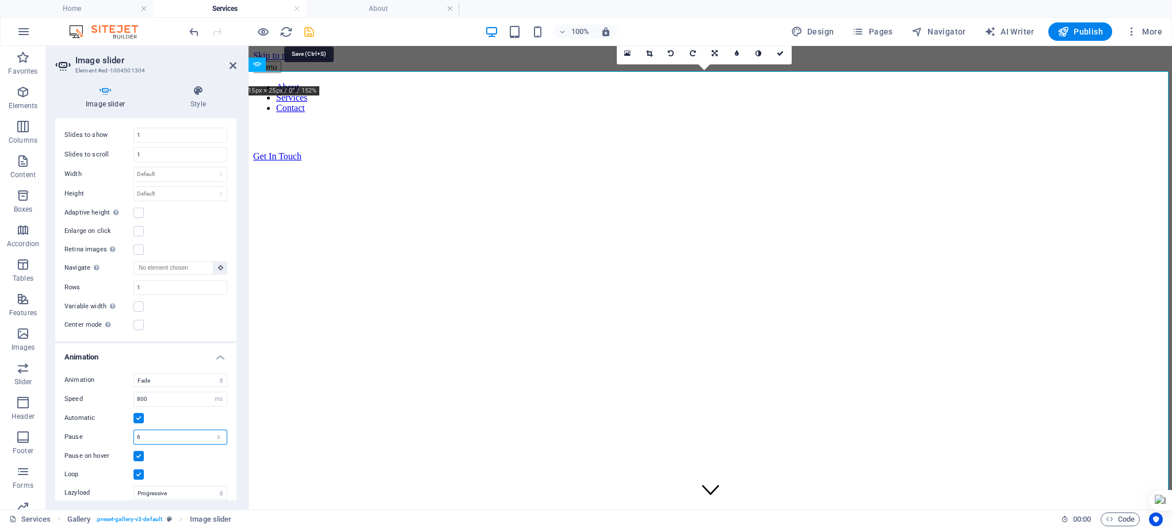
type input "6"
click at [309, 32] on icon "save" at bounding box center [309, 31] width 13 height 13
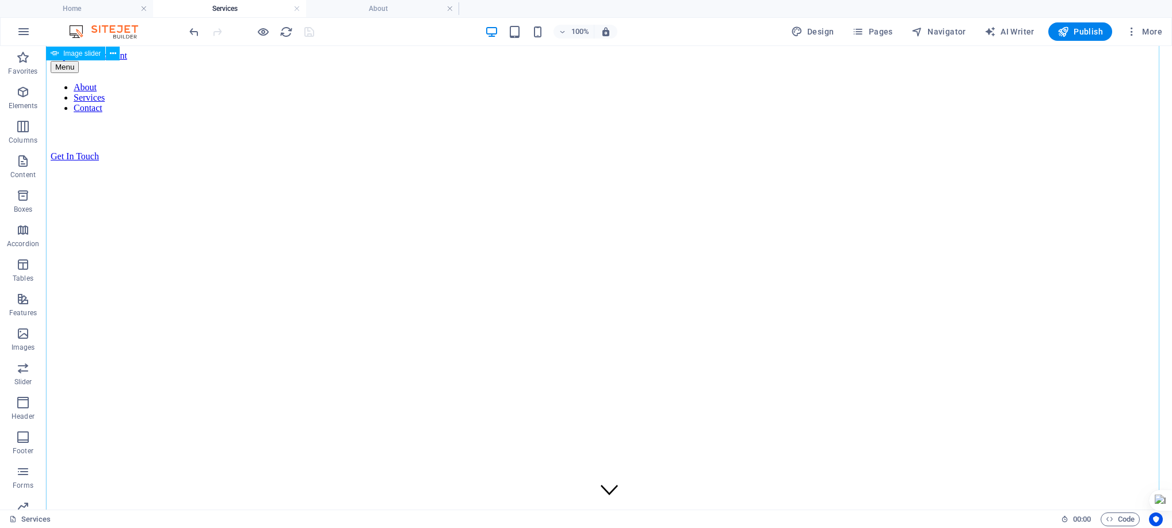
select select "fade"
select select "ms"
select select "s"
select select "progressive"
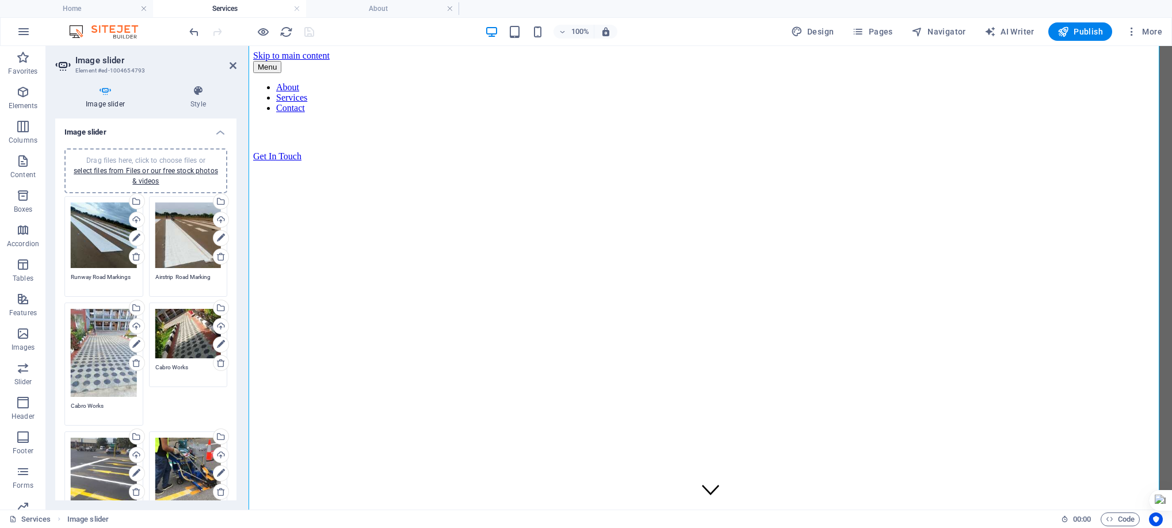
drag, startPoint x: 233, startPoint y: 219, endPoint x: 237, endPoint y: 294, distance: 74.3
click at [237, 294] on div "Image slider Style Image slider Drag files here, click to choose files or selec…" at bounding box center [146, 293] width 200 height 434
drag, startPoint x: 234, startPoint y: 242, endPoint x: 240, endPoint y: 334, distance: 91.7
click at [241, 337] on div "Image slider Style Image slider Drag files here, click to choose files or selec…" at bounding box center [146, 293] width 200 height 434
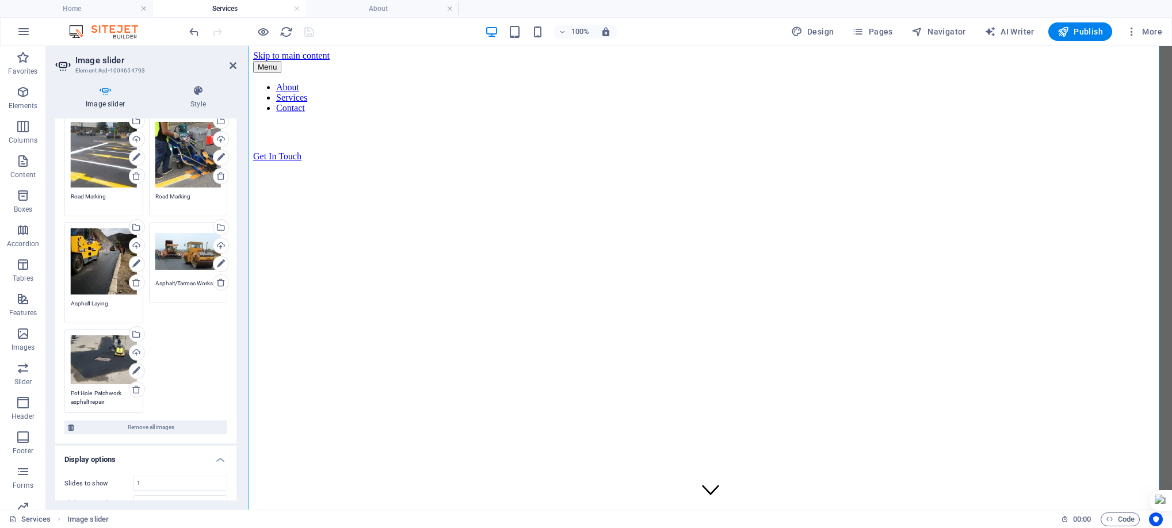
scroll to position [335, 0]
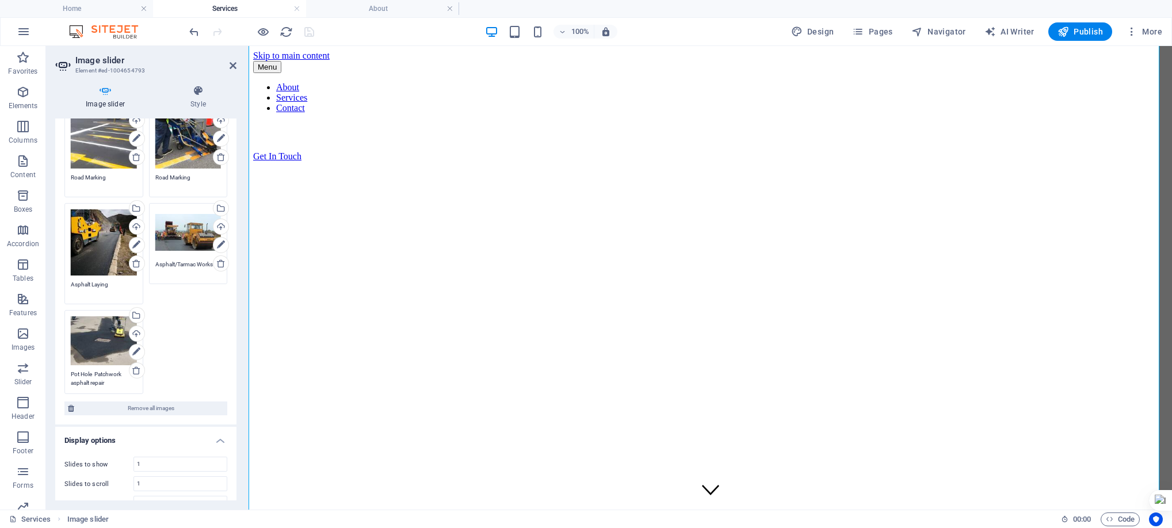
drag, startPoint x: 233, startPoint y: 325, endPoint x: 235, endPoint y: 377, distance: 52.4
click at [235, 377] on div "Image slider Drag files here, click to choose files or select files from Files …" at bounding box center [145, 310] width 181 height 382
drag, startPoint x: 233, startPoint y: 367, endPoint x: 233, endPoint y: 398, distance: 31.1
click at [233, 398] on div "Drag files here, click to choose files or select files from Files or our free s…" at bounding box center [145, 114] width 181 height 621
drag, startPoint x: 233, startPoint y: 315, endPoint x: 234, endPoint y: 360, distance: 44.9
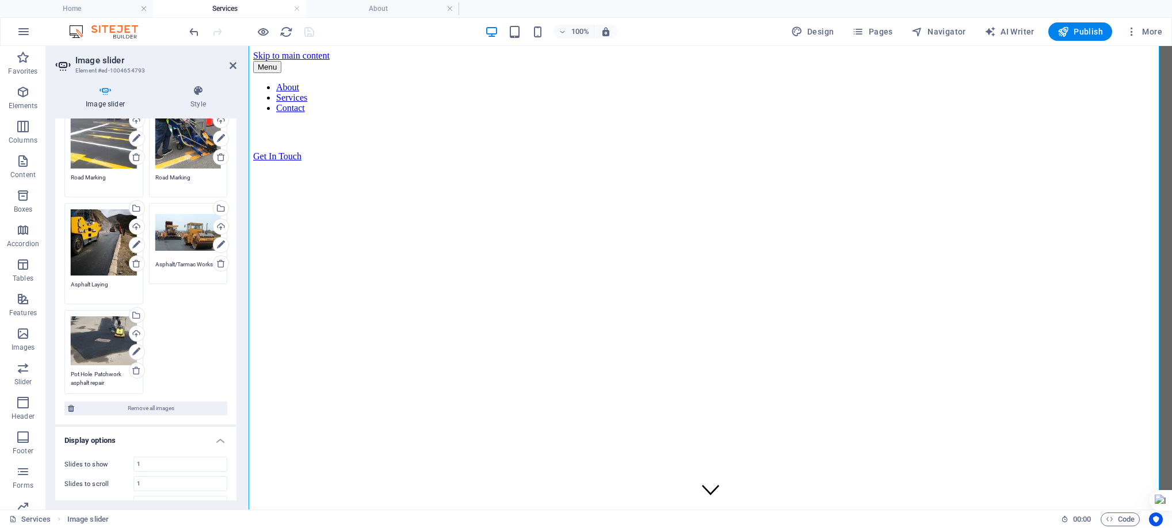
click at [234, 360] on div "Drag files here, click to choose files or select files from Files or our free s…" at bounding box center [145, 114] width 181 height 621
click at [234, 382] on div "Drag files here, click to choose files or select files from Files or our free s…" at bounding box center [145, 114] width 181 height 621
click at [233, 398] on div "Drag files here, click to choose files or select files from Files or our free s…" at bounding box center [145, 114] width 181 height 621
drag, startPoint x: 234, startPoint y: 361, endPoint x: 234, endPoint y: 383, distance: 22.4
click at [234, 383] on div "Drag files here, click to choose files or select files from Files or our free s…" at bounding box center [145, 114] width 181 height 621
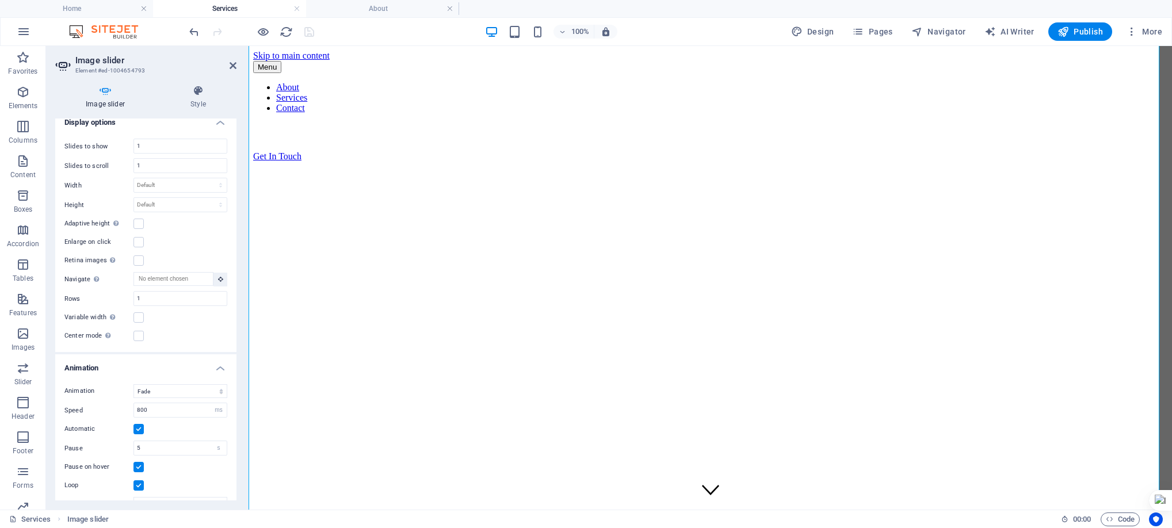
scroll to position [669, 0]
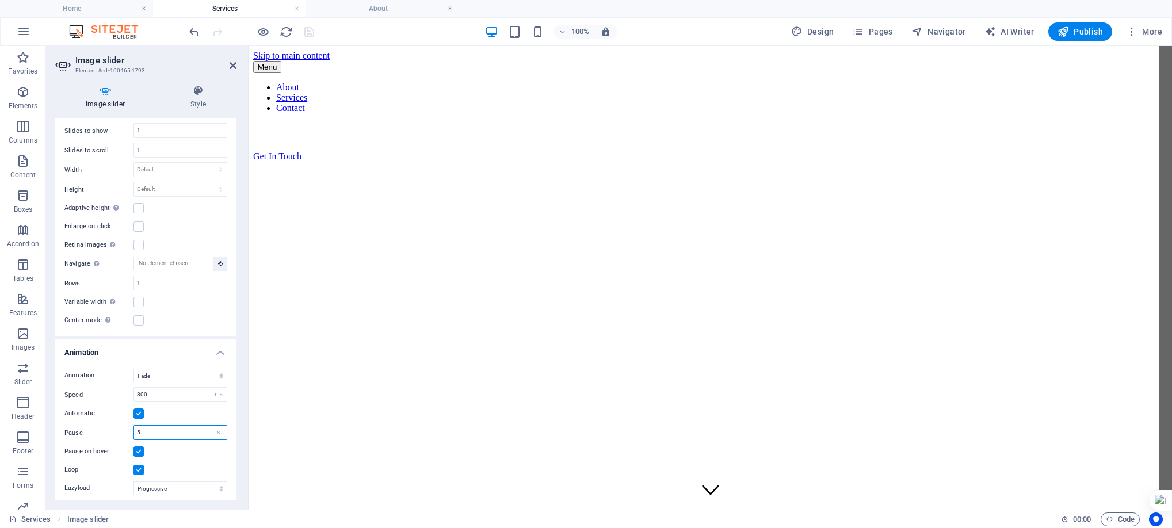
click at [174, 426] on input "5" at bounding box center [180, 433] width 93 height 14
type input "6"
click at [307, 32] on icon "save" at bounding box center [309, 31] width 13 height 13
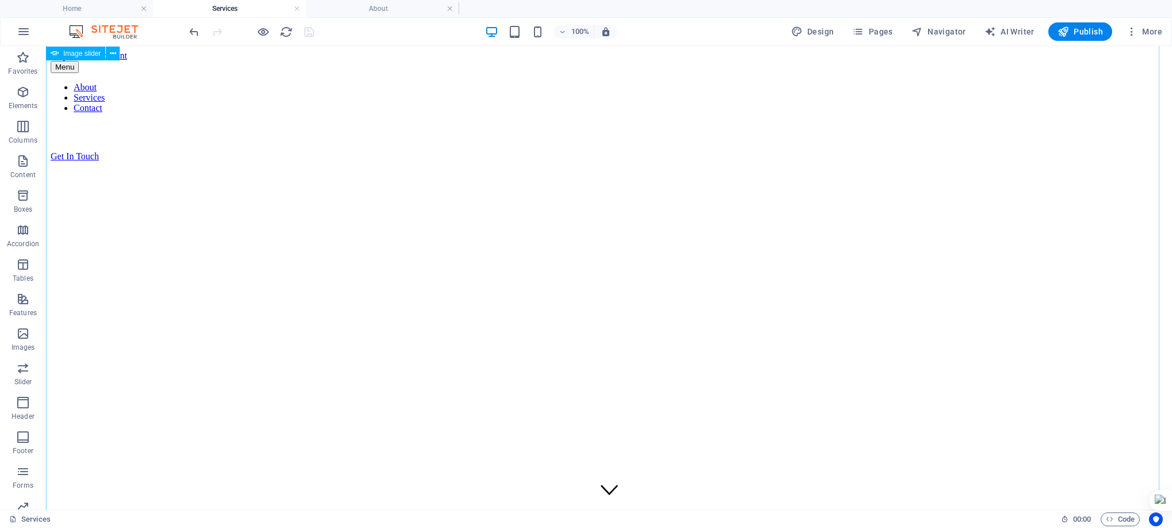
select select "fade"
select select "ms"
select select "s"
select select "progressive"
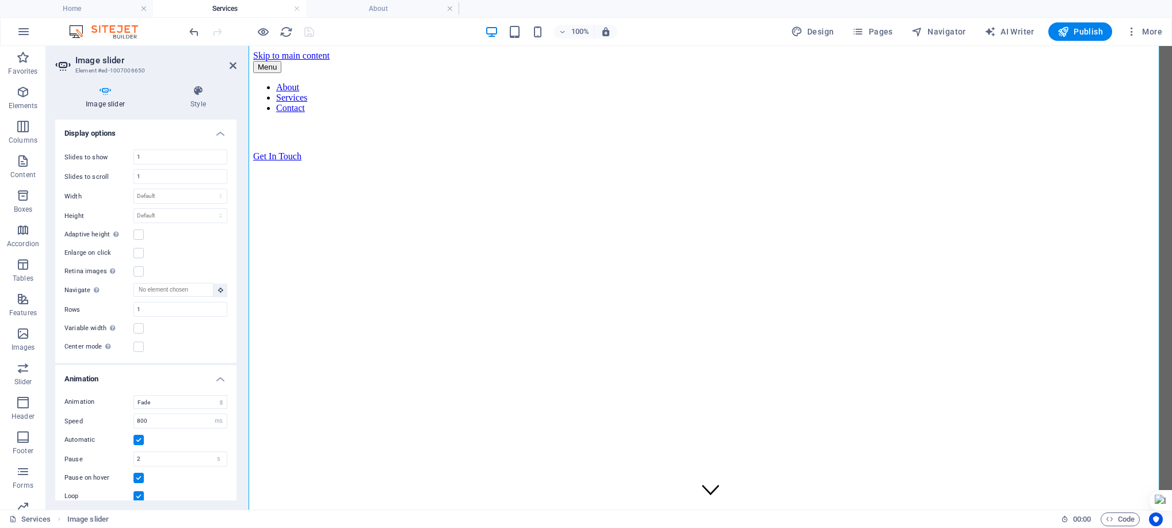
scroll to position [477, 0]
drag, startPoint x: 161, startPoint y: 458, endPoint x: 92, endPoint y: 442, distance: 70.2
click at [92, 442] on div "Animation Slide Fade Direction Horizontal Vertical Speed 800 s ms Automatic Pau…" at bounding box center [145, 480] width 181 height 182
type input "6"
click at [306, 32] on icon "save" at bounding box center [309, 31] width 13 height 13
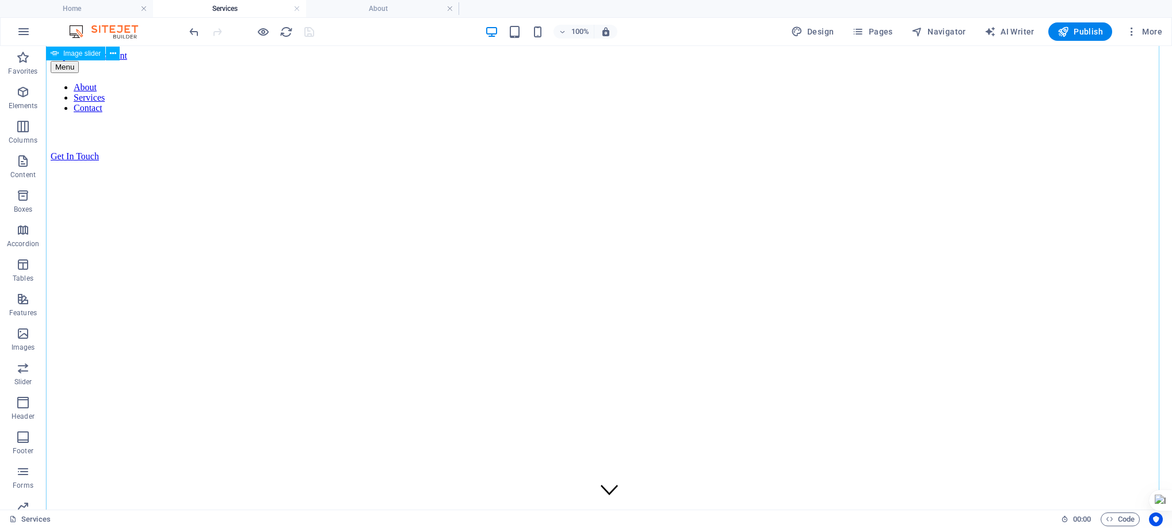
select select "fade"
select select "ms"
select select "s"
select select "progressive"
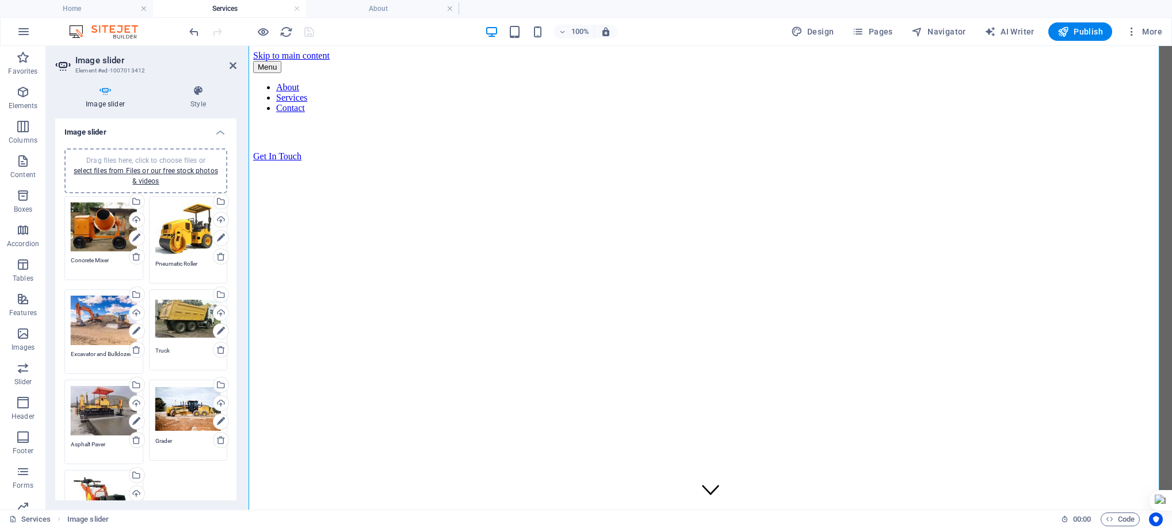
drag, startPoint x: 232, startPoint y: 251, endPoint x: 234, endPoint y: 301, distance: 50.1
click at [234, 304] on div "Drag files here, click to choose files or select files from Files or our free s…" at bounding box center [145, 370] width 181 height 463
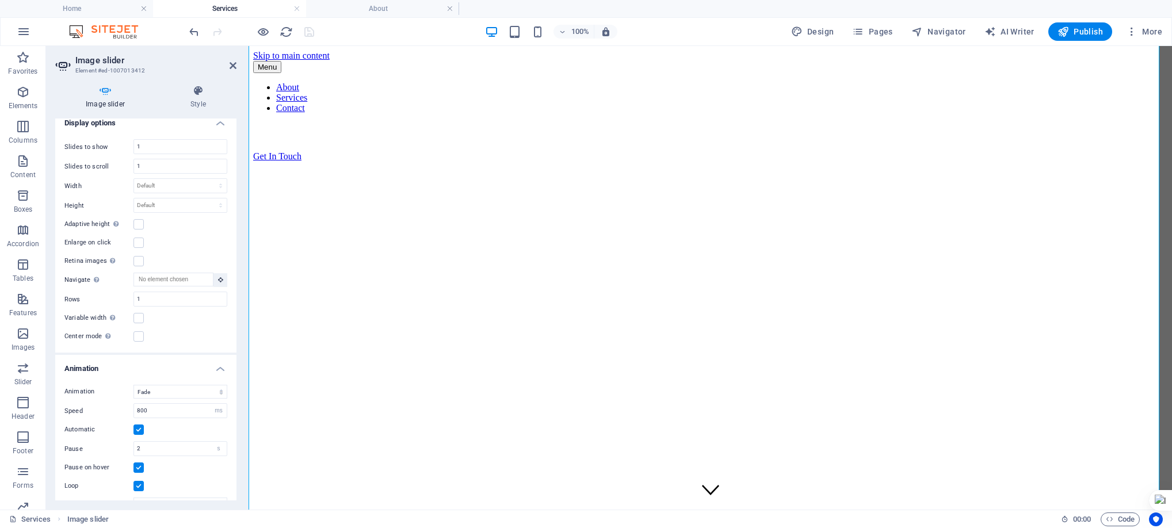
scroll to position [551, 0]
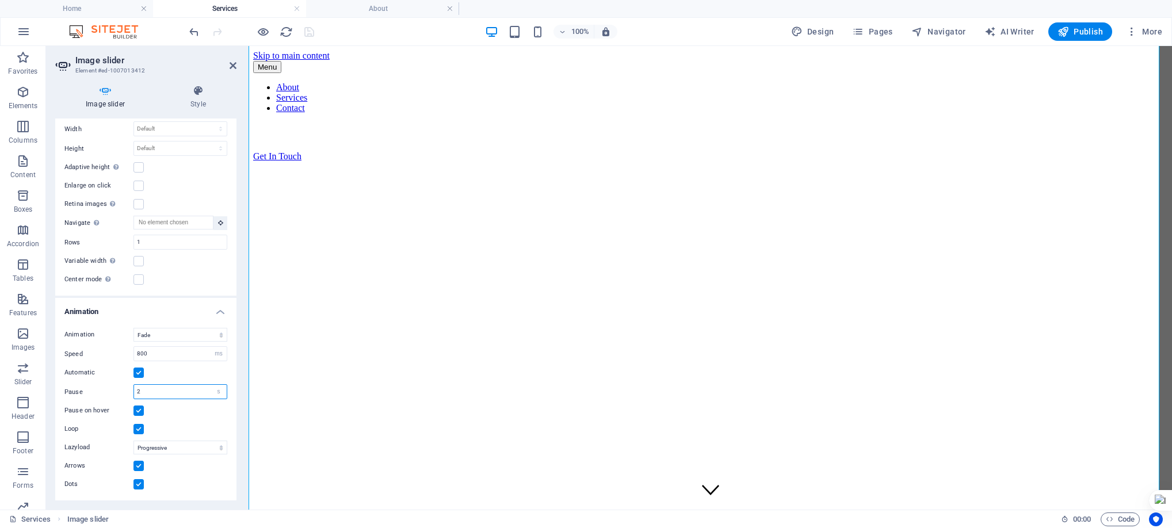
drag, startPoint x: 161, startPoint y: 387, endPoint x: 130, endPoint y: 390, distance: 30.6
click at [130, 389] on div "Pause 2 s ms" at bounding box center [145, 391] width 163 height 15
type input "6"
click at [307, 35] on icon "save" at bounding box center [309, 31] width 13 height 13
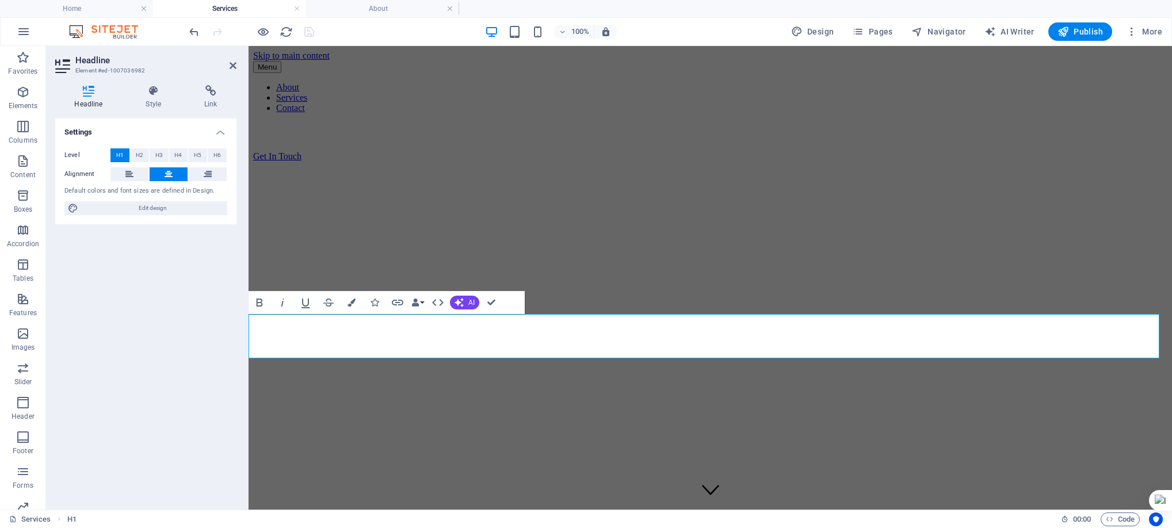
click at [159, 315] on div "Settings Level H1 H2 H3 H4 H5 H6 Alignment Default colors and font sizes are de…" at bounding box center [145, 310] width 181 height 382
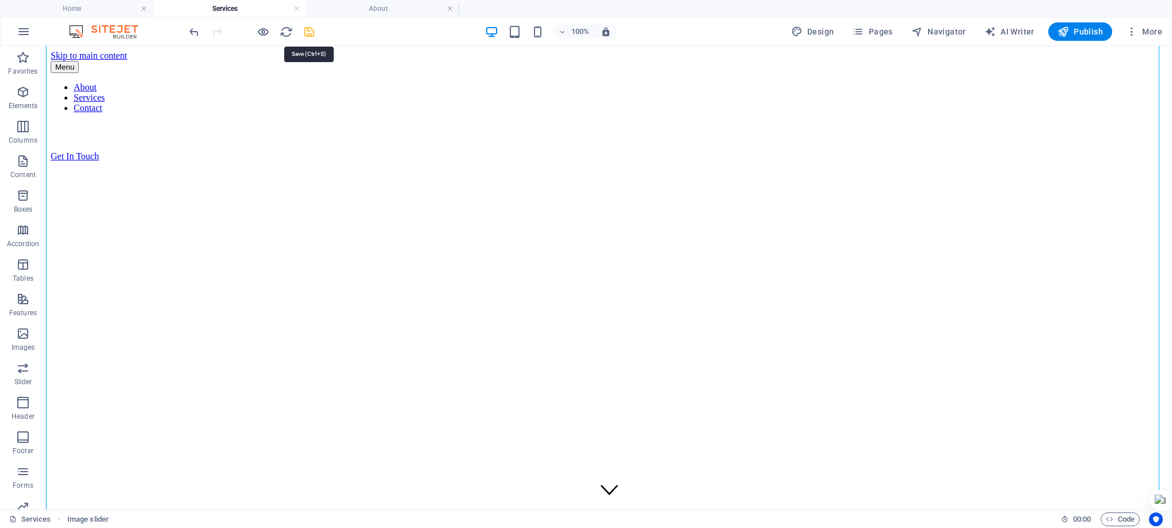
click at [306, 26] on icon "save" at bounding box center [309, 31] width 13 height 13
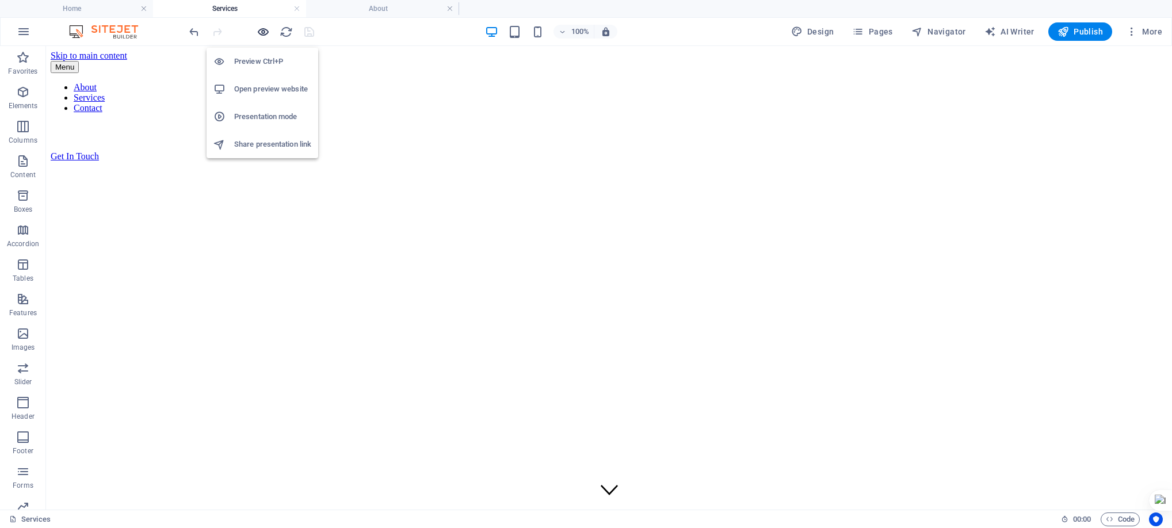
click at [264, 28] on icon "button" at bounding box center [263, 31] width 13 height 13
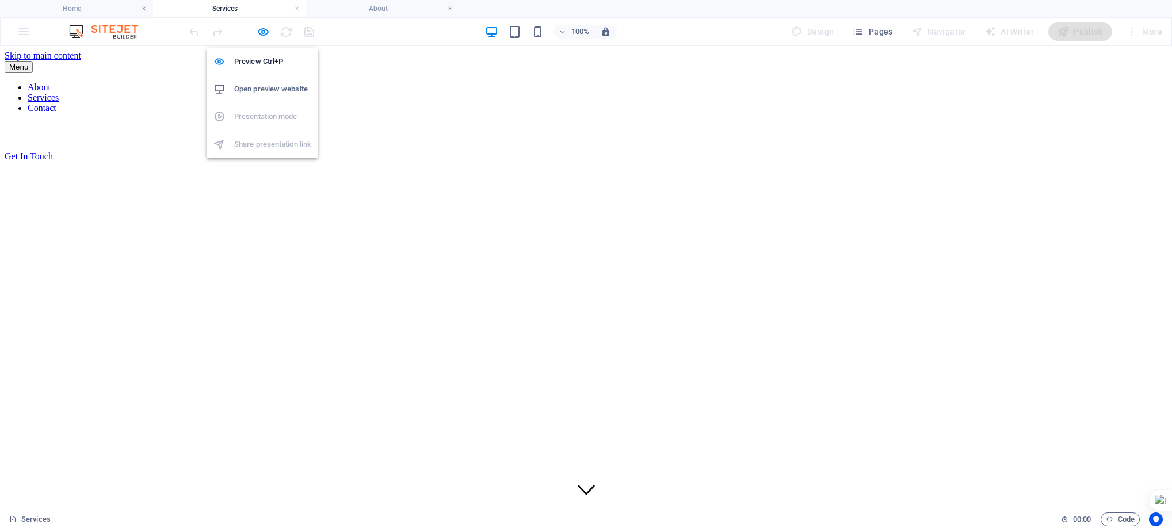
click at [256, 86] on h6 "Open preview website" at bounding box center [272, 89] width 77 height 14
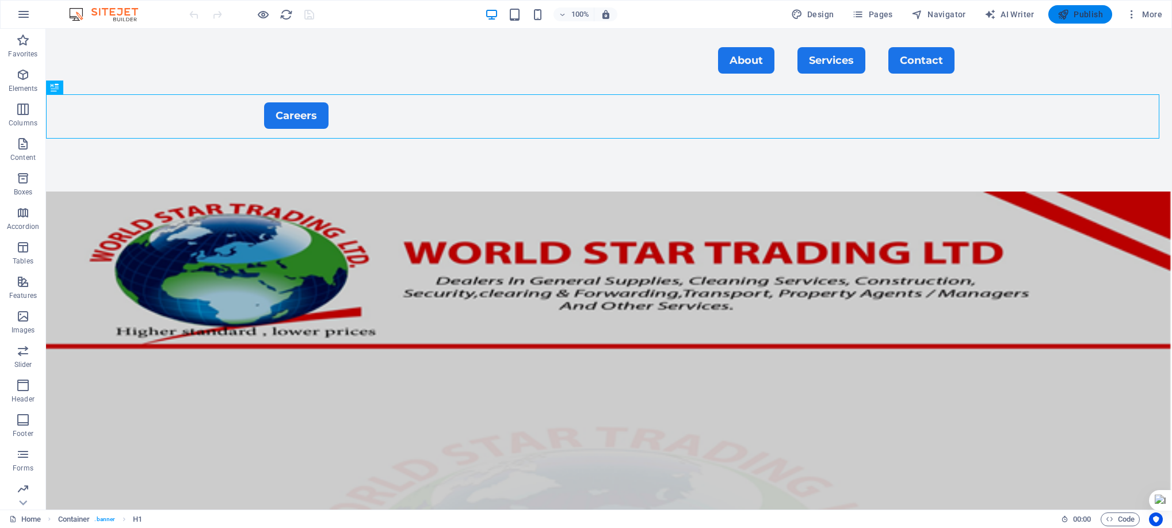
click at [1084, 16] on span "Publish" at bounding box center [1080, 15] width 45 height 12
click at [885, 16] on span "Pages" at bounding box center [872, 15] width 40 height 12
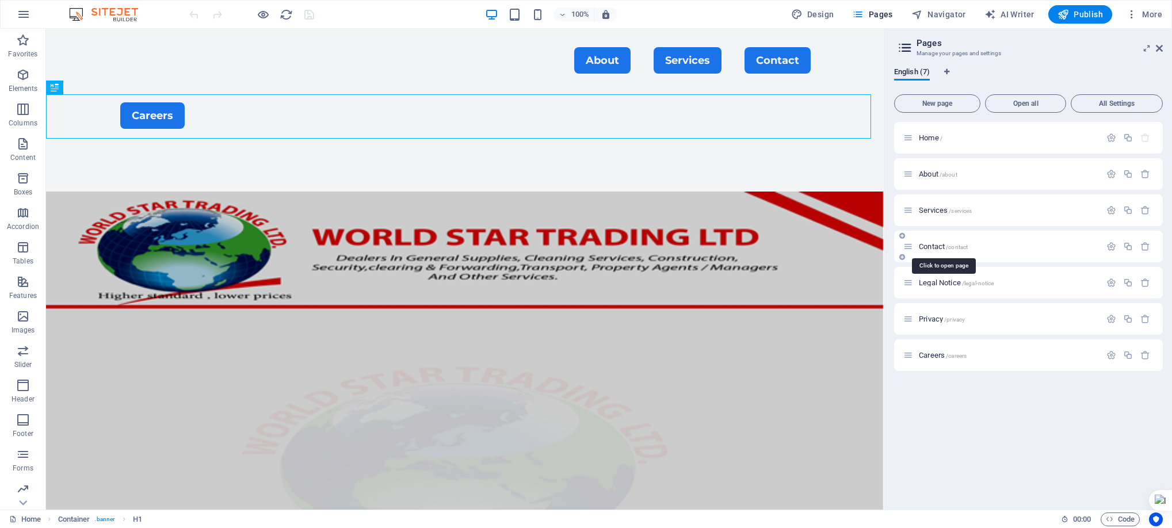
click at [957, 249] on span "/contact" at bounding box center [957, 247] width 22 height 6
click at [957, 249] on div "Contact /contact" at bounding box center [1028, 247] width 269 height 32
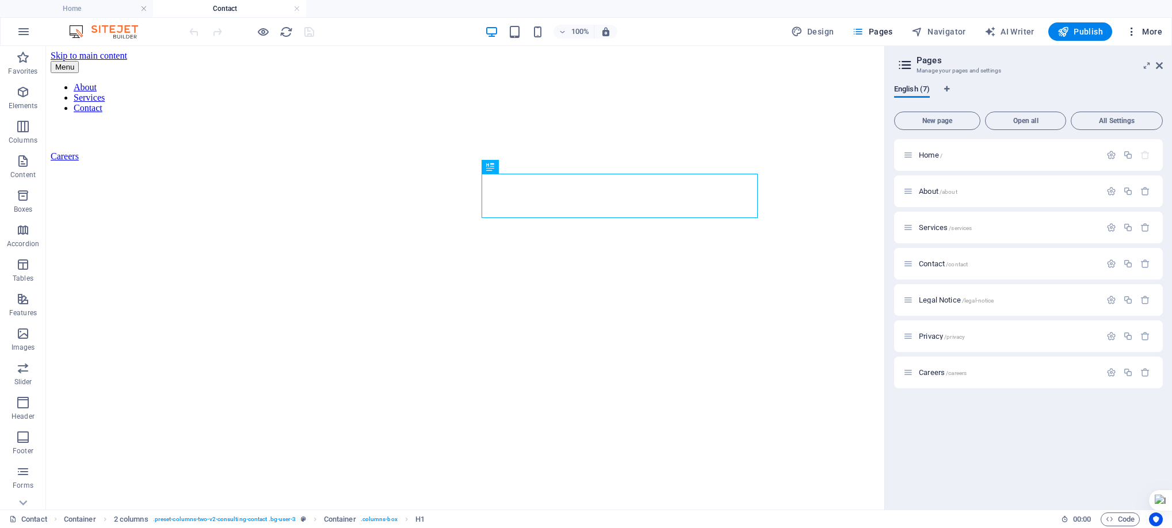
click at [1129, 33] on icon "button" at bounding box center [1132, 32] width 12 height 12
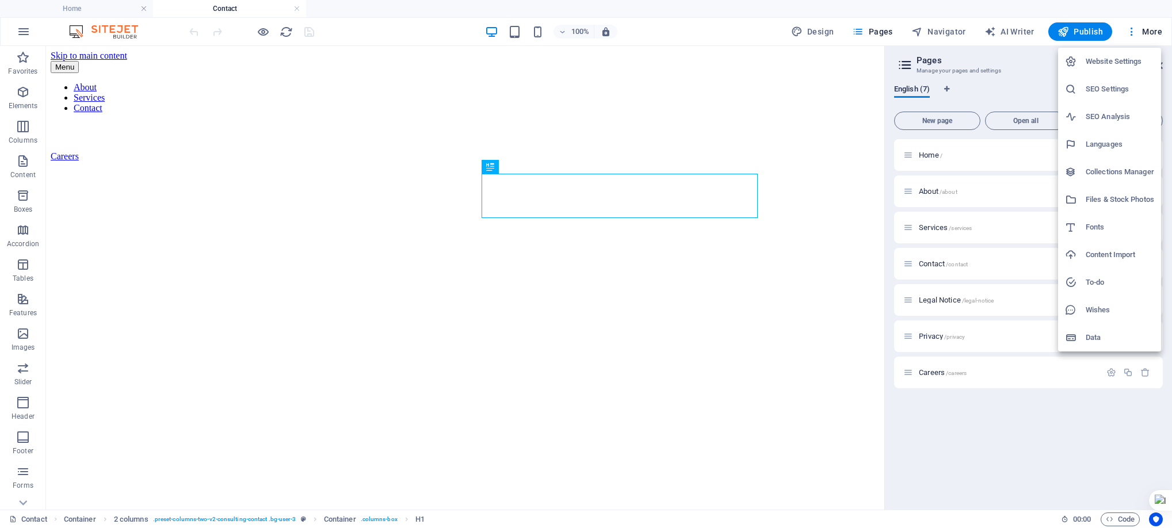
click at [1109, 60] on h6 "Website Settings" at bounding box center [1120, 62] width 68 height 14
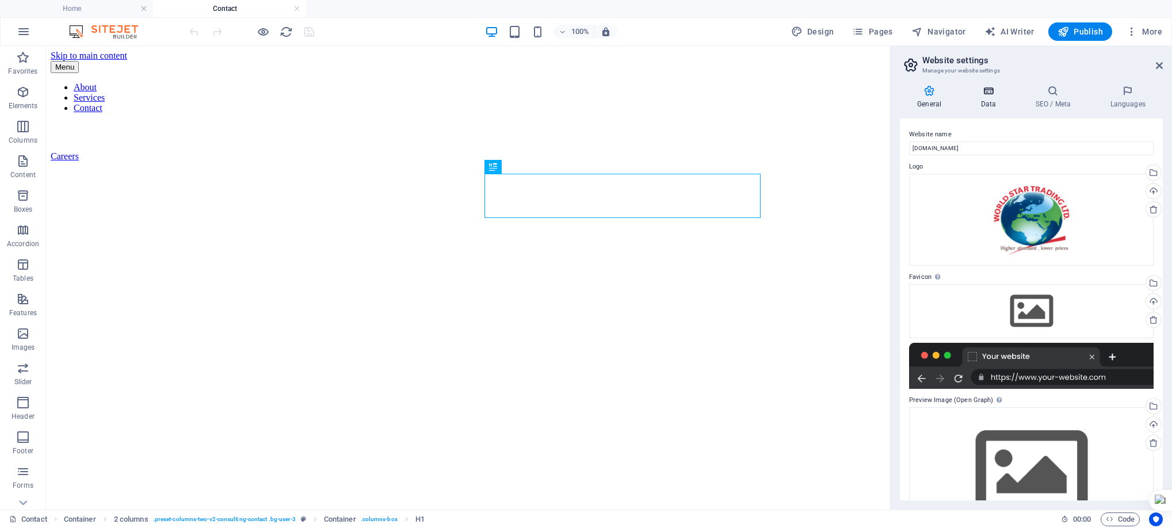
click at [987, 90] on icon at bounding box center [989, 91] width 50 height 12
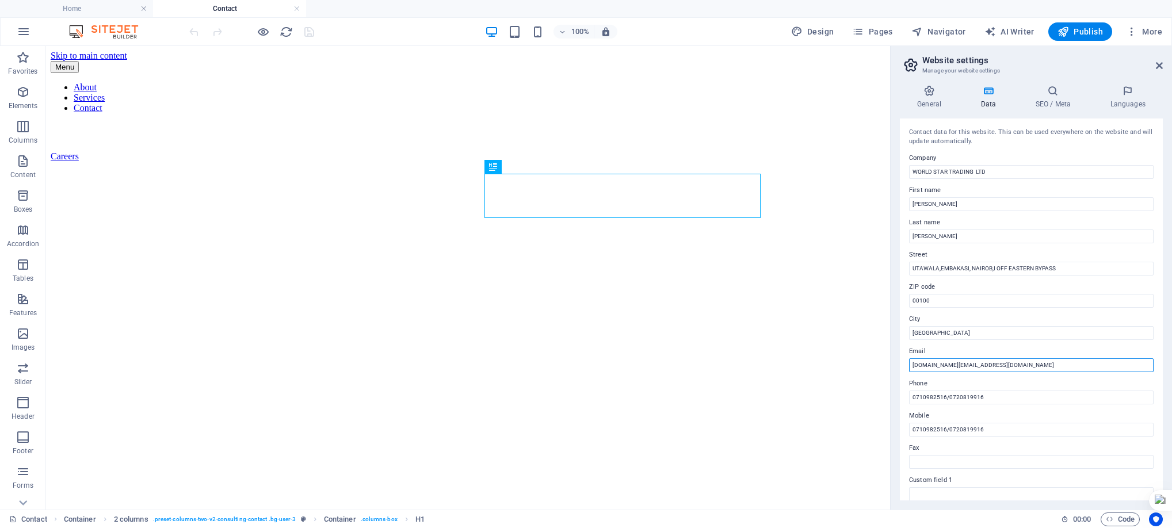
click at [1024, 364] on input "[DOMAIN_NAME][EMAIL_ADDRESS][DOMAIN_NAME]" at bounding box center [1031, 366] width 245 height 14
paste input "[EMAIL_ADDRESS][DOMAIN_NAME]"
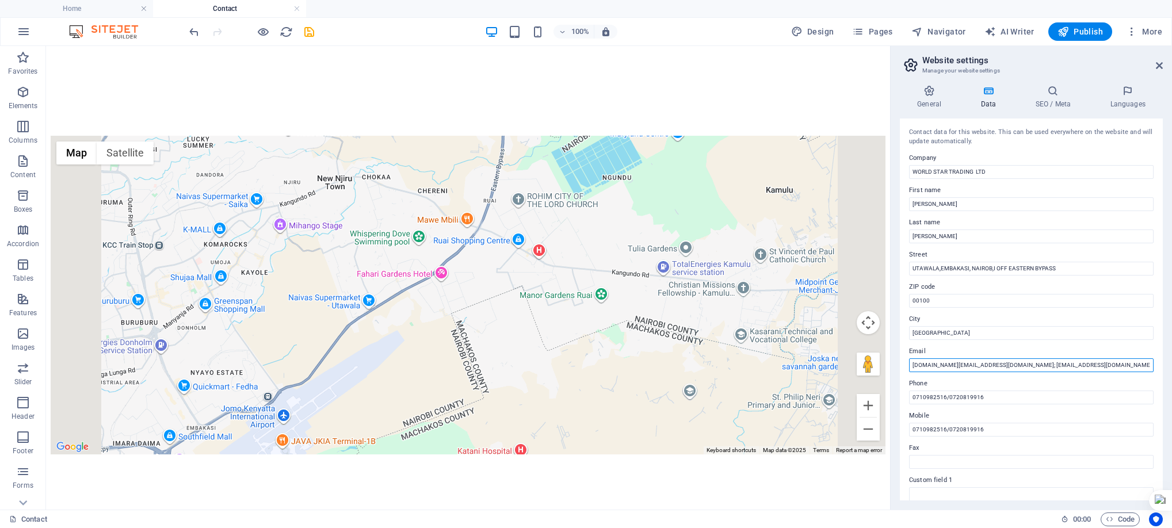
scroll to position [848, 0]
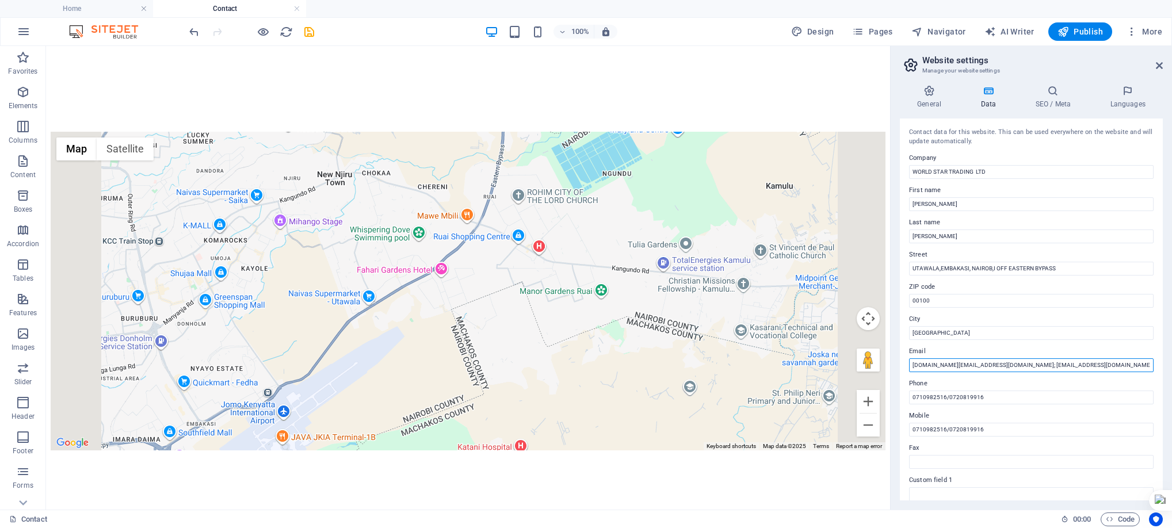
drag, startPoint x: 883, startPoint y: 178, endPoint x: 937, endPoint y: 466, distance: 293.4
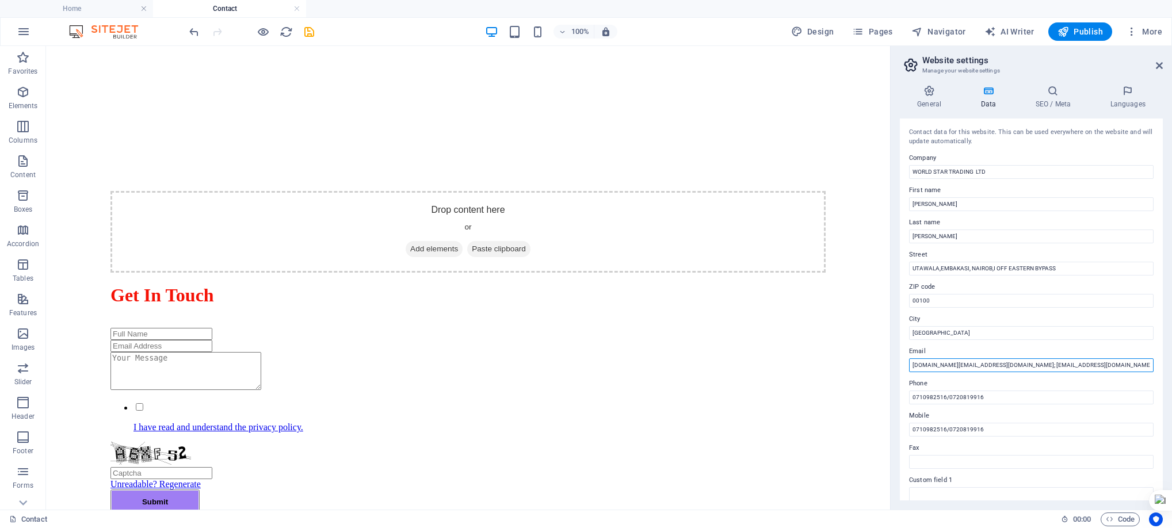
scroll to position [309, 0]
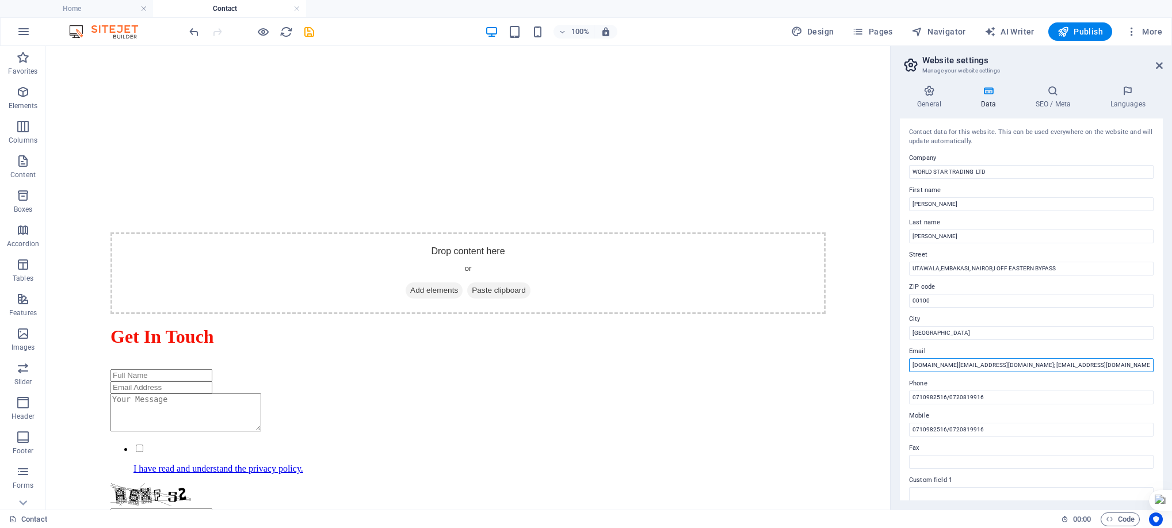
drag, startPoint x: 886, startPoint y: 361, endPoint x: 938, endPoint y: 252, distance: 120.8
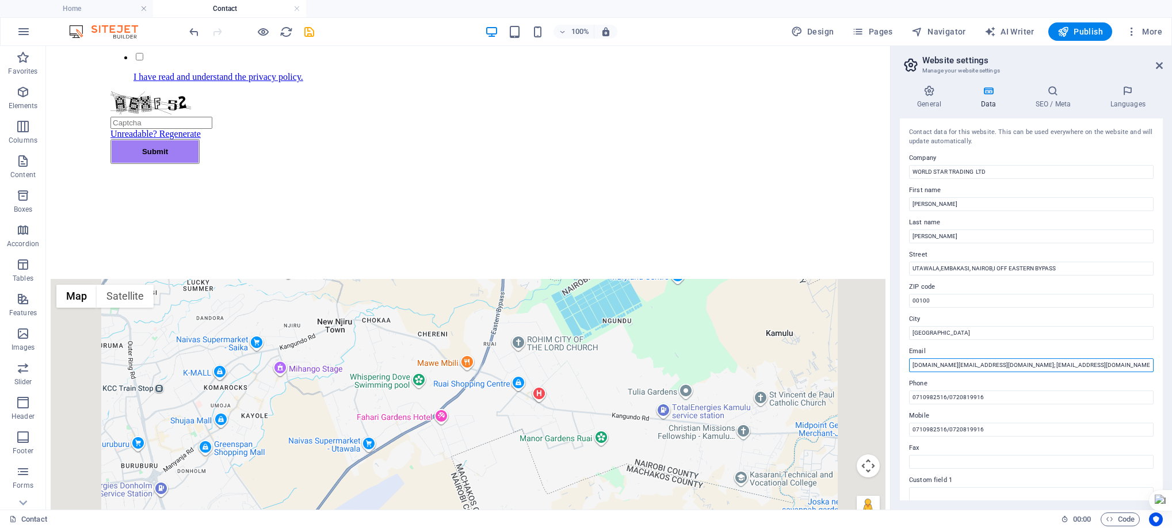
drag, startPoint x: 886, startPoint y: 216, endPoint x: 937, endPoint y: 374, distance: 166.2
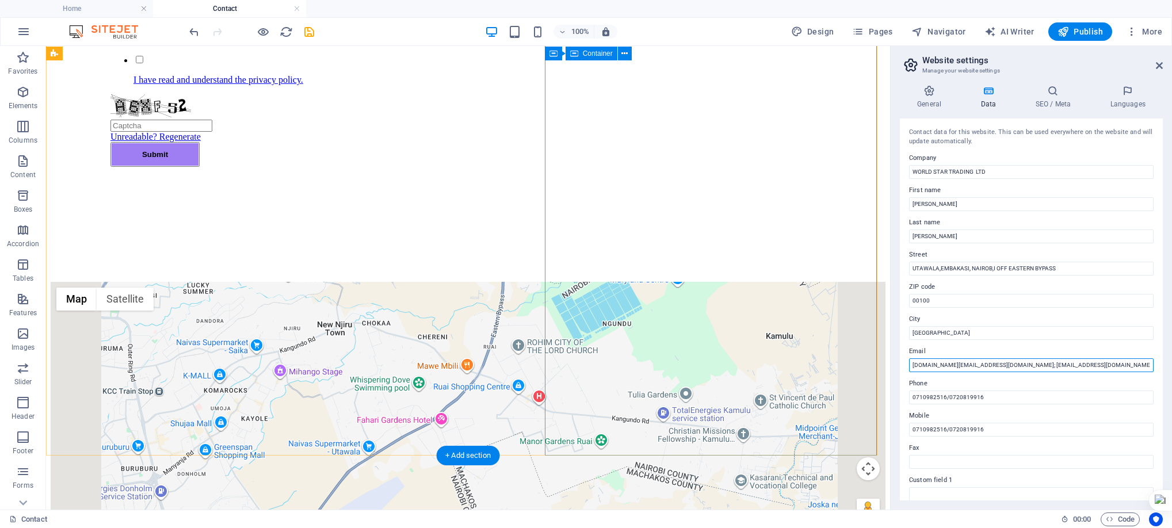
type input "[DOMAIN_NAME][EMAIL_ADDRESS][DOMAIN_NAME]; [EMAIL_ADDRESS][DOMAIN_NAME]"
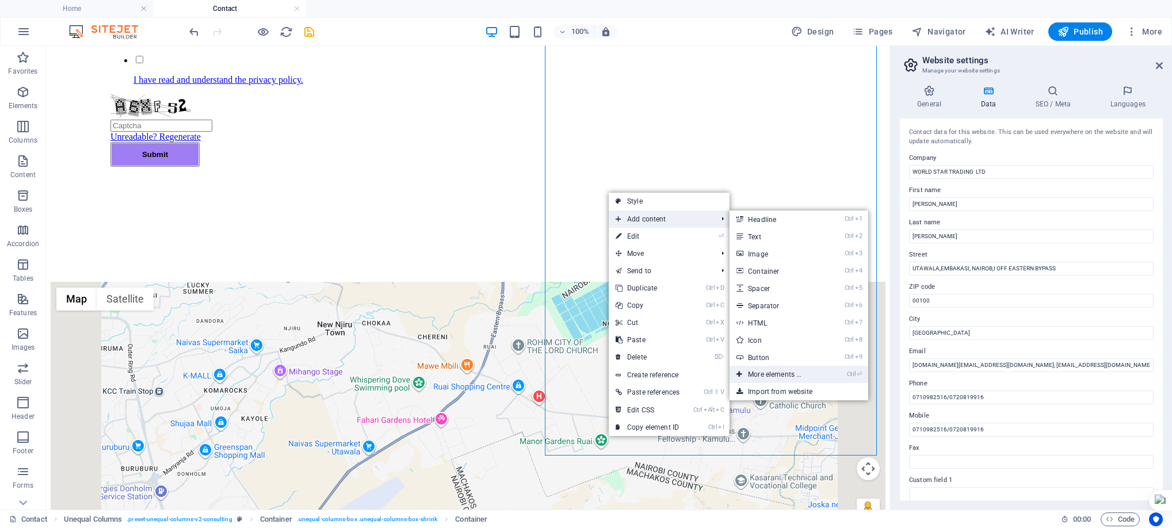
click at [793, 370] on link "Ctrl ⏎ More elements ..." at bounding box center [777, 374] width 95 height 17
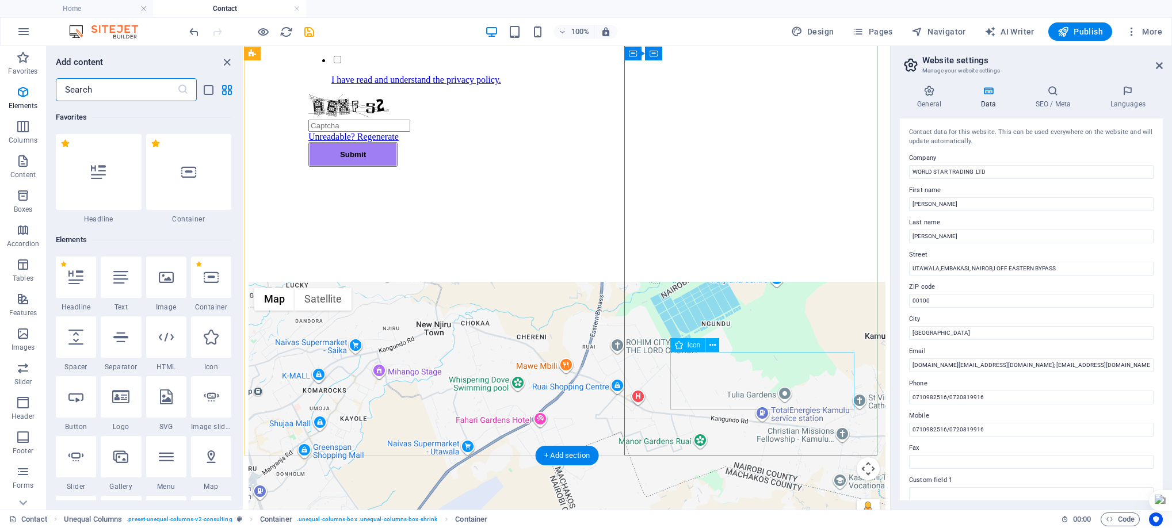
scroll to position [123, 0]
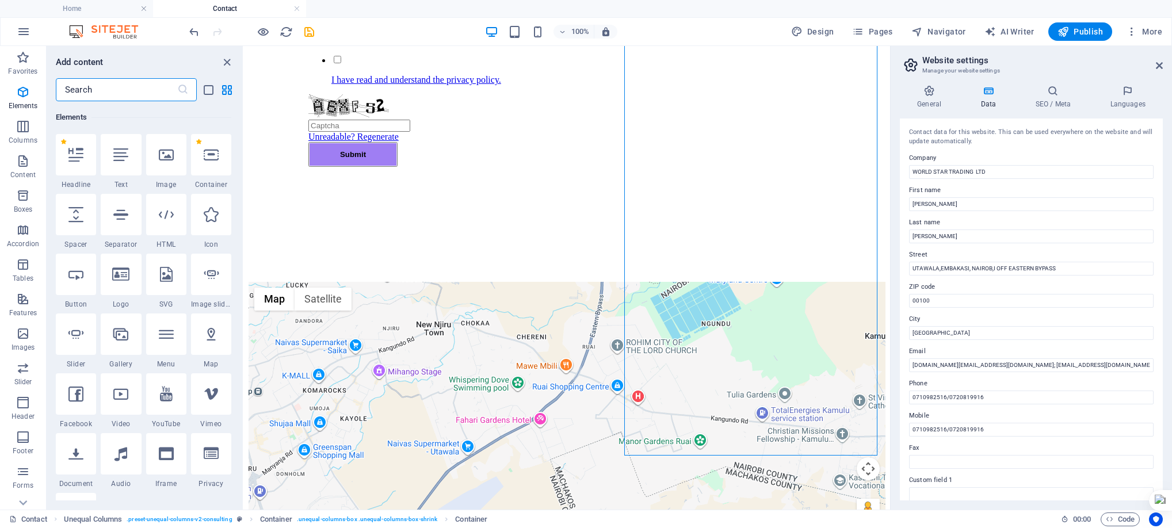
click at [113, 90] on input "text" at bounding box center [116, 89] width 121 height 23
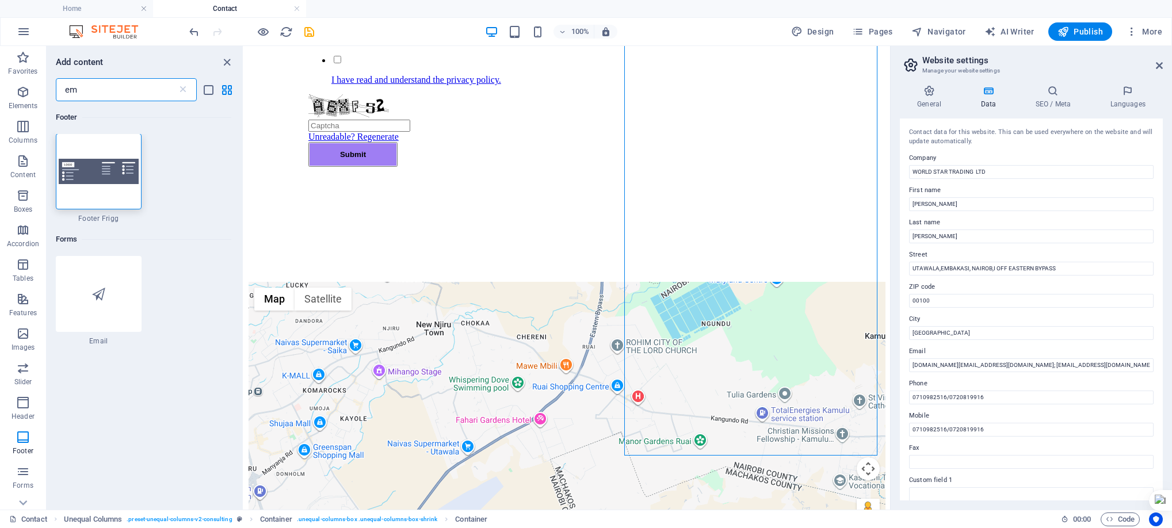
scroll to position [0, 0]
click at [97, 299] on icon at bounding box center [98, 294] width 13 height 15
click at [210, 401] on div "Footer 1 Star Footer Frigg Forms 1 Star Email" at bounding box center [145, 300] width 196 height 399
click at [111, 83] on input "em" at bounding box center [116, 89] width 121 height 23
type input "e"
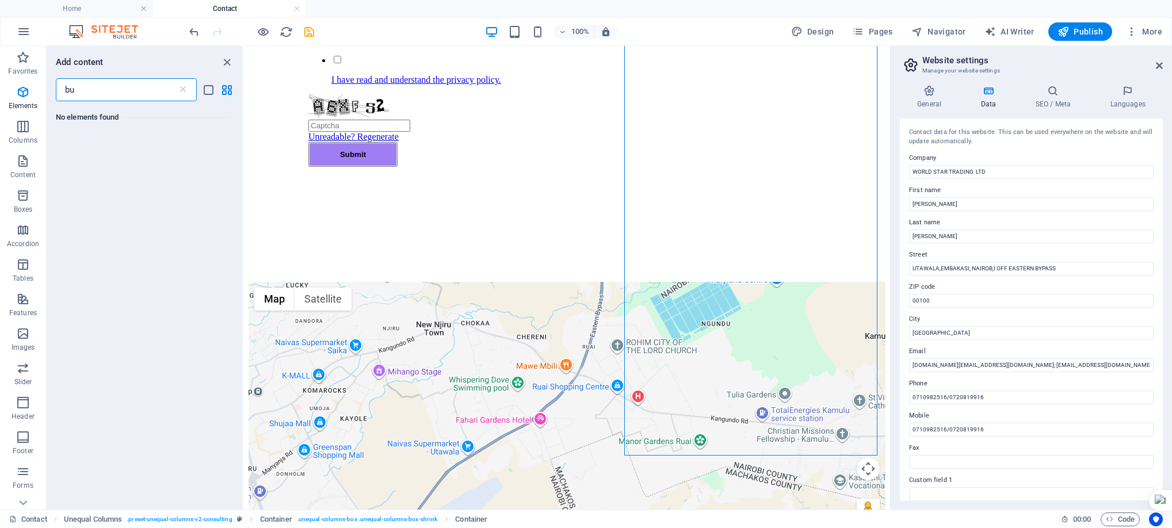
type input "b"
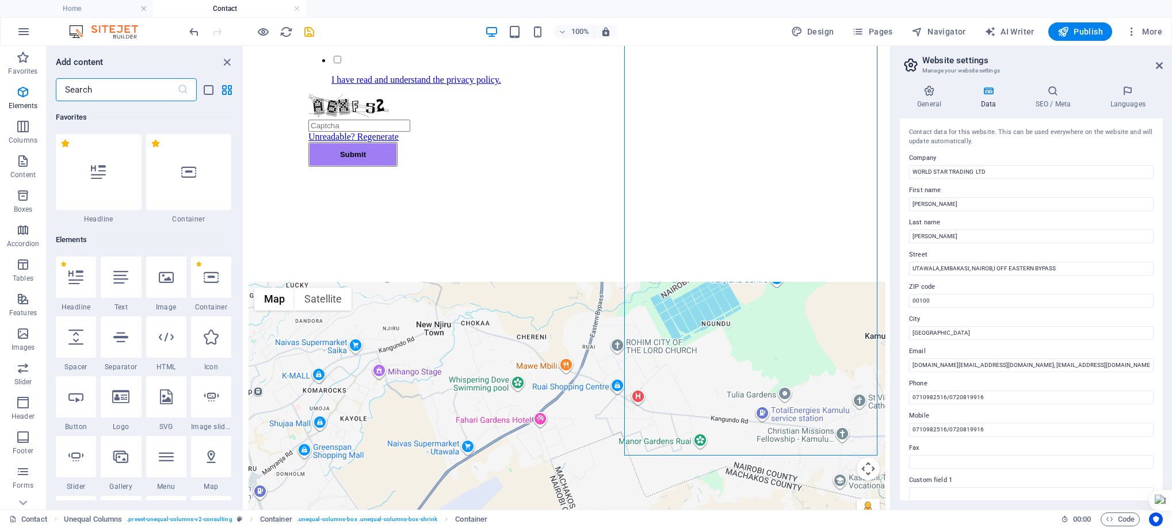
click at [111, 83] on input "text" at bounding box center [116, 89] width 121 height 23
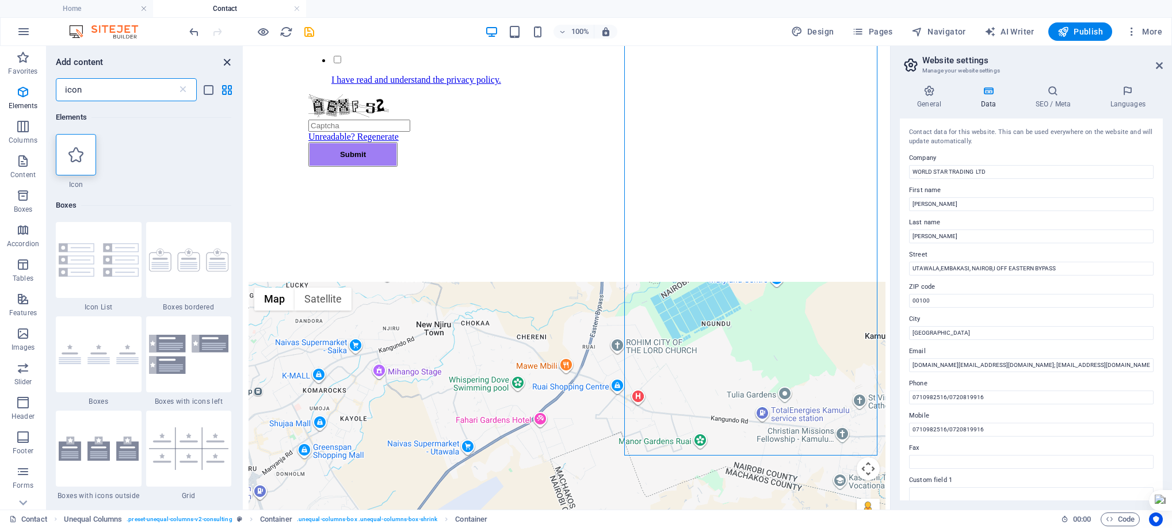
type input "icon"
click at [225, 61] on icon "close panel" at bounding box center [226, 62] width 13 height 13
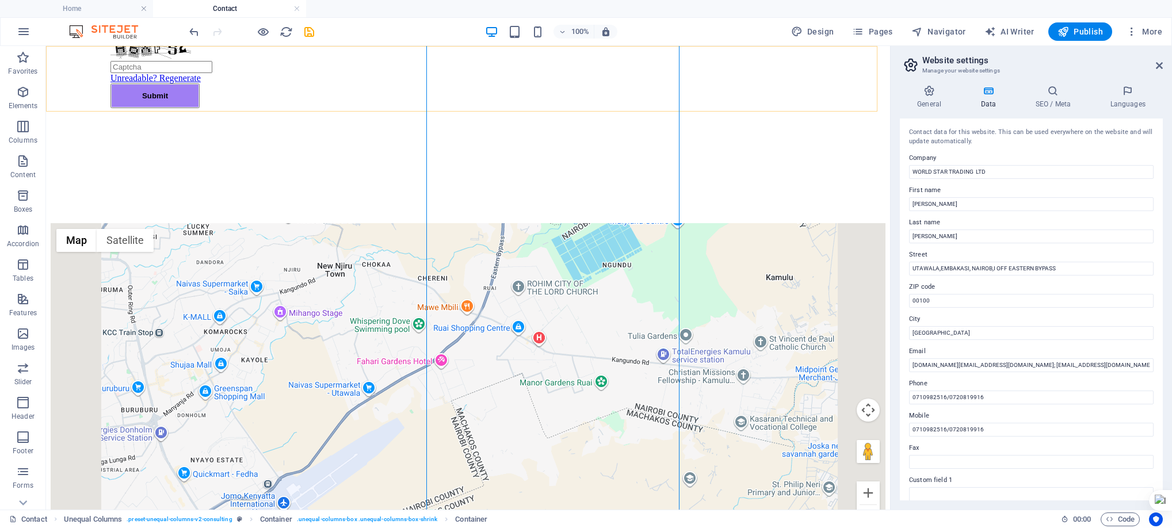
scroll to position [698, 0]
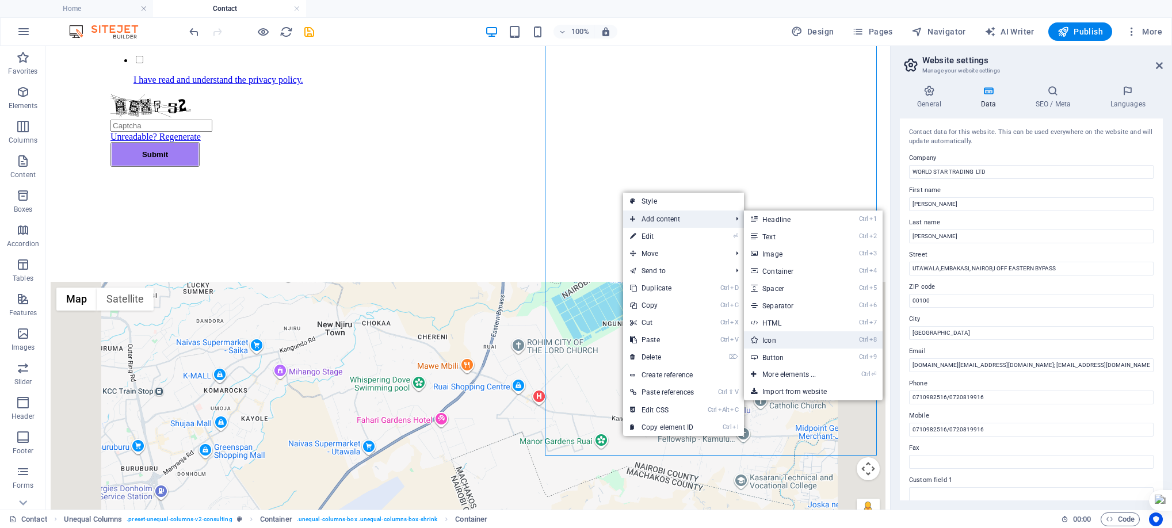
click at [786, 333] on link "Ctrl 8 Icon" at bounding box center [791, 340] width 95 height 17
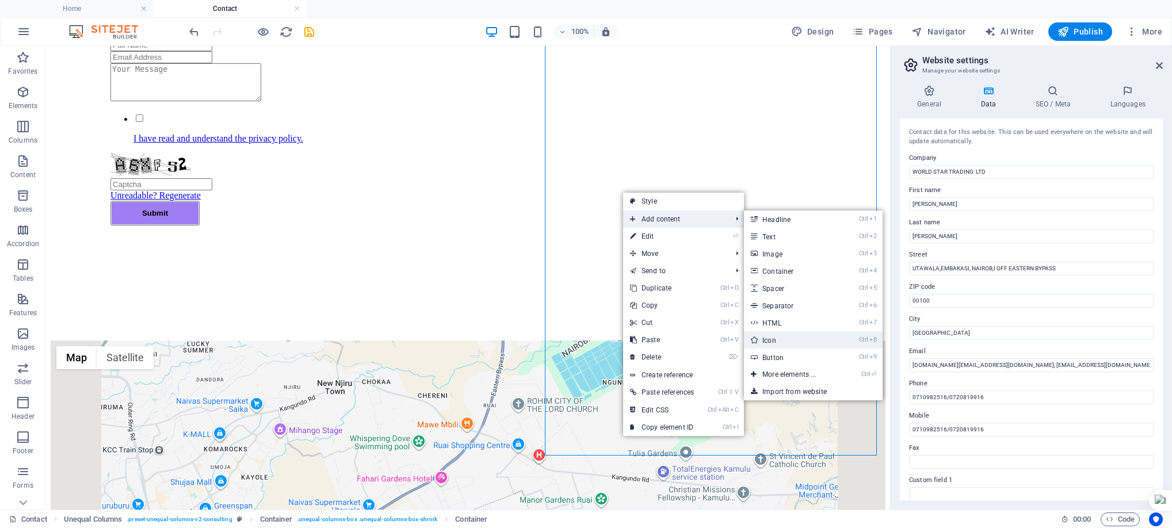
select select "xMidYMid"
select select "px"
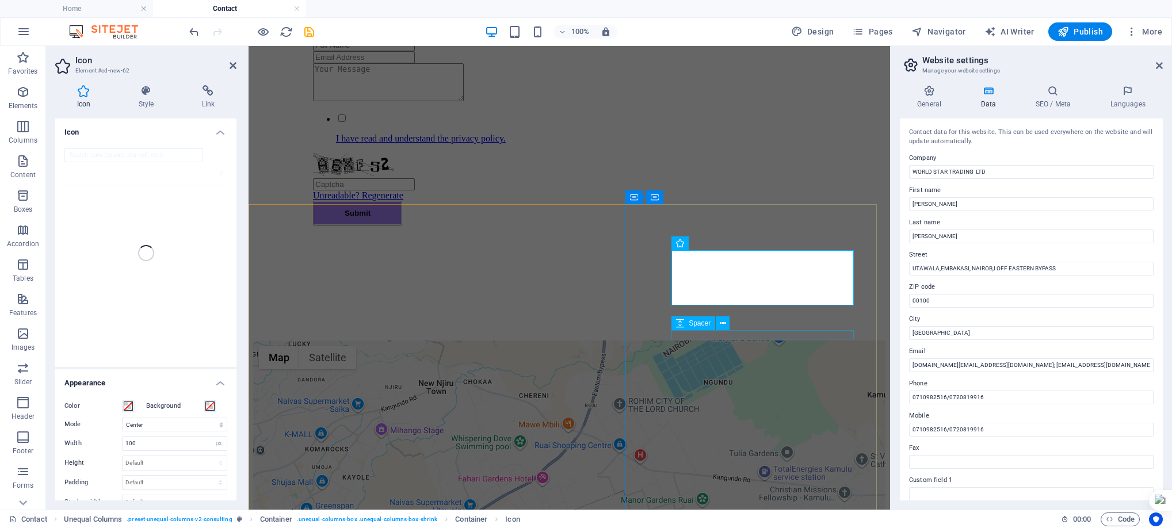
scroll to position [461, 0]
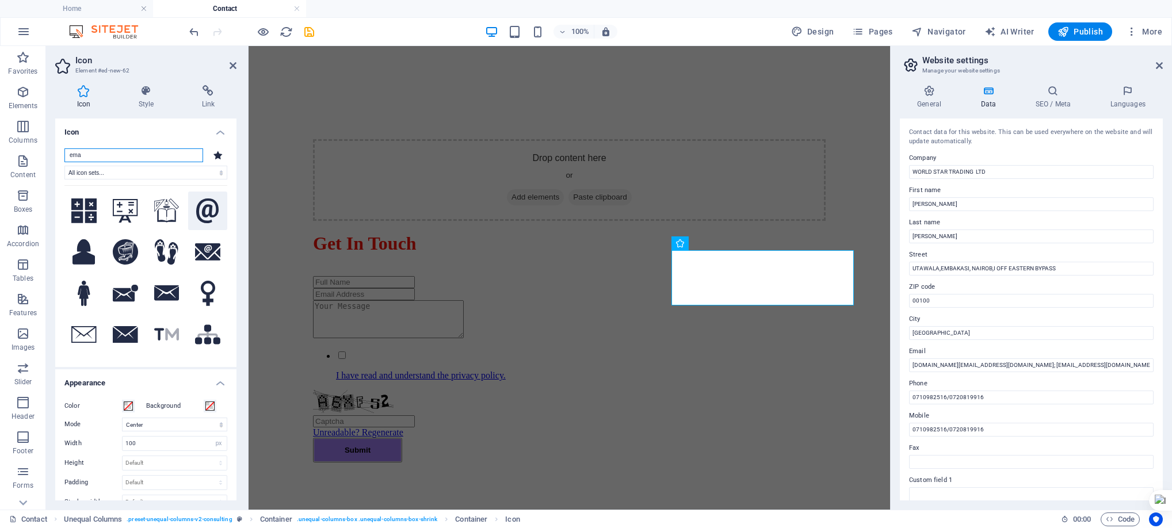
type input "ema"
click at [204, 219] on icon at bounding box center [207, 211] width 23 height 25
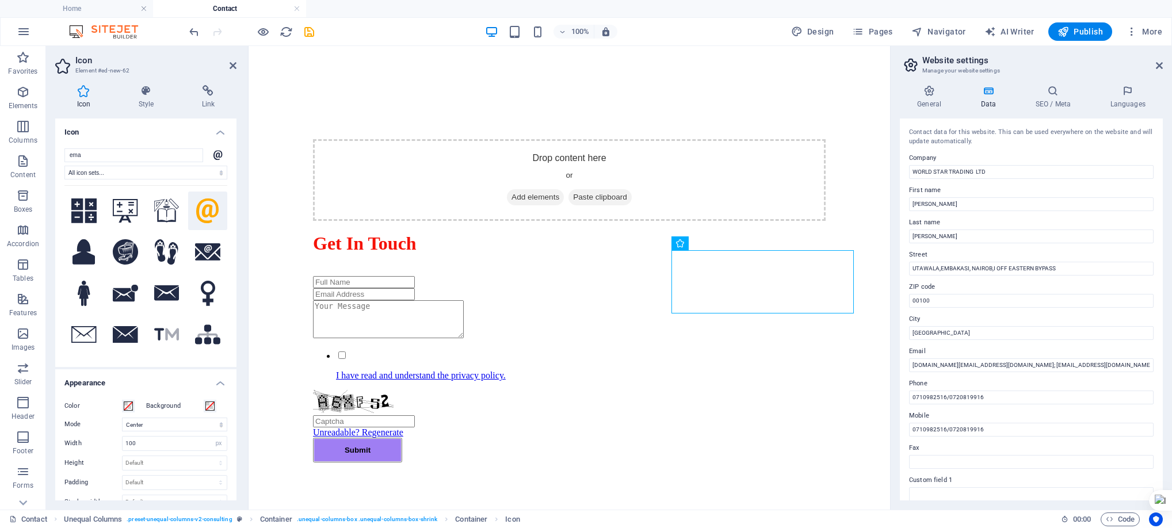
drag, startPoint x: 751, startPoint y: 276, endPoint x: 720, endPoint y: 258, distance: 36.1
click at [710, 244] on button at bounding box center [714, 244] width 14 height 14
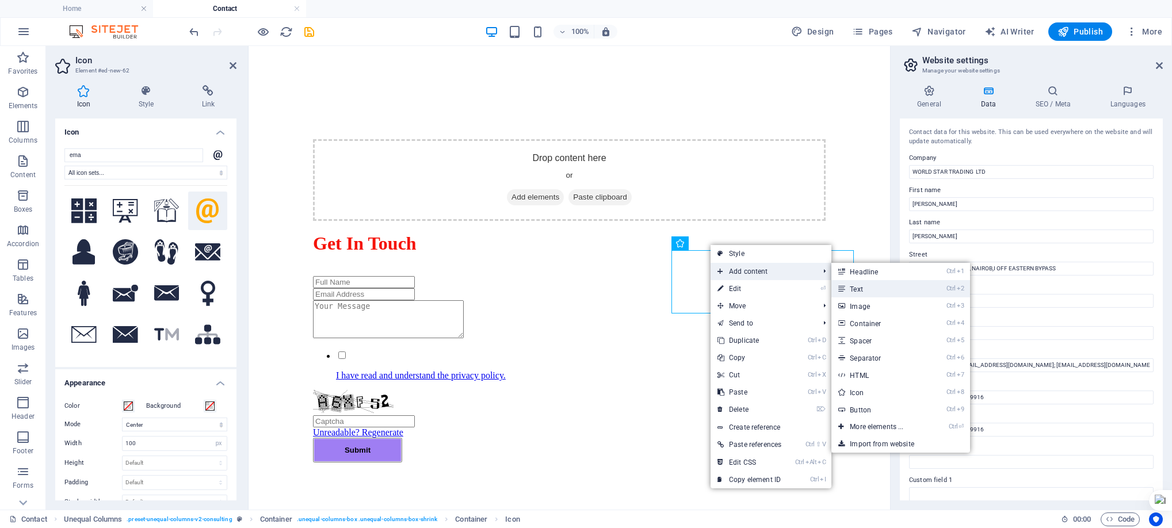
click at [900, 285] on link "Ctrl 2 Text" at bounding box center [879, 288] width 95 height 17
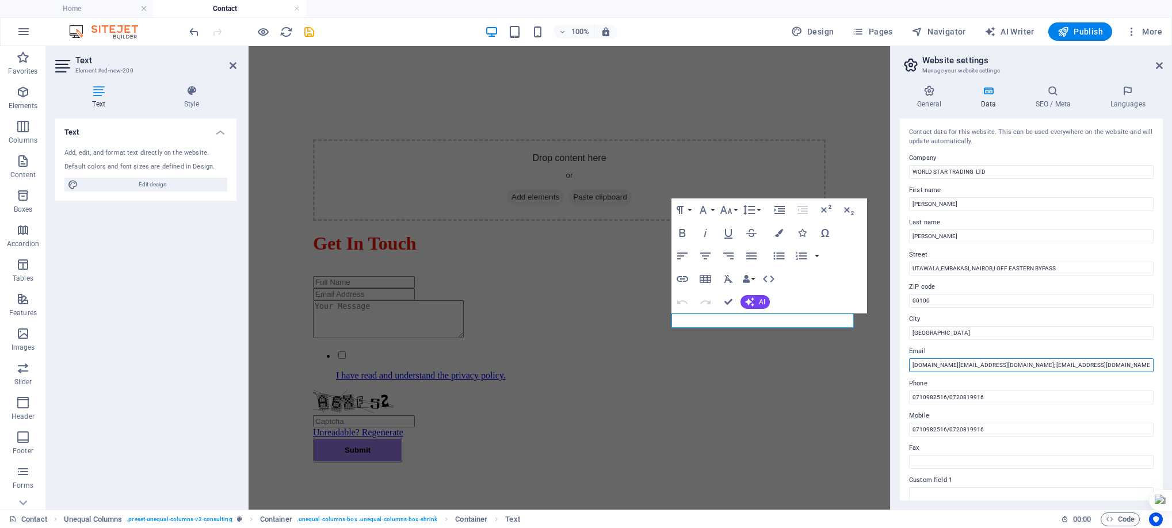
drag, startPoint x: 1076, startPoint y: 361, endPoint x: 912, endPoint y: 361, distance: 164.0
click at [912, 361] on input "[DOMAIN_NAME][EMAIL_ADDRESS][DOMAIN_NAME]; [EMAIL_ADDRESS][DOMAIN_NAME]" at bounding box center [1031, 366] width 245 height 14
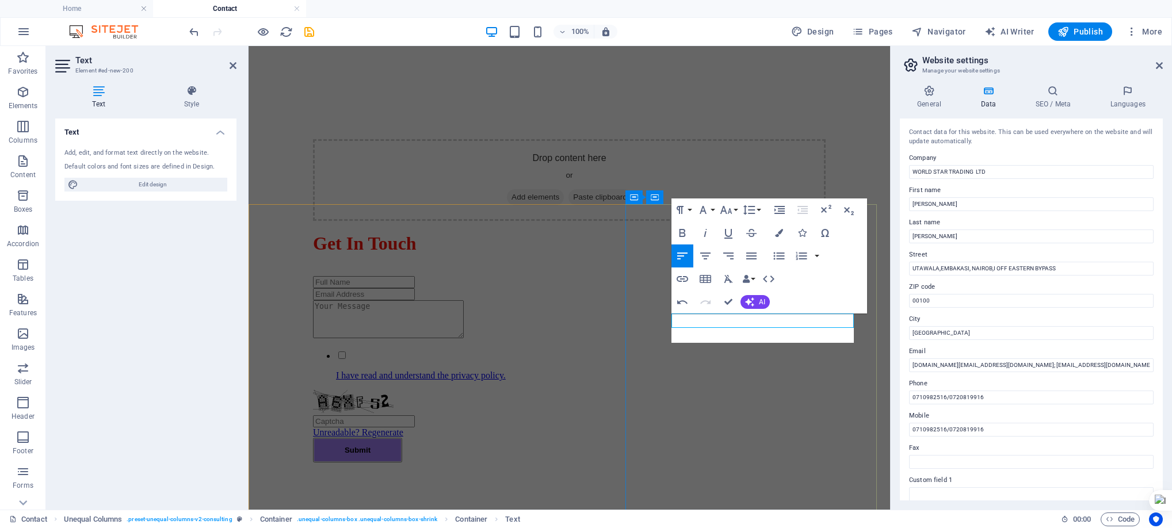
scroll to position [376, 5]
click at [845, 207] on icon "button" at bounding box center [849, 210] width 14 height 14
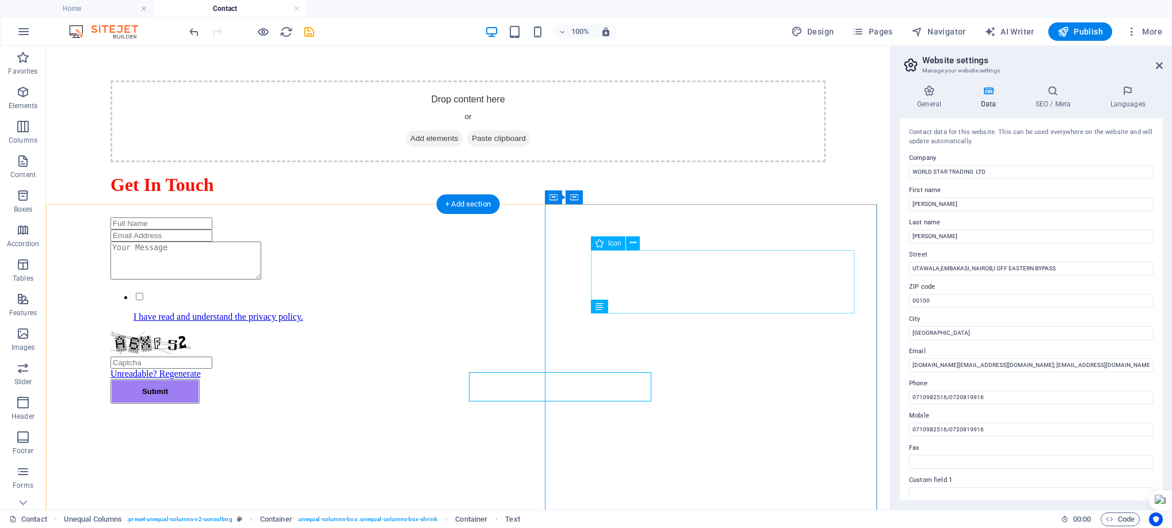
scroll to position [402, 0]
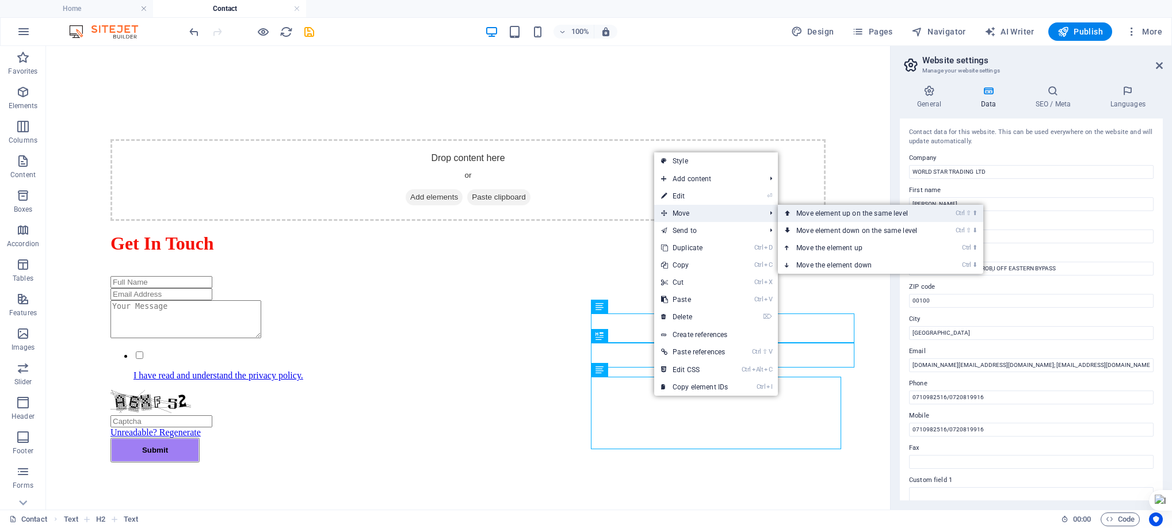
click at [857, 214] on link "Ctrl ⇧ ⬆ Move element up on the same level" at bounding box center [859, 213] width 162 height 17
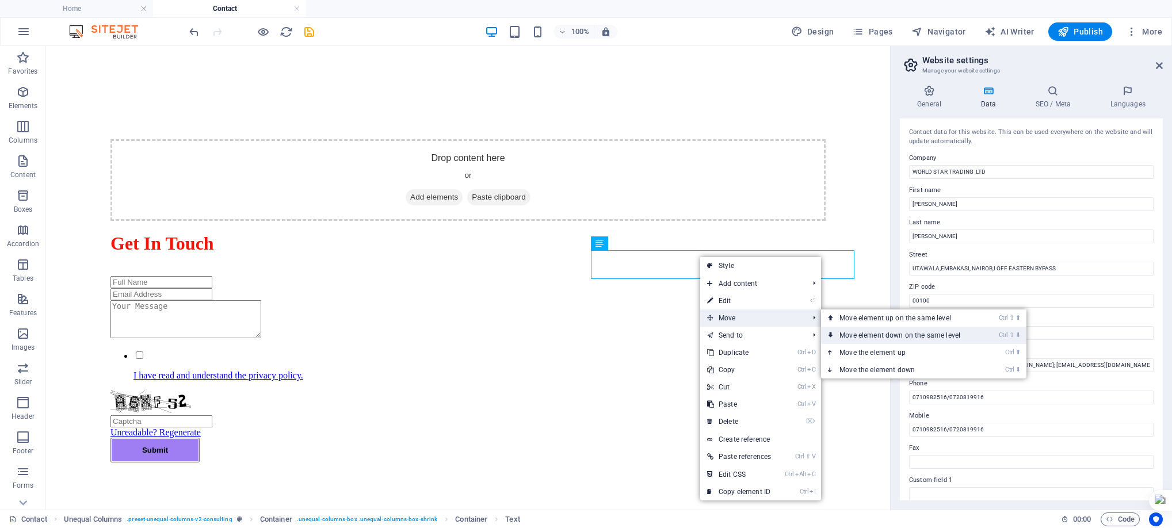
click at [896, 333] on link "Ctrl ⇧ ⬇ Move element down on the same level" at bounding box center [902, 335] width 162 height 17
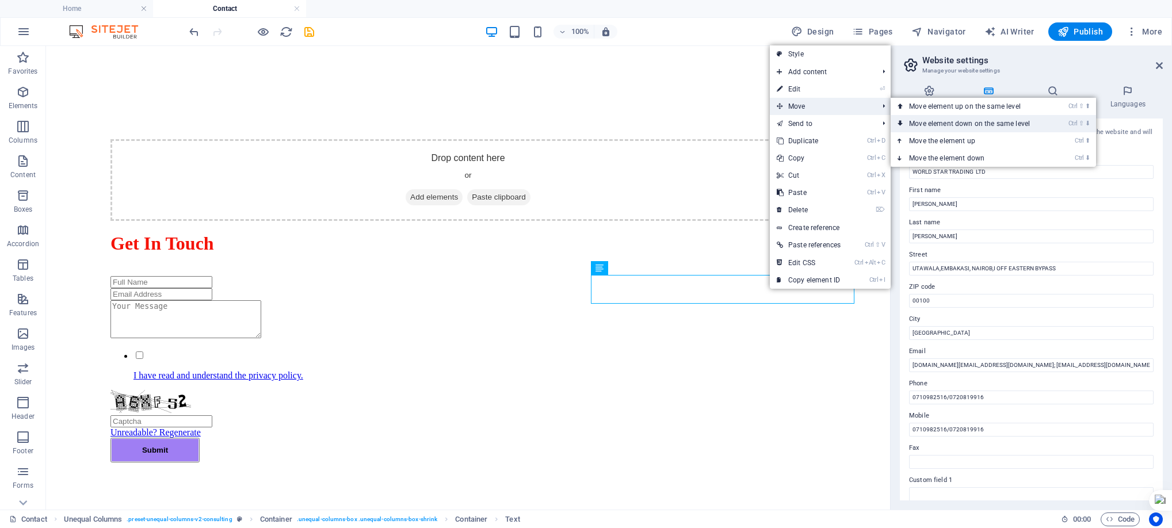
click at [928, 119] on link "Ctrl ⇧ ⬇ Move element down on the same level" at bounding box center [972, 123] width 162 height 17
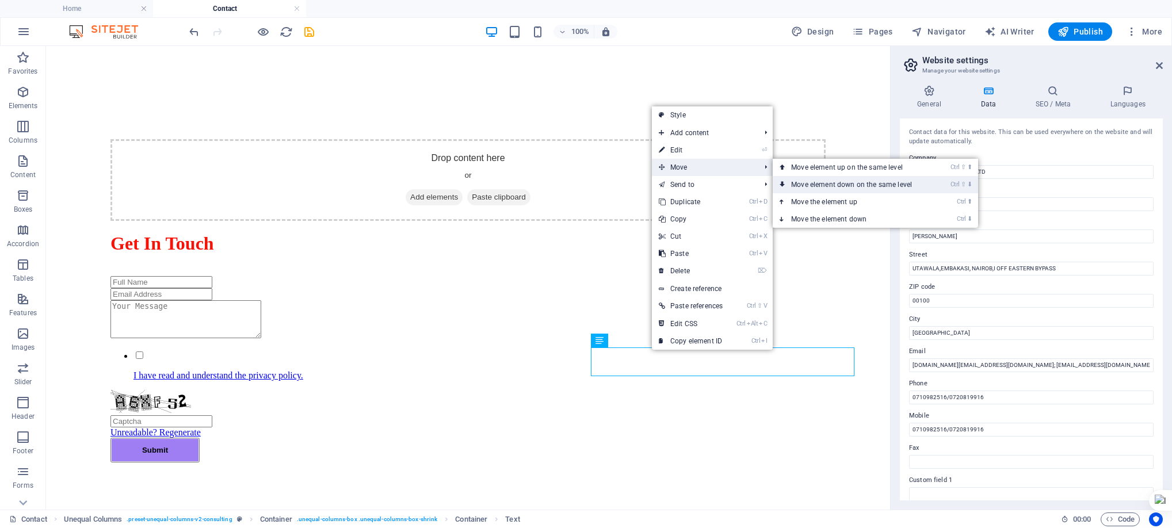
click at [805, 180] on link "Ctrl ⇧ ⬇ Move element down on the same level" at bounding box center [854, 184] width 162 height 17
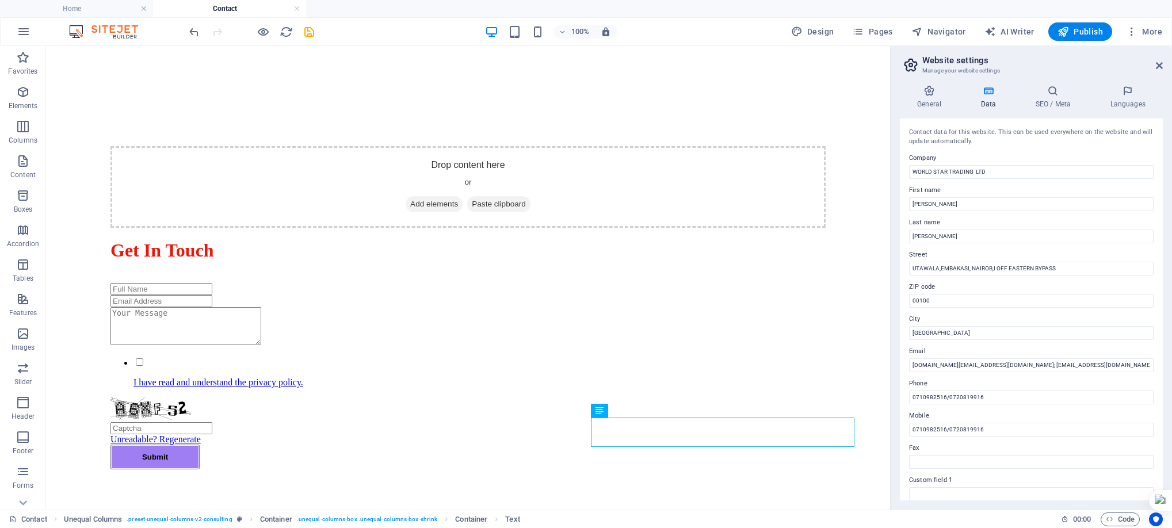
drag, startPoint x: 883, startPoint y: 218, endPoint x: 939, endPoint y: 262, distance: 71.6
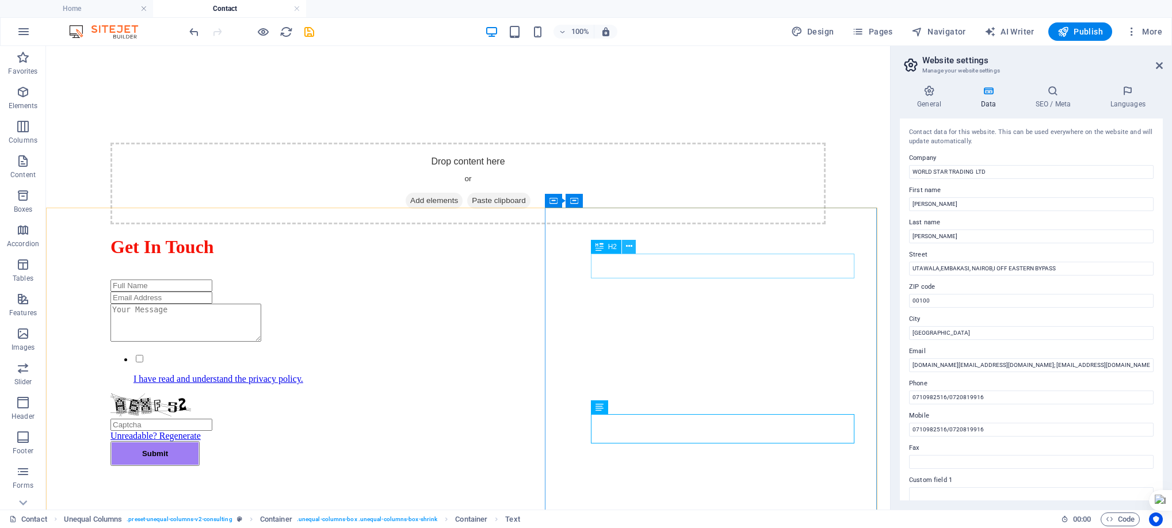
click at [627, 249] on icon at bounding box center [629, 247] width 6 height 12
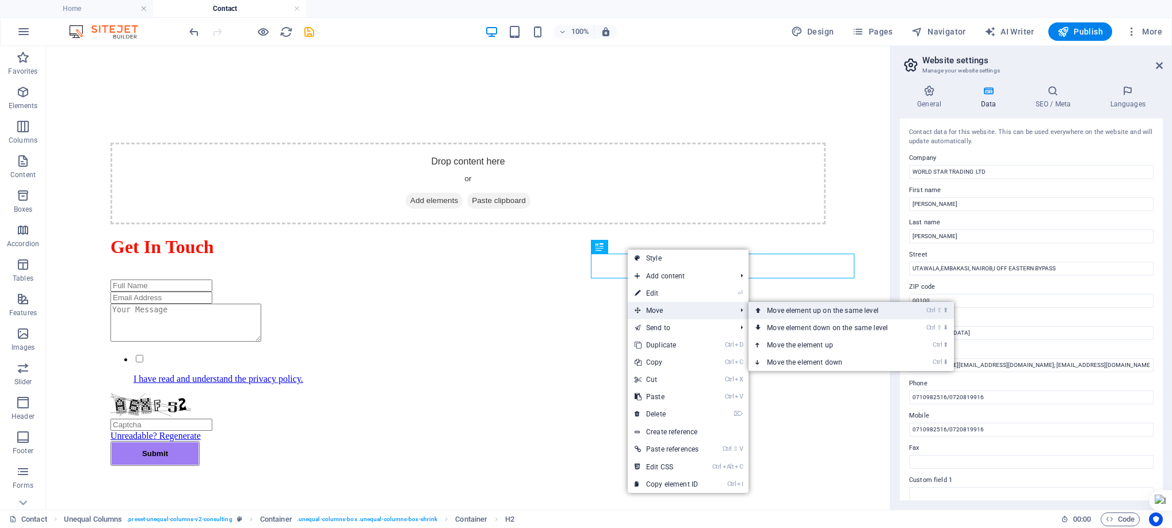
click at [801, 309] on link "Ctrl ⇧ ⬆ Move element up on the same level" at bounding box center [830, 310] width 162 height 17
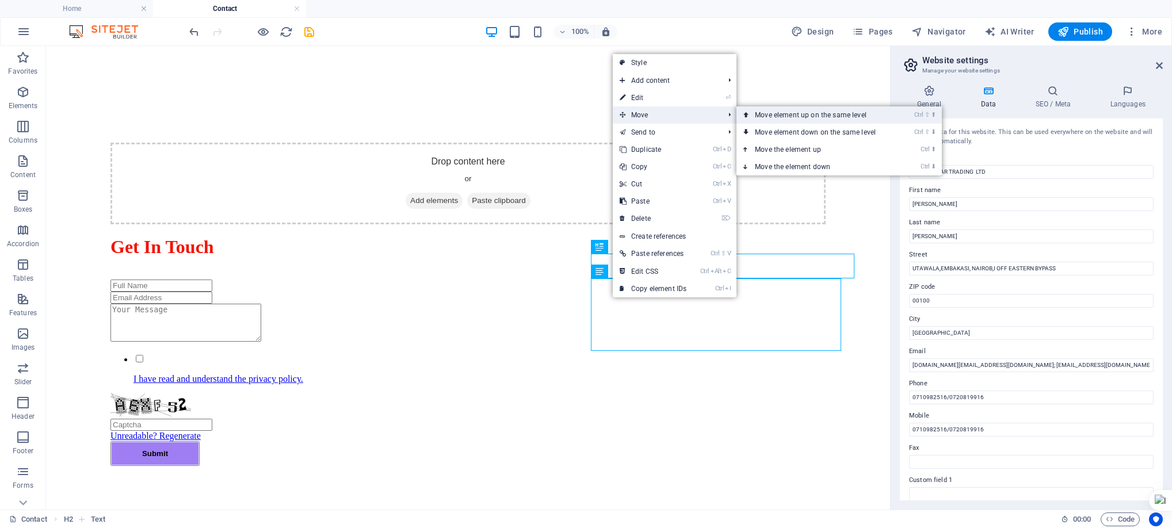
click at [791, 116] on link "Ctrl ⇧ ⬆ Move element up on the same level" at bounding box center [818, 114] width 162 height 17
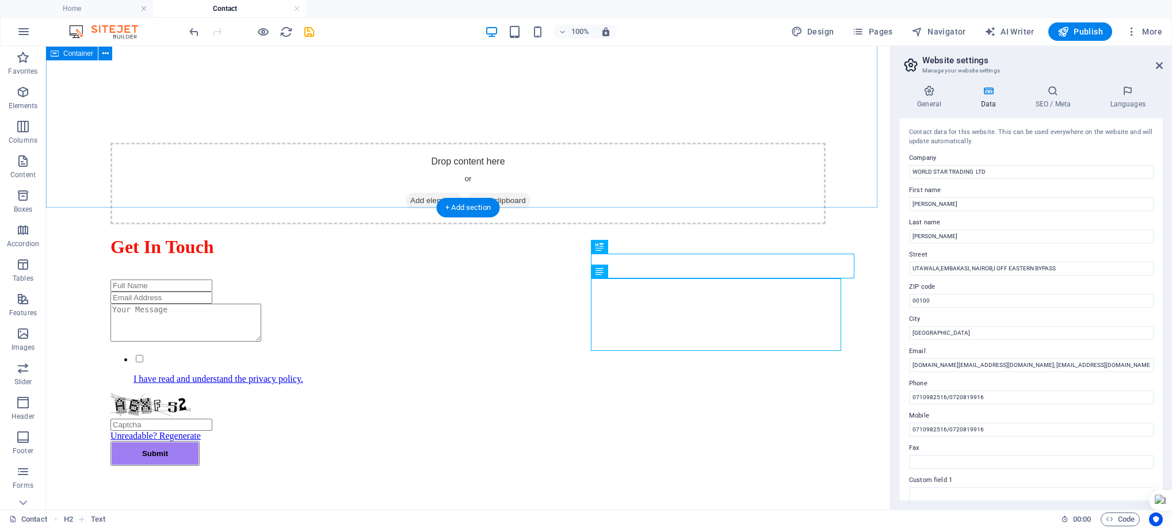
click at [691, 176] on div "Drop content here or Add elements Paste clipboard Get In Touch I have read and …" at bounding box center [468, 172] width 835 height 818
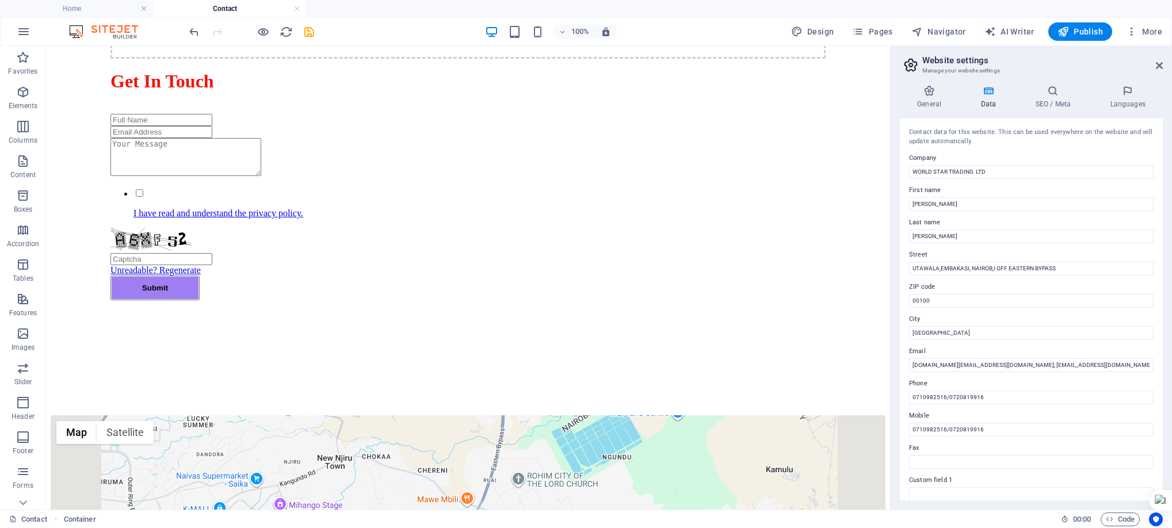
scroll to position [615, 0]
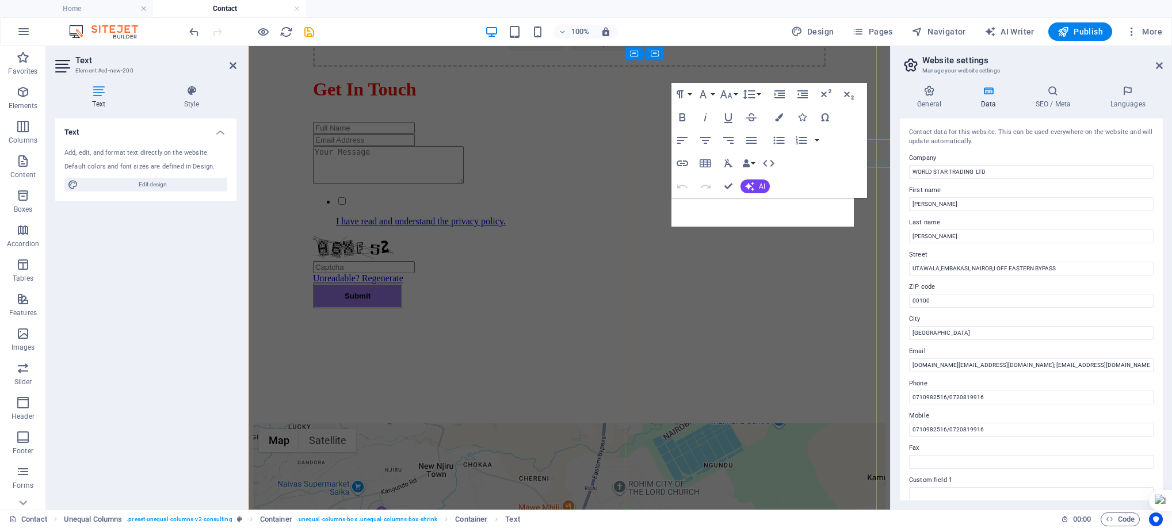
scroll to position [674, 0]
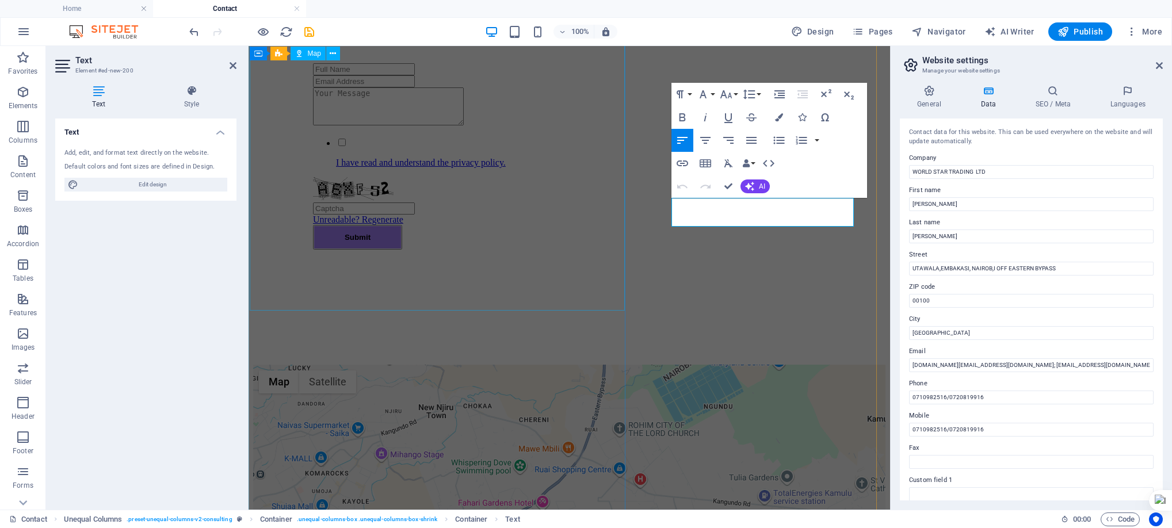
drag, startPoint x: 822, startPoint y: 220, endPoint x: 623, endPoint y: 193, distance: 200.9
click at [679, 114] on icon "button" at bounding box center [683, 118] width 14 height 14
click at [730, 97] on icon "button" at bounding box center [727, 94] width 12 height 8
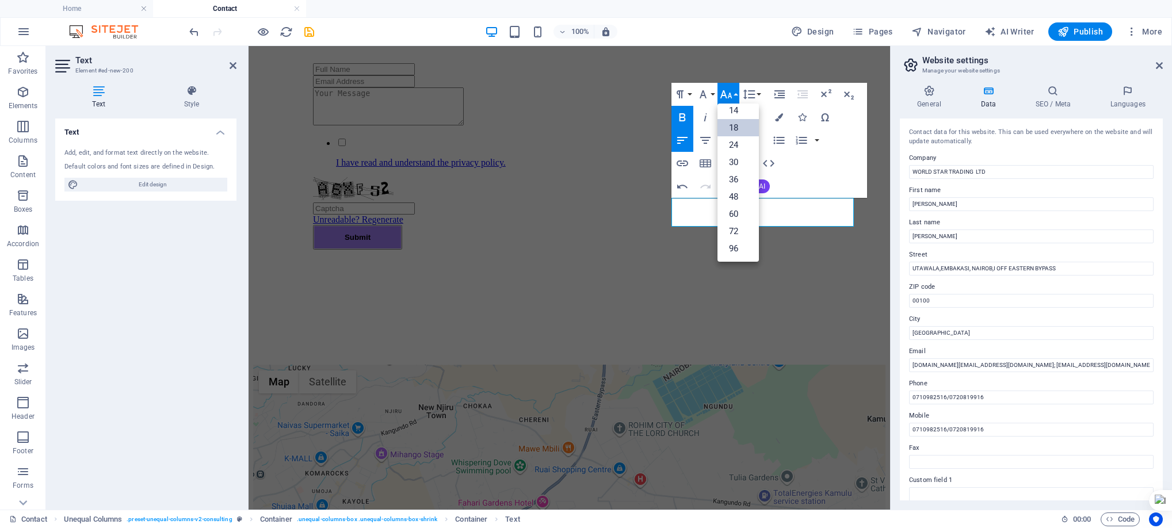
scroll to position [93, 0]
click at [744, 196] on link "48" at bounding box center [738, 196] width 41 height 17
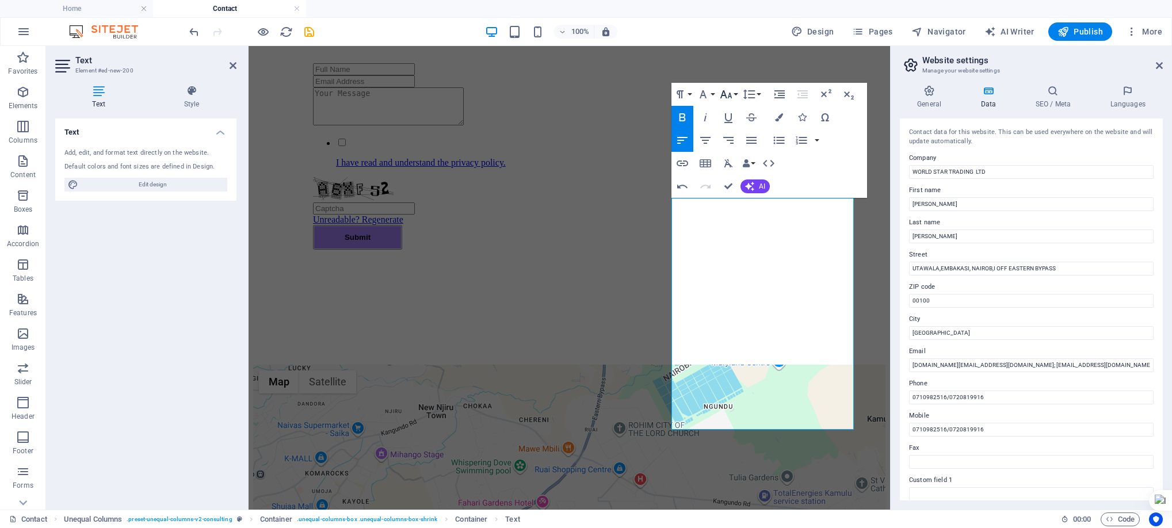
click at [730, 97] on icon "button" at bounding box center [727, 94] width 12 height 8
click at [732, 166] on link "30" at bounding box center [738, 162] width 41 height 17
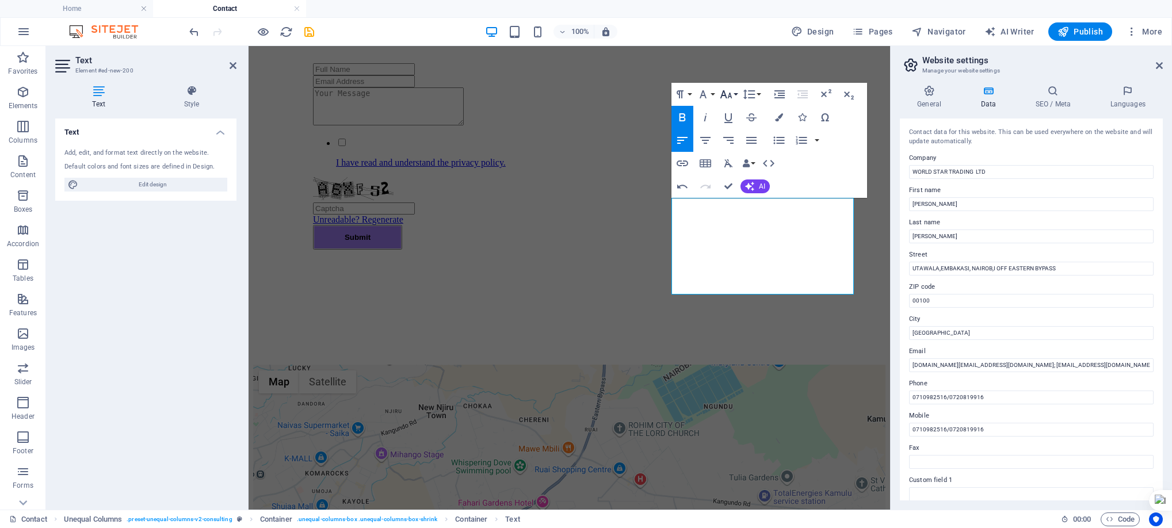
click at [732, 97] on icon "button" at bounding box center [726, 94] width 14 height 14
click at [736, 142] on link "24" at bounding box center [738, 144] width 41 height 17
click at [730, 100] on icon "button" at bounding box center [726, 94] width 14 height 14
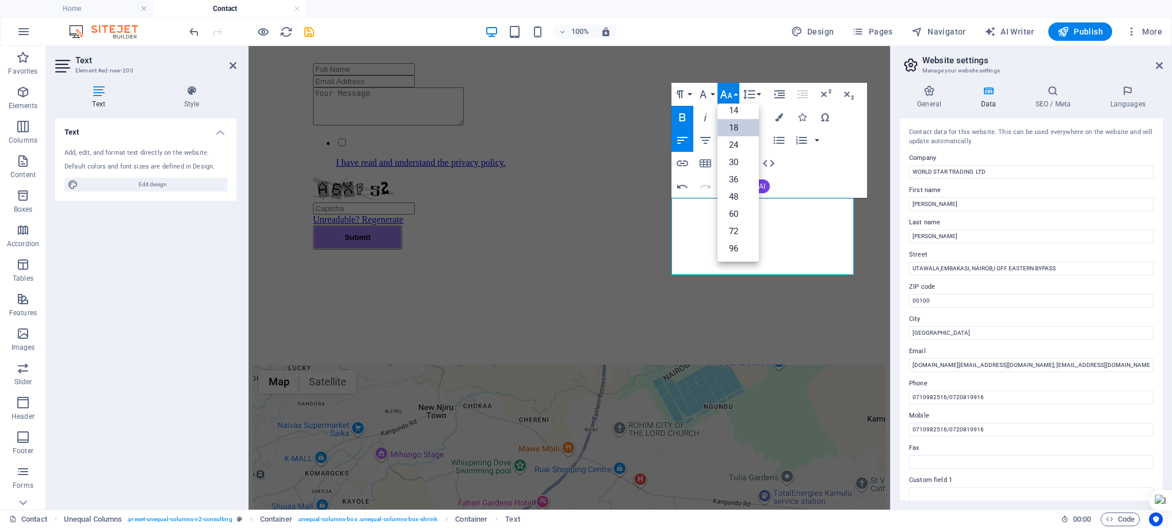
click at [734, 126] on link "18" at bounding box center [738, 127] width 41 height 17
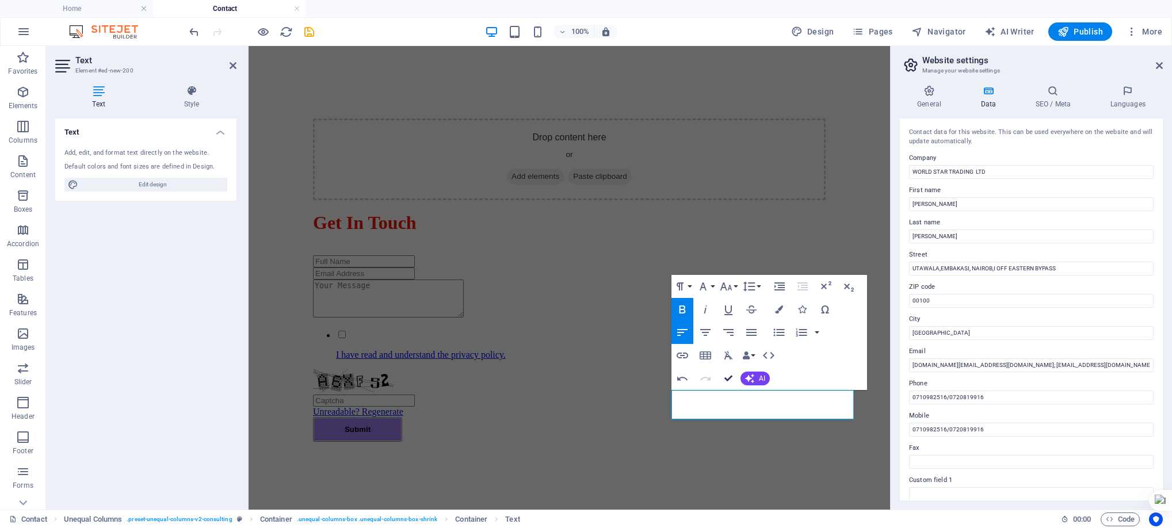
scroll to position [423, 0]
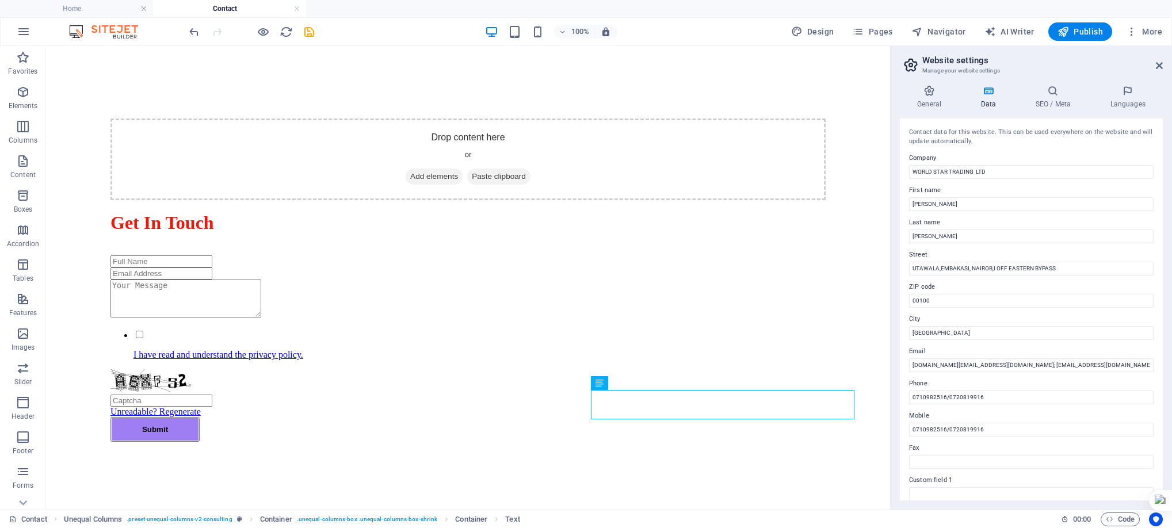
drag, startPoint x: 896, startPoint y: 211, endPoint x: 892, endPoint y: 256, distance: 45.1
click at [892, 256] on aside "Website settings Manage your website settings General Data SEO / Meta Languages…" at bounding box center [1031, 278] width 282 height 464
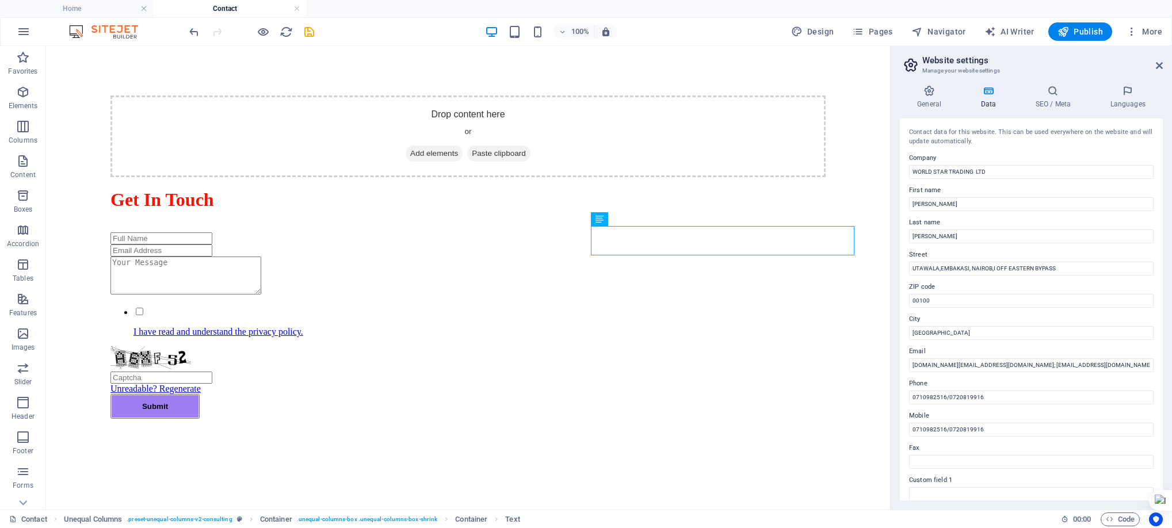
scroll to position [252, 0]
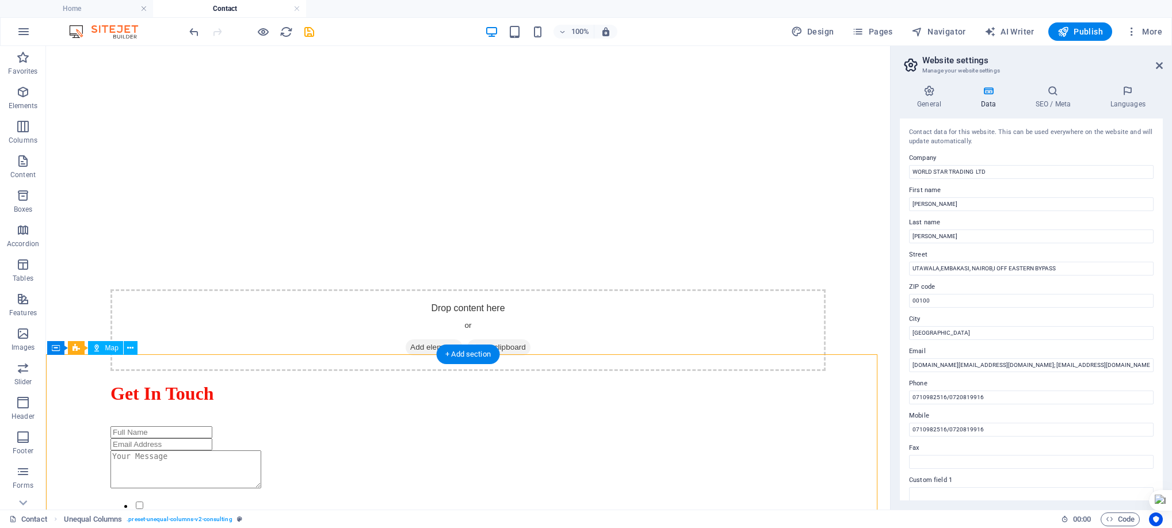
drag, startPoint x: 543, startPoint y: 383, endPoint x: 523, endPoint y: 382, distance: 19.6
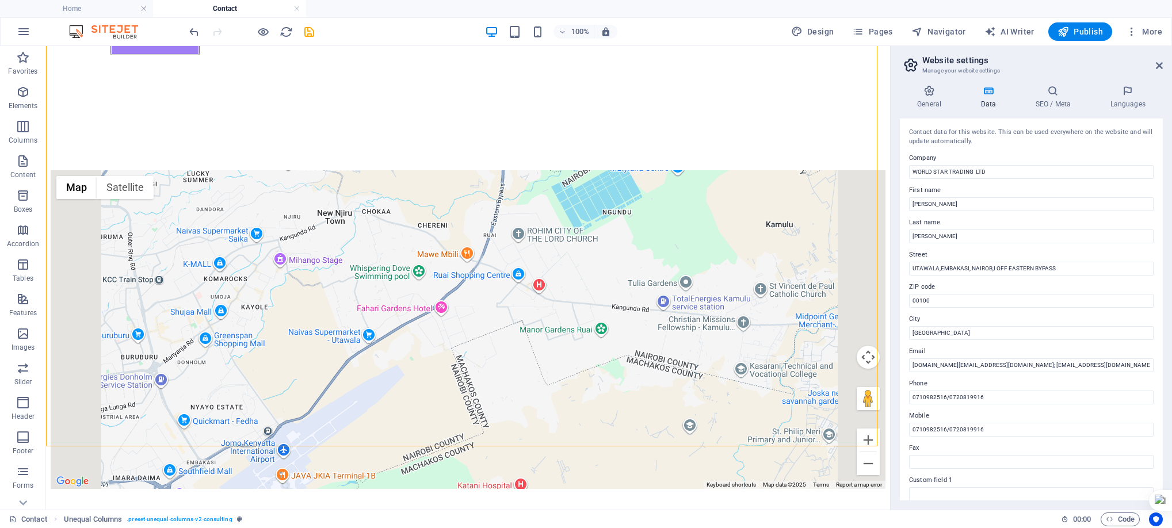
scroll to position [774, 0]
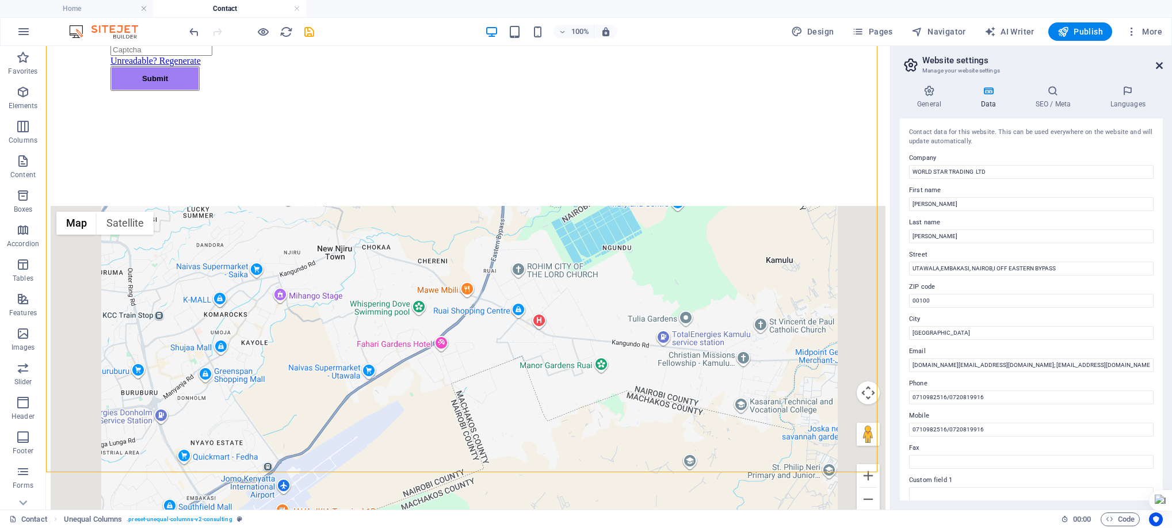
click at [1160, 63] on icon at bounding box center [1159, 65] width 7 height 9
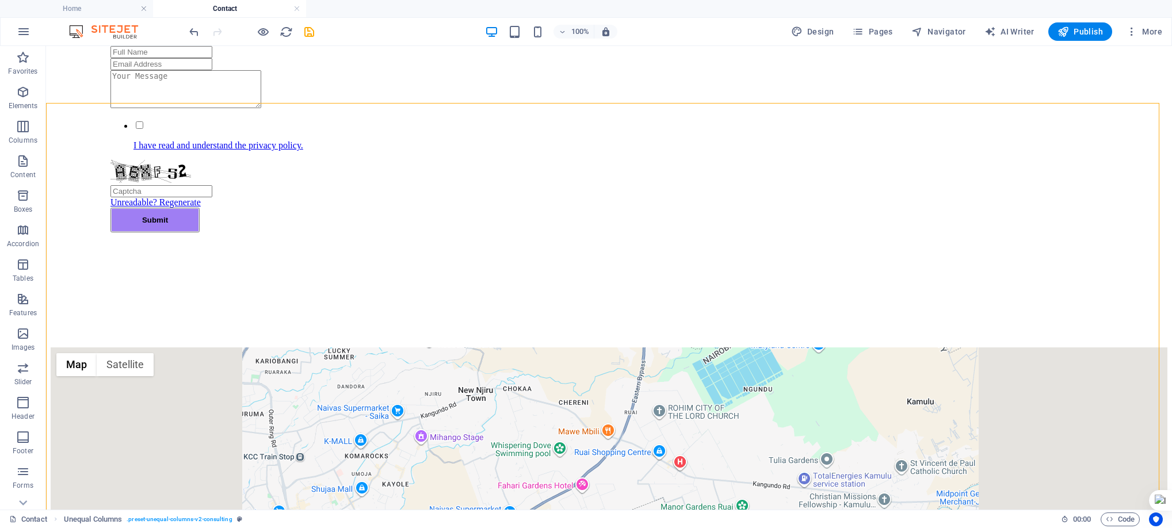
scroll to position [450, 0]
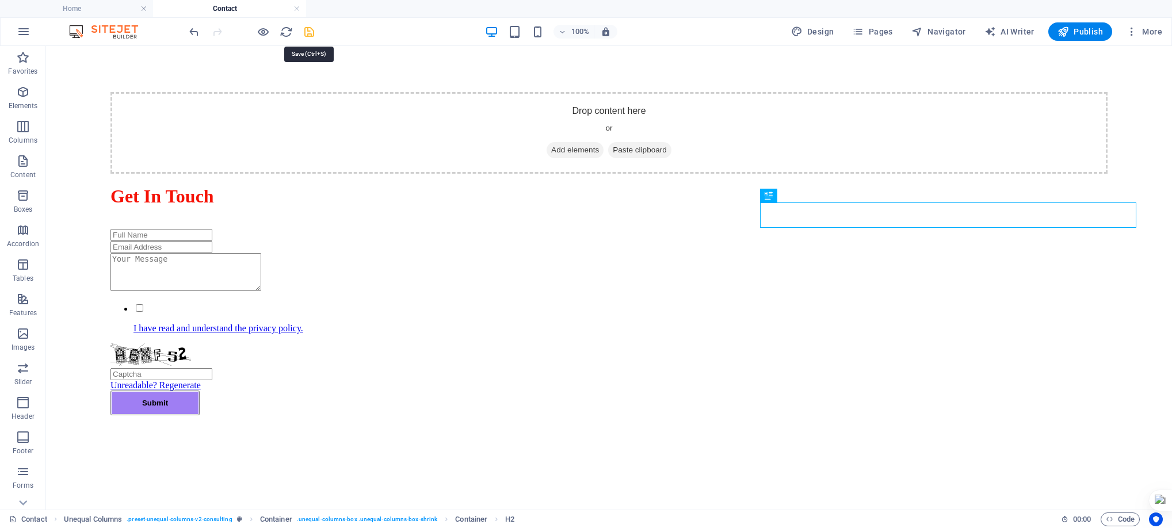
click at [313, 33] on icon "save" at bounding box center [309, 31] width 13 height 13
checkbox input "false"
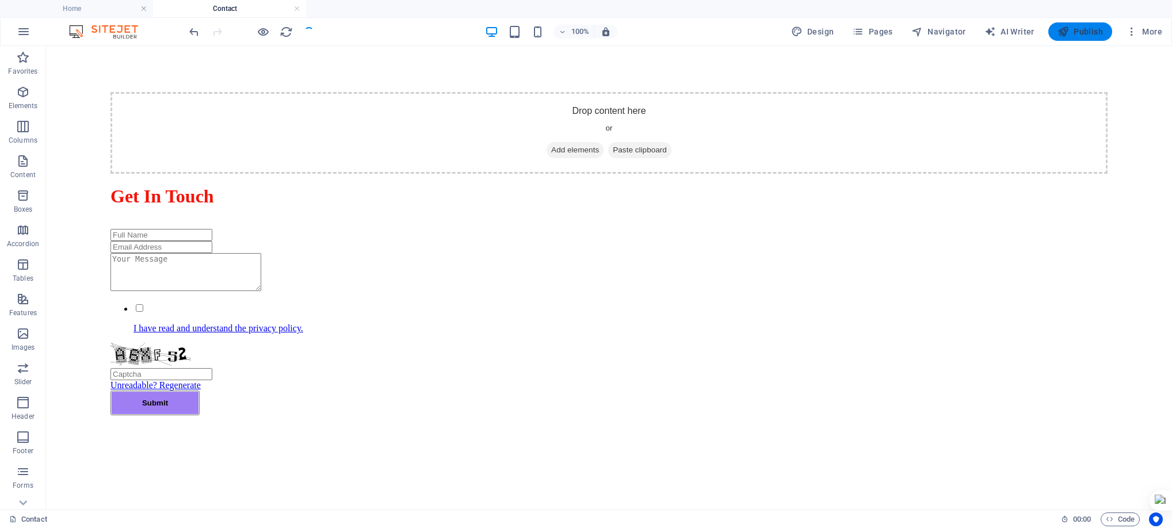
click at [1073, 30] on span "Publish" at bounding box center [1080, 32] width 45 height 12
